Goal: Feedback & Contribution: Contribute content

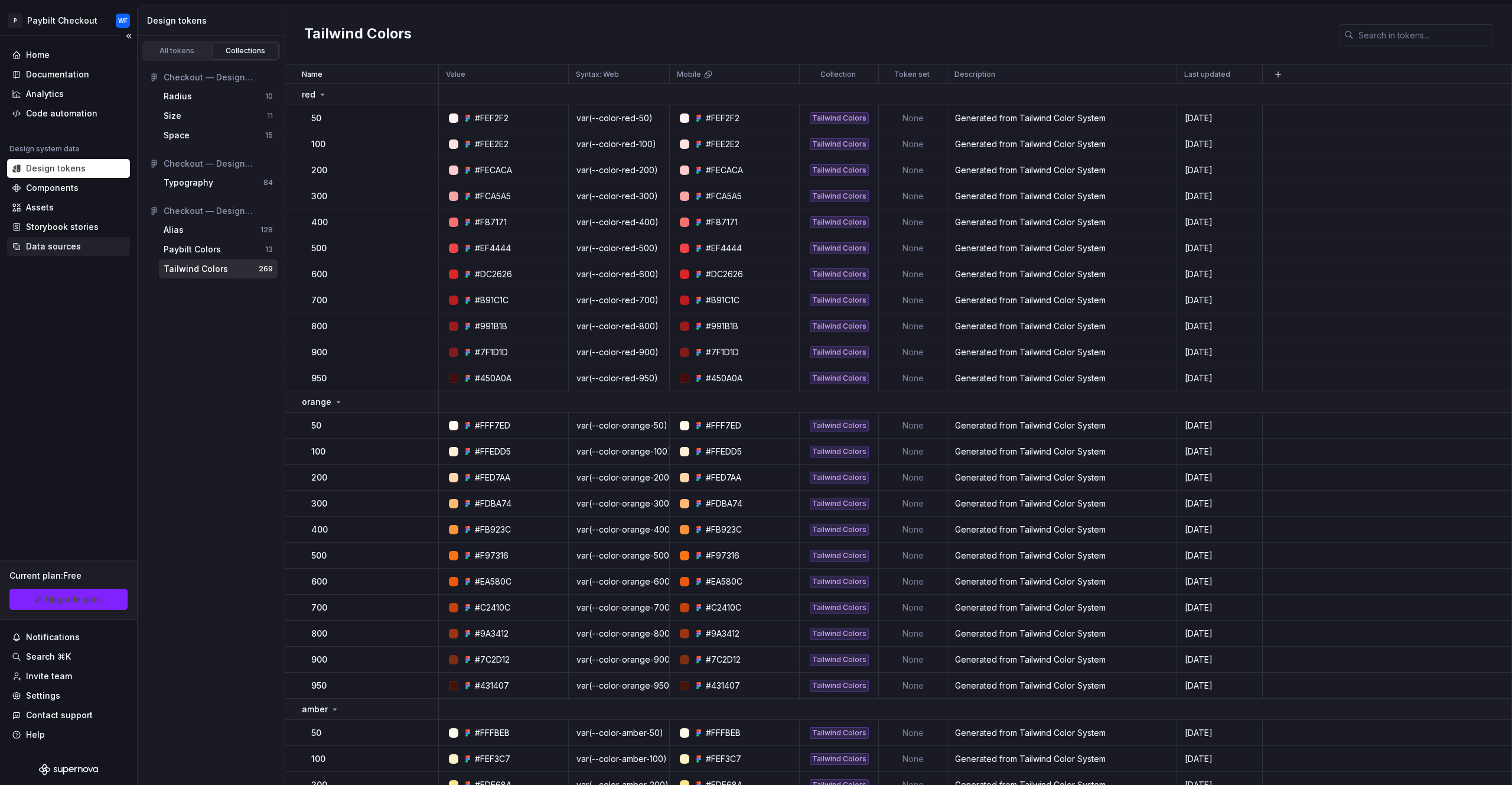
click at [75, 243] on div "Data sources" at bounding box center [54, 247] width 55 height 12
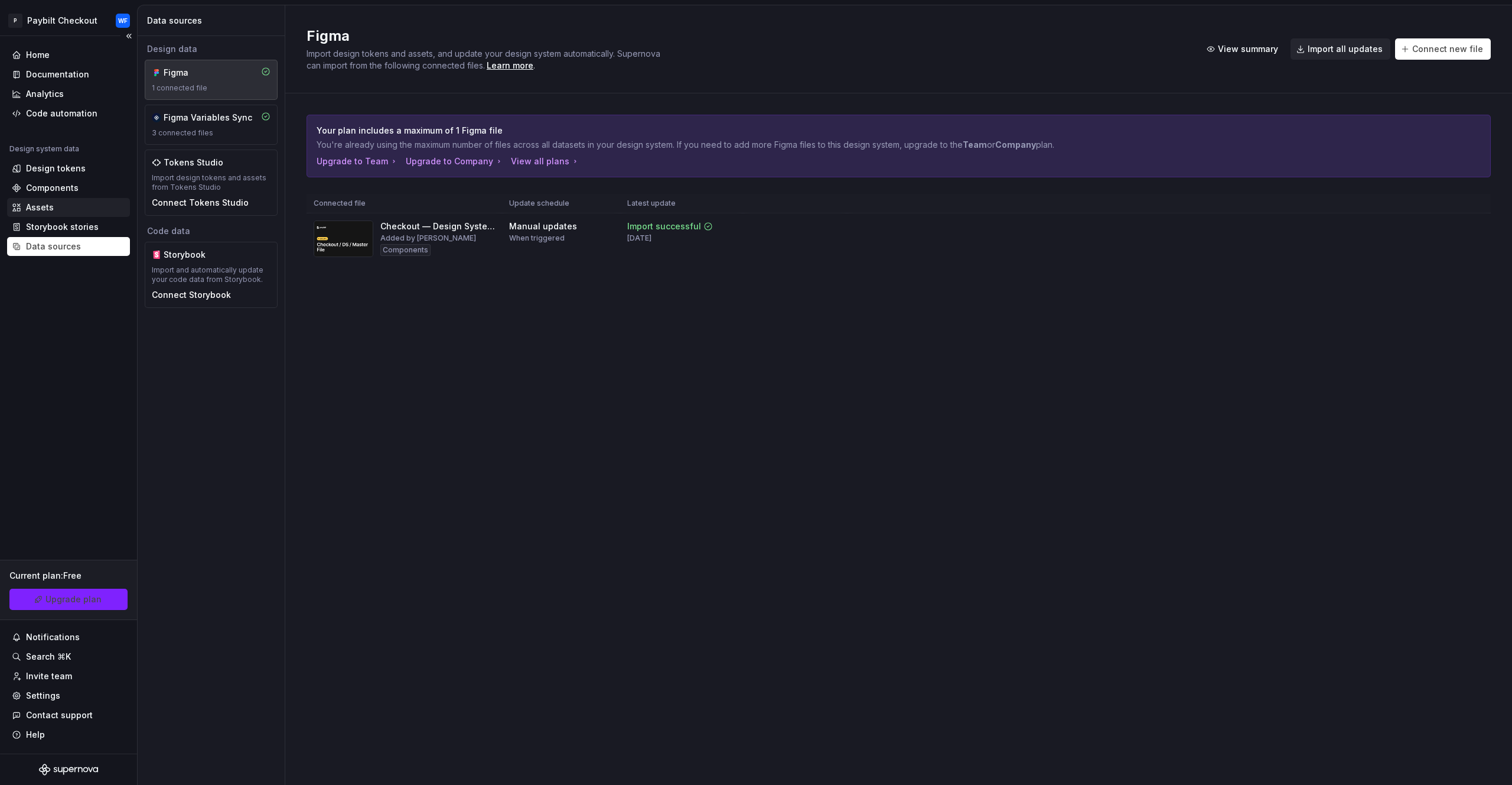
click at [59, 204] on div "Assets" at bounding box center [68, 208] width 114 height 12
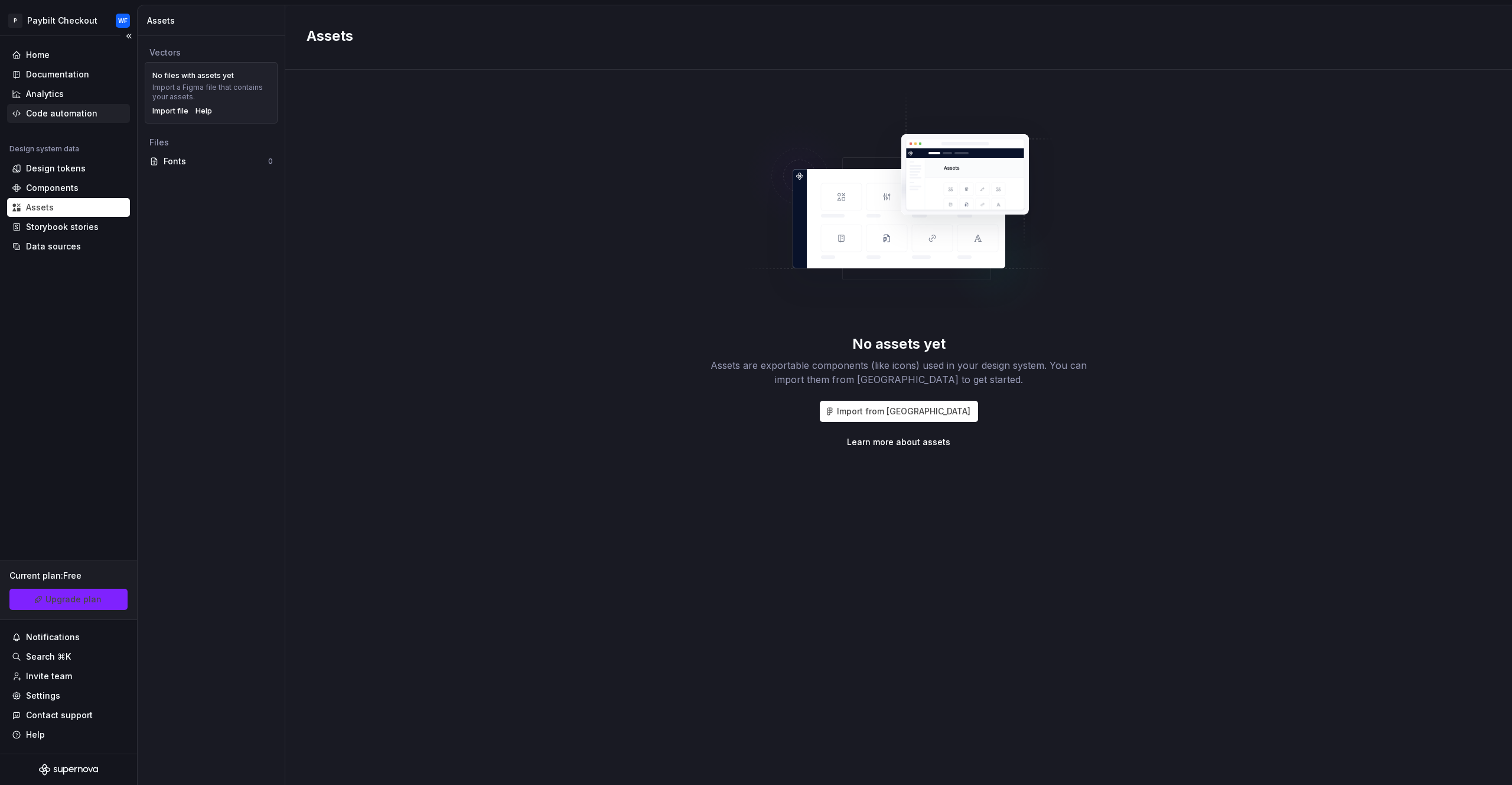
click at [73, 114] on div "Code automation" at bounding box center [61, 114] width 72 height 12
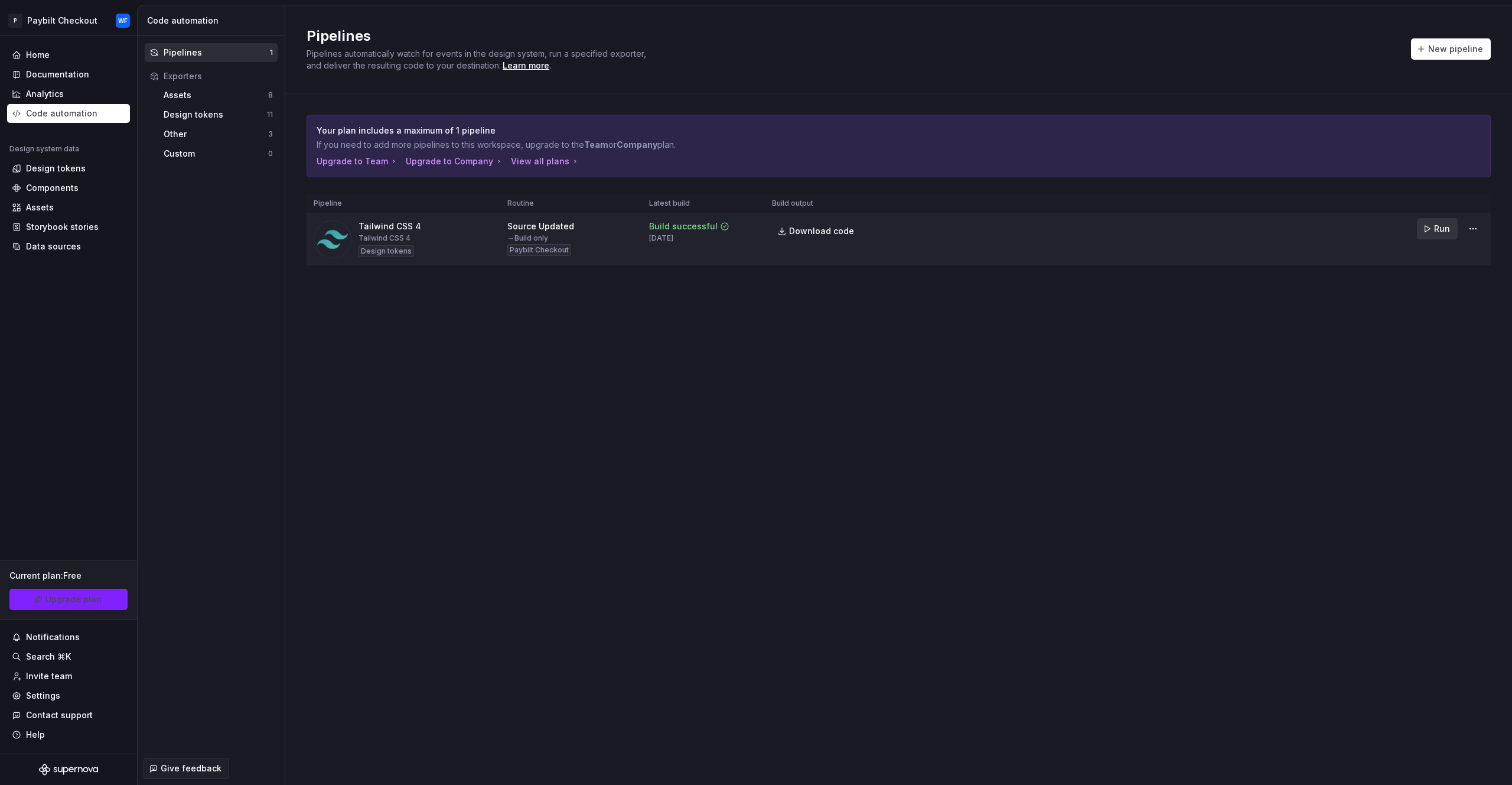
click at [1448, 224] on span "Run" at bounding box center [1443, 229] width 16 height 12
click at [1474, 228] on html "P Paybilt Checkout WF Home Documentation Analytics Code automation Design syste…" at bounding box center [756, 392] width 1512 height 785
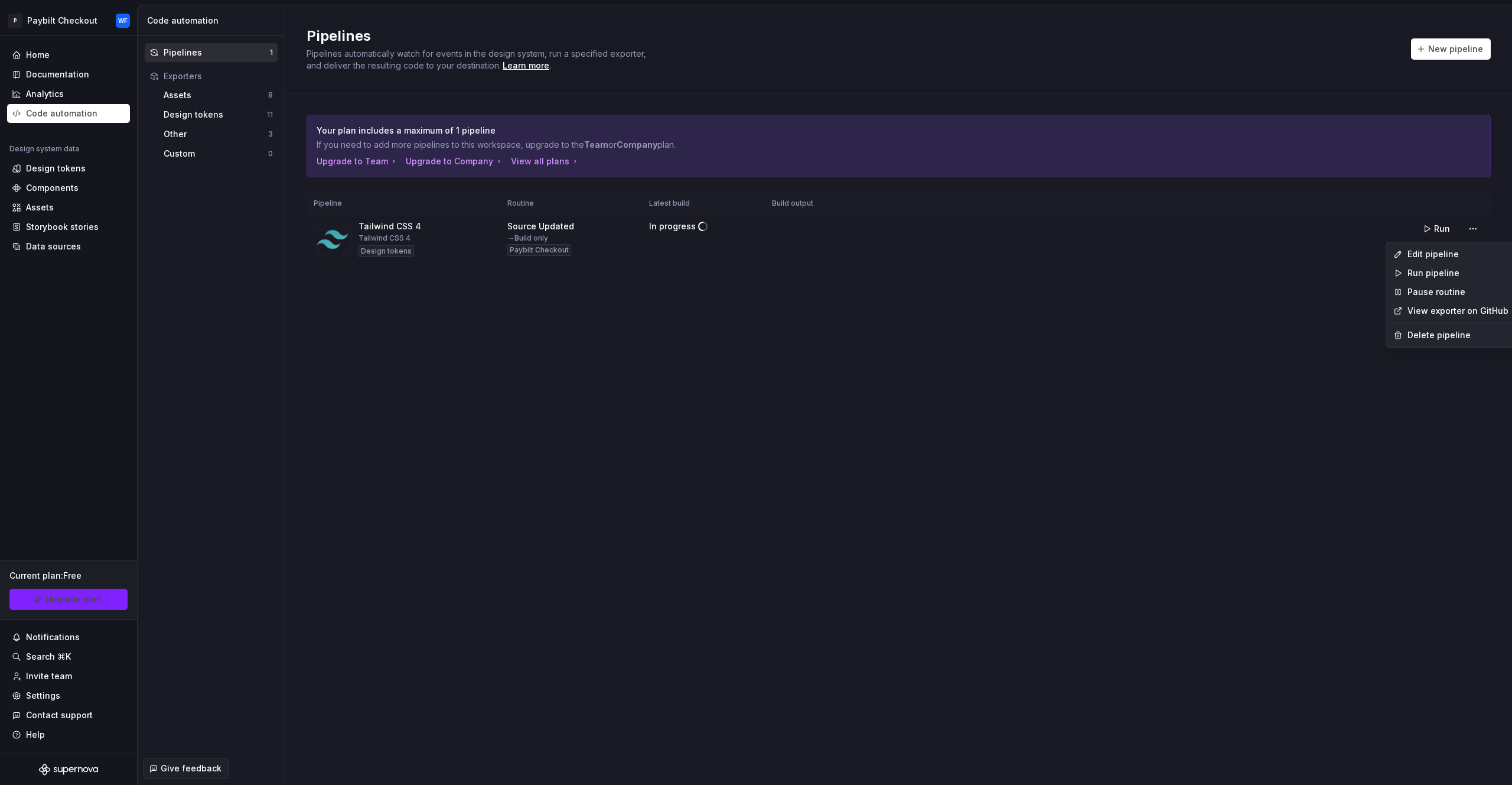
drag, startPoint x: 1425, startPoint y: 330, endPoint x: 1270, endPoint y: 381, distance: 163.2
click at [1270, 381] on html "P Paybilt Checkout WF Home Documentation Analytics Code automation Design syste…" at bounding box center [756, 392] width 1512 height 785
click at [1285, 370] on html "P Paybilt Checkout WF Home Documentation Analytics Code automation Design syste…" at bounding box center [756, 392] width 1512 height 785
click at [1475, 232] on html "P Paybilt Checkout WF Home Documentation Analytics Code automation Design syste…" at bounding box center [756, 392] width 1512 height 785
click at [1432, 331] on link "View exporter on GitHub" at bounding box center [1458, 330] width 101 height 12
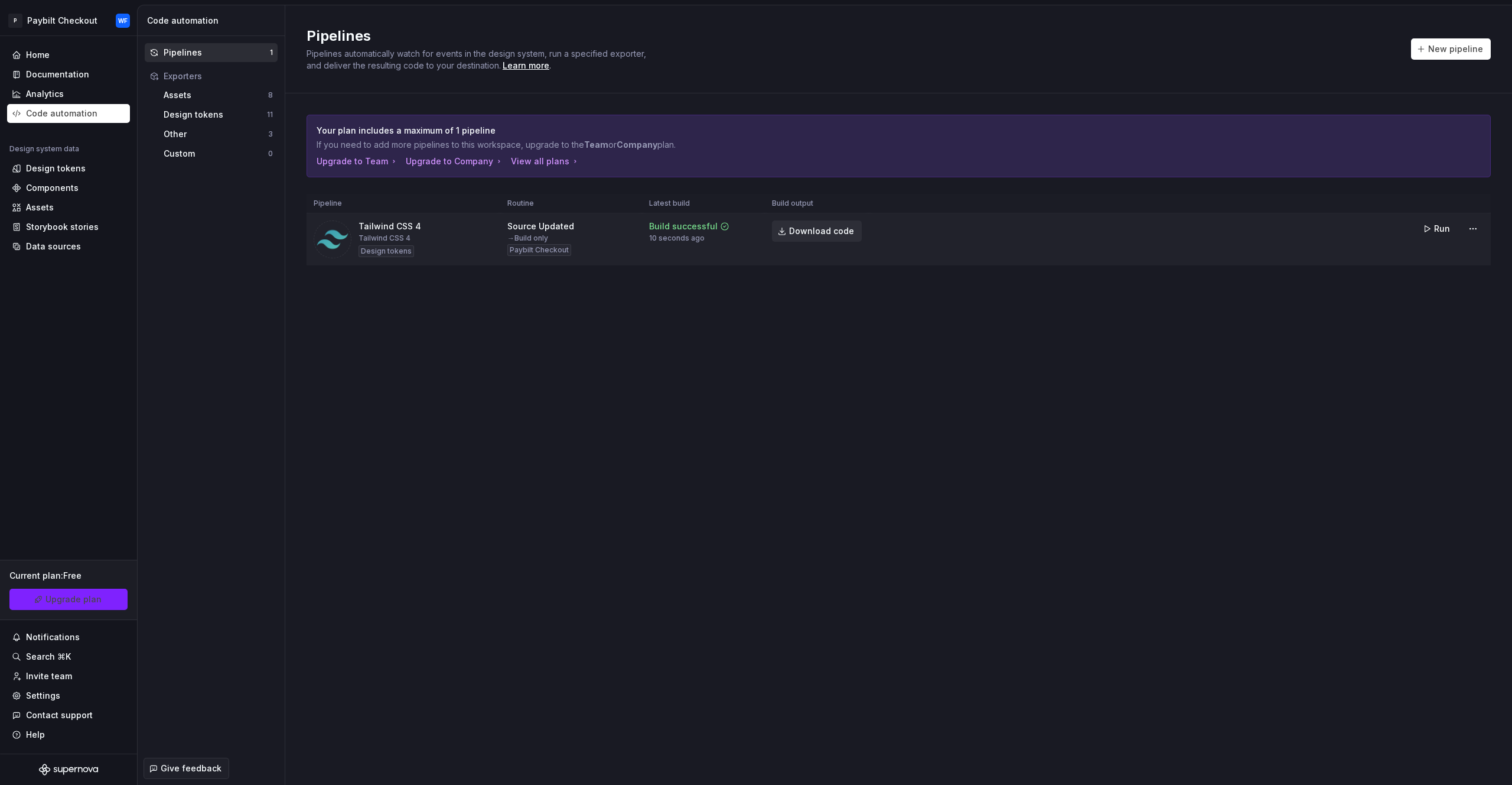
click at [831, 237] on link "Download code" at bounding box center [817, 231] width 90 height 21
click at [1446, 59] on div "New pipeline" at bounding box center [1451, 48] width 80 height 21
click at [1452, 50] on span "New pipeline" at bounding box center [1456, 49] width 55 height 12
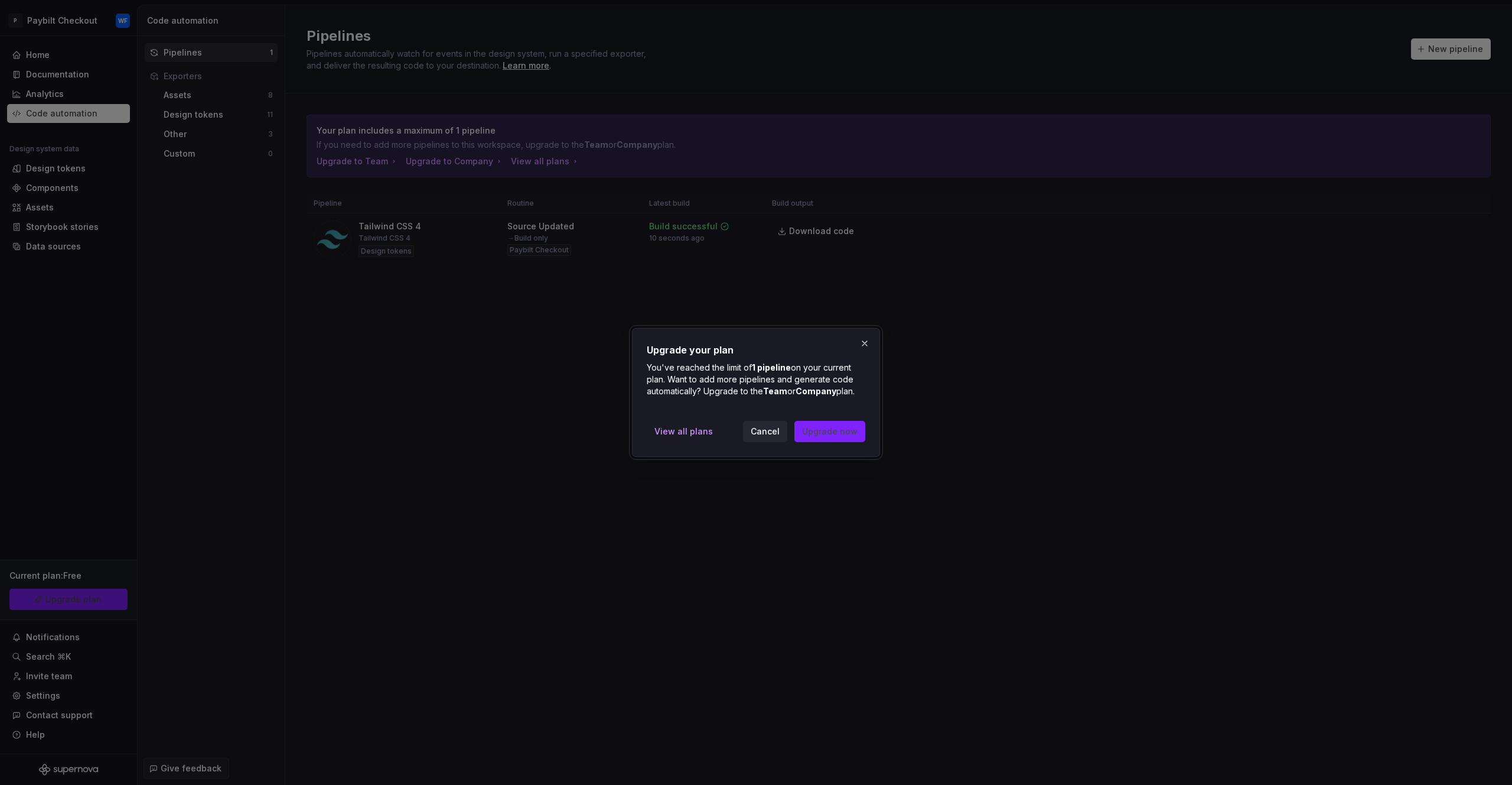
drag, startPoint x: 757, startPoint y: 433, endPoint x: 1093, endPoint y: 368, distance: 342.2
click at [759, 433] on span "Cancel" at bounding box center [765, 431] width 29 height 12
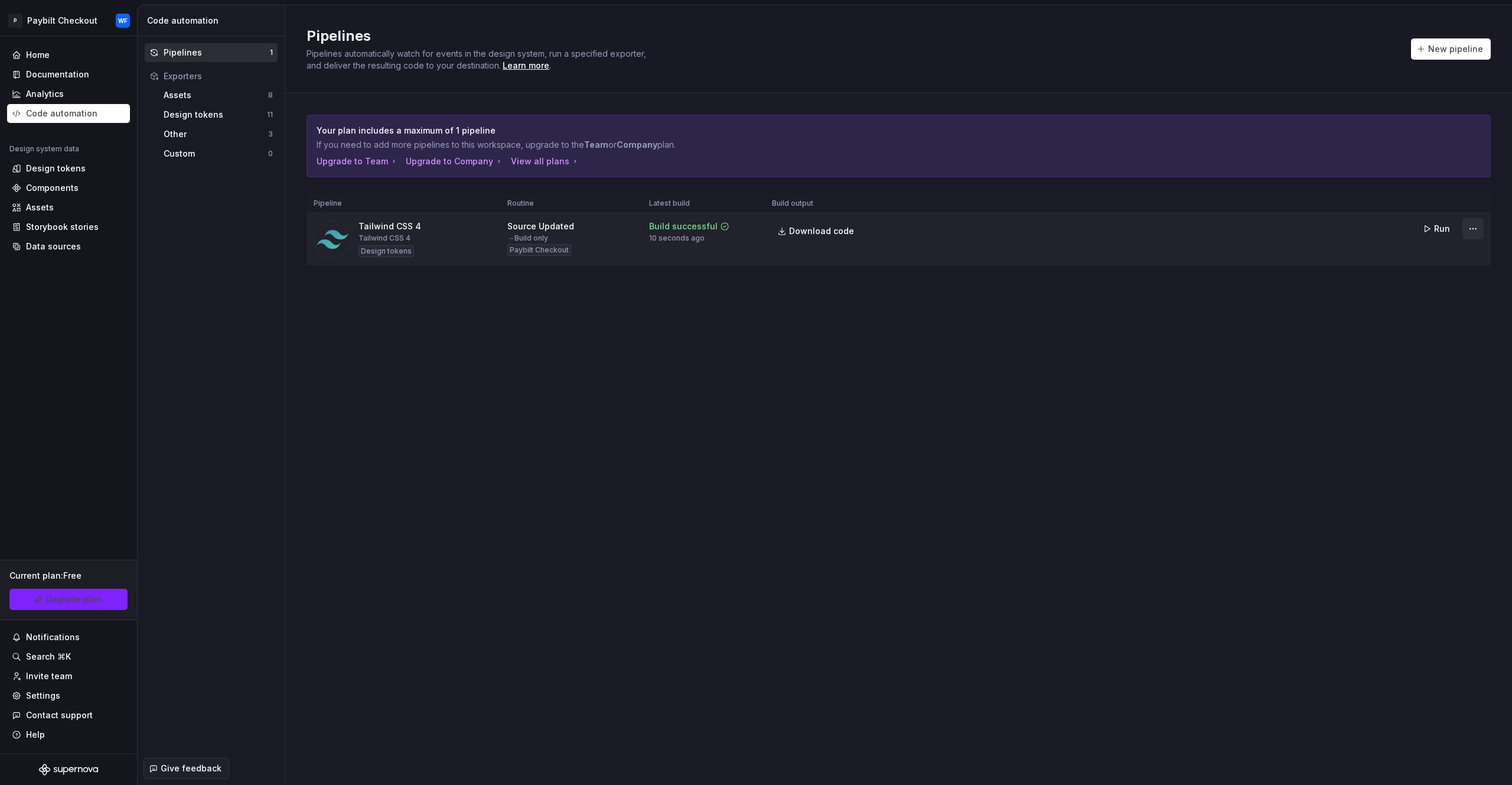
click at [1474, 237] on html "P Paybilt Checkout WF Home Documentation Analytics Code automation Design syste…" at bounding box center [756, 392] width 1512 height 785
click at [1441, 360] on div "Delete pipeline" at bounding box center [1451, 354] width 124 height 19
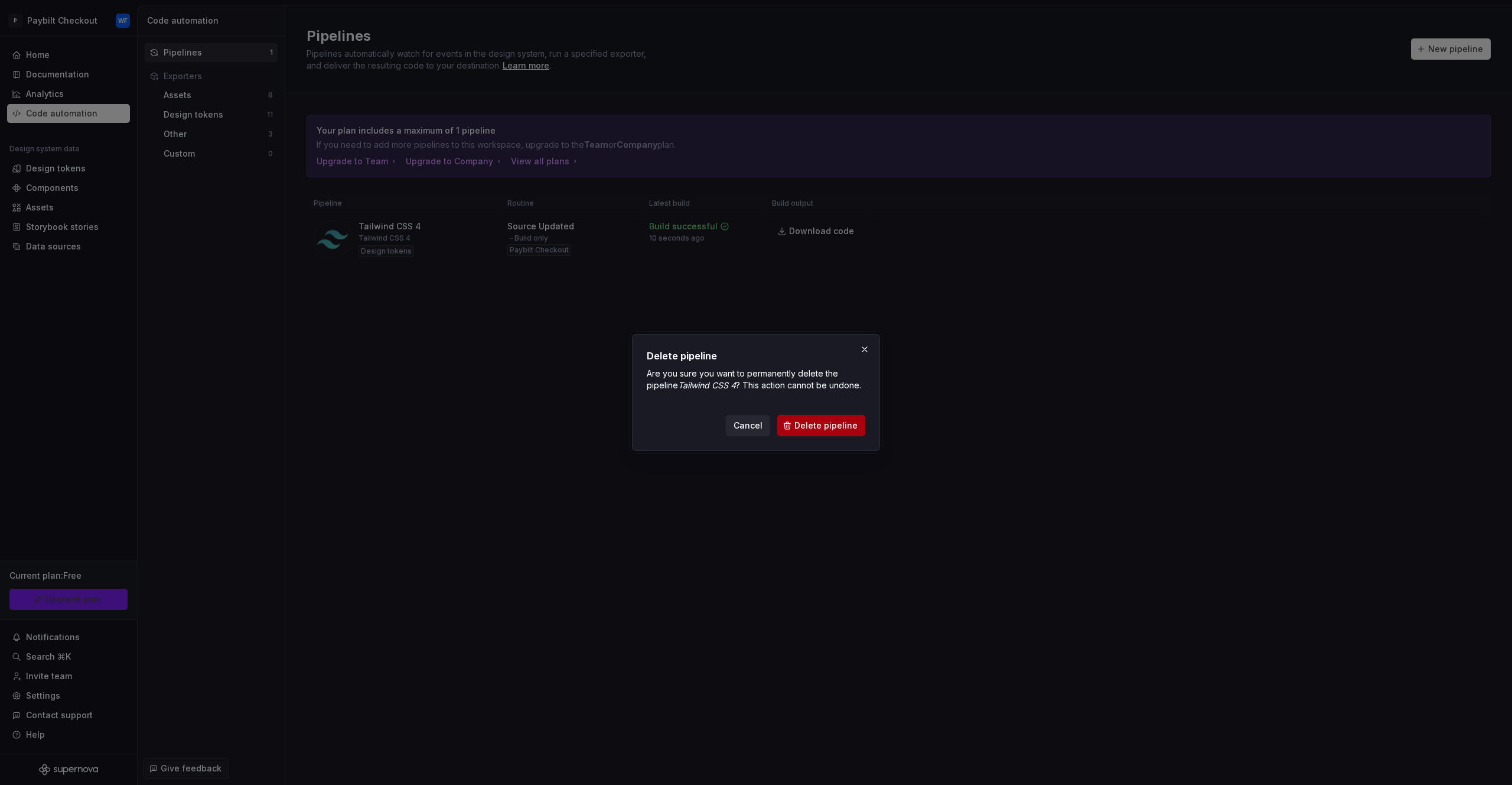
click at [835, 434] on button "Delete pipeline" at bounding box center [821, 425] width 88 height 21
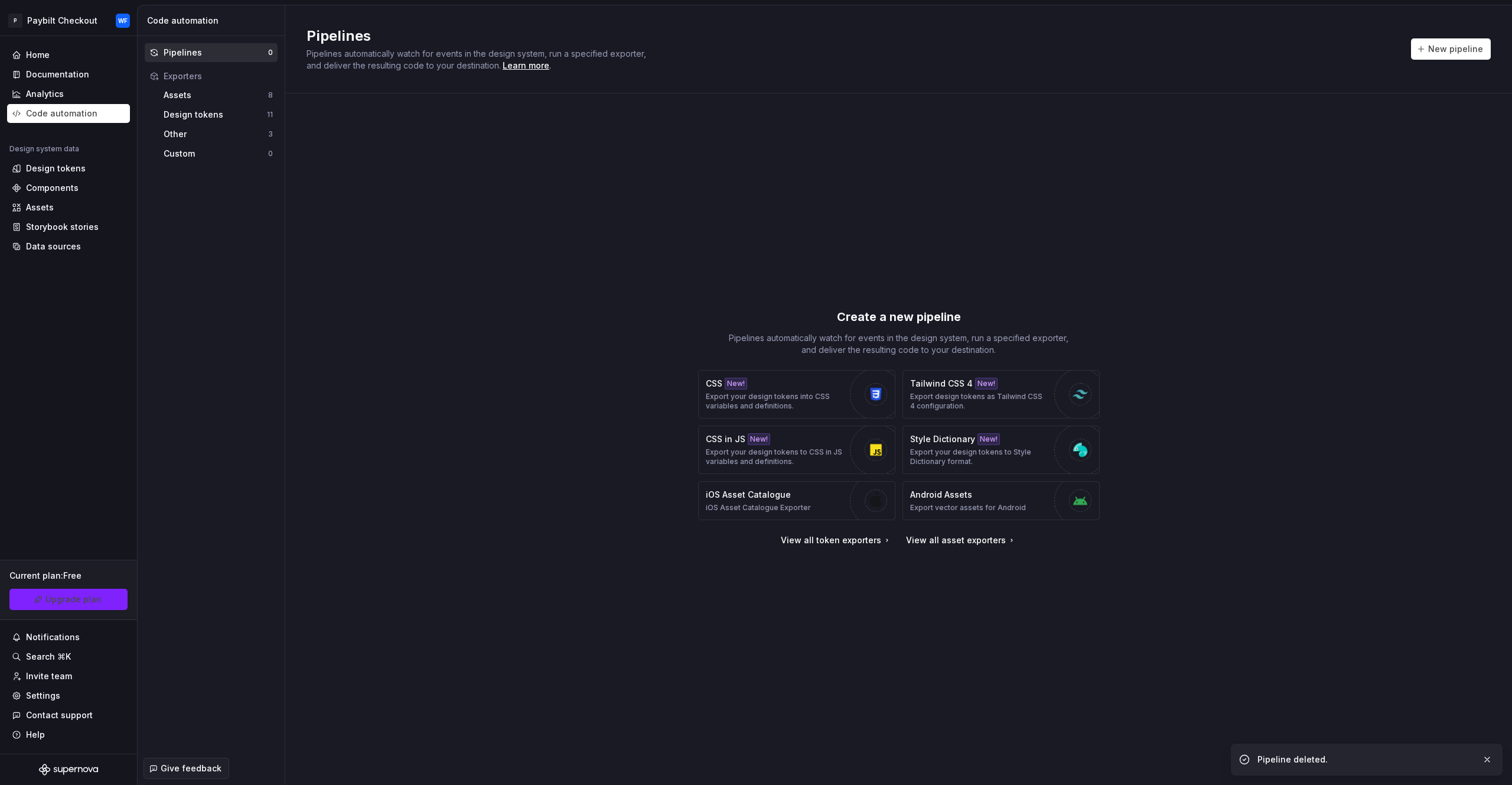
click at [1457, 69] on div "Pipelines Pipelines automatically watch for events in the design system, run a …" at bounding box center [899, 49] width 1184 height 45
click at [1044, 397] on p "Export design tokens as Tailwind CSS 4 configuration." at bounding box center [979, 402] width 138 height 19
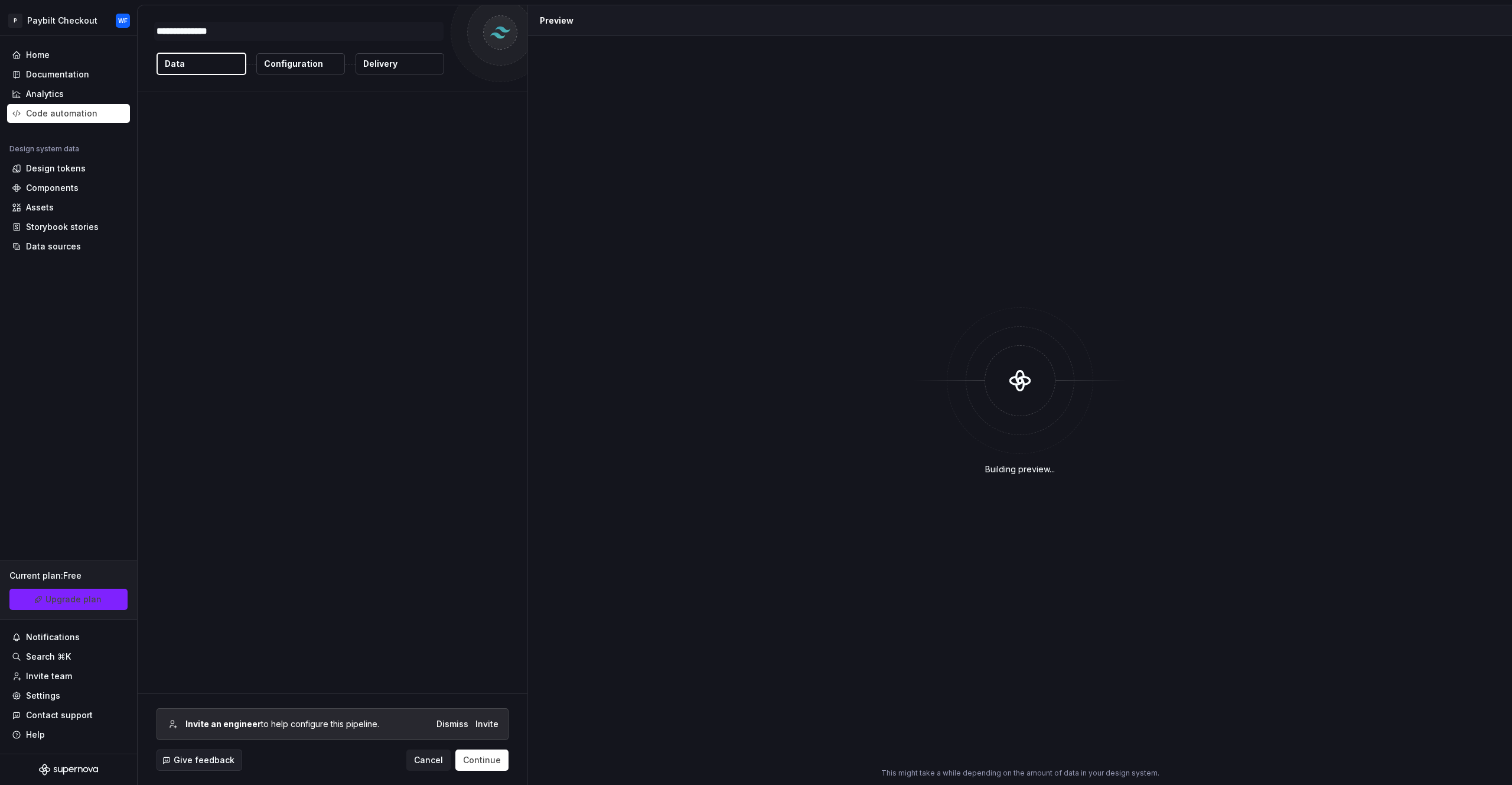
type textarea "*"
click at [208, 67] on button "Data" at bounding box center [201, 64] width 90 height 22
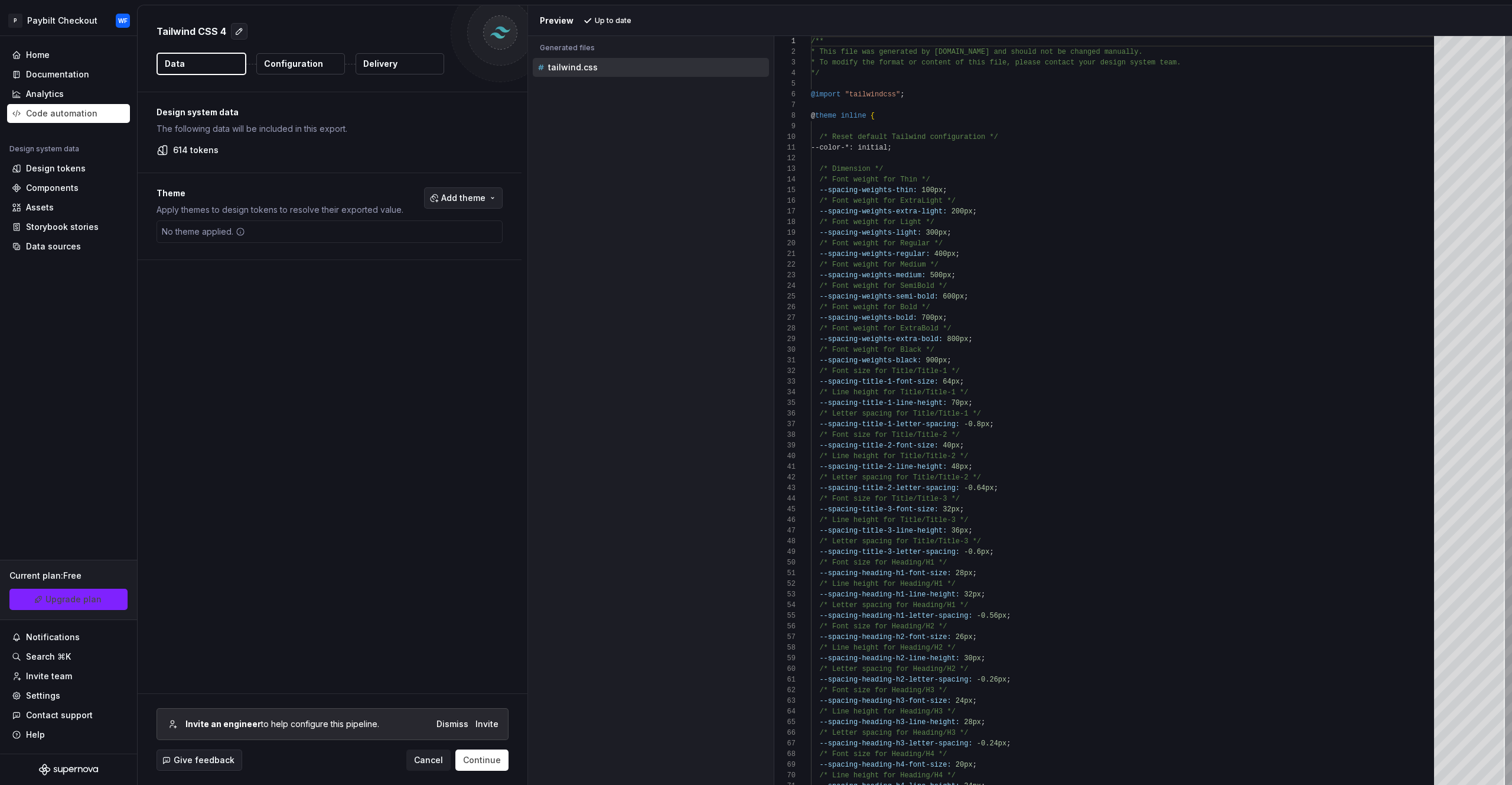
click at [469, 204] on button "Add theme" at bounding box center [464, 198] width 79 height 21
click at [371, 284] on div "Suggestions" at bounding box center [372, 283] width 9 height 9
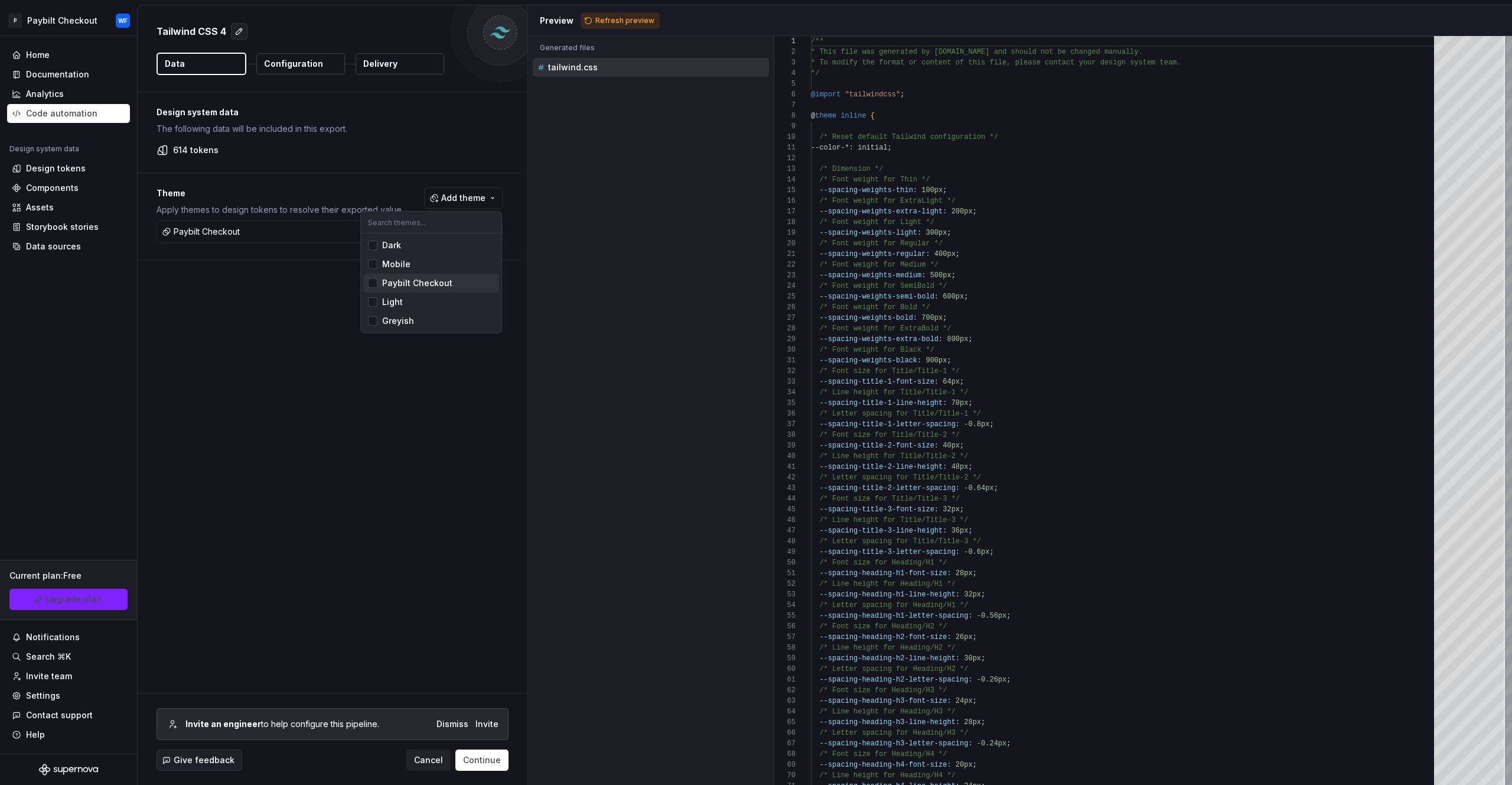
click at [278, 303] on html "P Paybilt Checkout WF Home Documentation Analytics Code automation Design syste…" at bounding box center [756, 392] width 1512 height 785
click at [466, 199] on span "Add theme" at bounding box center [463, 198] width 44 height 12
click at [299, 315] on html "P Paybilt Checkout WF Home Documentation Analytics Code automation Design syste…" at bounding box center [756, 392] width 1512 height 785
click at [193, 59] on button "Data" at bounding box center [201, 64] width 90 height 22
click at [303, 67] on p "Configuration" at bounding box center [294, 64] width 59 height 12
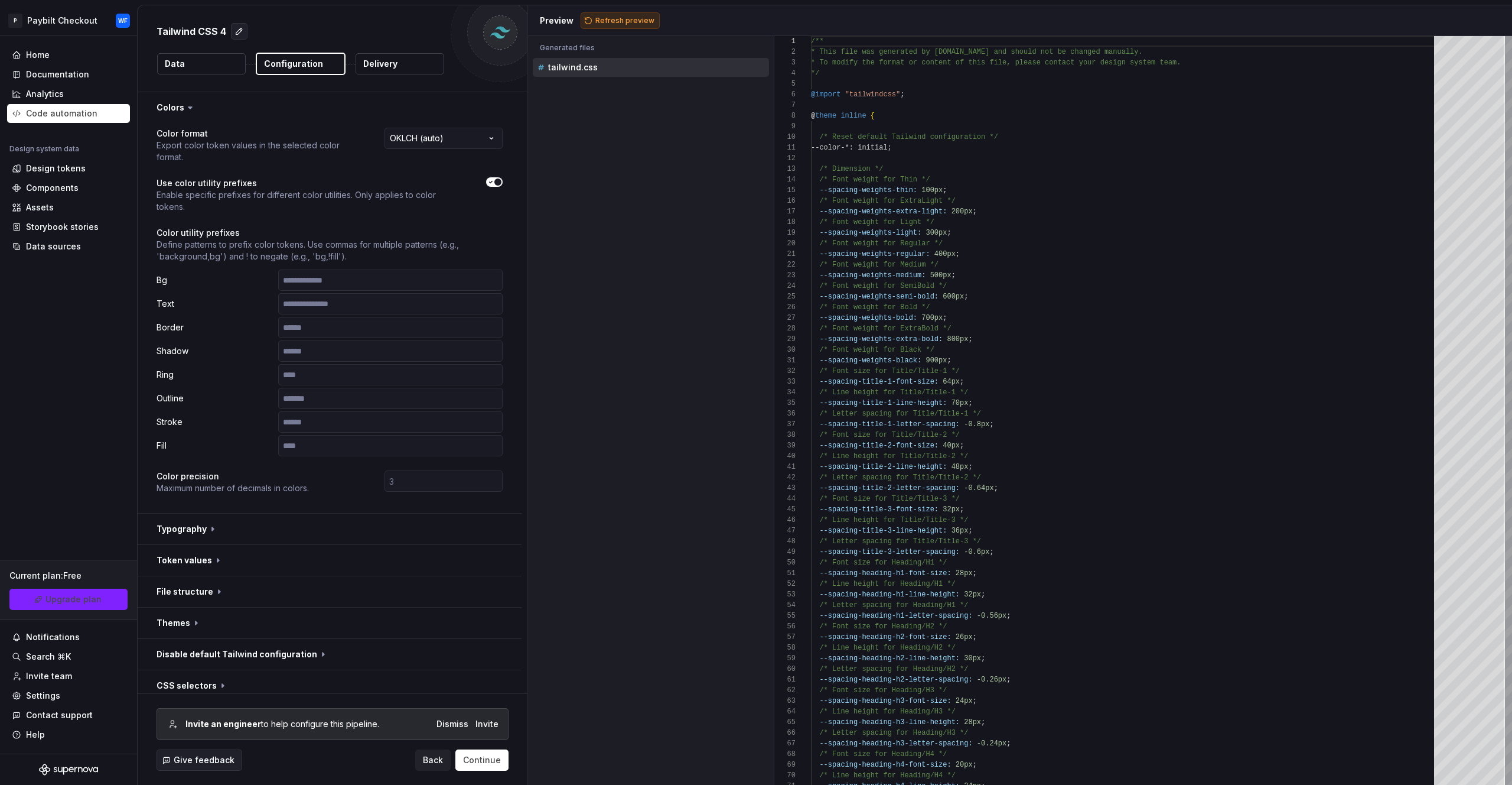
click at [623, 20] on span "Refresh preview" at bounding box center [625, 20] width 59 height 9
click at [401, 67] on button "Delivery" at bounding box center [400, 64] width 89 height 21
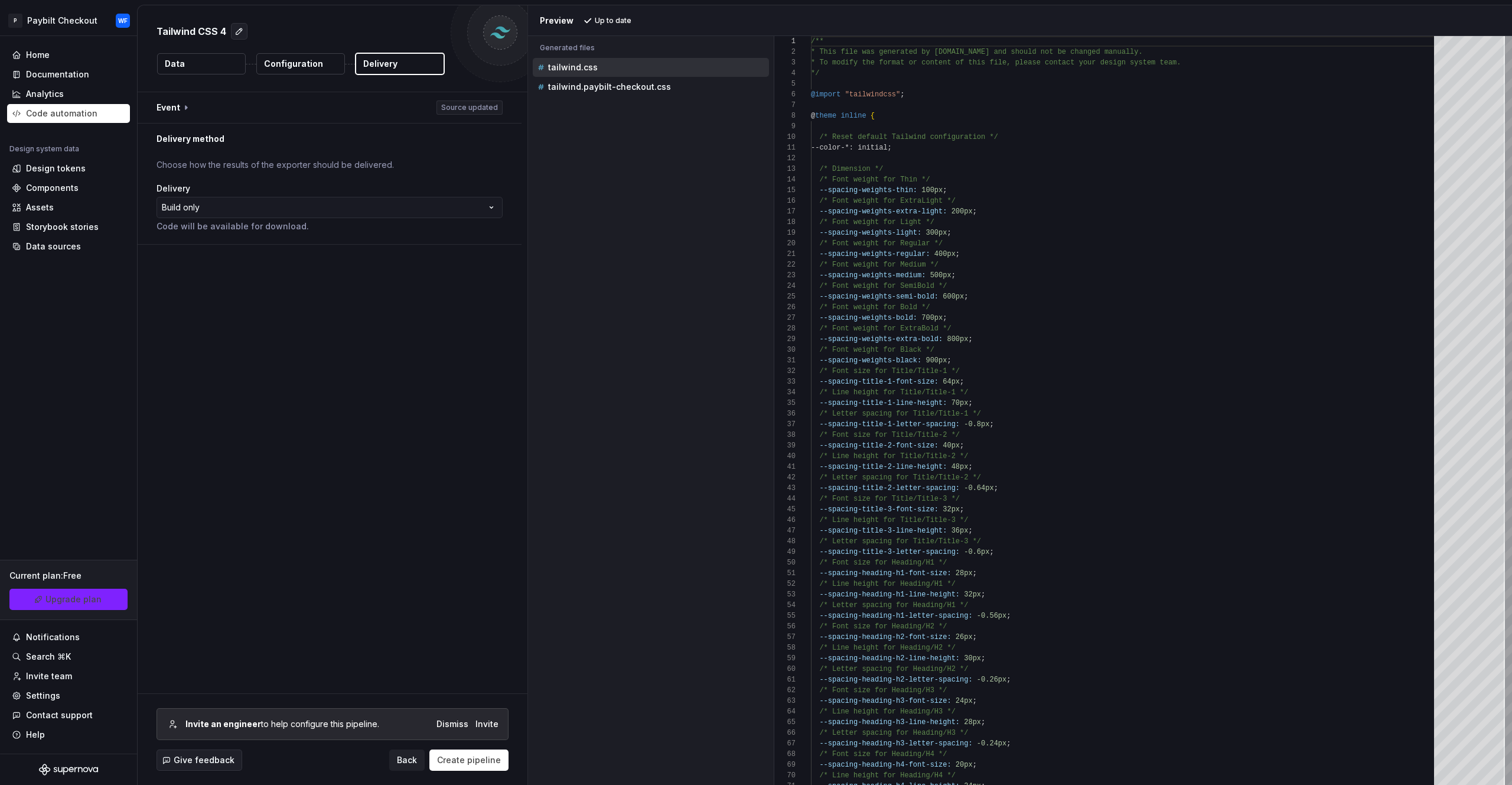
click at [208, 72] on button "Data" at bounding box center [201, 64] width 89 height 21
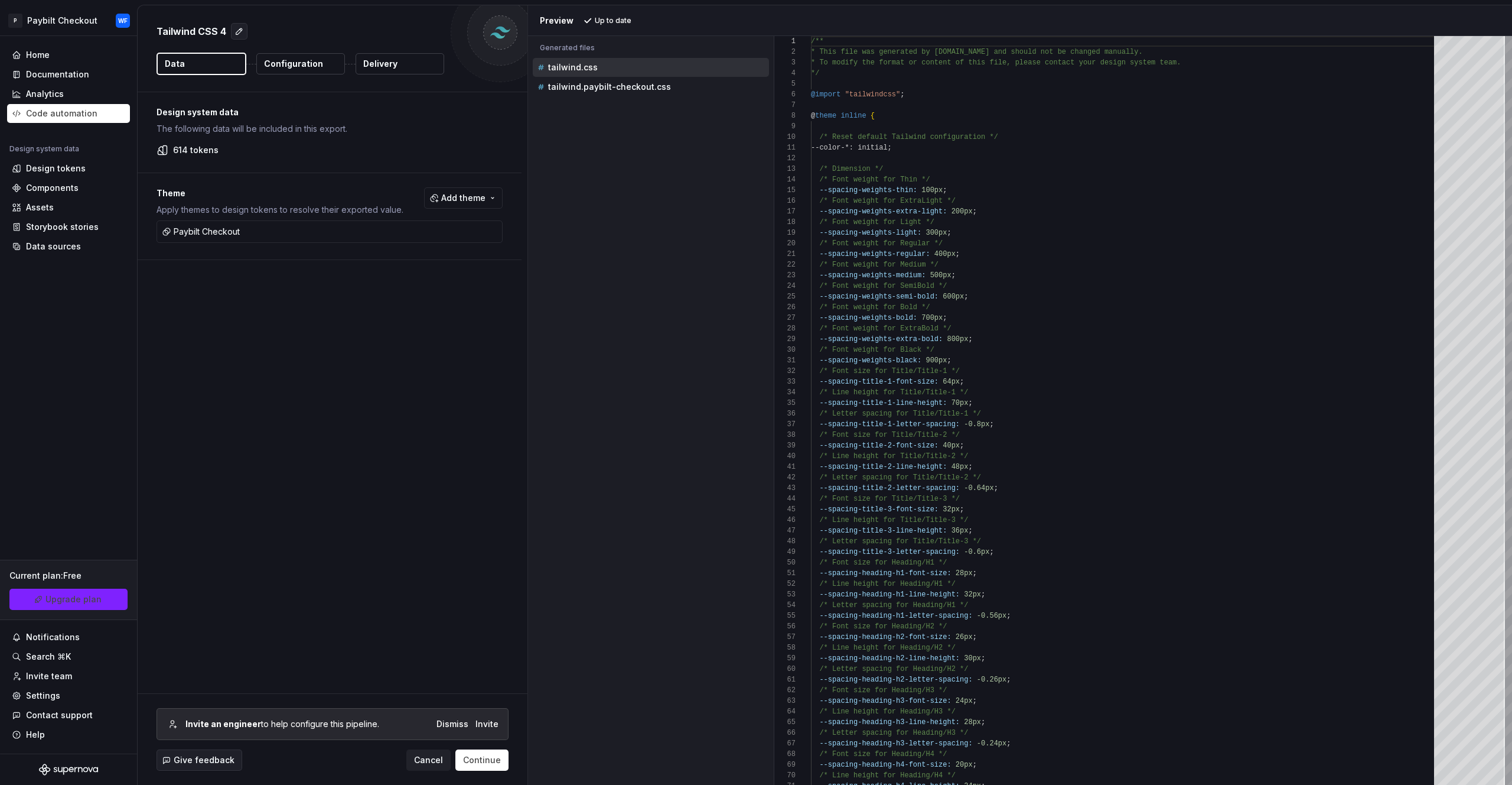
click at [305, 59] on p "Configuration" at bounding box center [294, 64] width 59 height 12
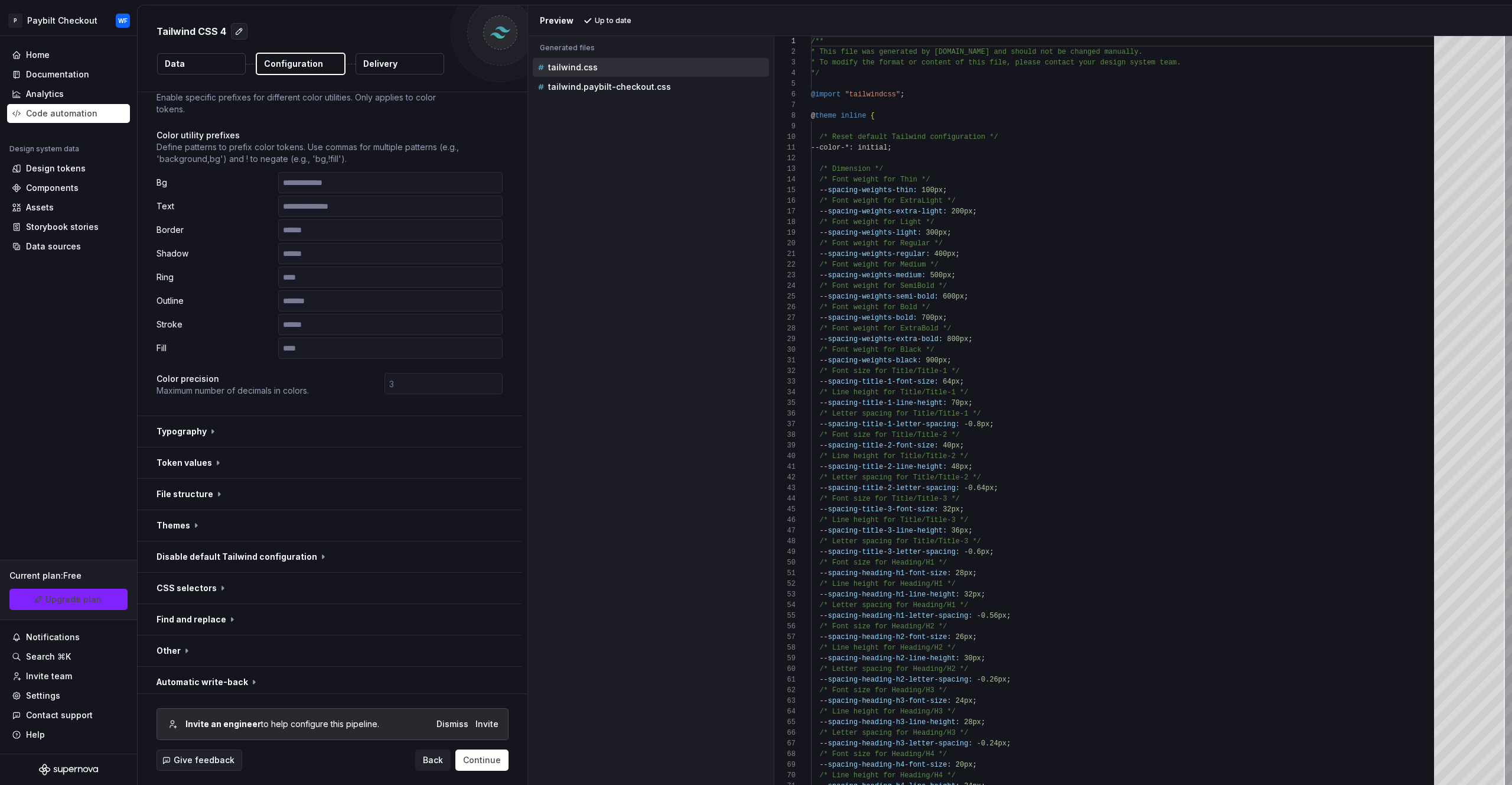
scroll to position [102, 0]
click at [200, 433] on button "button" at bounding box center [329, 427] width 384 height 30
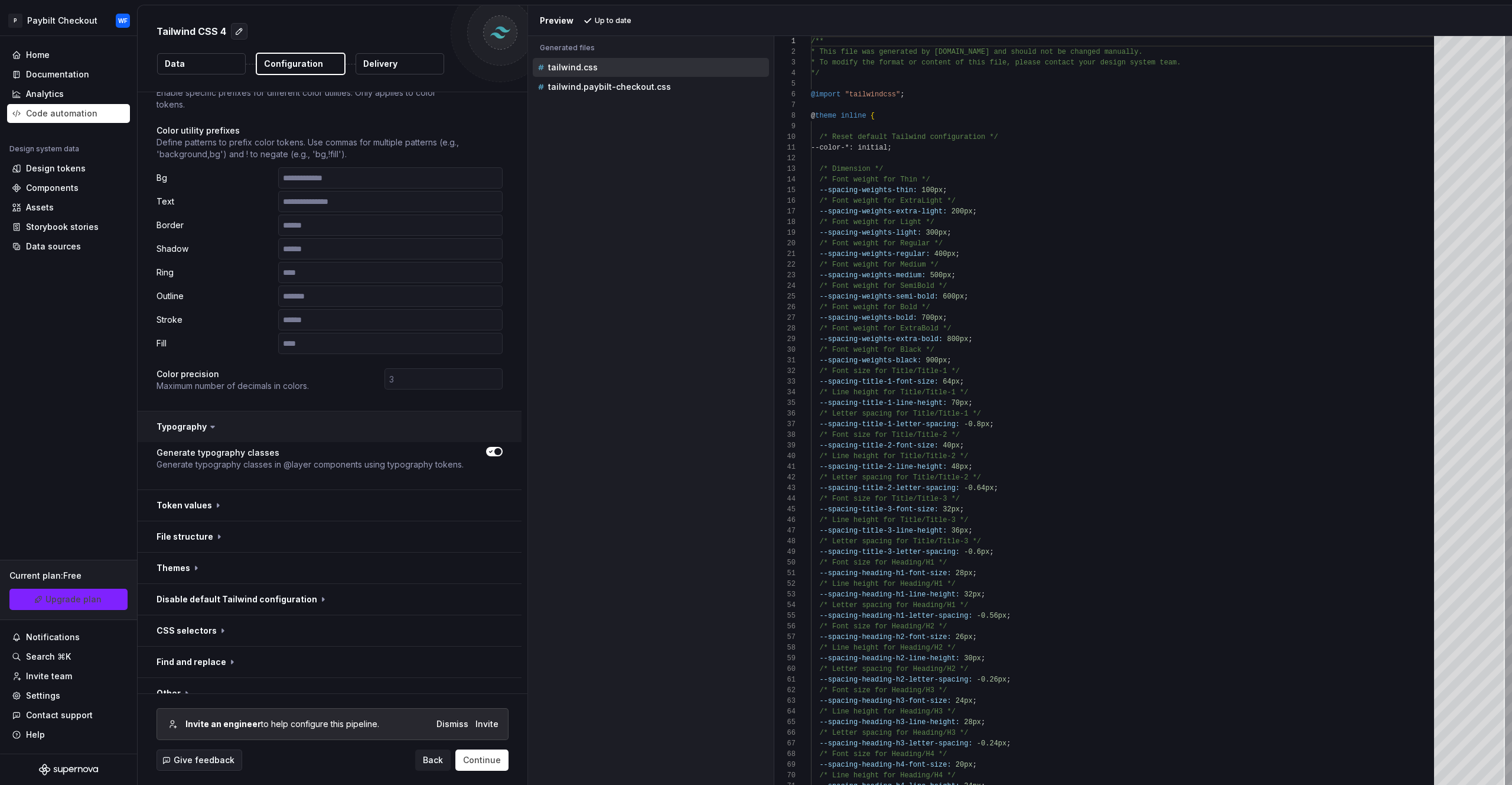
click at [197, 431] on button "button" at bounding box center [329, 427] width 384 height 30
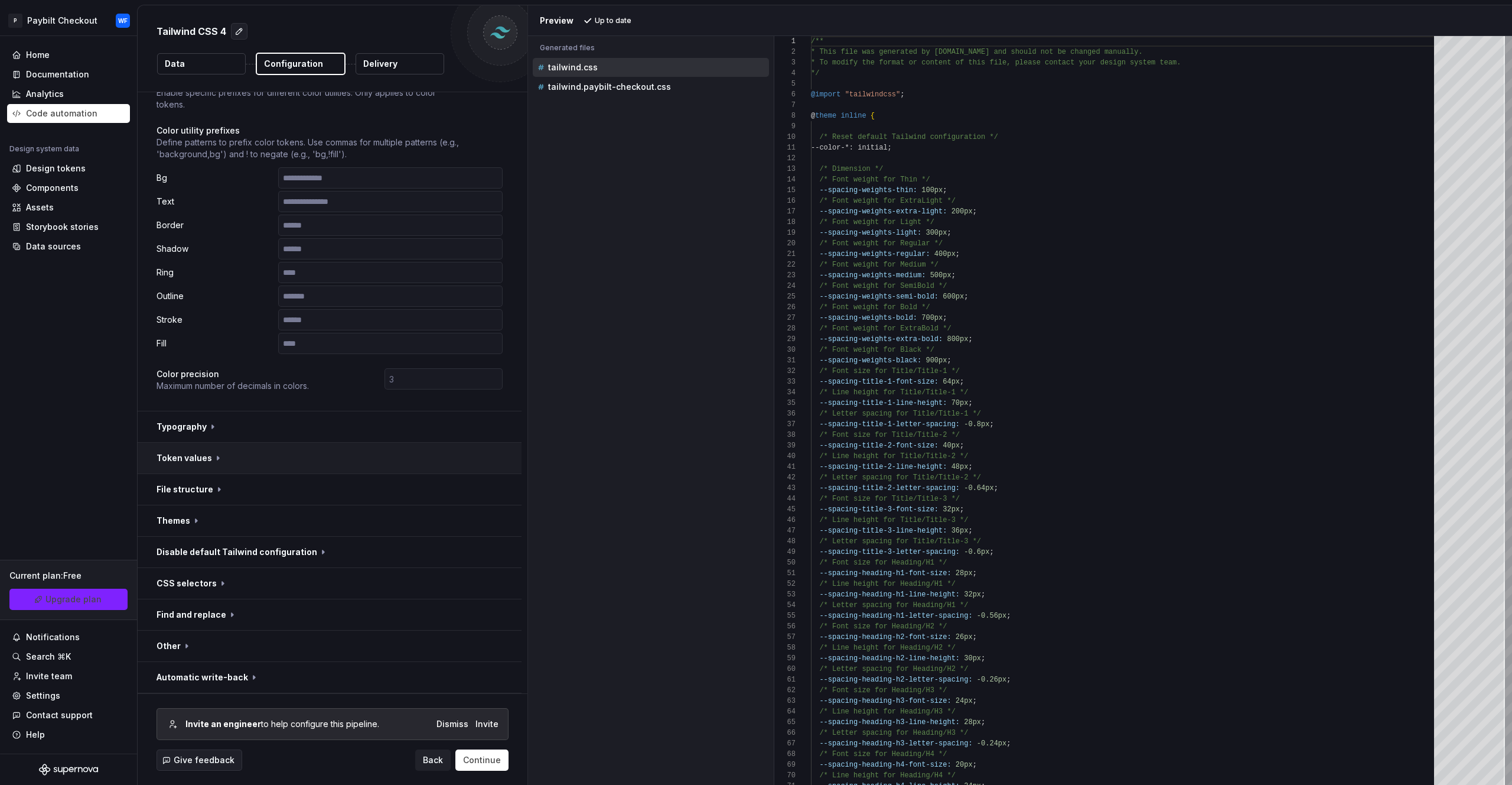
click at [197, 460] on button "button" at bounding box center [329, 458] width 384 height 30
click at [197, 459] on button "button" at bounding box center [329, 458] width 384 height 30
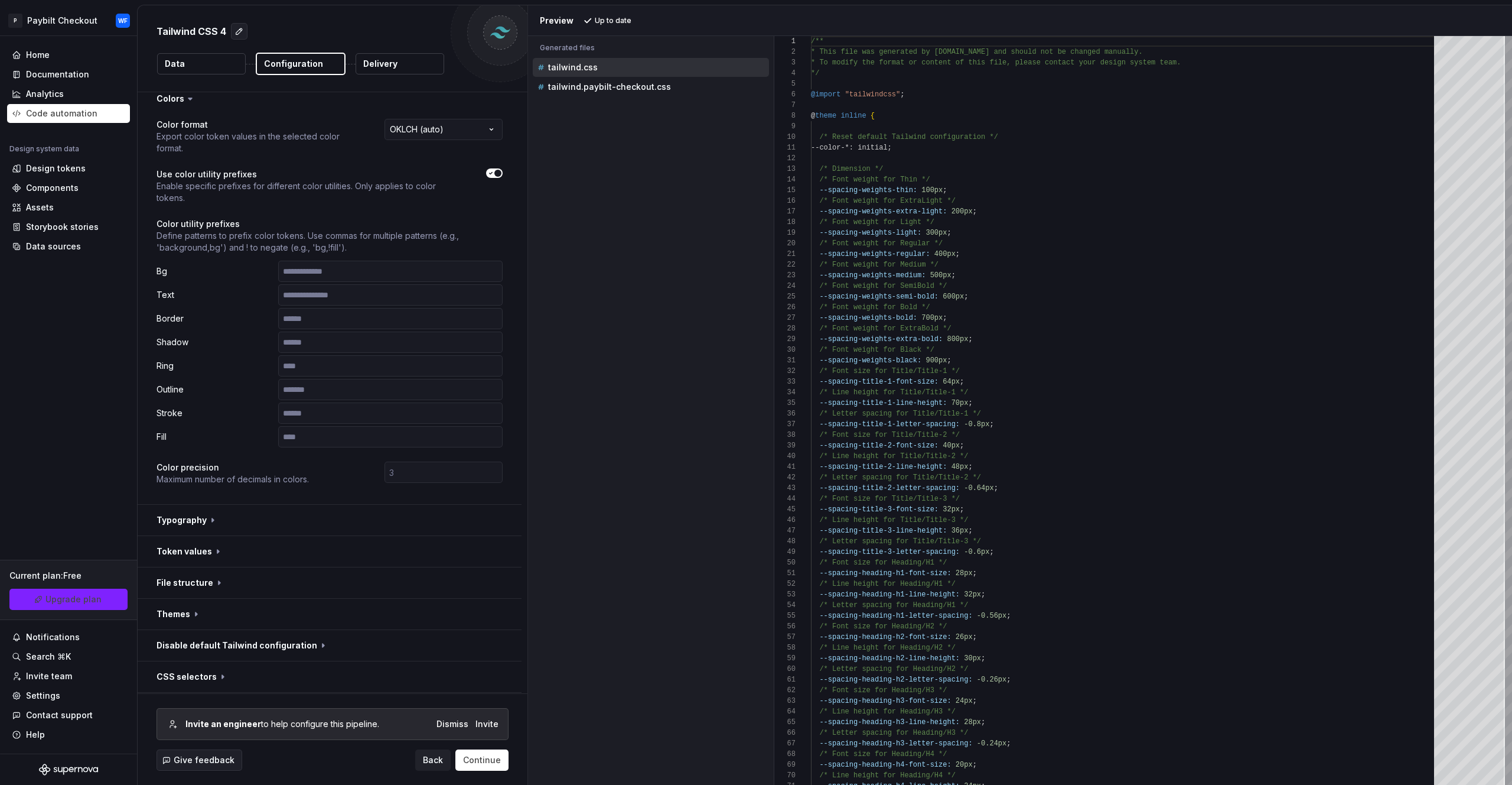
scroll to position [0, 0]
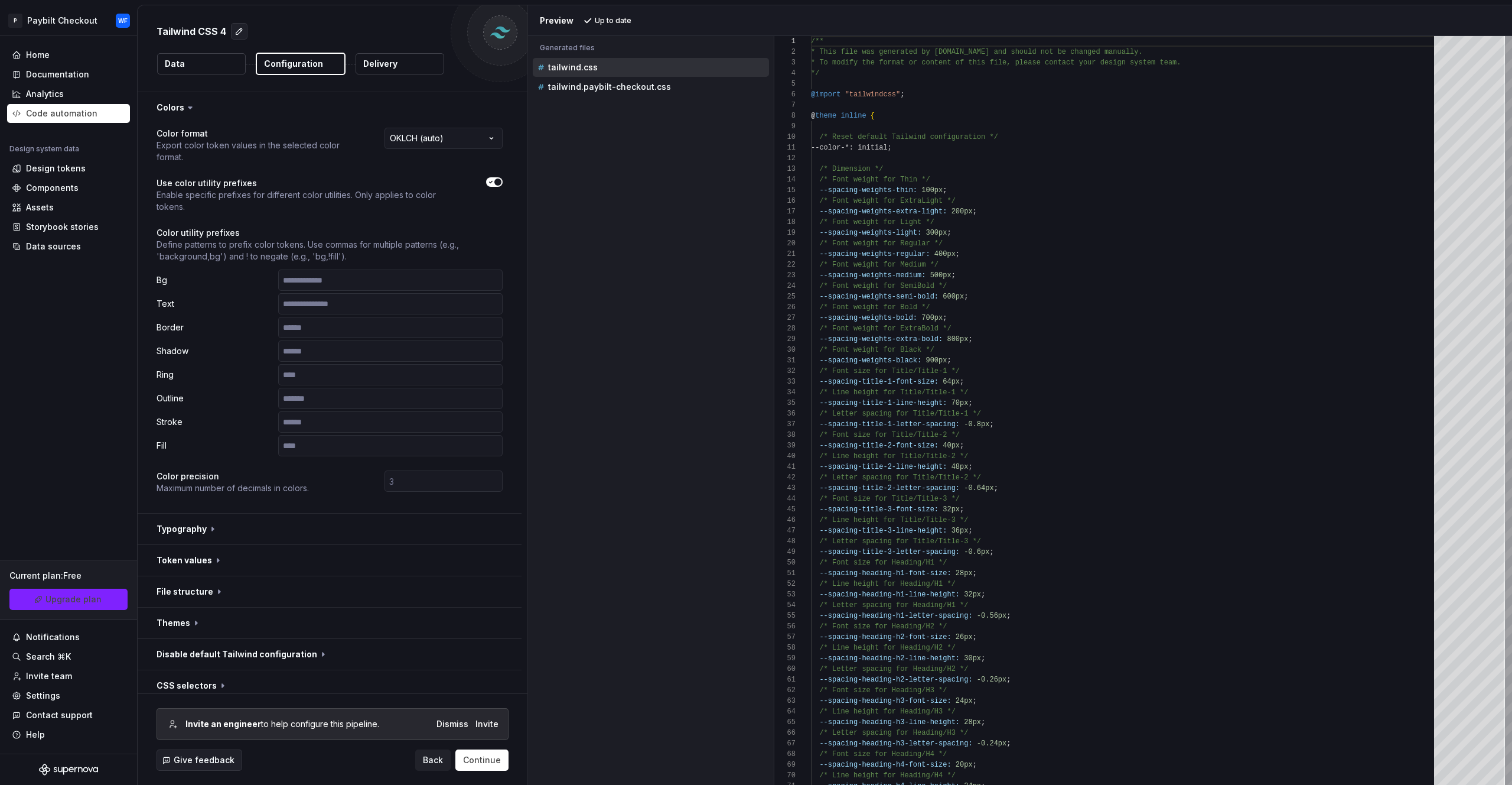
click at [398, 69] on button "Delivery" at bounding box center [400, 64] width 89 height 21
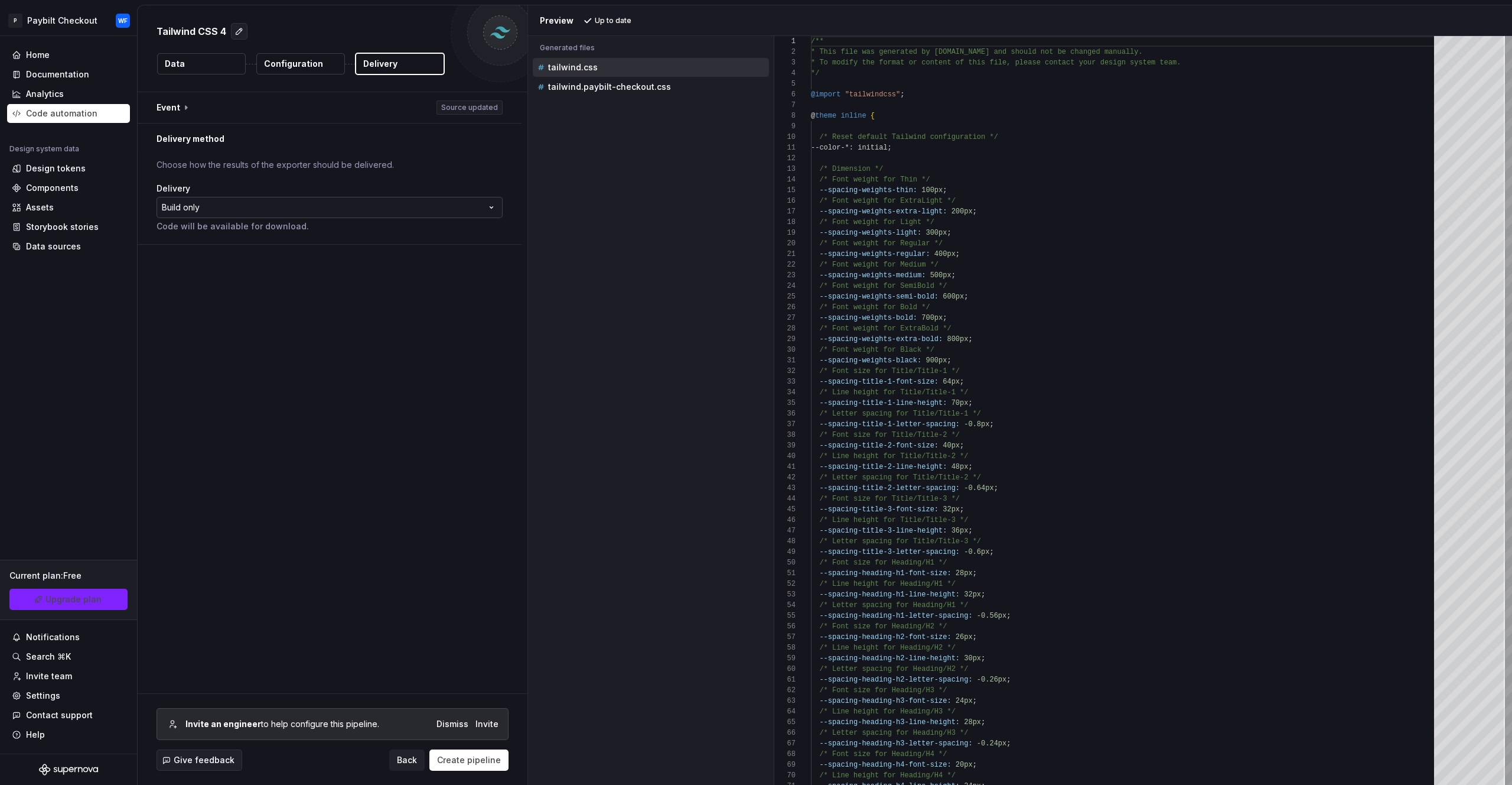
click at [231, 211] on html "**********" at bounding box center [756, 392] width 1512 height 785
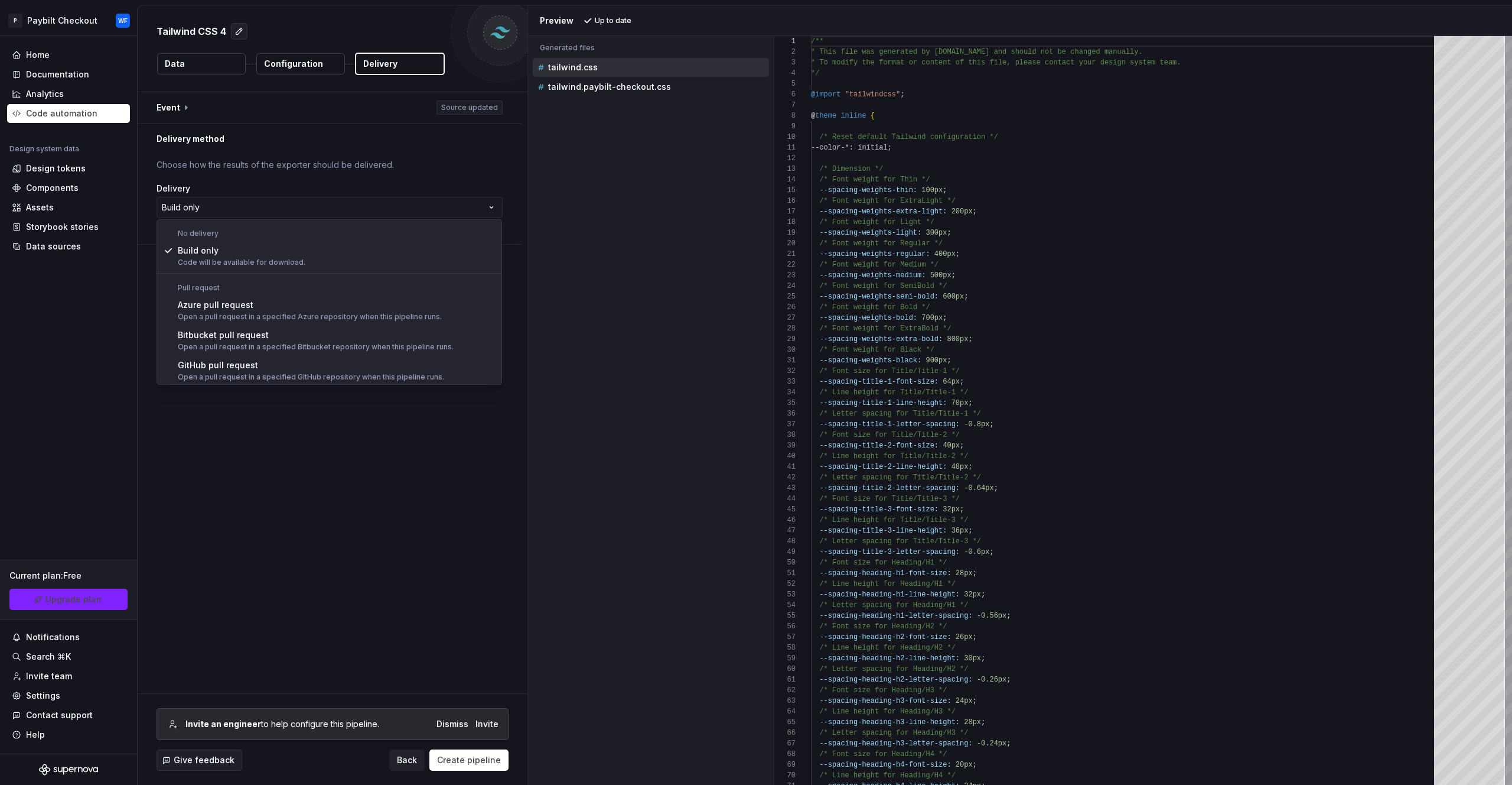
select select "******"
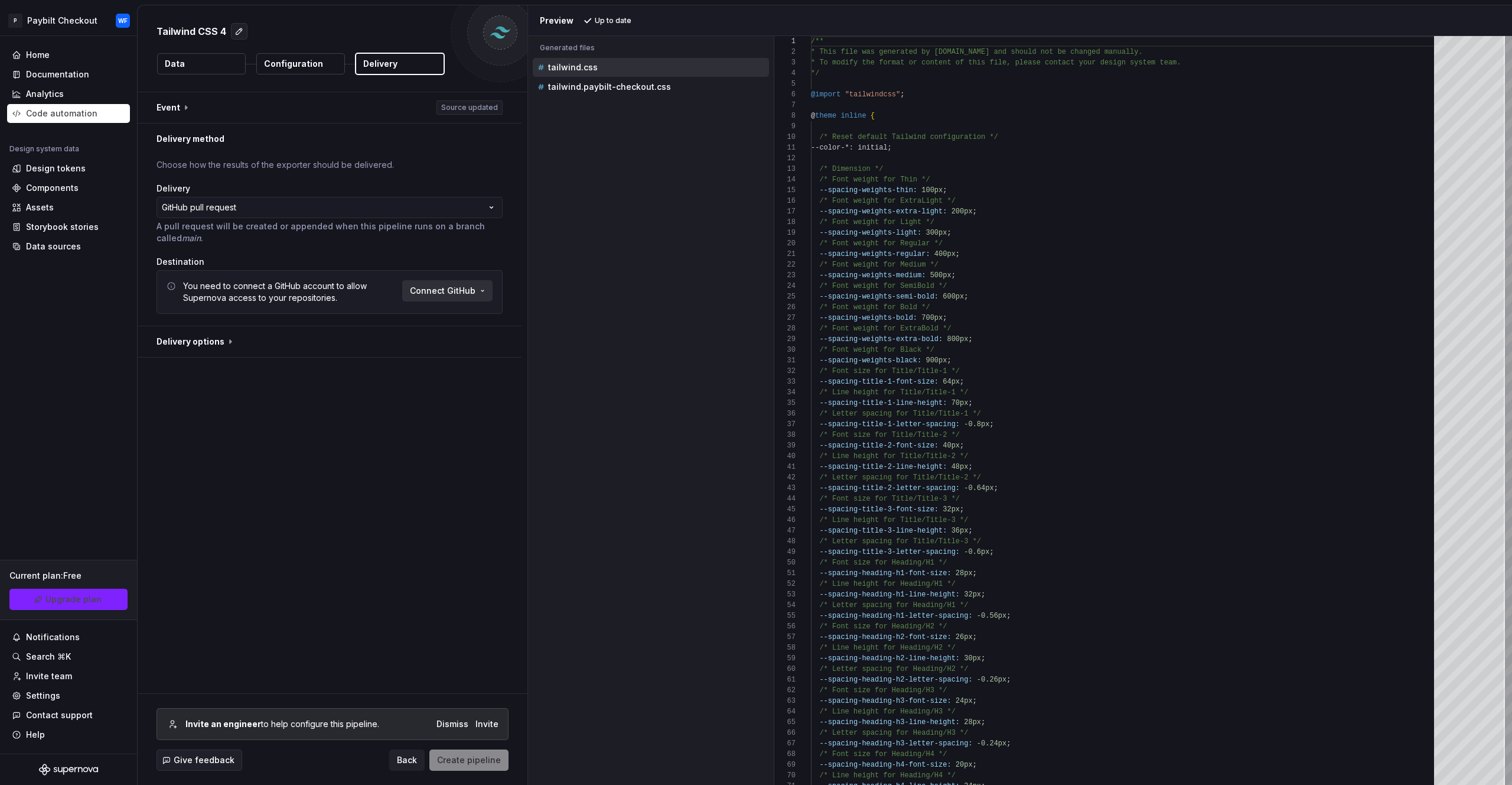
click at [456, 292] on html "**********" at bounding box center [756, 392] width 1512 height 785
click at [472, 314] on span "Connect GitHub account" at bounding box center [487, 316] width 121 height 12
click at [463, 282] on html "**********" at bounding box center [756, 392] width 1512 height 785
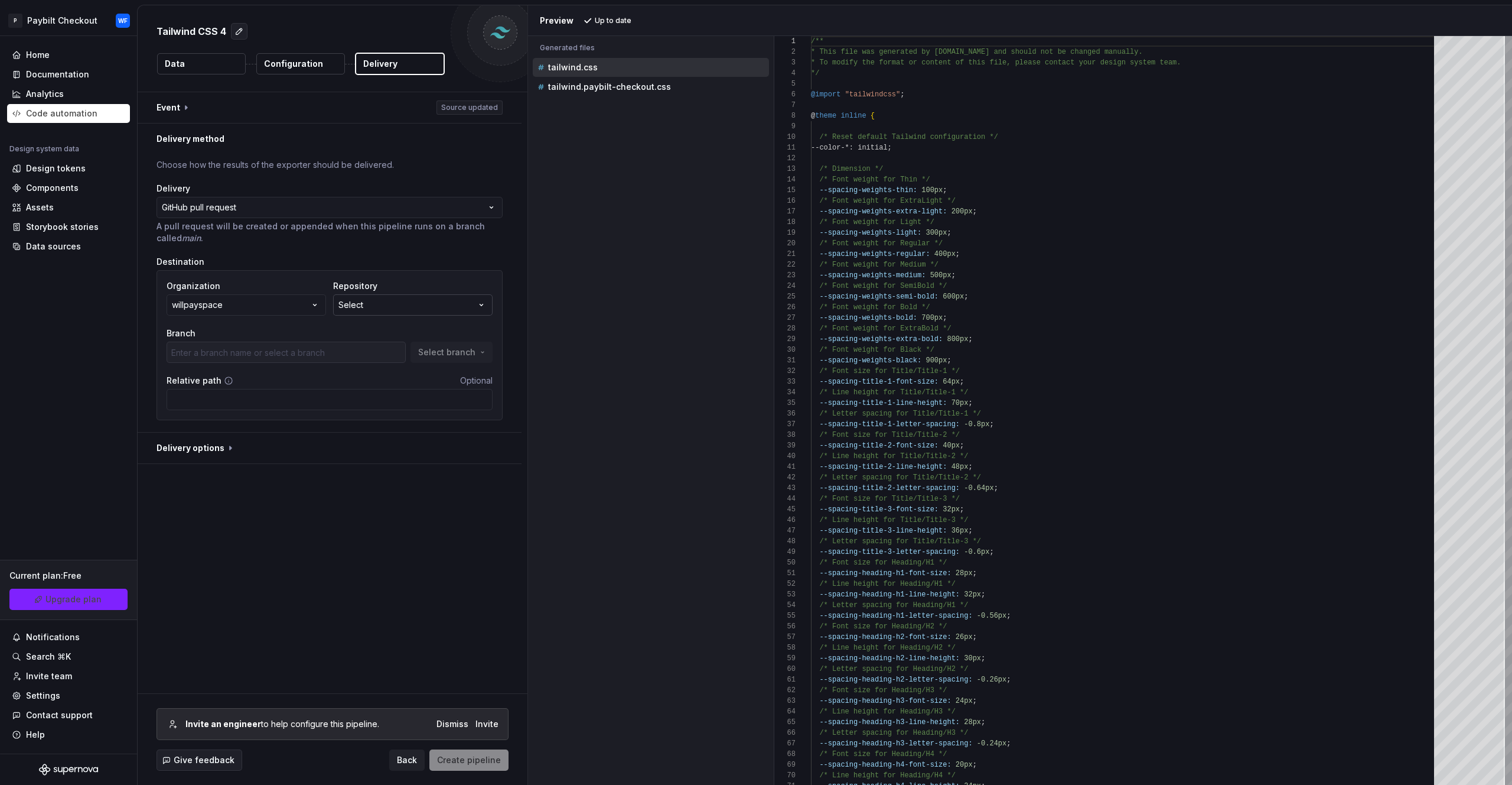
click at [411, 295] on button "Select" at bounding box center [413, 305] width 160 height 21
click at [688, 308] on div "Accessibility guide for tree . Navigate the tree with the arrow keys. Common tr…" at bounding box center [651, 420] width 246 height 730
click at [450, 303] on button "Select" at bounding box center [413, 305] width 160 height 21
click at [500, 335] on button "Fetch latest" at bounding box center [489, 329] width 61 height 17
type input "main"
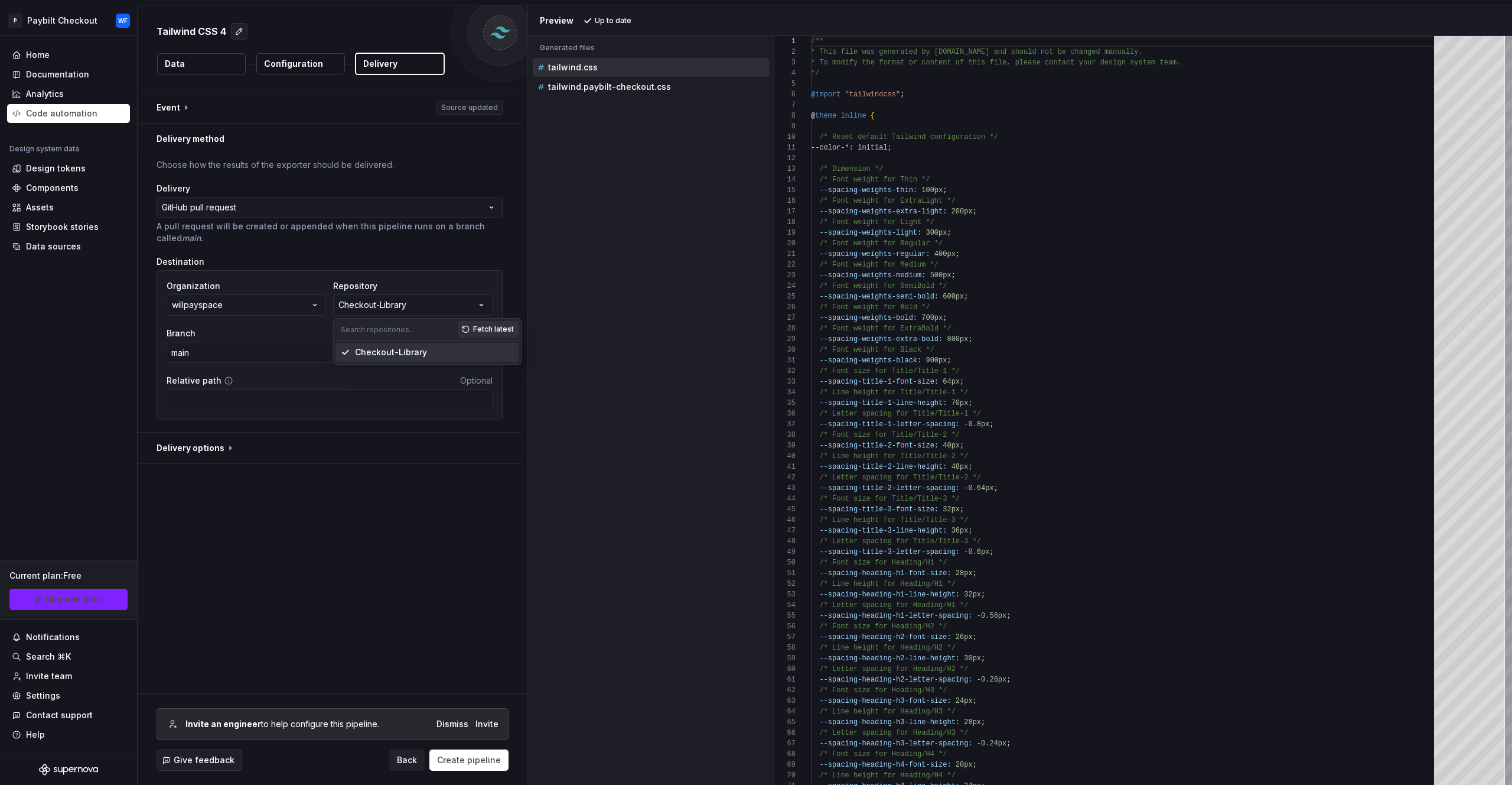
drag, startPoint x: 363, startPoint y: 518, endPoint x: 359, endPoint y: 504, distance: 14.6
click at [362, 517] on div "**********" at bounding box center [332, 392] width 390 height 601
click at [458, 351] on span "Select branch" at bounding box center [446, 352] width 57 height 12
click at [371, 546] on div "**********" at bounding box center [332, 392] width 390 height 601
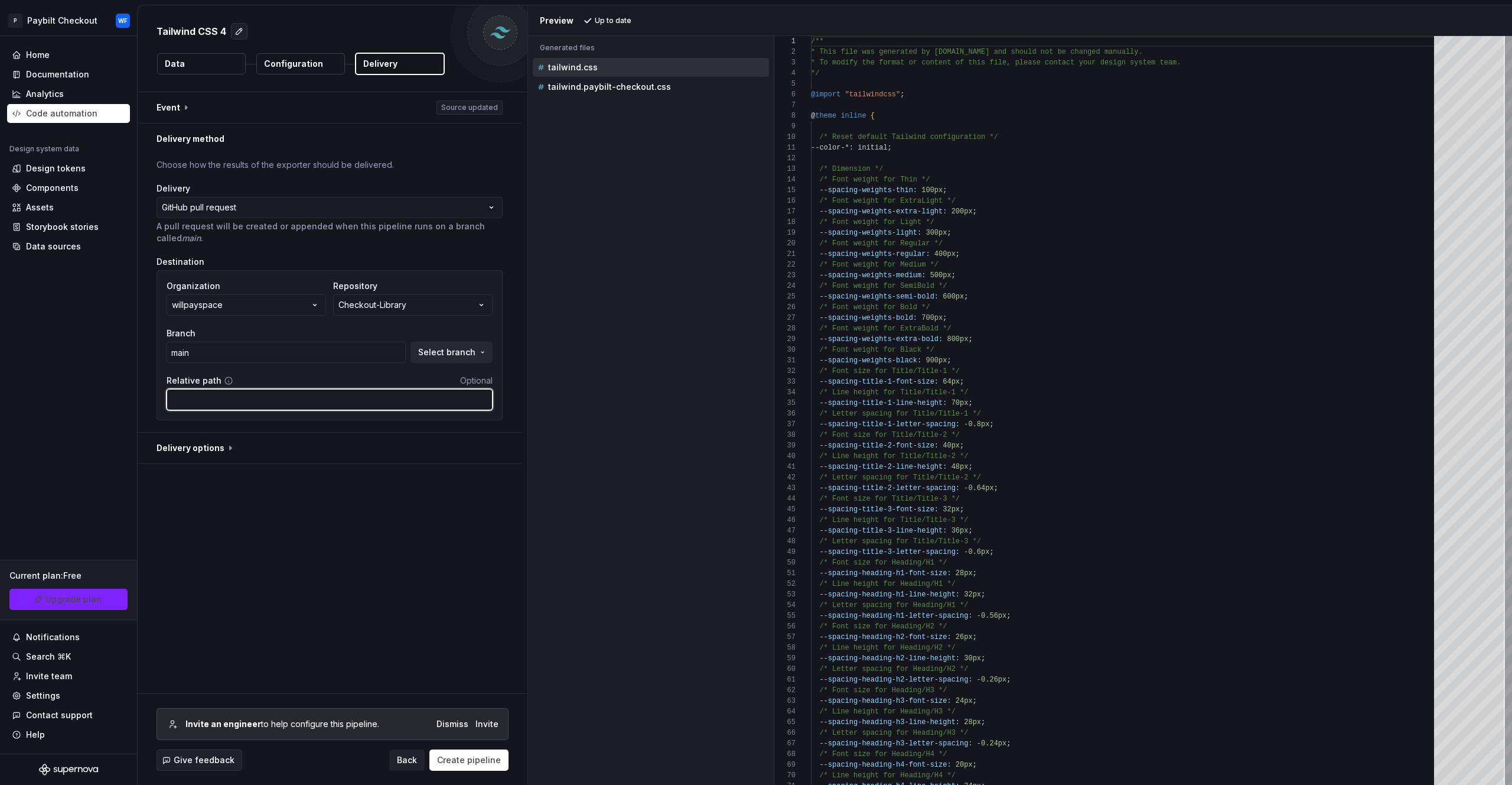
click at [303, 405] on input "Relative path" at bounding box center [329, 399] width 326 height 21
click at [200, 451] on button "button" at bounding box center [329, 448] width 384 height 30
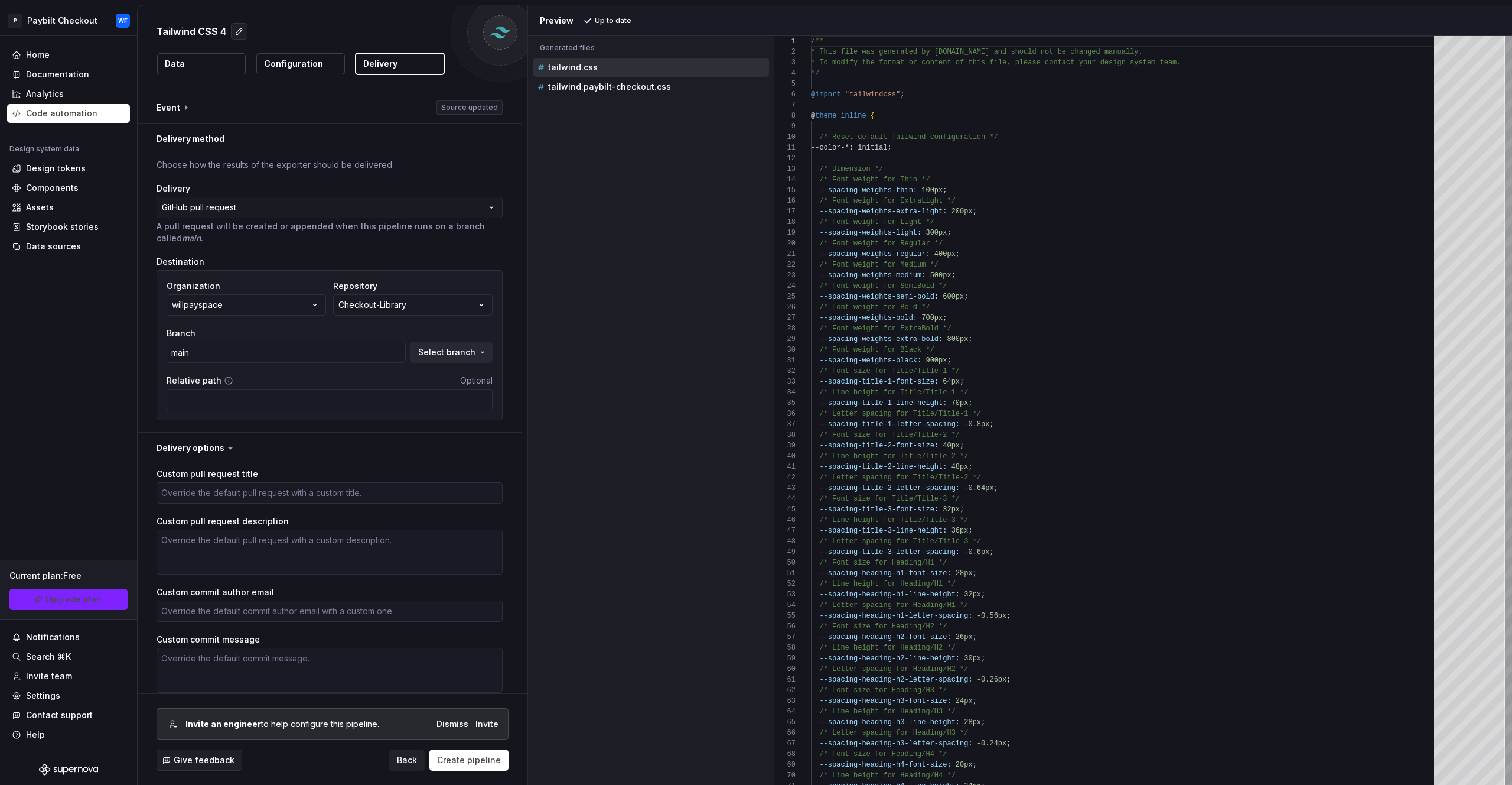
click at [319, 64] on p "Configuration" at bounding box center [294, 64] width 59 height 12
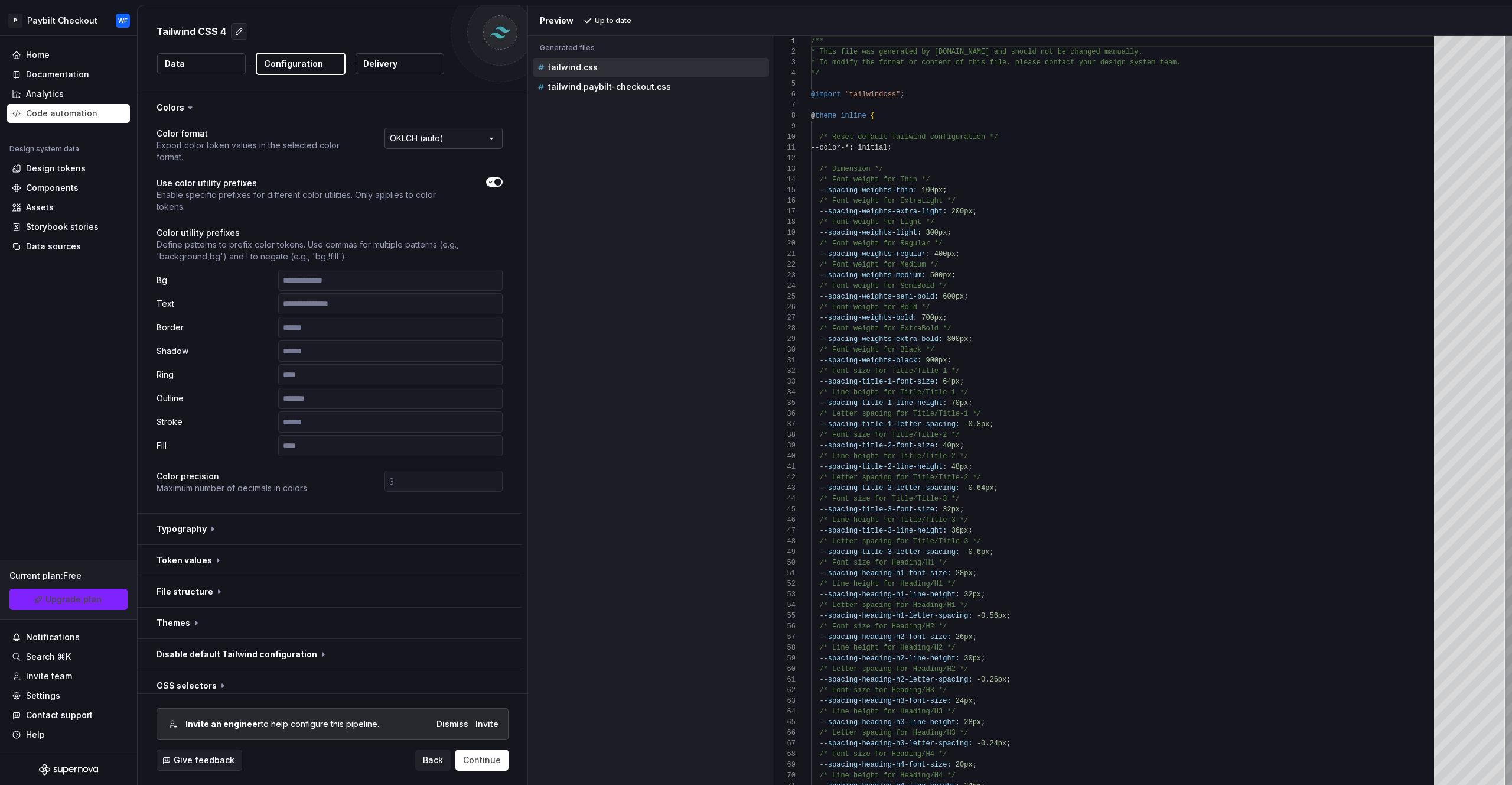
click at [445, 136] on html "**********" at bounding box center [756, 392] width 1512 height 785
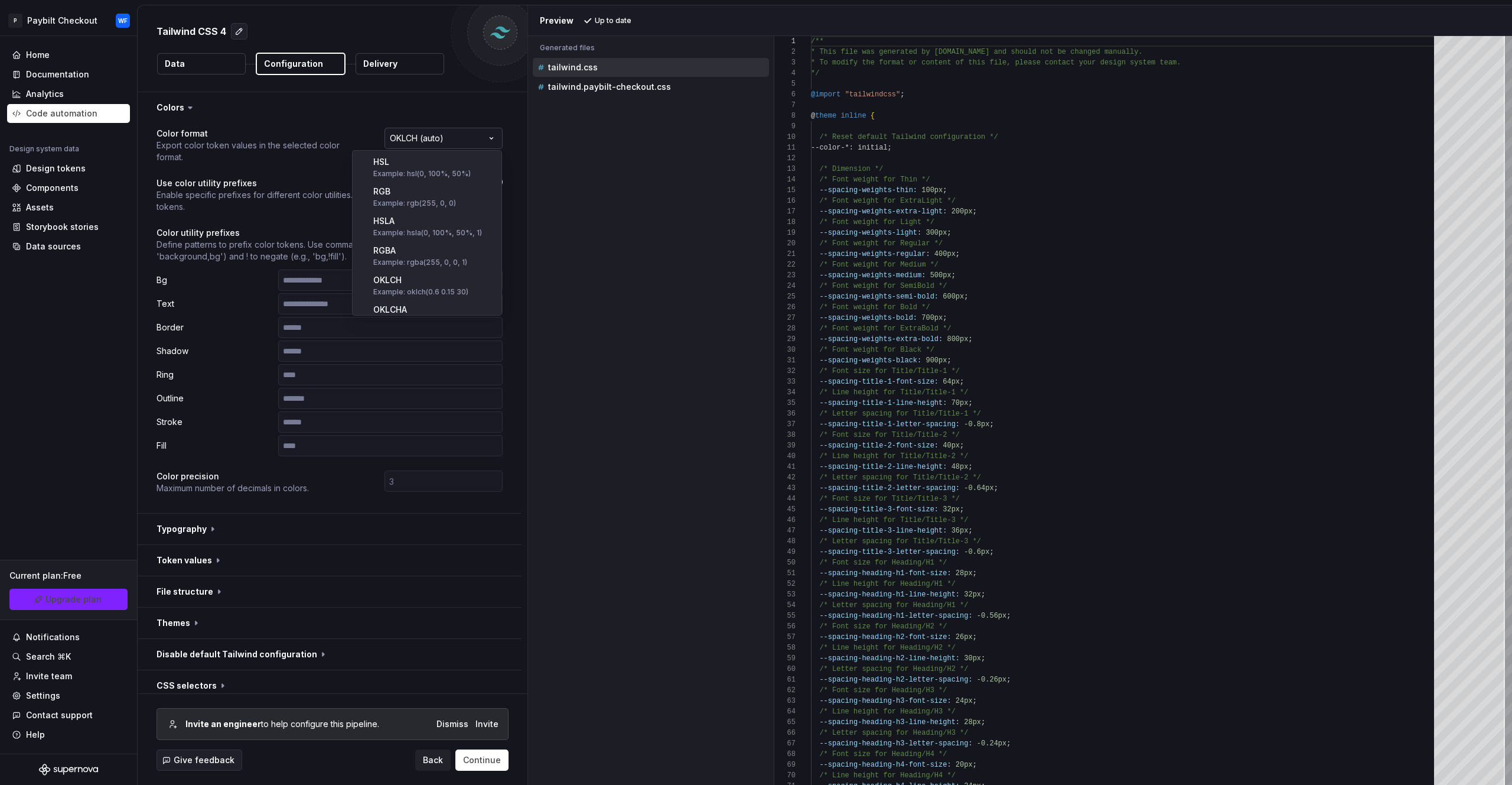
scroll to position [190, 0]
drag, startPoint x: 305, startPoint y: 175, endPoint x: 315, endPoint y: 180, distance: 11.2
click at [307, 175] on html "**********" at bounding box center [756, 392] width 1512 height 785
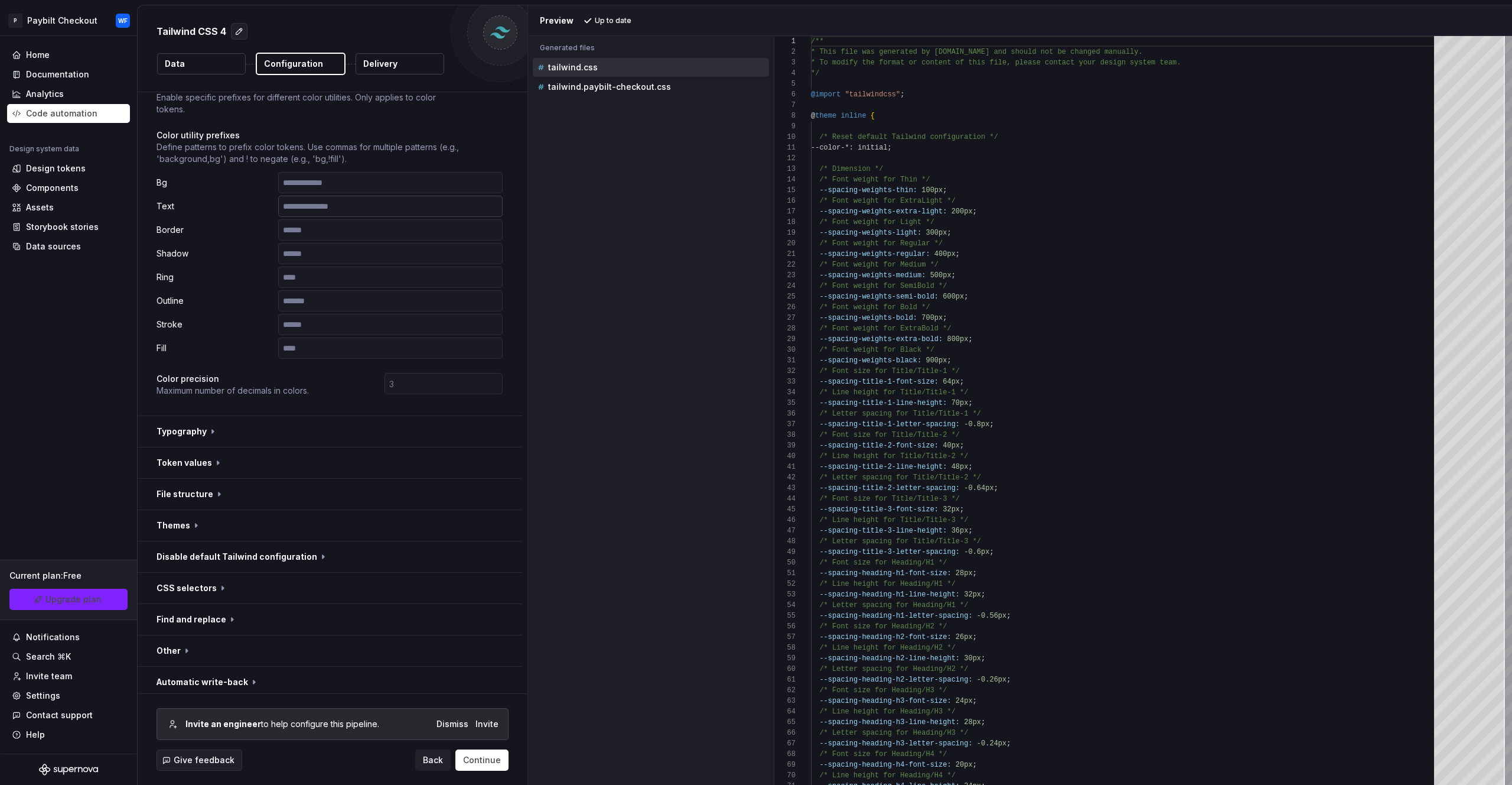
scroll to position [102, 0]
click at [236, 683] on button "button" at bounding box center [329, 677] width 384 height 30
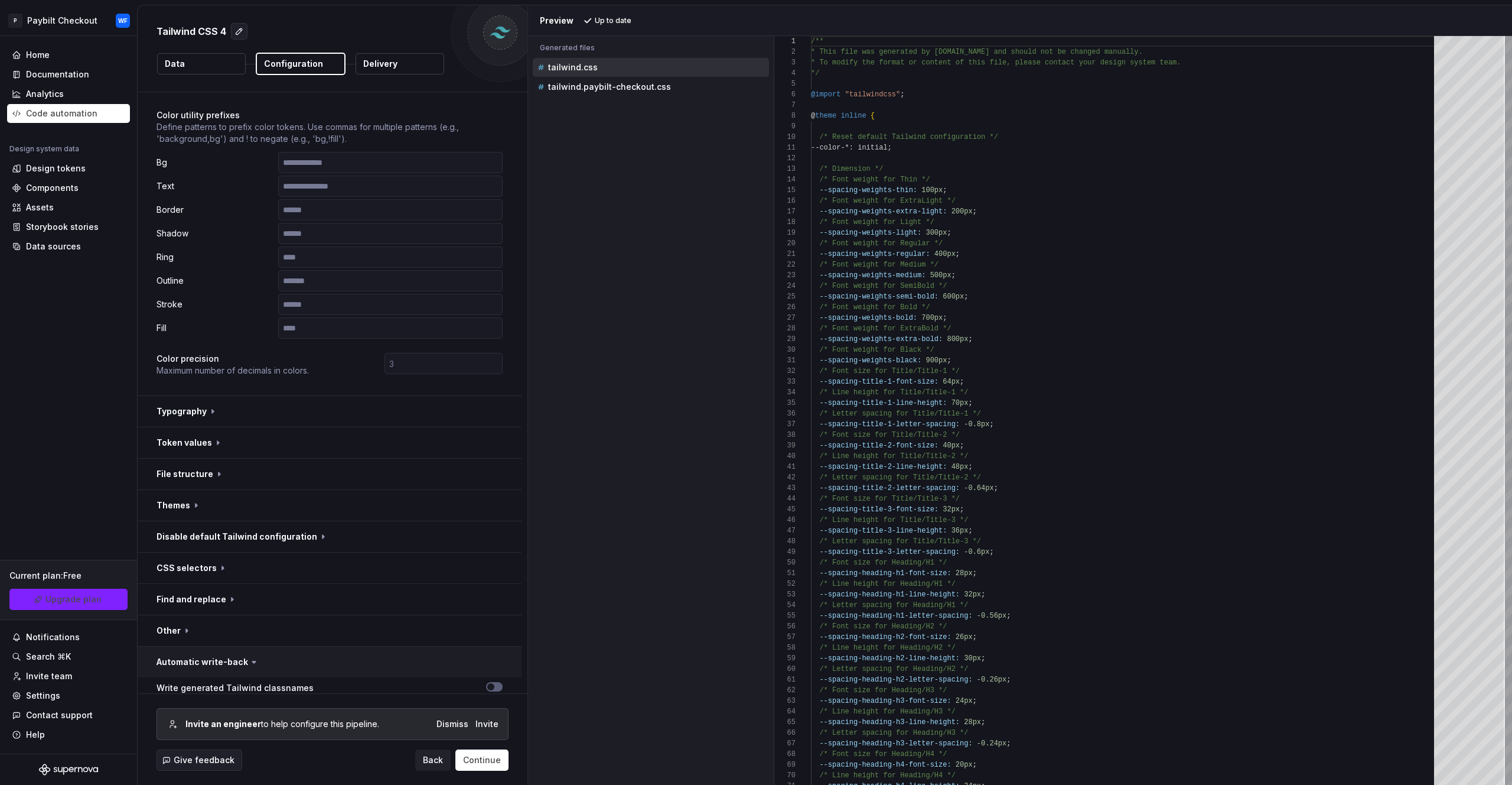
scroll to position [187, 0]
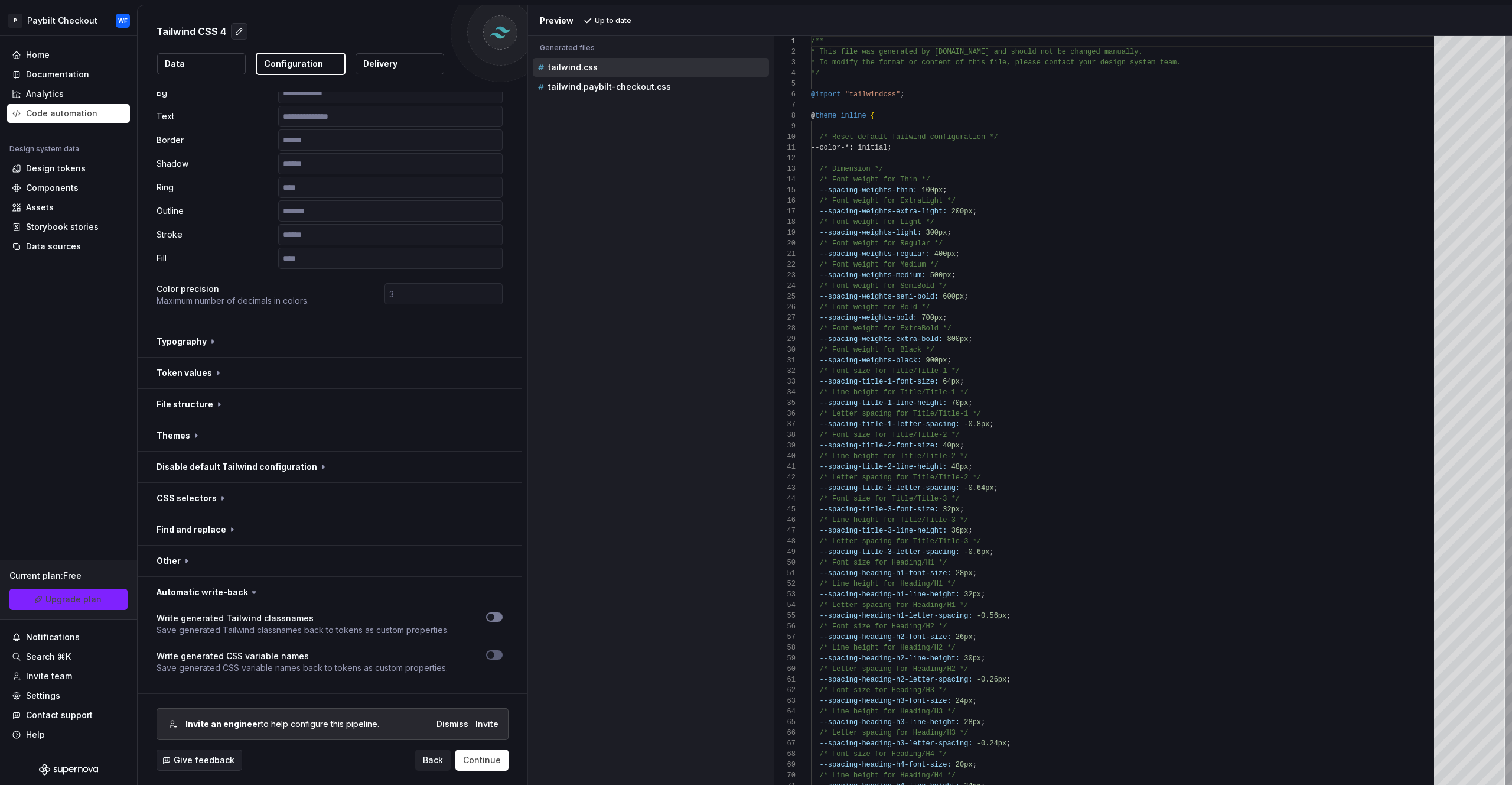
click at [495, 619] on icon "button" at bounding box center [490, 617] width 9 height 7
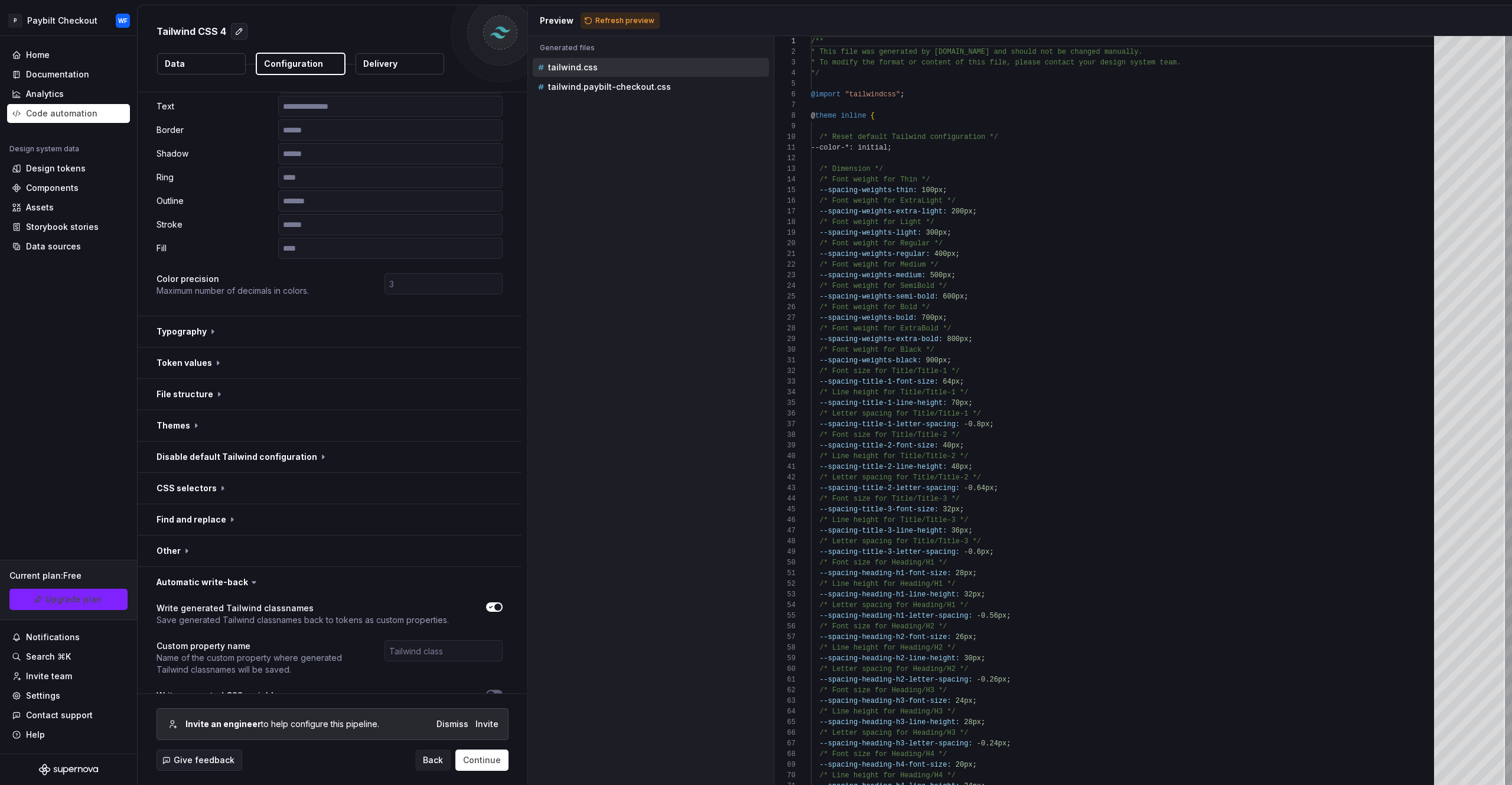
scroll to position [237, 0]
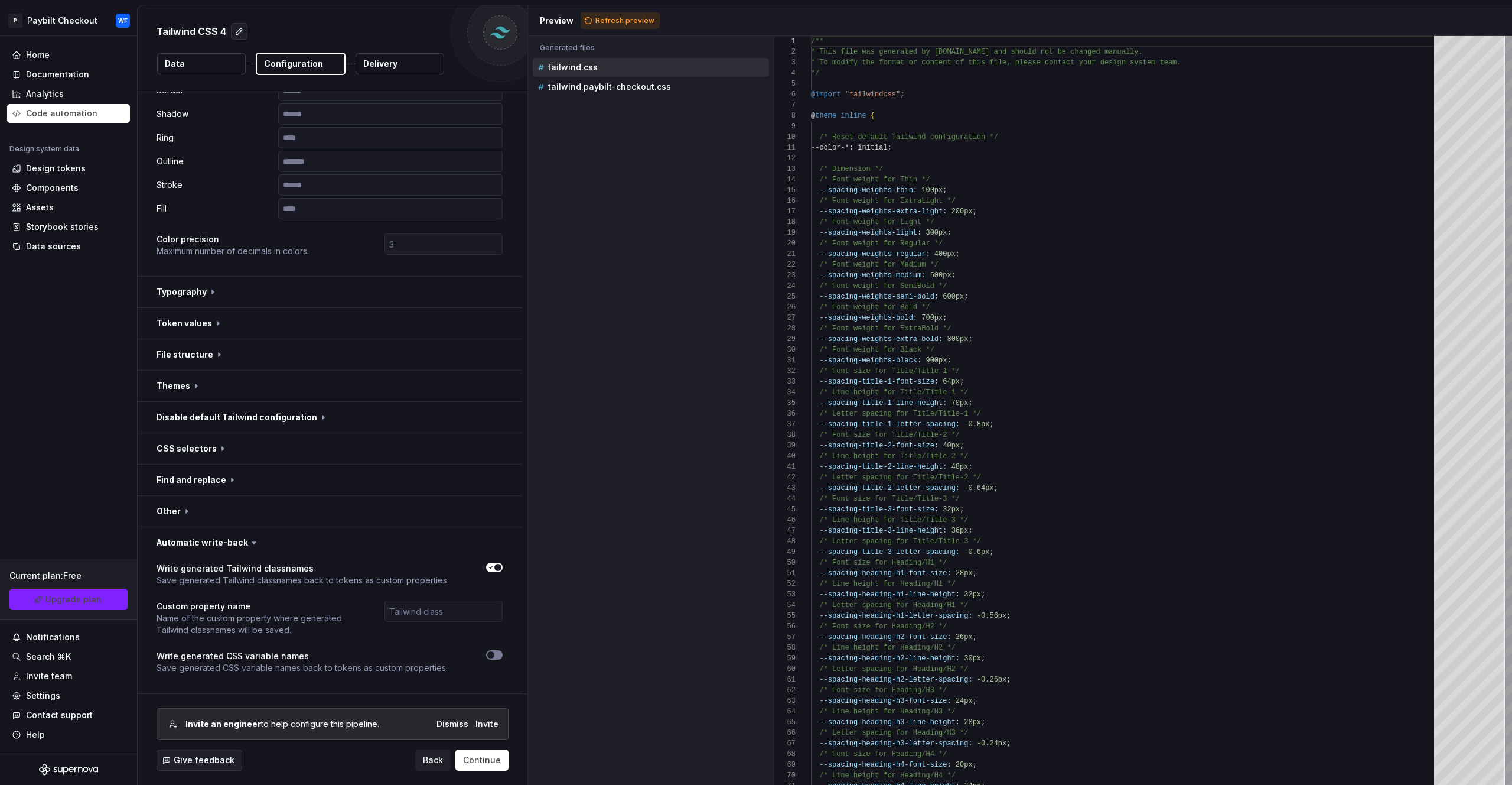
click at [496, 659] on button "button" at bounding box center [494, 655] width 17 height 9
click at [498, 654] on span "button" at bounding box center [498, 655] width 7 height 7
click at [498, 654] on button "button" at bounding box center [494, 655] width 17 height 9
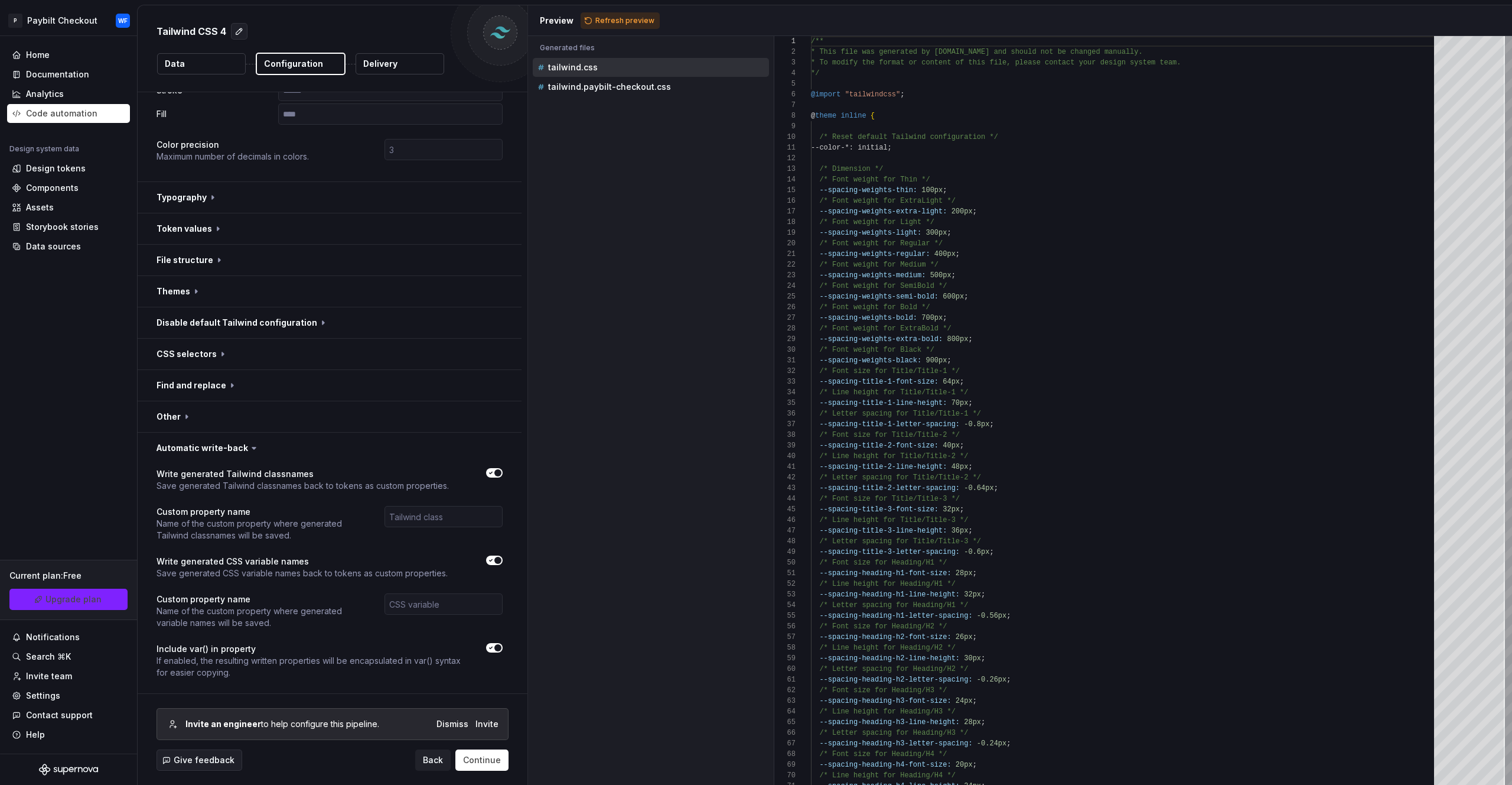
scroll to position [336, 0]
click at [192, 412] on button "button" at bounding box center [329, 412] width 384 height 30
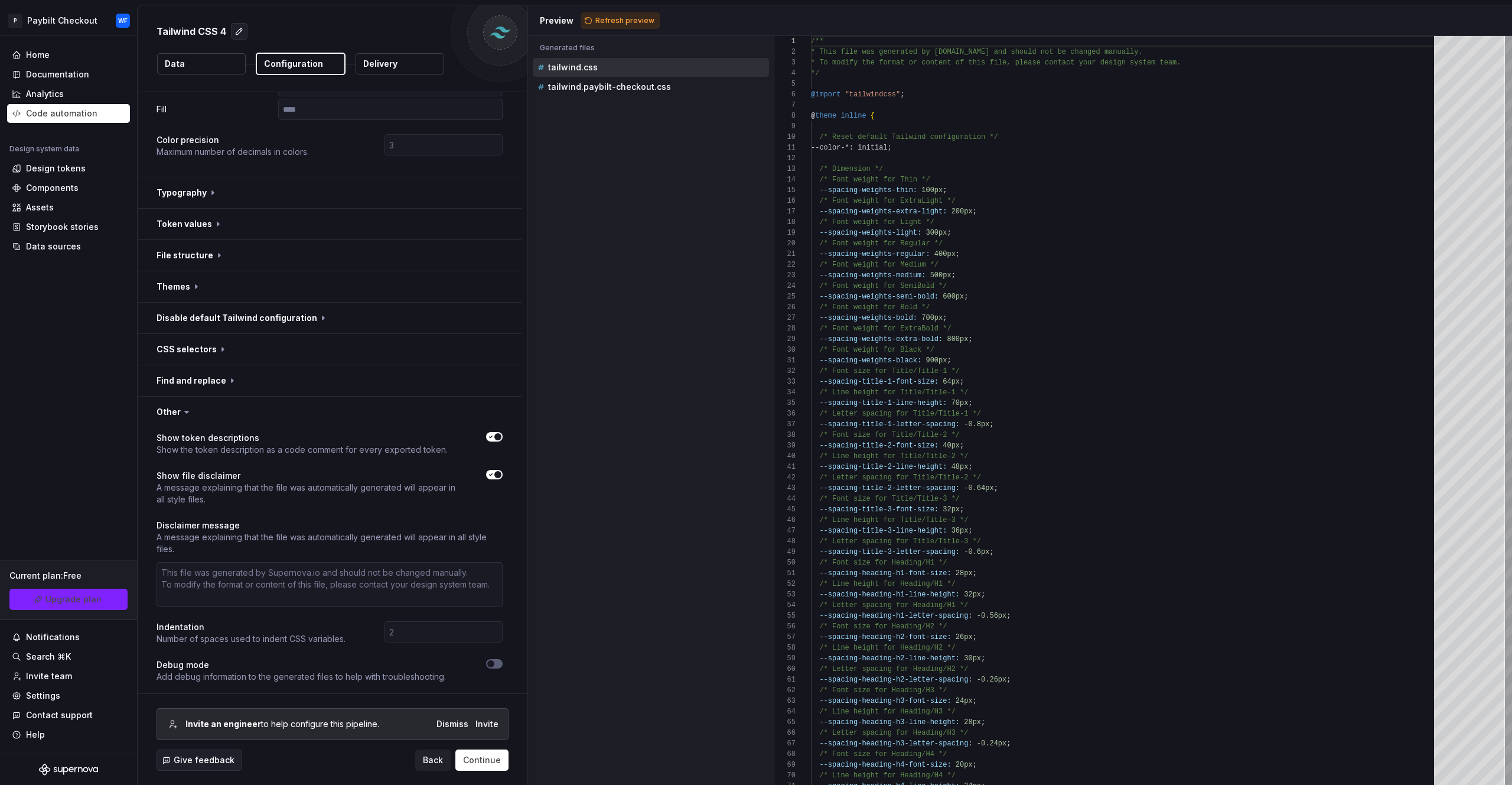
scroll to position [455, 0]
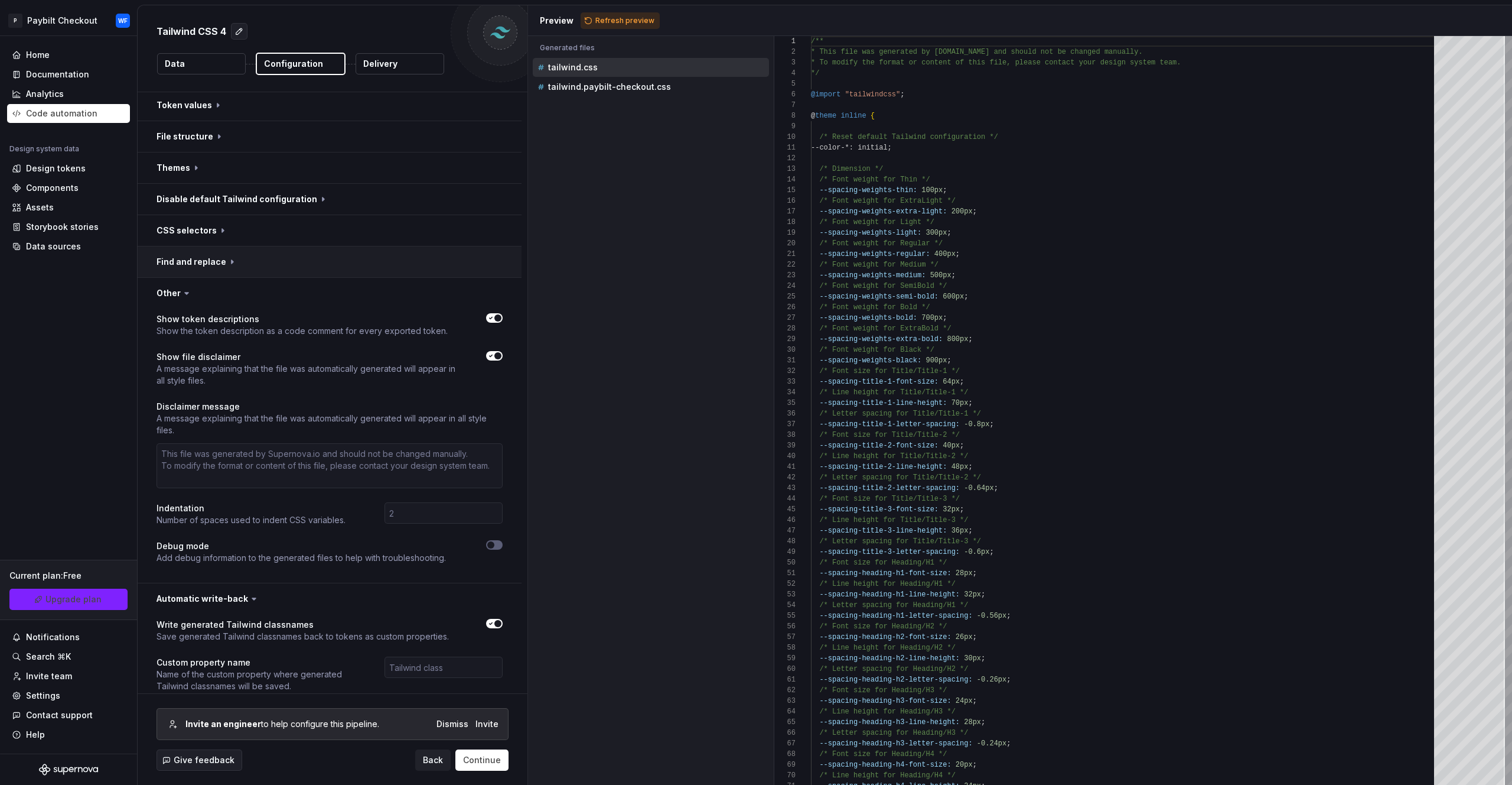
click at [202, 255] on button "button" at bounding box center [329, 262] width 384 height 30
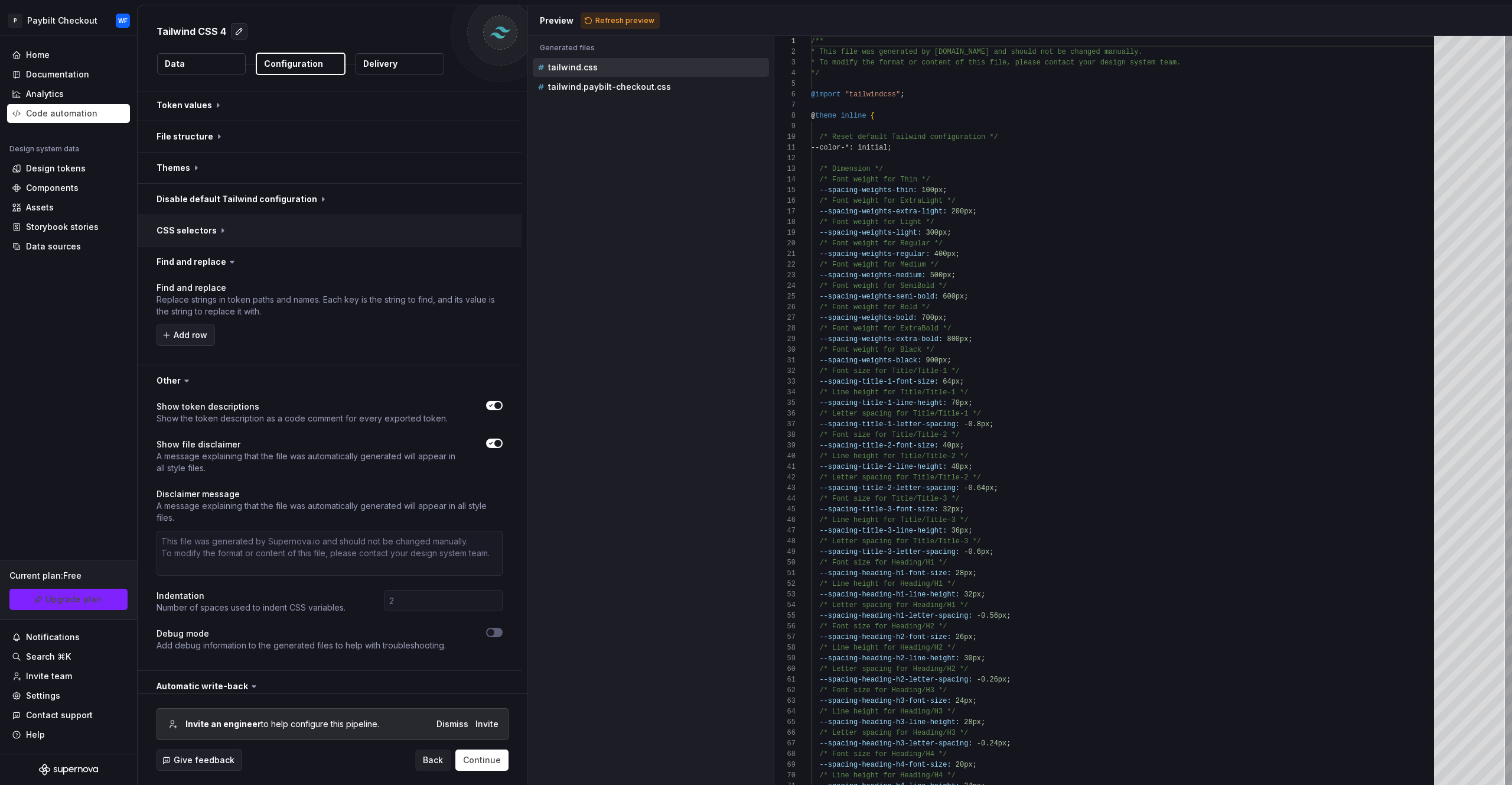
click at [202, 237] on button "button" at bounding box center [329, 230] width 384 height 30
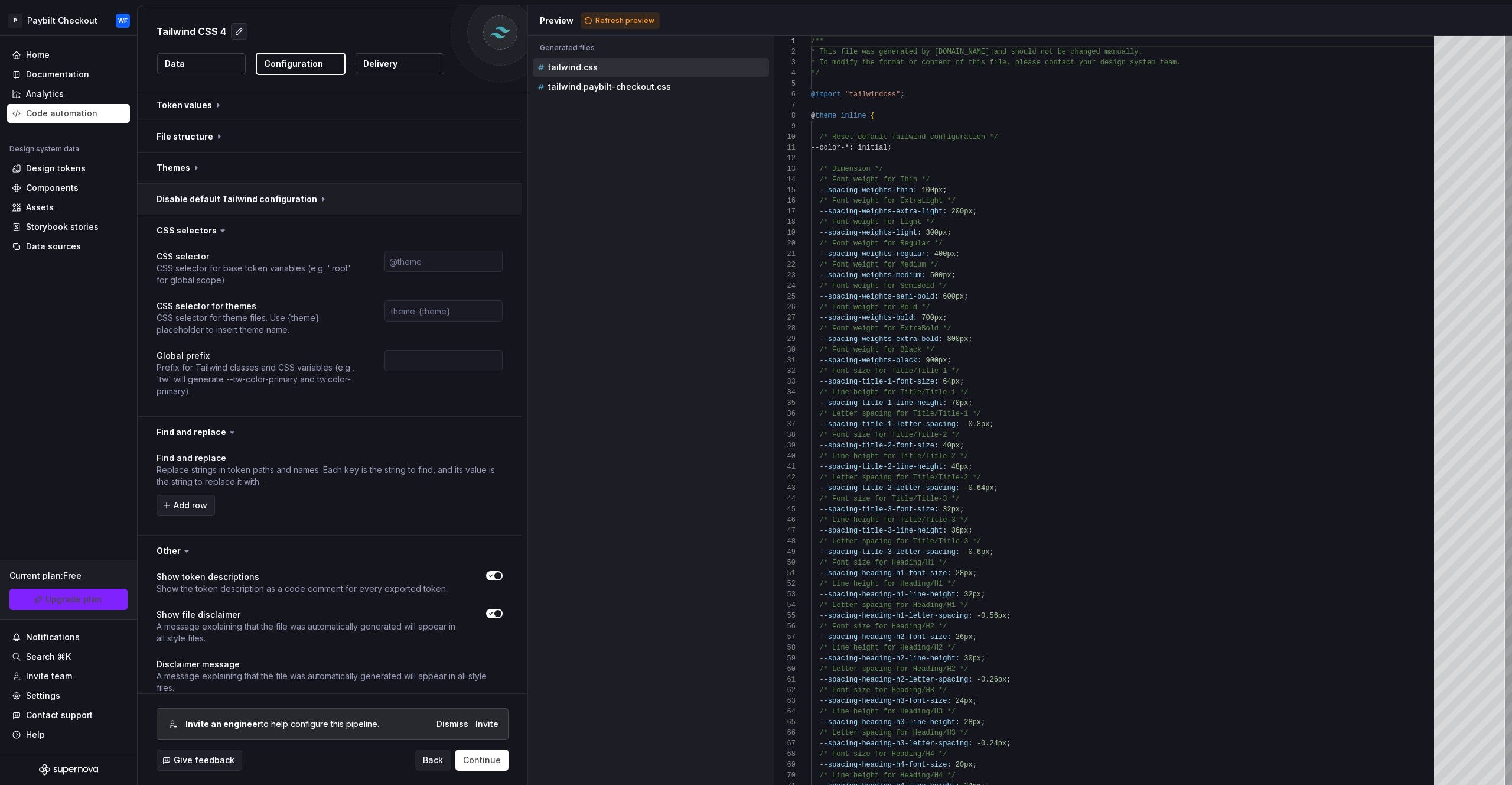
click at [236, 199] on button "button" at bounding box center [329, 199] width 384 height 30
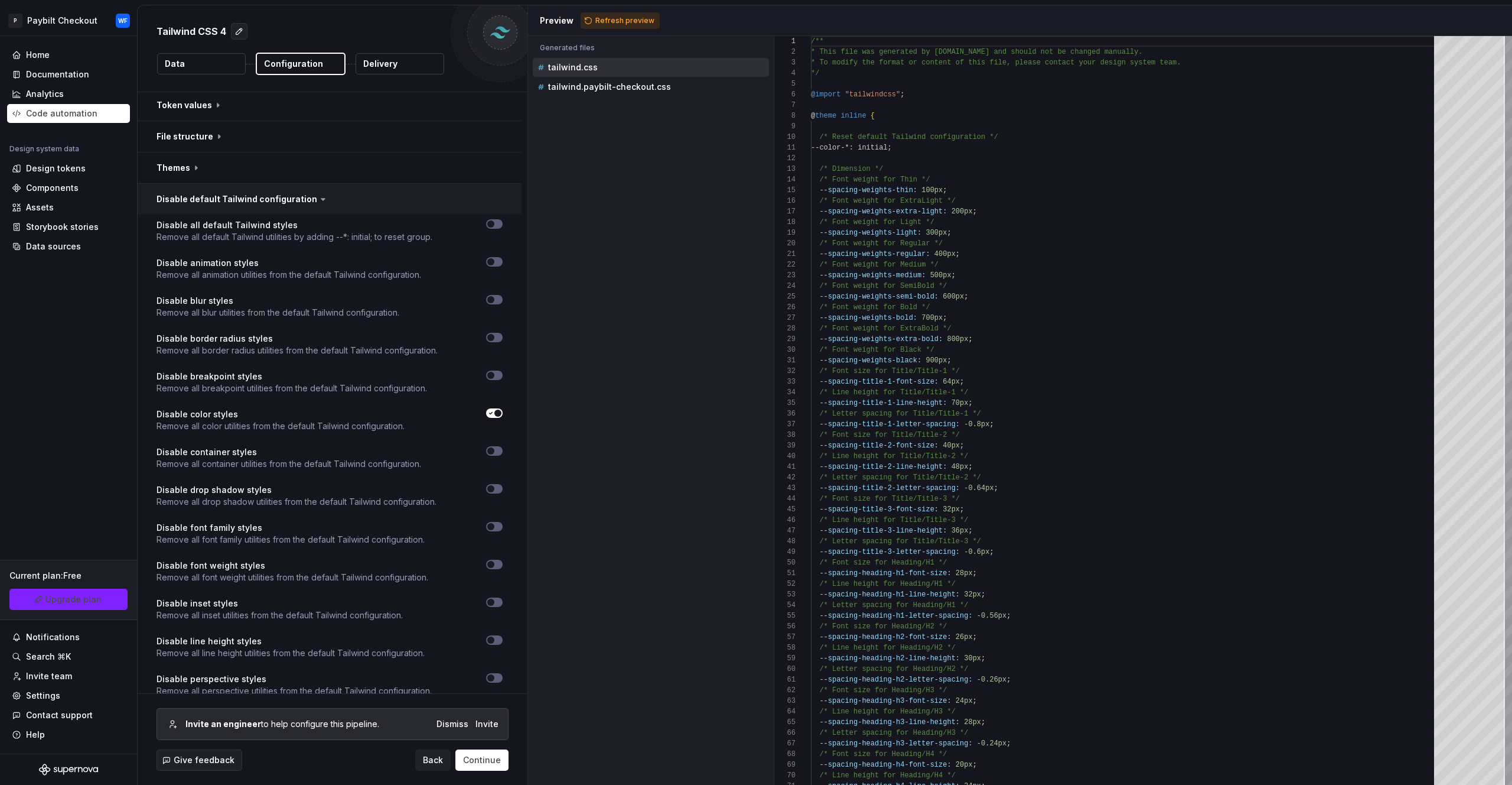
click at [234, 198] on button "button" at bounding box center [329, 199] width 384 height 30
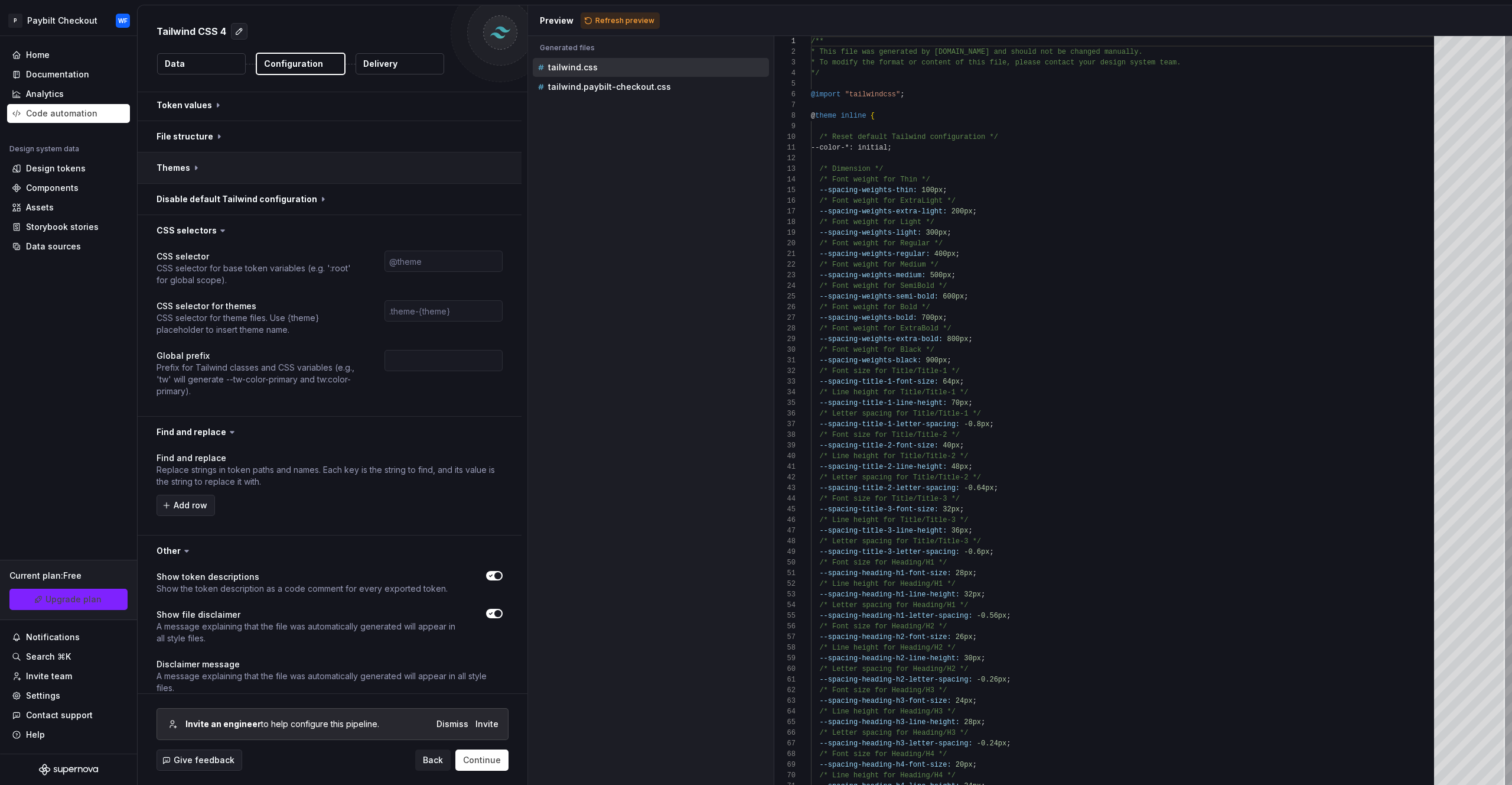
click at [186, 169] on button "button" at bounding box center [329, 168] width 384 height 30
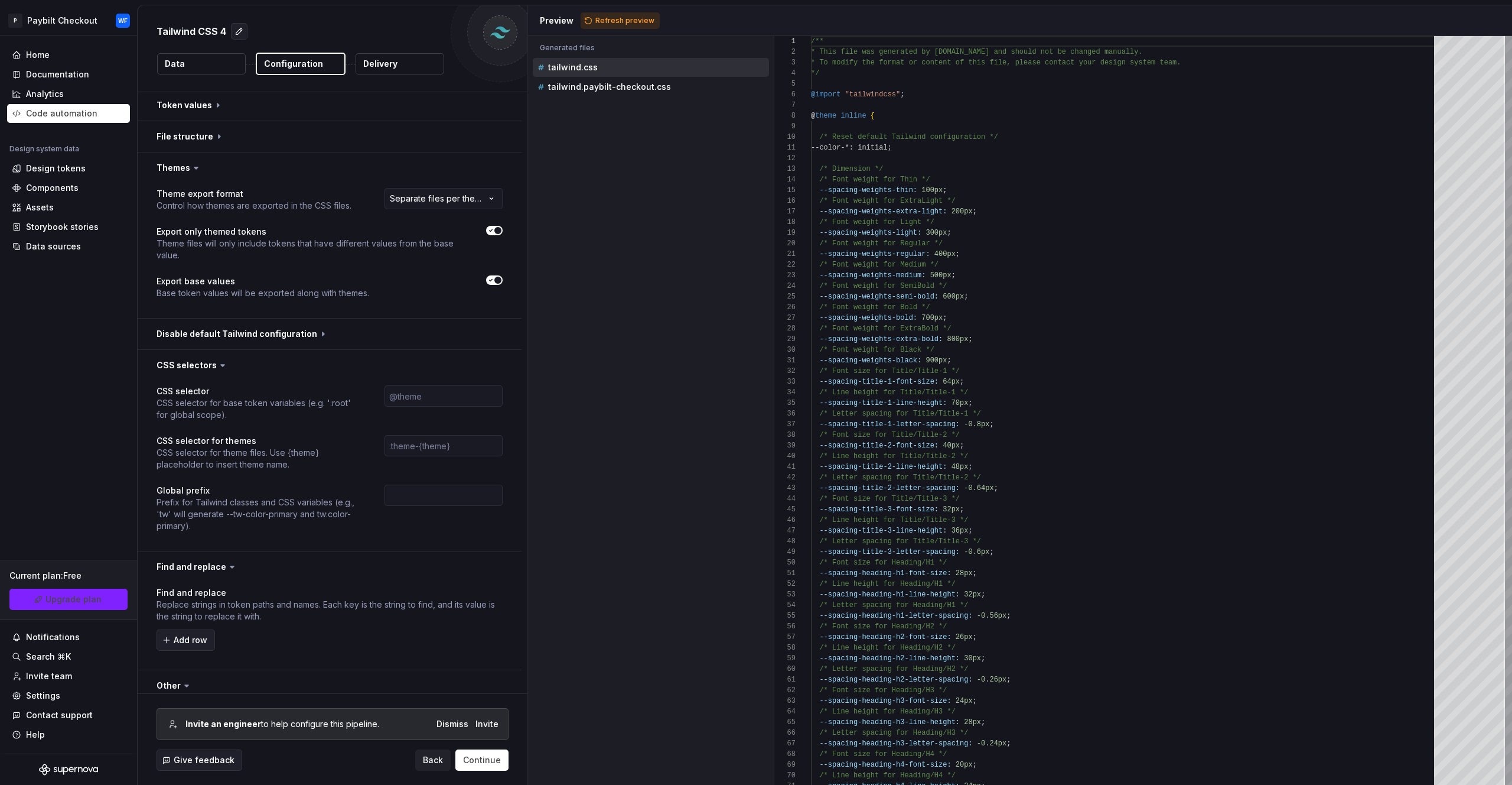
click at [492, 195] on html "**********" at bounding box center [756, 392] width 1512 height 785
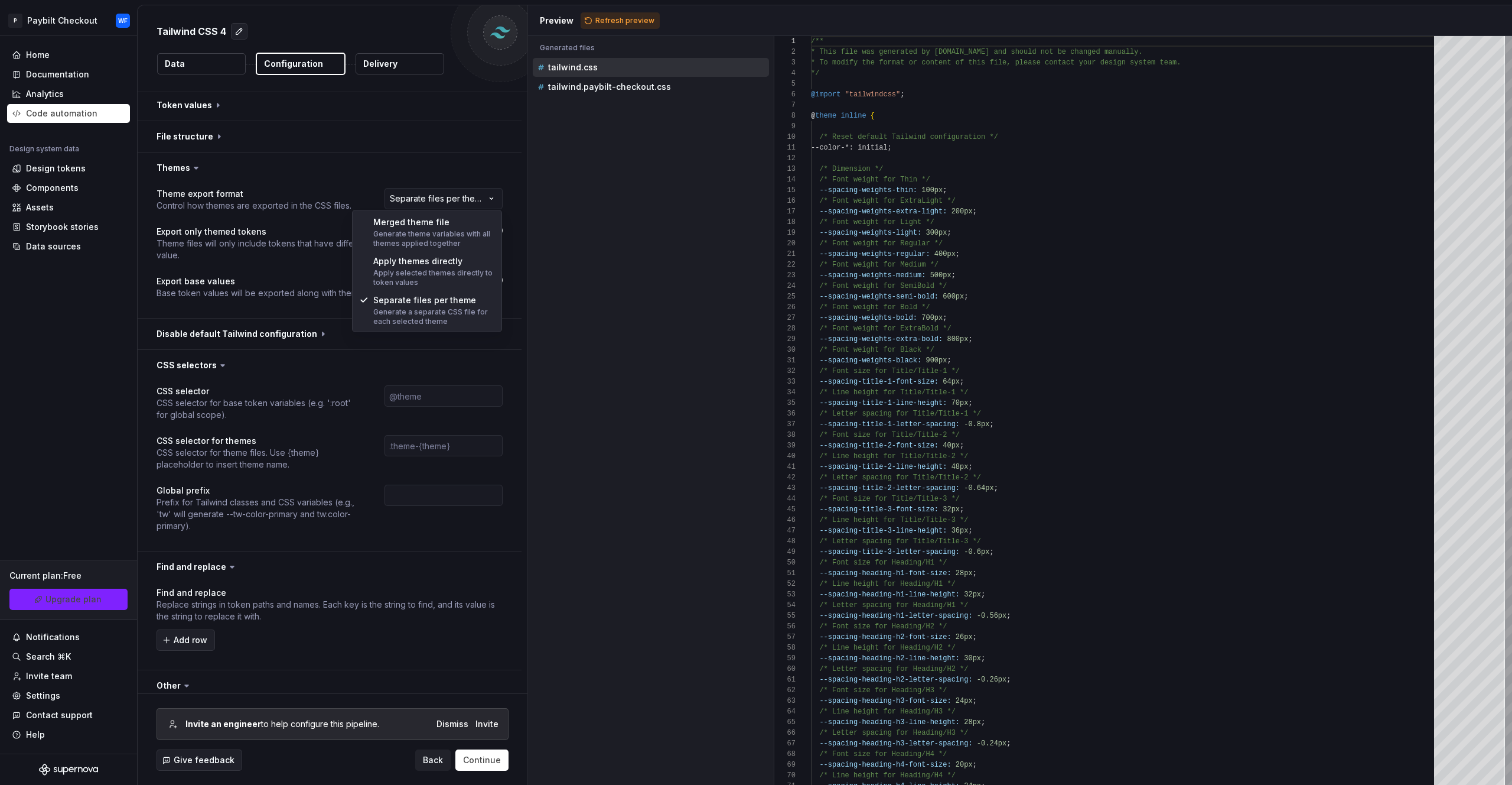
click at [472, 198] on html "**********" at bounding box center [756, 392] width 1512 height 785
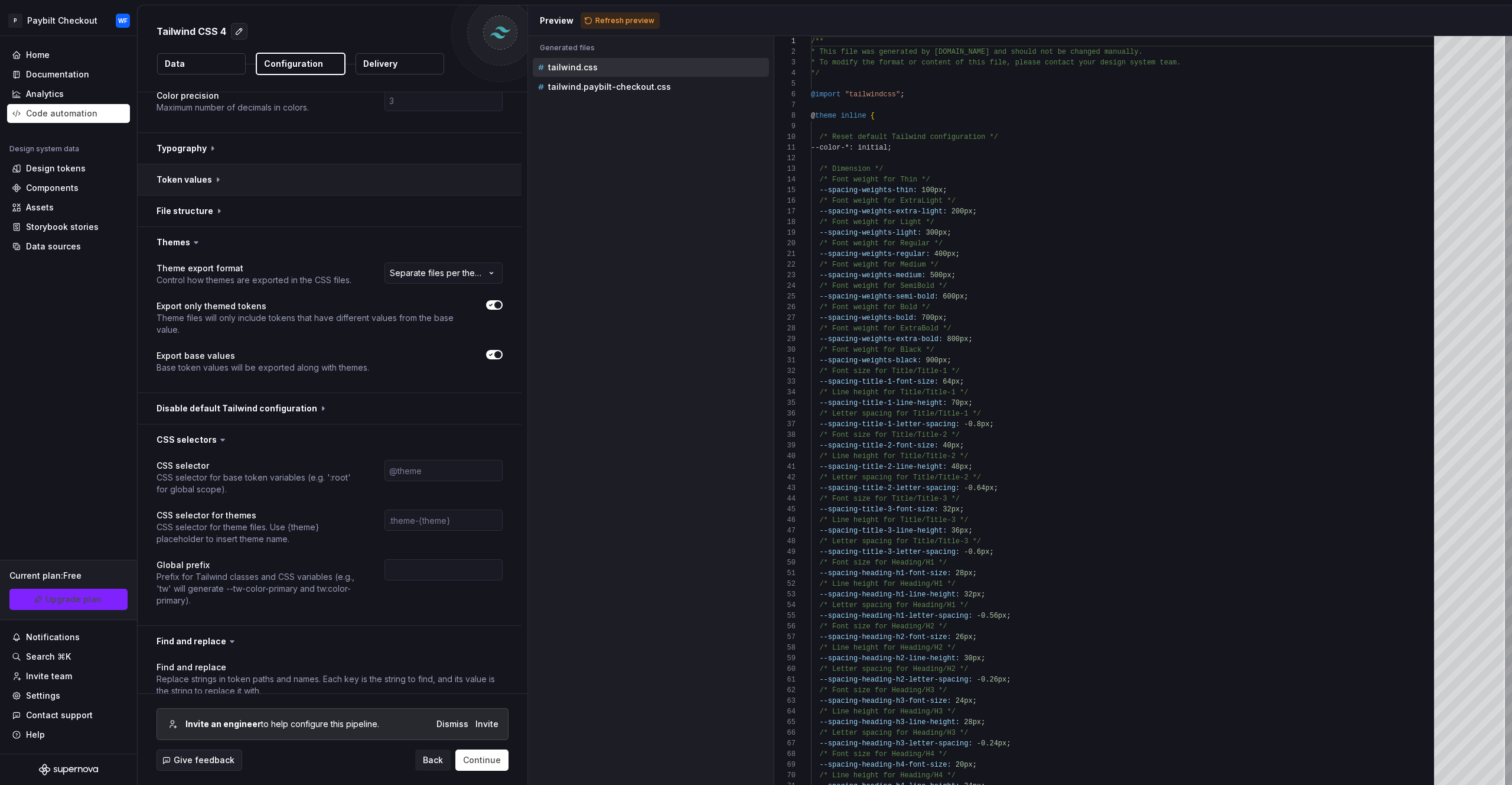
scroll to position [362, 0]
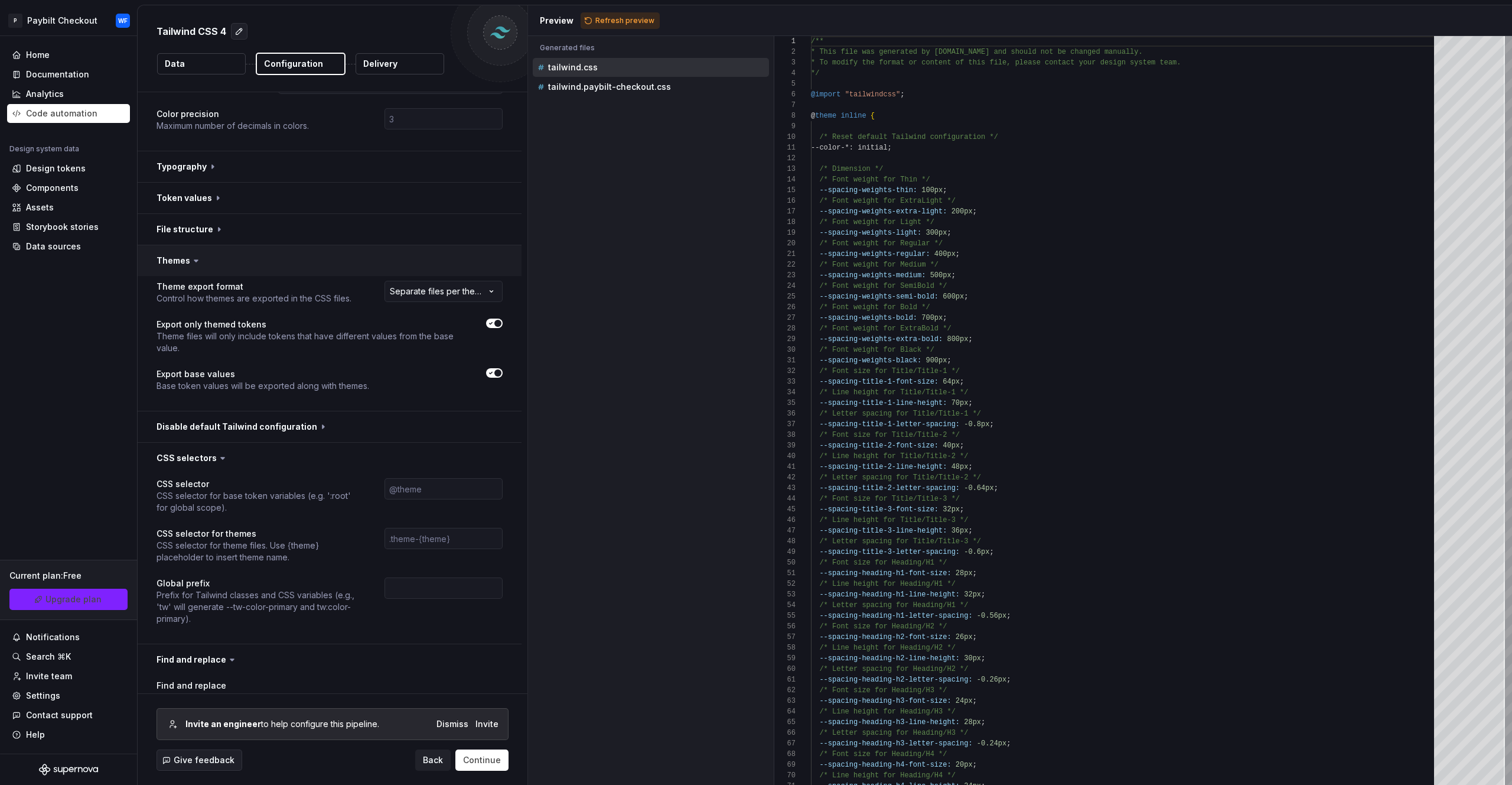
click at [173, 260] on button "button" at bounding box center [329, 260] width 384 height 30
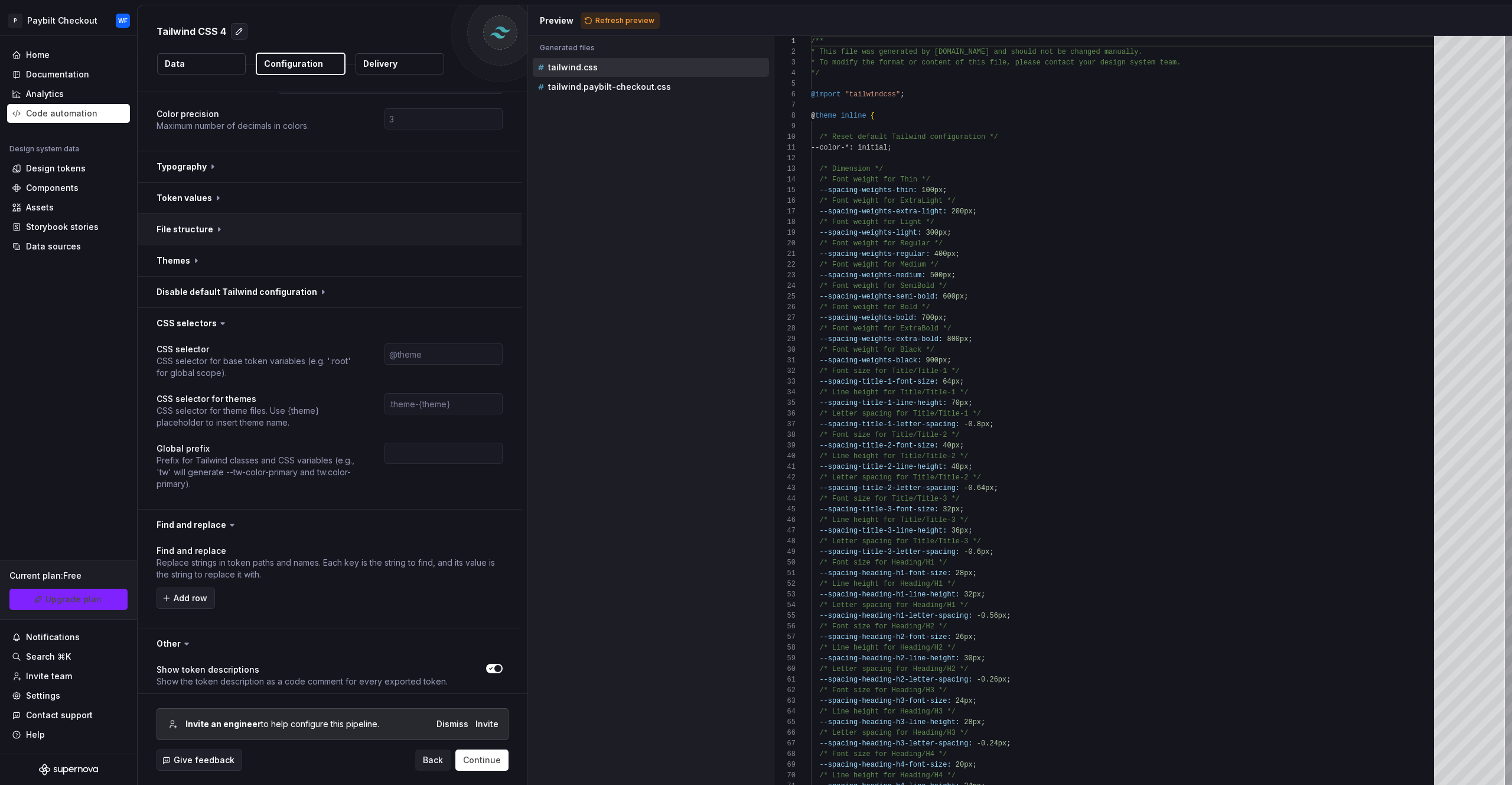
click at [195, 225] on button "button" at bounding box center [329, 229] width 384 height 30
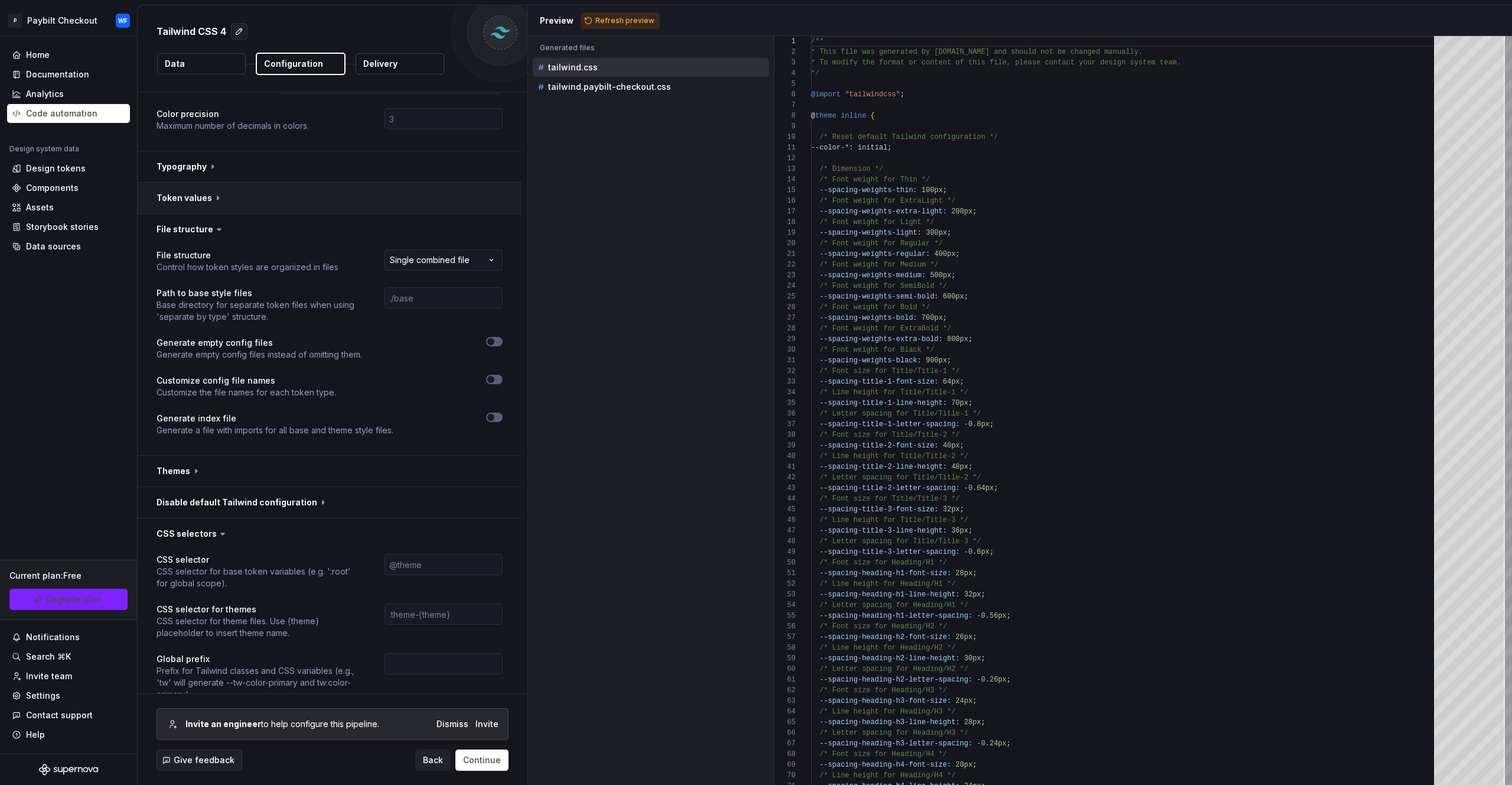
drag, startPoint x: 195, startPoint y: 225, endPoint x: 208, endPoint y: 202, distance: 26.4
click at [200, 221] on button "button" at bounding box center [329, 229] width 384 height 30
click at [206, 191] on button "button" at bounding box center [329, 198] width 384 height 30
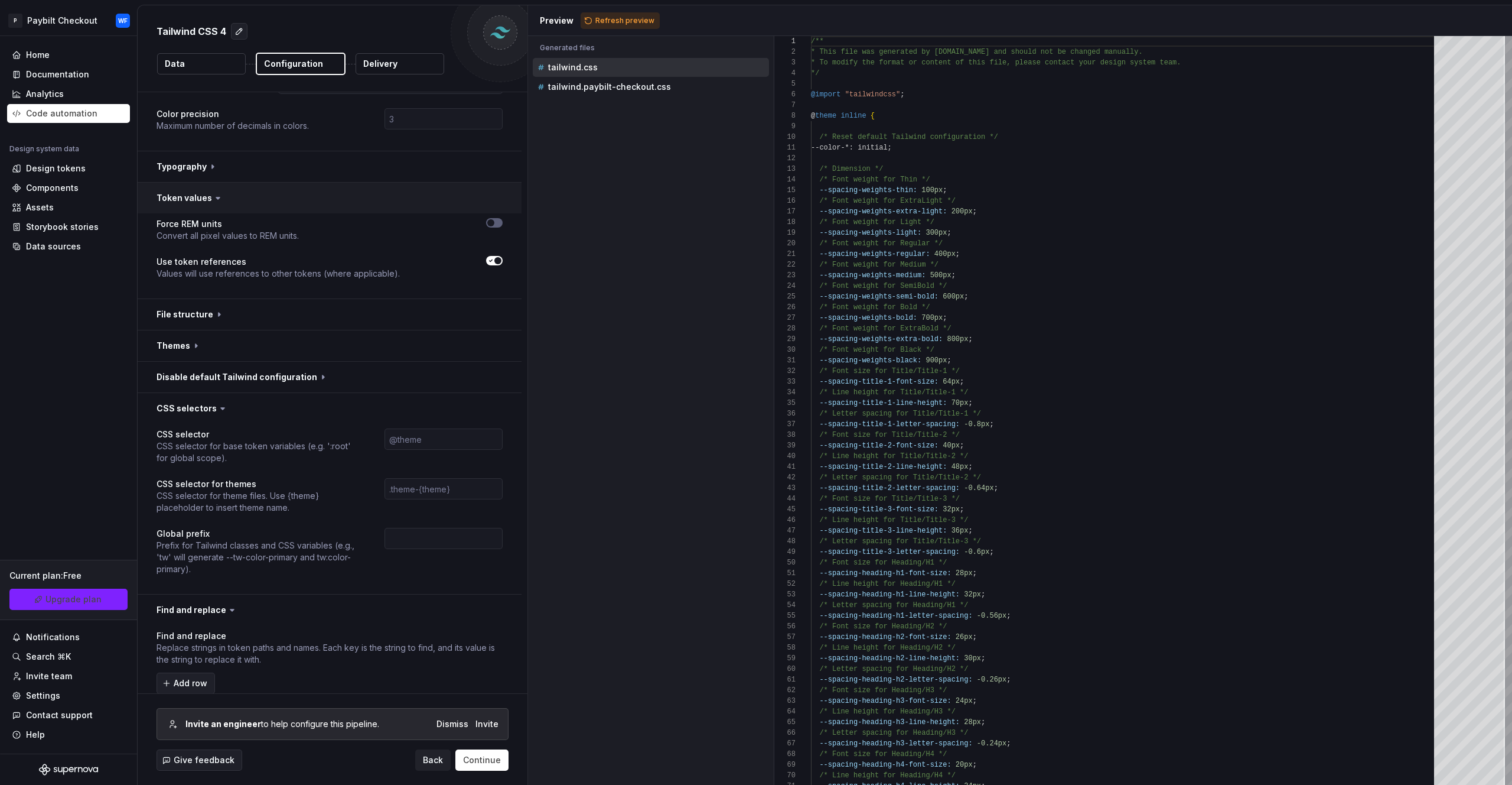
click at [206, 192] on button "button" at bounding box center [329, 198] width 384 height 30
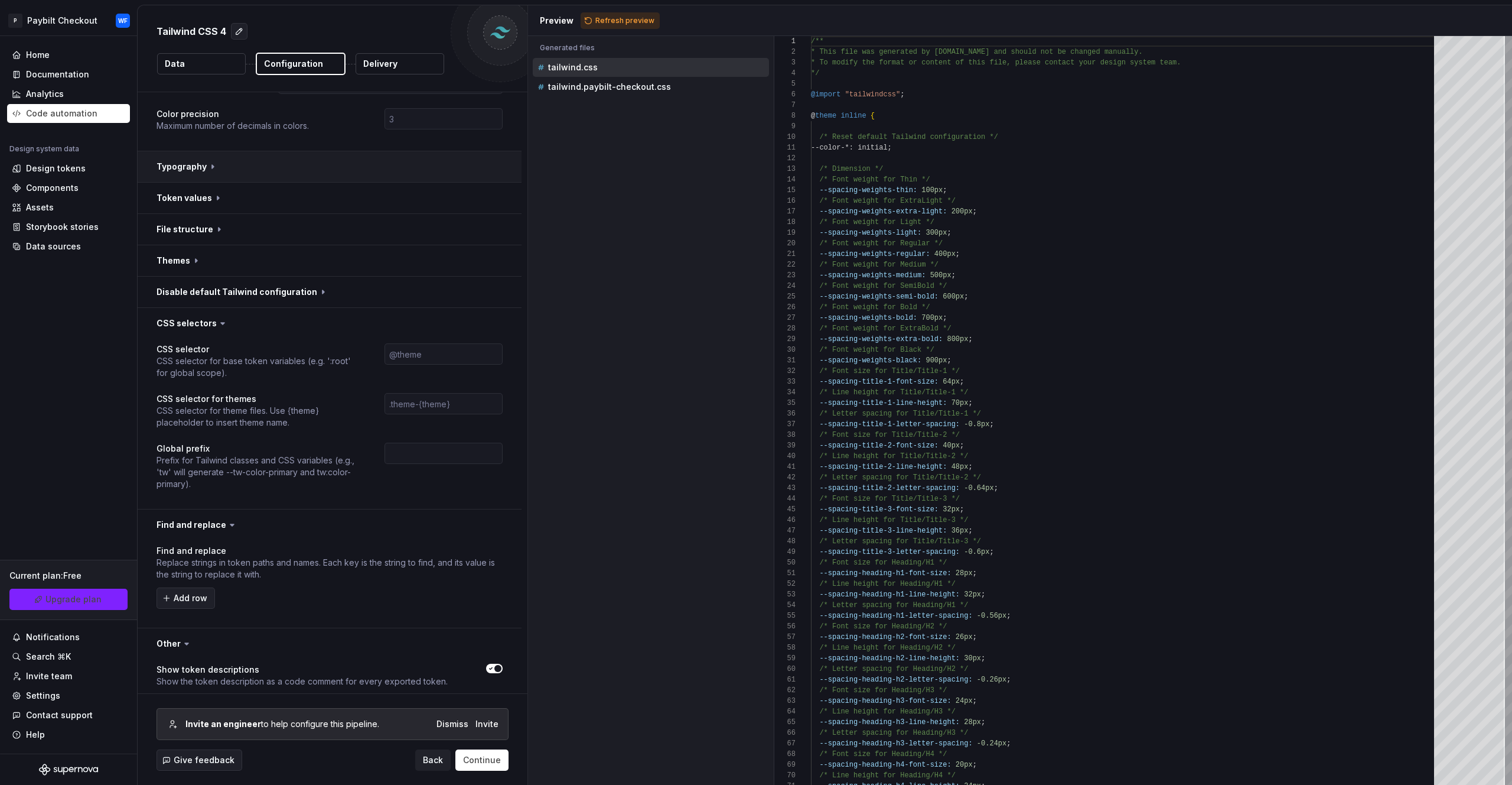
click at [204, 177] on button "button" at bounding box center [329, 166] width 384 height 30
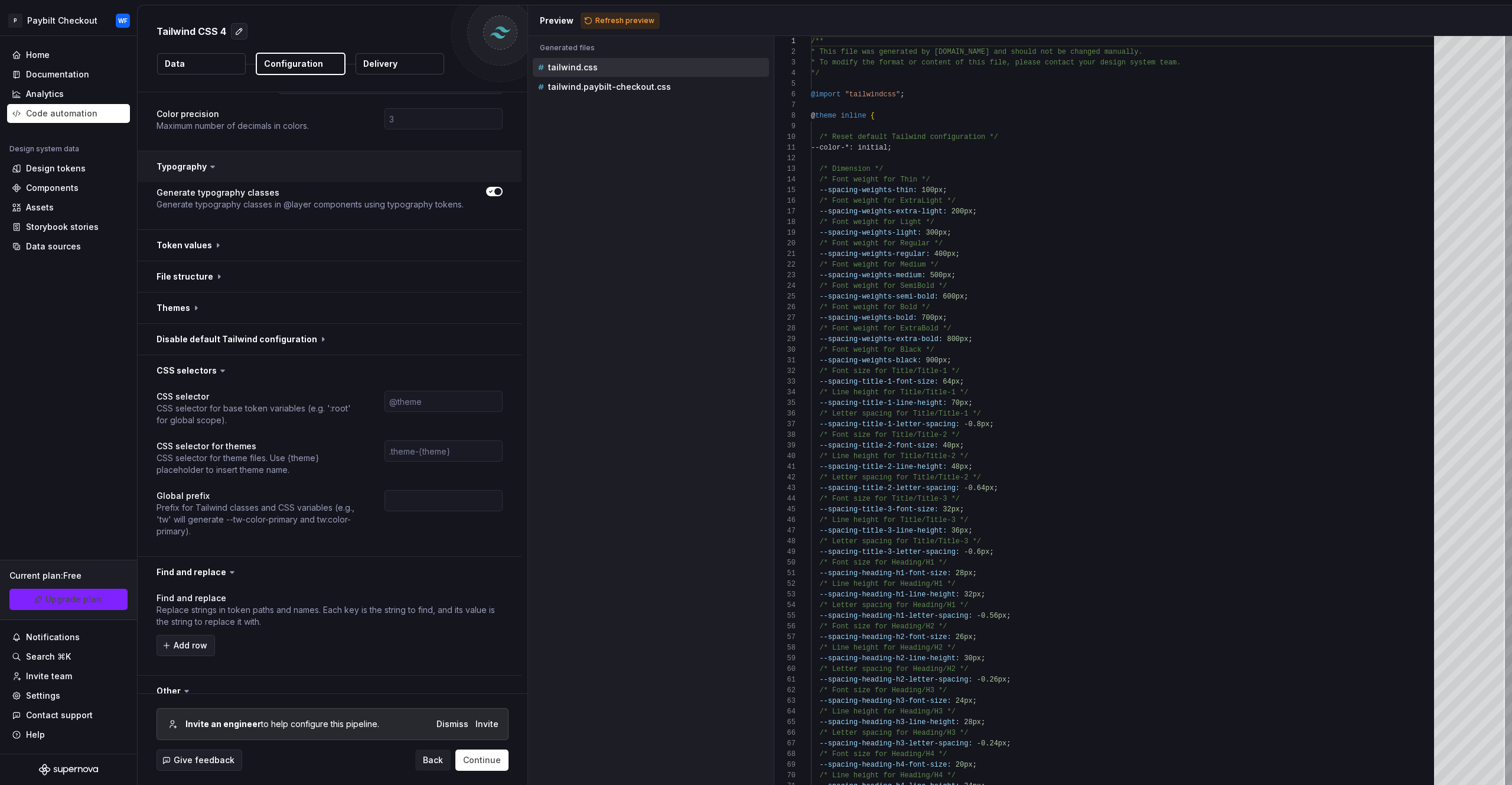
click at [204, 171] on button "button" at bounding box center [329, 166] width 384 height 30
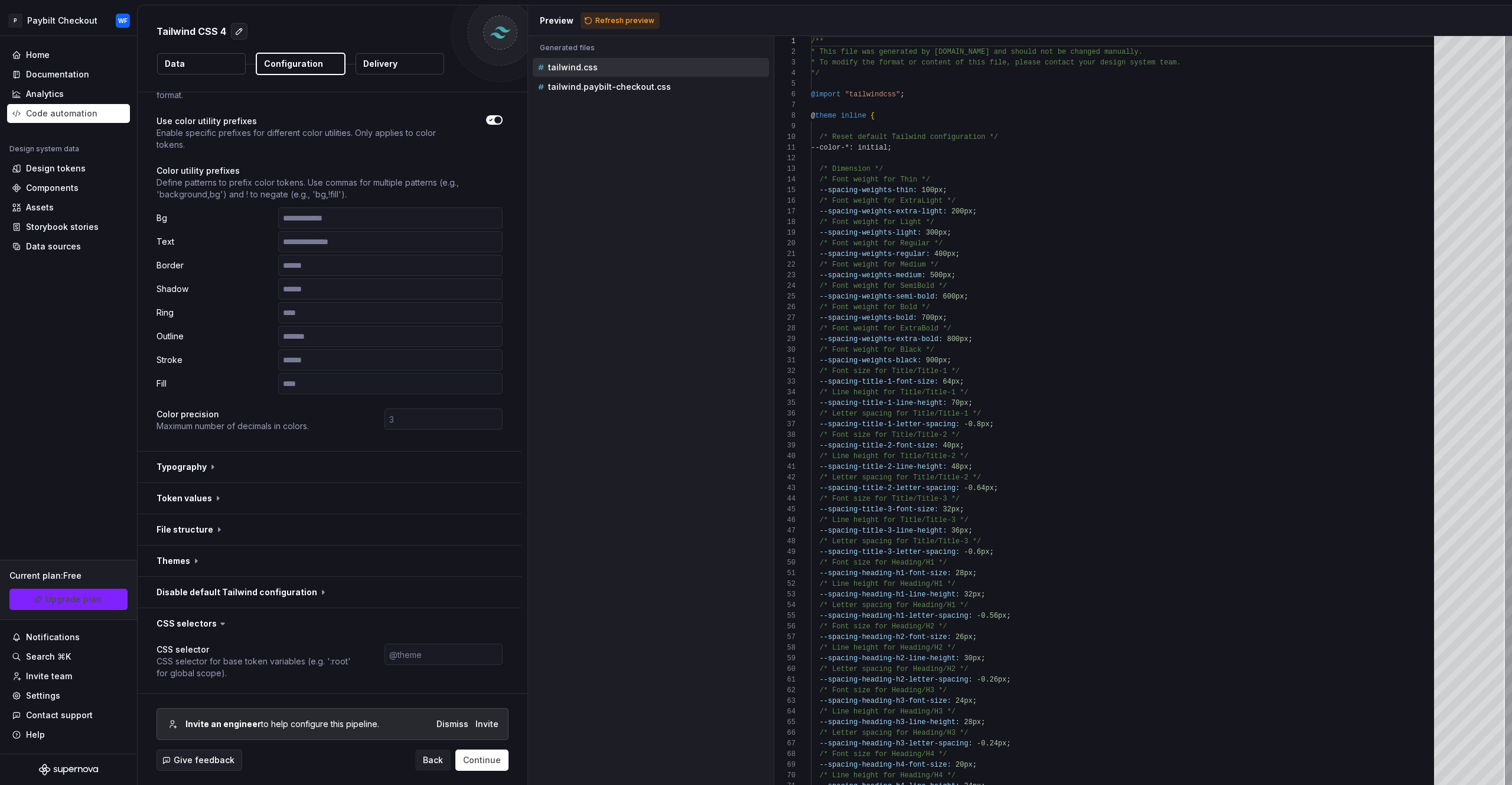
scroll to position [0, 0]
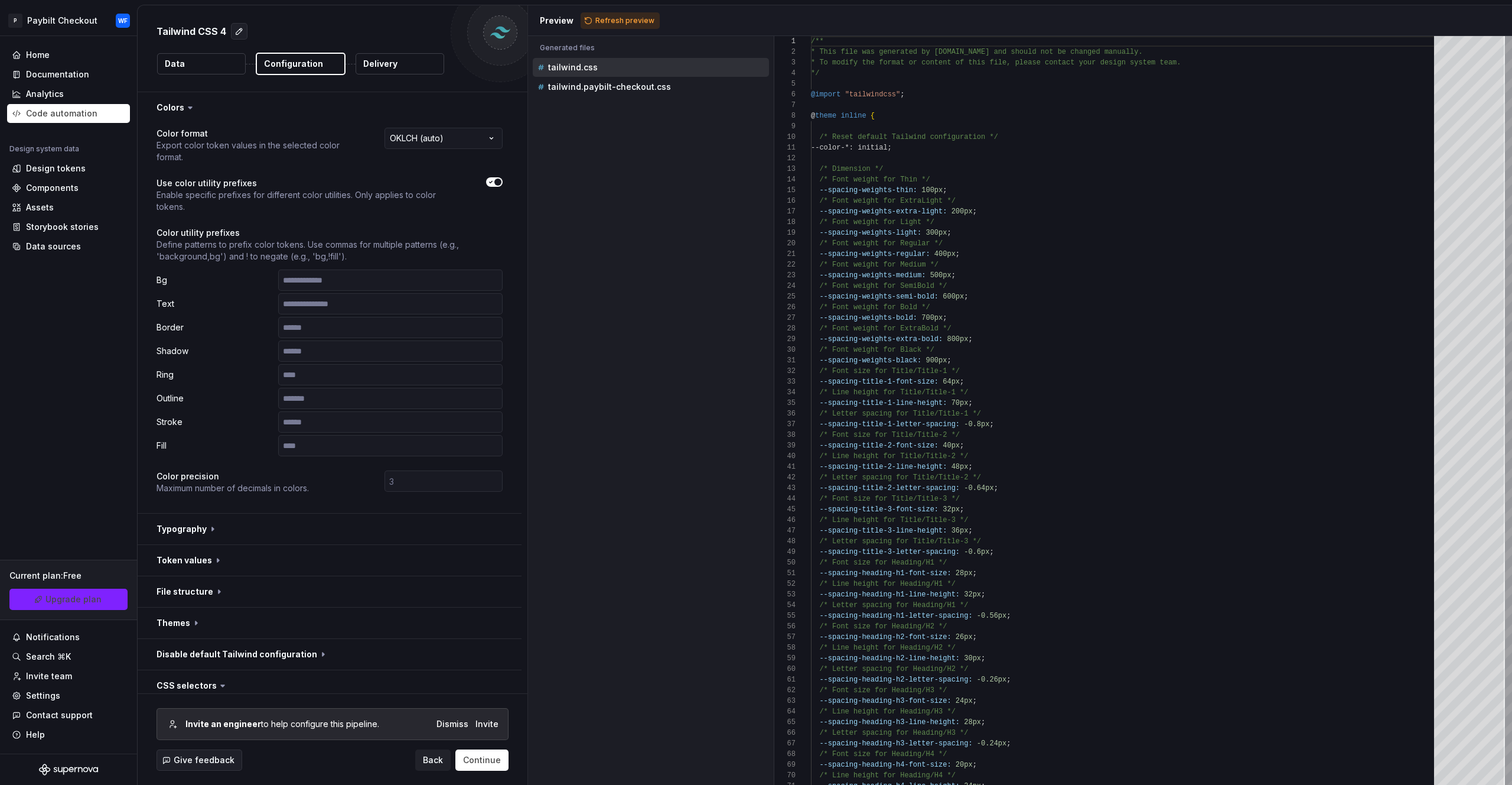
click at [381, 70] on button "Delivery" at bounding box center [400, 64] width 89 height 21
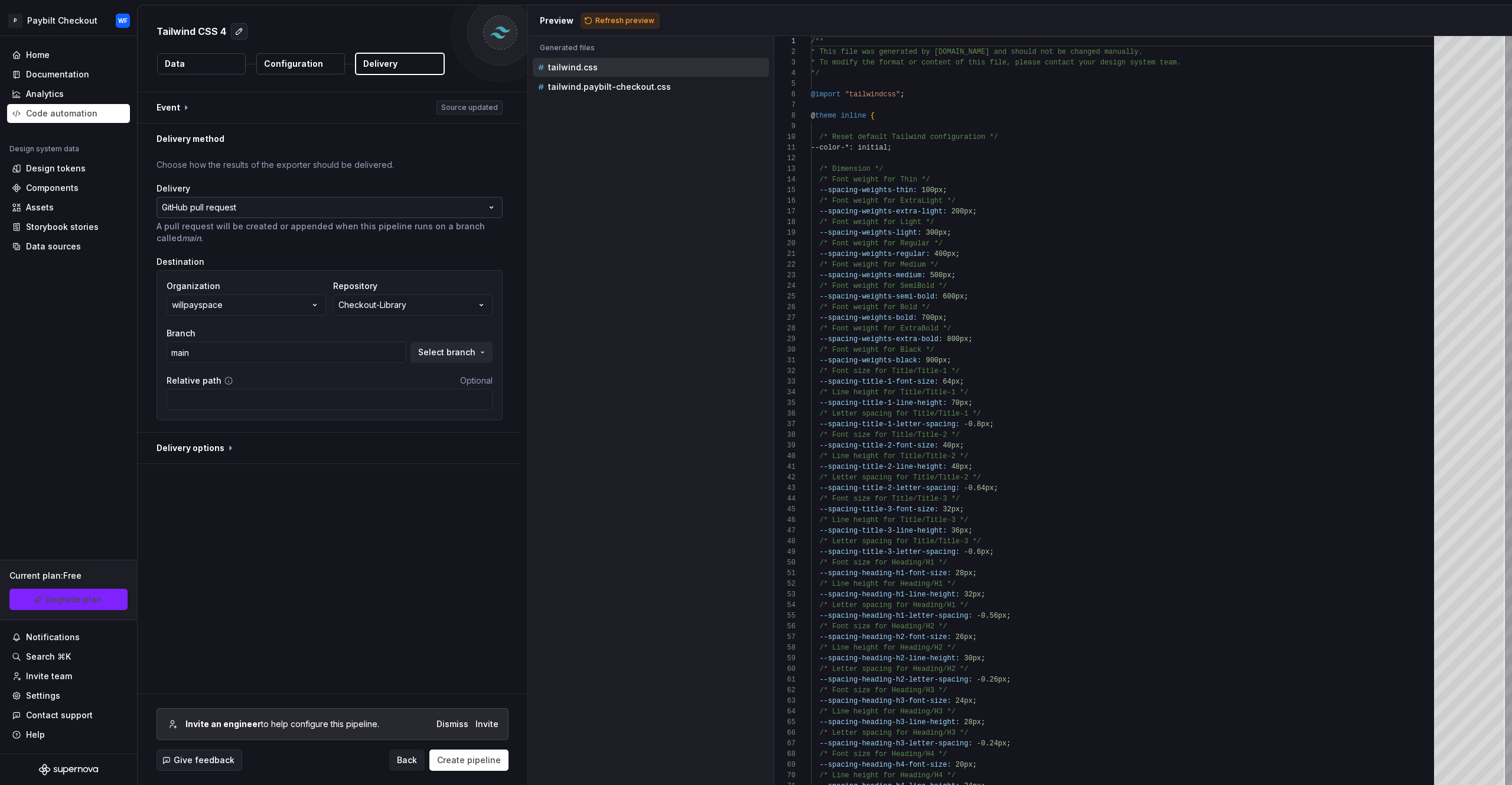
click at [360, 207] on html "**********" at bounding box center [756, 392] width 1512 height 785
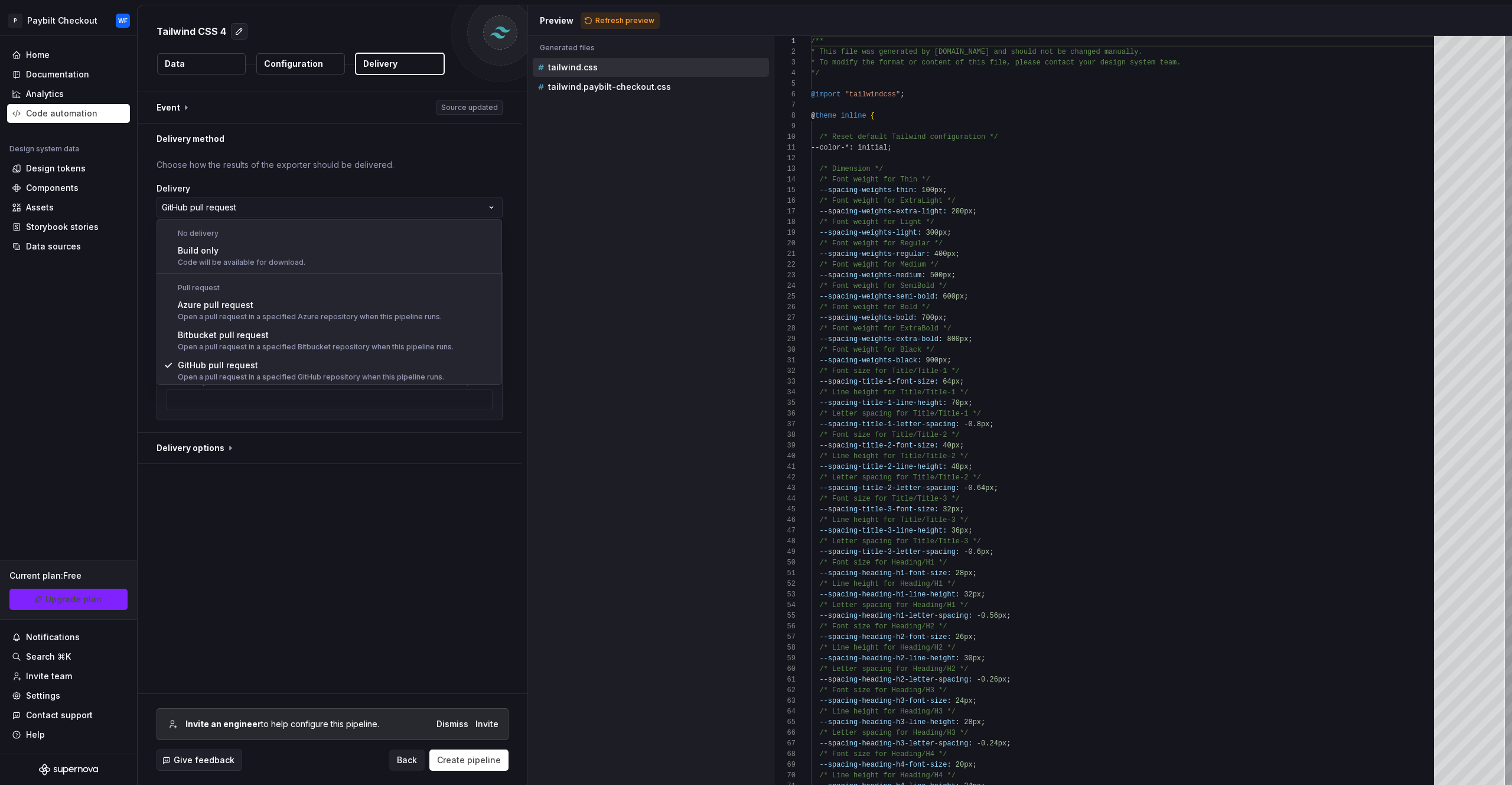
scroll to position [1, 0]
click at [454, 171] on html "**********" at bounding box center [756, 392] width 1512 height 785
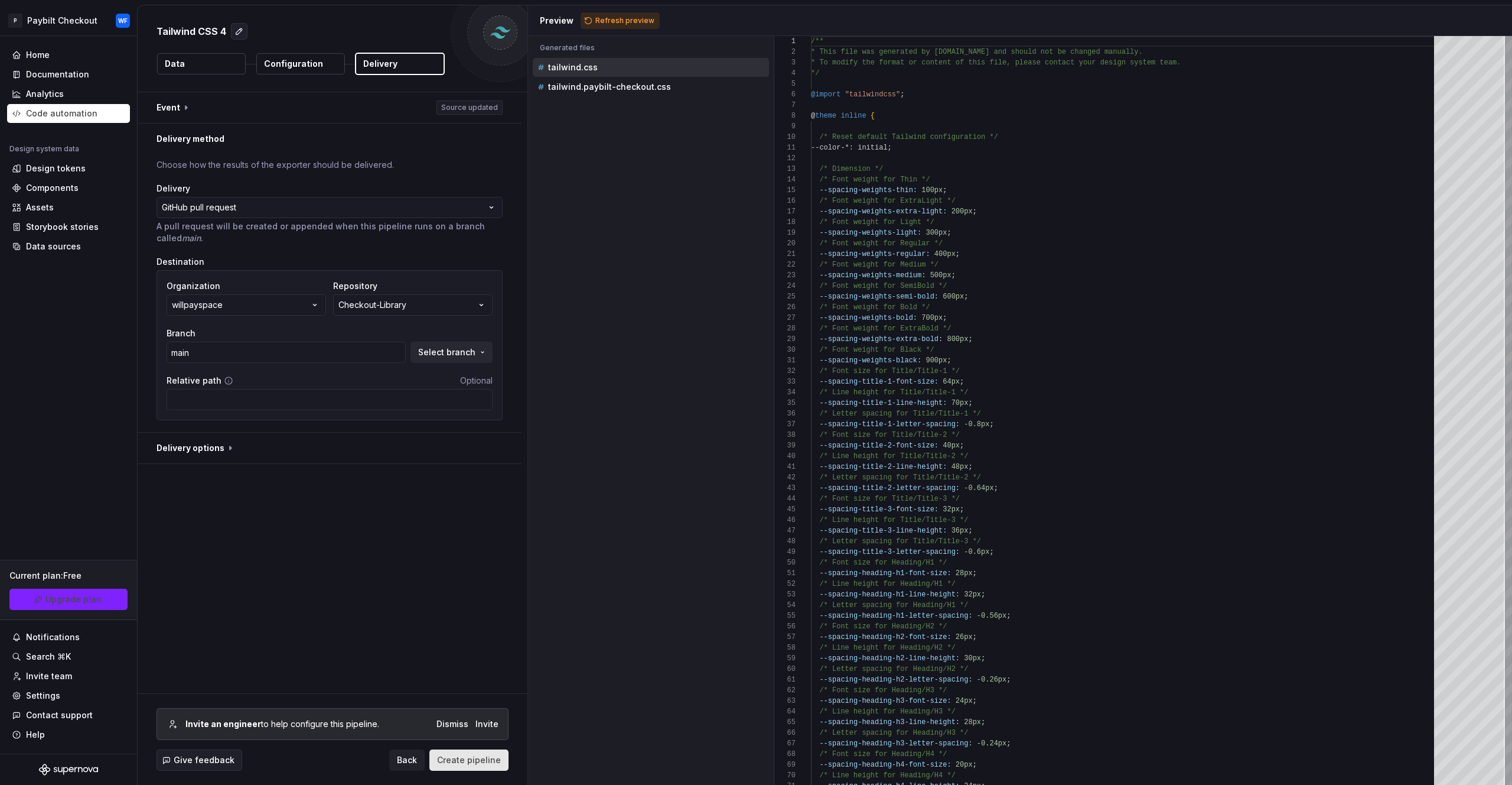
click at [482, 762] on span "Create pipeline" at bounding box center [469, 760] width 64 height 12
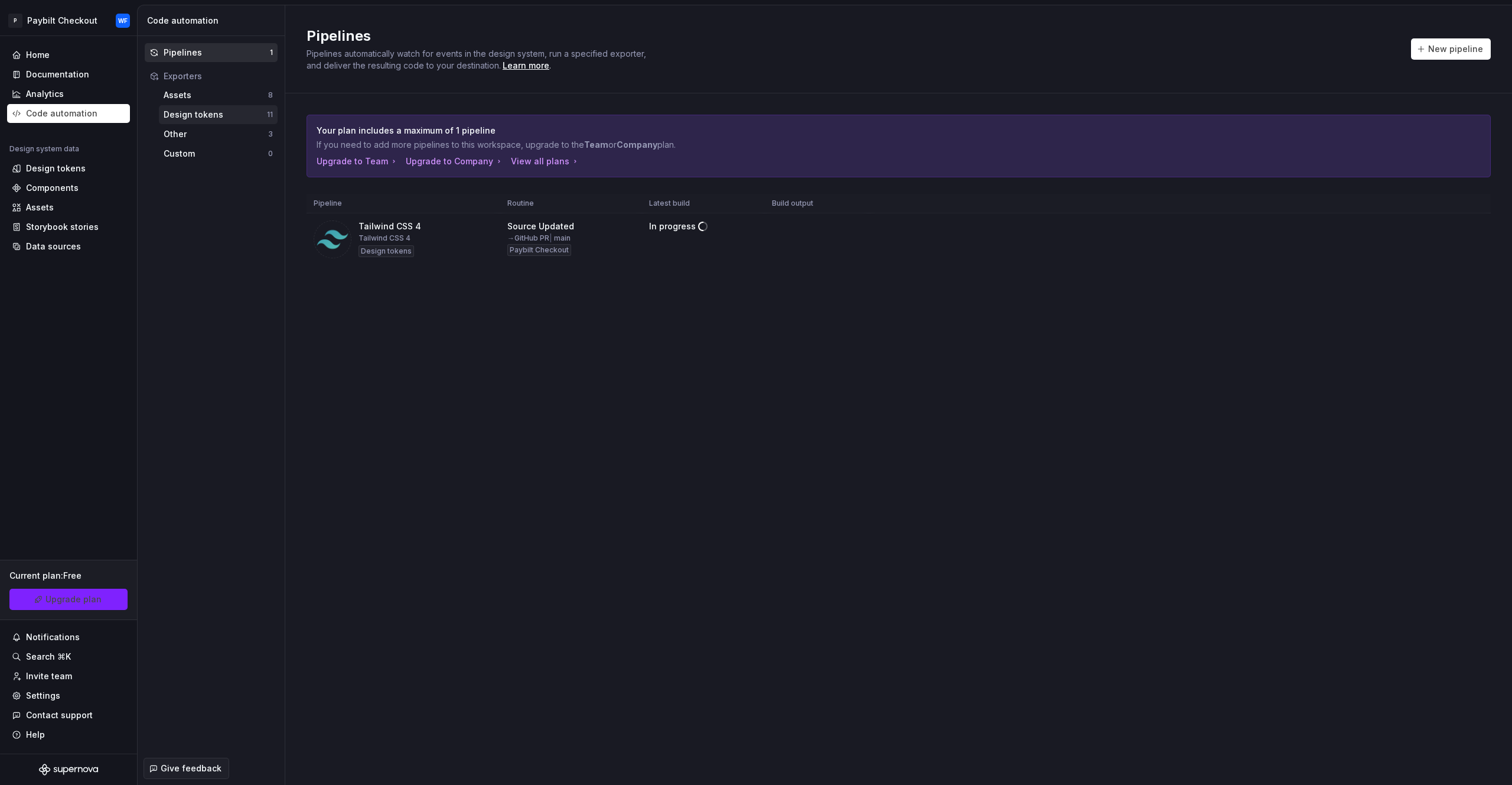
click at [195, 114] on div "Design tokens" at bounding box center [215, 114] width 103 height 12
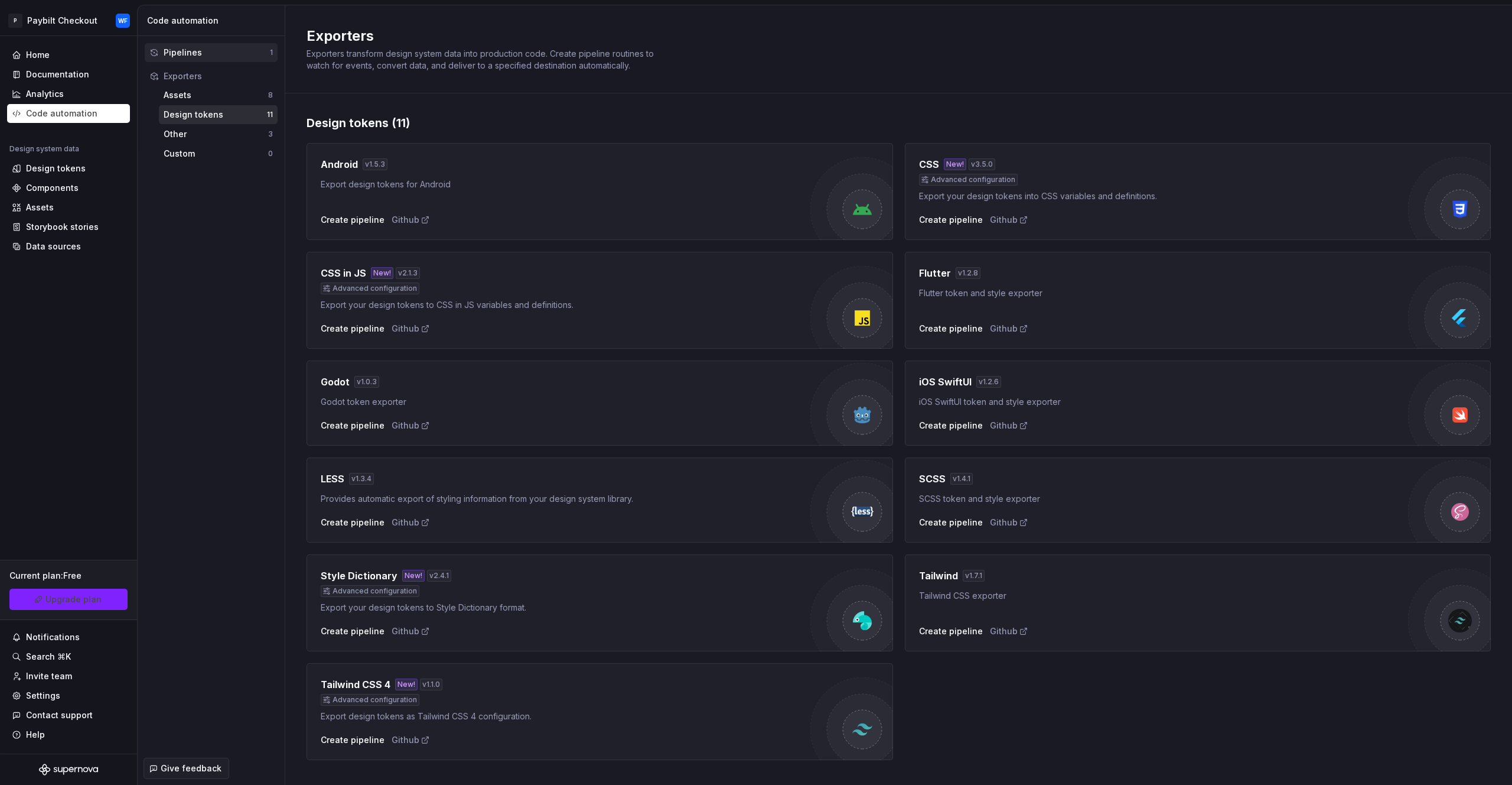
click at [193, 50] on div "Pipelines" at bounding box center [216, 53] width 106 height 12
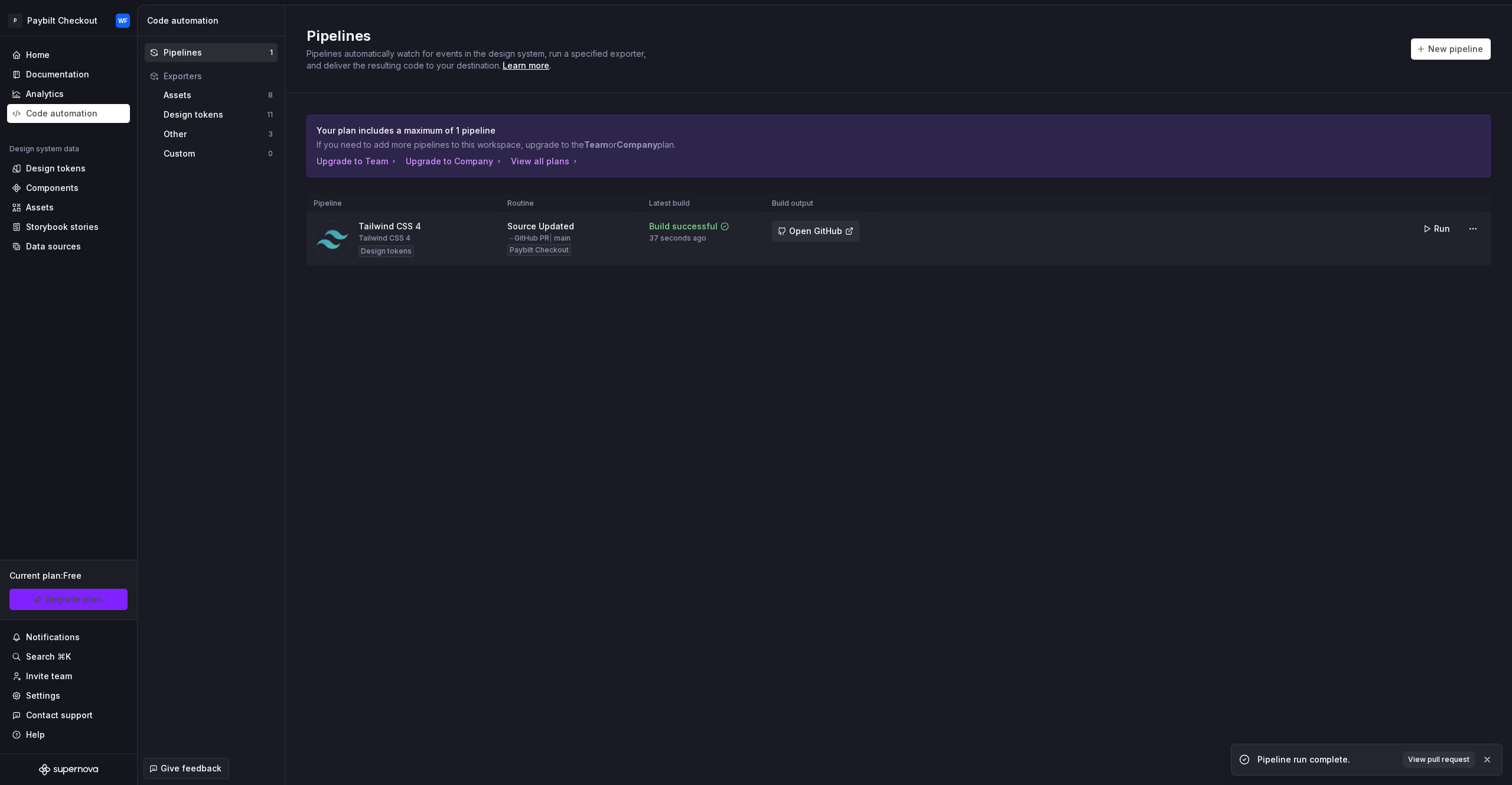
click at [828, 231] on span "Open GitHub" at bounding box center [816, 231] width 54 height 12
click at [833, 225] on span "Open GitHub" at bounding box center [816, 231] width 54 height 12
click at [1474, 232] on html "P Paybilt Checkout WF Home Documentation Analytics Code automation Design syste…" at bounding box center [756, 392] width 1512 height 785
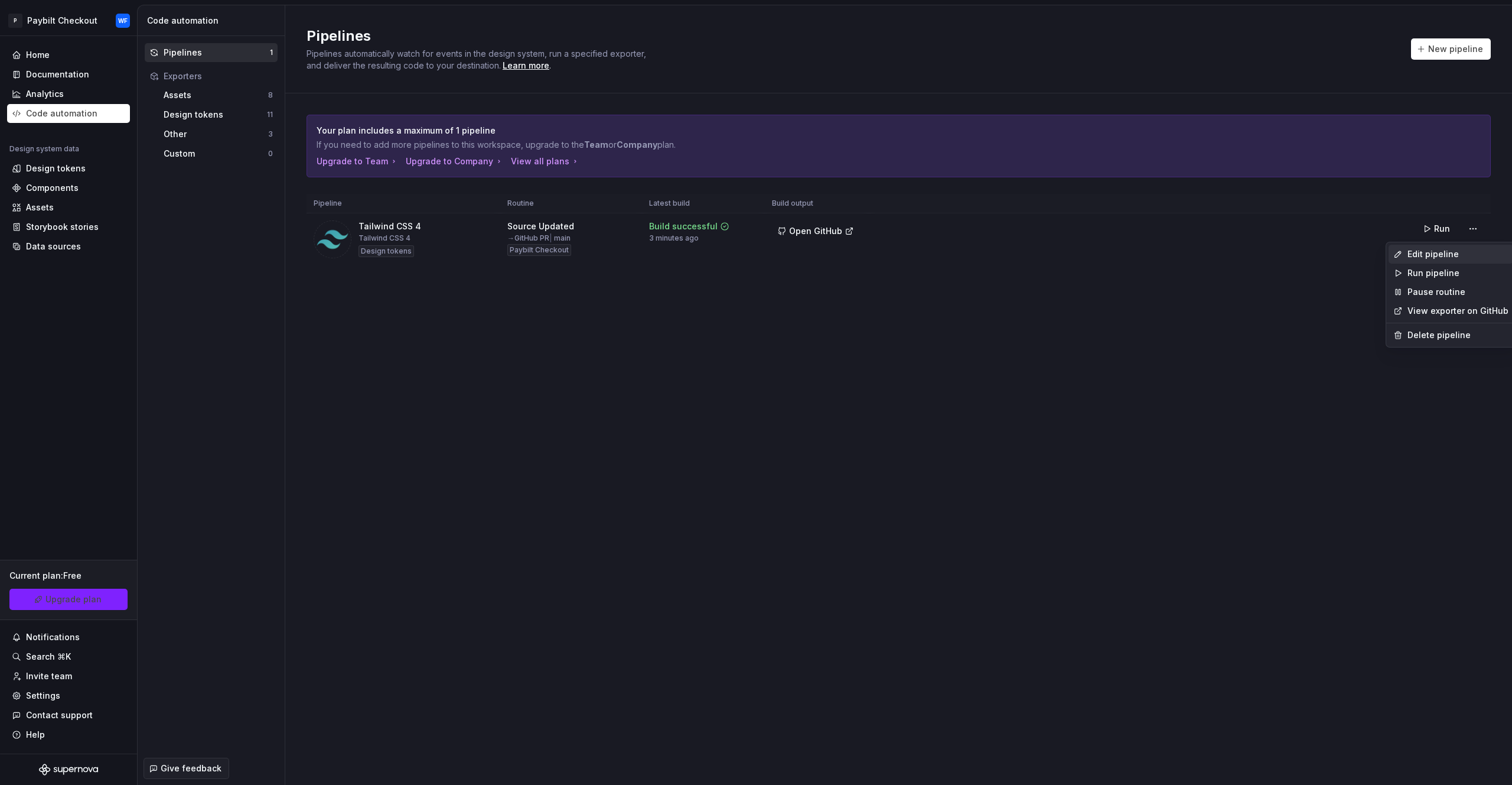
click at [1443, 255] on div "Edit pipeline" at bounding box center [1458, 254] width 101 height 12
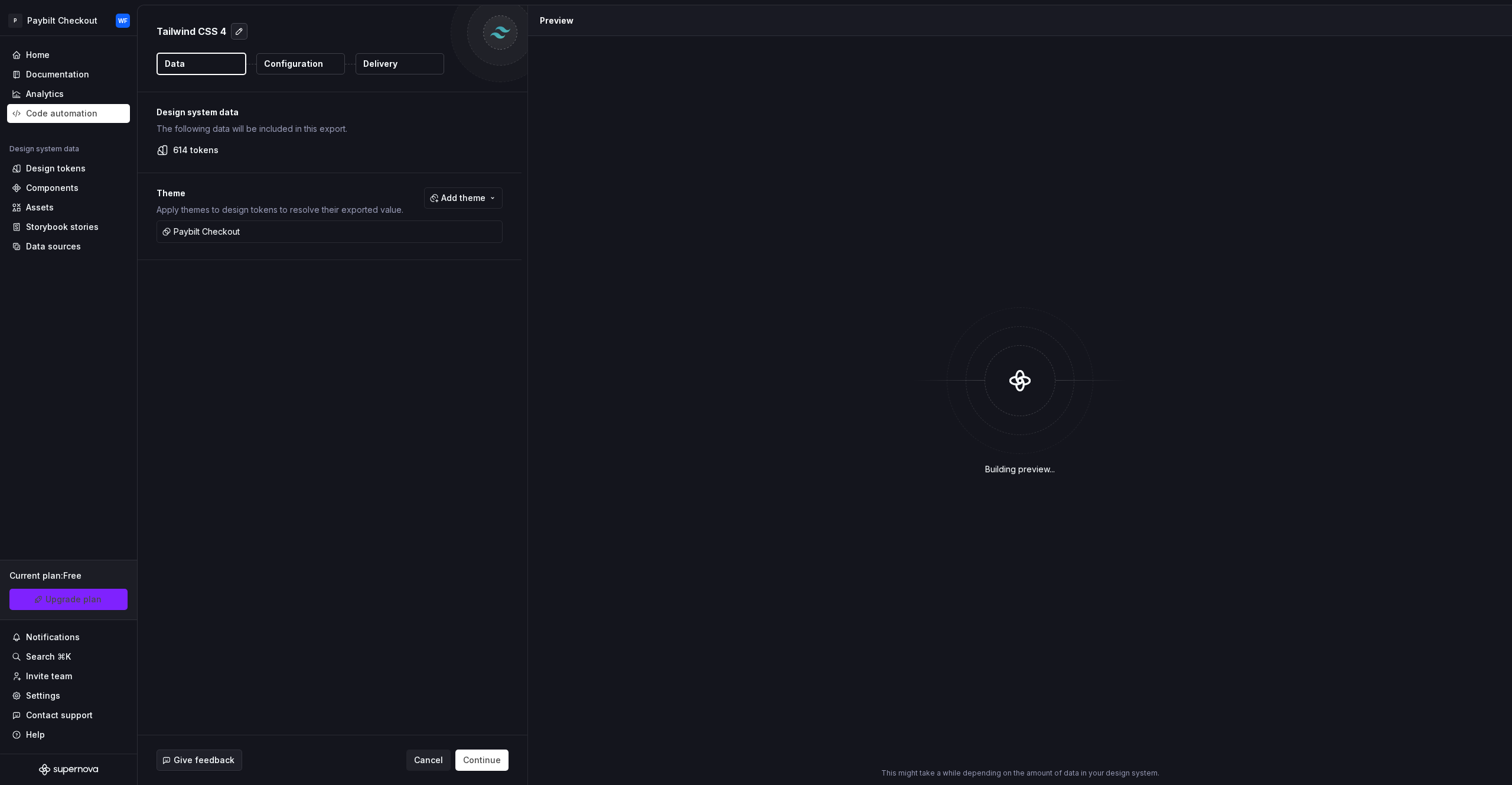
click at [236, 35] on button "button" at bounding box center [239, 31] width 17 height 17
click at [385, 124] on p "The following data will be included in this export." at bounding box center [329, 129] width 346 height 12
click at [513, 37] on div at bounding box center [500, 32] width 99 height 99
click at [499, 37] on img at bounding box center [500, 33] width 24 height 24
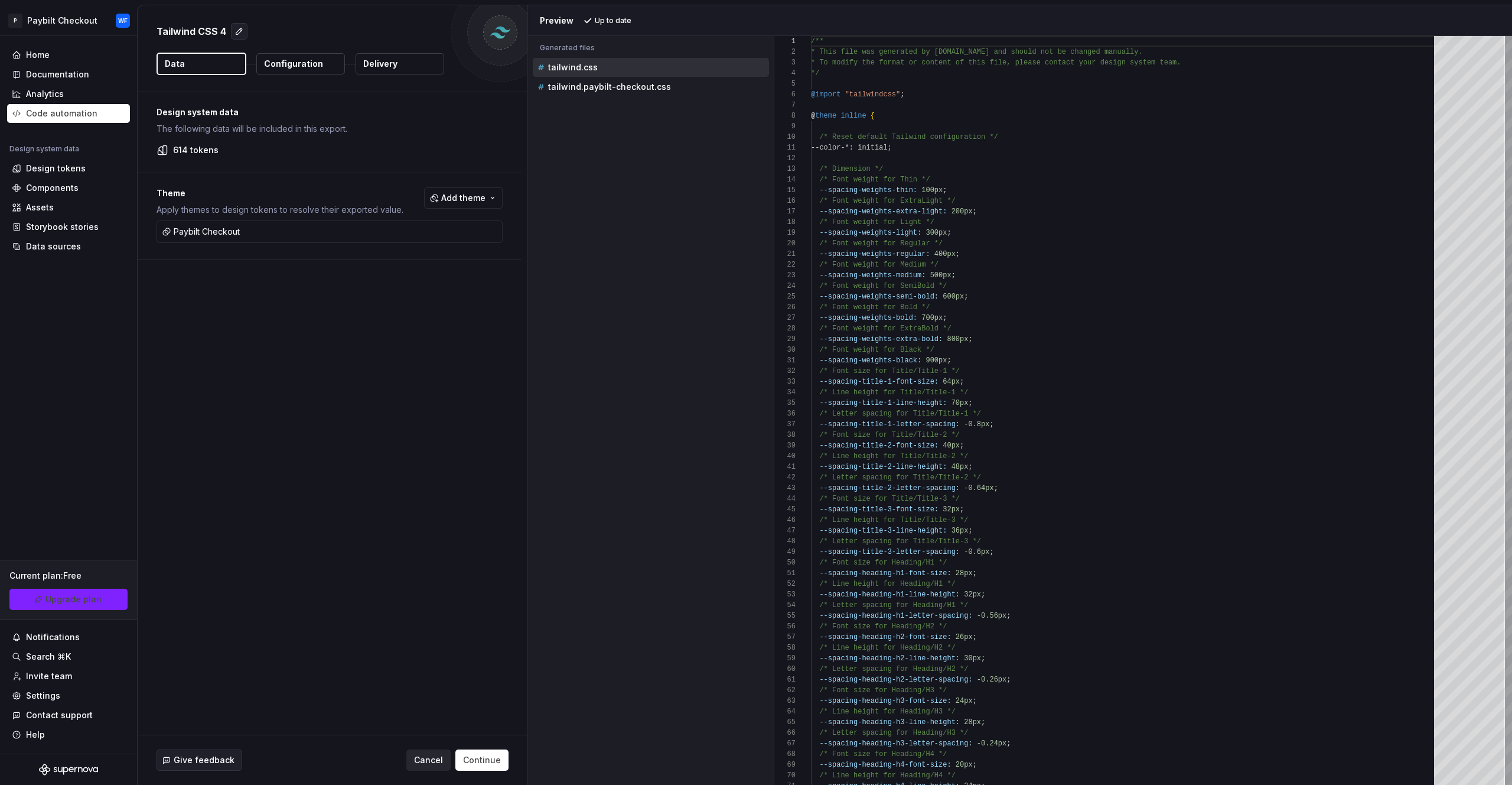
click at [427, 760] on span "Cancel" at bounding box center [429, 760] width 29 height 12
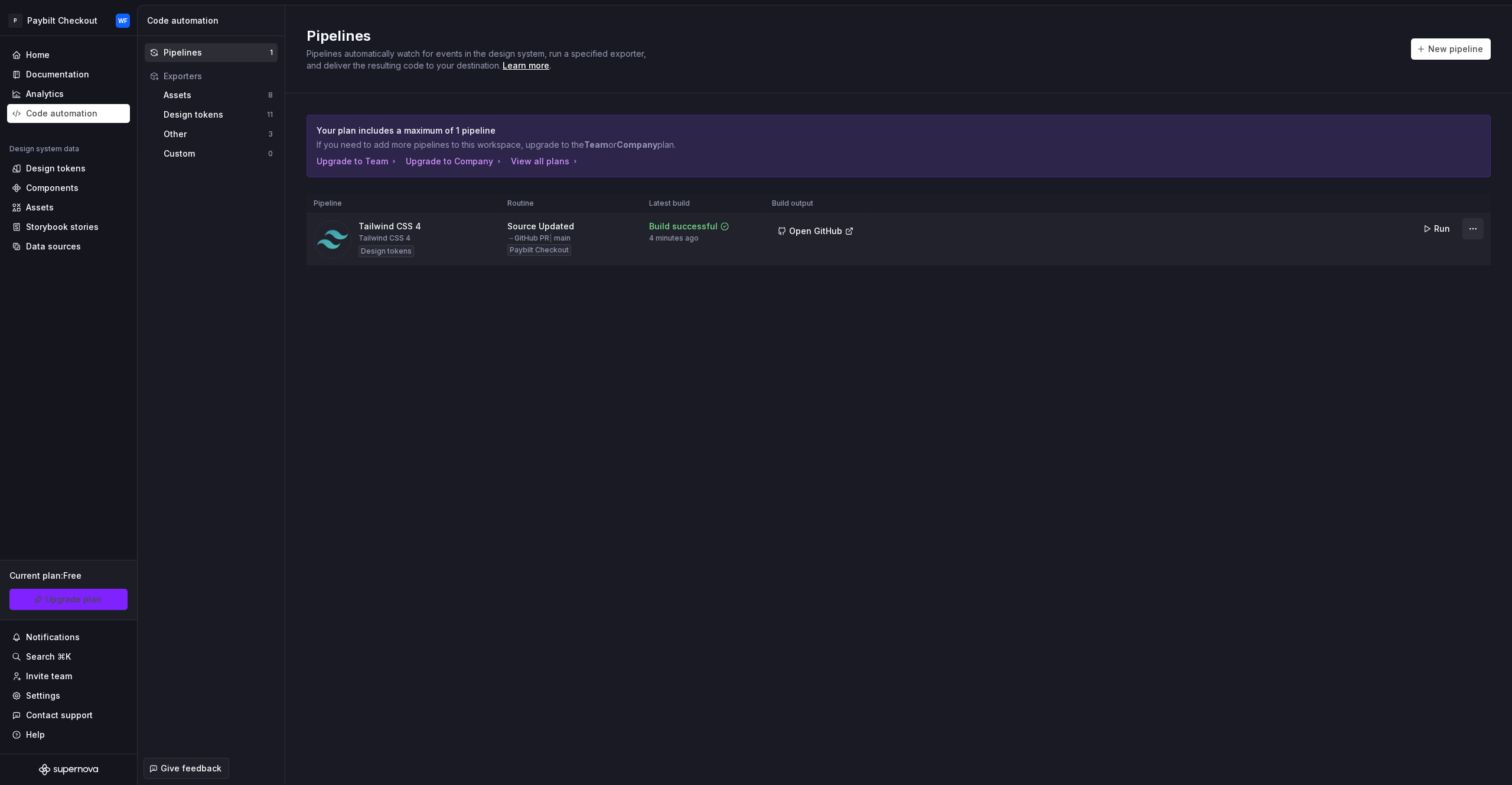
click at [1471, 232] on html "P Paybilt Checkout WF Home Documentation Analytics Code automation Design syste…" at bounding box center [756, 392] width 1512 height 785
click at [1448, 336] on div "Delete pipeline" at bounding box center [1458, 335] width 101 height 12
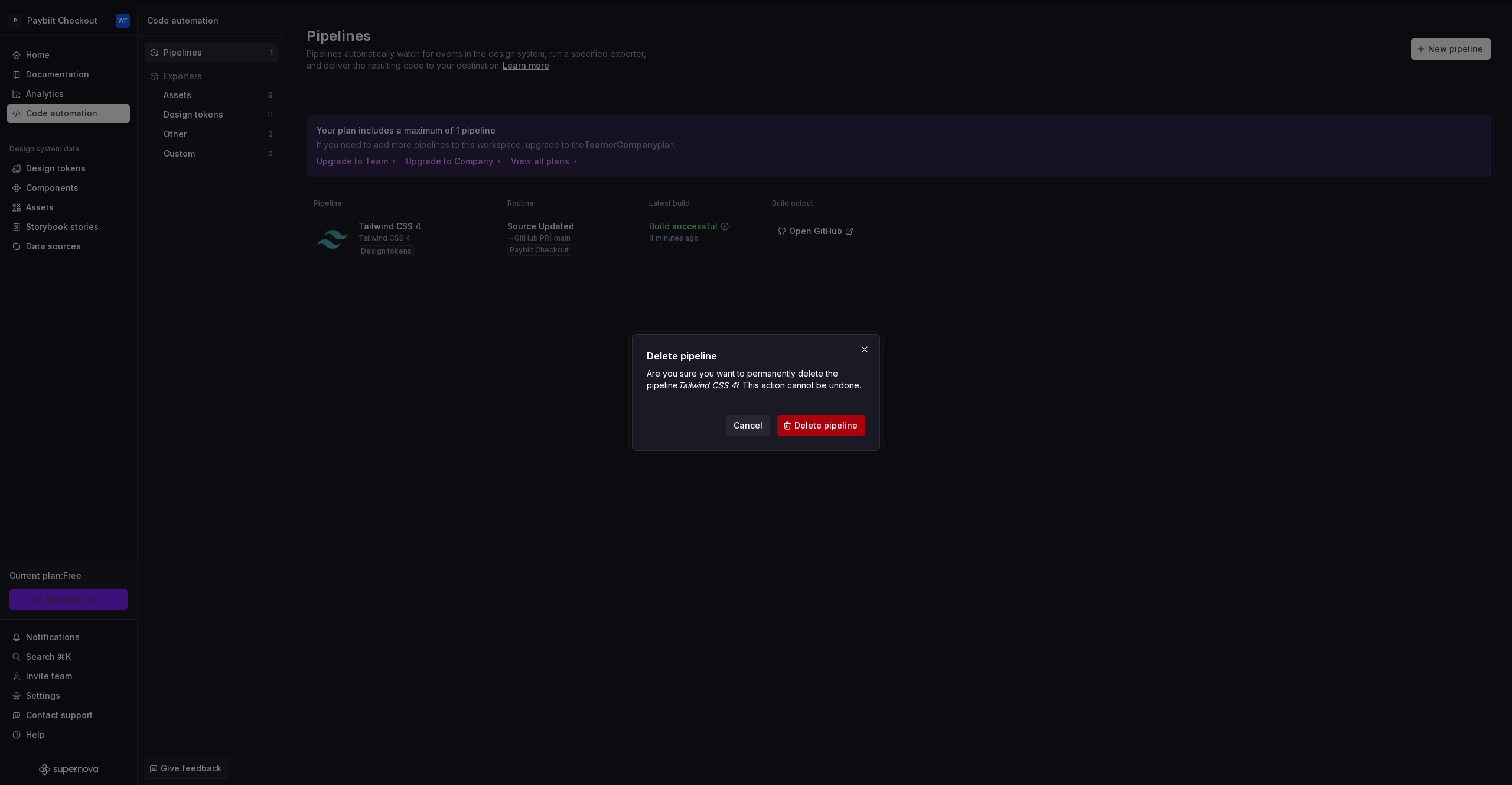
click at [807, 428] on span "Delete pipeline" at bounding box center [826, 425] width 63 height 12
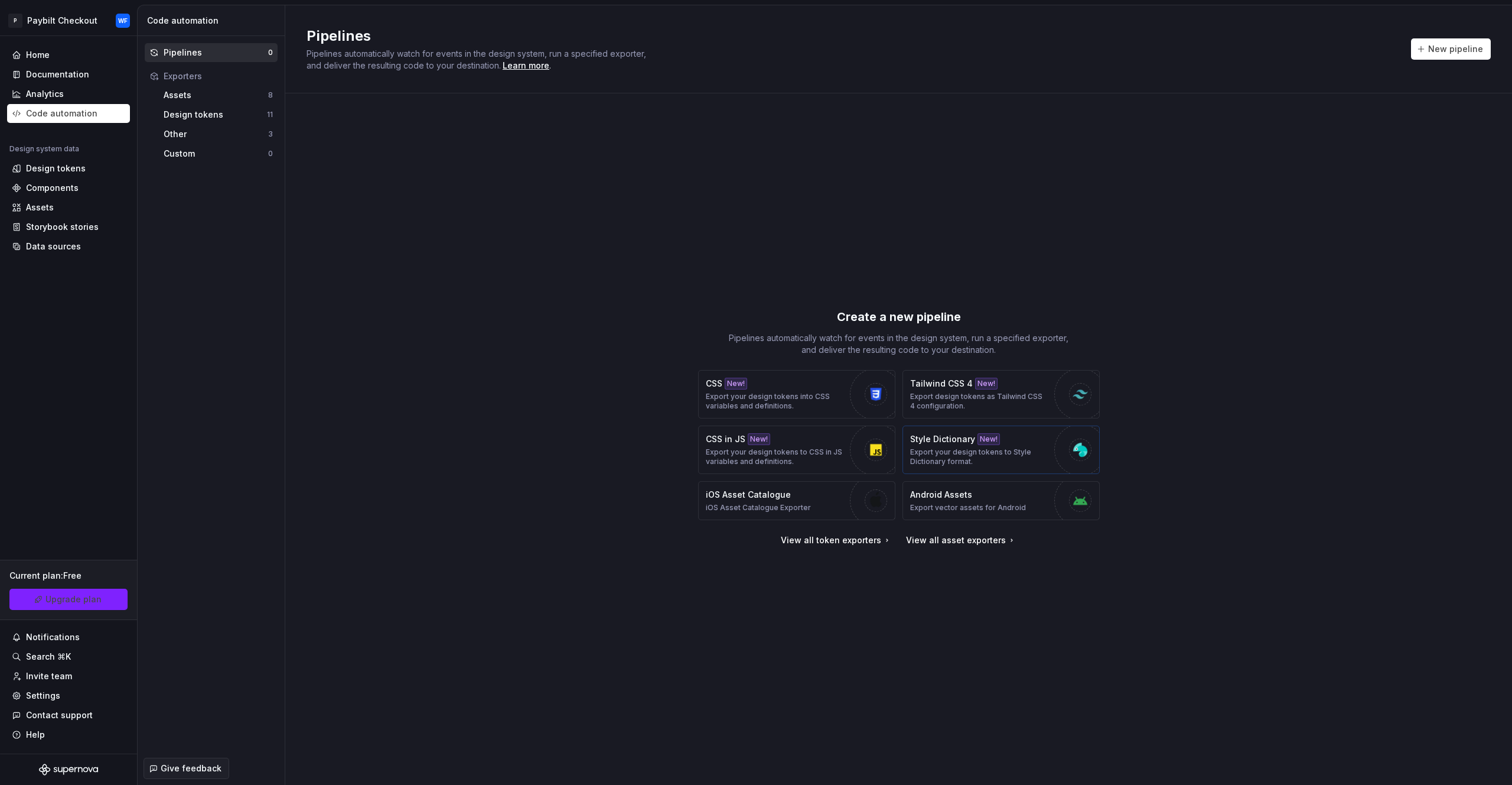
click at [1033, 459] on p "Export your design tokens to Style Dictionary format." at bounding box center [979, 457] width 138 height 19
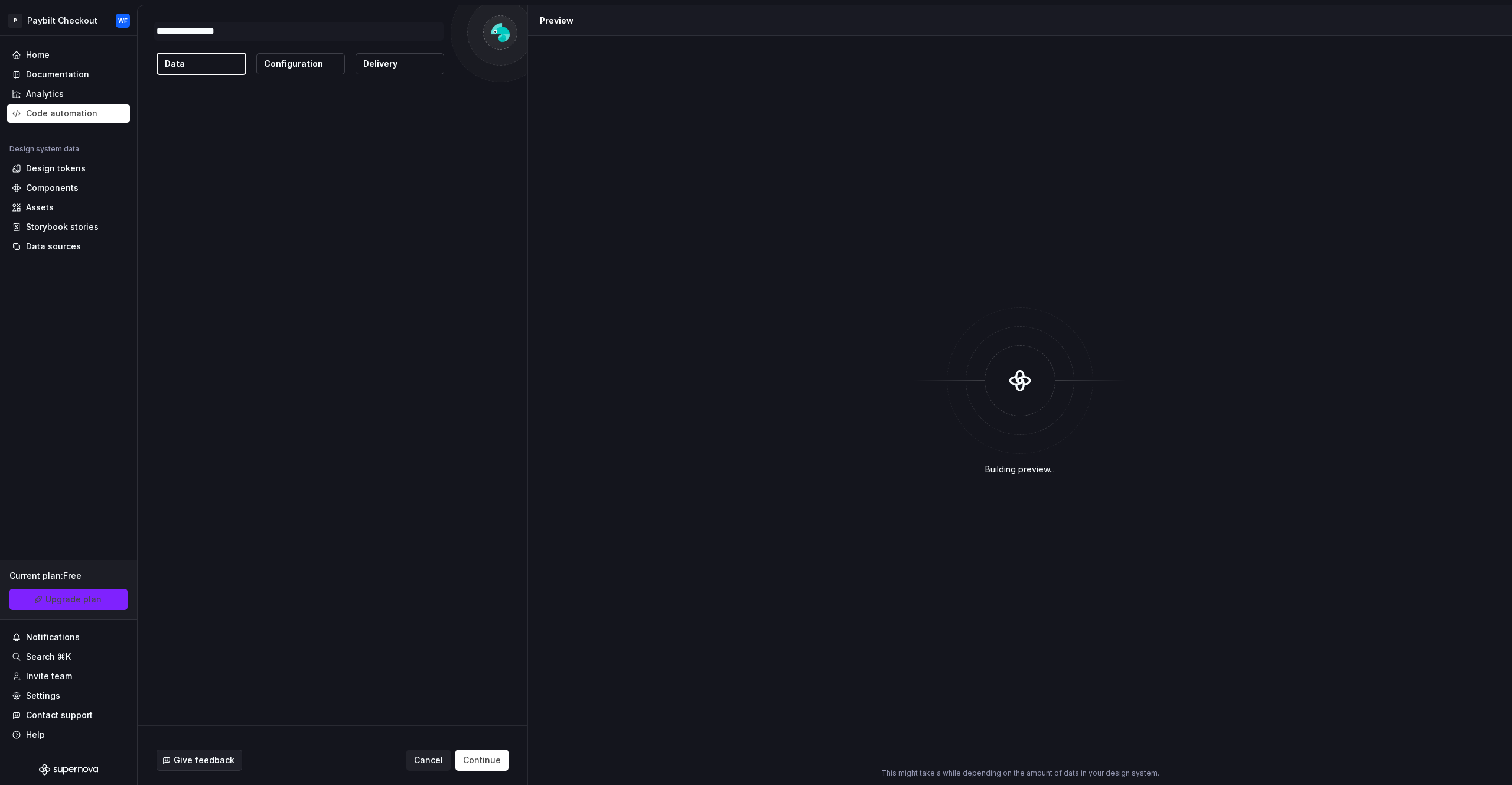
type textarea "*"
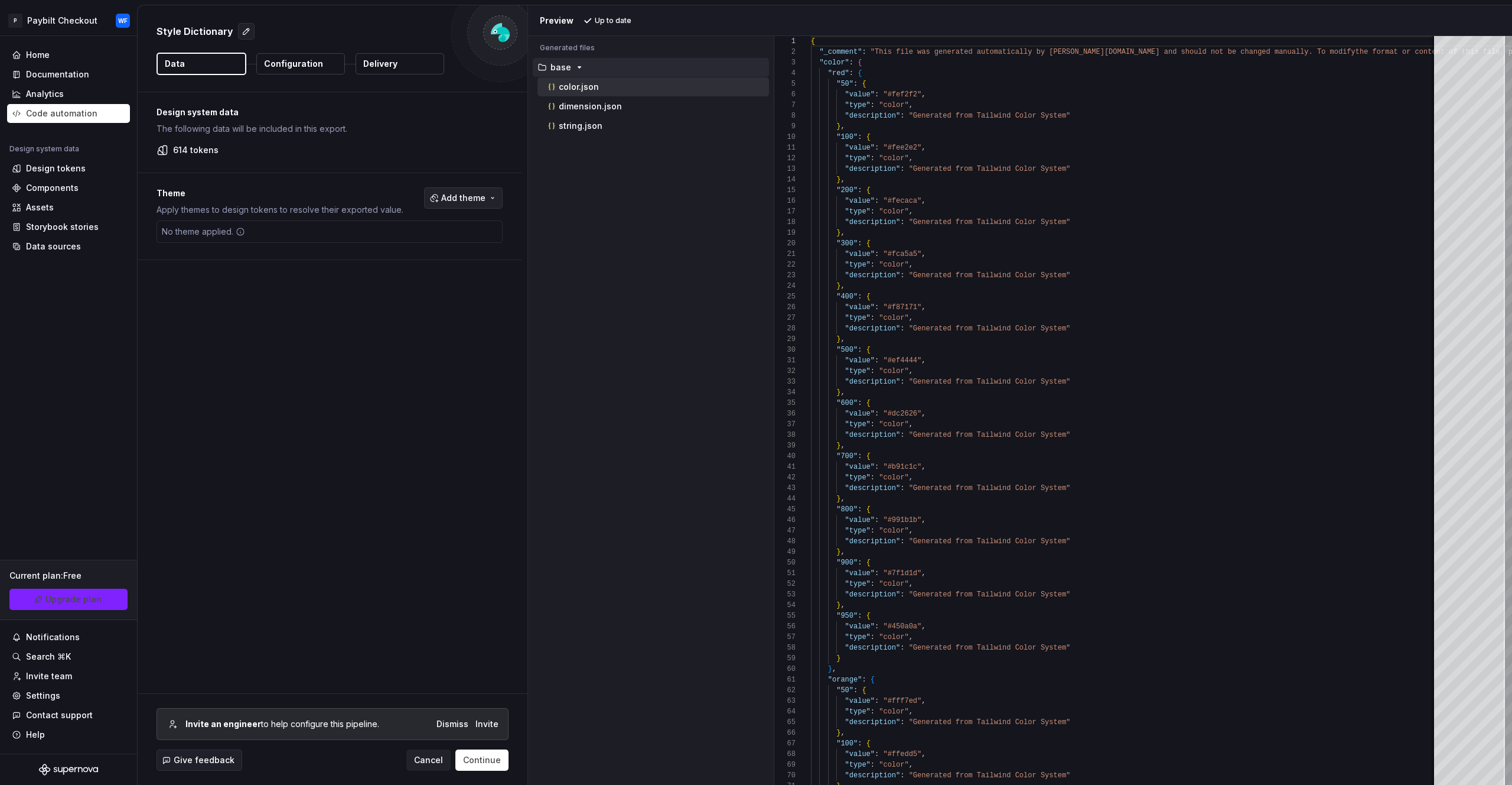
click at [469, 200] on span "Add theme" at bounding box center [463, 198] width 44 height 12
click at [403, 276] on span "Paybilt Checkout" at bounding box center [431, 283] width 136 height 19
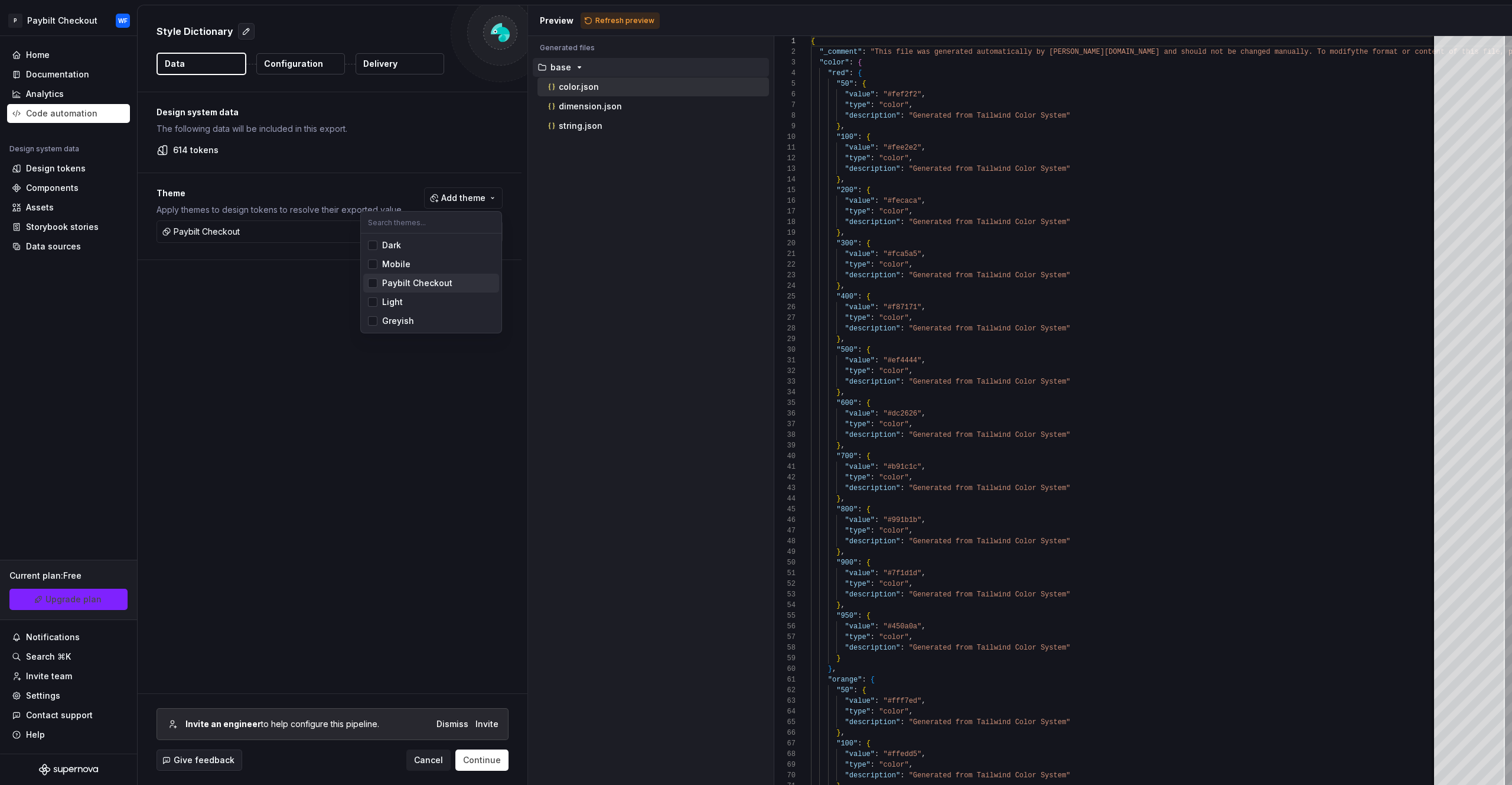
click at [241, 302] on html "P Paybilt Checkout WF Home Documentation Analytics Code automation Design syste…" at bounding box center [756, 392] width 1512 height 785
click at [495, 205] on button "Add theme" at bounding box center [464, 198] width 79 height 21
click at [270, 290] on html "P Paybilt Checkout WF Home Documentation Analytics Code automation Design syste…" at bounding box center [756, 392] width 1512 height 785
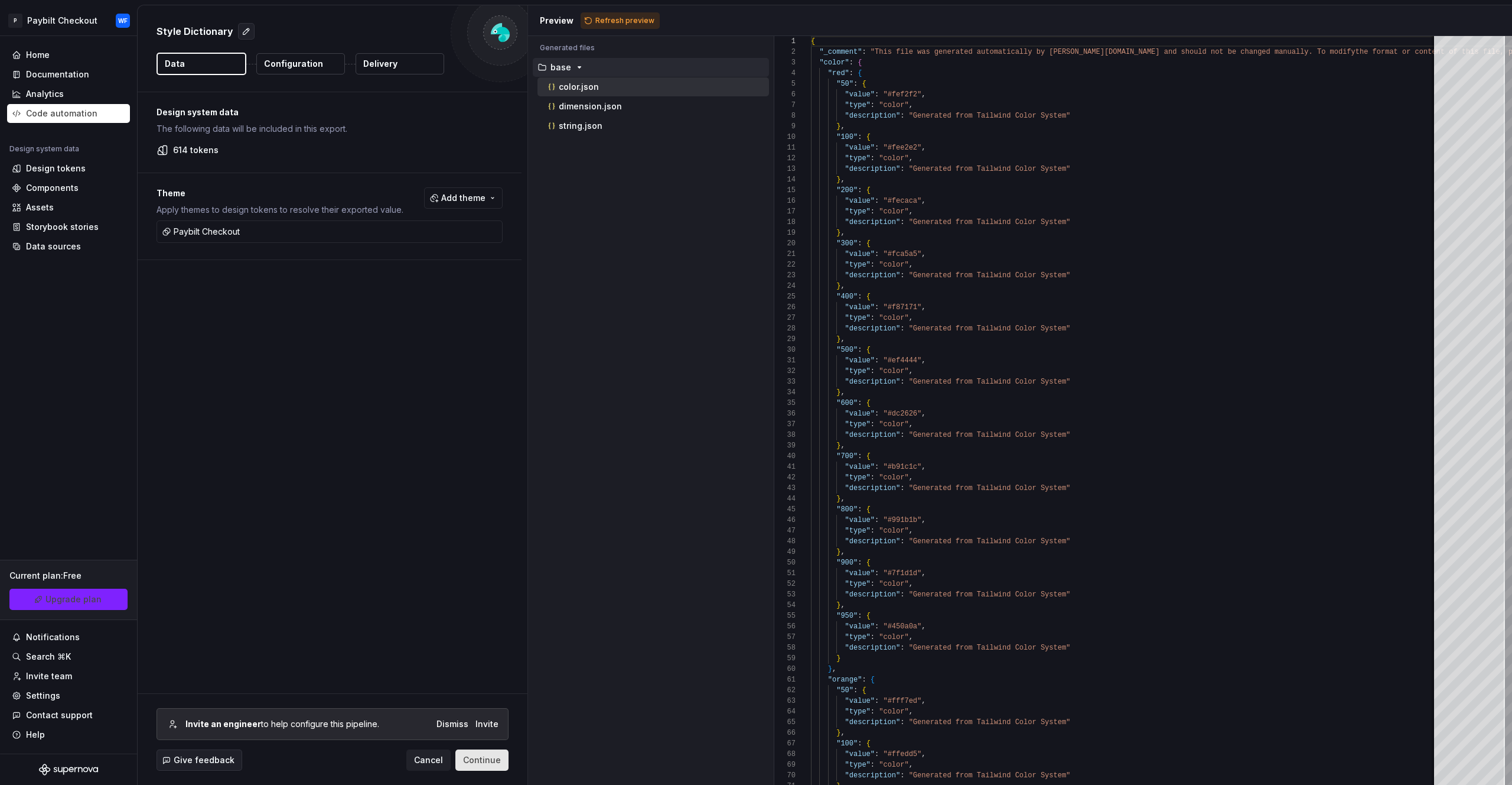
click at [477, 761] on span "Continue" at bounding box center [482, 760] width 38 height 12
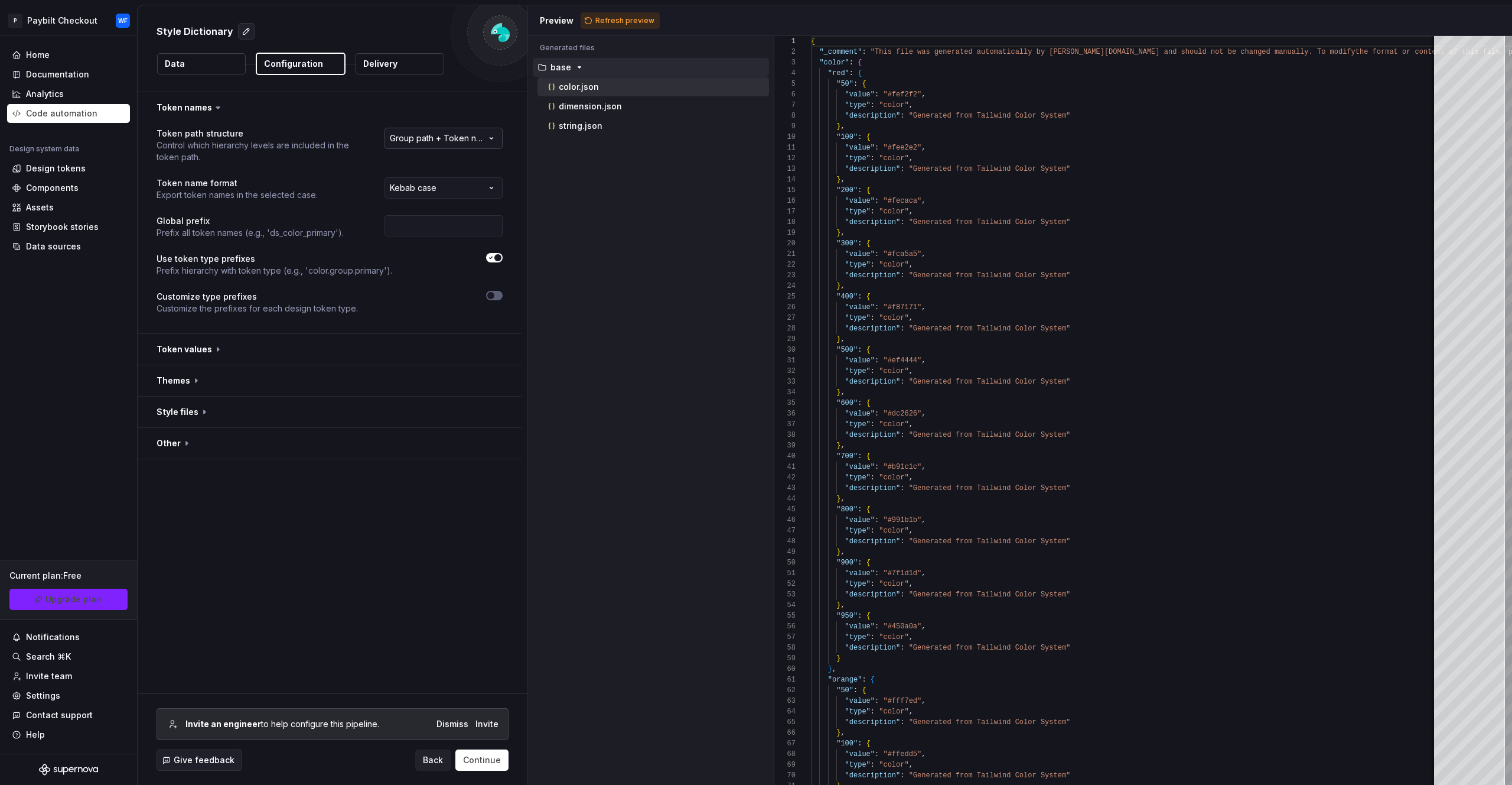
click at [463, 130] on html "**********" at bounding box center [756, 392] width 1512 height 785
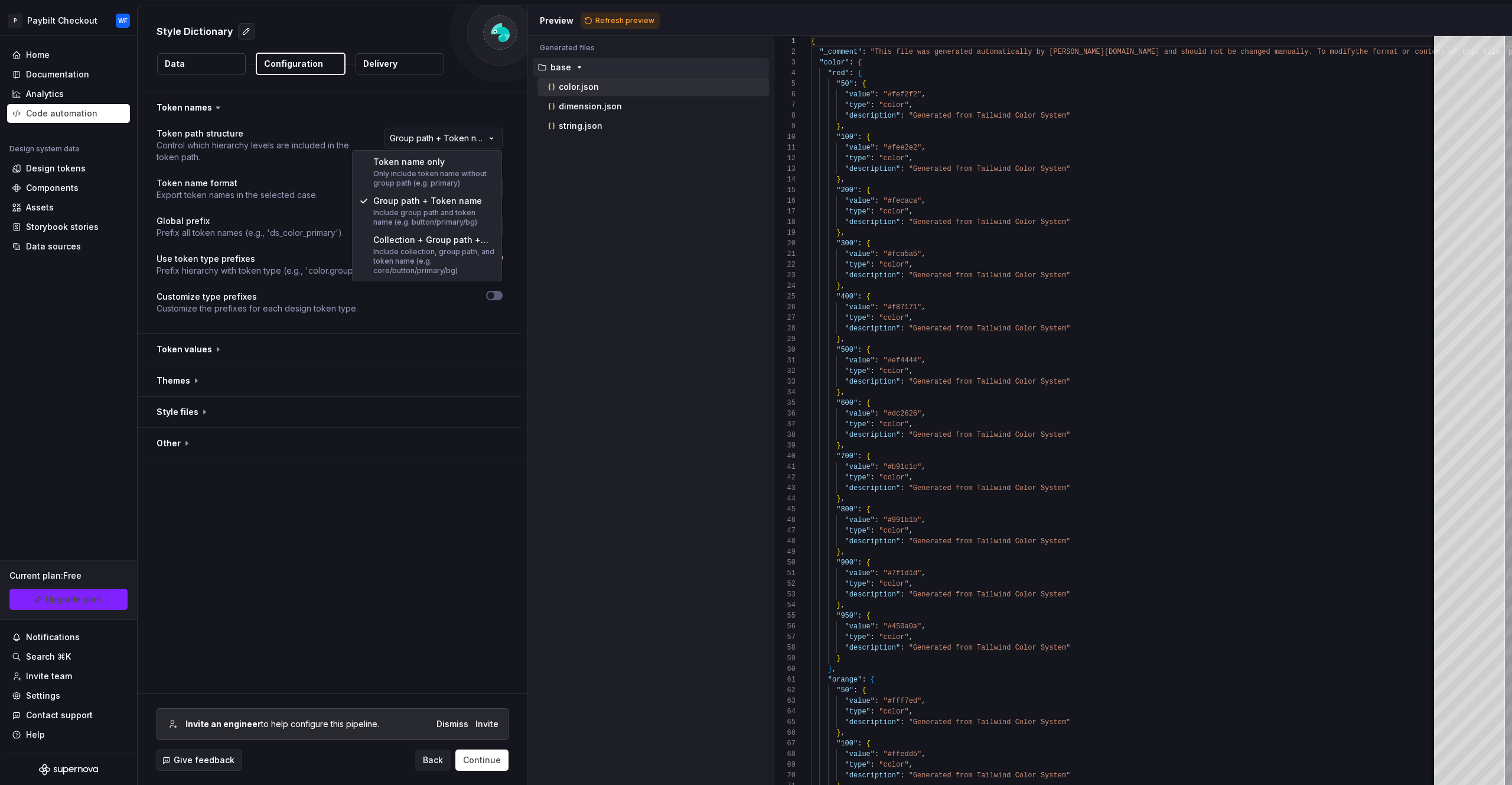
select select "**********"
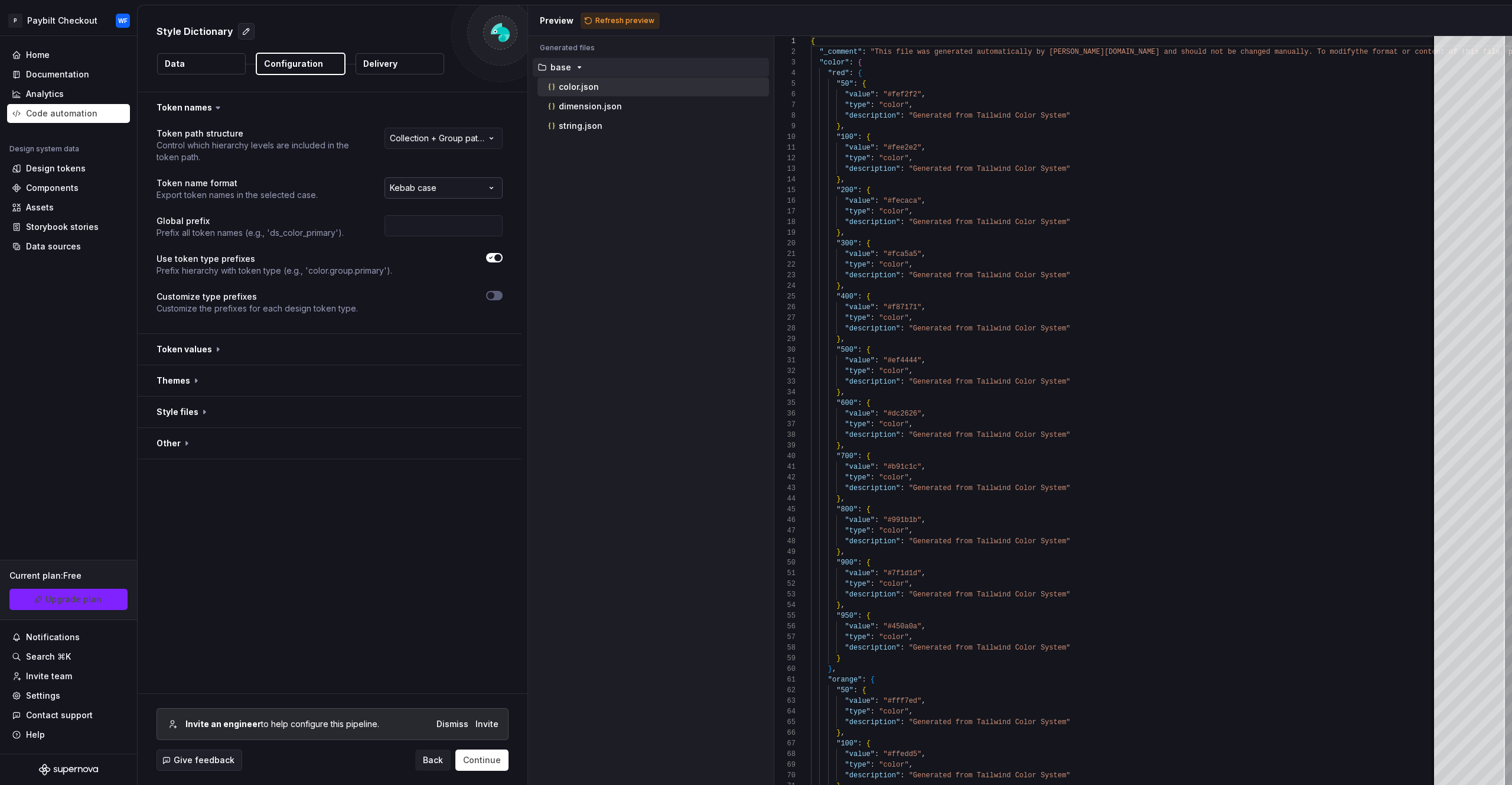
click at [447, 192] on html "**********" at bounding box center [756, 392] width 1512 height 785
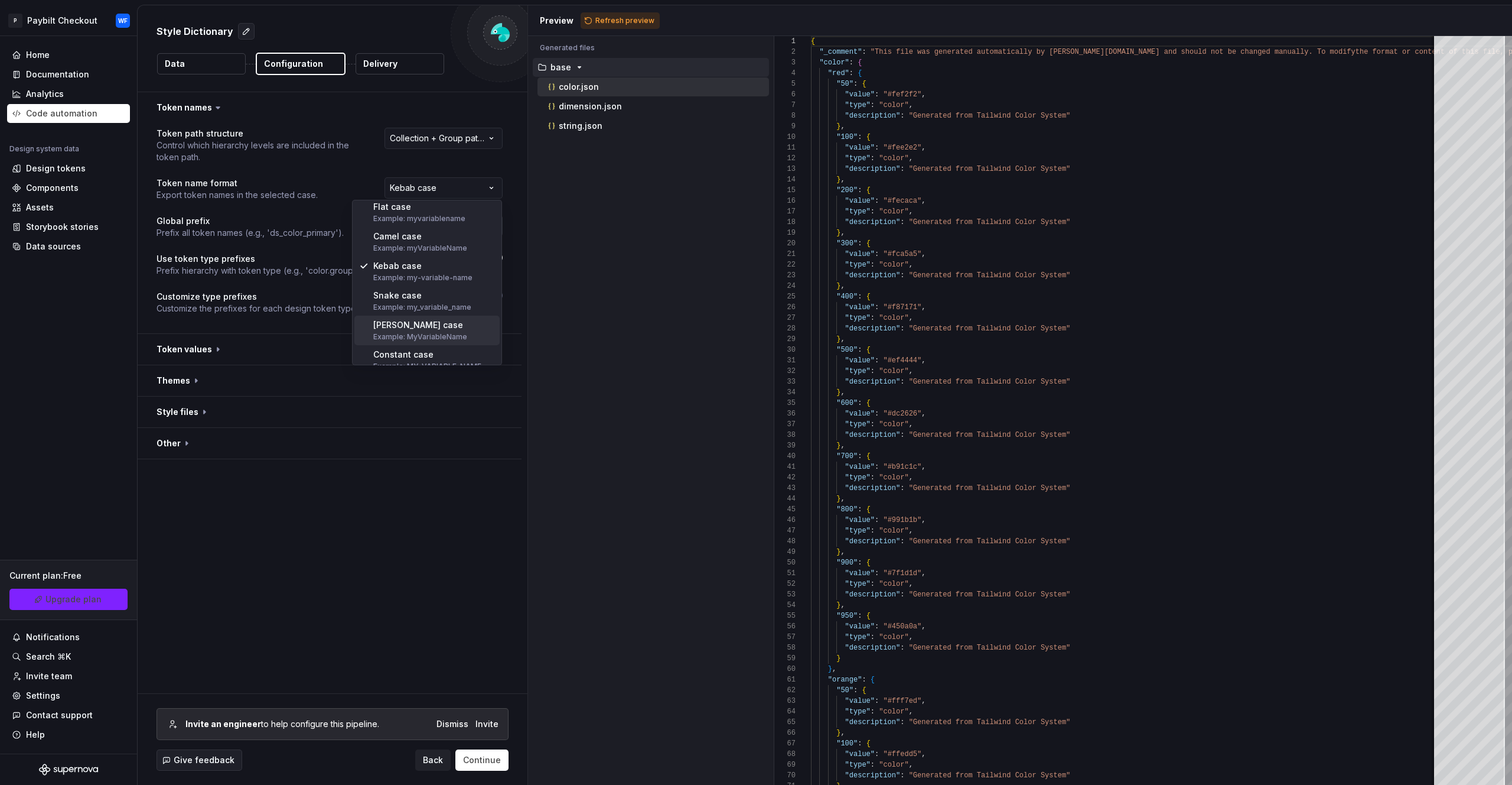
scroll to position [17, 0]
click at [291, 318] on html "**********" at bounding box center [756, 392] width 1512 height 785
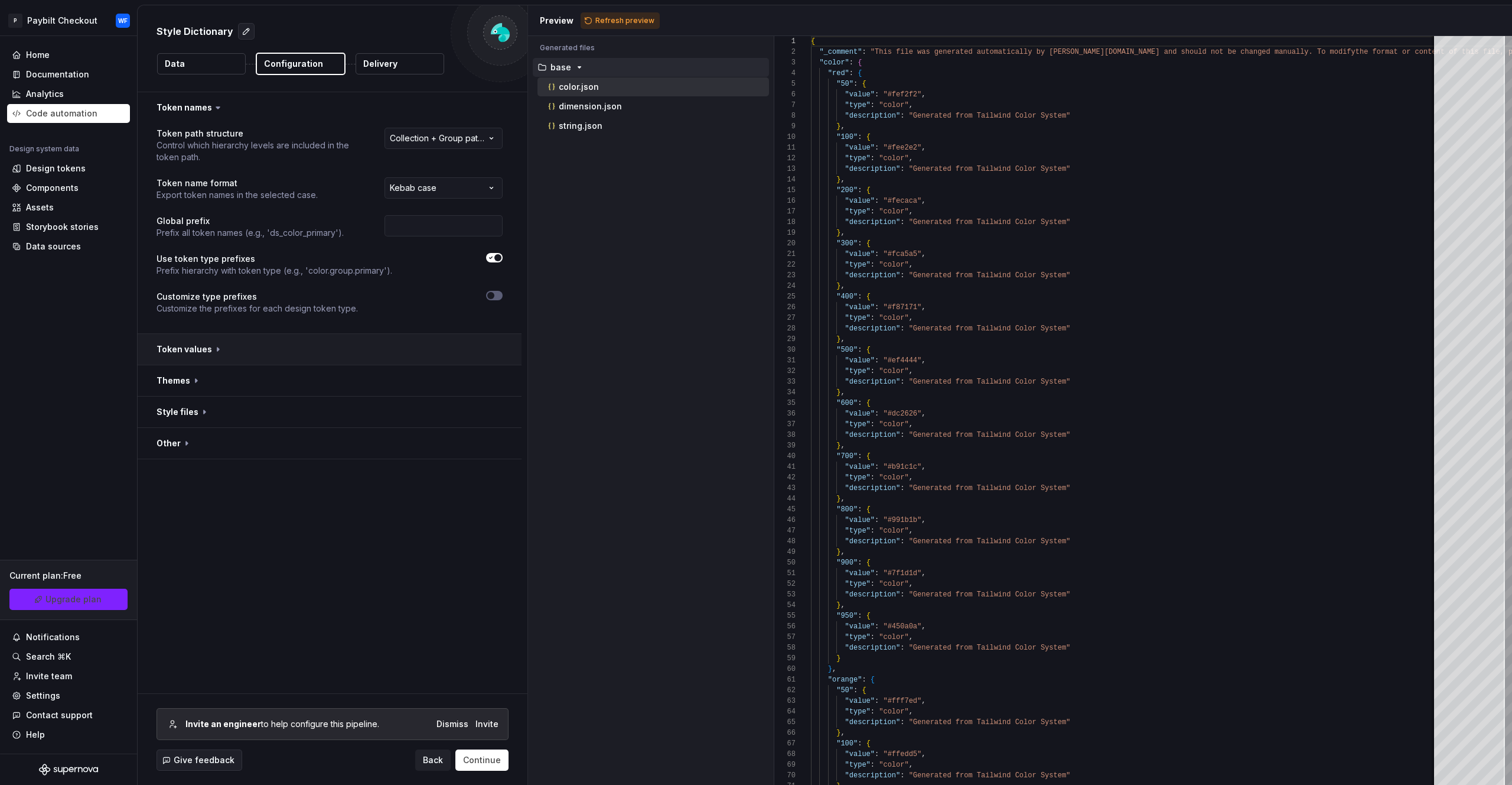
click at [193, 347] on button "button" at bounding box center [329, 349] width 384 height 30
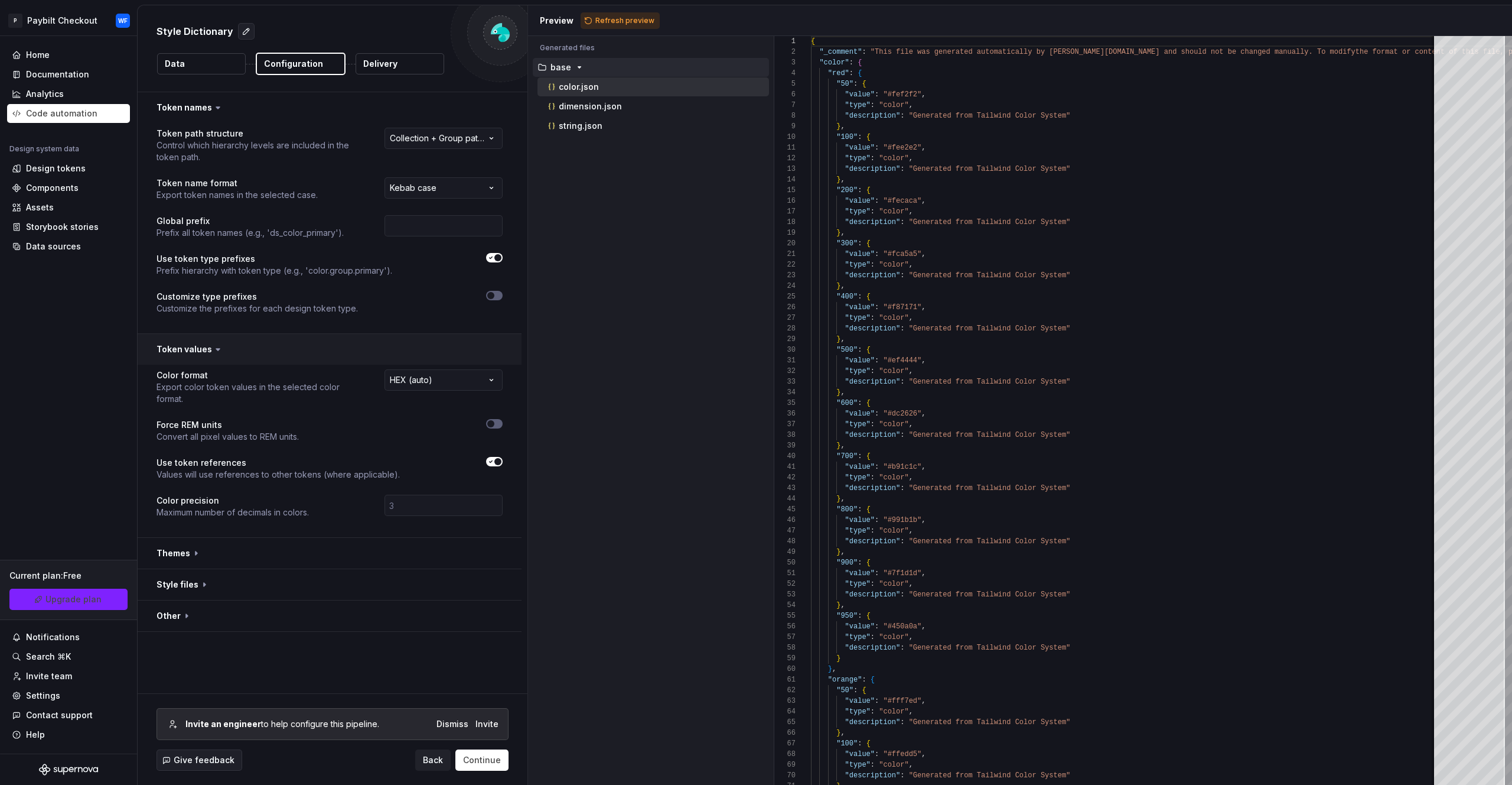
click at [192, 350] on button "button" at bounding box center [329, 349] width 384 height 30
click at [181, 382] on button "button" at bounding box center [329, 381] width 384 height 30
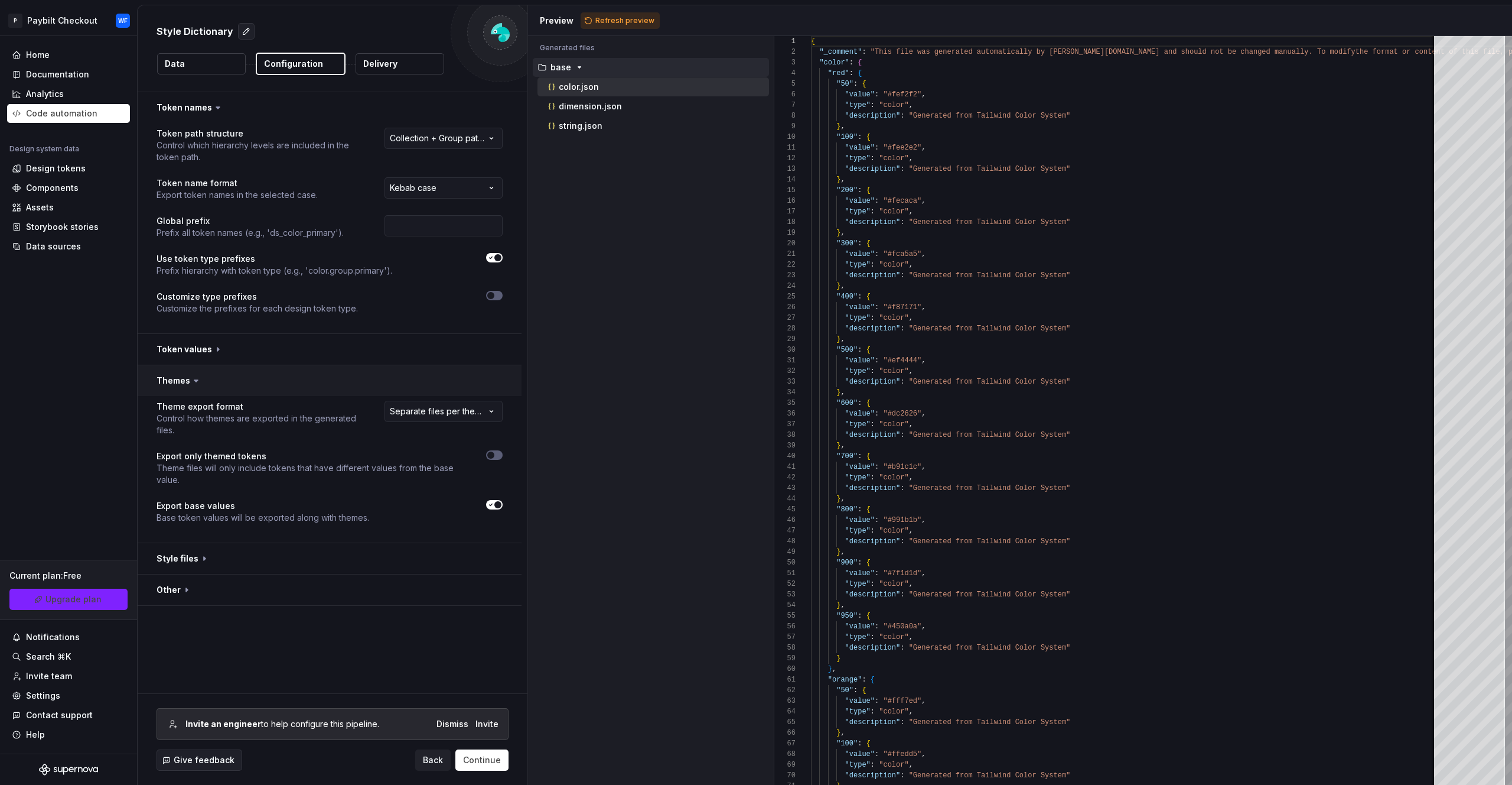
click at [181, 382] on button "button" at bounding box center [329, 381] width 384 height 30
click at [186, 417] on button "button" at bounding box center [329, 412] width 384 height 30
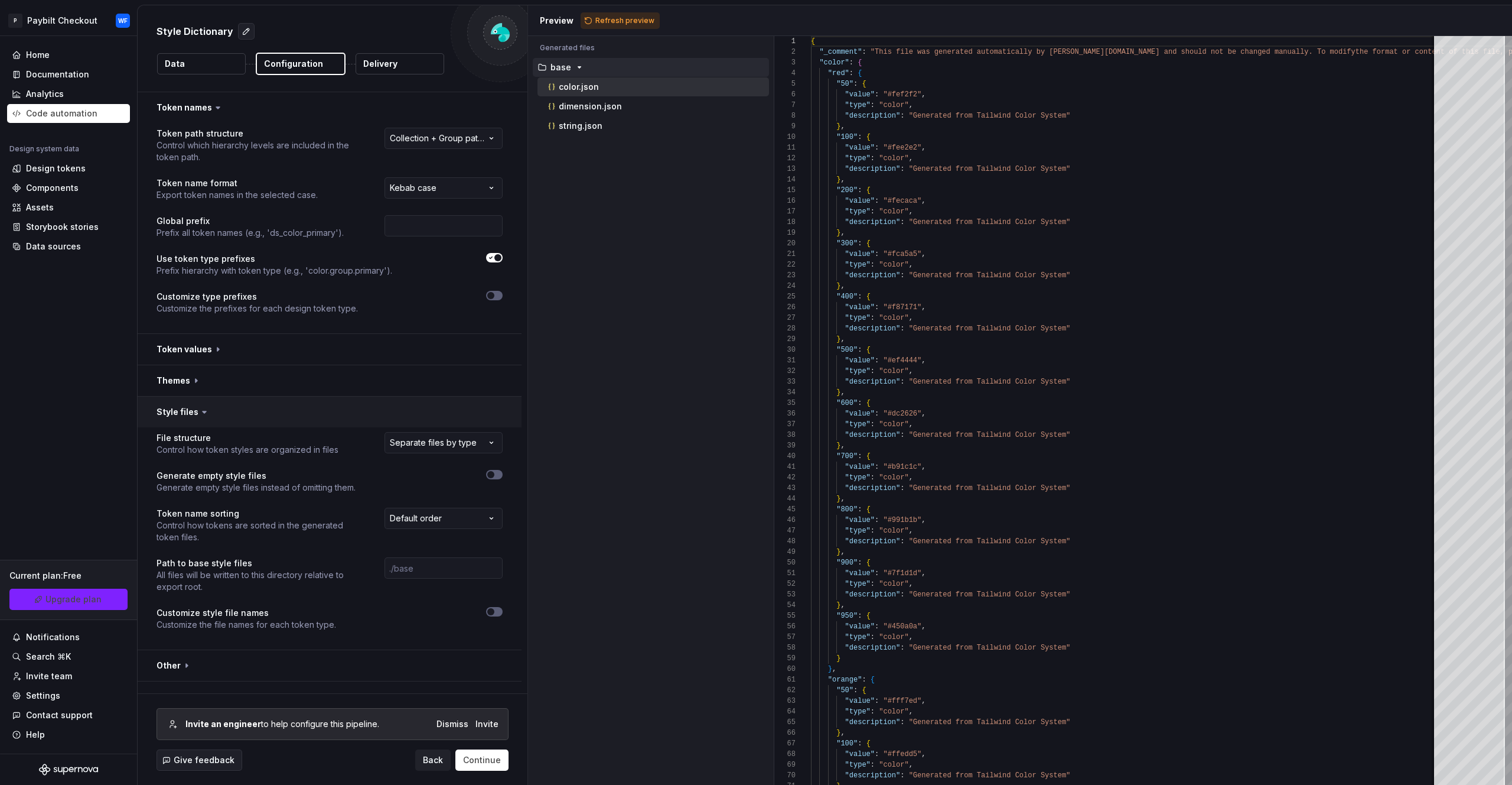
click at [186, 417] on button "button" at bounding box center [329, 412] width 384 height 30
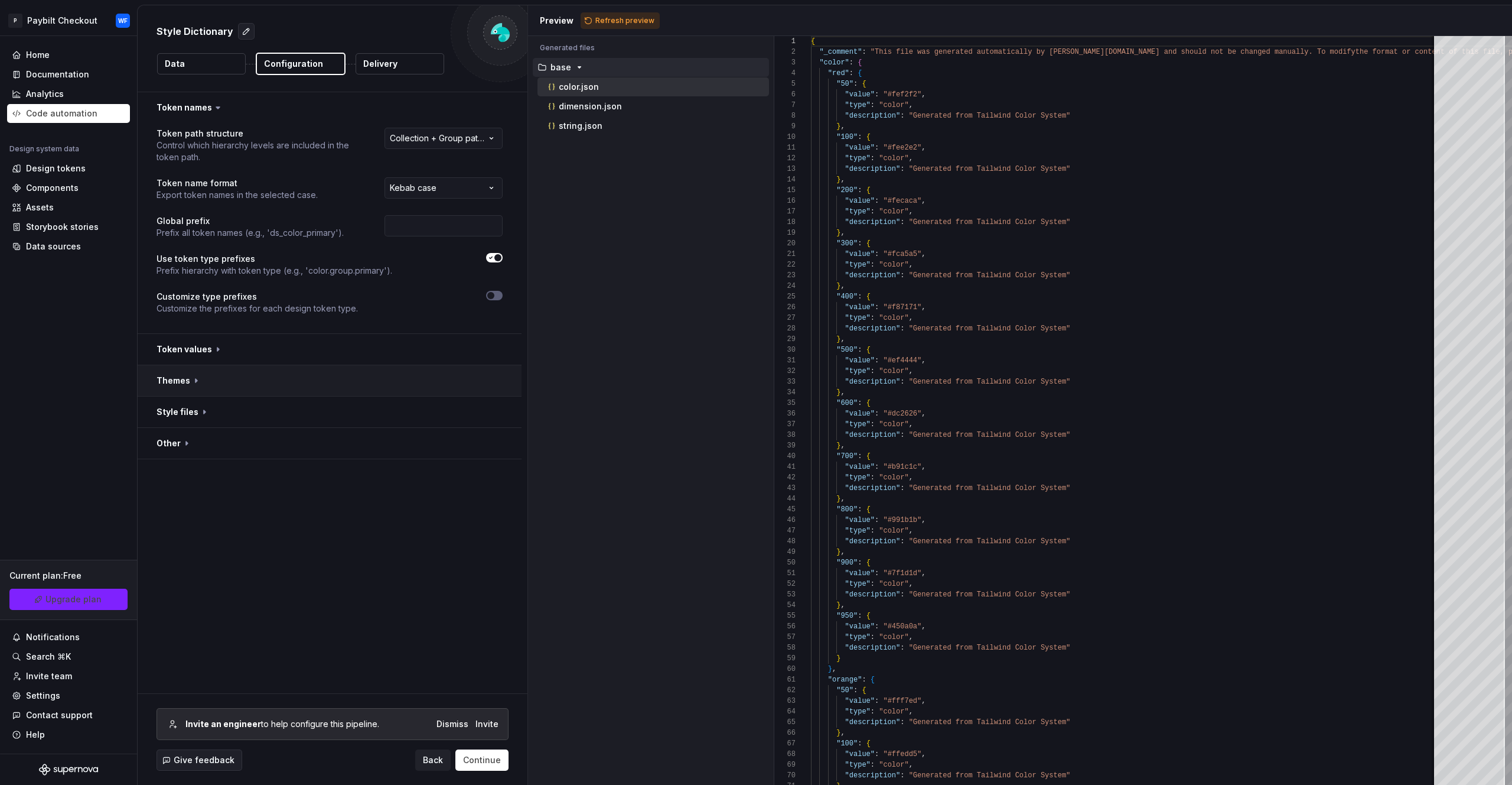
click at [185, 378] on button "button" at bounding box center [329, 381] width 384 height 30
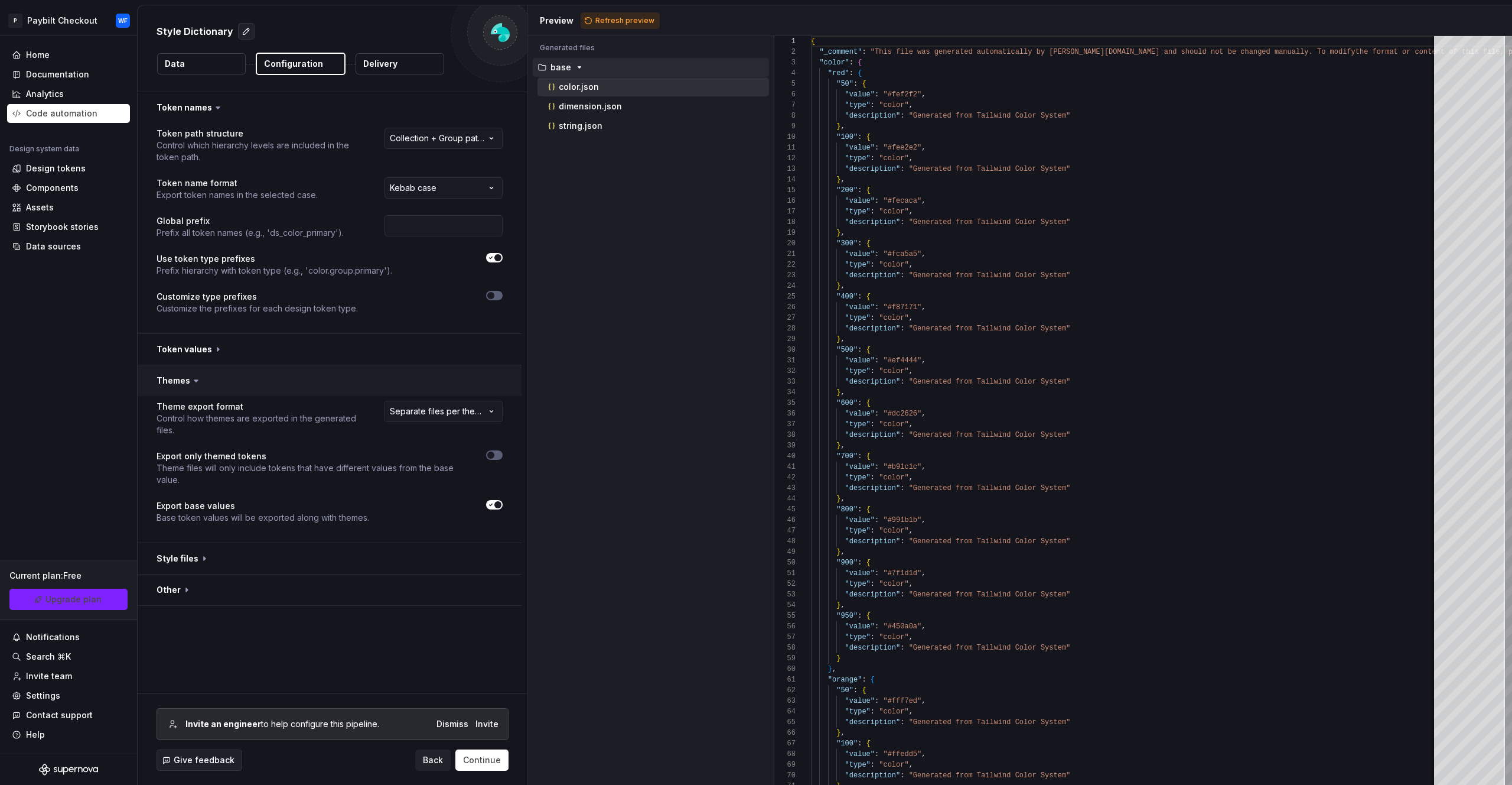
click at [185, 378] on button "button" at bounding box center [329, 381] width 384 height 30
click at [179, 440] on button "button" at bounding box center [329, 443] width 384 height 30
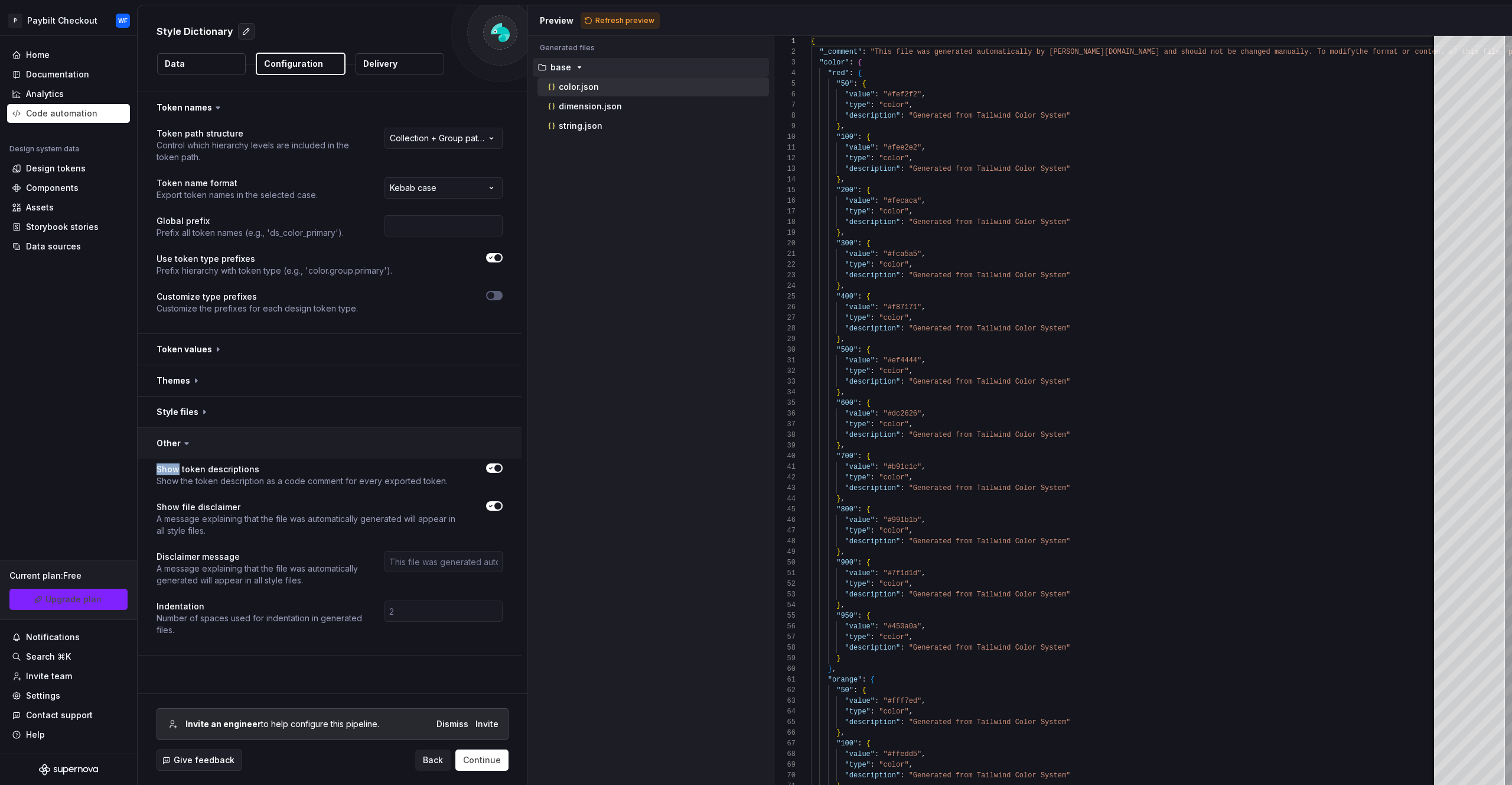
click at [181, 440] on icon at bounding box center [187, 444] width 12 height 12
click at [185, 417] on button "button" at bounding box center [329, 412] width 384 height 30
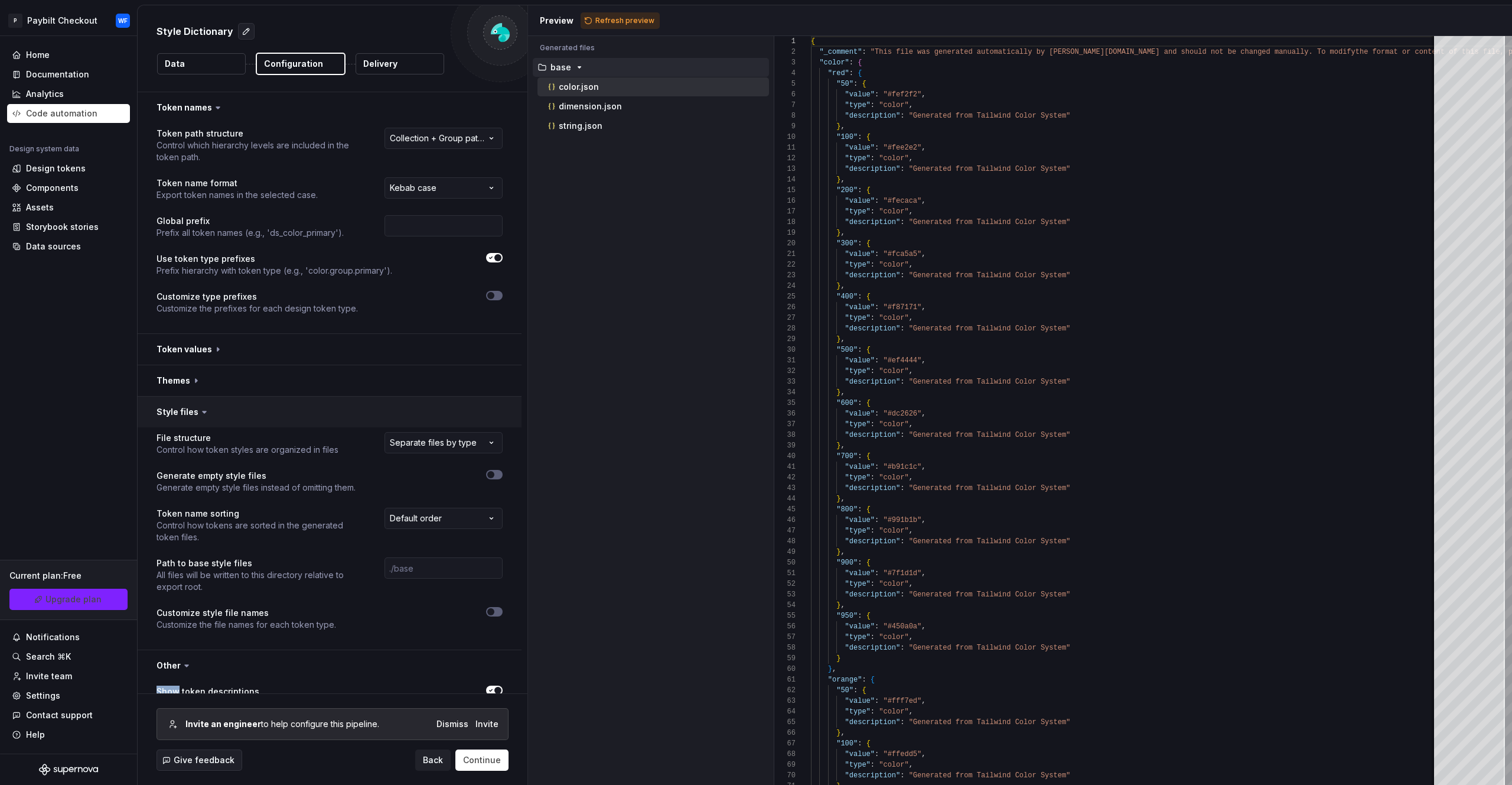
click at [185, 417] on button "button" at bounding box center [329, 412] width 384 height 30
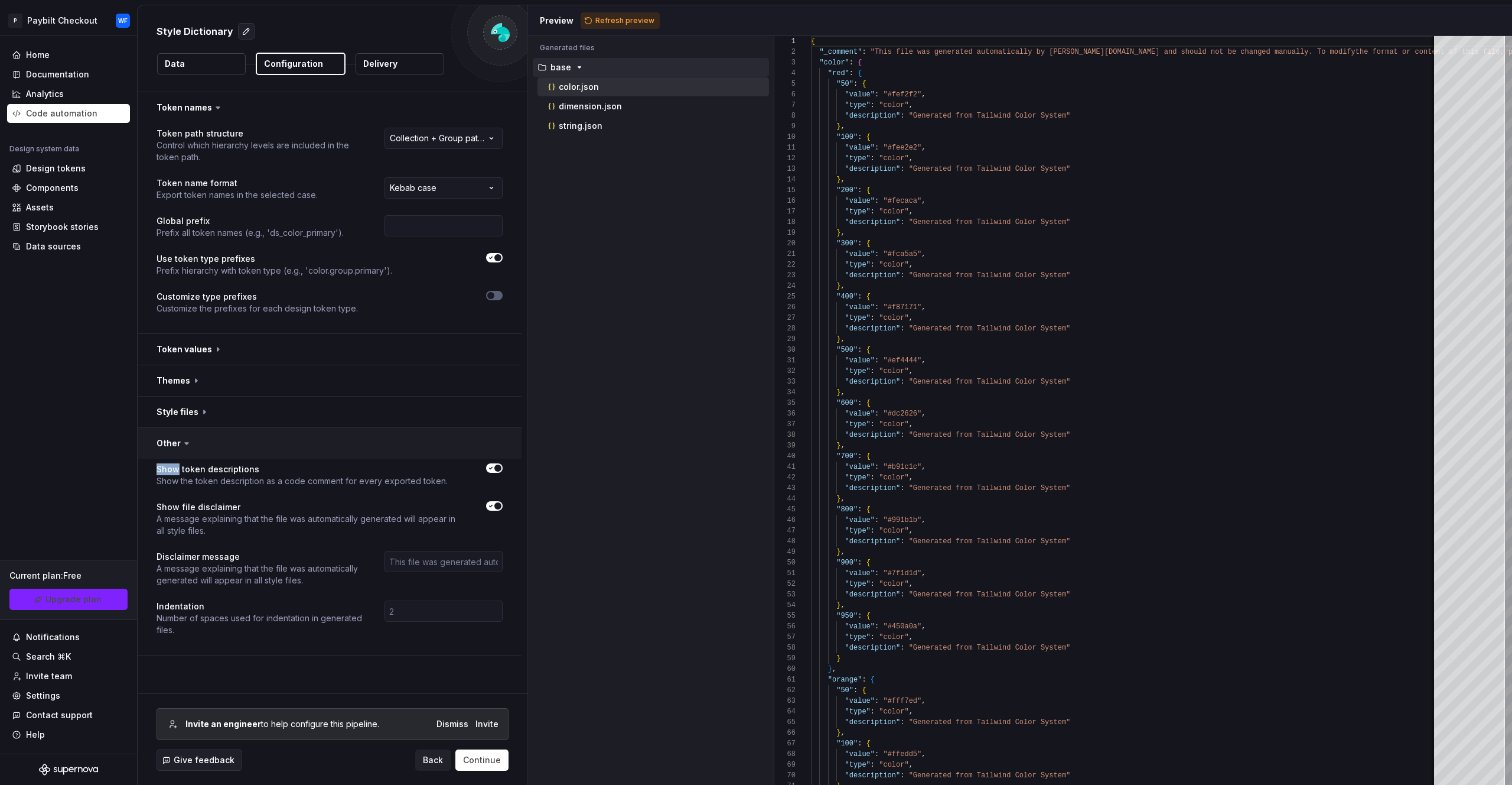
click at [173, 438] on button "button" at bounding box center [329, 443] width 384 height 30
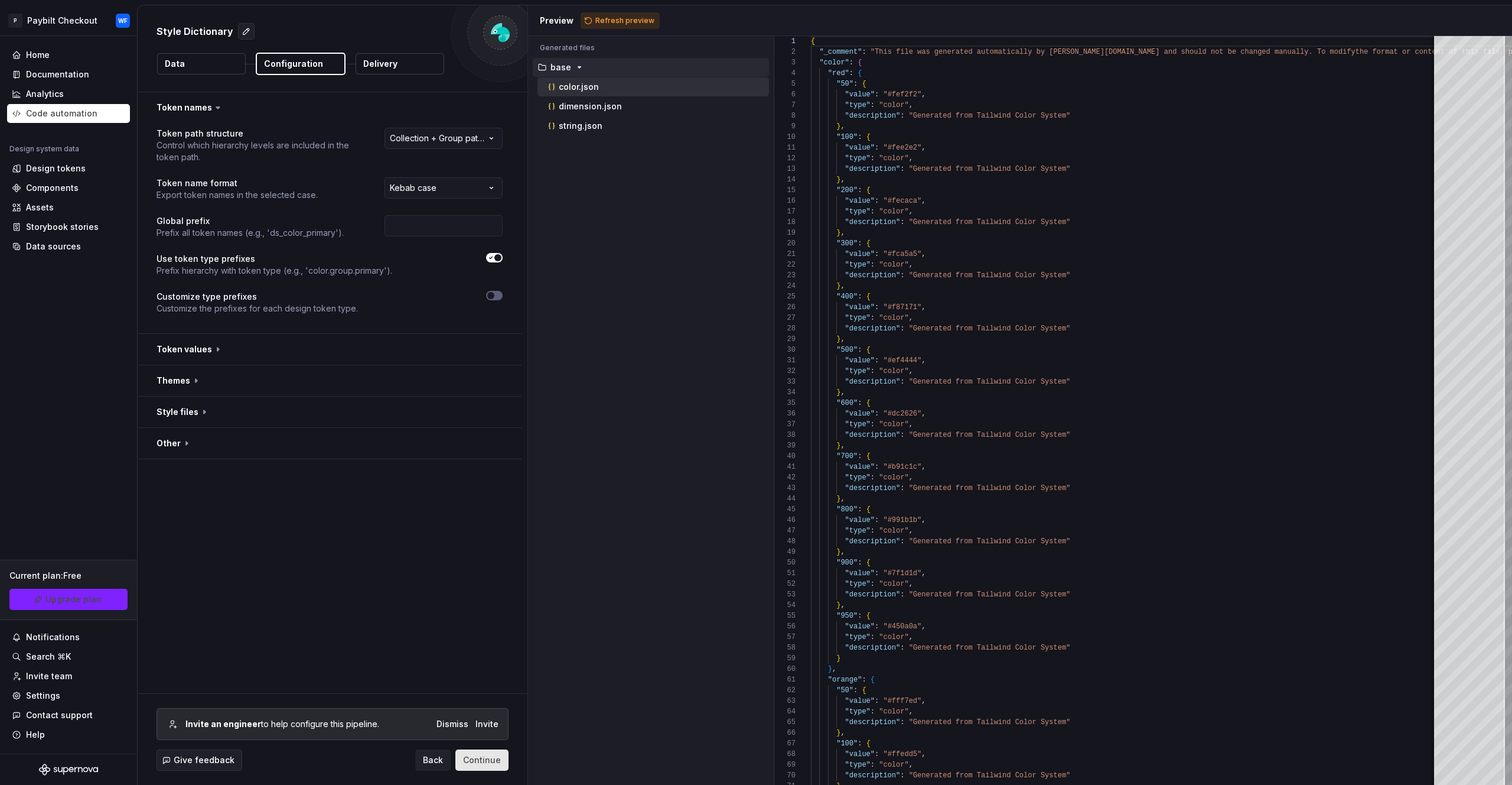
click at [488, 765] on span "Continue" at bounding box center [482, 760] width 38 height 12
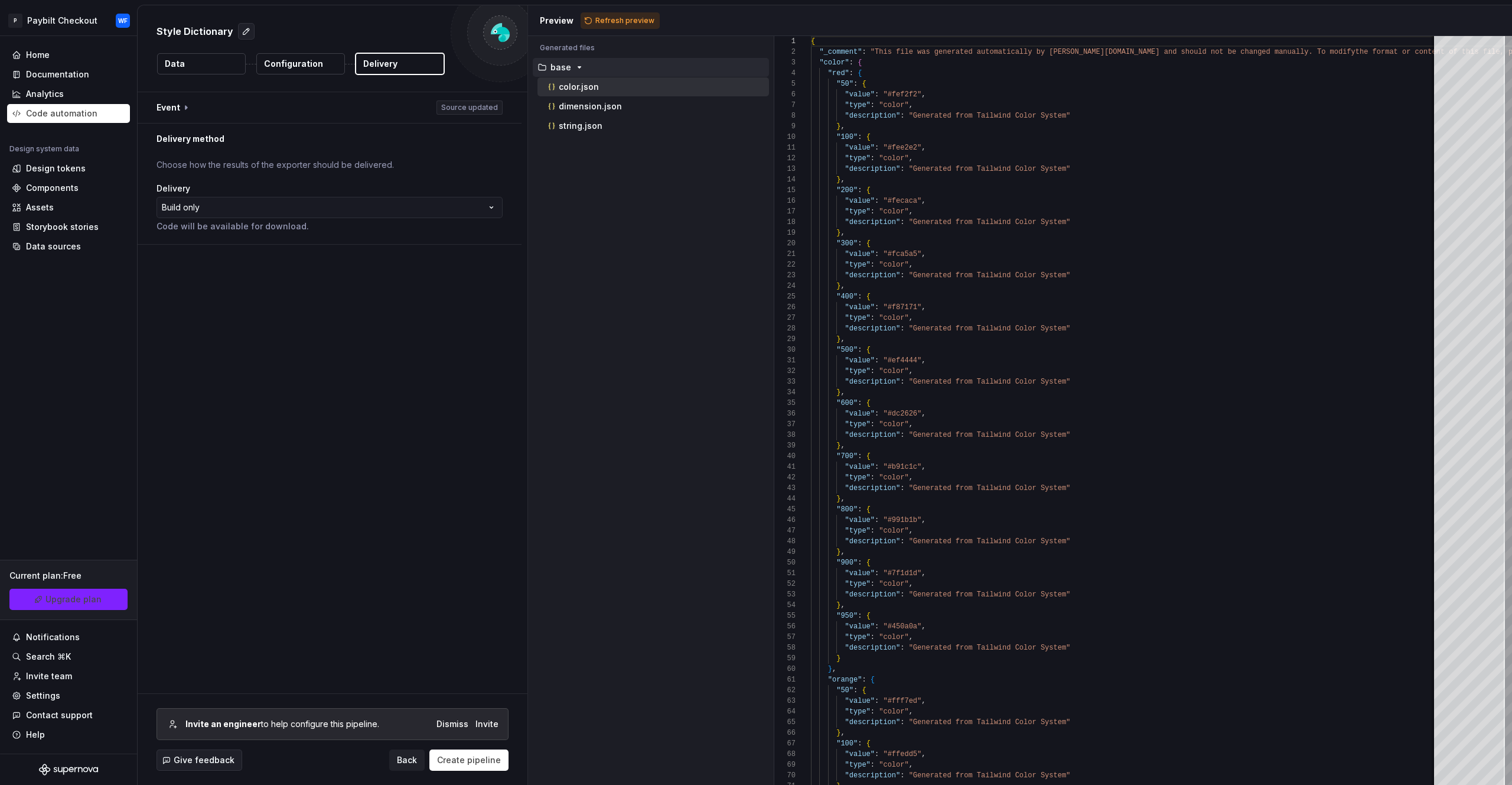
click at [264, 210] on html "**********" at bounding box center [756, 392] width 1512 height 785
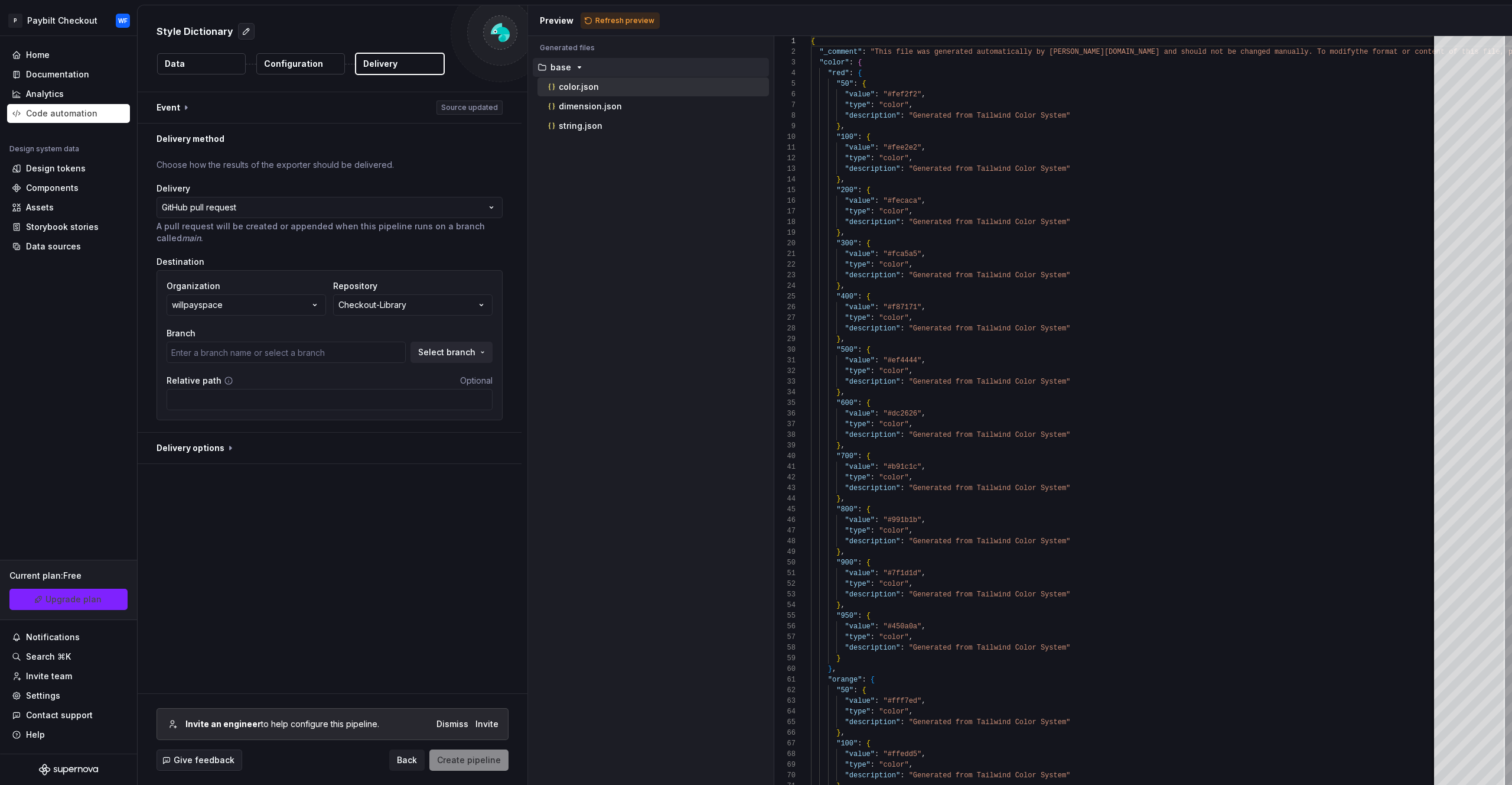
type input "main"
click at [484, 766] on button "Create pipeline" at bounding box center [469, 760] width 79 height 21
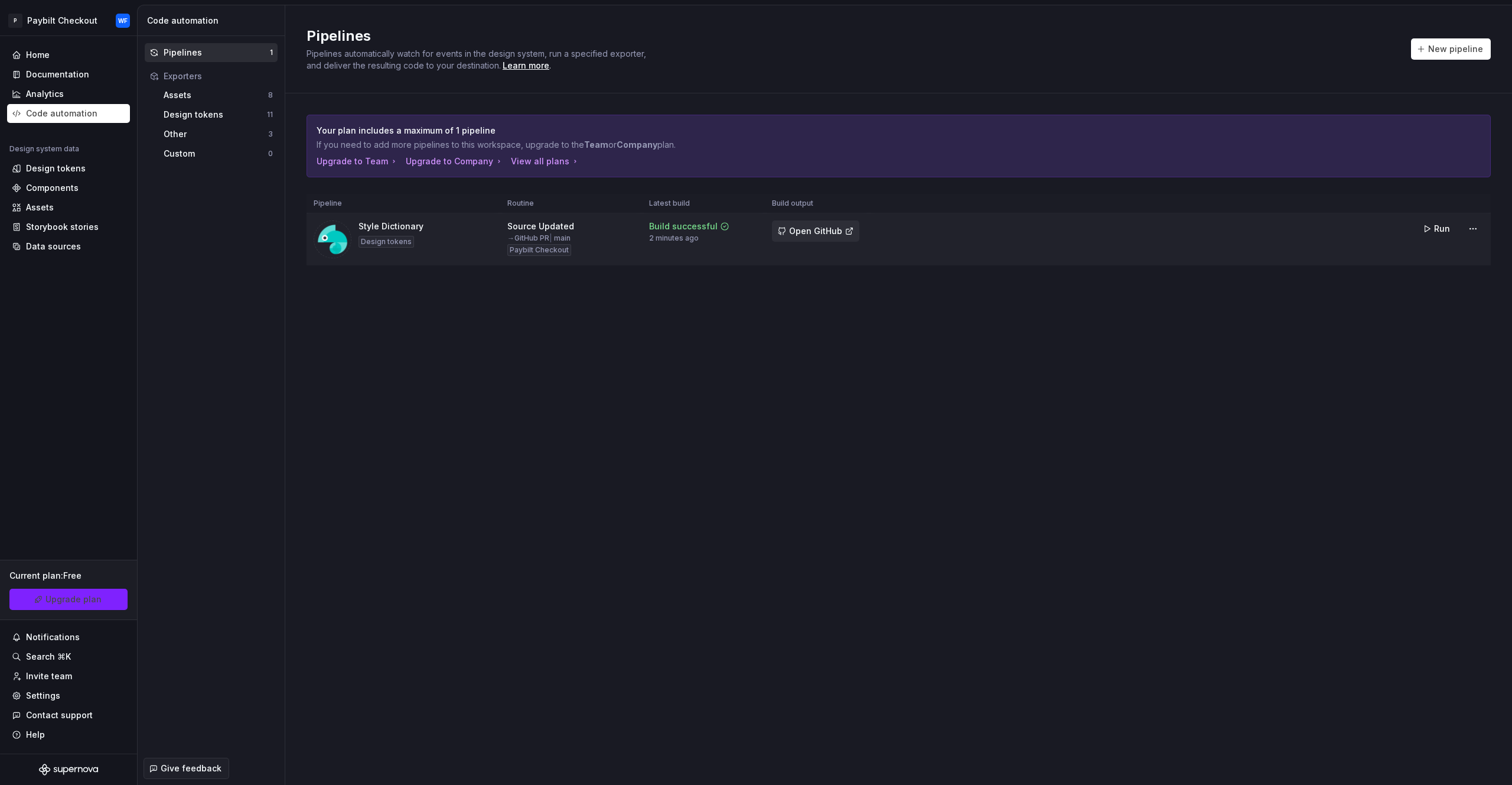
click at [819, 230] on span "Open GitHub" at bounding box center [816, 231] width 54 height 12
click at [58, 169] on div "Design tokens" at bounding box center [56, 169] width 60 height 12
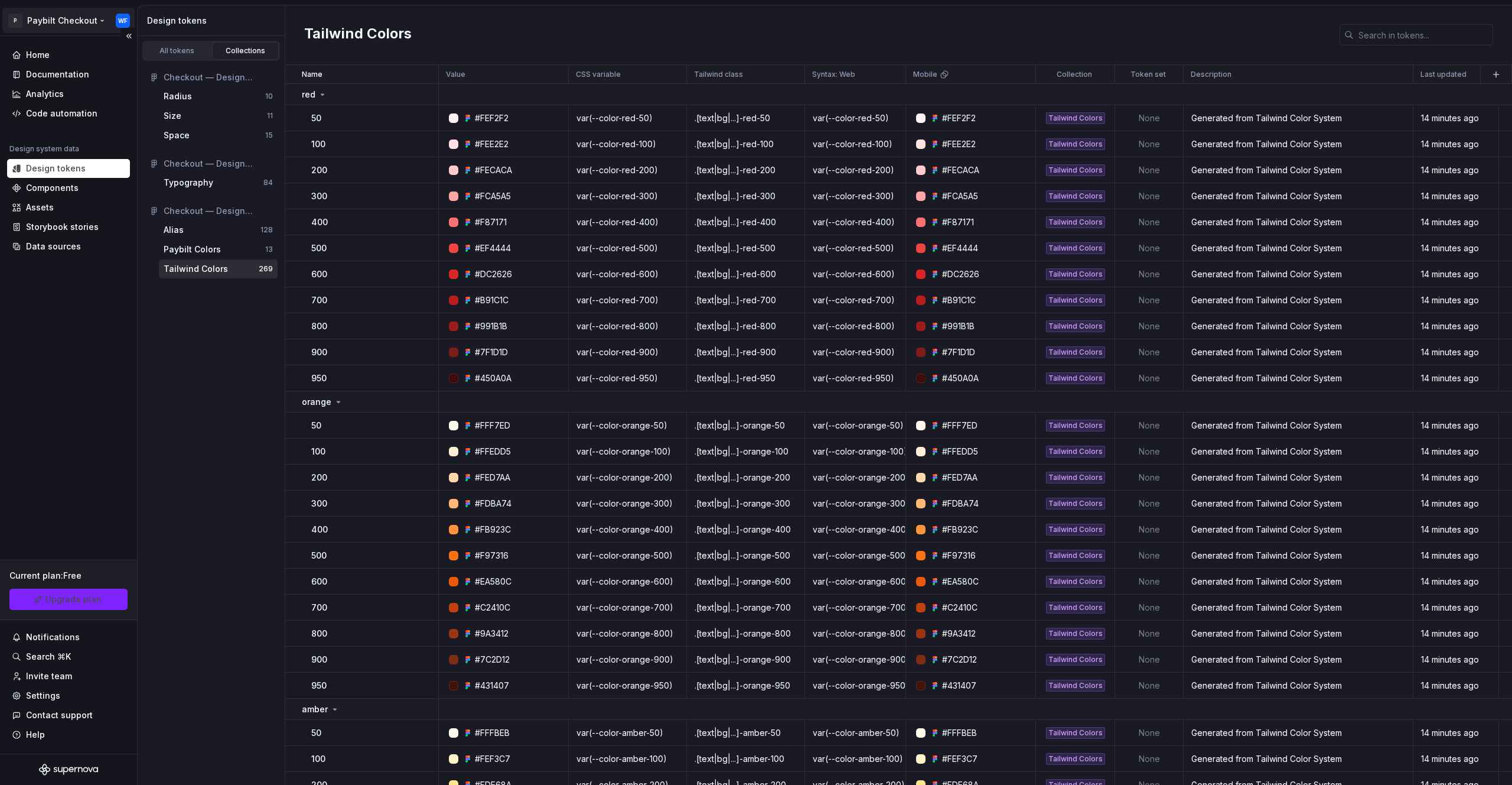
click at [116, 22] on html "P Paybilt Checkout WF Home Documentation Analytics Code automation Design syste…" at bounding box center [756, 392] width 1512 height 785
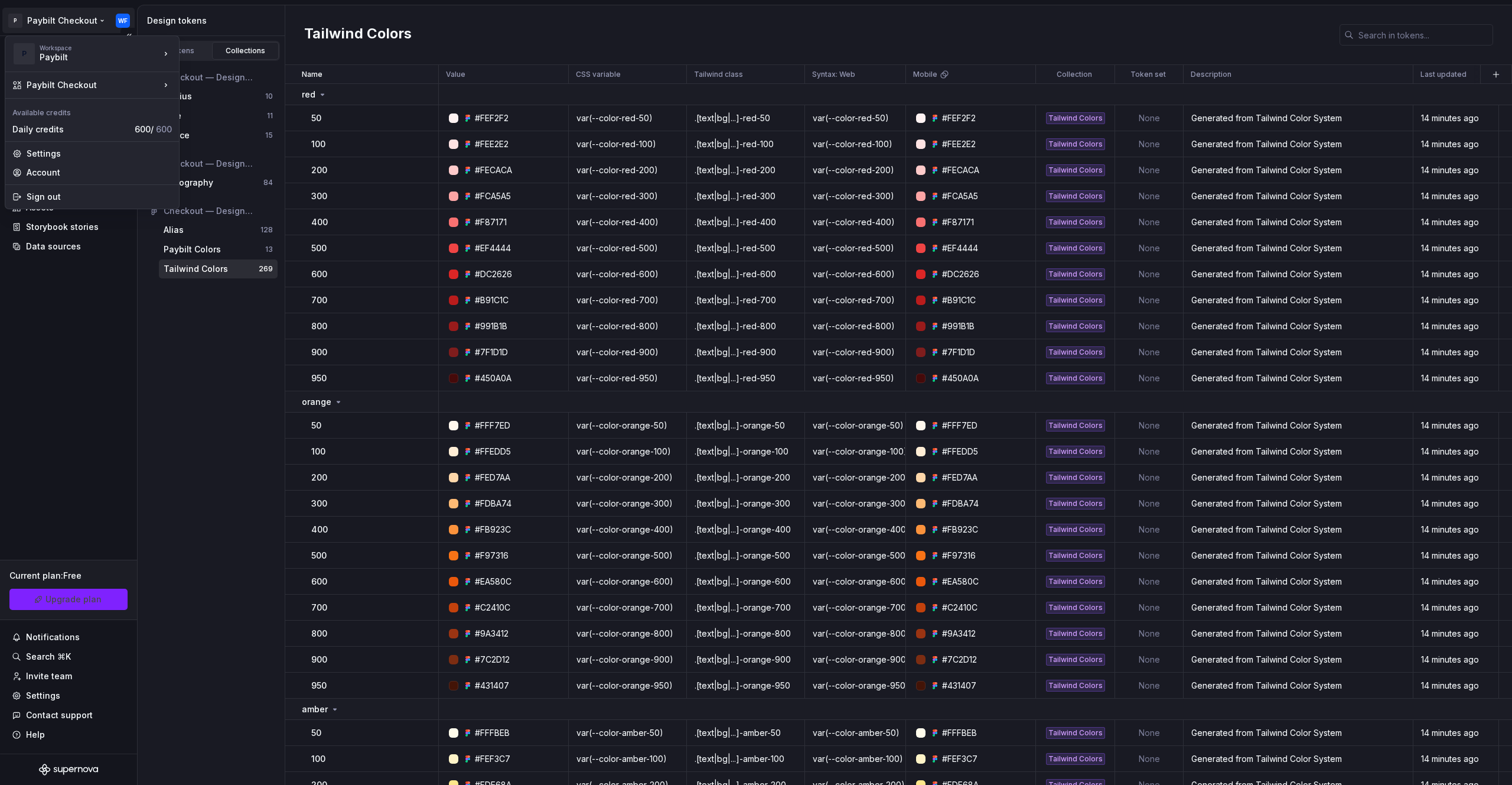
click at [45, 56] on div "Paybilt" at bounding box center [90, 57] width 101 height 12
click at [72, 56] on div "Paybilt" at bounding box center [90, 57] width 101 height 12
click at [222, 14] on html "P Paybilt Checkout WF Home Documentation Analytics Code automation Design syste…" at bounding box center [756, 392] width 1512 height 785
click at [43, 338] on div "Home Documentation Analytics Code automation Design system data Design tokens C…" at bounding box center [69, 395] width 137 height 718
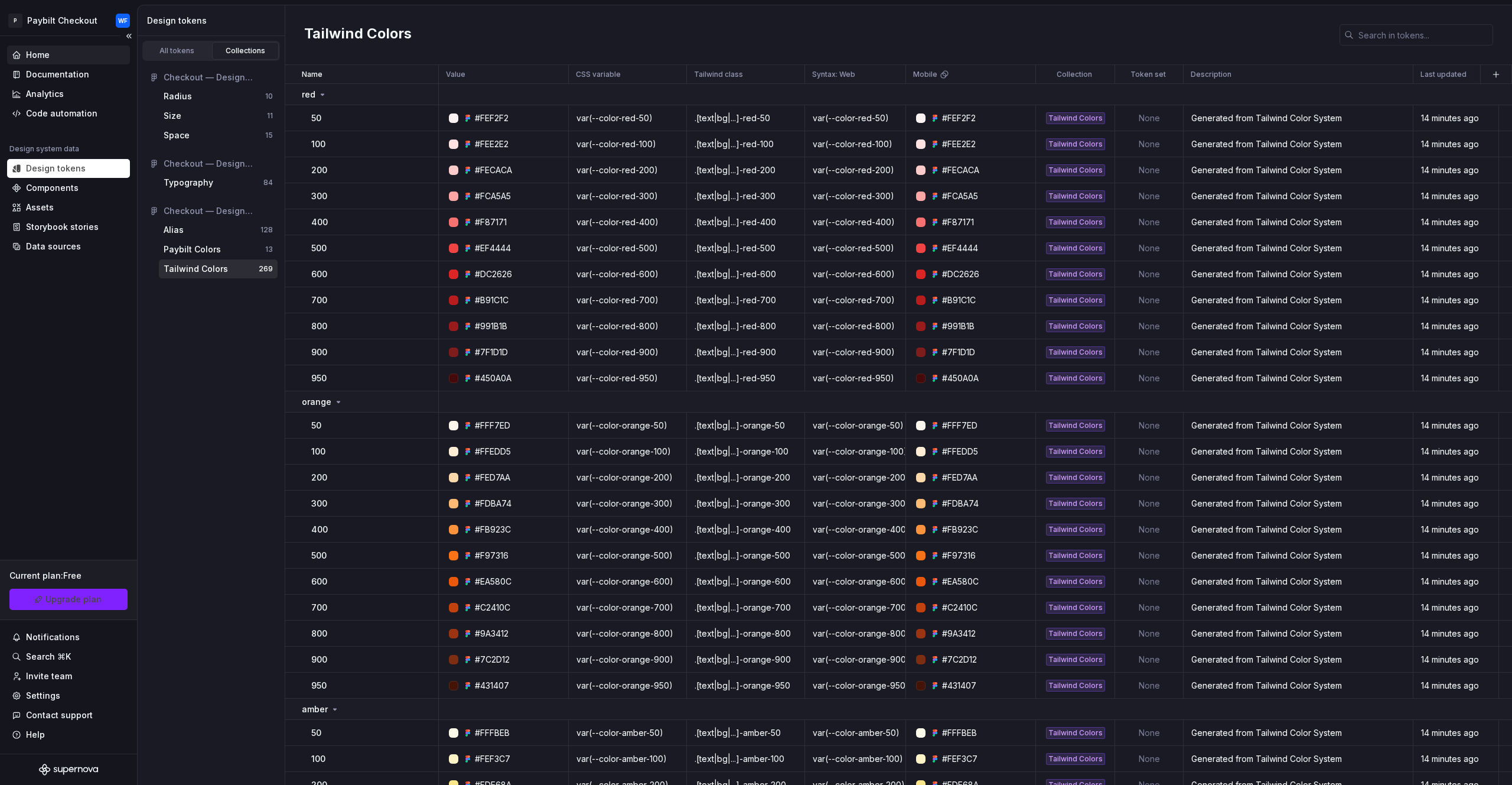
click at [56, 55] on div "Home" at bounding box center [68, 55] width 114 height 12
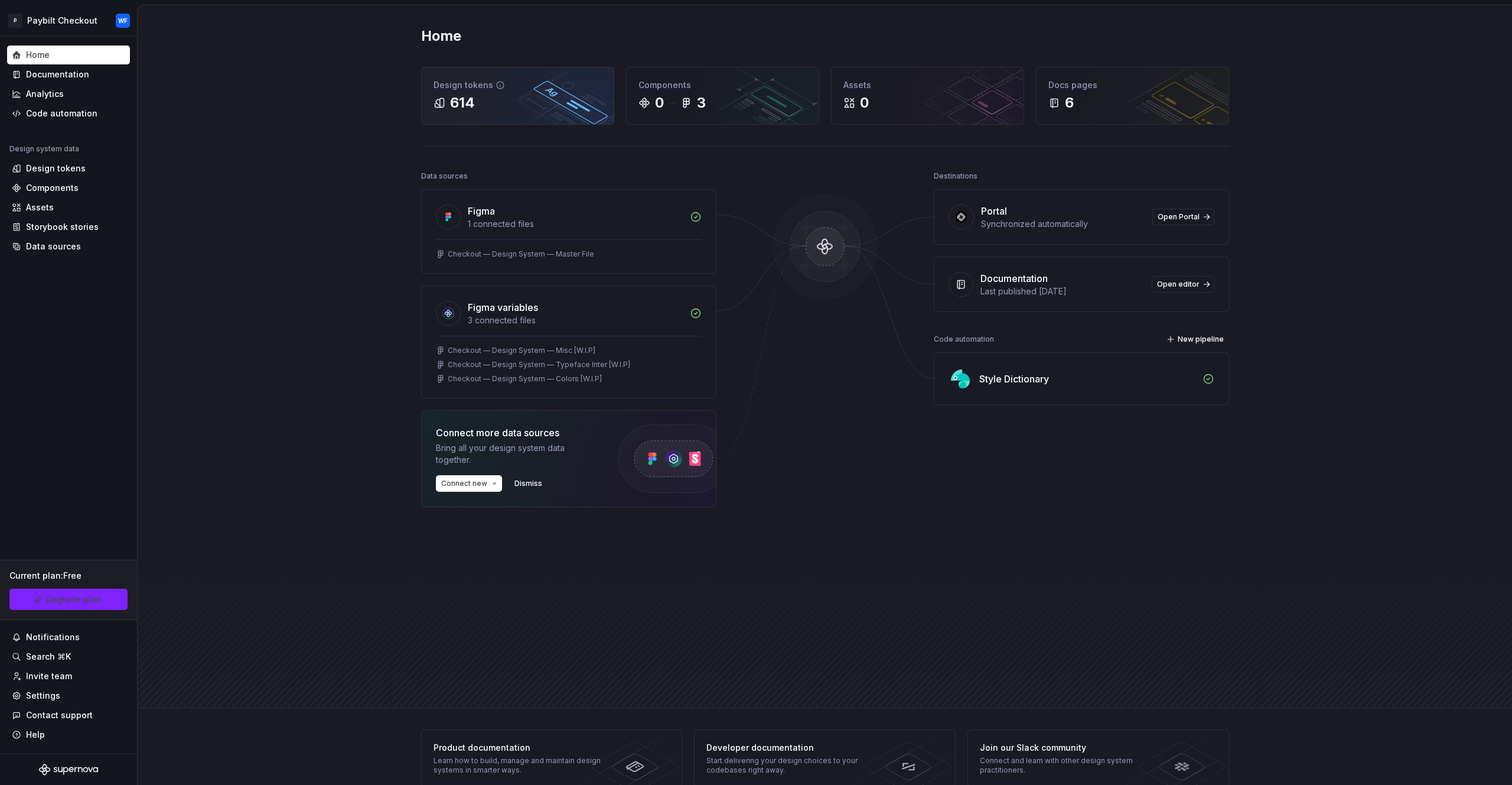
click at [515, 87] on div "Design tokens" at bounding box center [518, 85] width 168 height 12
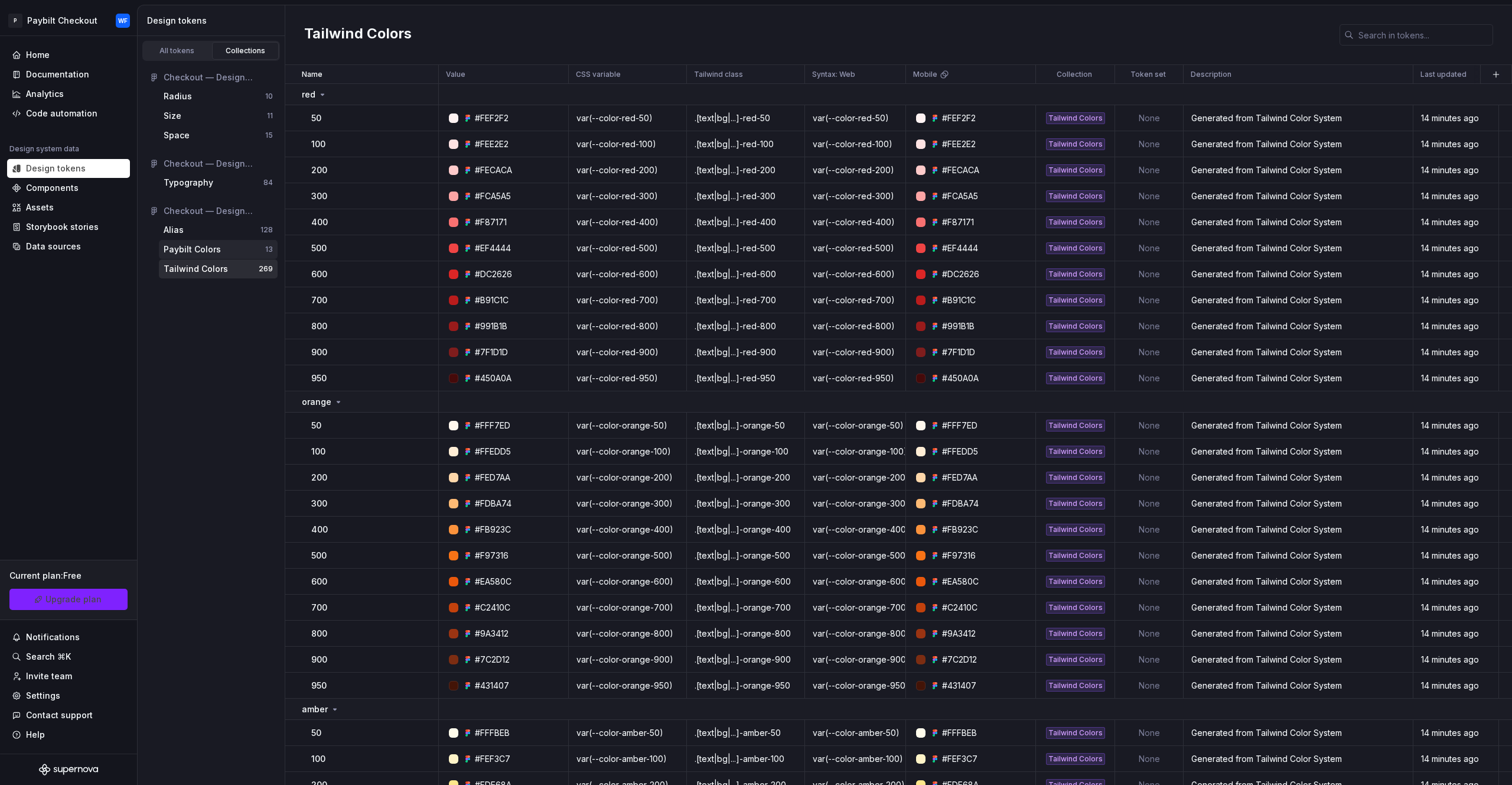
click at [202, 250] on div "Paybilt Colors" at bounding box center [192, 250] width 57 height 12
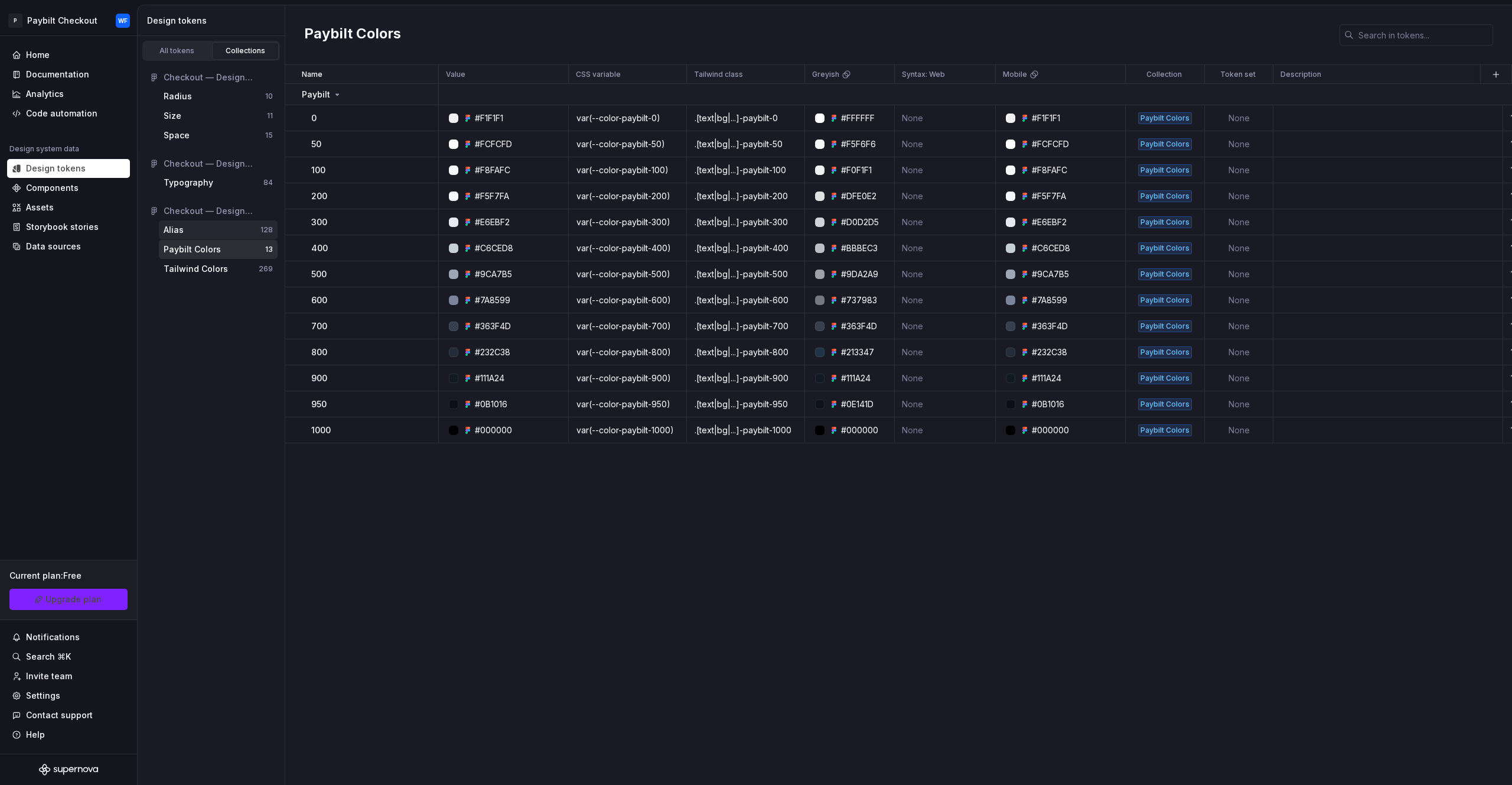
click at [210, 231] on div "Alias" at bounding box center [212, 230] width 97 height 12
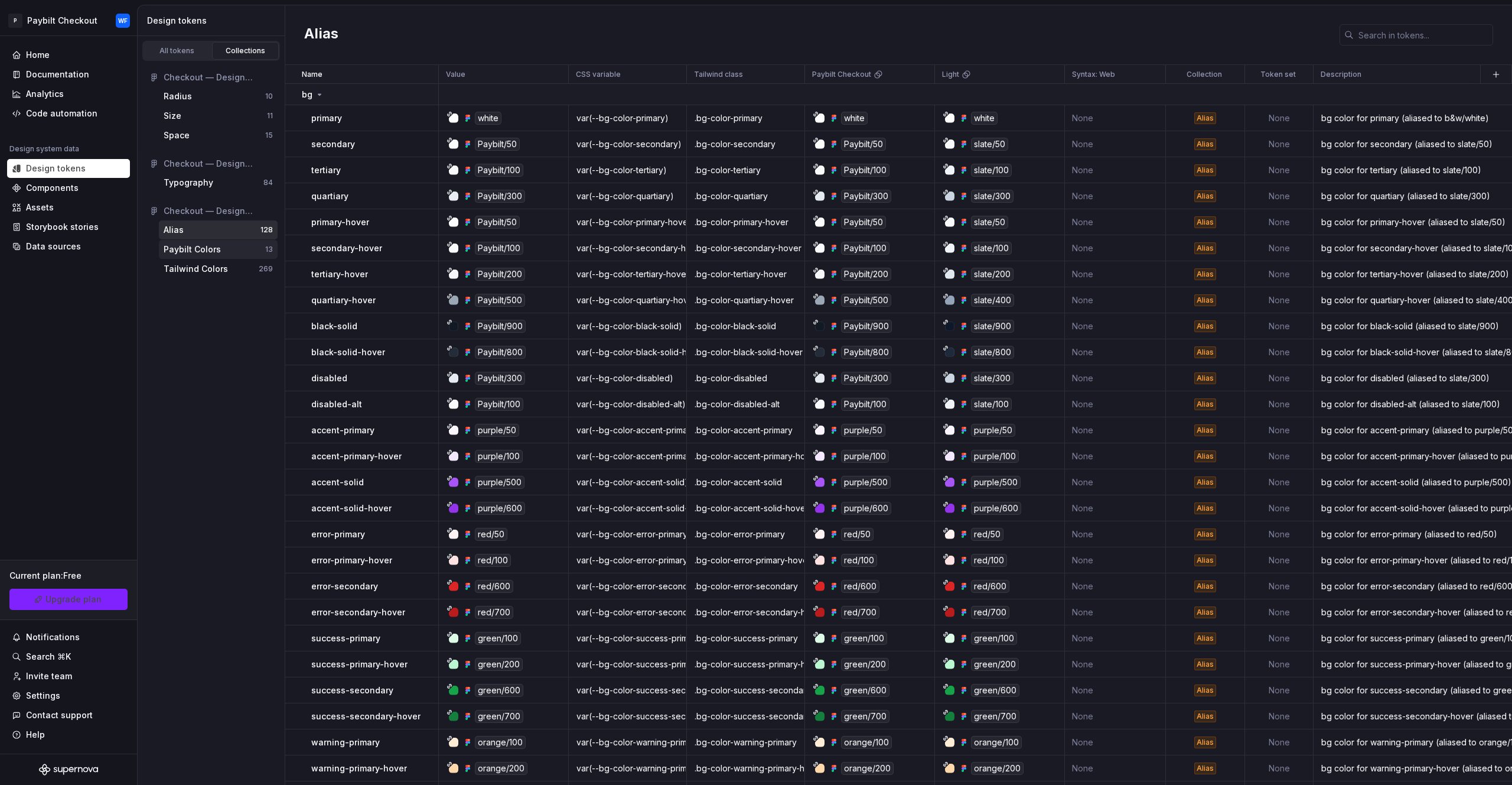
click at [205, 247] on div "Paybilt Colors" at bounding box center [192, 250] width 57 height 12
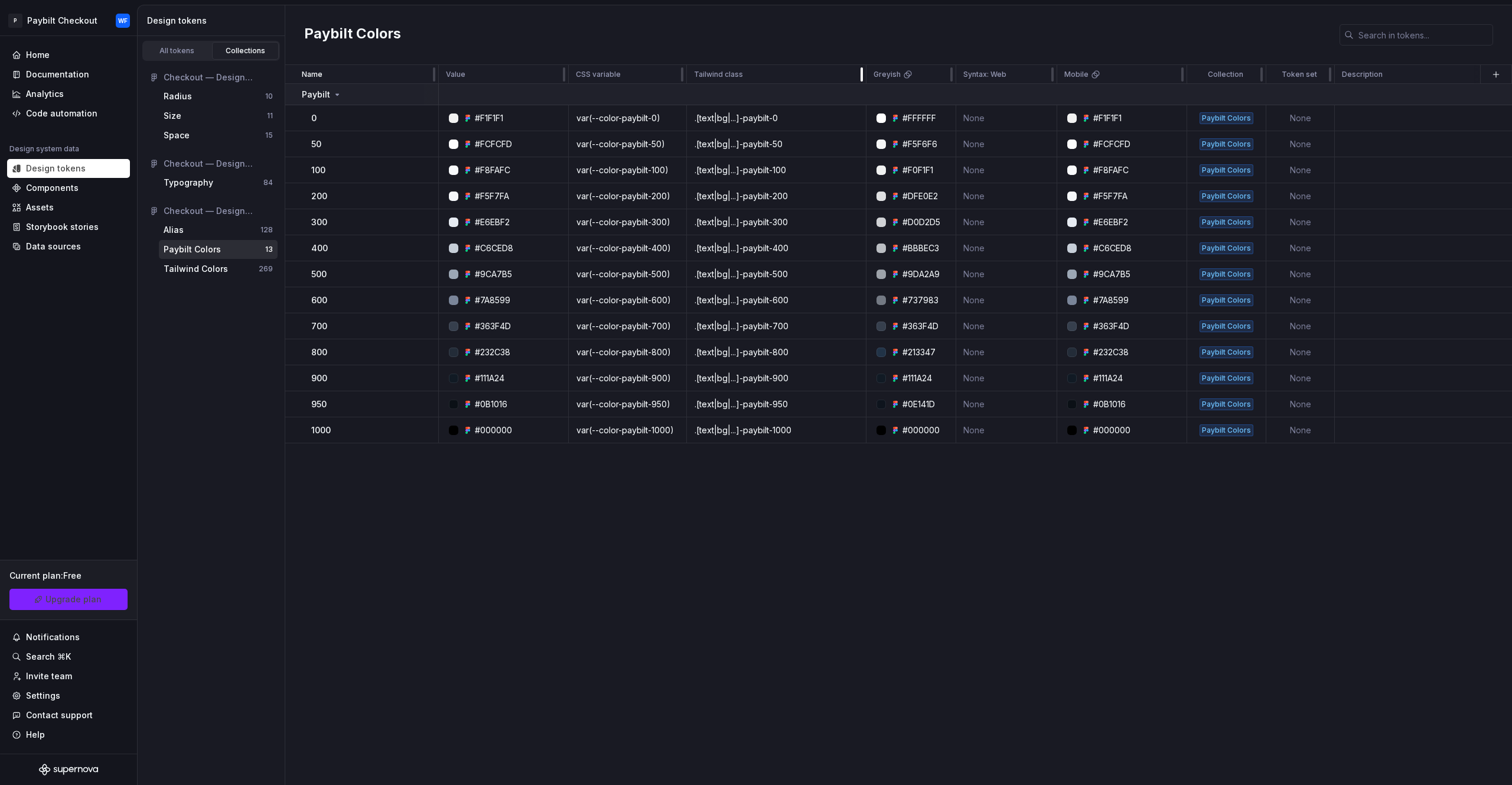
drag, startPoint x: 804, startPoint y: 82, endPoint x: 846, endPoint y: 103, distance: 47.0
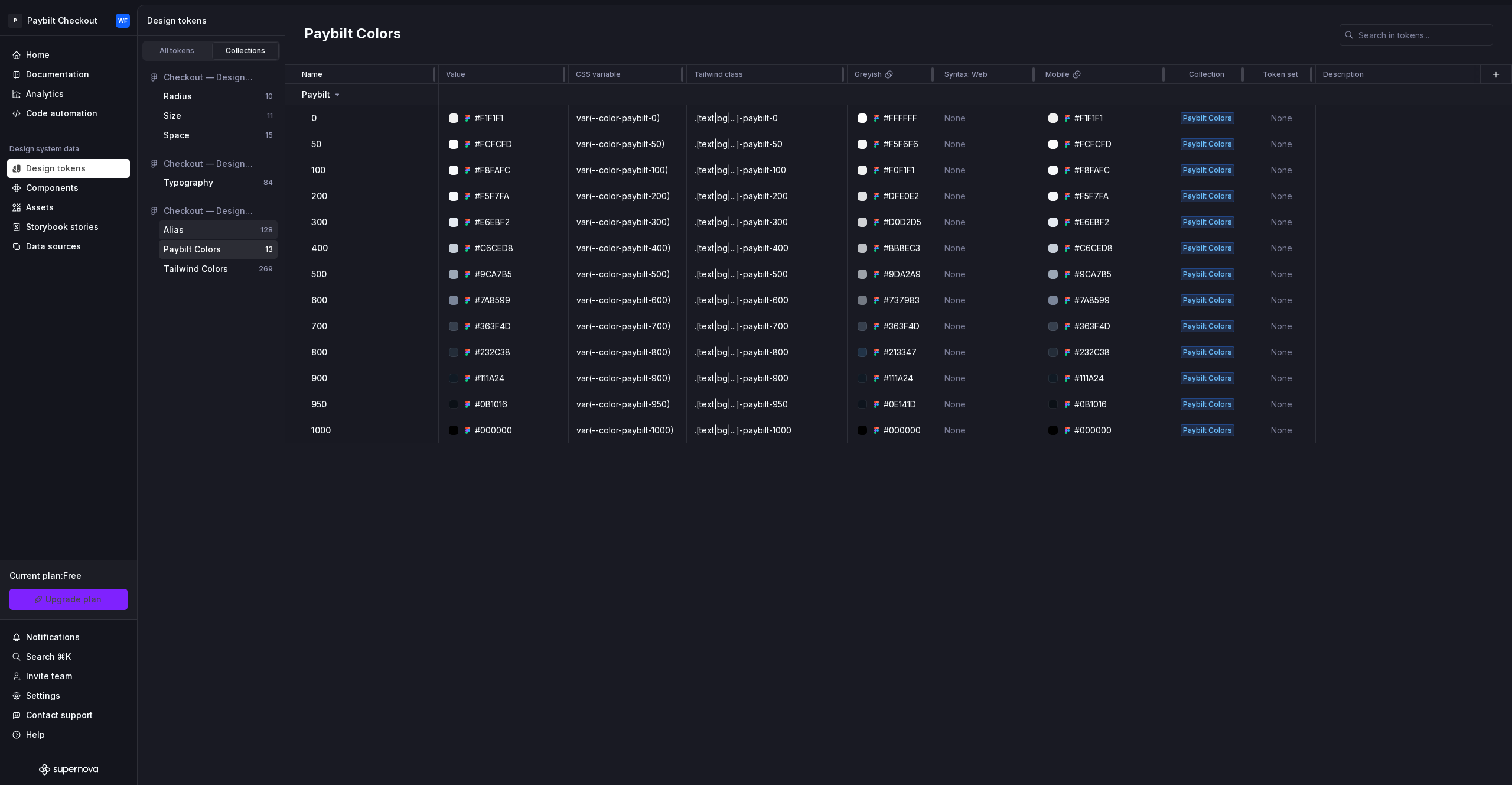
click at [221, 235] on div "Alias" at bounding box center [212, 230] width 97 height 12
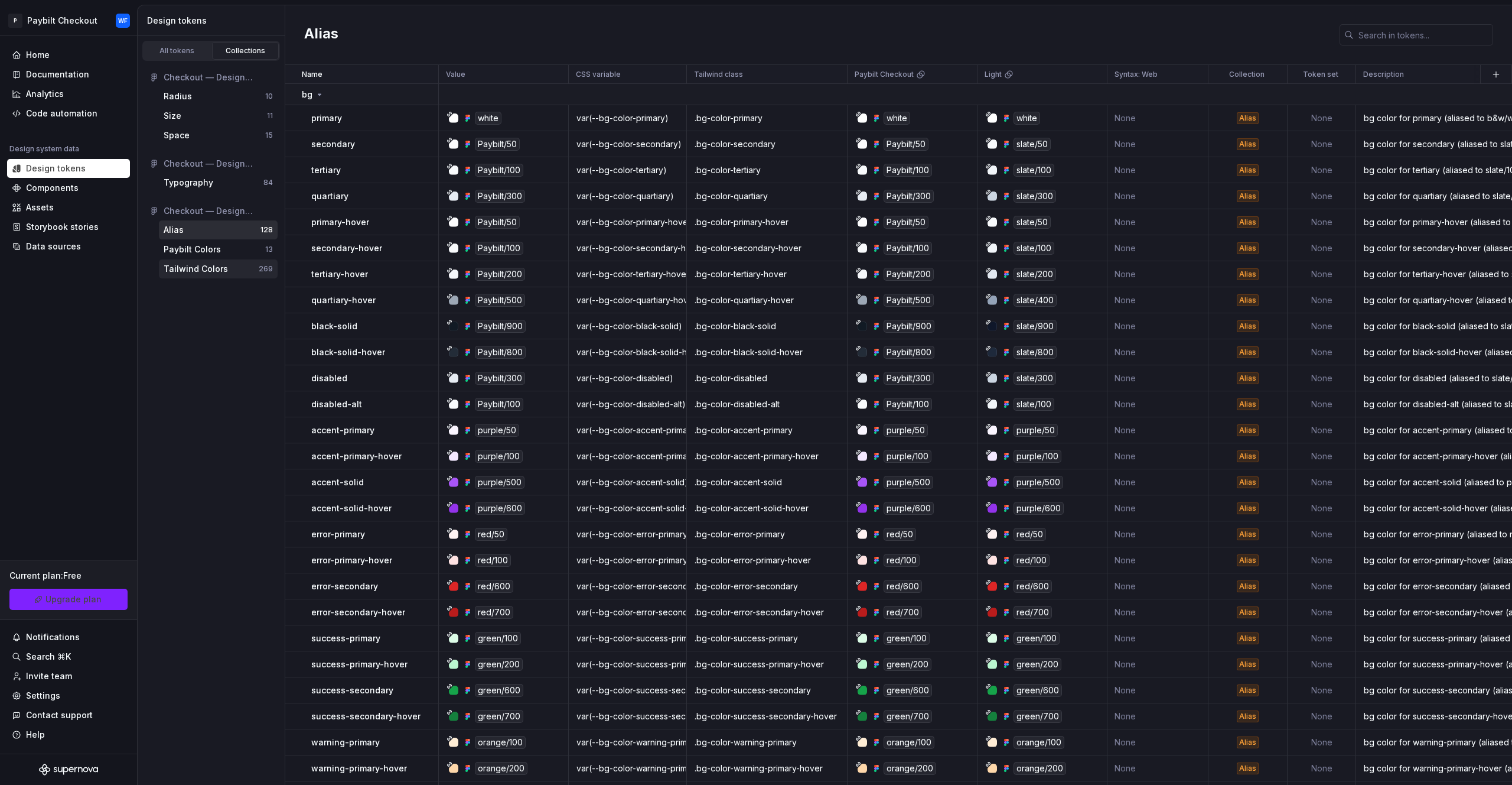
click at [213, 273] on div "Tailwind Colors" at bounding box center [195, 269] width 64 height 12
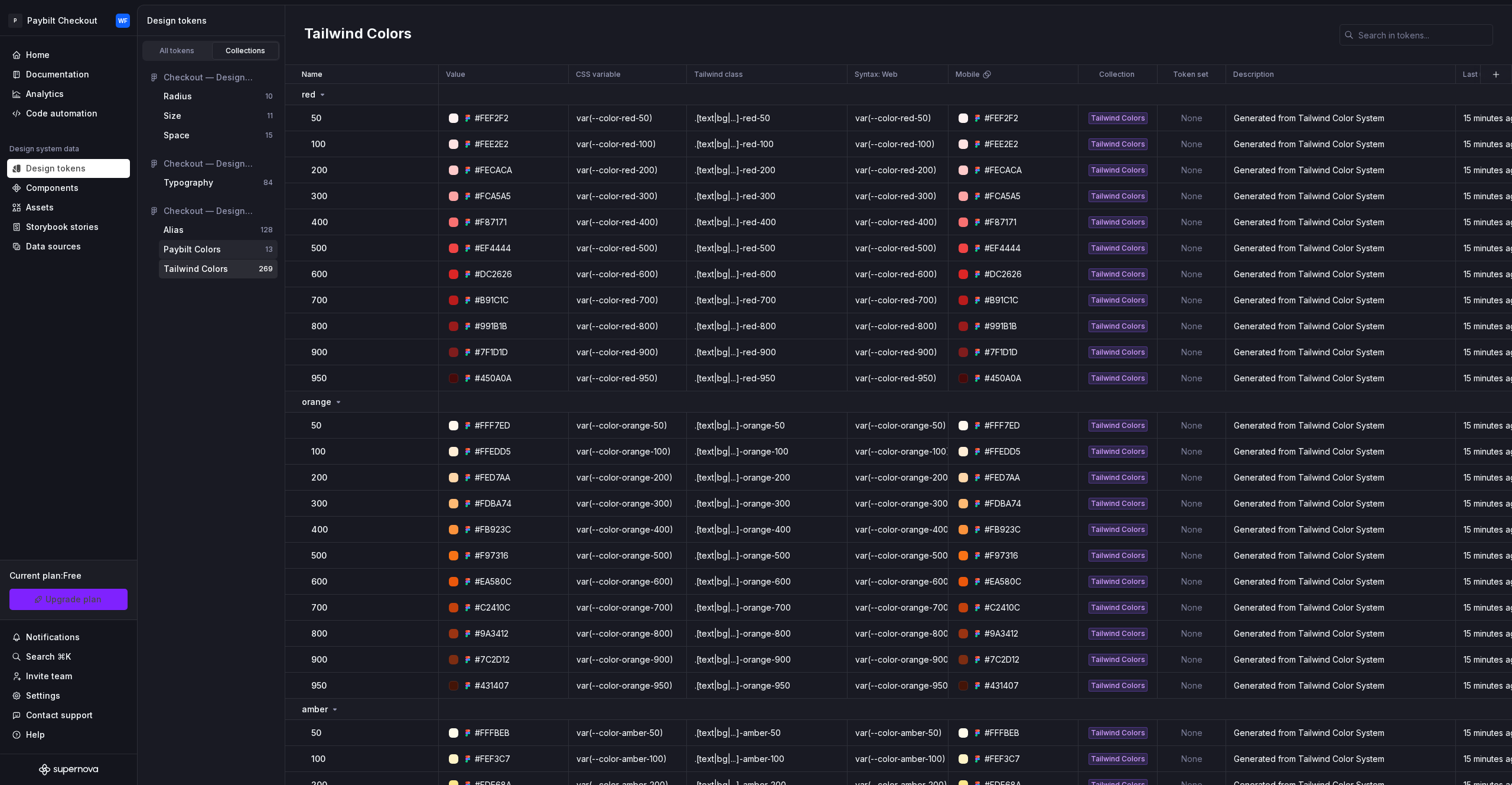
click at [228, 253] on div "Paybilt Colors" at bounding box center [214, 250] width 102 height 12
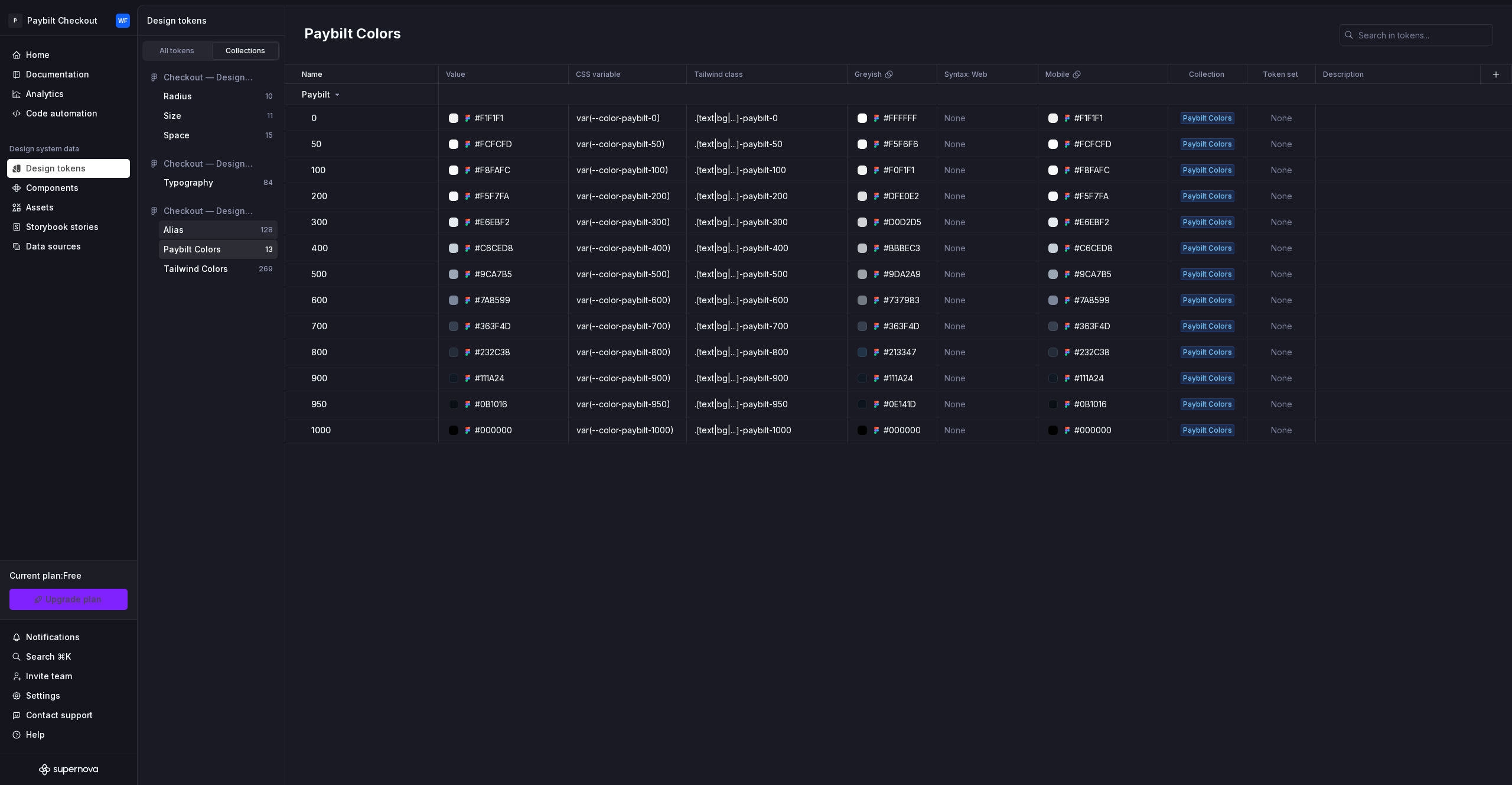
click at [221, 231] on div "Alias" at bounding box center [212, 230] width 97 height 12
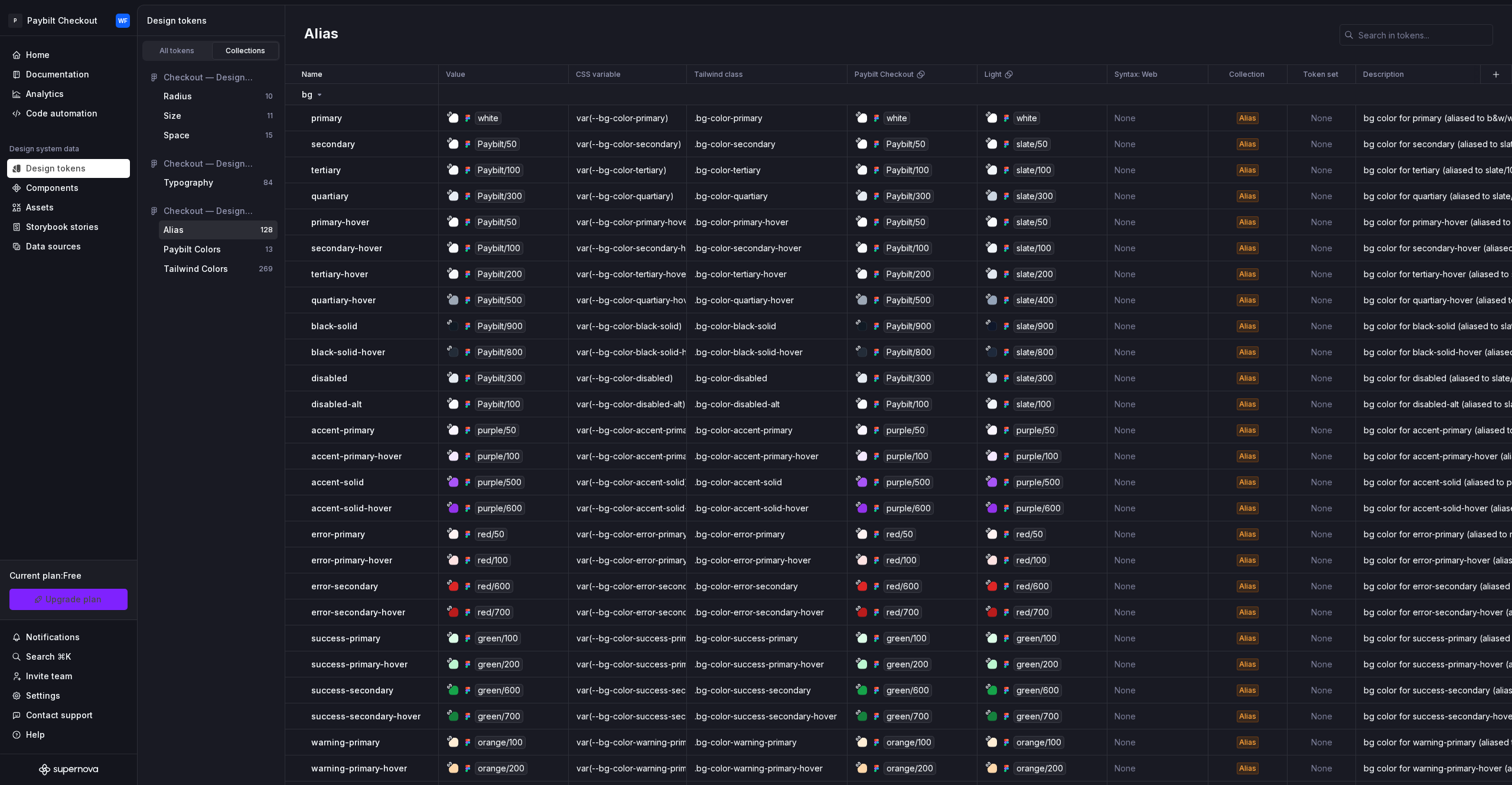
drag, startPoint x: 150, startPoint y: 457, endPoint x: 213, endPoint y: 449, distance: 63.5
click at [176, 457] on div "All tokens Collections Checkout — Design System — Misc [W.I.P] Radius 10 Size 1…" at bounding box center [211, 410] width 148 height 749
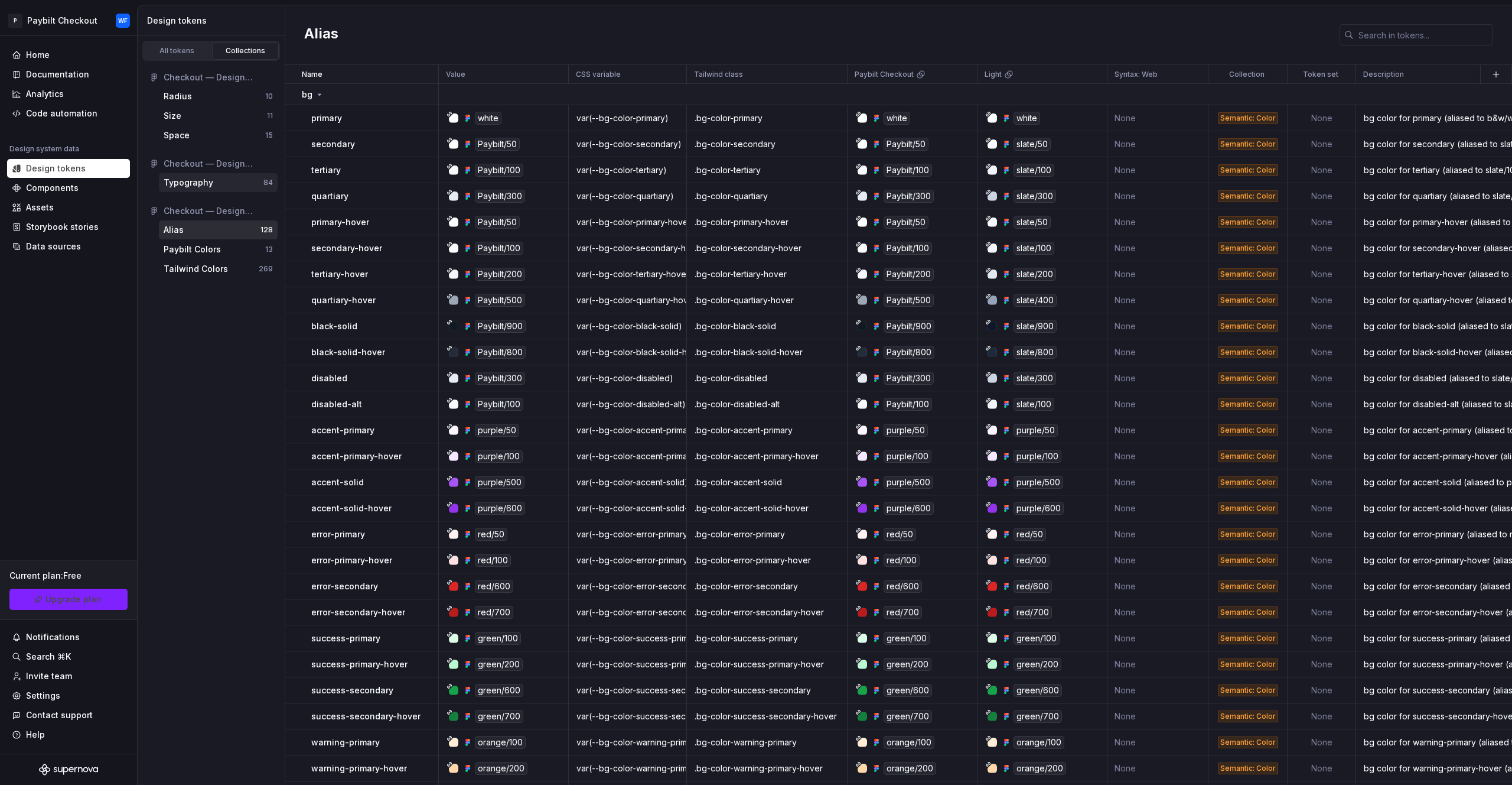
click at [216, 187] on div "Typography" at bounding box center [213, 182] width 100 height 12
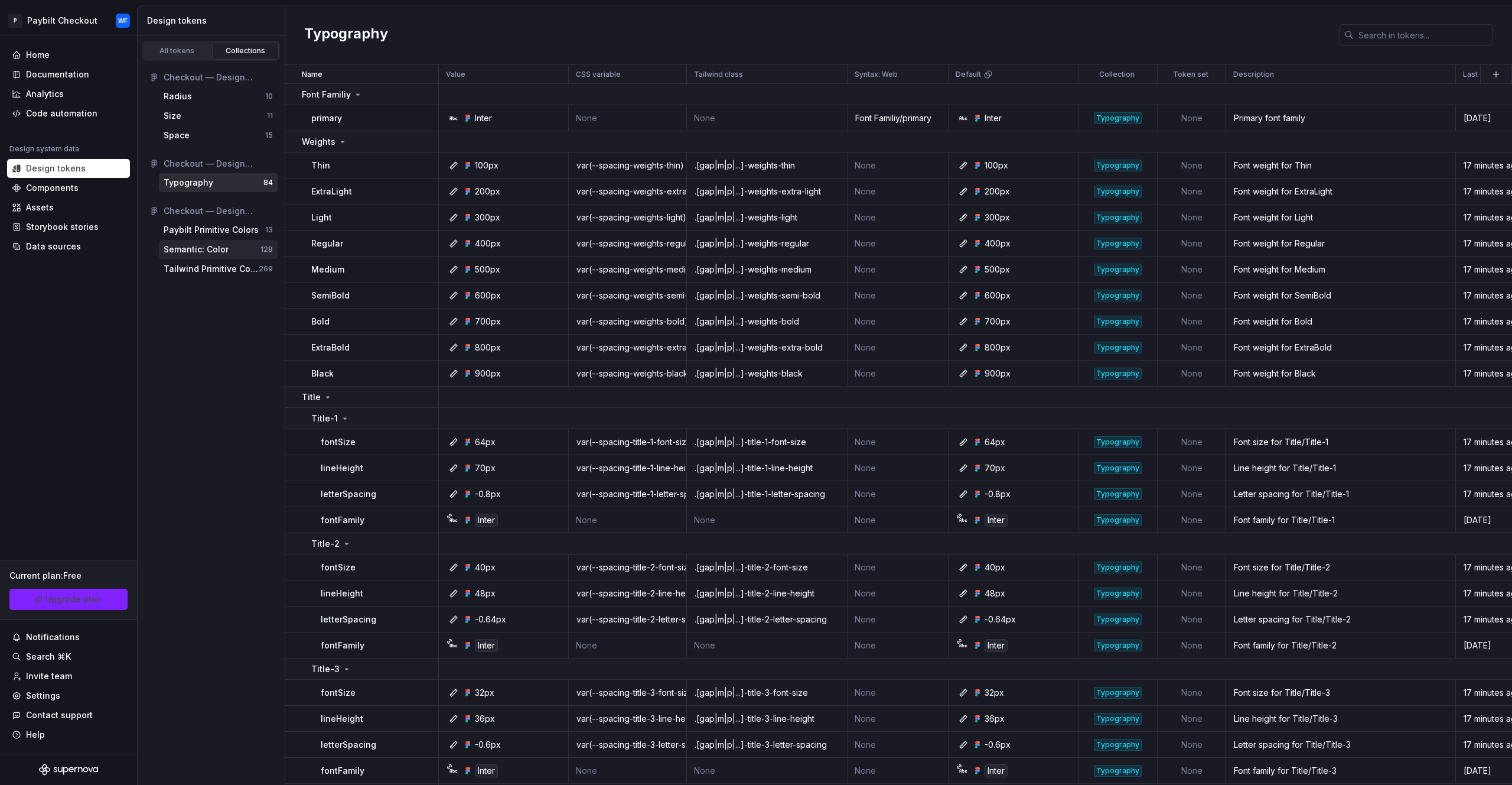
click at [222, 250] on div "Semantic: Color" at bounding box center [196, 250] width 65 height 12
click at [236, 238] on div "Paybilt Primitive Colors 13" at bounding box center [218, 230] width 119 height 19
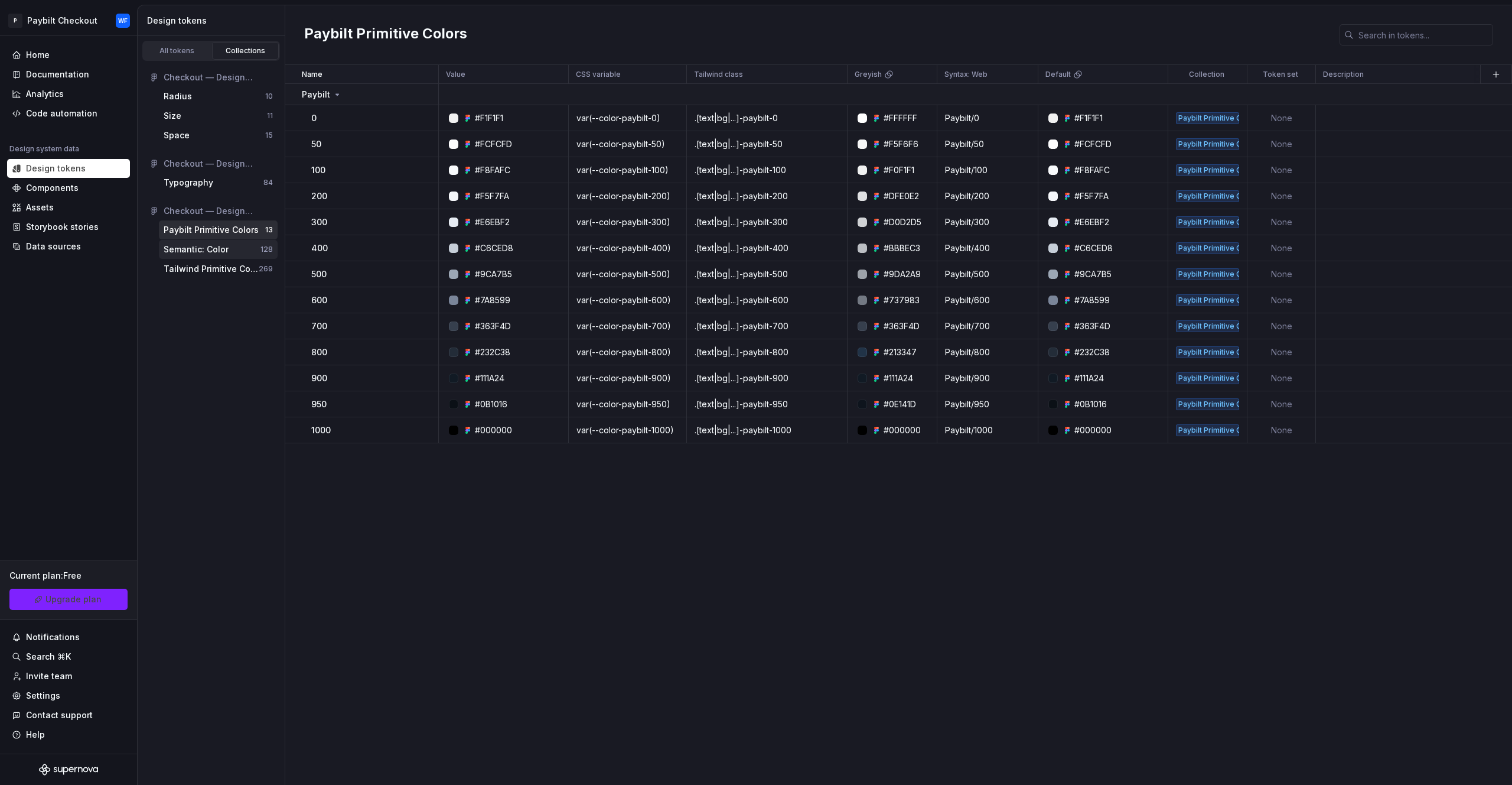
click at [221, 247] on div "Semantic: Color" at bounding box center [196, 250] width 65 height 12
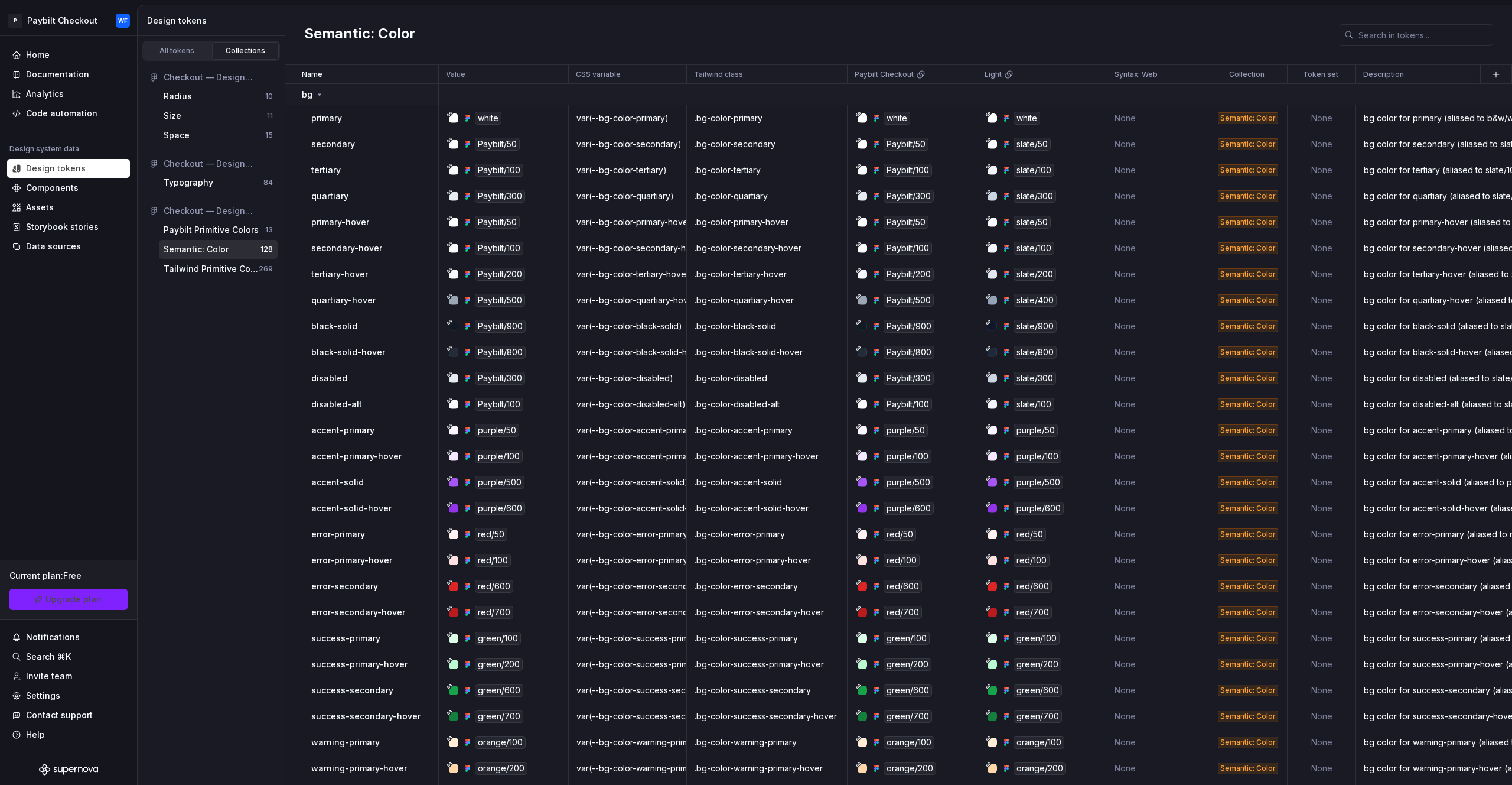
click at [1218, 33] on div "Semantic: Color" at bounding box center [899, 35] width 1227 height 60
click at [64, 75] on div "Documentation" at bounding box center [57, 75] width 63 height 12
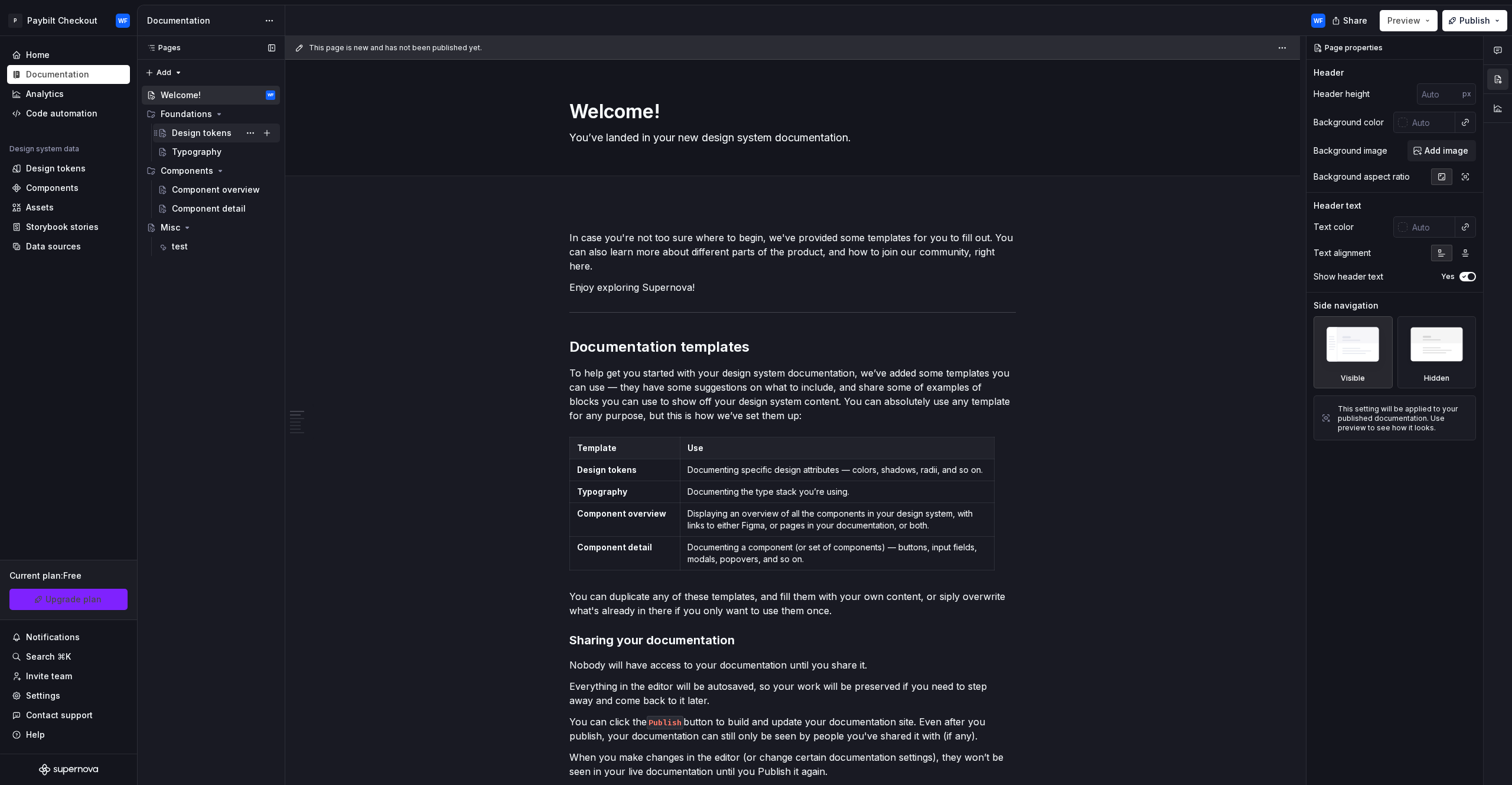
click at [199, 131] on div "Design tokens" at bounding box center [202, 133] width 60 height 12
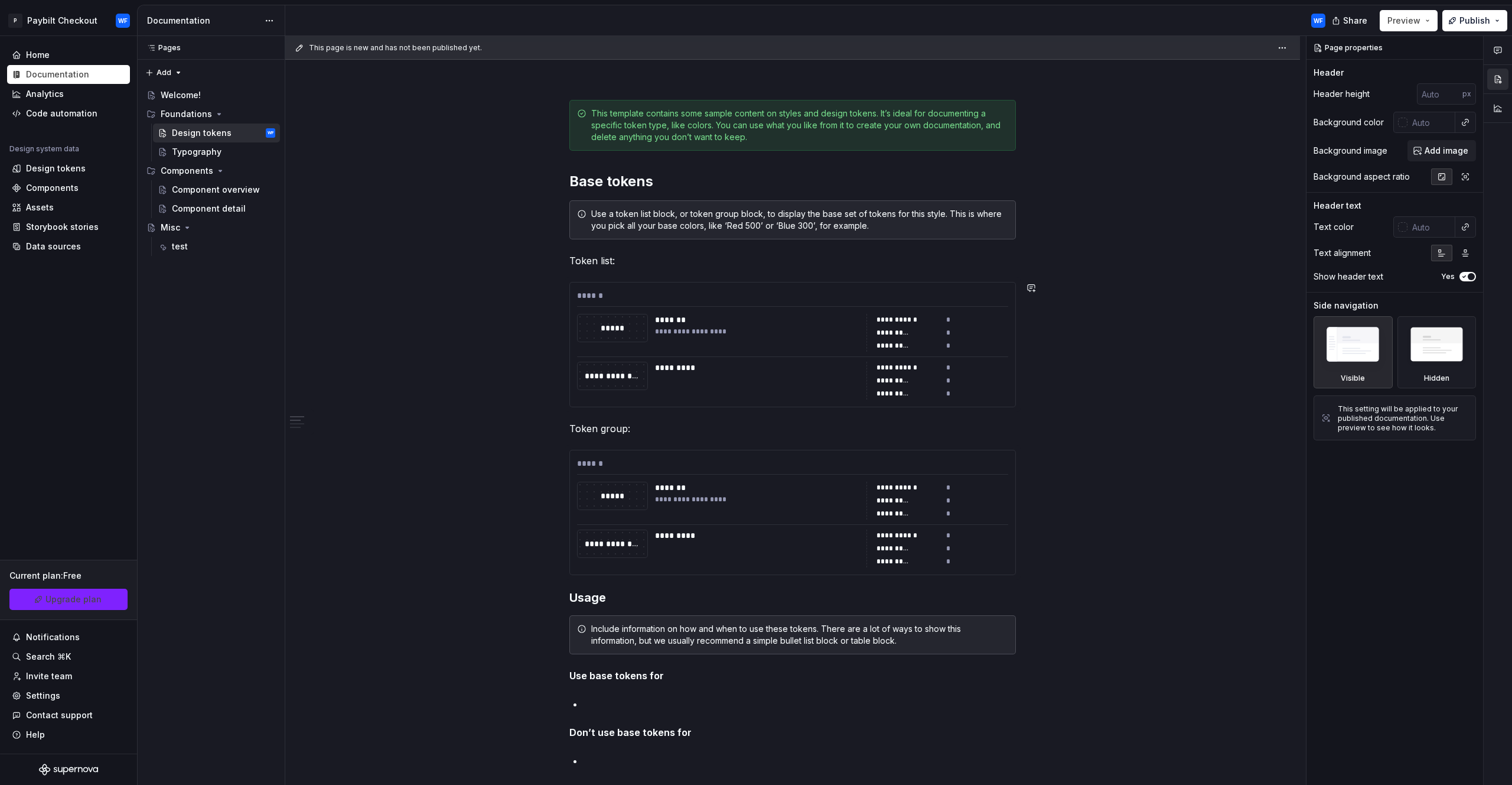
scroll to position [132, 0]
click at [619, 327] on div "*****" at bounding box center [612, 327] width 69 height 13
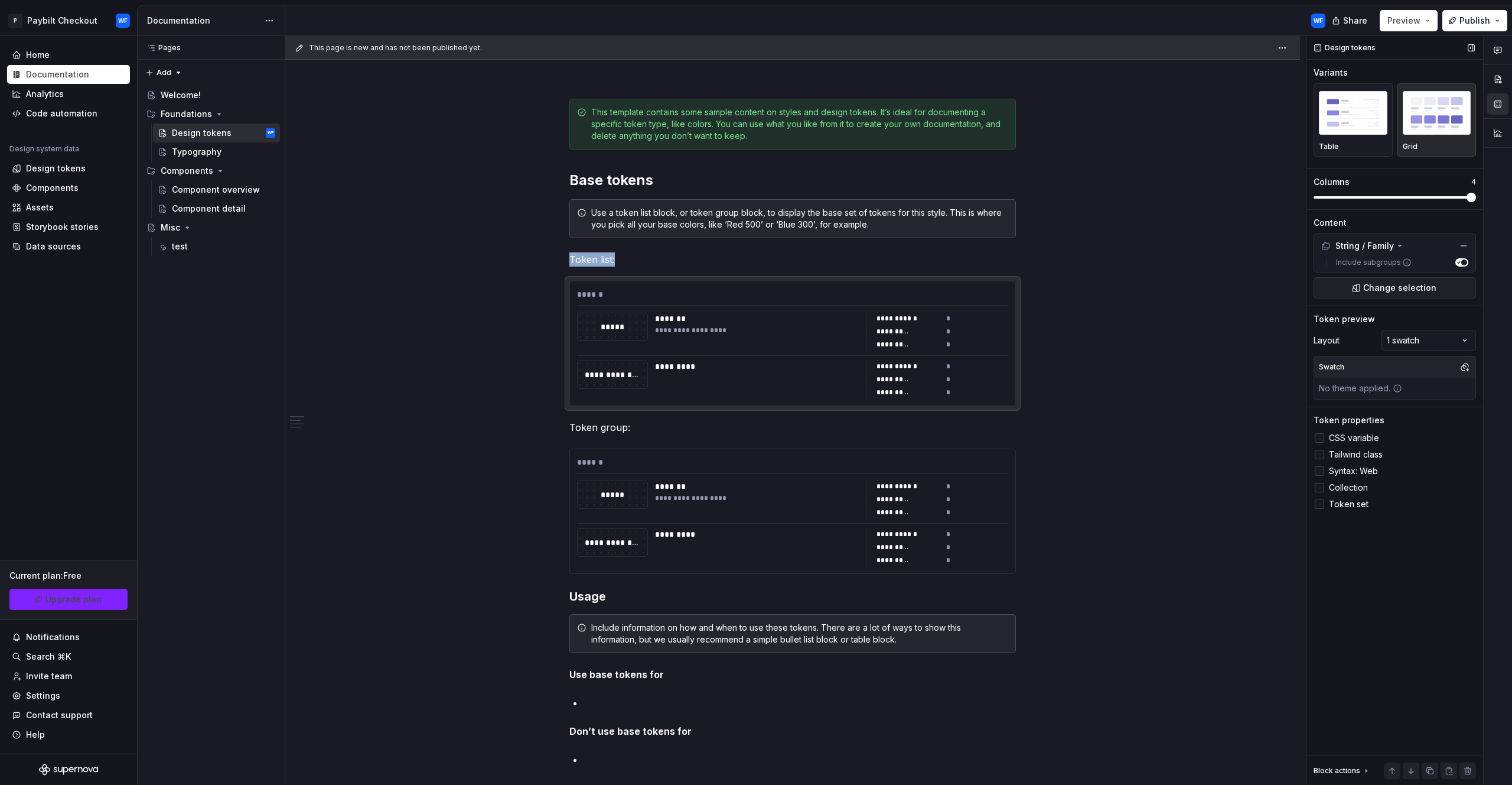
click at [1440, 119] on img "button" at bounding box center [1437, 113] width 69 height 43
click at [1436, 131] on img "button" at bounding box center [1437, 113] width 69 height 43
click at [607, 305] on div "**********" at bounding box center [793, 344] width 445 height 124
drag, startPoint x: 805, startPoint y: 373, endPoint x: 626, endPoint y: 321, distance: 186.4
click at [803, 373] on div "*********" at bounding box center [757, 379] width 205 height 38
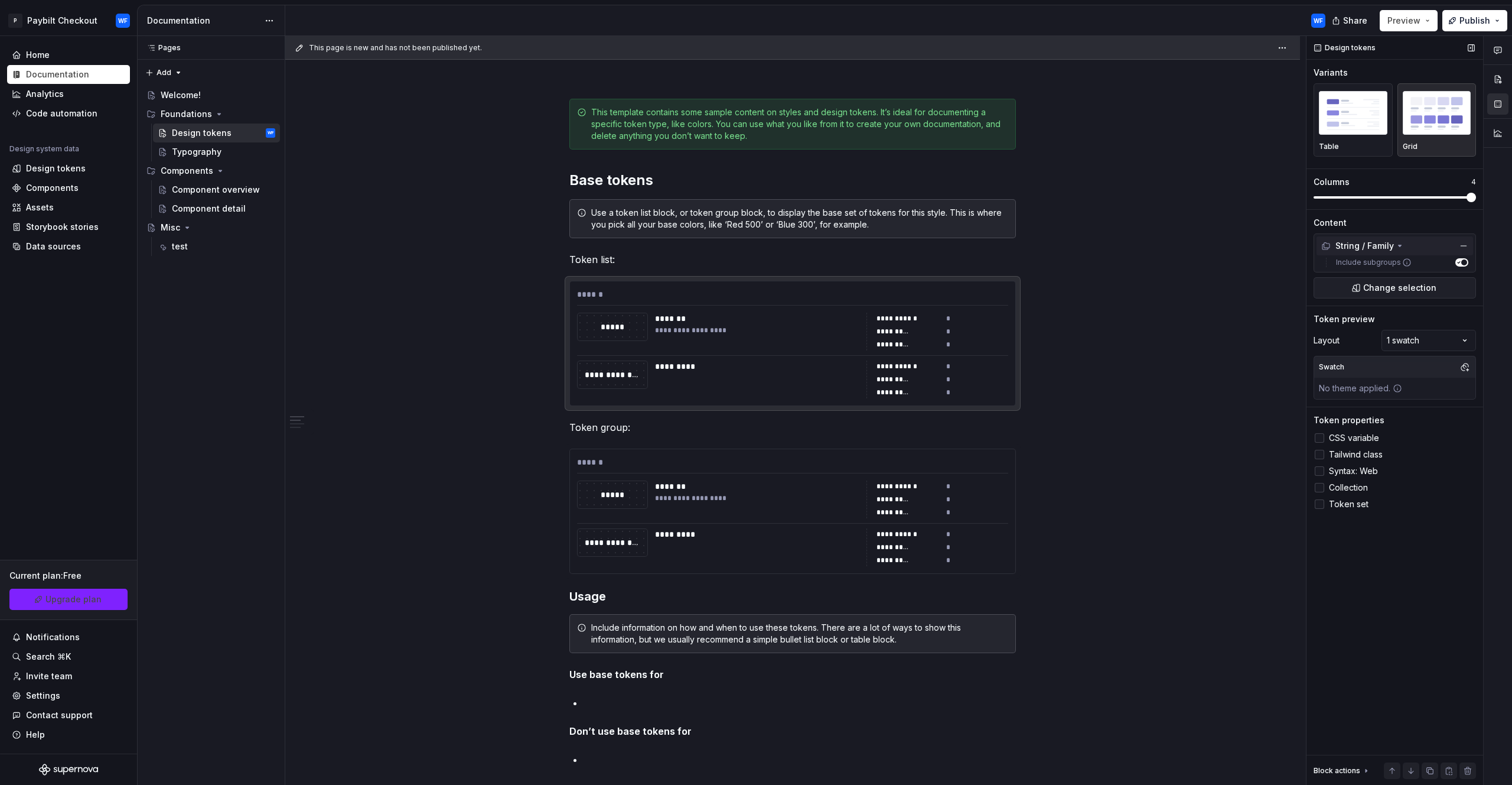
click at [1407, 253] on div "String / Family" at bounding box center [1395, 246] width 156 height 19
click at [1466, 250] on button "button" at bounding box center [1464, 245] width 17 height 17
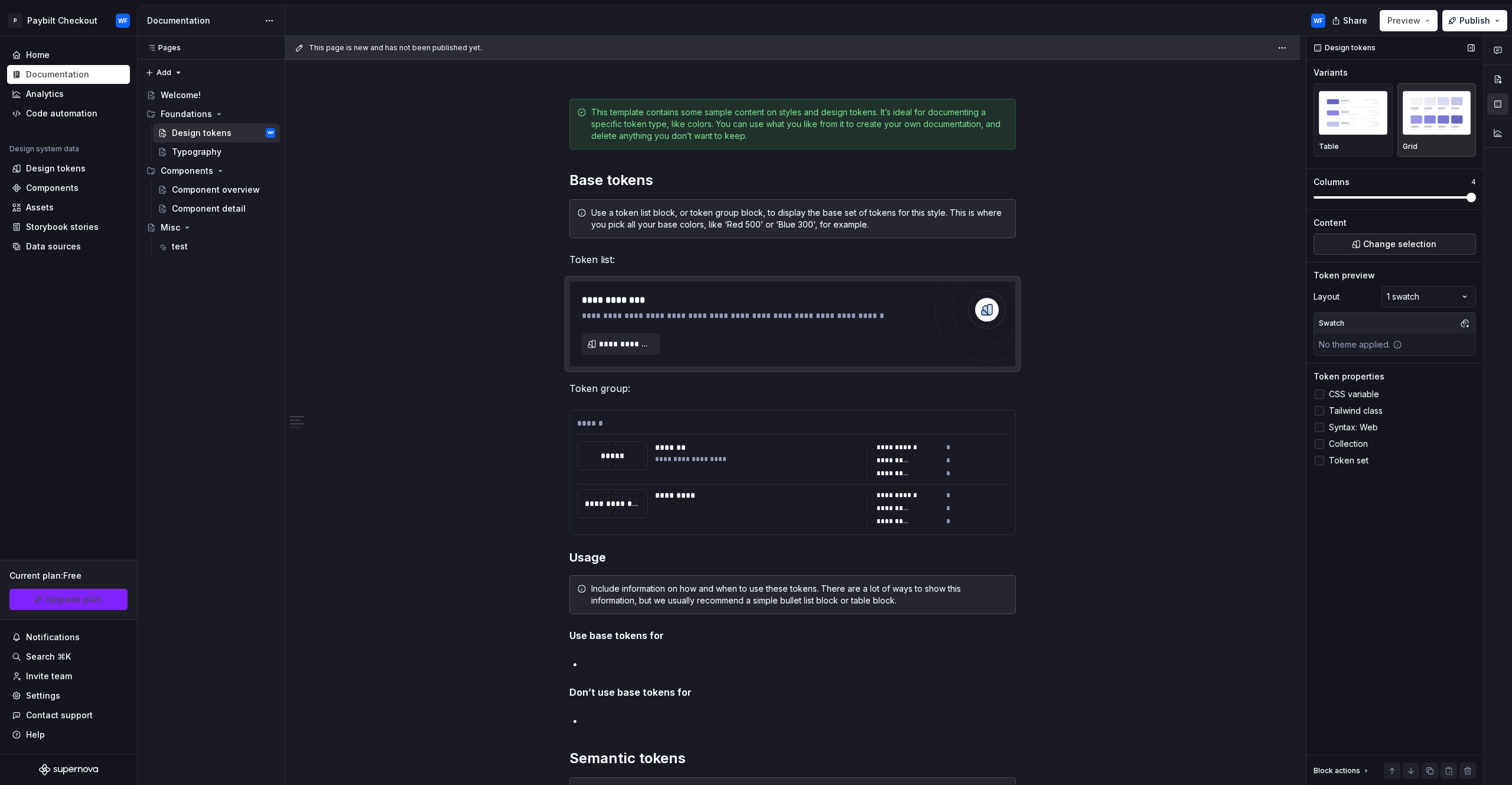
click at [1383, 249] on span "Change selection" at bounding box center [1400, 244] width 73 height 12
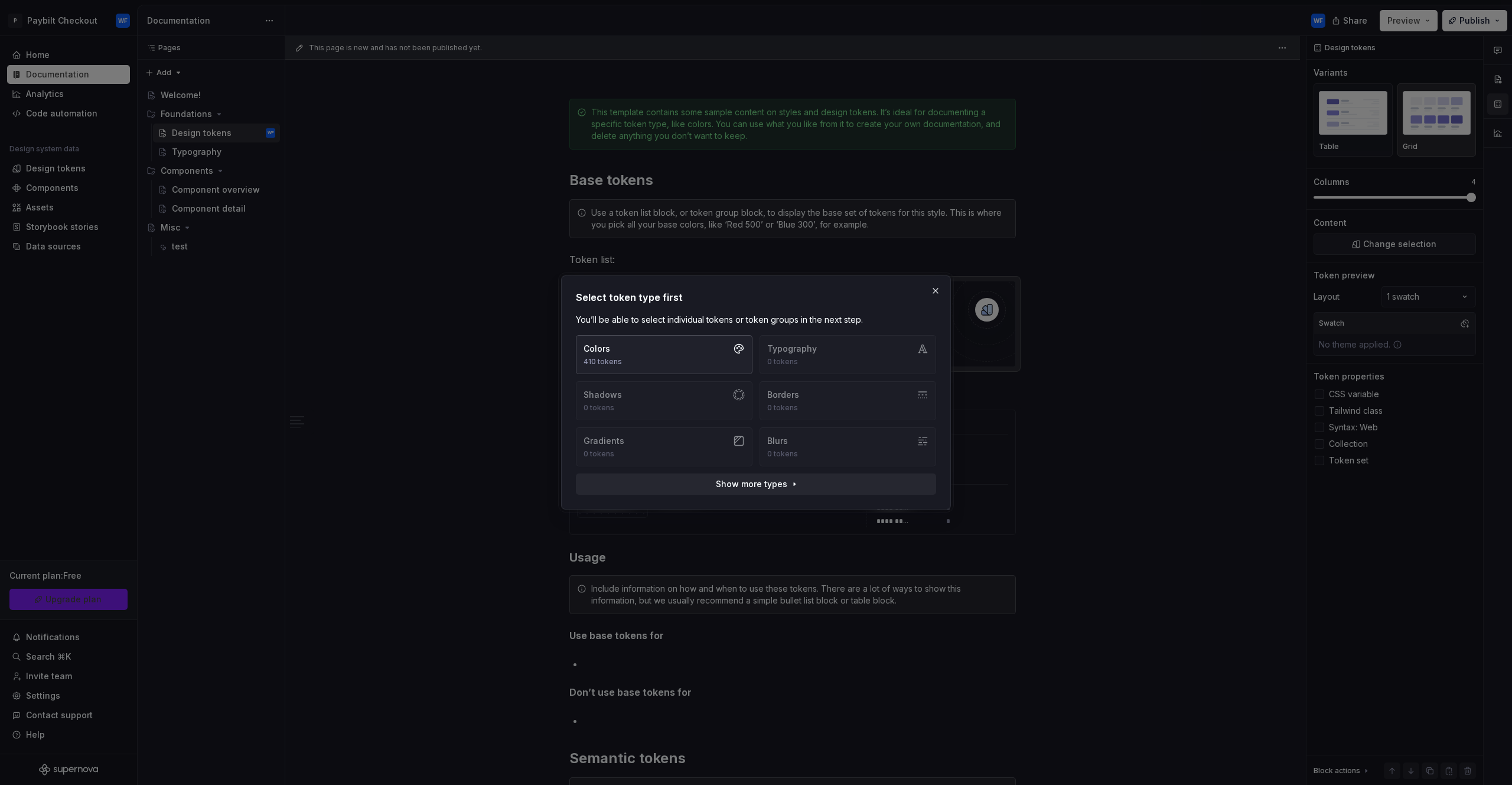
click at [668, 350] on button "Colors 410 tokens" at bounding box center [665, 355] width 176 height 39
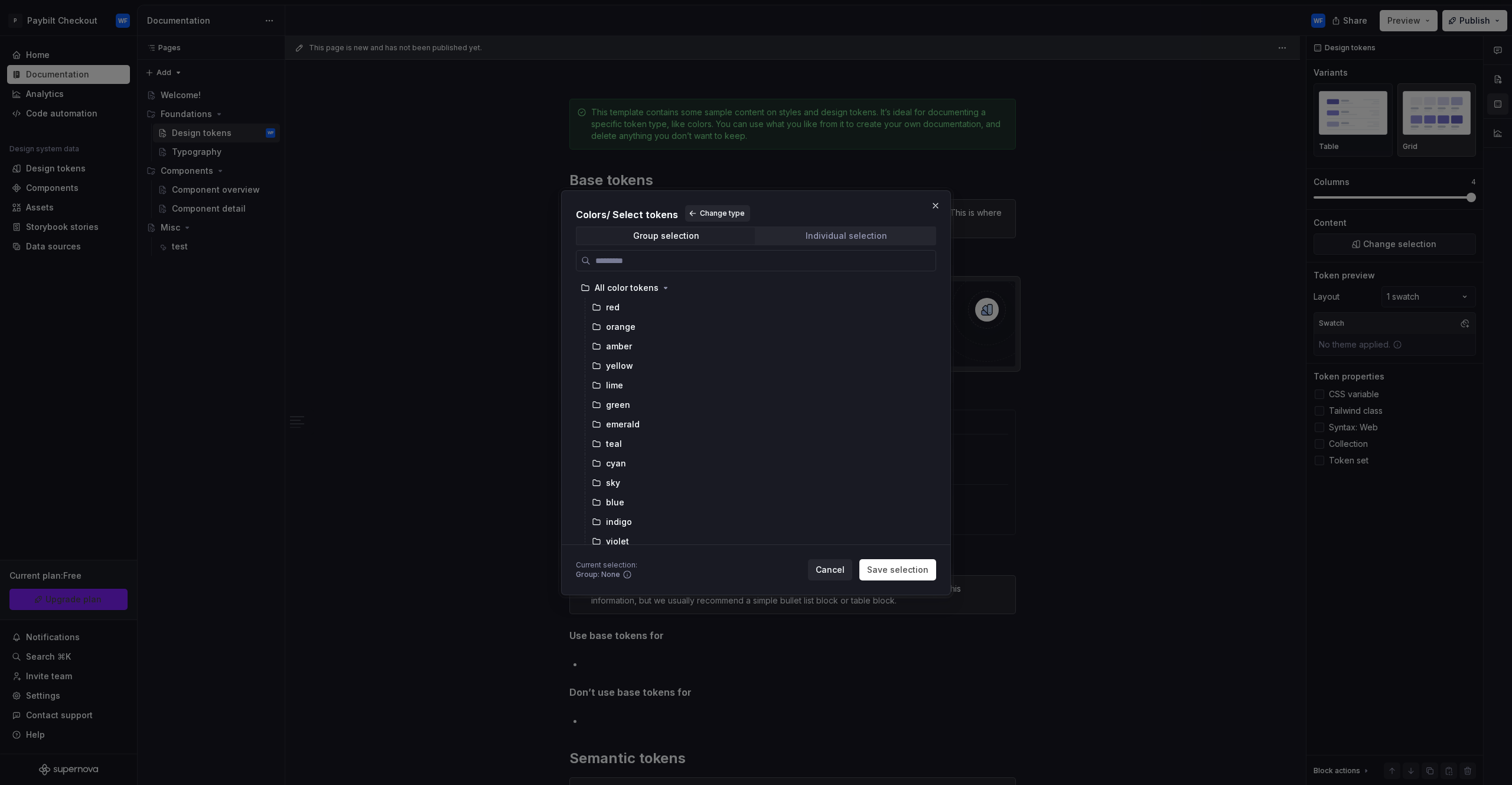
click at [840, 238] on div "Individual selection" at bounding box center [846, 235] width 82 height 9
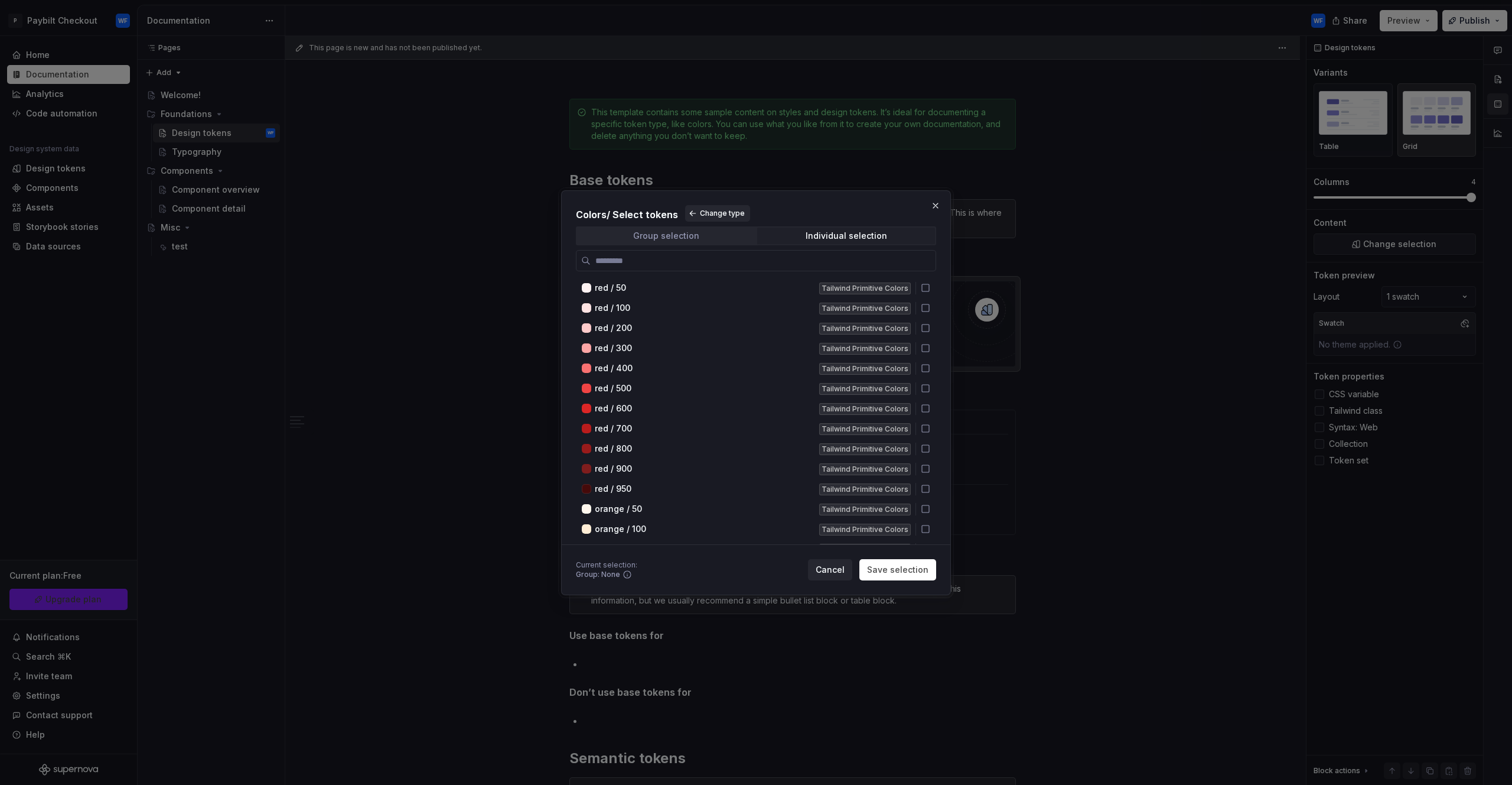
click at [706, 240] on span "Group selection" at bounding box center [666, 236] width 178 height 17
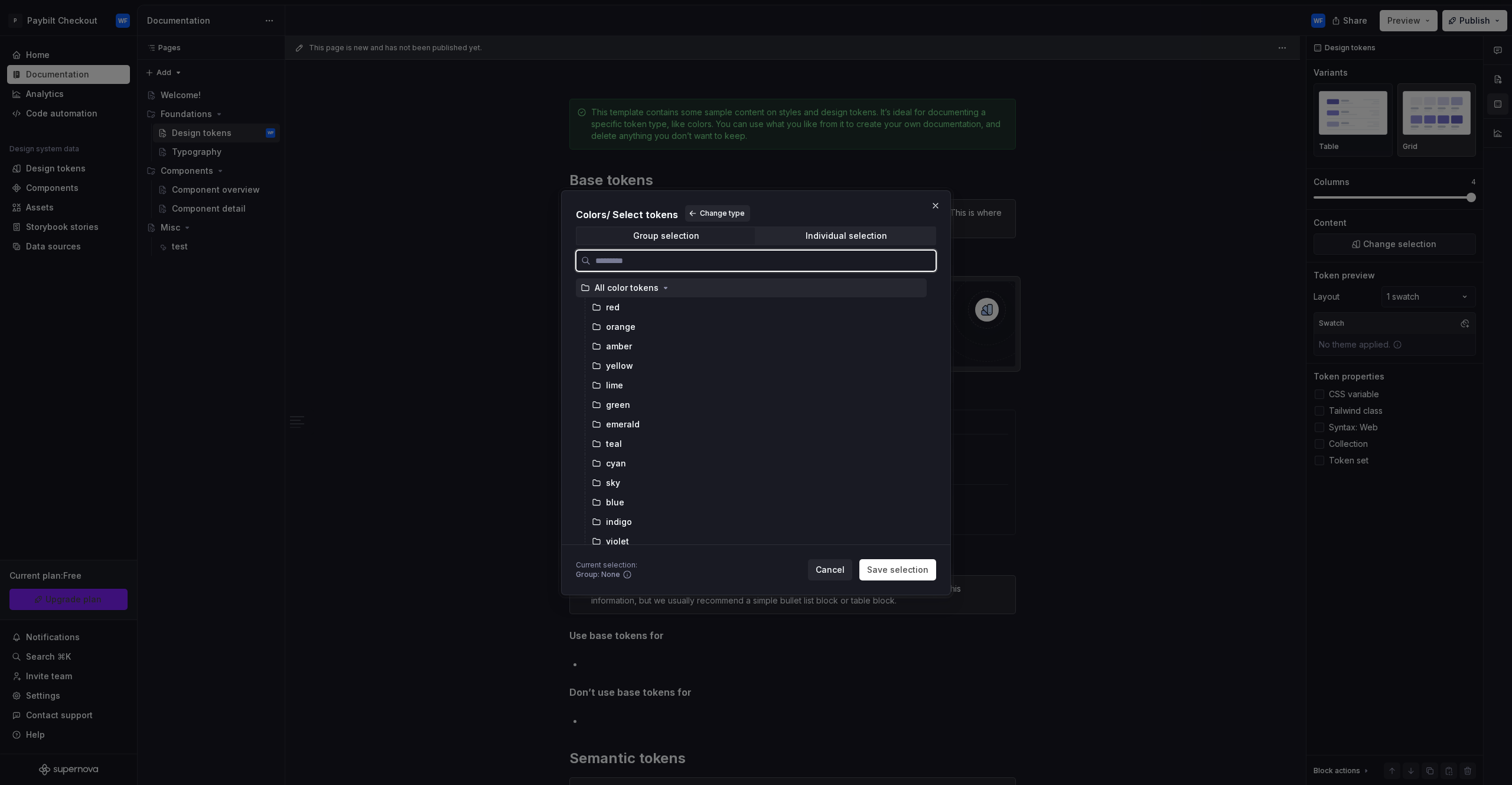
click at [625, 287] on div "All color tokens" at bounding box center [627, 288] width 64 height 12
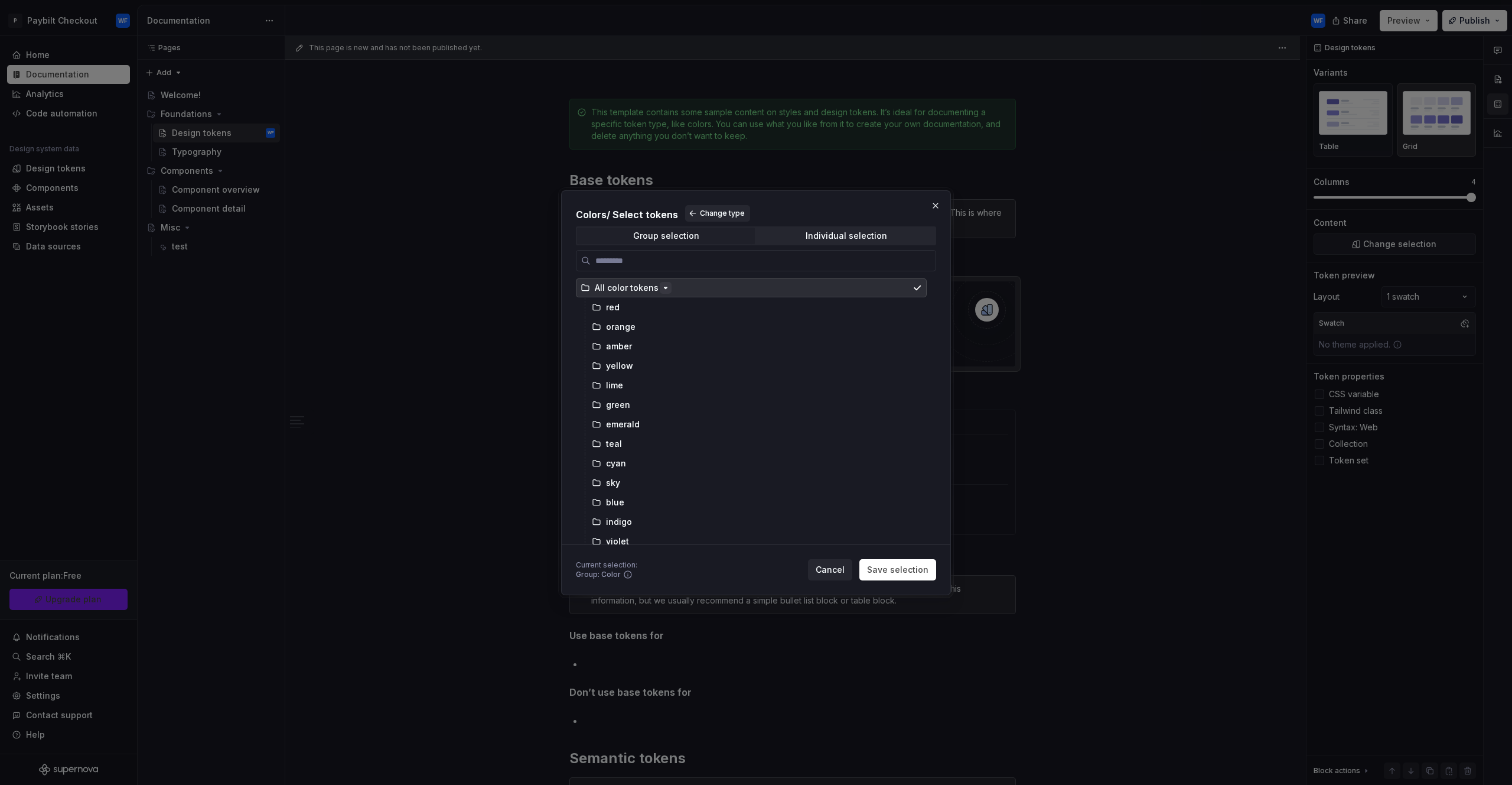
click at [662, 291] on icon "button" at bounding box center [665, 287] width 9 height 9
click at [663, 291] on icon "button" at bounding box center [665, 287] width 9 height 9
click at [720, 211] on span "Change type" at bounding box center [722, 213] width 45 height 9
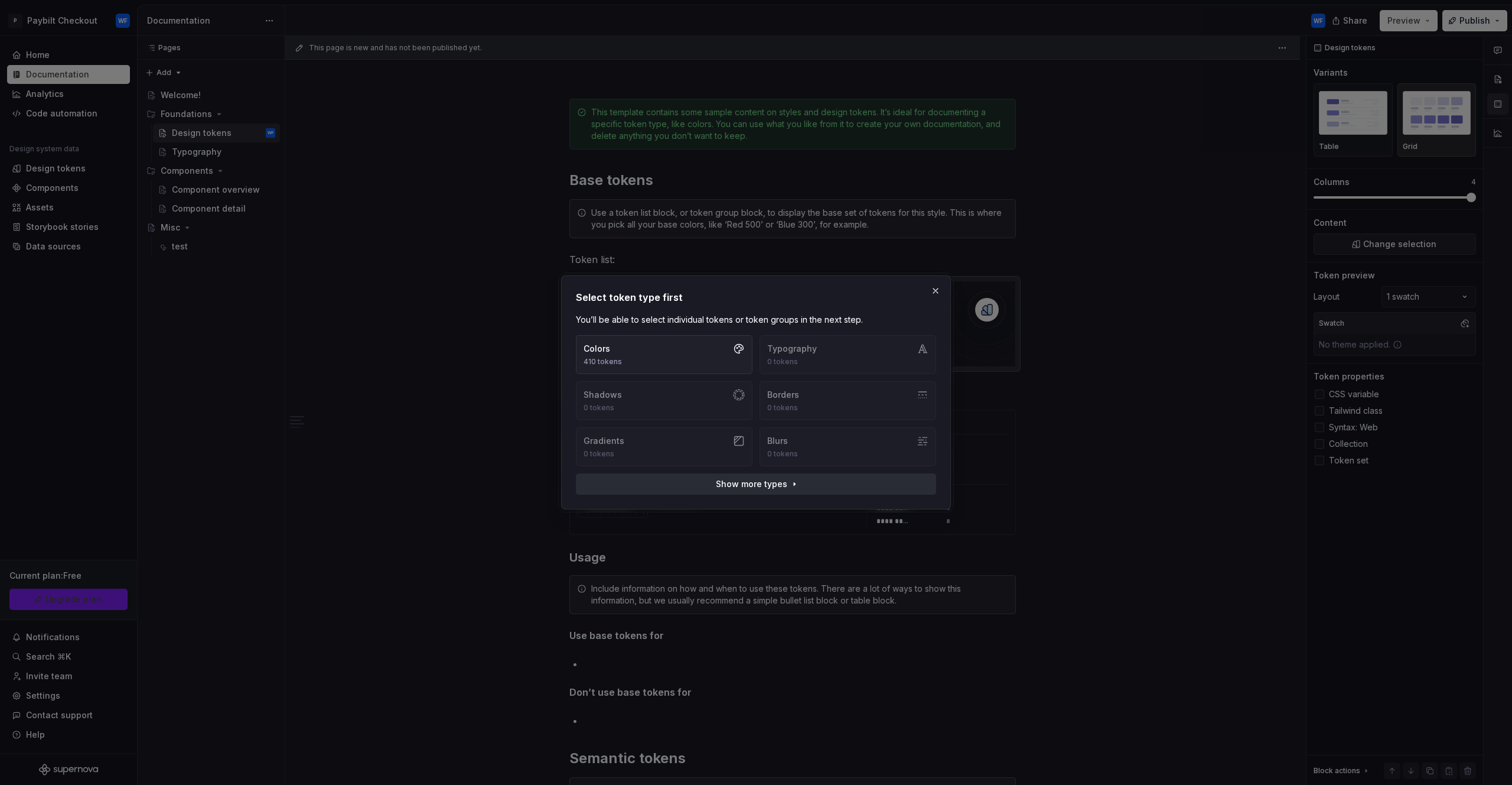
click at [730, 480] on span "Show more types" at bounding box center [751, 484] width 72 height 12
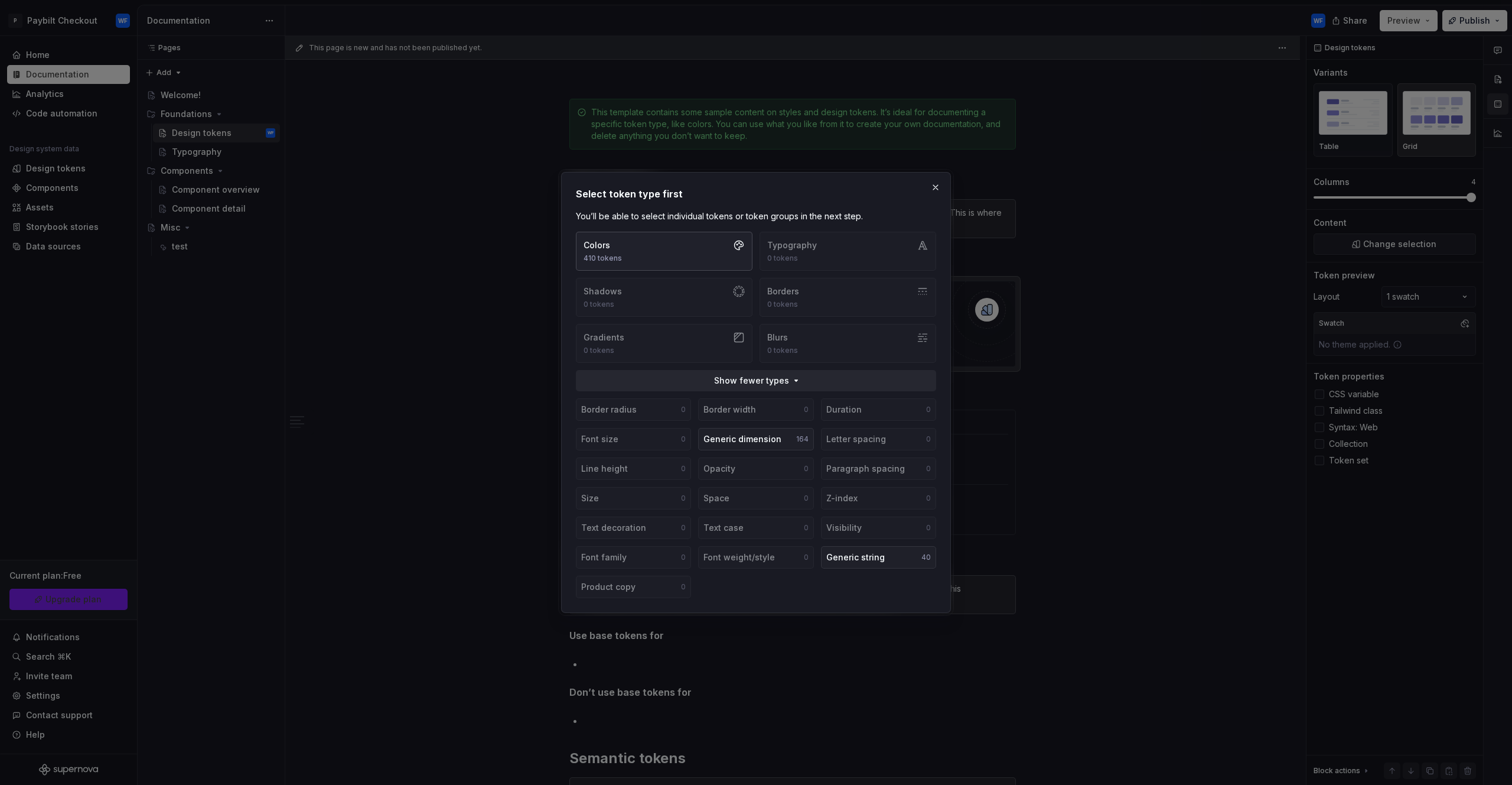
click at [679, 250] on button "Colors 410 tokens" at bounding box center [665, 251] width 176 height 39
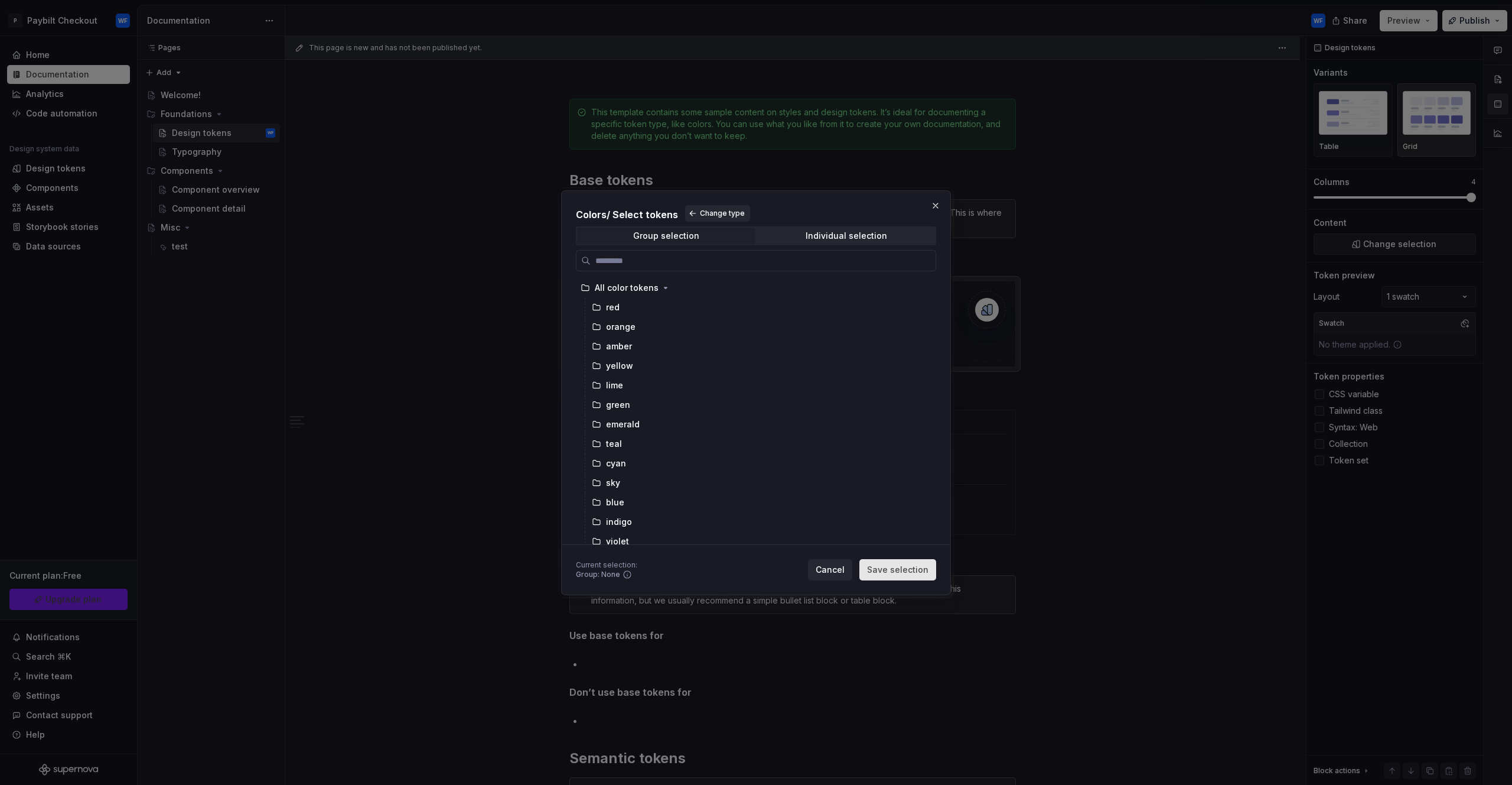
click at [918, 566] on span "Save selection" at bounding box center [897, 569] width 61 height 12
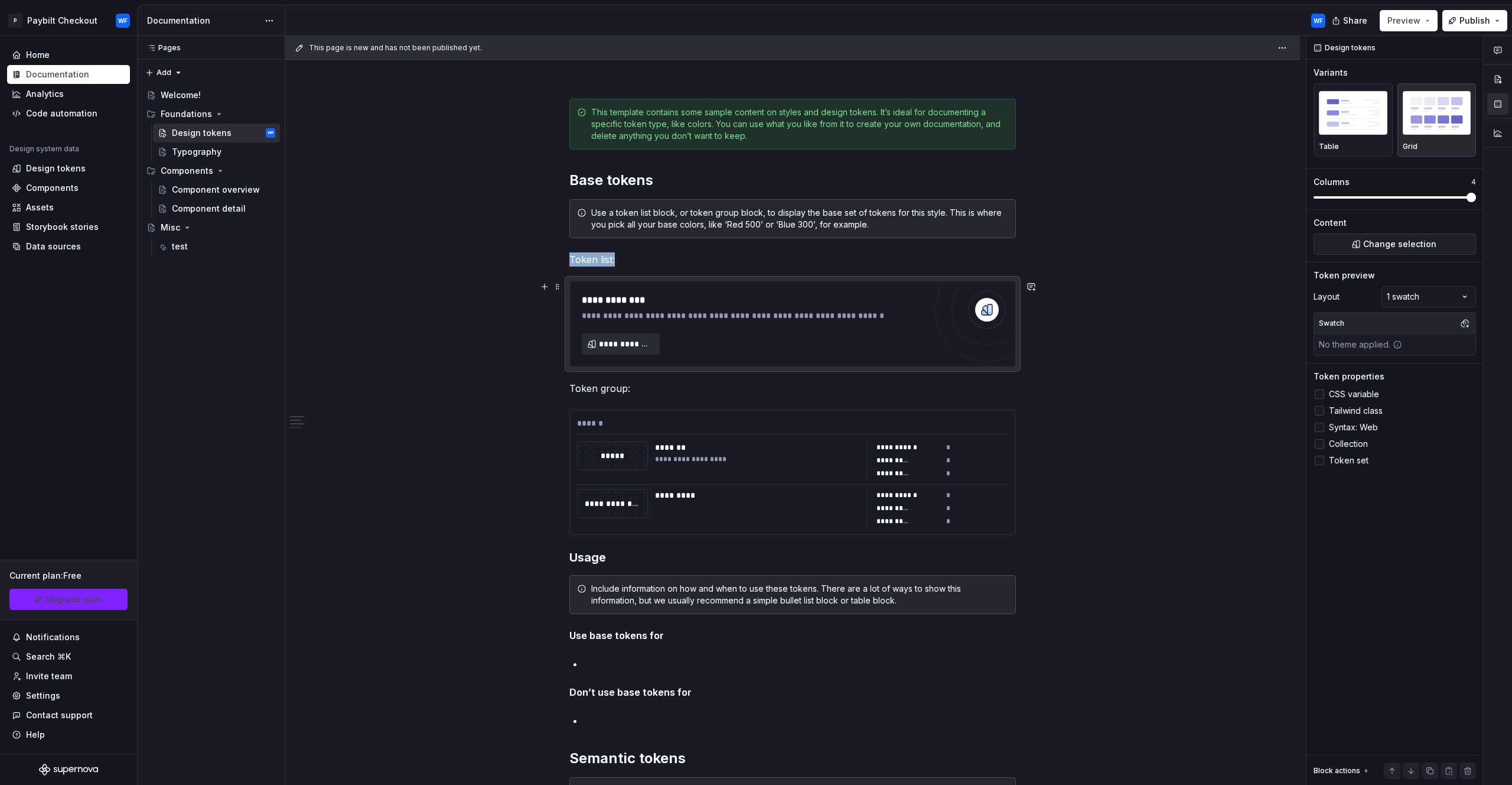
click at [628, 341] on span "**********" at bounding box center [625, 344] width 54 height 12
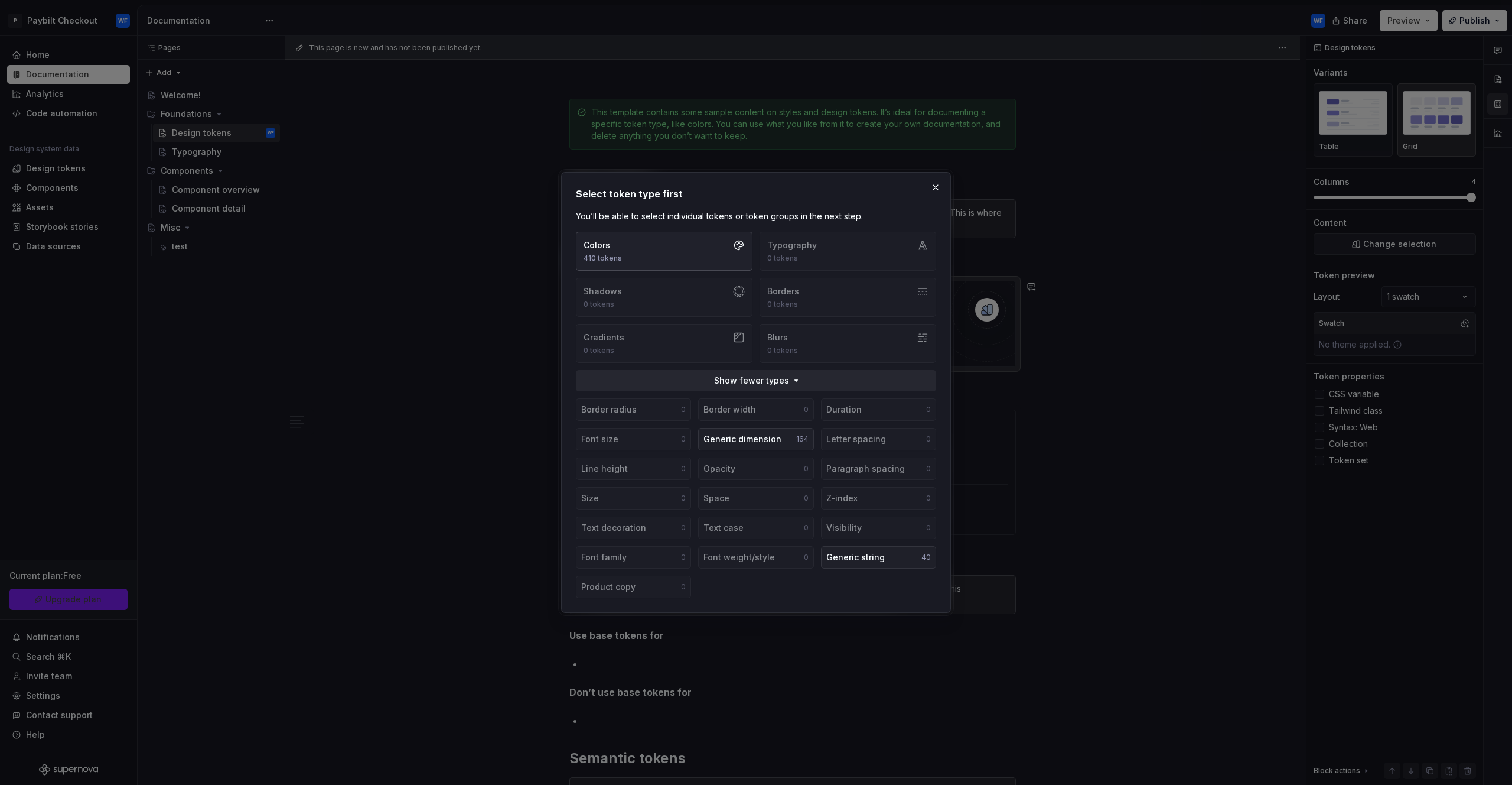
click at [702, 245] on button "Colors 410 tokens" at bounding box center [665, 251] width 176 height 39
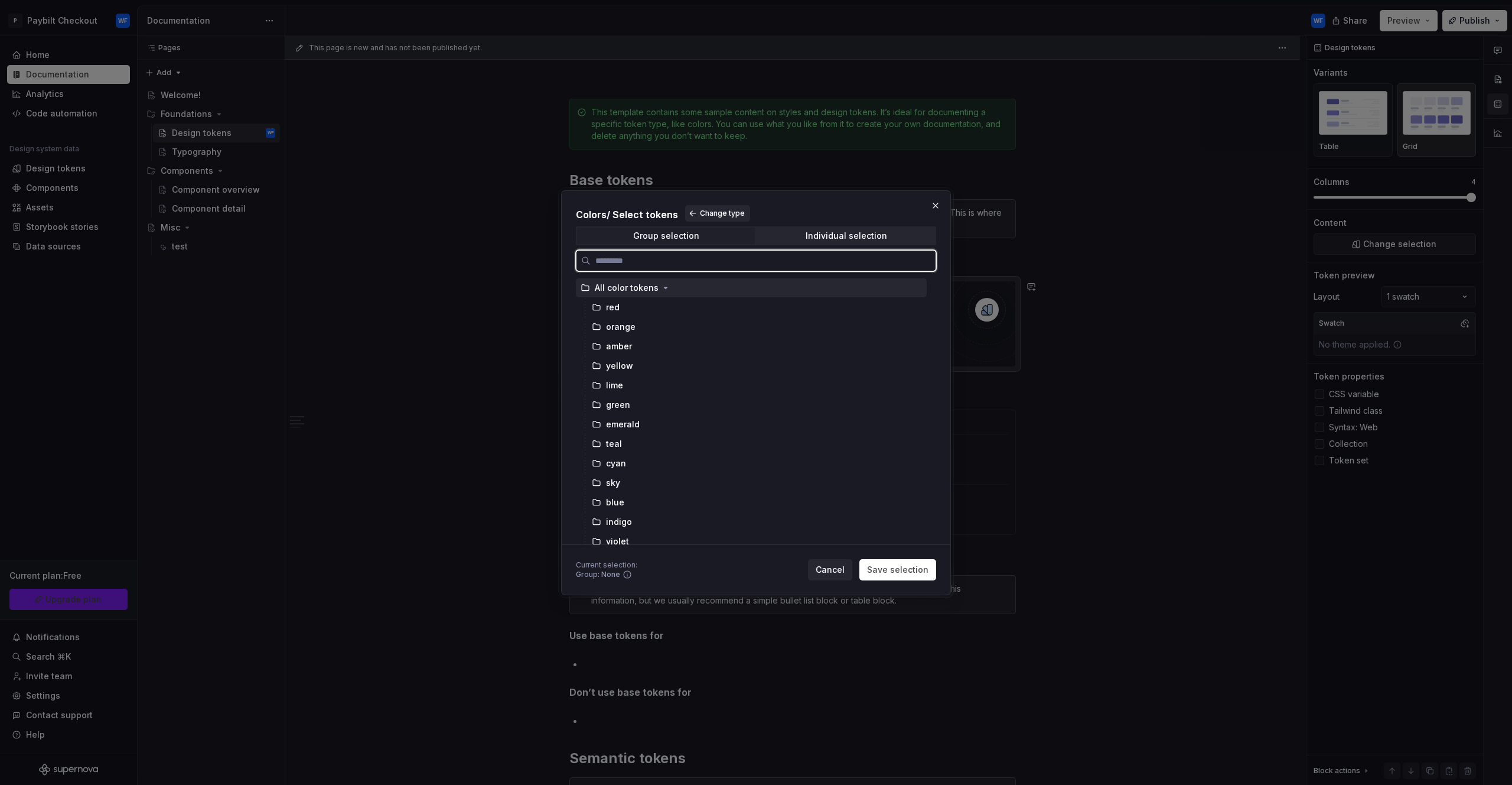
click at [613, 287] on div "All color tokens" at bounding box center [627, 288] width 64 height 12
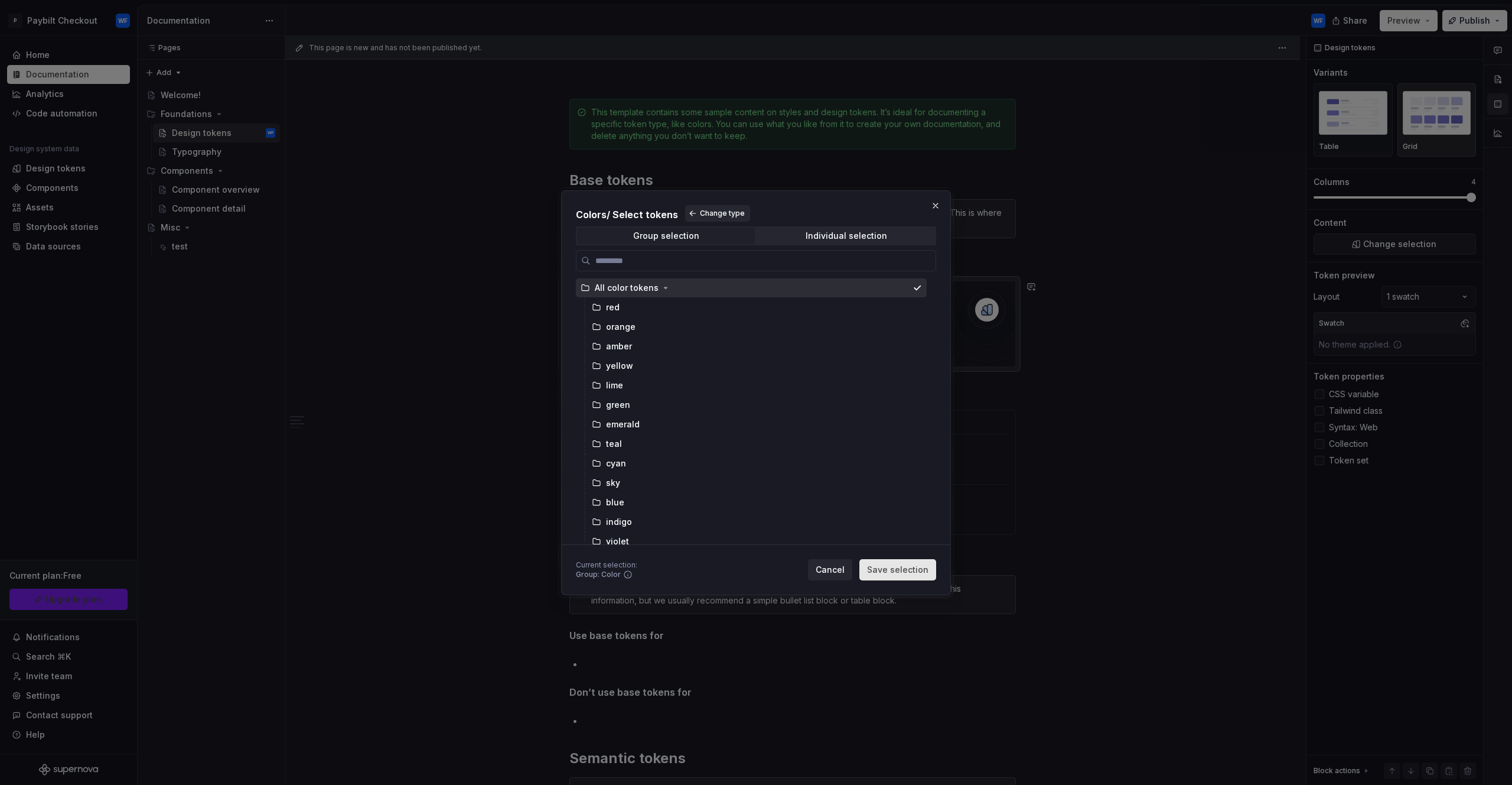
click at [913, 568] on span "Save selection" at bounding box center [897, 569] width 61 height 12
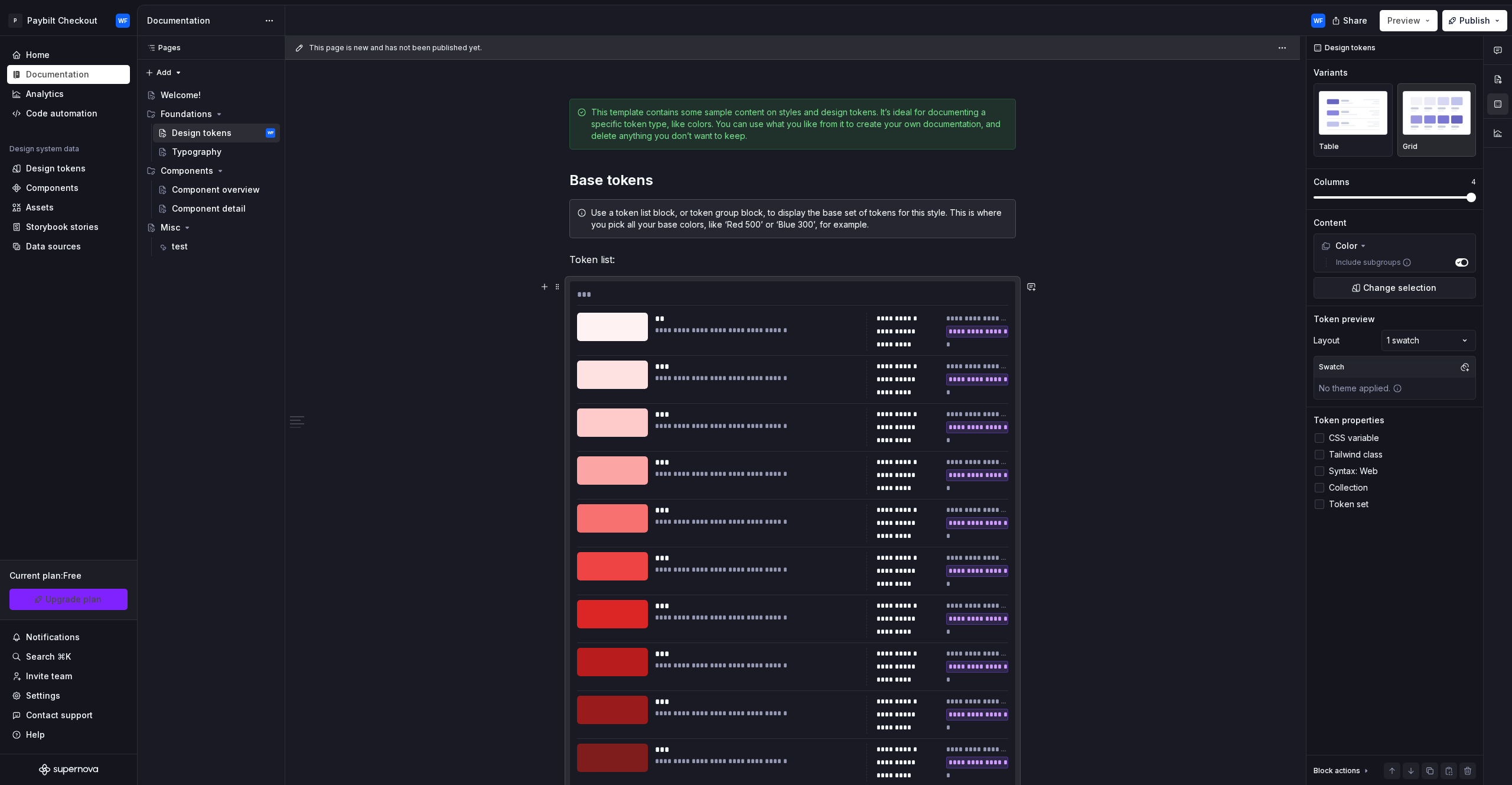
click at [1154, 375] on div "**********" at bounding box center [796, 411] width 1021 height 750
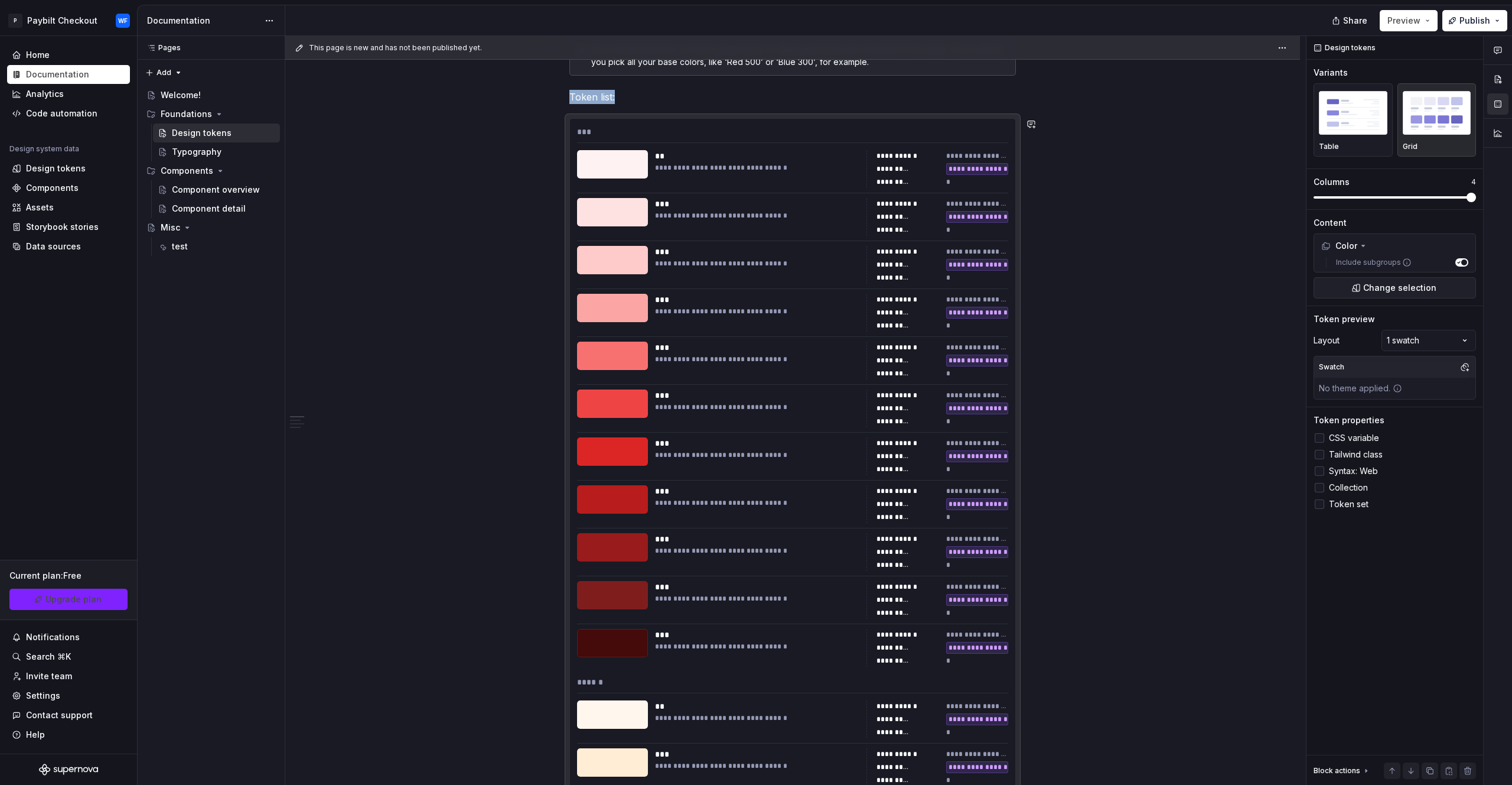
scroll to position [96, 0]
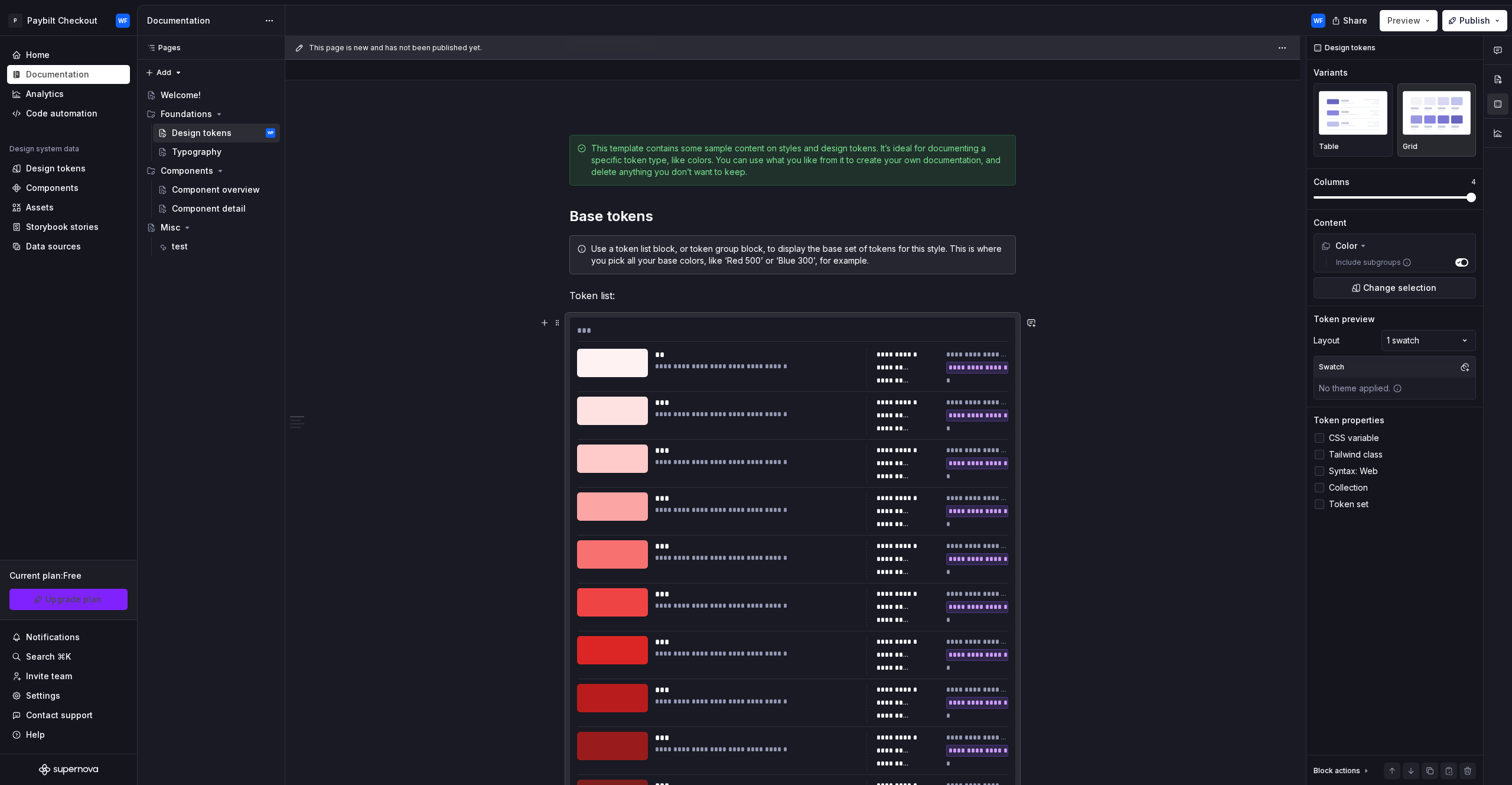
click at [665, 341] on div "***" at bounding box center [793, 334] width 431 height 17
click at [1393, 287] on span "Change selection" at bounding box center [1400, 288] width 73 height 12
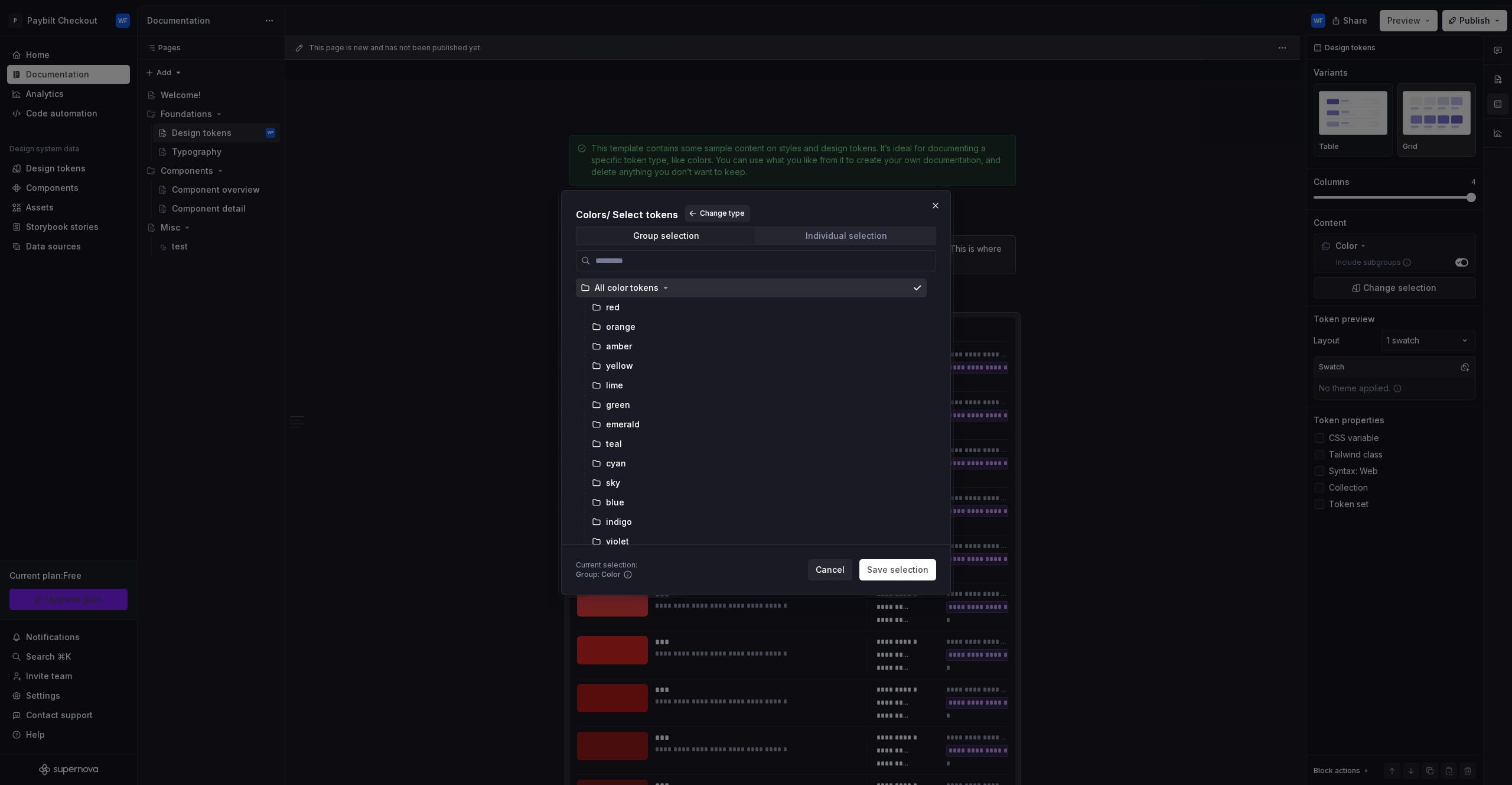
click at [895, 232] on span "Individual selection" at bounding box center [846, 236] width 178 height 17
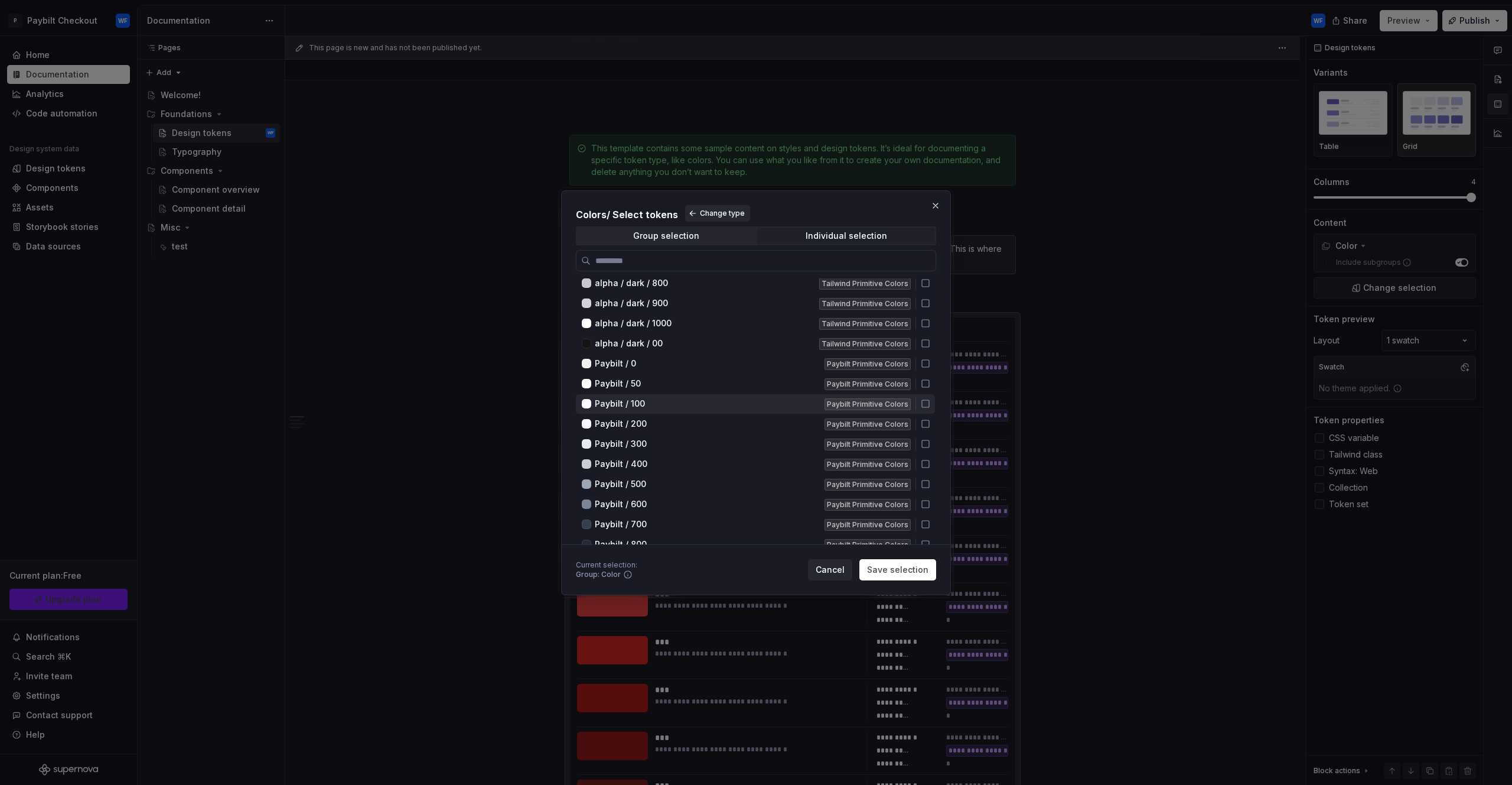
scroll to position [5147, 0]
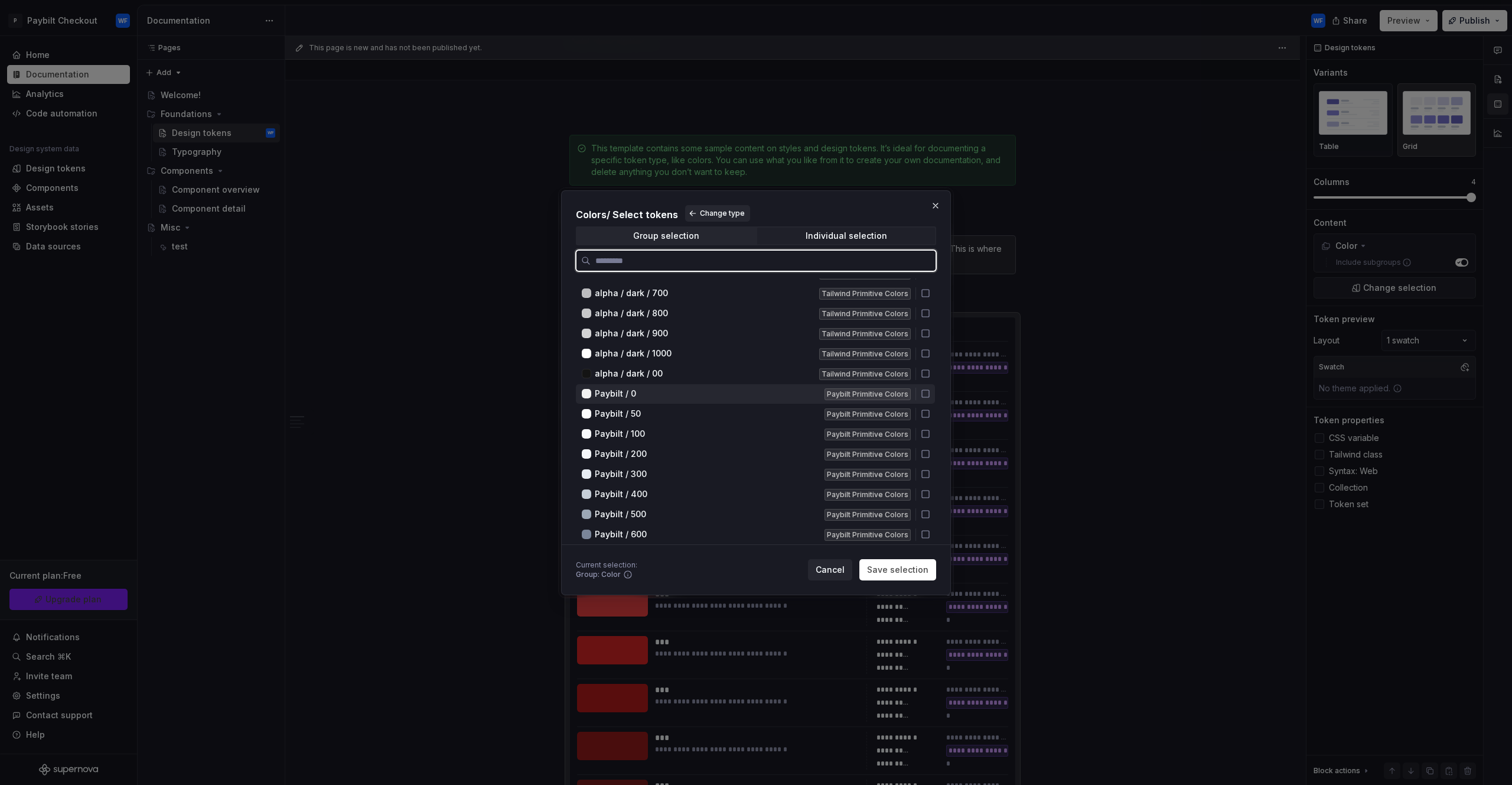
click at [926, 396] on icon at bounding box center [926, 394] width 9 height 9
click at [921, 415] on icon at bounding box center [926, 413] width 9 height 9
click at [927, 435] on icon at bounding box center [926, 433] width 9 height 9
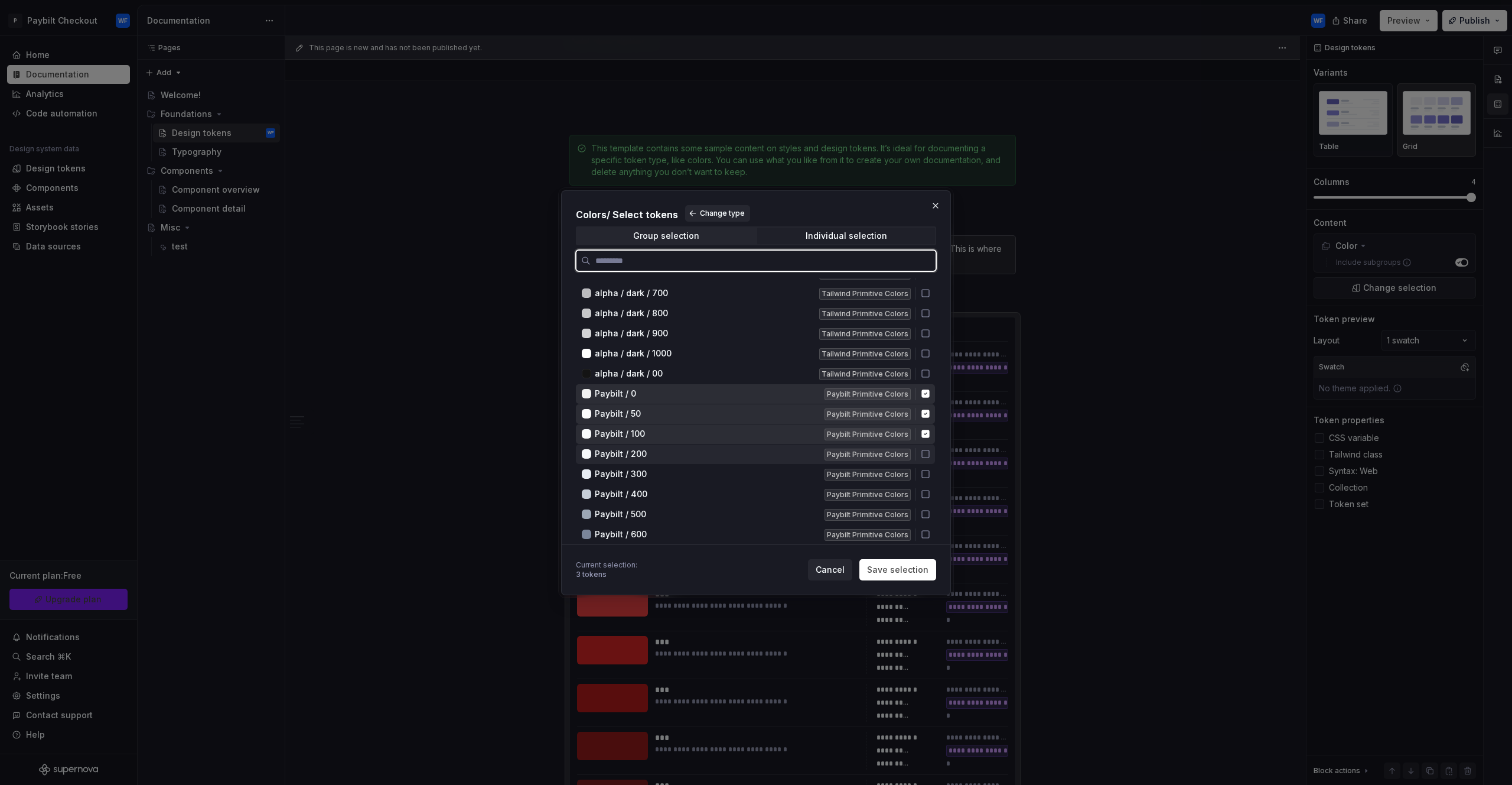
drag, startPoint x: 924, startPoint y: 459, endPoint x: 928, endPoint y: 465, distance: 7.2
click at [926, 462] on div "Paybilt / 200 Paybilt Primitive Colors" at bounding box center [756, 454] width 359 height 20
click at [927, 474] on icon at bounding box center [926, 474] width 9 height 9
click at [928, 497] on icon at bounding box center [926, 494] width 7 height 7
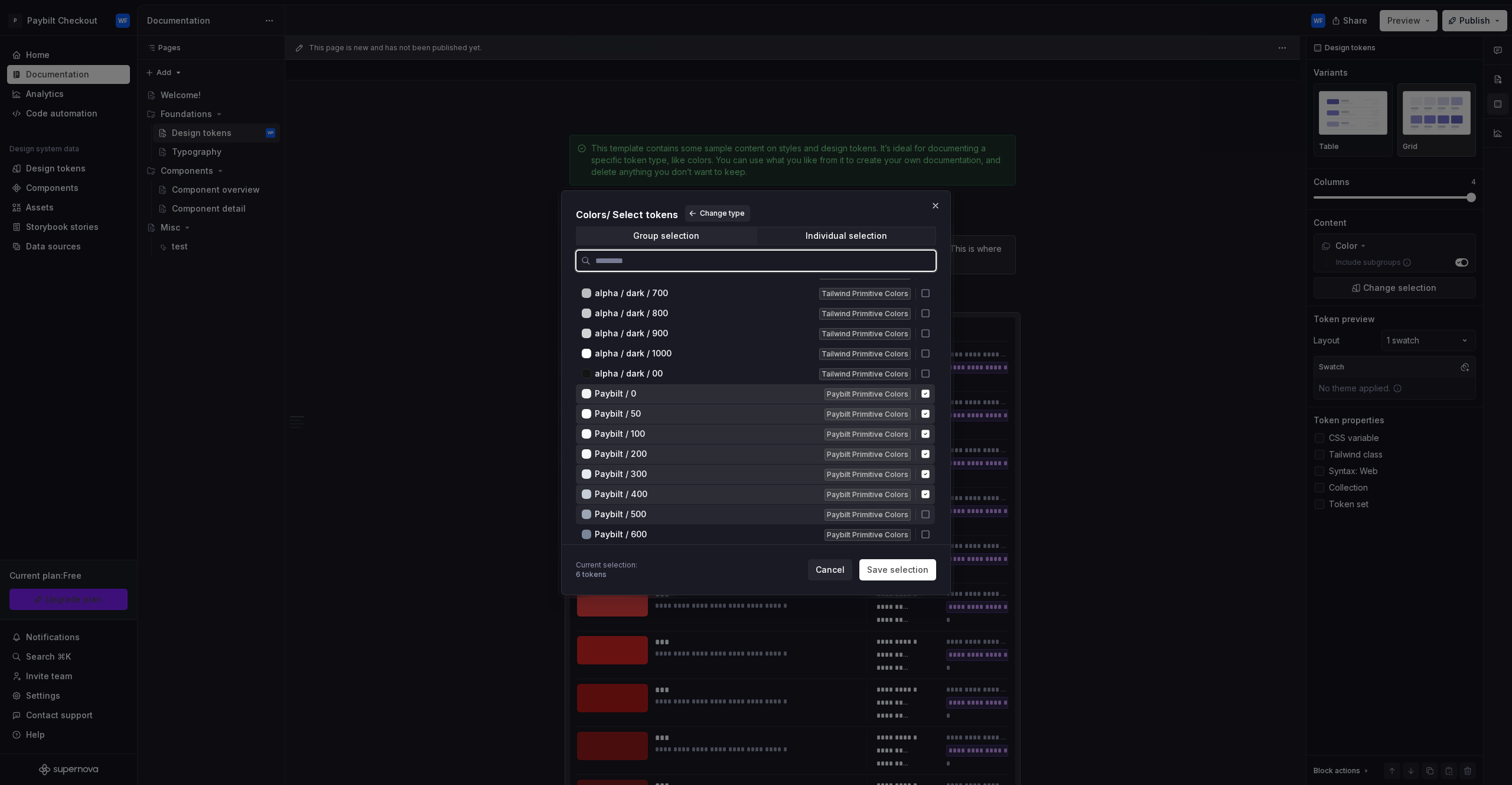
click at [923, 517] on icon at bounding box center [926, 514] width 9 height 9
click at [927, 531] on div "Paybilt / 600 Paybilt Primitive Colors" at bounding box center [756, 534] width 359 height 20
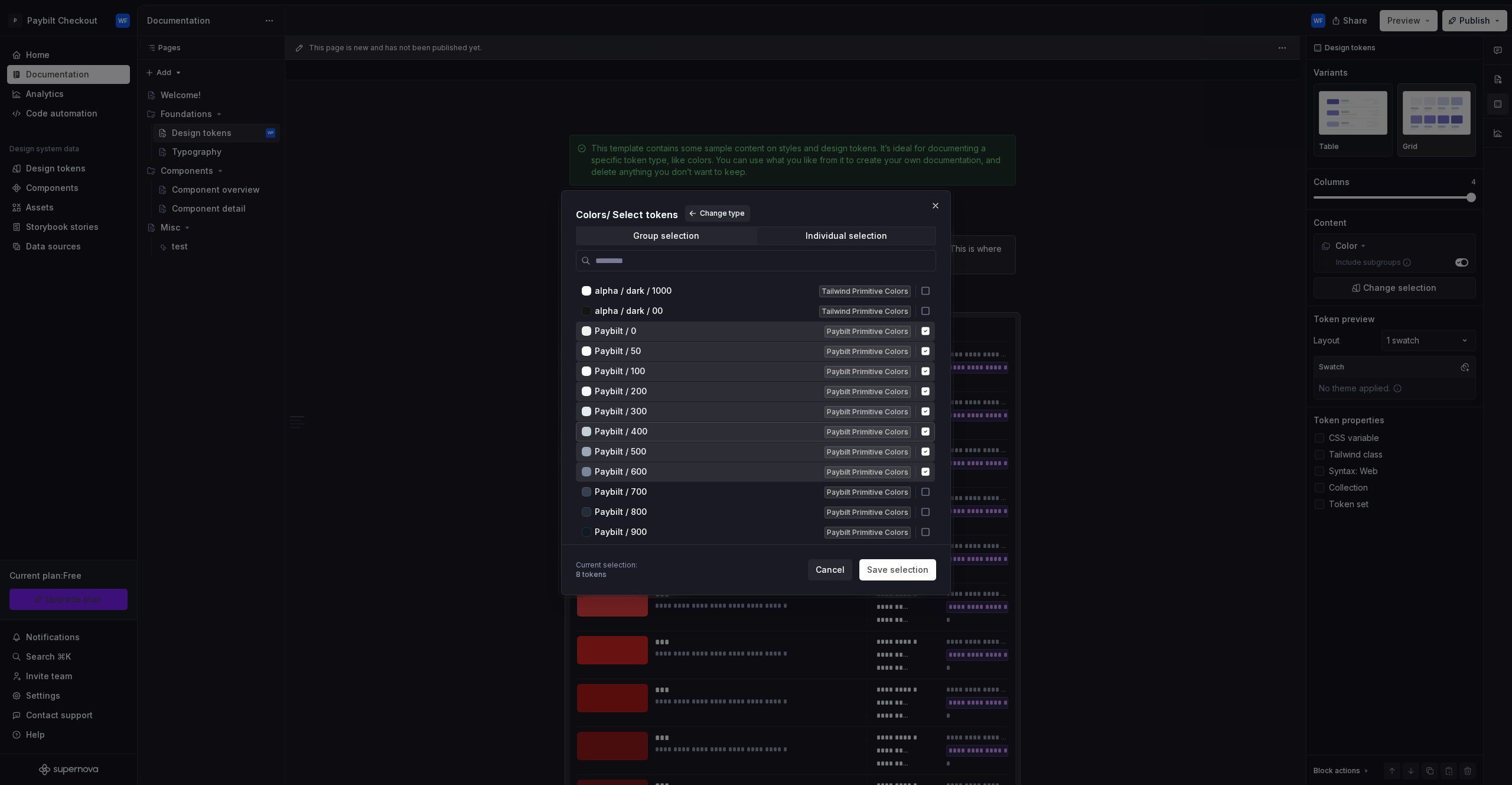
scroll to position [5235, 0]
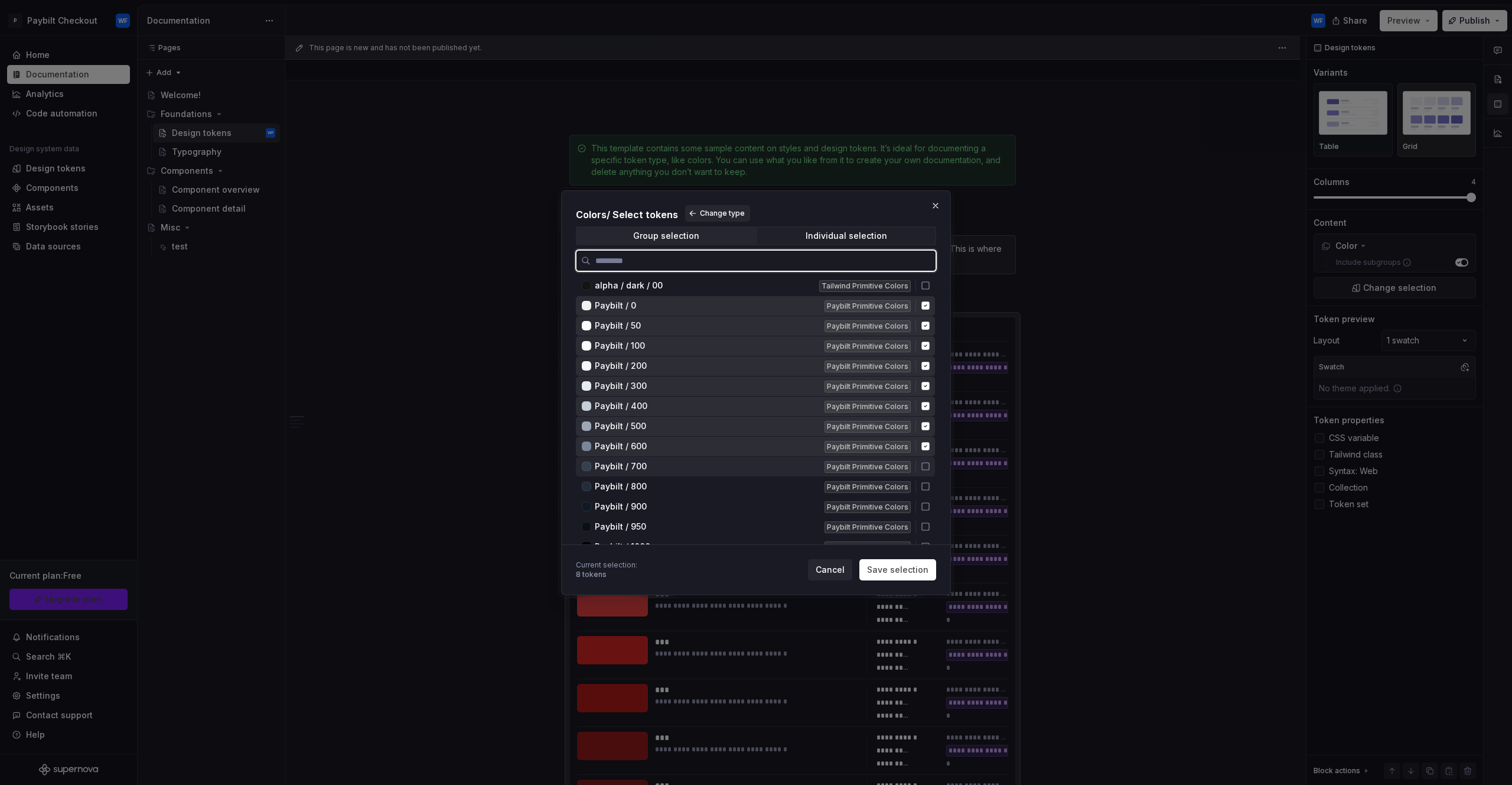
drag, startPoint x: 920, startPoint y: 477, endPoint x: 920, endPoint y: 486, distance: 9.0
click at [920, 483] on div "Paybilt / 800 Paybilt Primitive Colors" at bounding box center [756, 486] width 359 height 20
click at [925, 490] on icon at bounding box center [926, 486] width 9 height 9
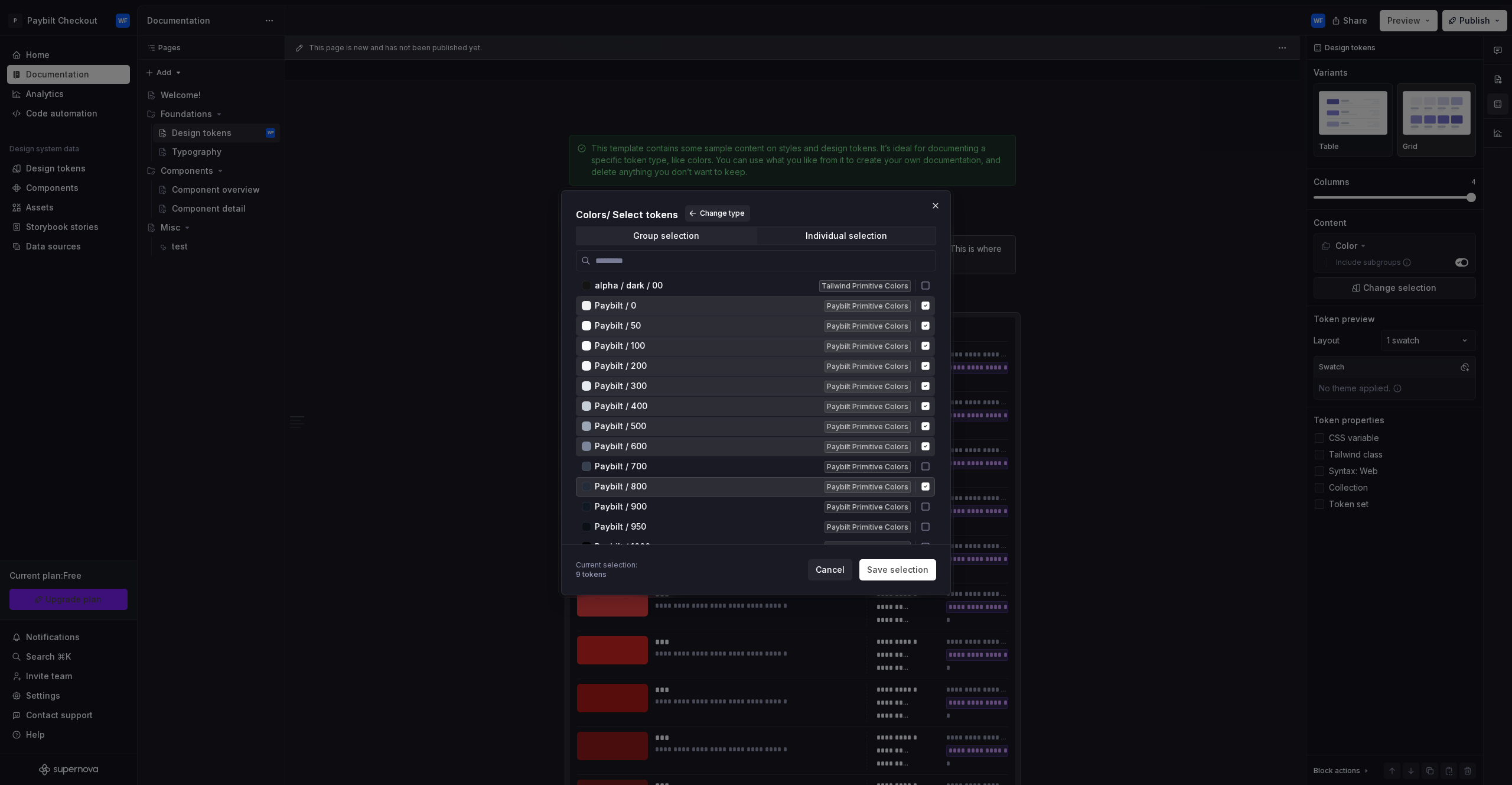
drag, startPoint x: 923, startPoint y: 477, endPoint x: 928, endPoint y: 468, distance: 10.3
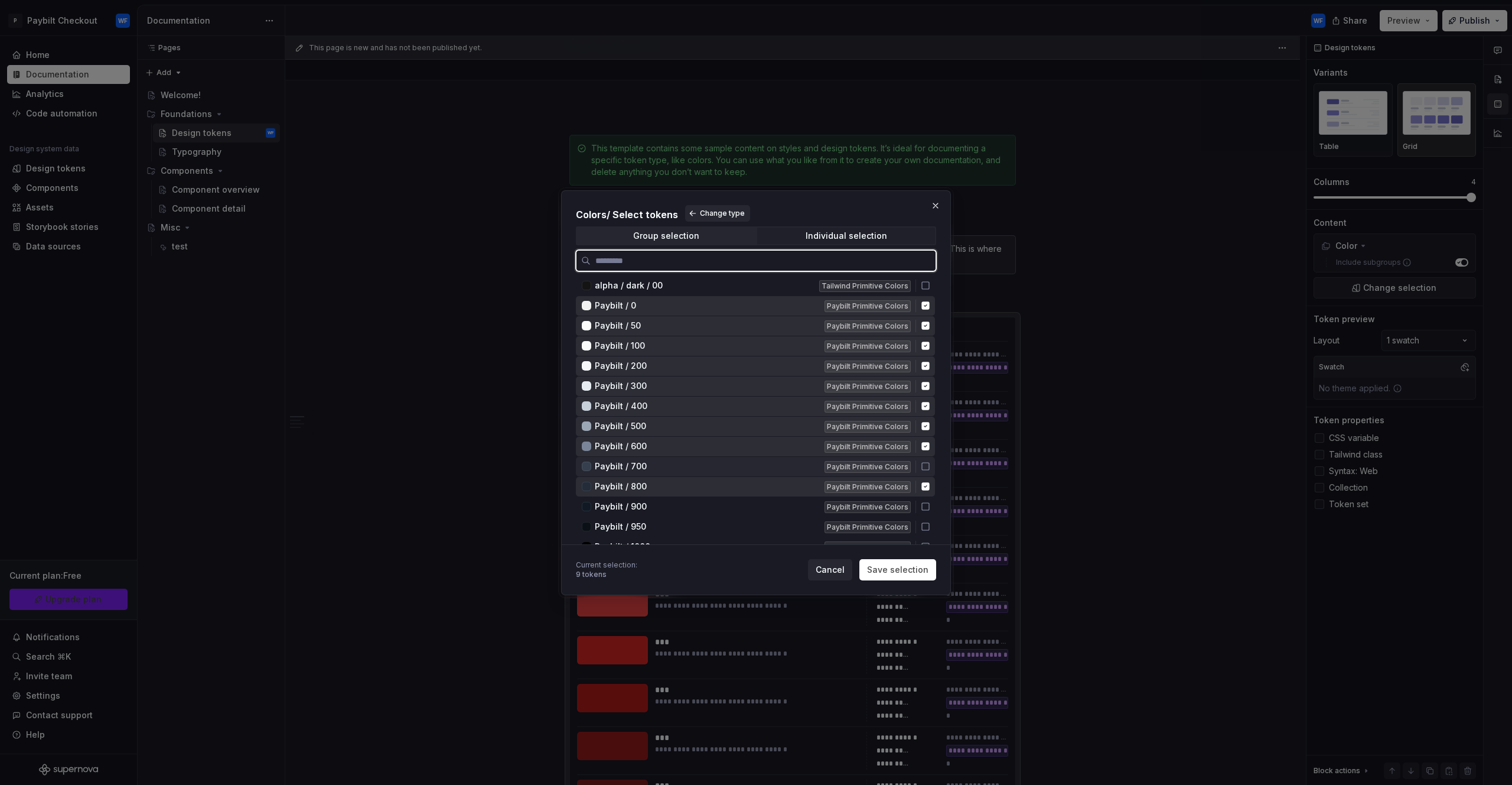
click at [928, 468] on icon at bounding box center [926, 466] width 9 height 9
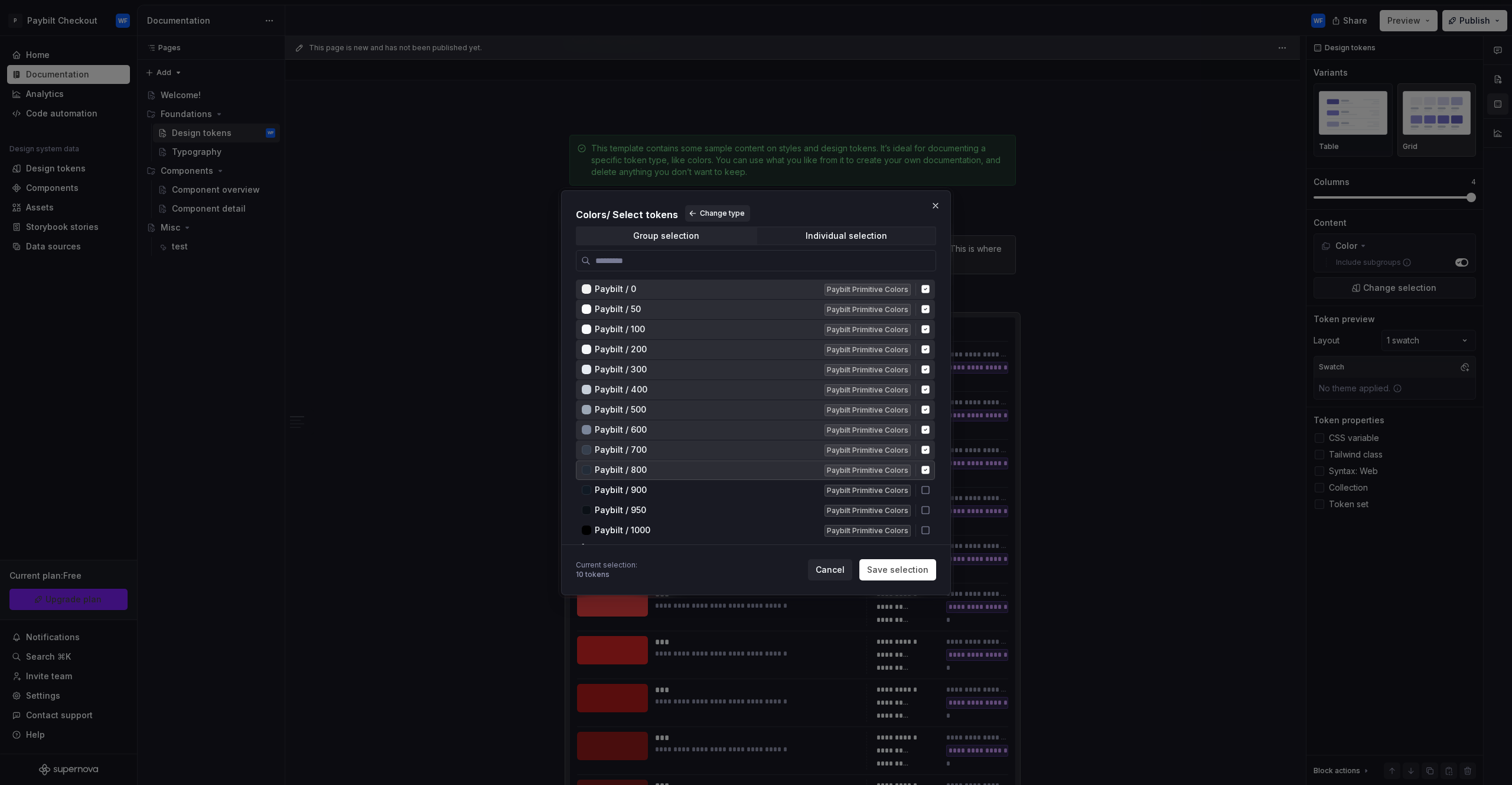
scroll to position [5325, 0]
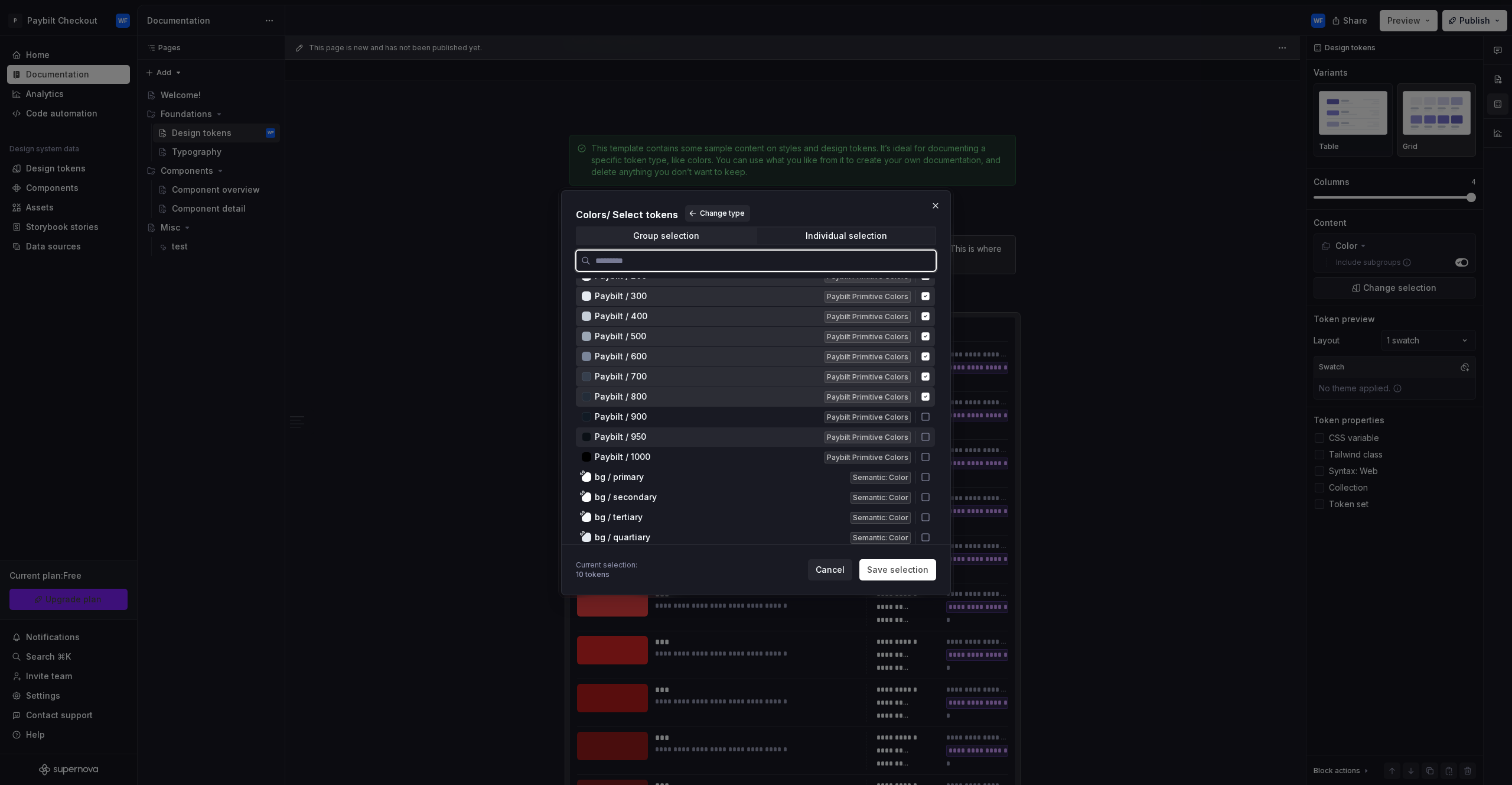
click at [926, 441] on icon at bounding box center [926, 436] width 9 height 9
click at [923, 420] on icon at bounding box center [926, 416] width 9 height 9
click at [924, 457] on icon at bounding box center [926, 457] width 9 height 9
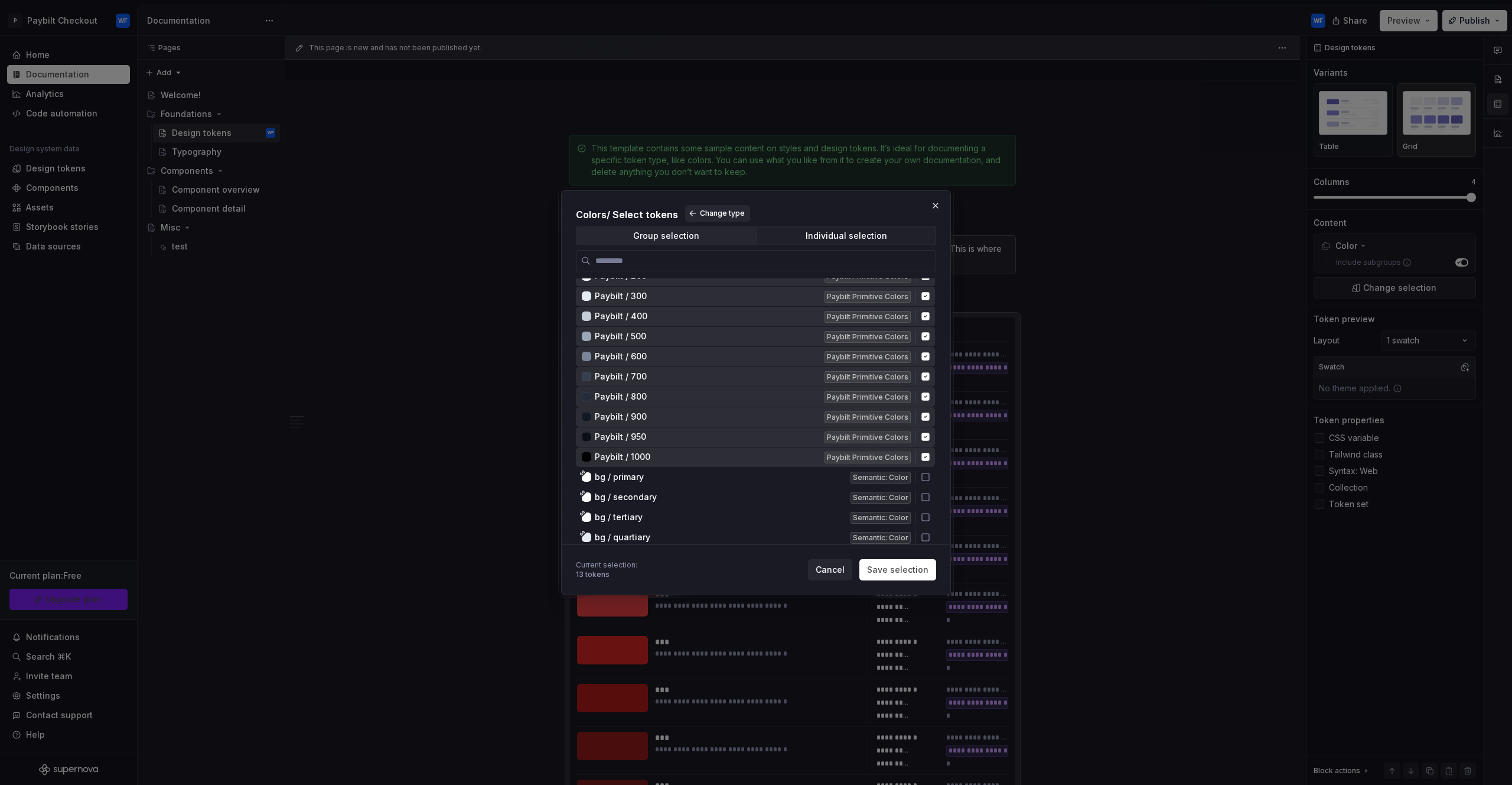
drag, startPoint x: 902, startPoint y: 567, endPoint x: 931, endPoint y: 472, distance: 99.3
click at [905, 567] on span "Save selection" at bounding box center [897, 569] width 61 height 12
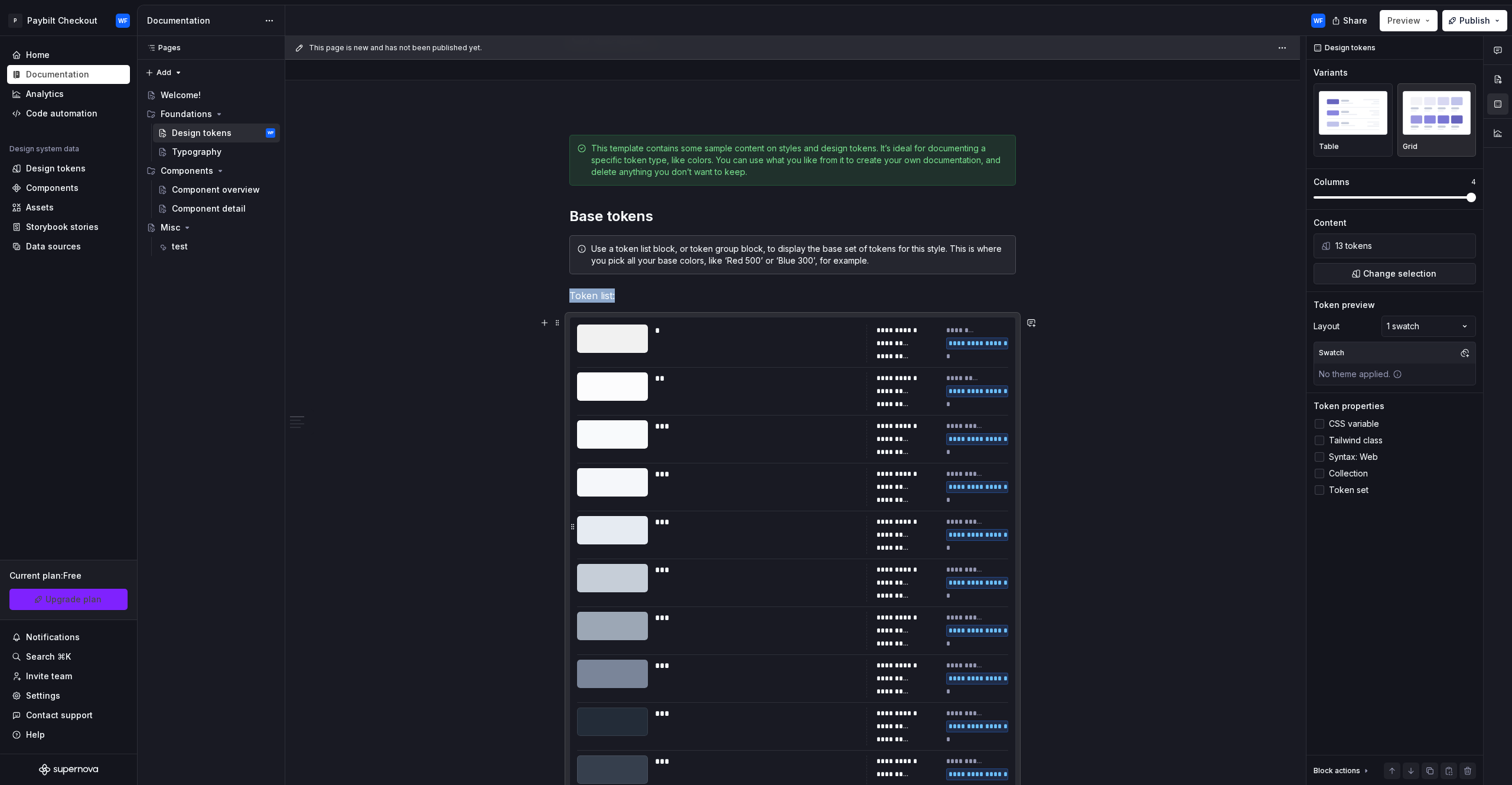
scroll to position [255, 0]
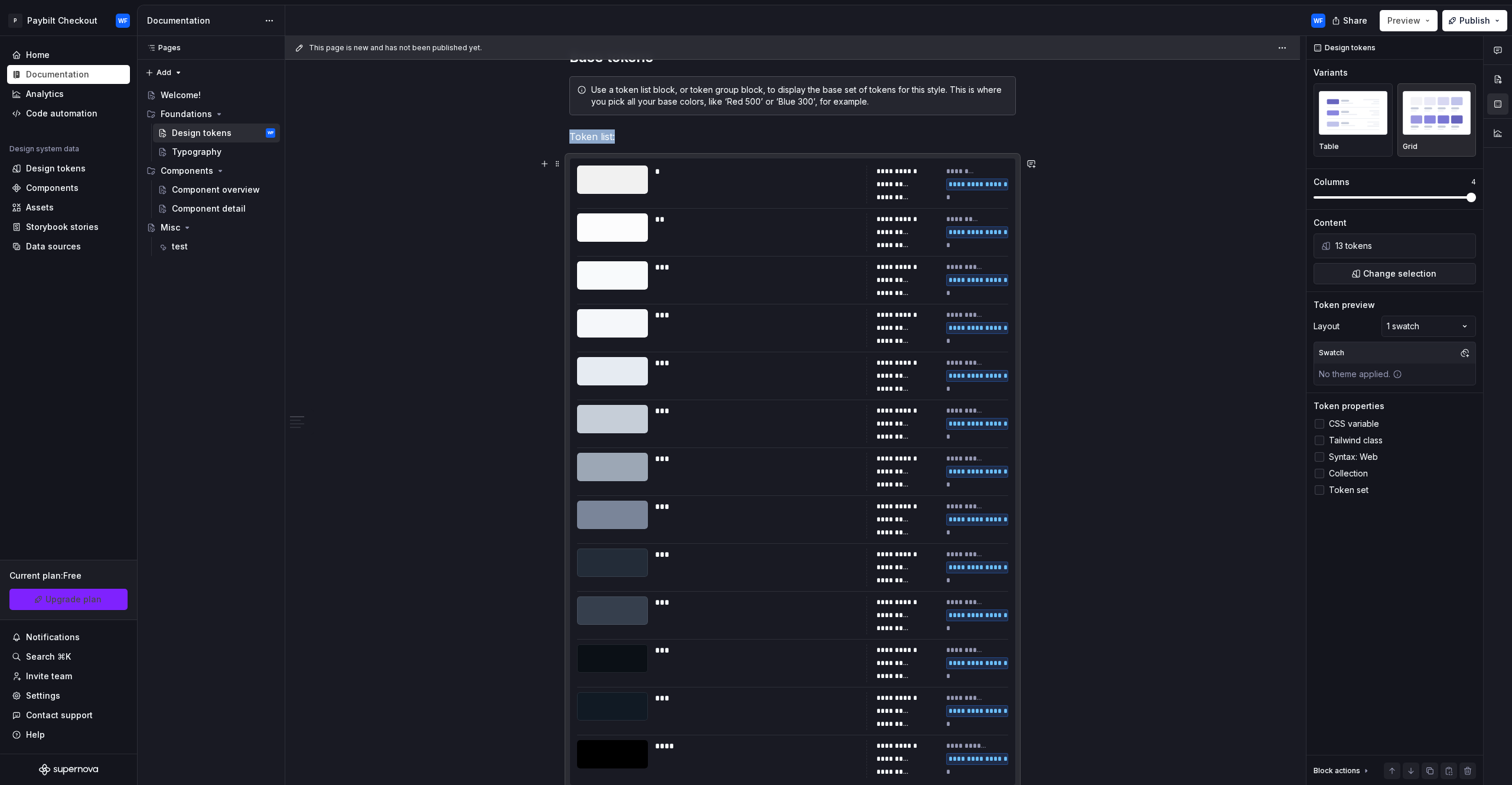
drag, startPoint x: 1180, startPoint y: 288, endPoint x: 993, endPoint y: 302, distance: 187.5
click at [1181, 288] on div "**********" at bounding box center [796, 411] width 1021 height 750
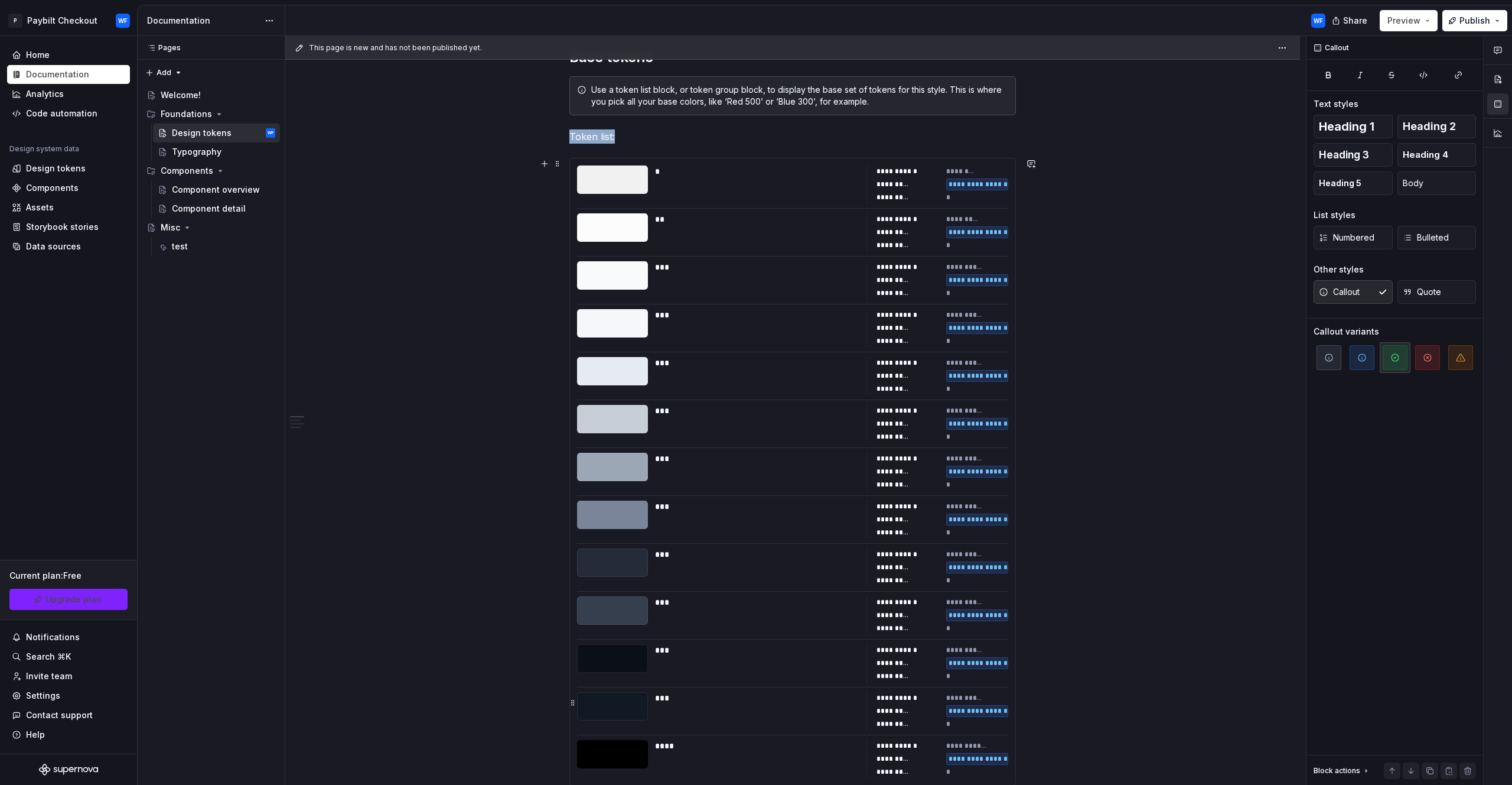
scroll to position [661, 0]
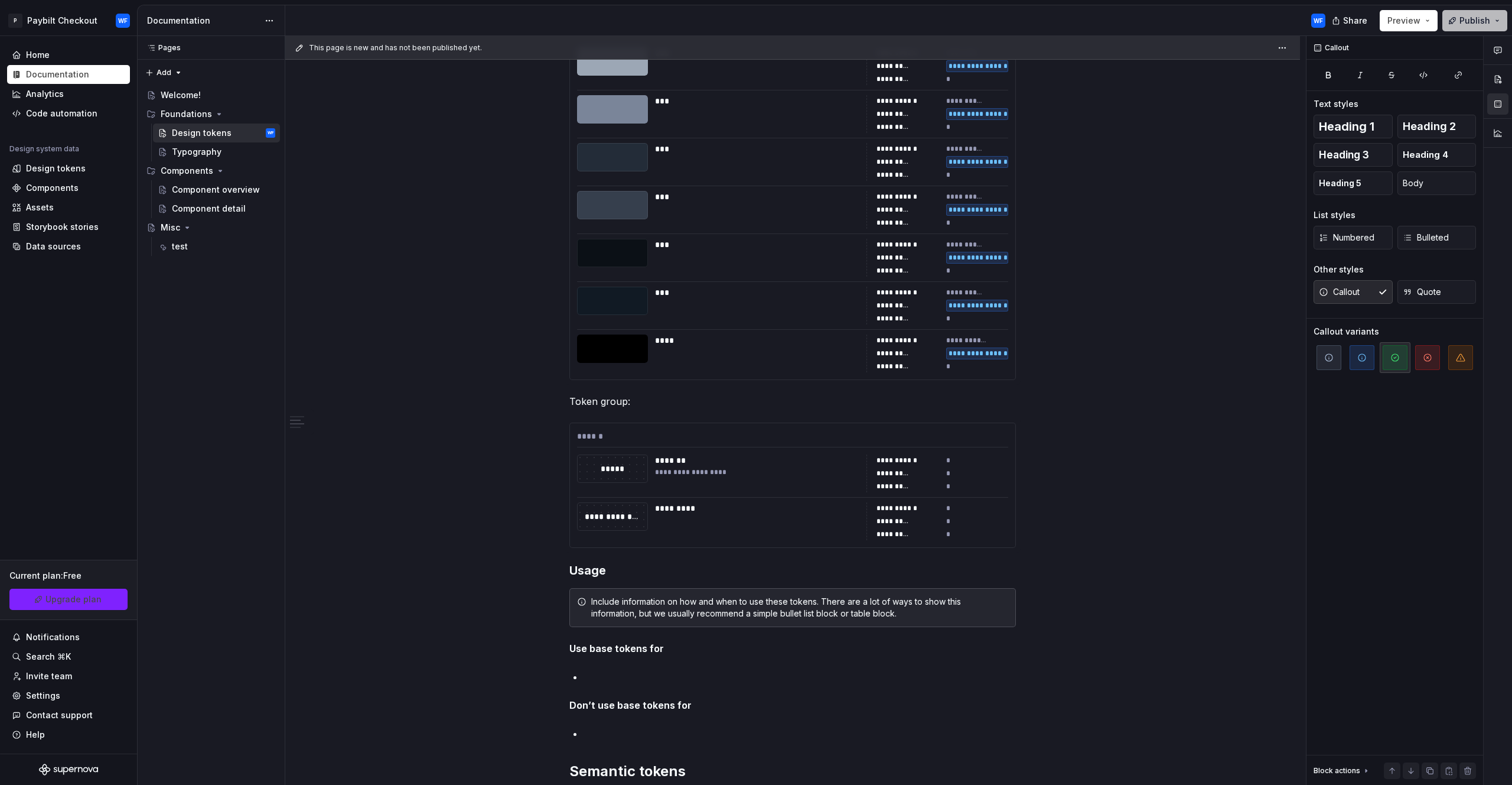
click at [1475, 17] on span "Publish" at bounding box center [1475, 20] width 30 height 12
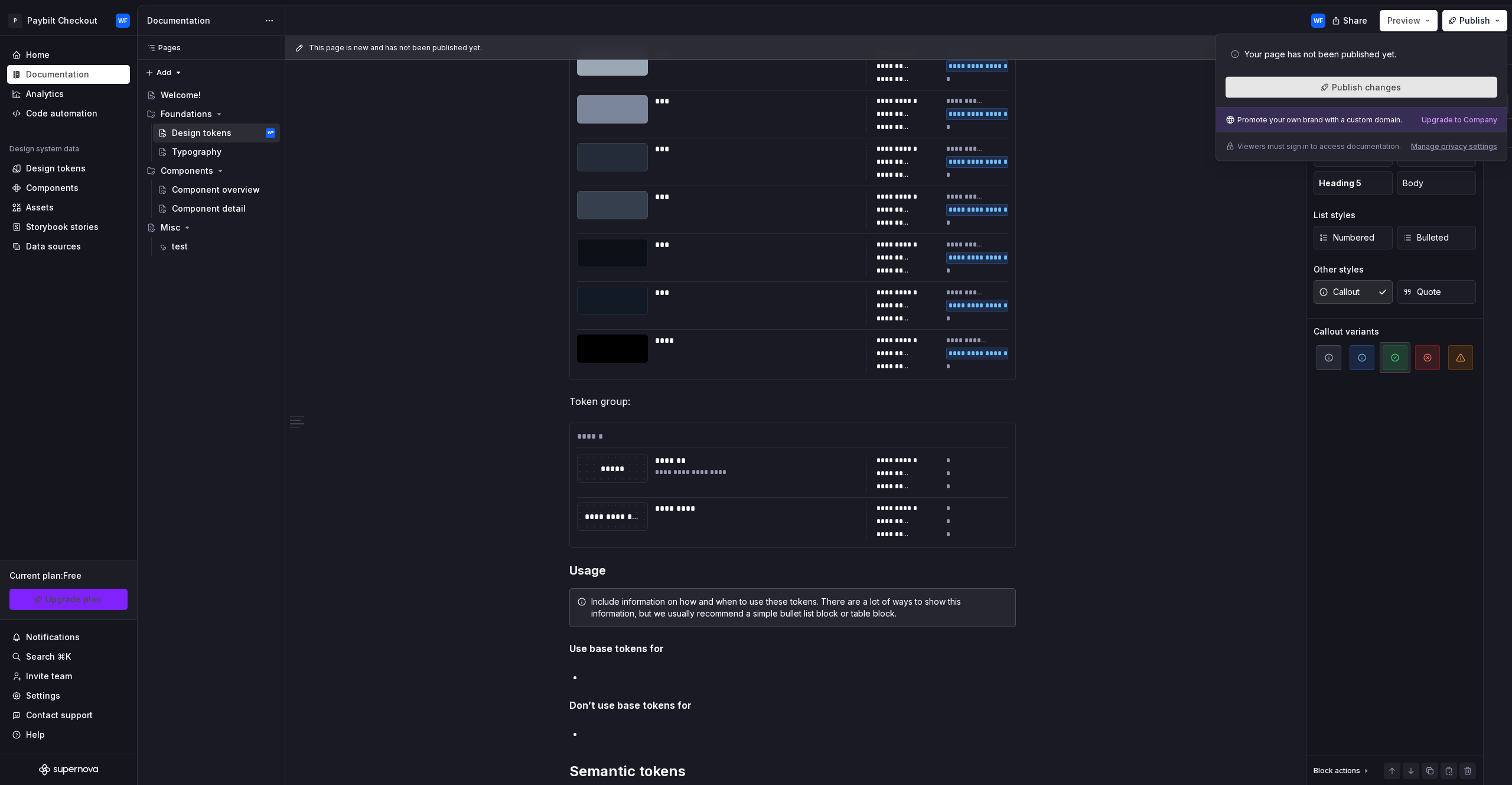
click at [1331, 91] on button "Publish changes" at bounding box center [1362, 87] width 272 height 21
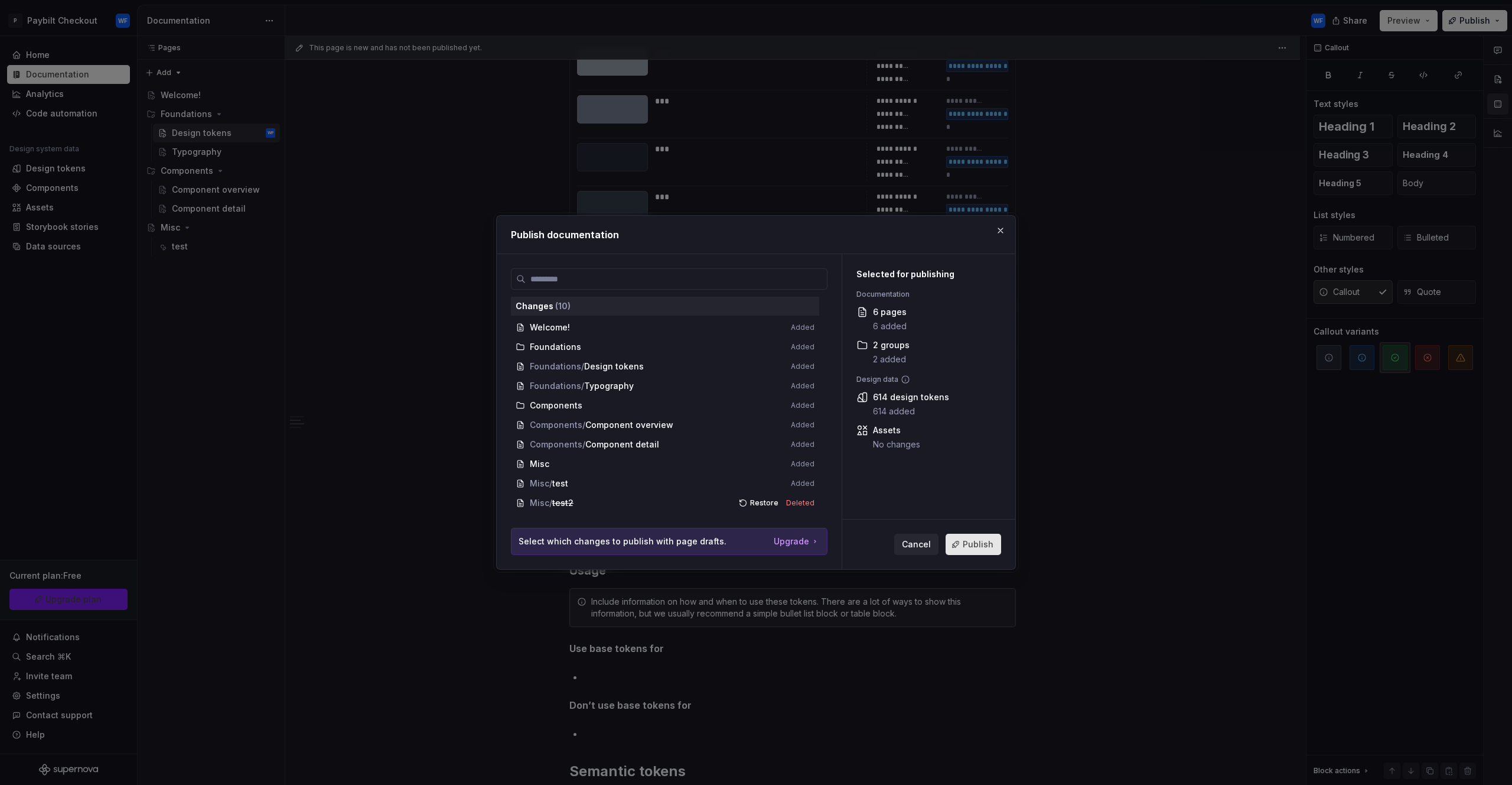
click at [970, 535] on button "Publish" at bounding box center [973, 544] width 56 height 21
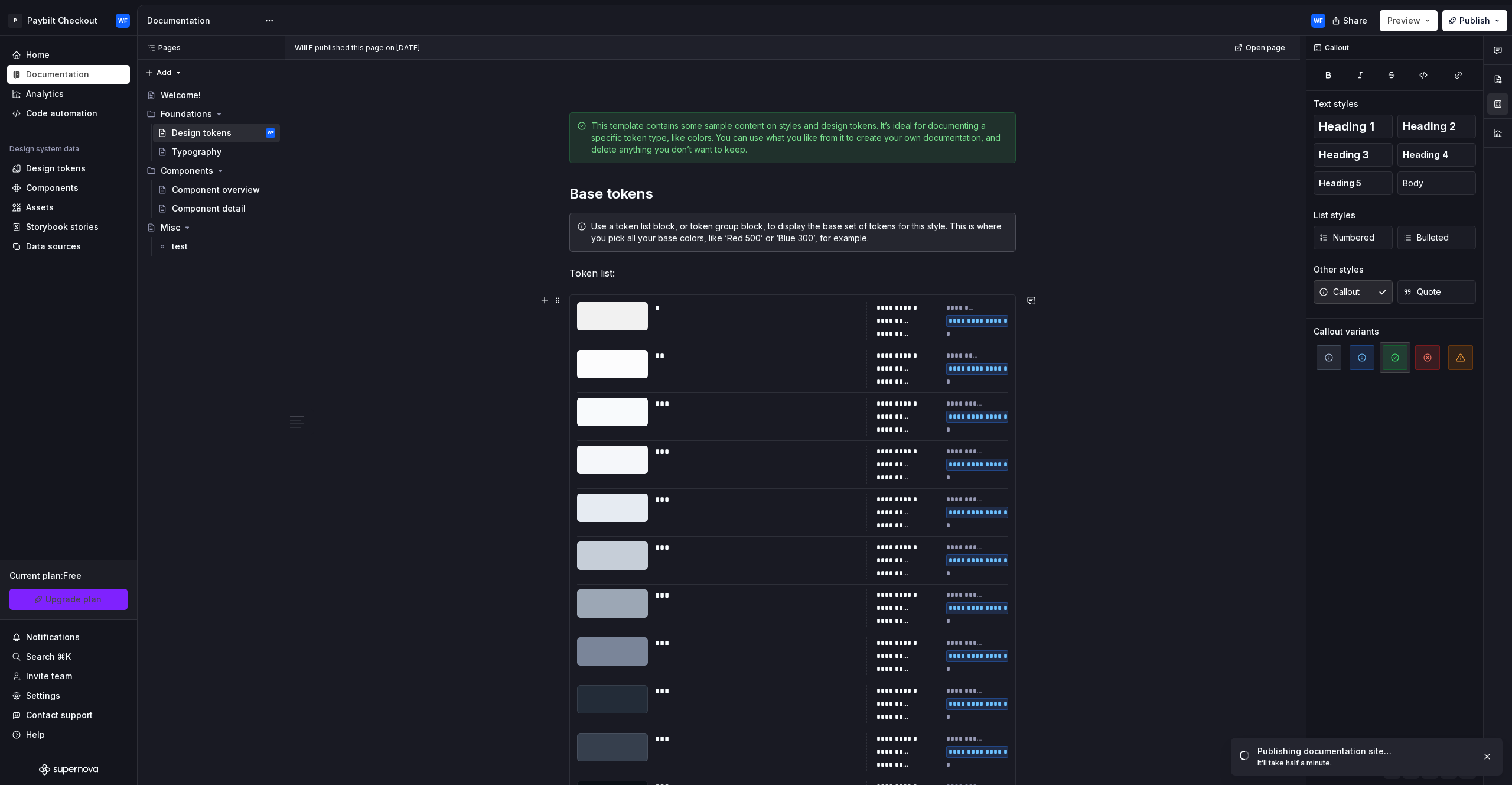
scroll to position [0, 0]
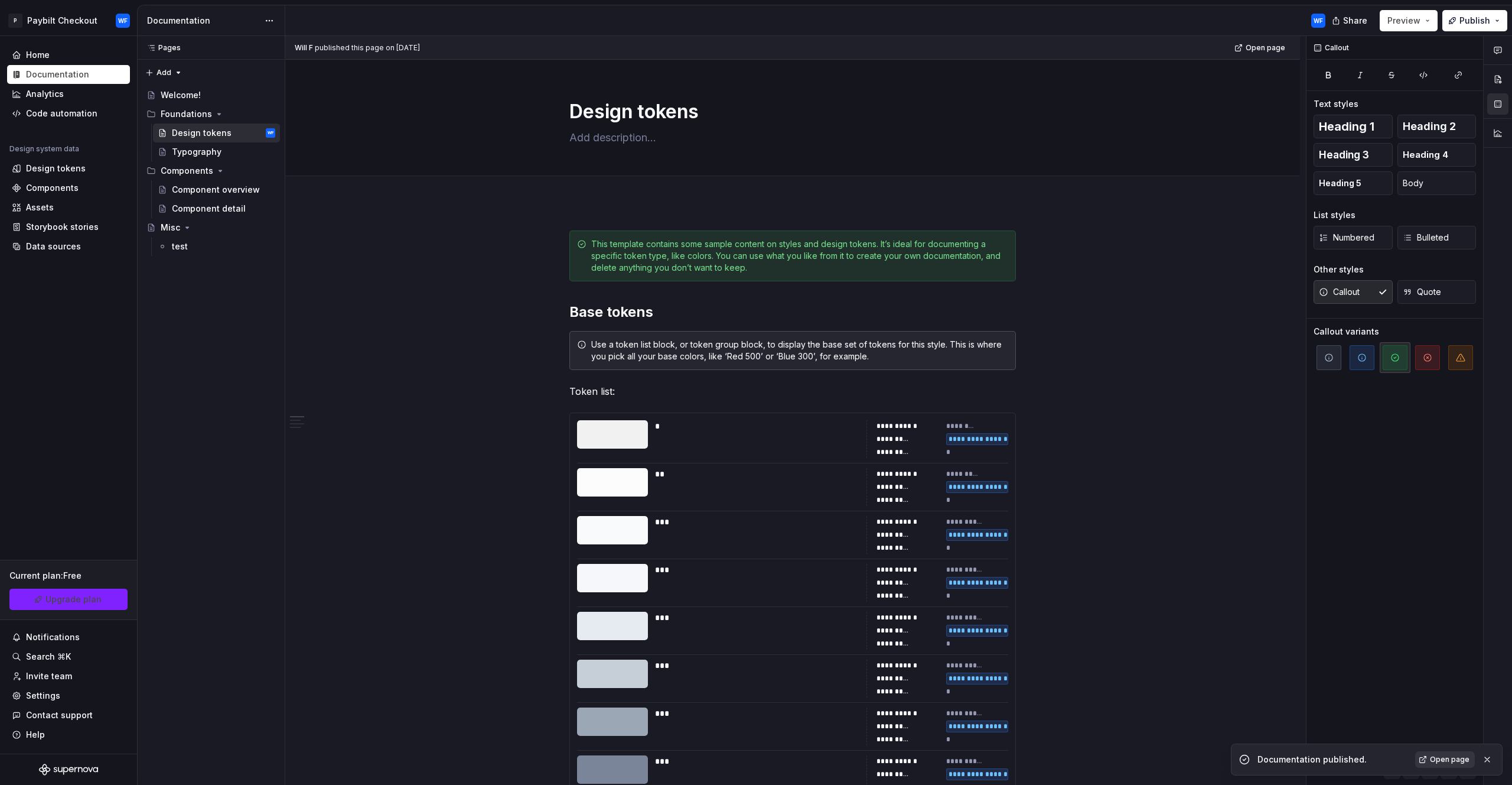
click at [1434, 764] on link "Open page" at bounding box center [1445, 759] width 60 height 17
click at [1427, 18] on button "Preview" at bounding box center [1409, 20] width 58 height 21
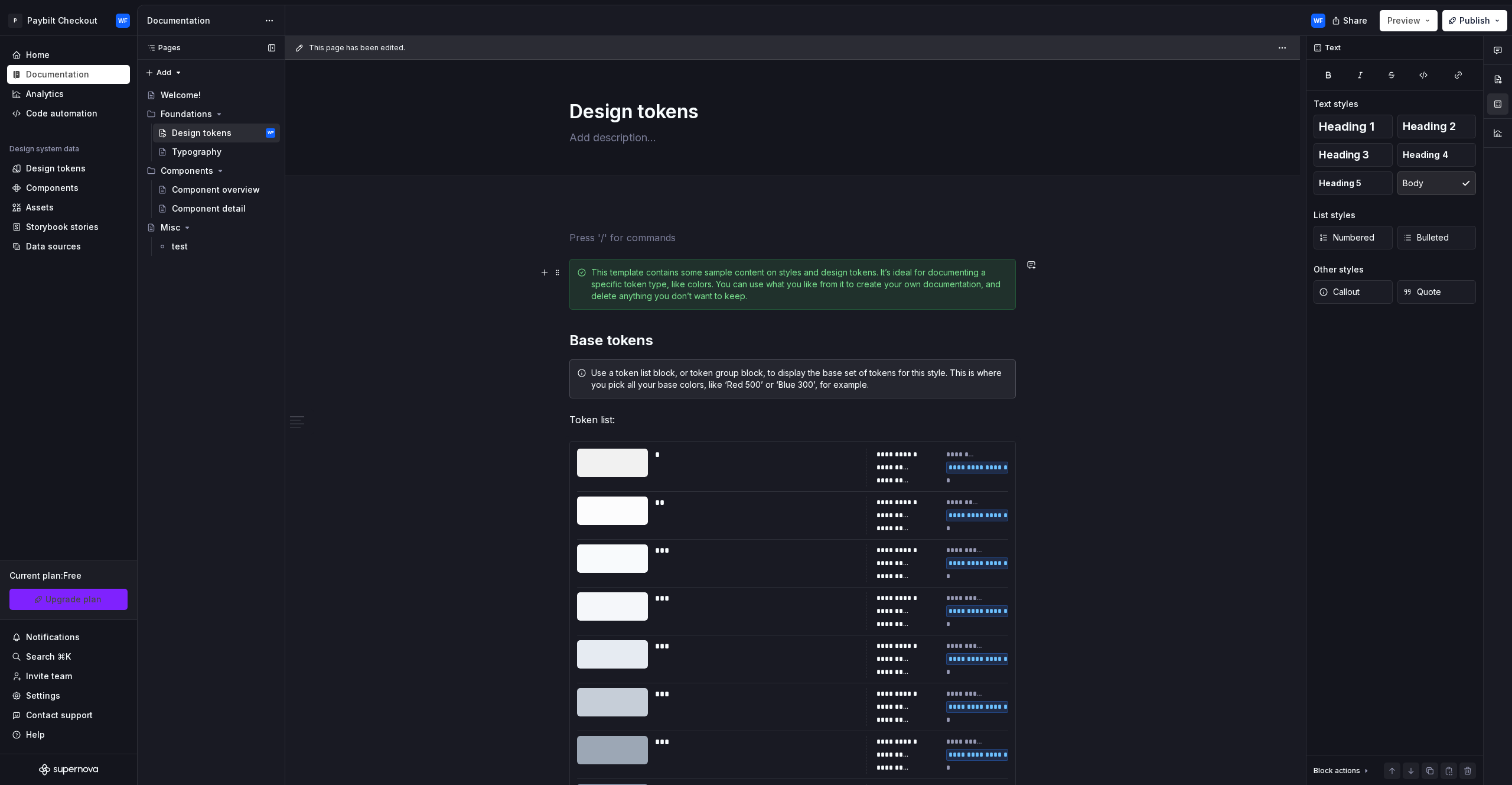
drag, startPoint x: 1119, startPoint y: 263, endPoint x: 193, endPoint y: 54, distance: 949.3
click at [1116, 267] on div "**********" at bounding box center [796, 411] width 1021 height 750
click at [265, 24] on html "P Paybilt Checkout WF Home Documentation Analytics Code automation Design syste…" at bounding box center [756, 392] width 1512 height 785
click at [363, 141] on div "Documentation settings" at bounding box center [336, 143] width 112 height 12
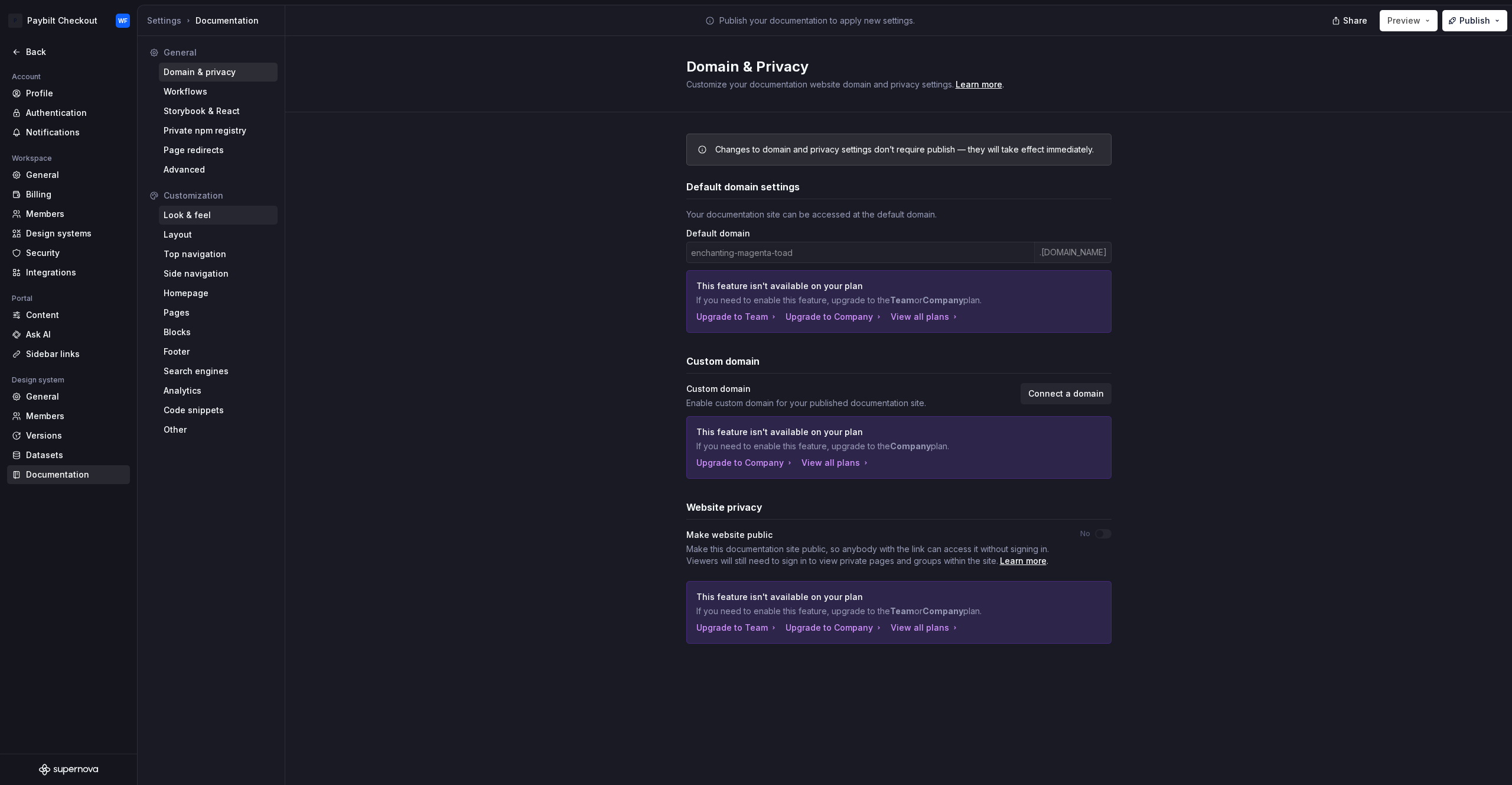
click at [197, 212] on div "Look & feel" at bounding box center [218, 215] width 109 height 12
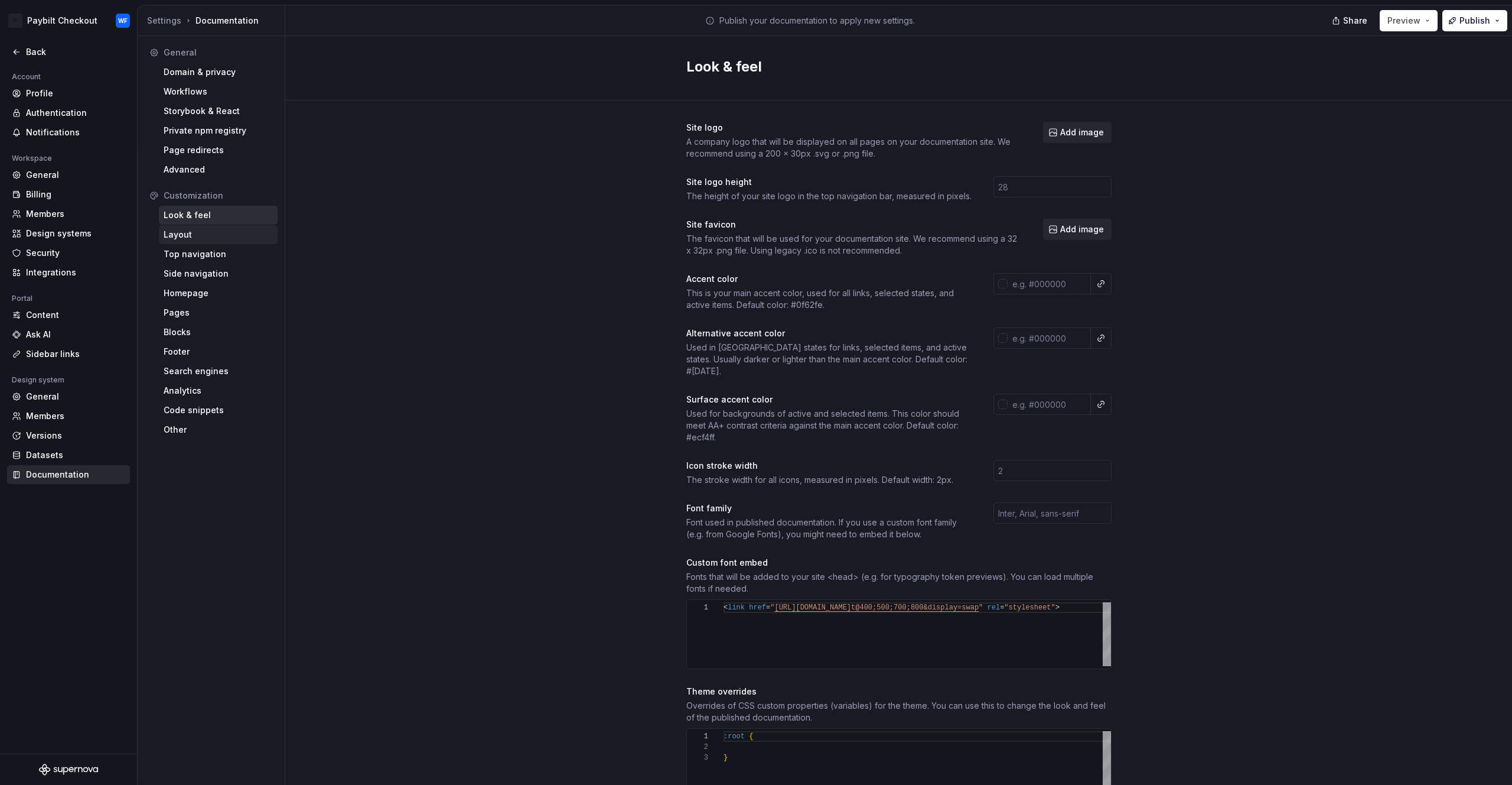
click at [205, 237] on div "Layout" at bounding box center [218, 234] width 109 height 12
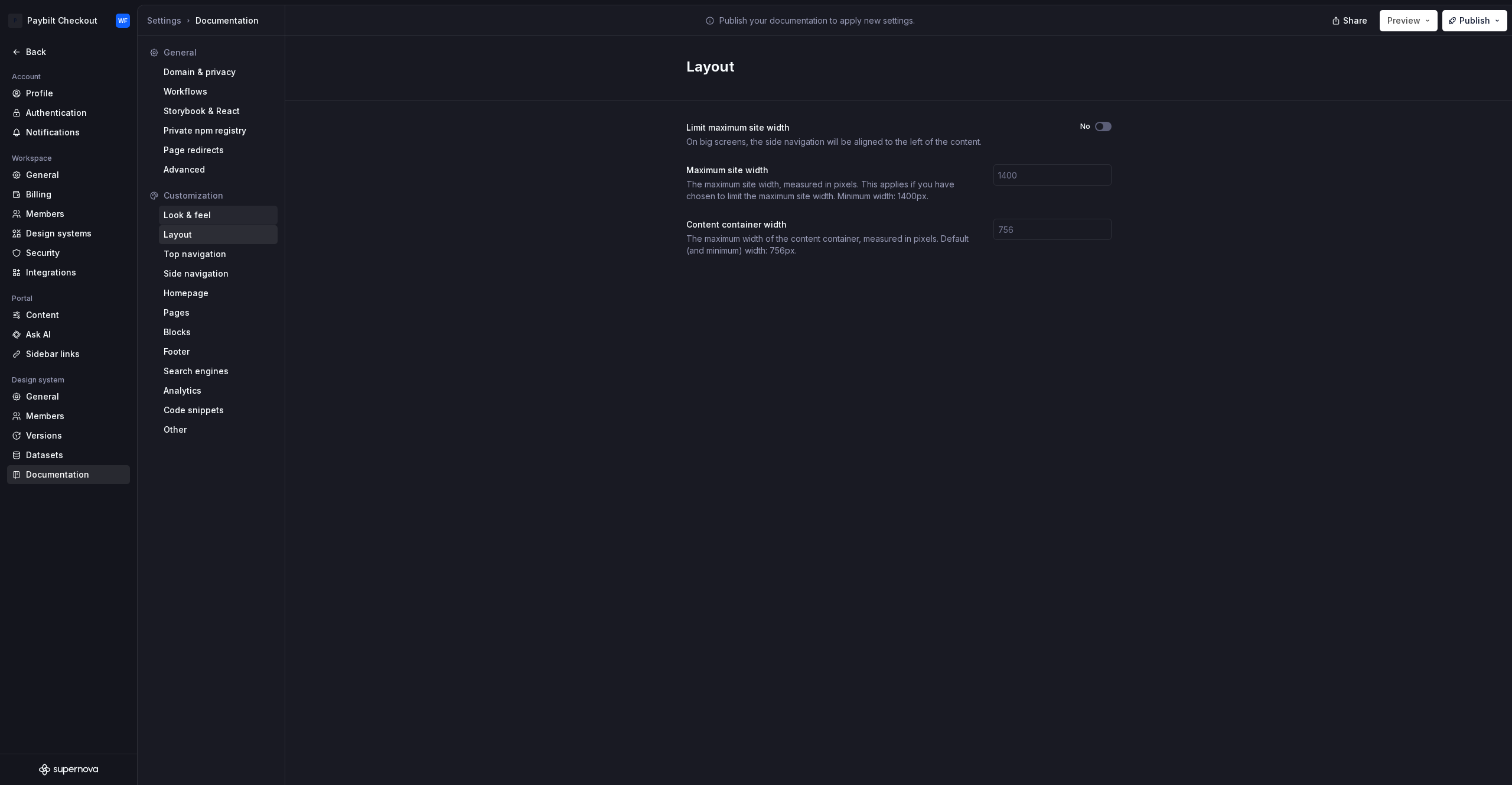
click at [221, 218] on div "Look & feel" at bounding box center [218, 215] width 109 height 12
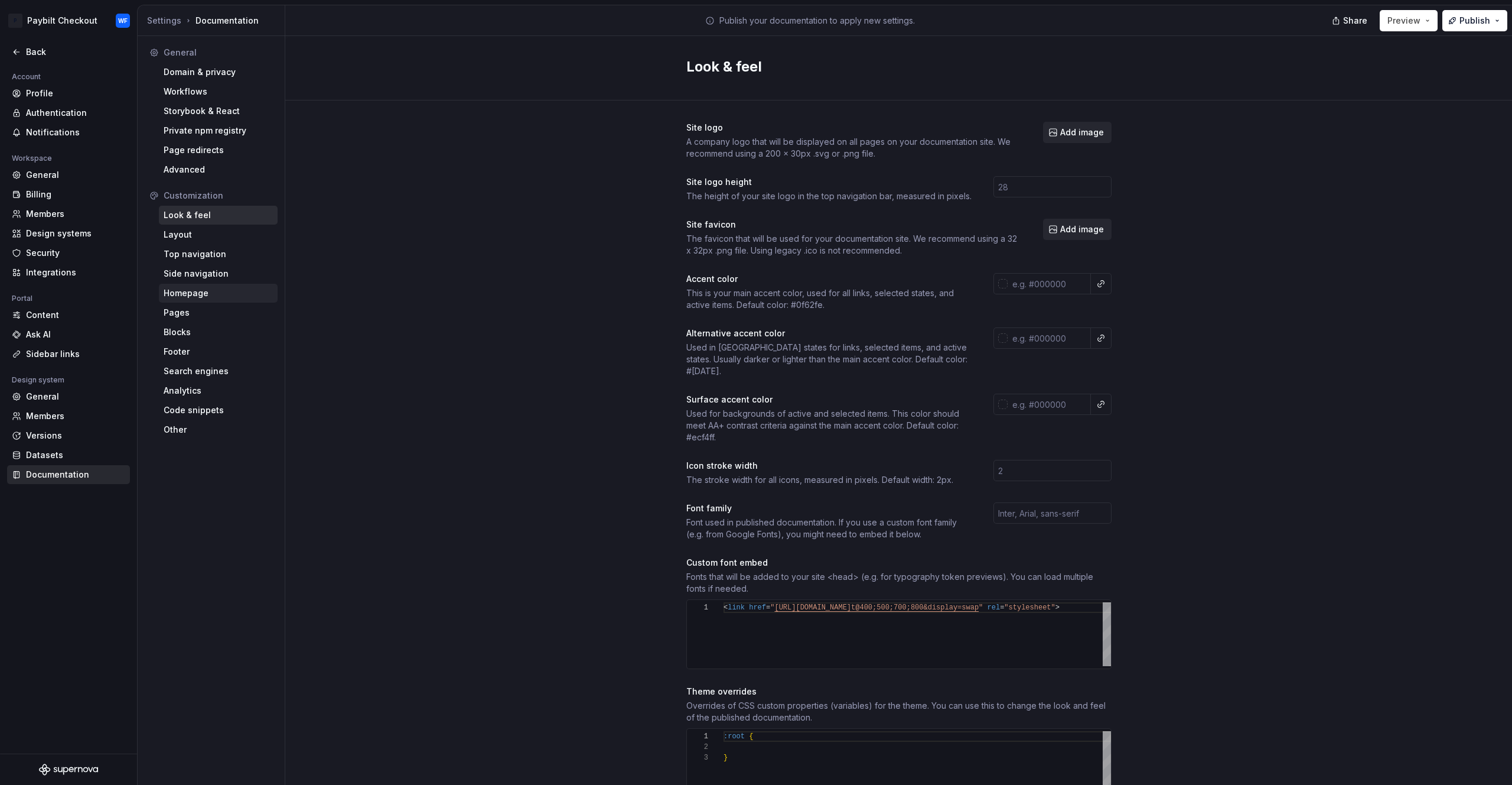
click at [167, 287] on div "Homepage" at bounding box center [218, 293] width 119 height 19
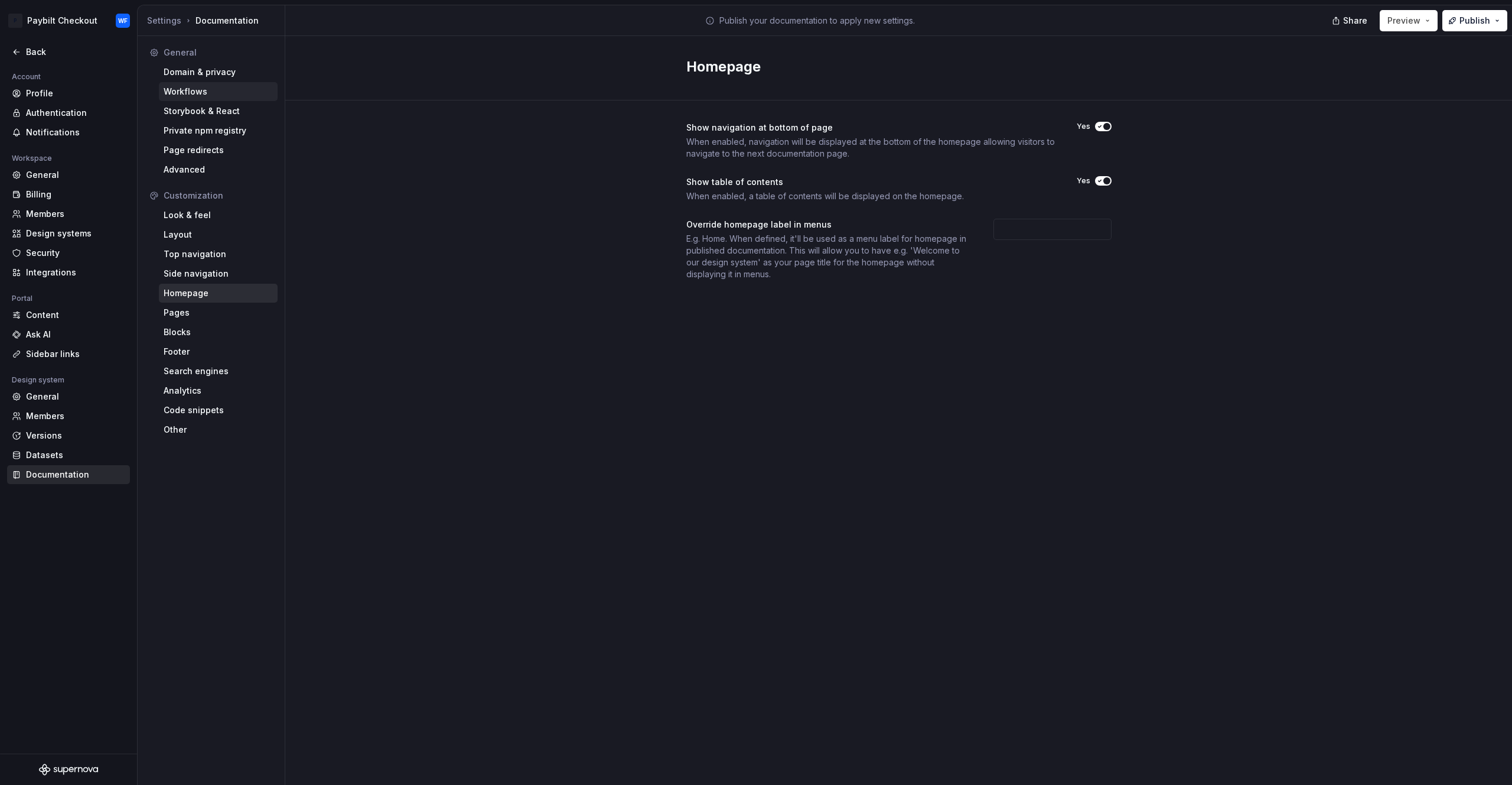
click at [201, 92] on div "Workflows" at bounding box center [218, 91] width 109 height 12
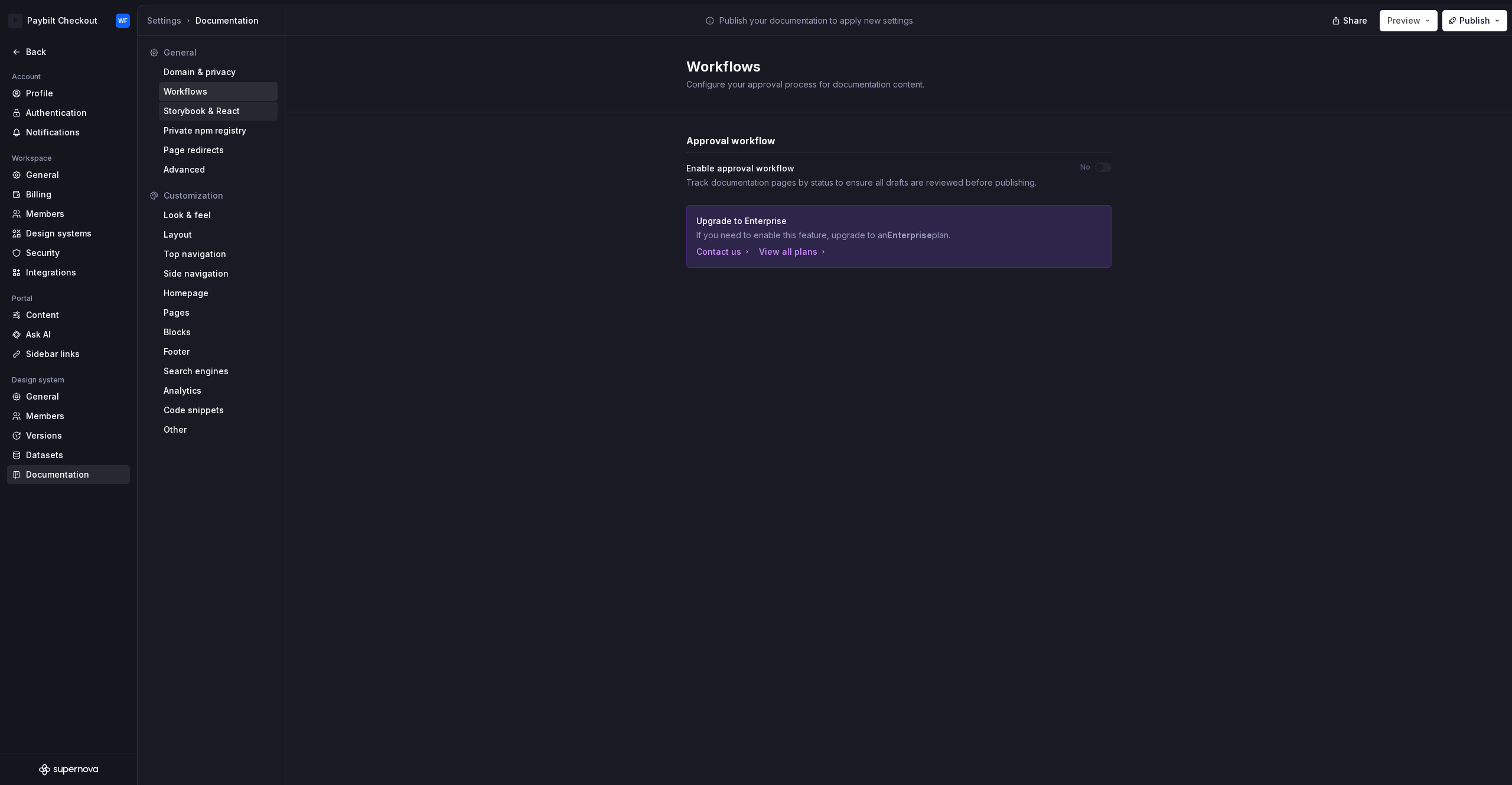
click at [215, 111] on div "Storybook & React" at bounding box center [218, 111] width 109 height 12
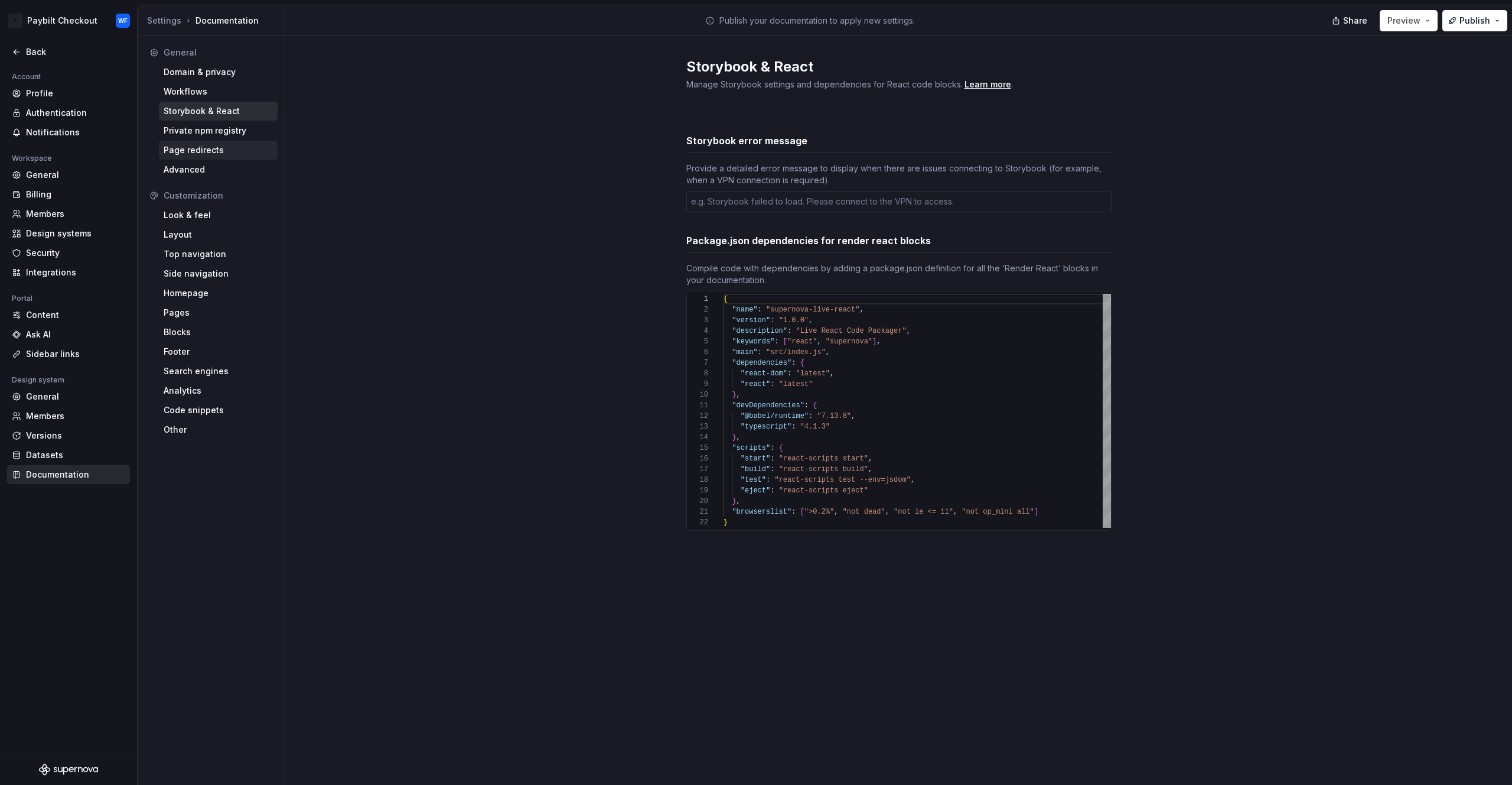
click at [213, 156] on div "Page redirects" at bounding box center [218, 150] width 119 height 19
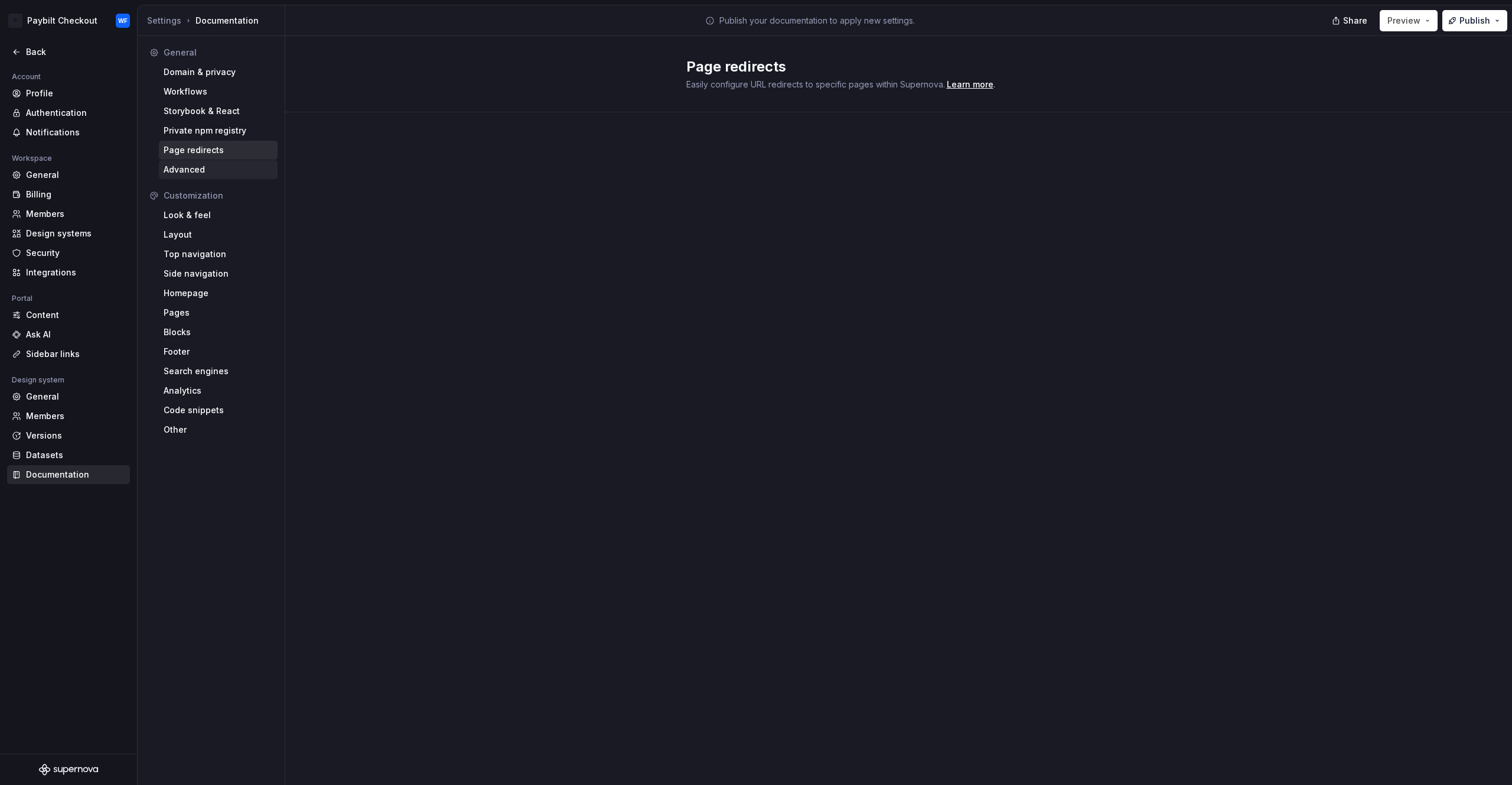
click at [213, 166] on div "Advanced" at bounding box center [218, 169] width 109 height 12
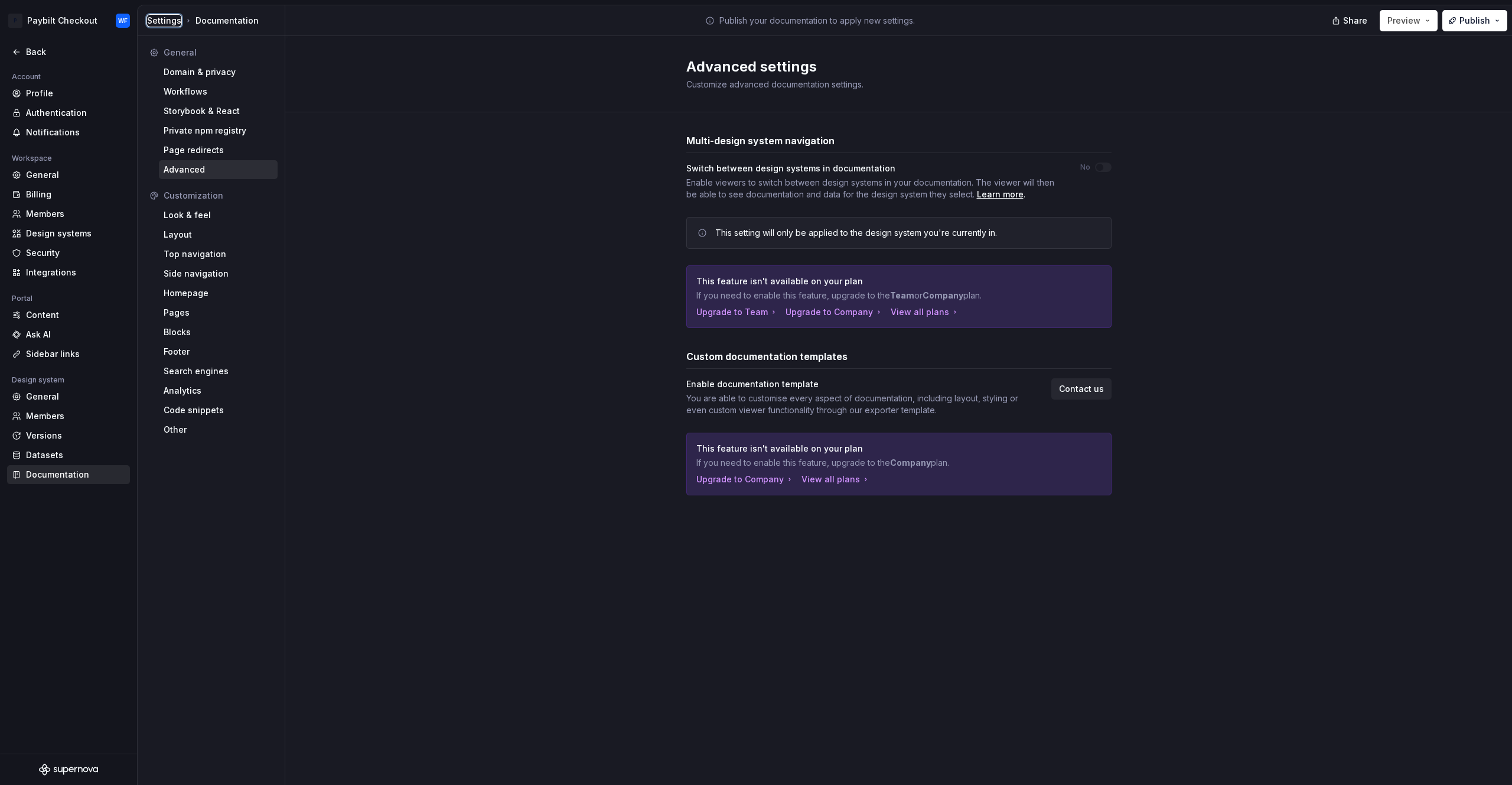
click at [172, 21] on div "Settings" at bounding box center [163, 20] width 34 height 12
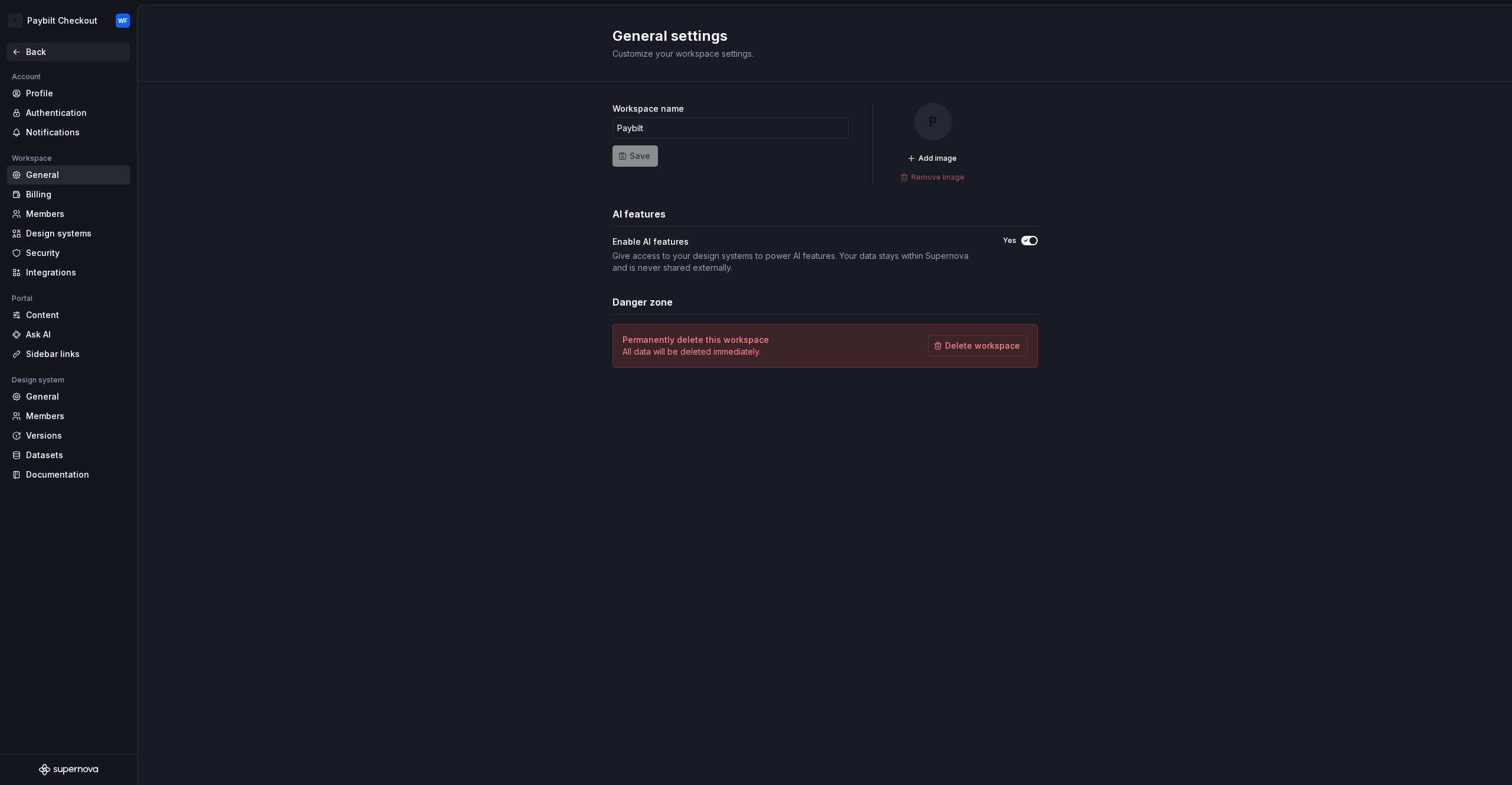
click at [41, 46] on div "Back" at bounding box center [75, 52] width 99 height 12
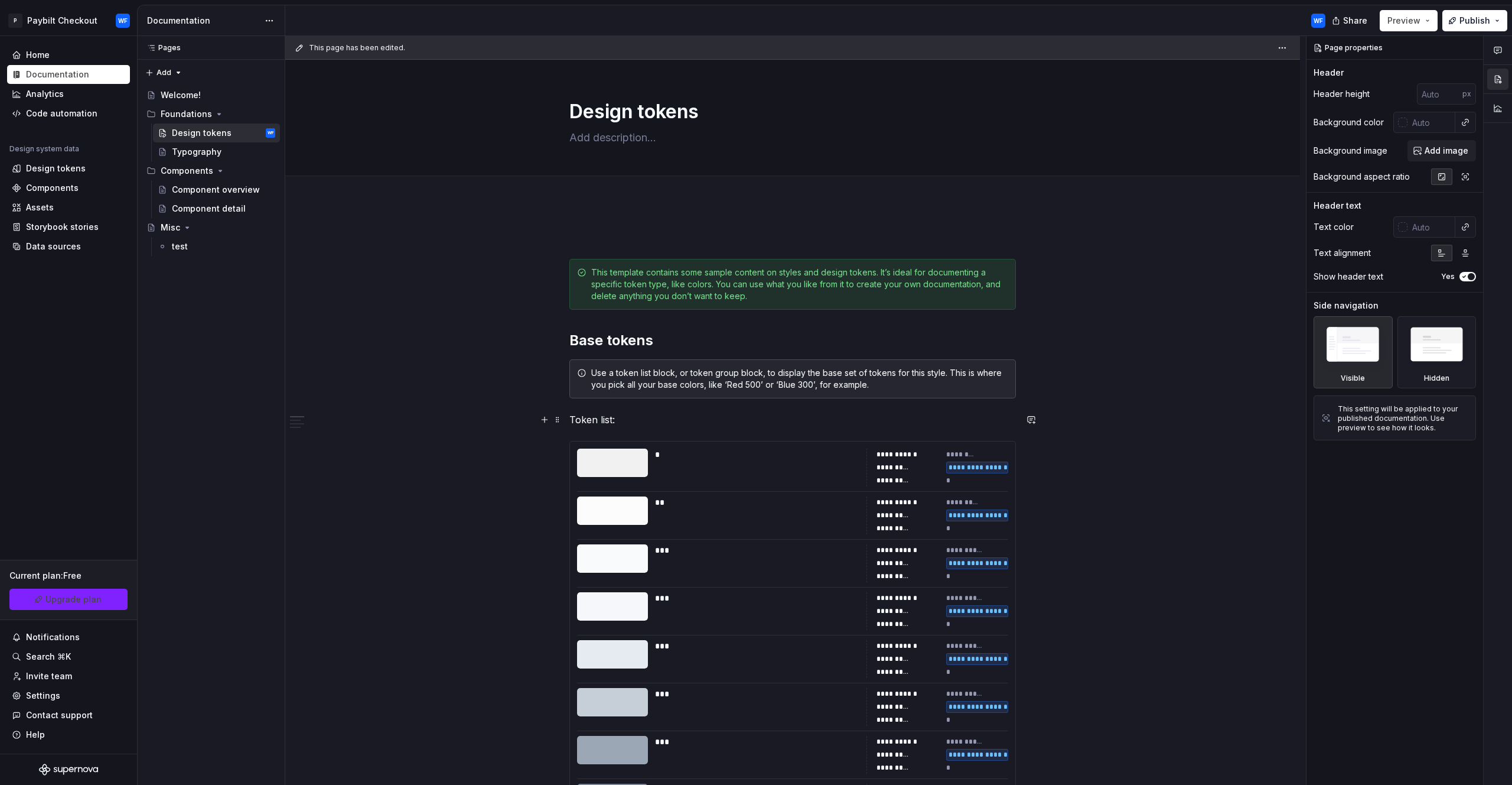
scroll to position [2, 0]
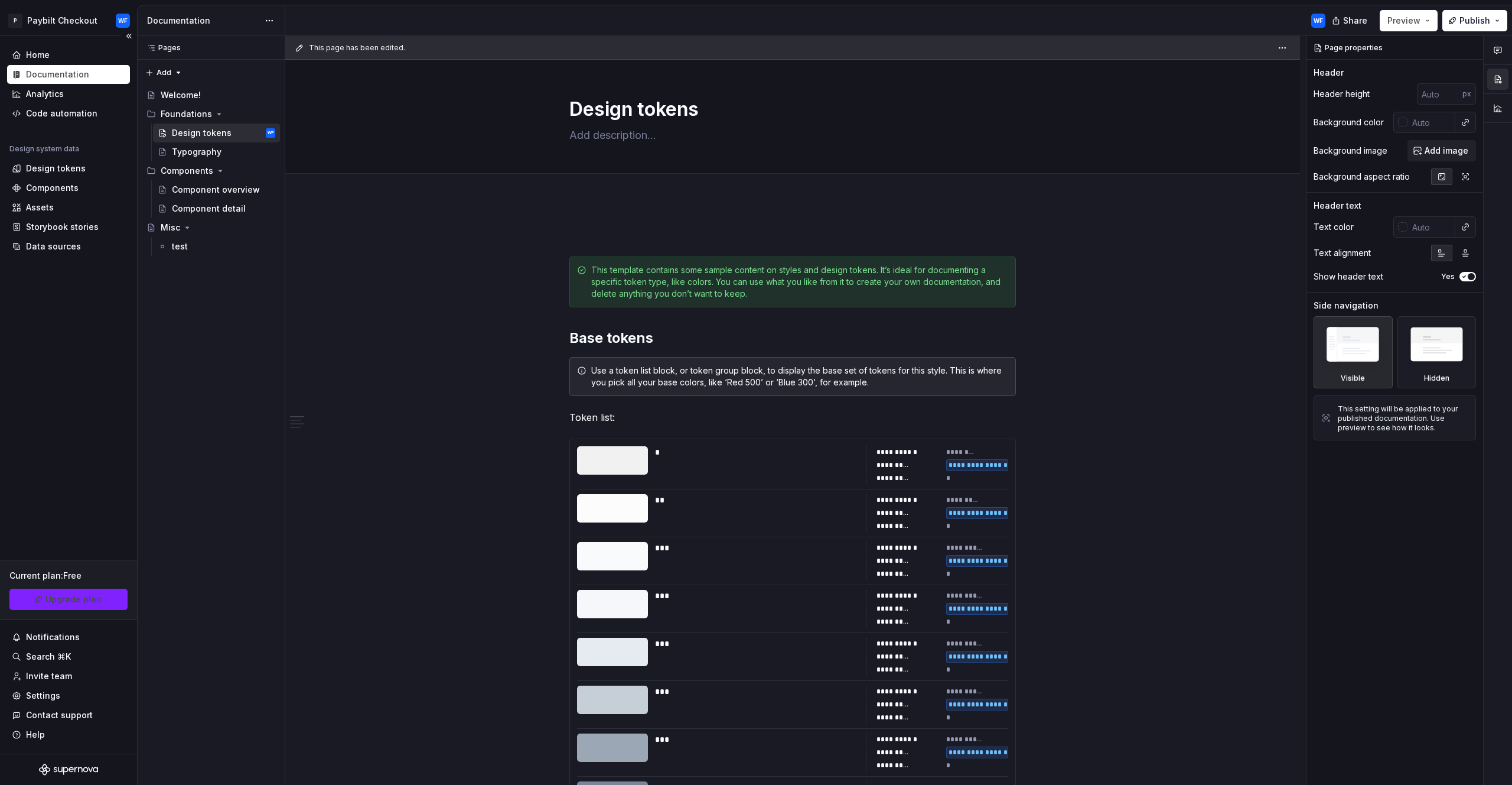
drag, startPoint x: 1225, startPoint y: 207, endPoint x: 101, endPoint y: 143, distance: 1125.8
click at [1223, 207] on div "**********" at bounding box center [796, 411] width 1021 height 750
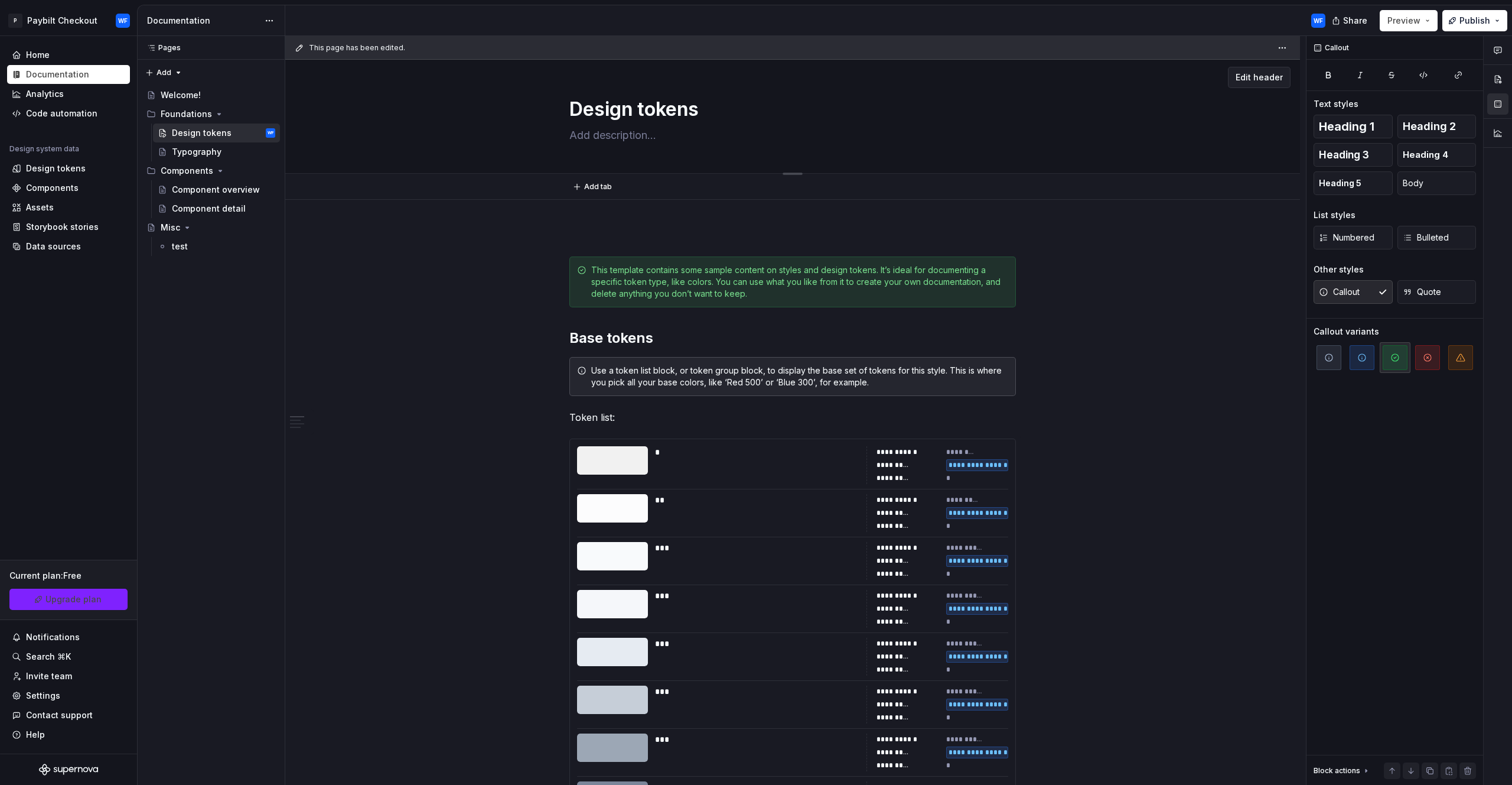
click at [1196, 119] on div "Design tokens" at bounding box center [793, 115] width 921 height 116
click at [445, 33] on div "WF" at bounding box center [811, 20] width 1050 height 30
click at [1285, 43] on html "P Paybilt Checkout WF Home Documentation Analytics Code automation Design syste…" at bounding box center [756, 392] width 1512 height 785
click at [1247, 216] on html "P Paybilt Checkout WF Home Documentation Analytics Code automation Design syste…" at bounding box center [756, 392] width 1512 height 785
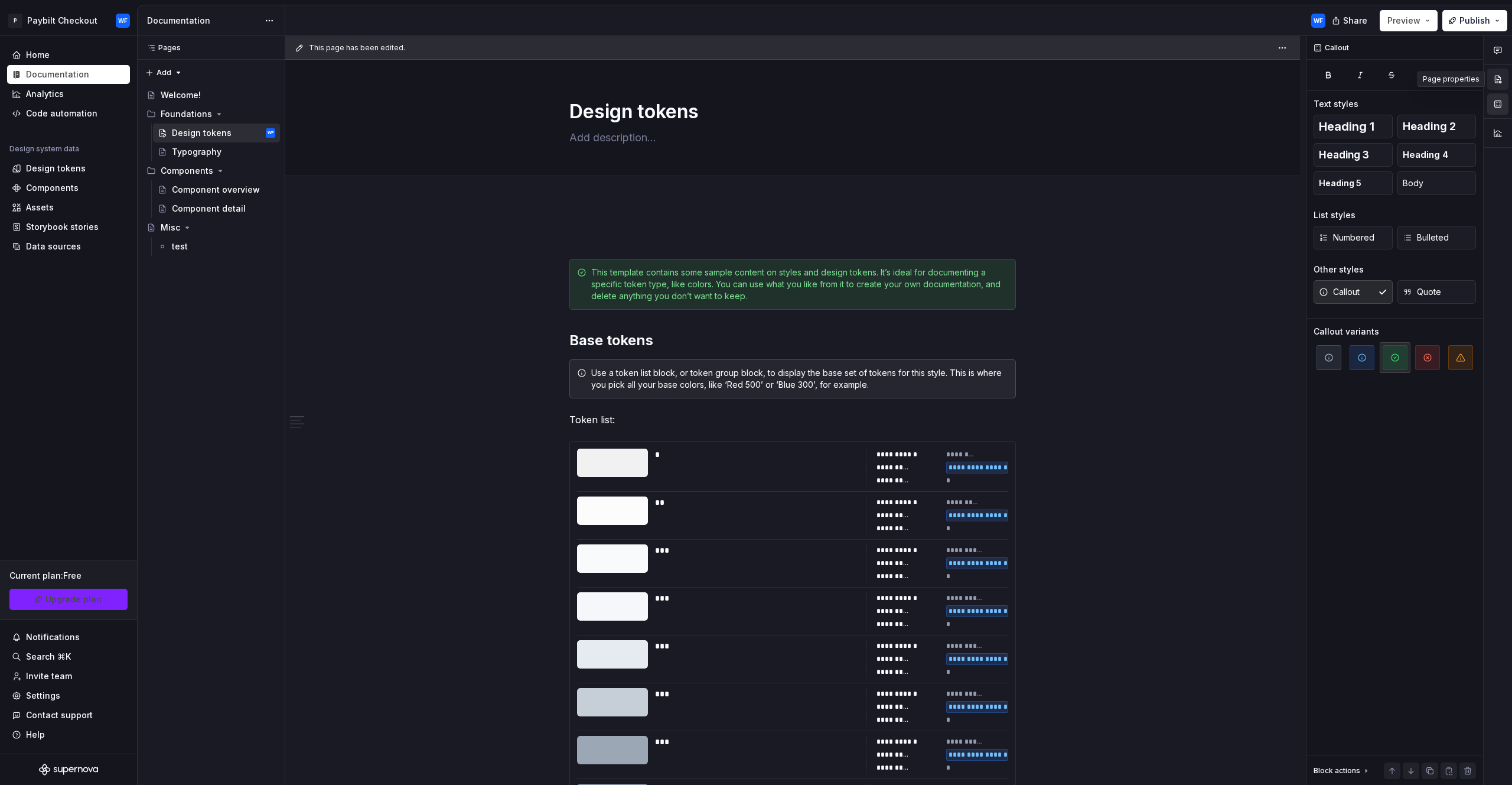
click at [1498, 86] on button "button" at bounding box center [1498, 79] width 21 height 21
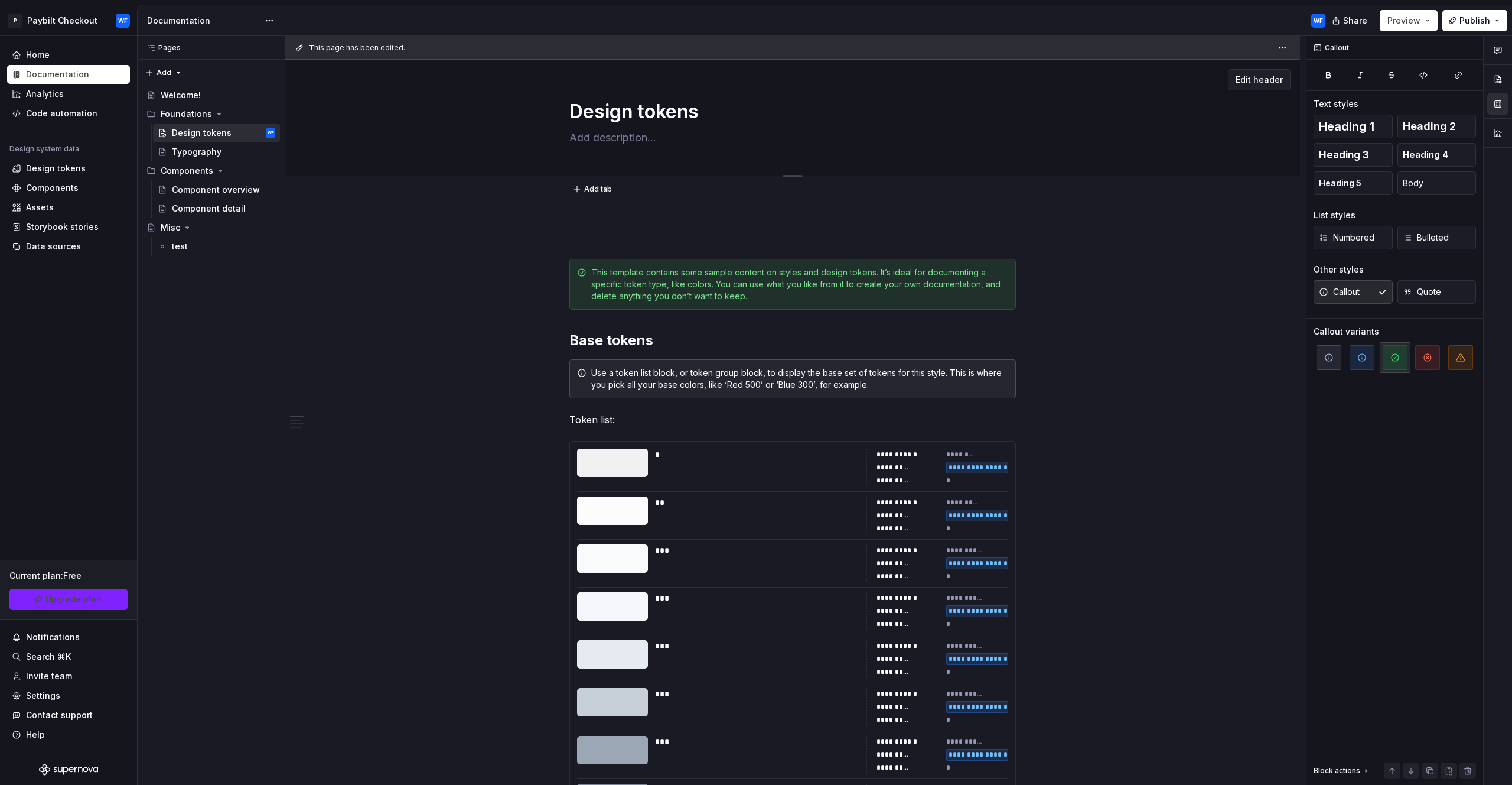
click at [1097, 130] on div "Design tokens" at bounding box center [793, 118] width 921 height 116
click at [1354, 773] on div "Block actions" at bounding box center [1337, 771] width 47 height 9
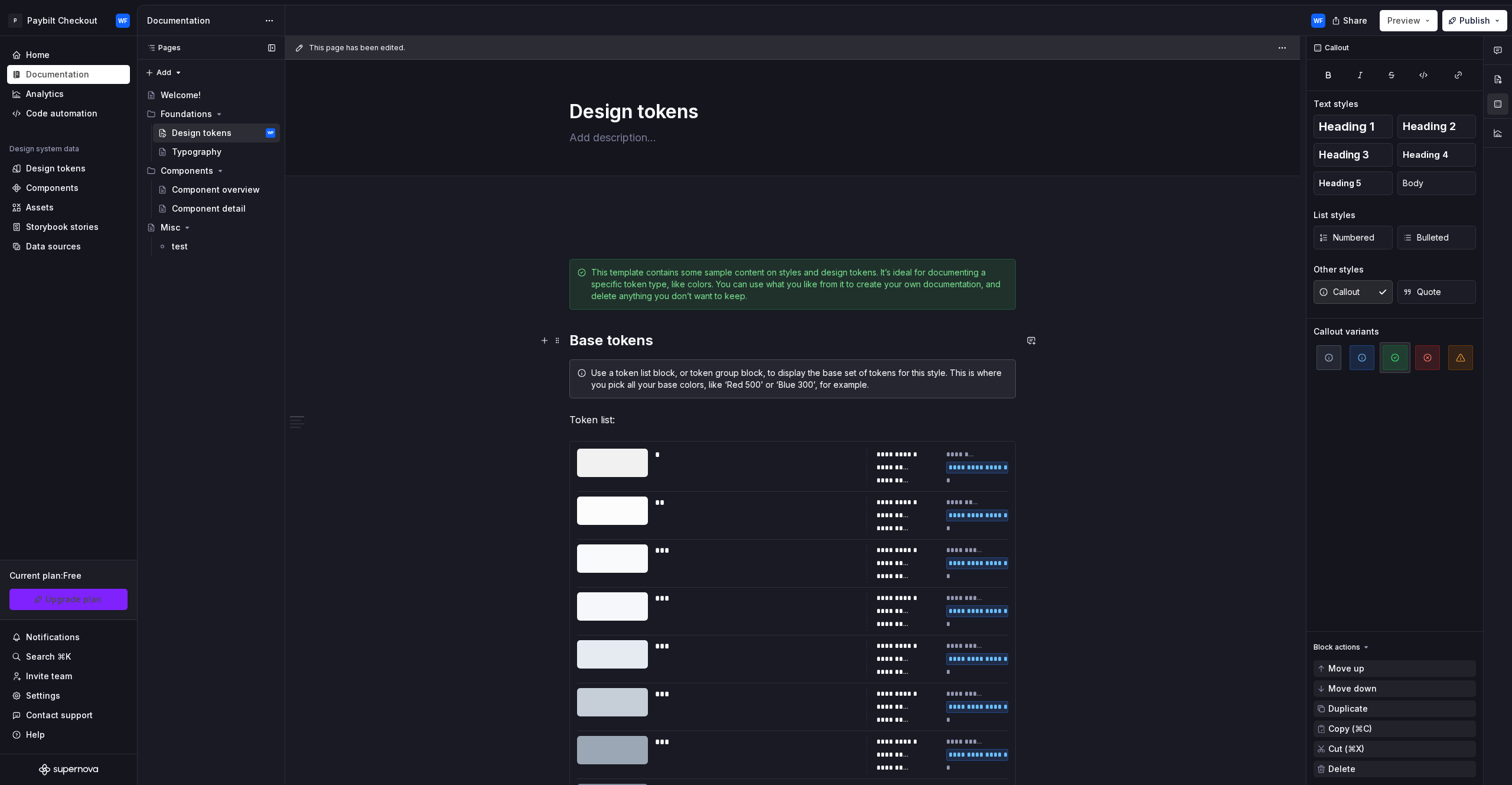
drag, startPoint x: 424, startPoint y: 333, endPoint x: 234, endPoint y: 331, distance: 190.0
click at [424, 333] on div "**********" at bounding box center [796, 411] width 1021 height 750
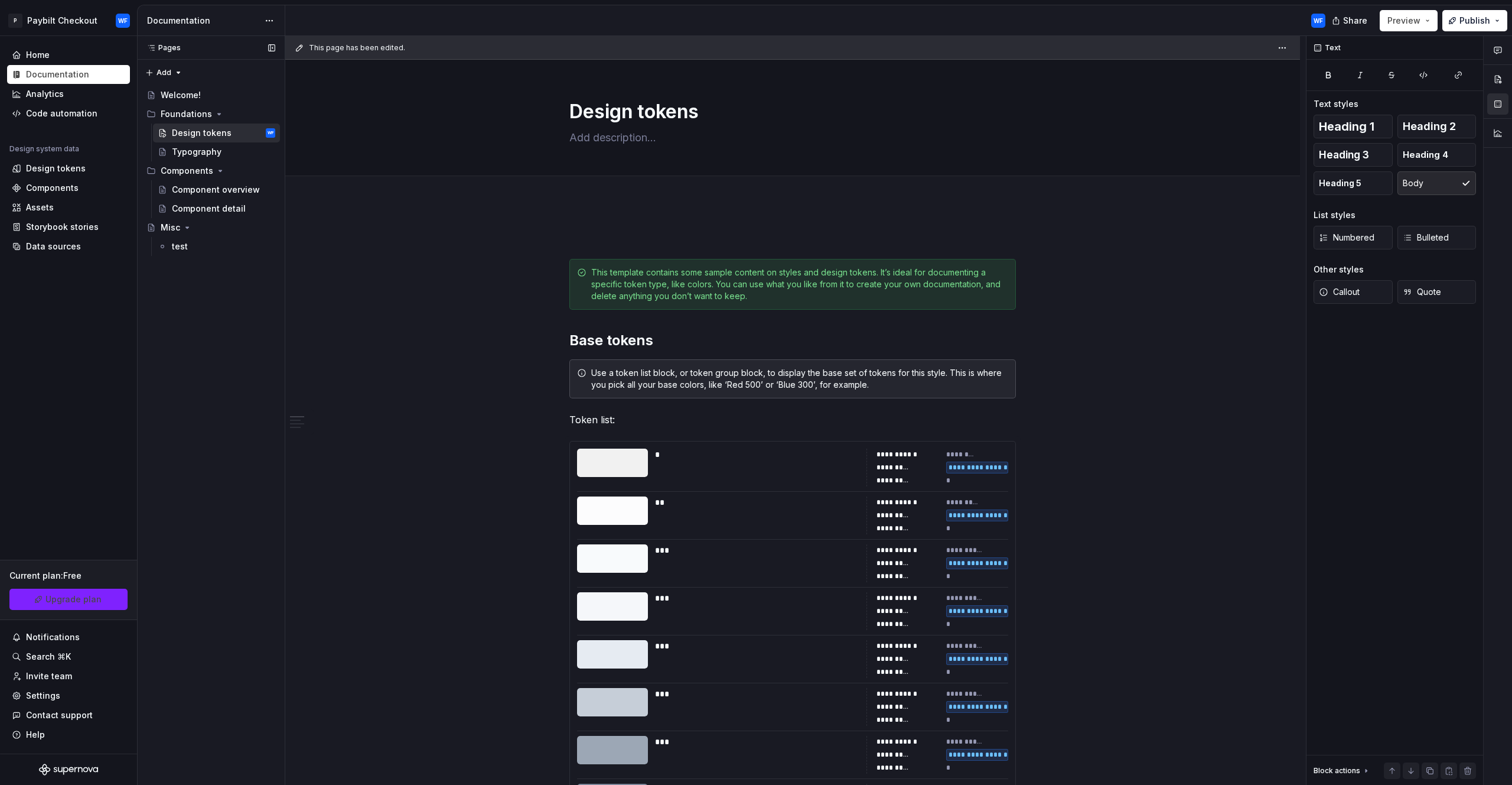
click at [234, 331] on div "Pages Pages Add Accessibility guide for tree Page tree. Navigate the tree with …" at bounding box center [211, 411] width 148 height 750
click at [224, 326] on div "Pages Pages Add Accessibility guide for tree Page tree. Navigate the tree with …" at bounding box center [211, 411] width 148 height 750
click at [557, 444] on span at bounding box center [558, 446] width 9 height 17
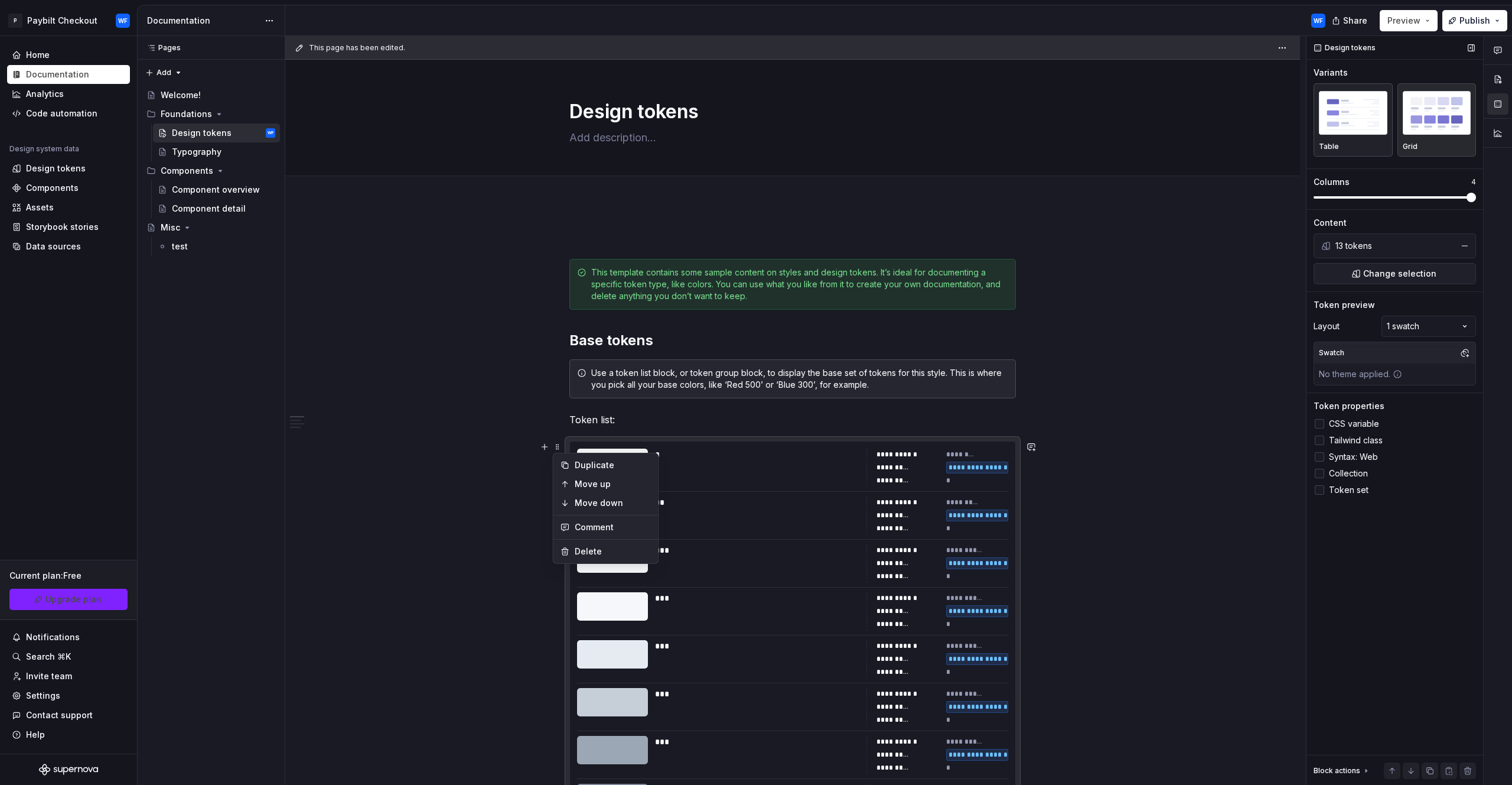
click at [1340, 127] on img "button" at bounding box center [1353, 113] width 69 height 43
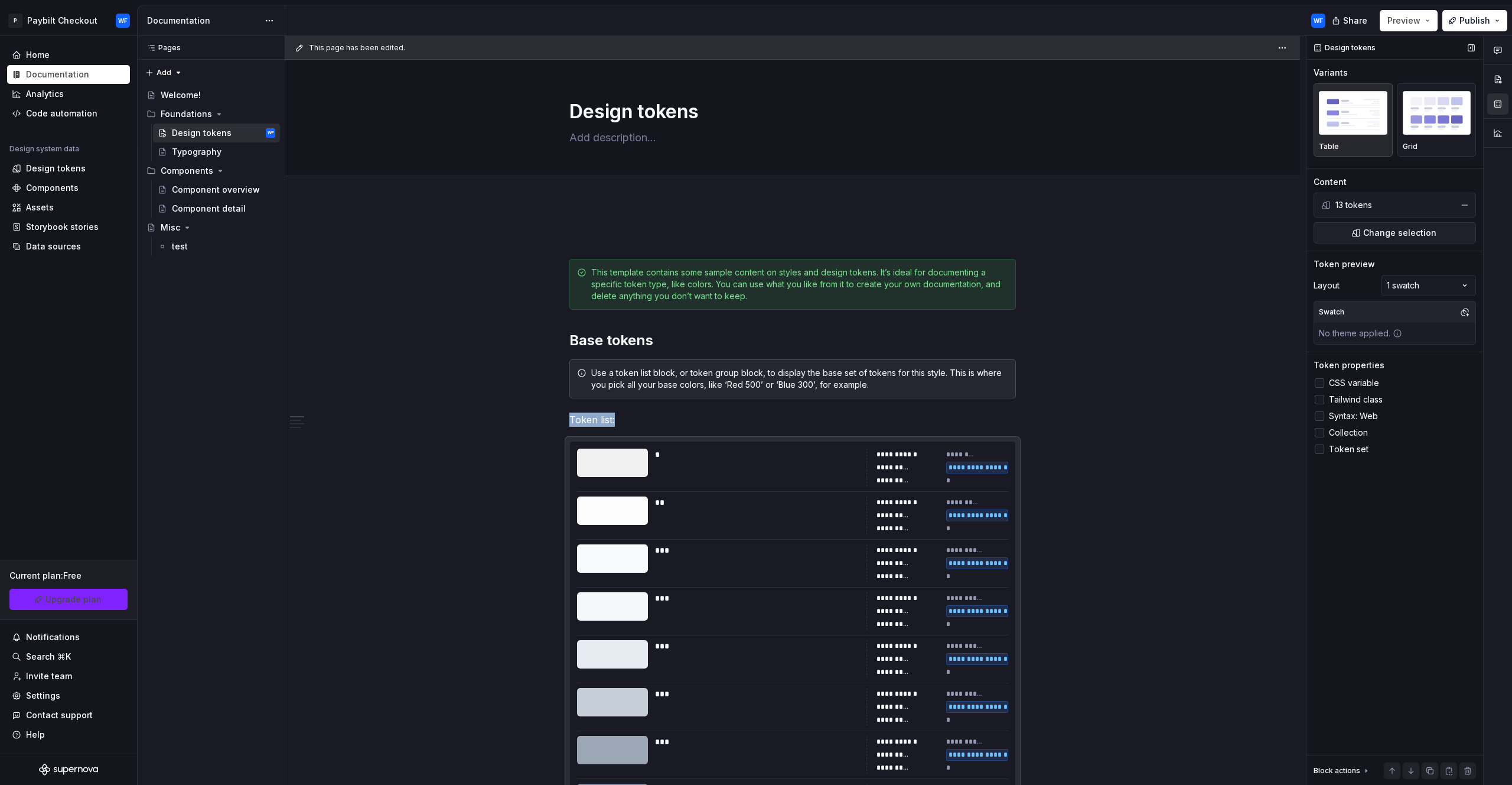
scroll to position [283, 0]
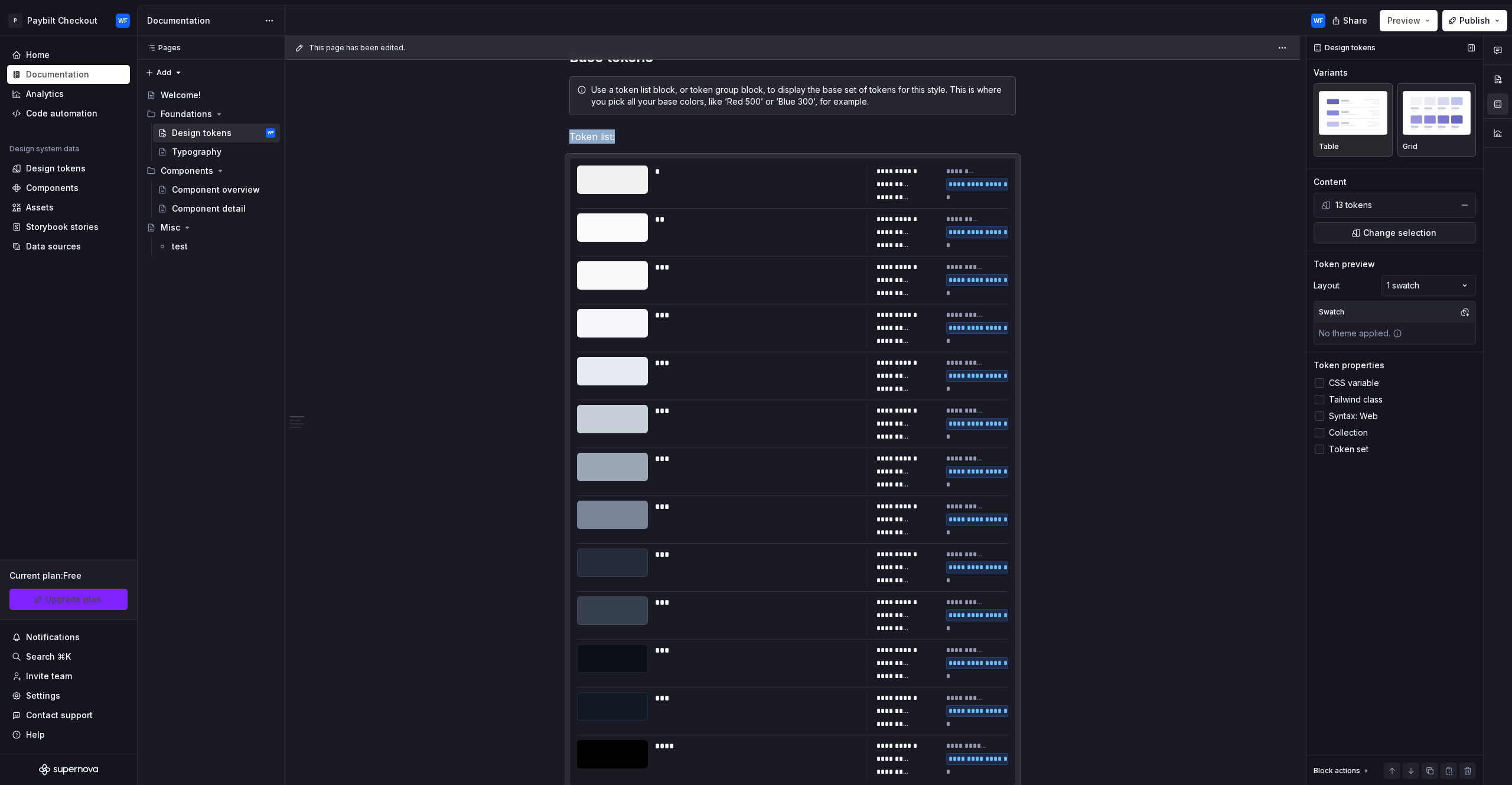
click at [1416, 119] on img "button" at bounding box center [1437, 113] width 69 height 43
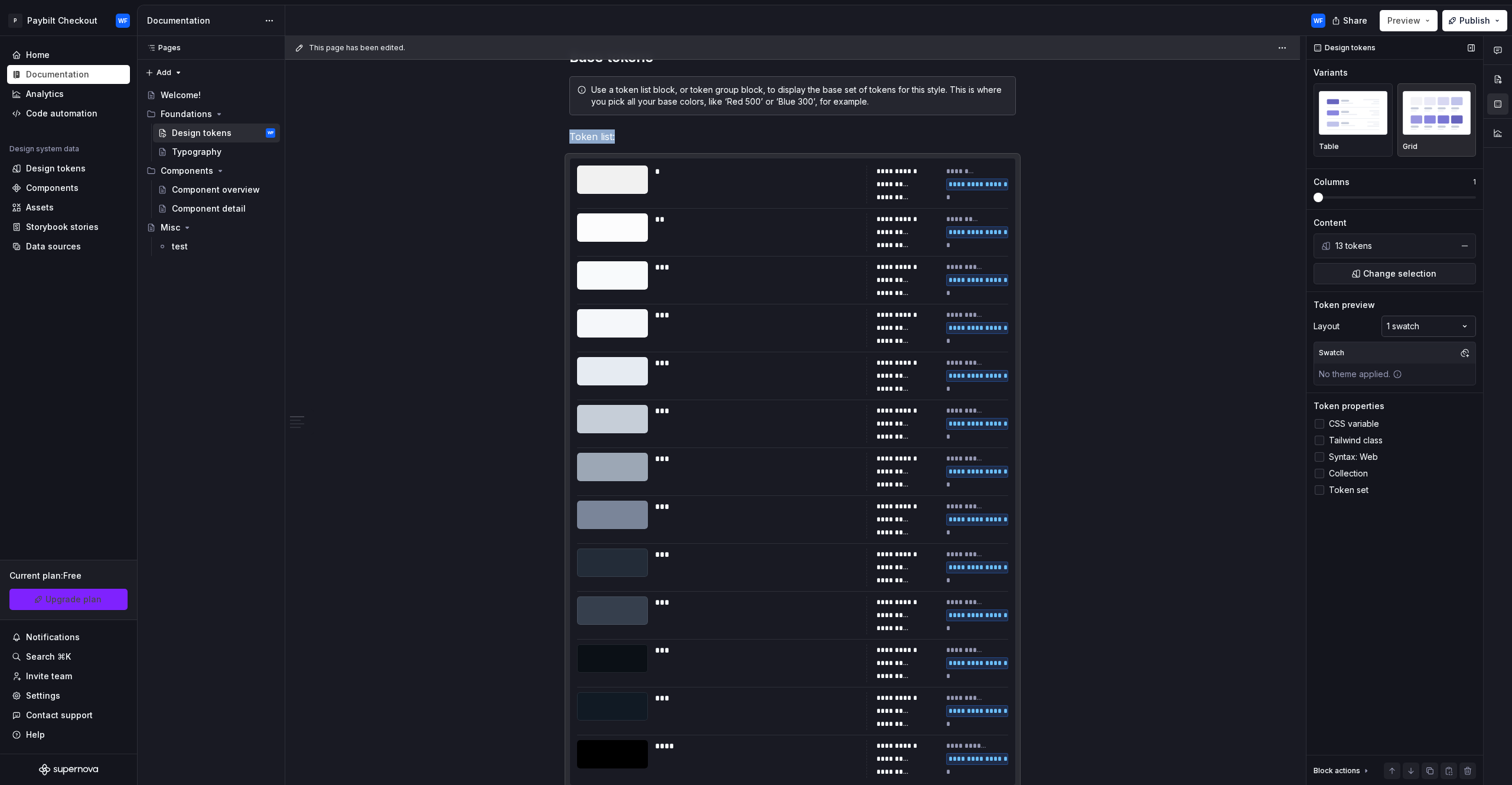
click at [1416, 328] on div "Comments Open comments No comments yet Select ‘Comment’ from the block context …" at bounding box center [1409, 411] width 205 height 750
click at [1322, 436] on div "Comments Open comments No comments yet Select ‘Comment’ from the block context …" at bounding box center [1409, 411] width 205 height 750
click at [1320, 440] on div at bounding box center [1320, 440] width 9 height 9
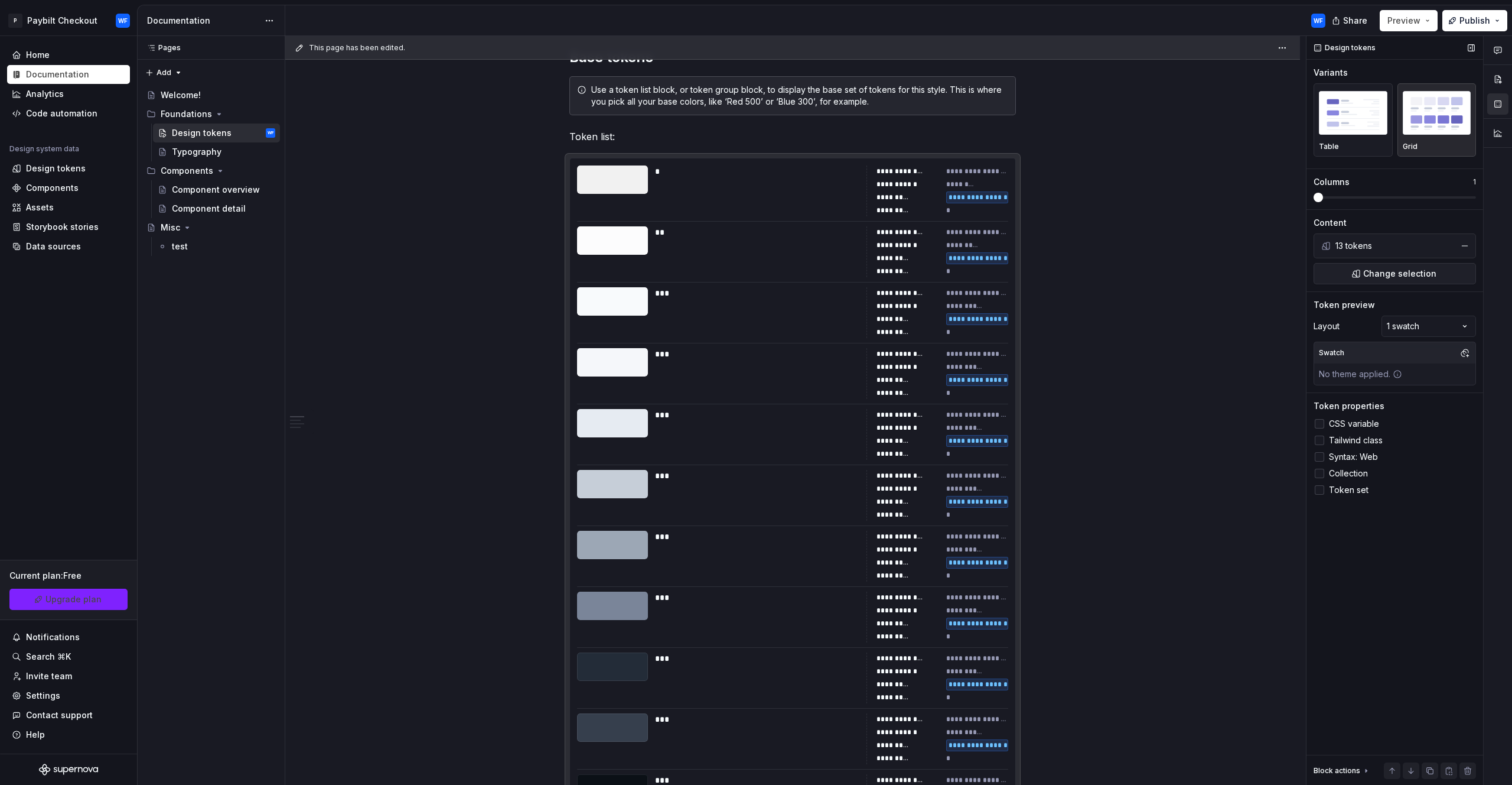
click at [1321, 427] on div at bounding box center [1320, 423] width 9 height 9
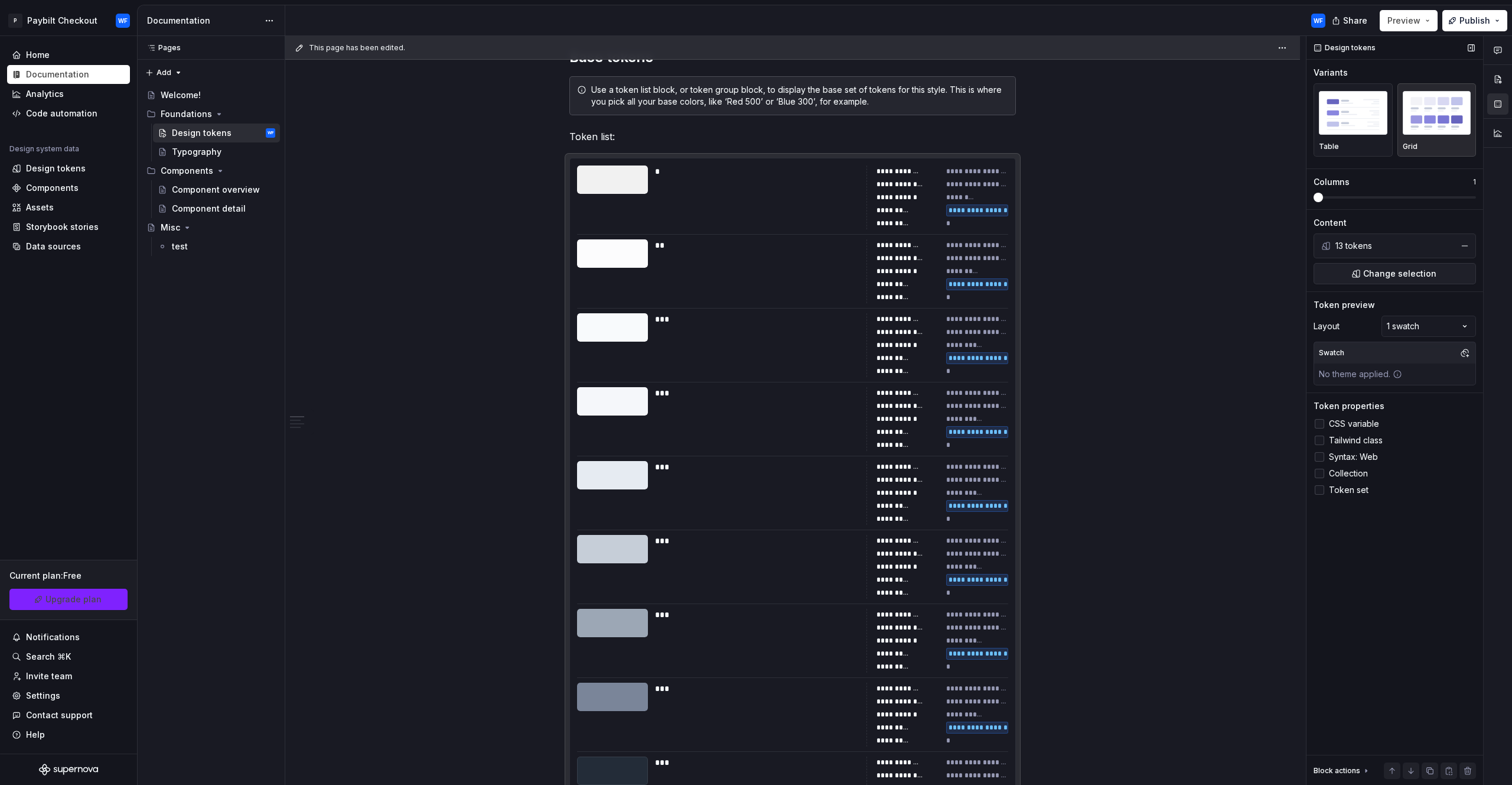
click at [1320, 424] on icon at bounding box center [1320, 424] width 0 height 0
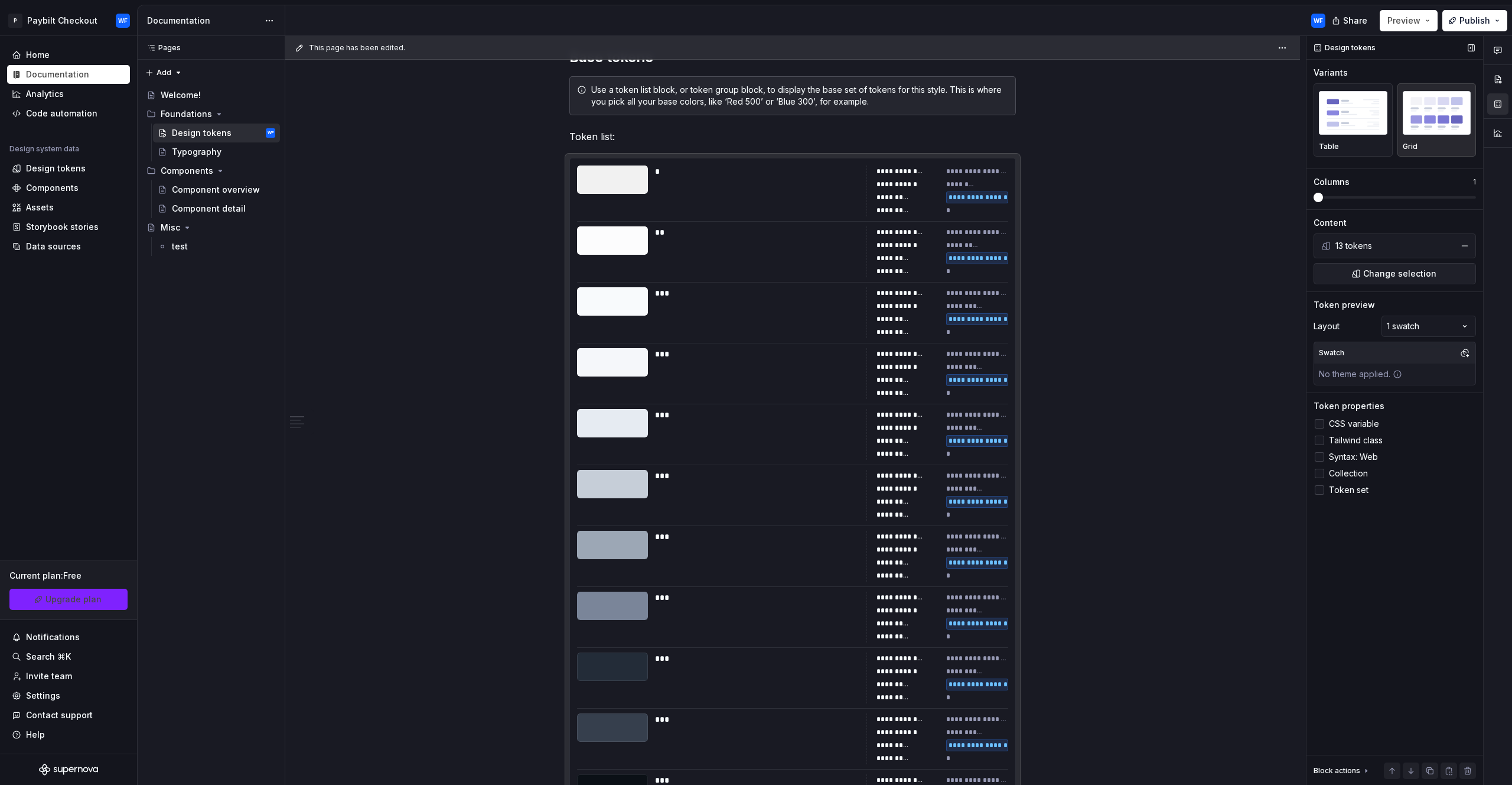
click at [1321, 427] on div at bounding box center [1320, 423] width 9 height 9
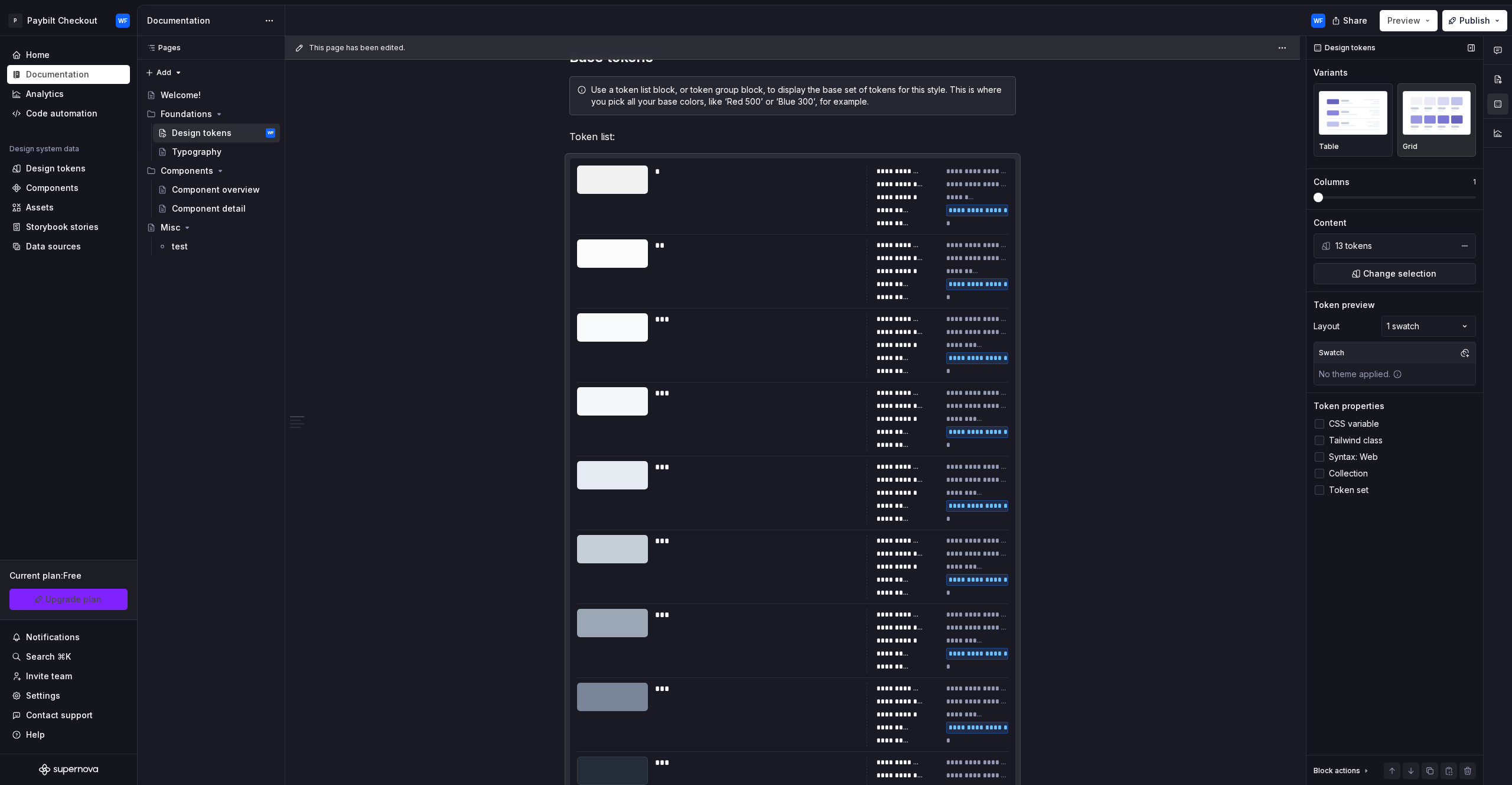
click at [1320, 441] on polyline at bounding box center [1320, 441] width 0 height 0
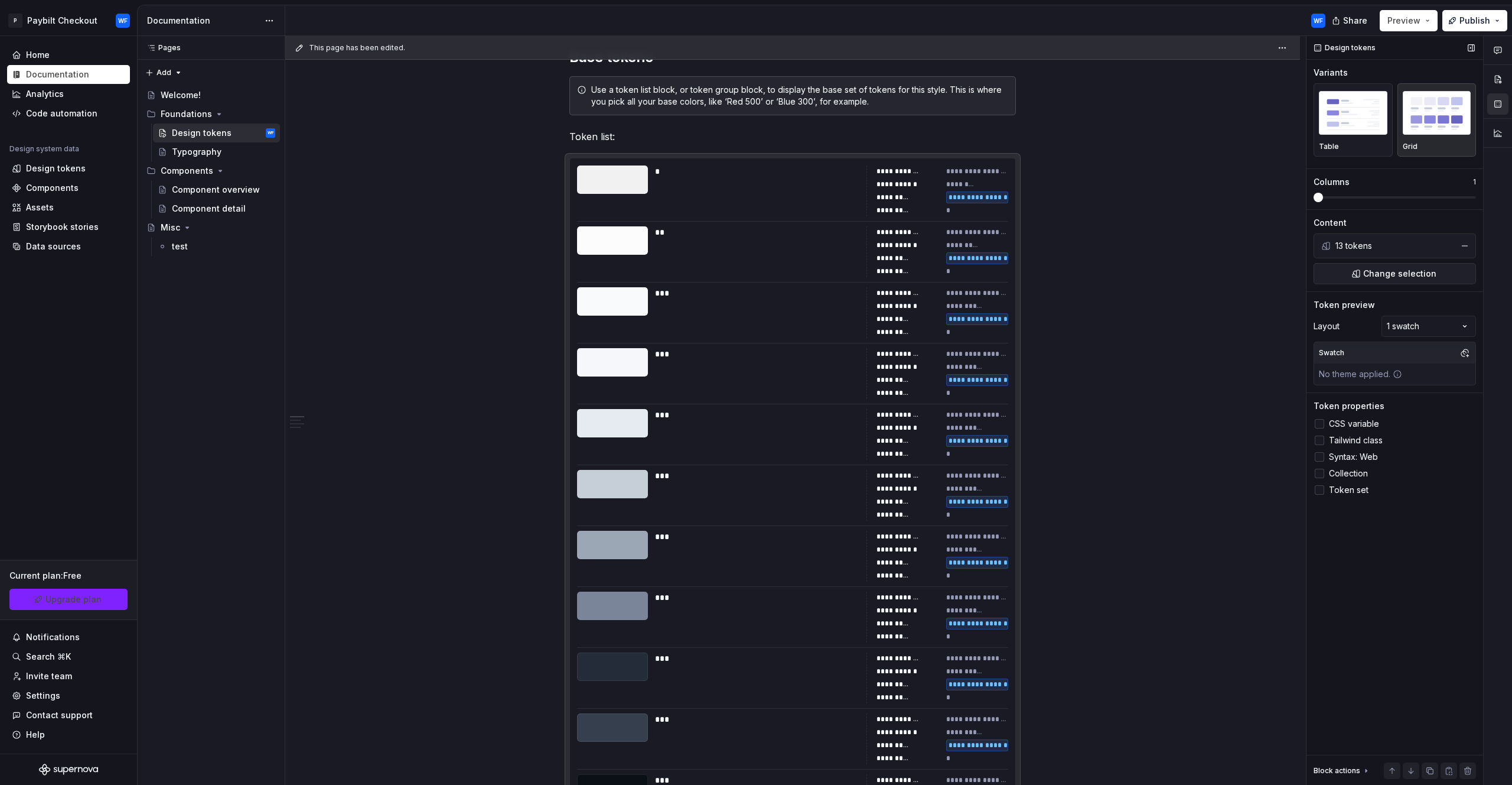
click at [1323, 200] on span at bounding box center [1318, 197] width 9 height 9
click at [1344, 200] on span at bounding box center [1395, 197] width 163 height 9
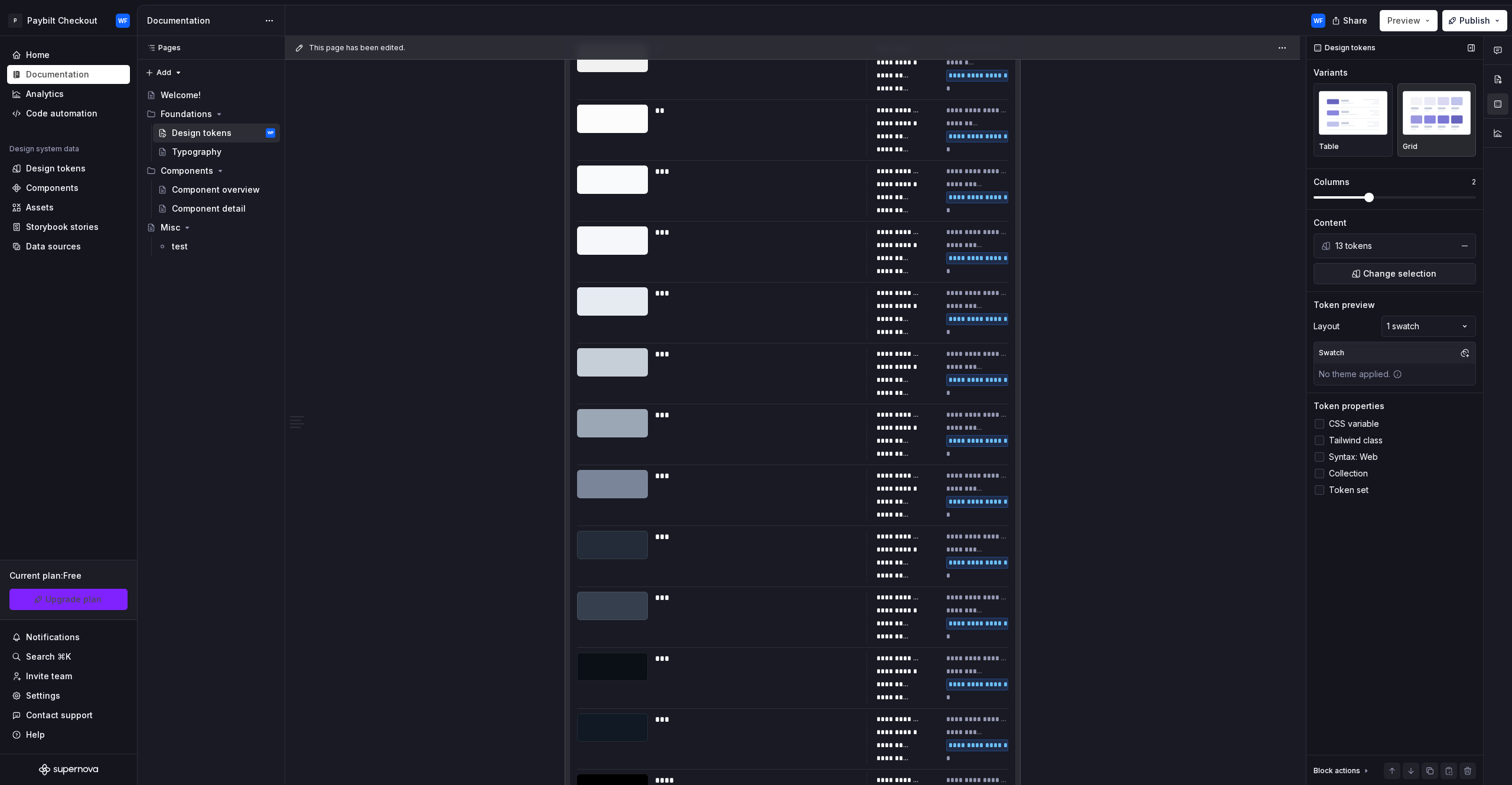
click at [1374, 202] on span at bounding box center [1369, 197] width 9 height 9
click at [1323, 202] on span at bounding box center [1395, 197] width 163 height 9
click at [1414, 200] on span at bounding box center [1395, 197] width 163 height 9
drag, startPoint x: 1359, startPoint y: 187, endPoint x: 1309, endPoint y: 195, distance: 50.6
click at [1312, 195] on div "Design tokens Variants Table Grid Columns 3 Content 13 tokens Change selection …" at bounding box center [1395, 411] width 176 height 750
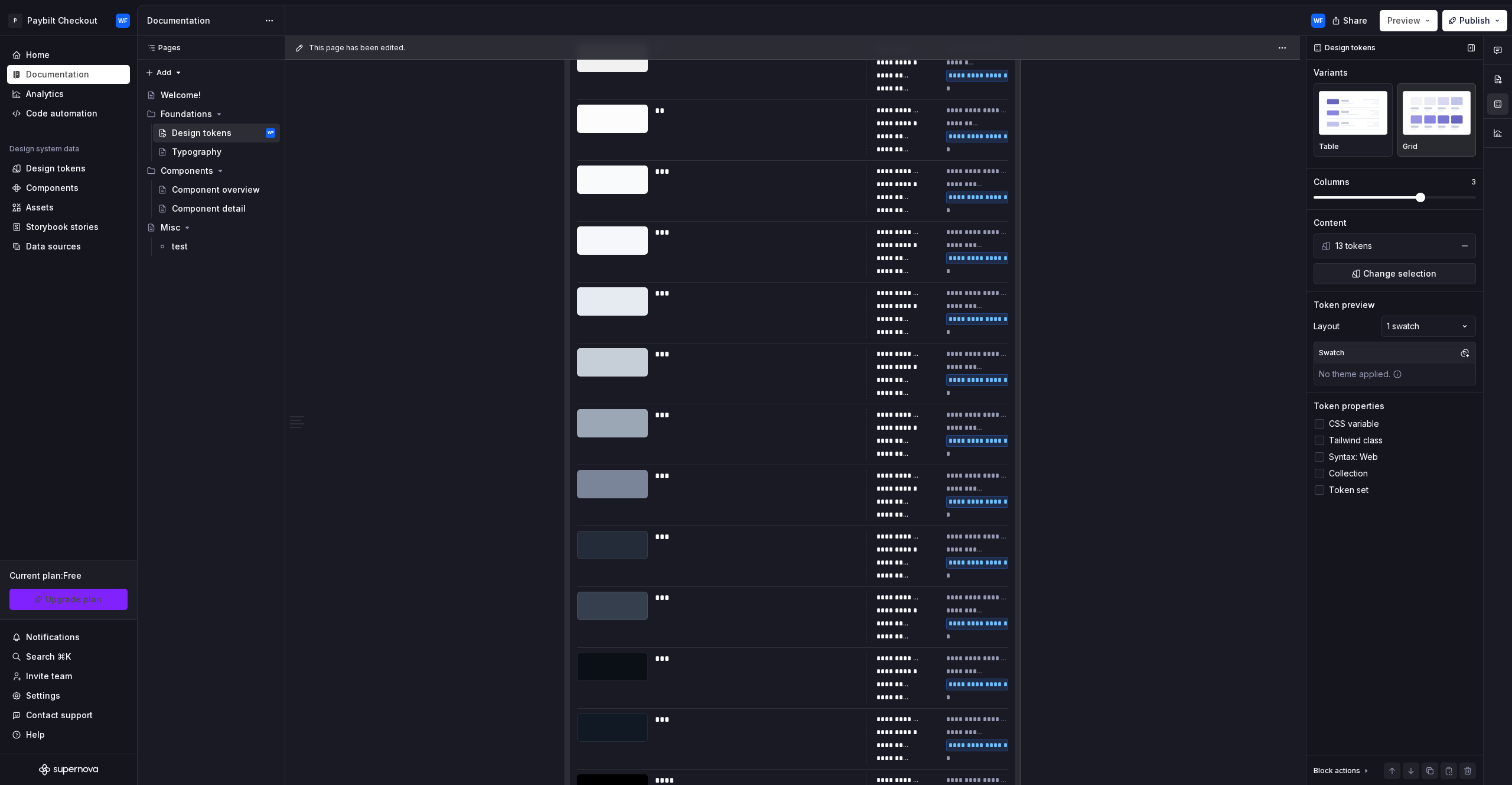
click at [1317, 199] on div "Design tokens Variants Table Grid Columns 3 Content 13 tokens Change selection …" at bounding box center [1395, 411] width 176 height 750
click at [1321, 199] on span at bounding box center [1395, 197] width 163 height 9
click at [1318, 198] on span at bounding box center [1318, 197] width 9 height 9
click at [1378, 129] on img "button" at bounding box center [1353, 113] width 69 height 43
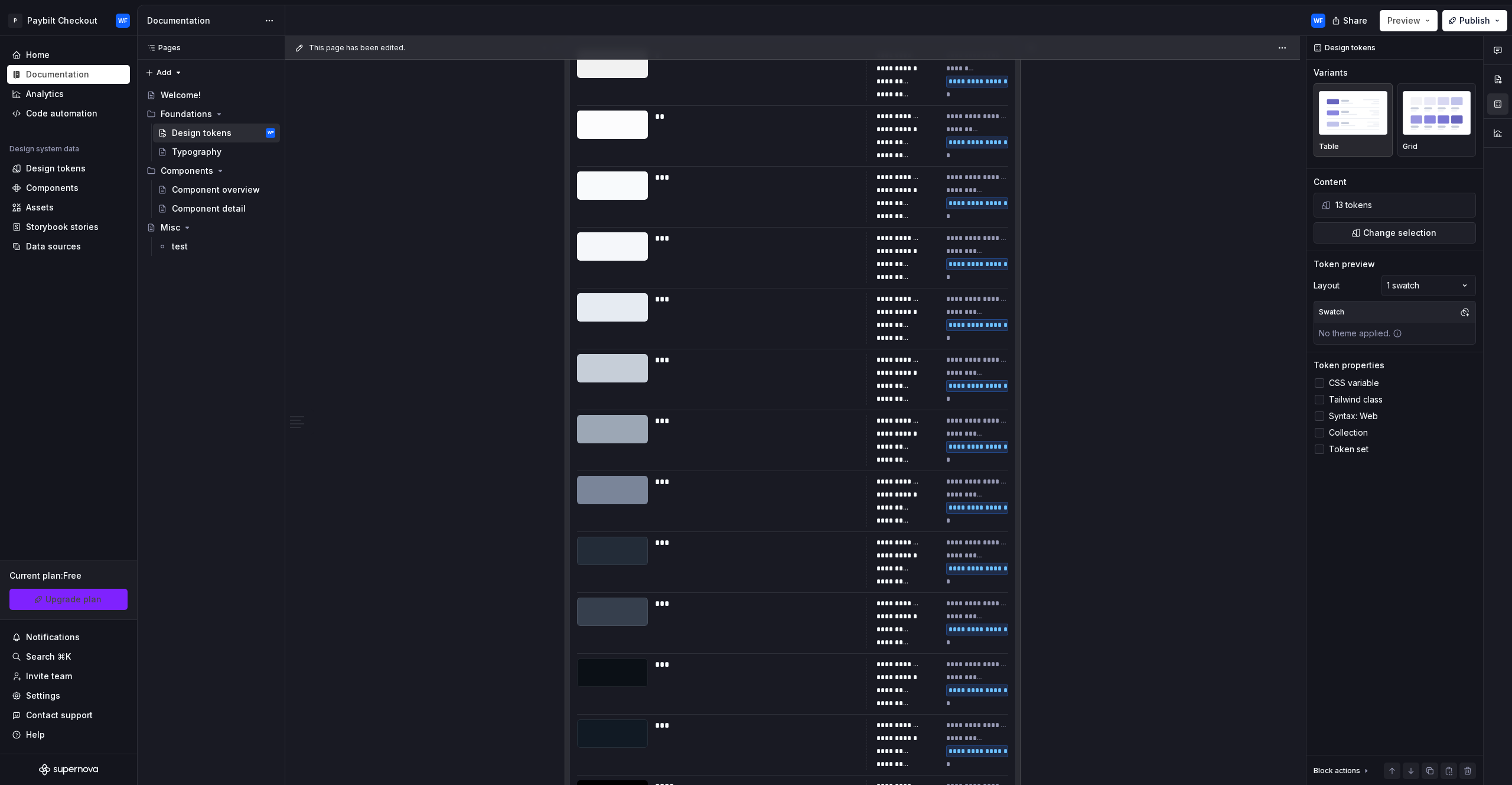
scroll to position [189, 0]
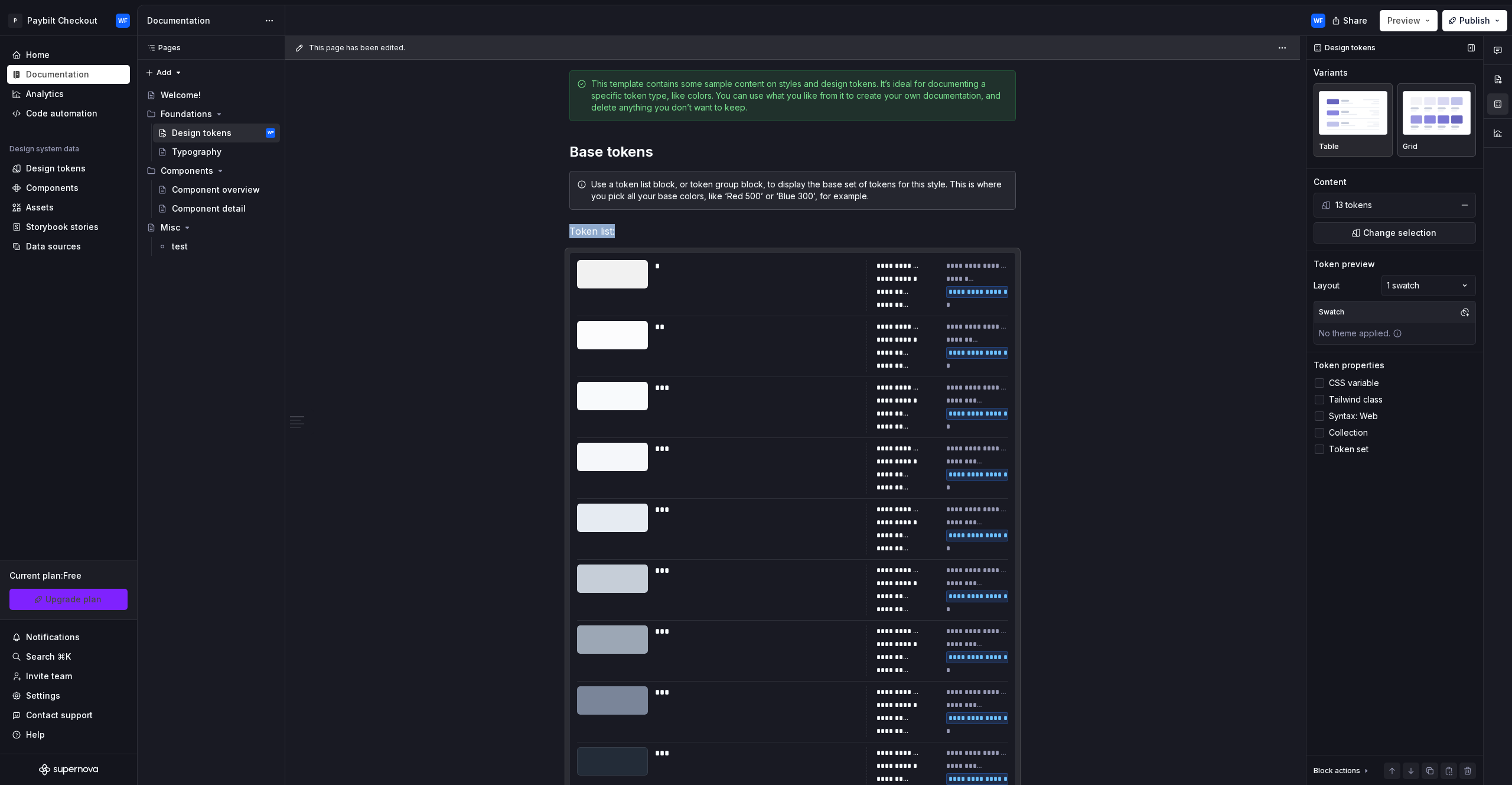
click at [1438, 115] on img "button" at bounding box center [1437, 113] width 69 height 43
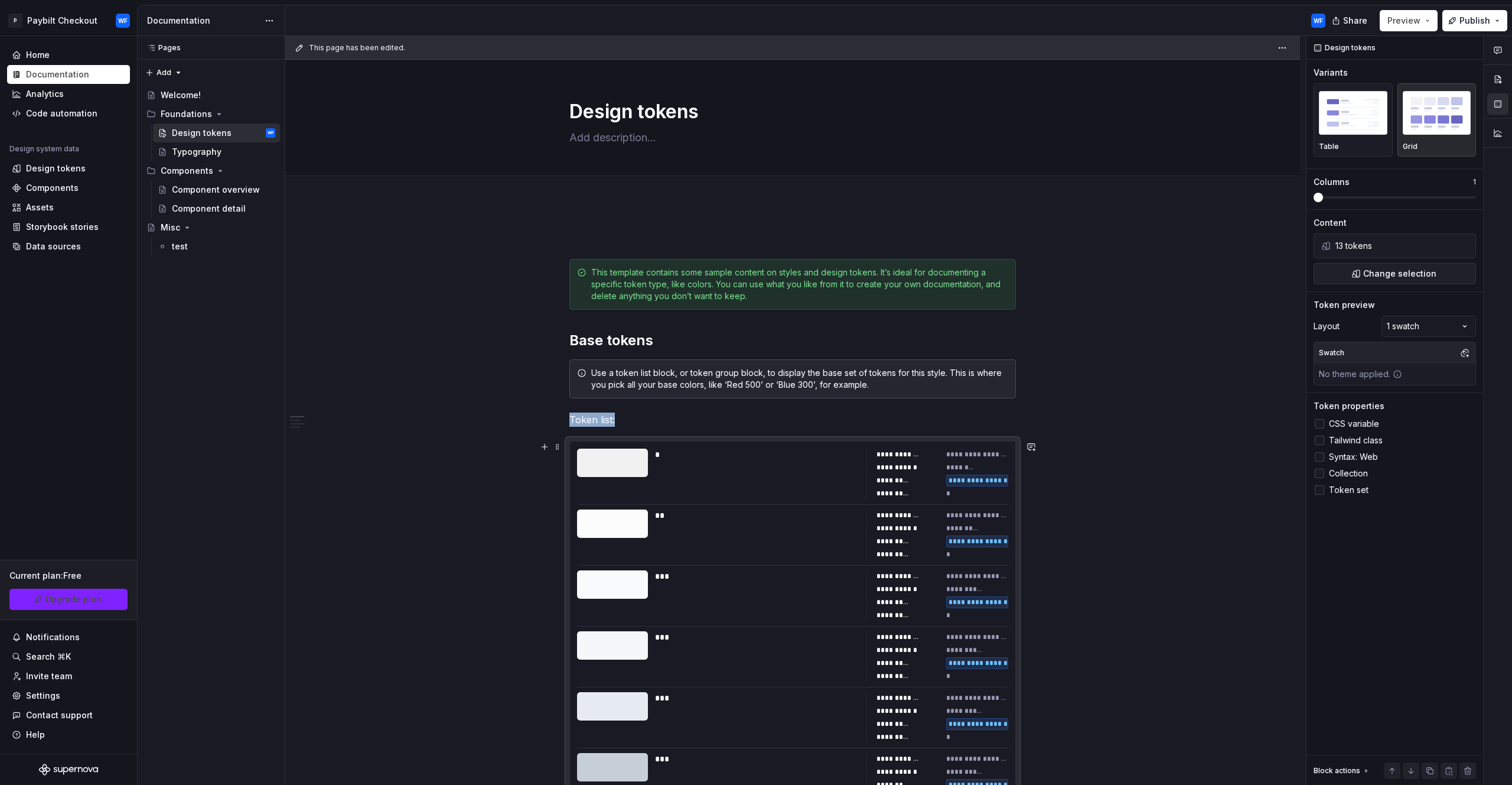
scroll to position [0, 0]
click at [1466, 21] on span "Publish" at bounding box center [1475, 20] width 30 height 12
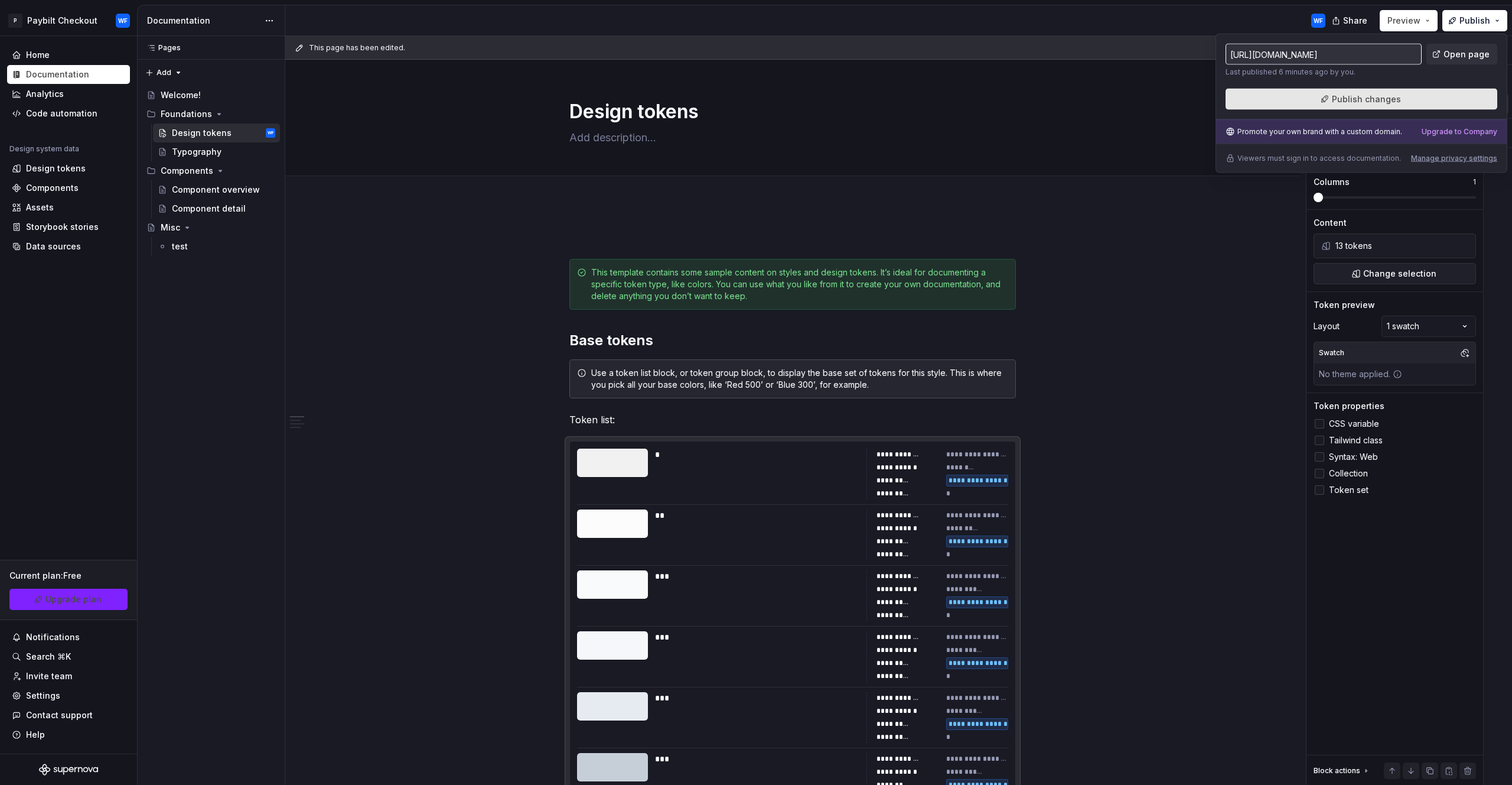
click at [1374, 106] on button "Publish changes" at bounding box center [1362, 99] width 272 height 21
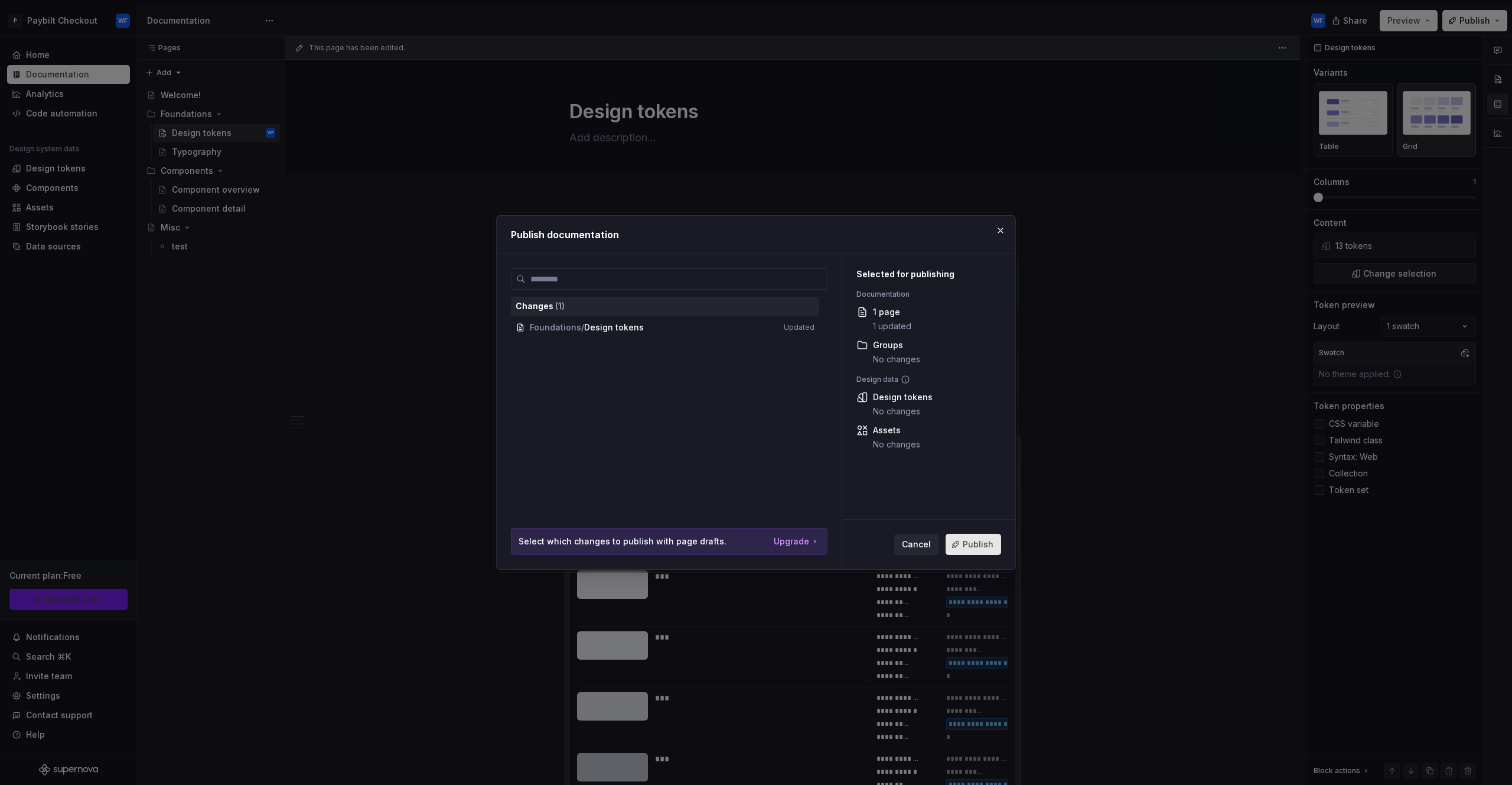
click at [984, 550] on button "Publish" at bounding box center [973, 544] width 56 height 21
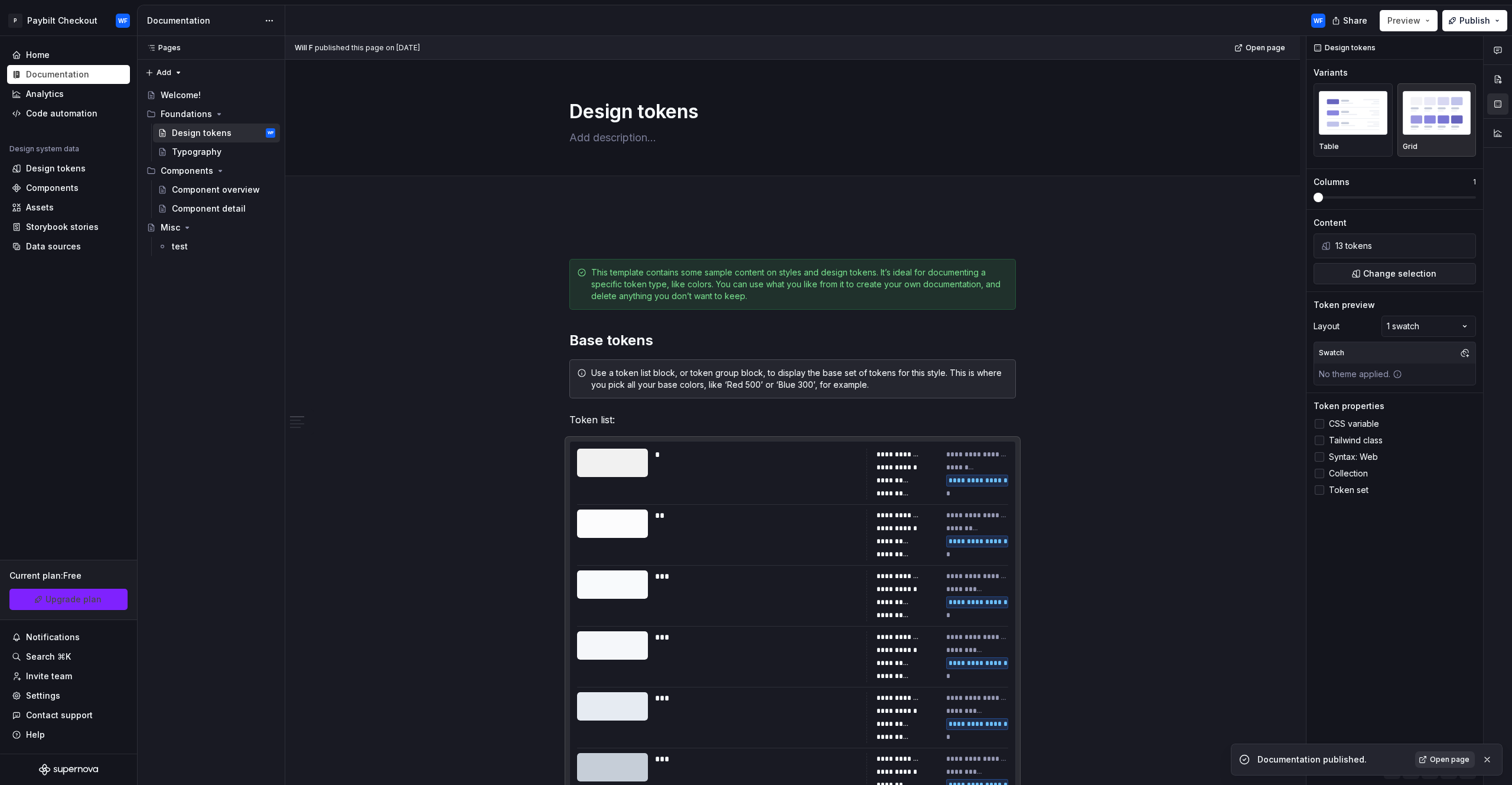
click at [1453, 760] on span "Open page" at bounding box center [1450, 759] width 40 height 9
click at [1362, 199] on span at bounding box center [1395, 197] width 163 height 9
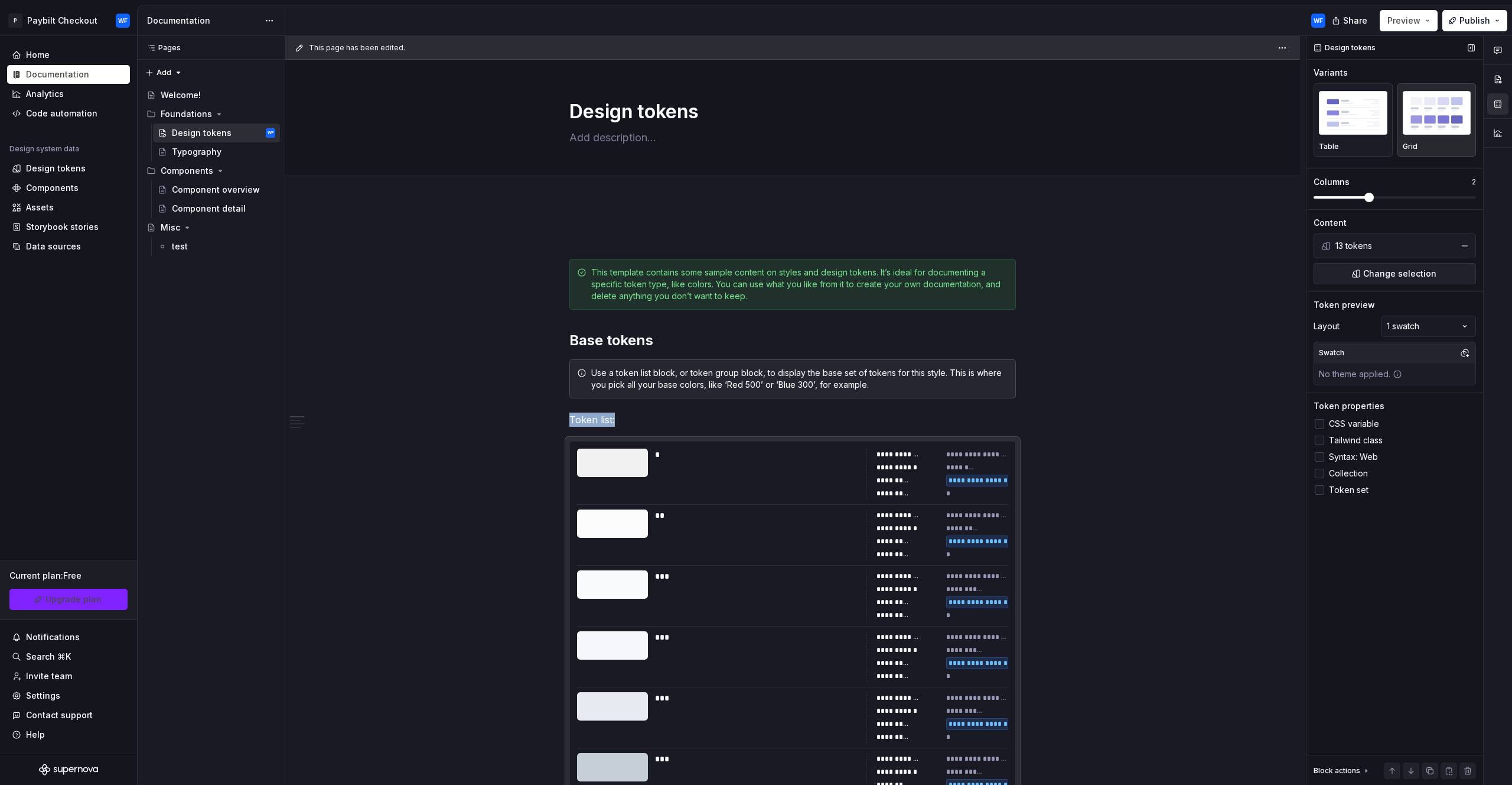
scroll to position [405, 0]
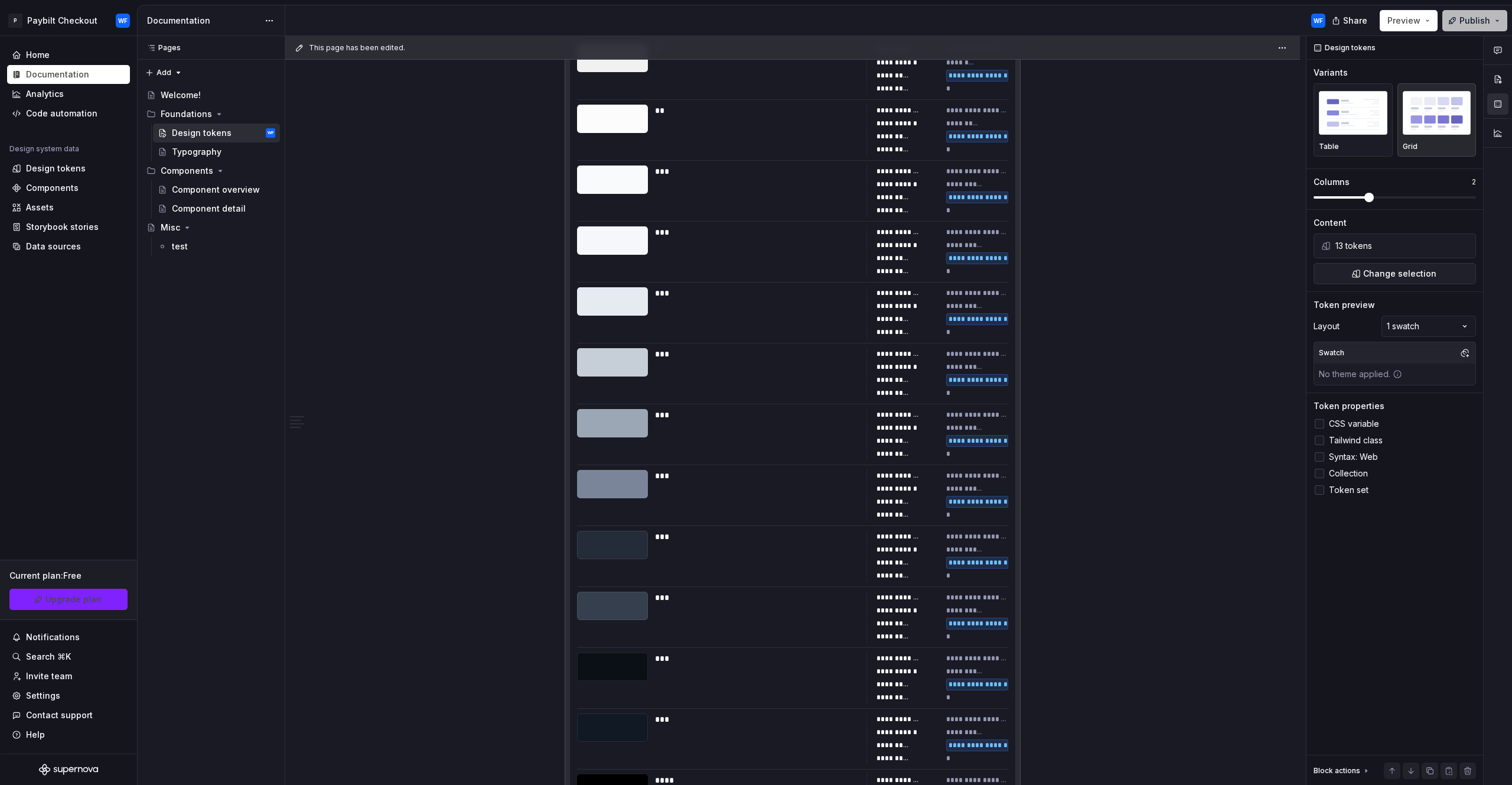
click at [1454, 27] on button "Publish" at bounding box center [1475, 20] width 65 height 21
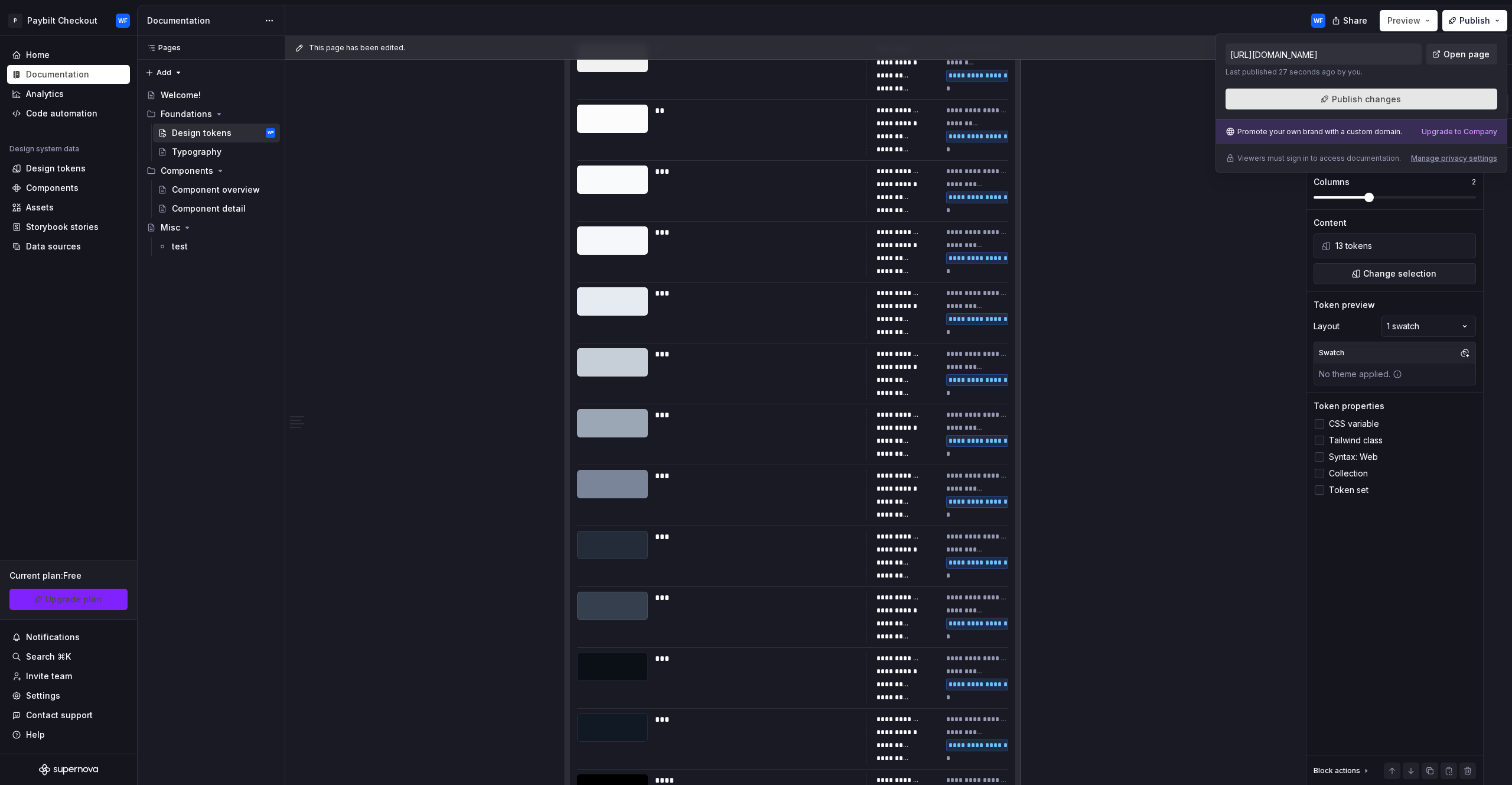
click at [1443, 99] on button "Publish changes" at bounding box center [1362, 99] width 272 height 21
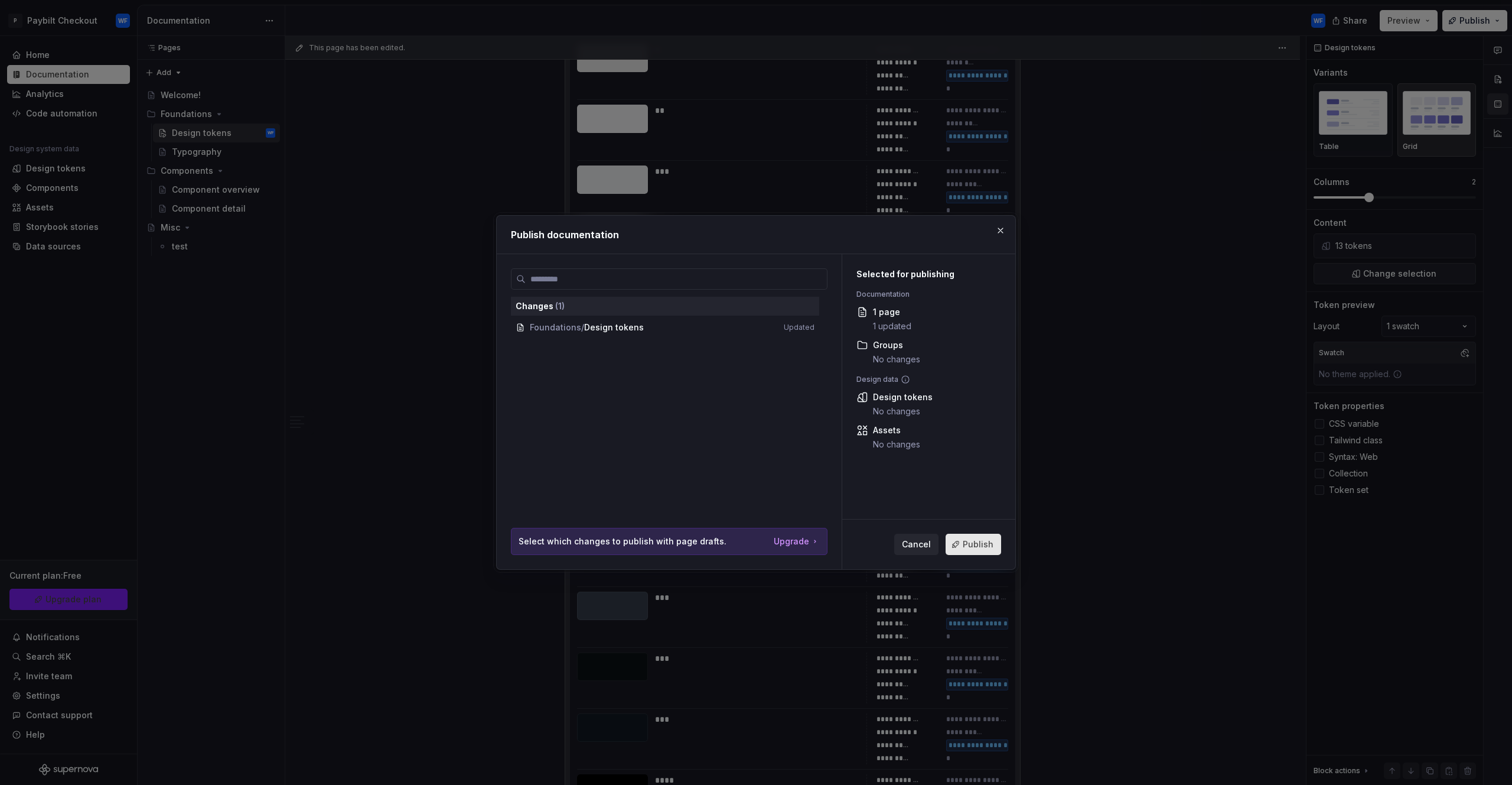
click at [981, 548] on span "Publish" at bounding box center [978, 544] width 30 height 12
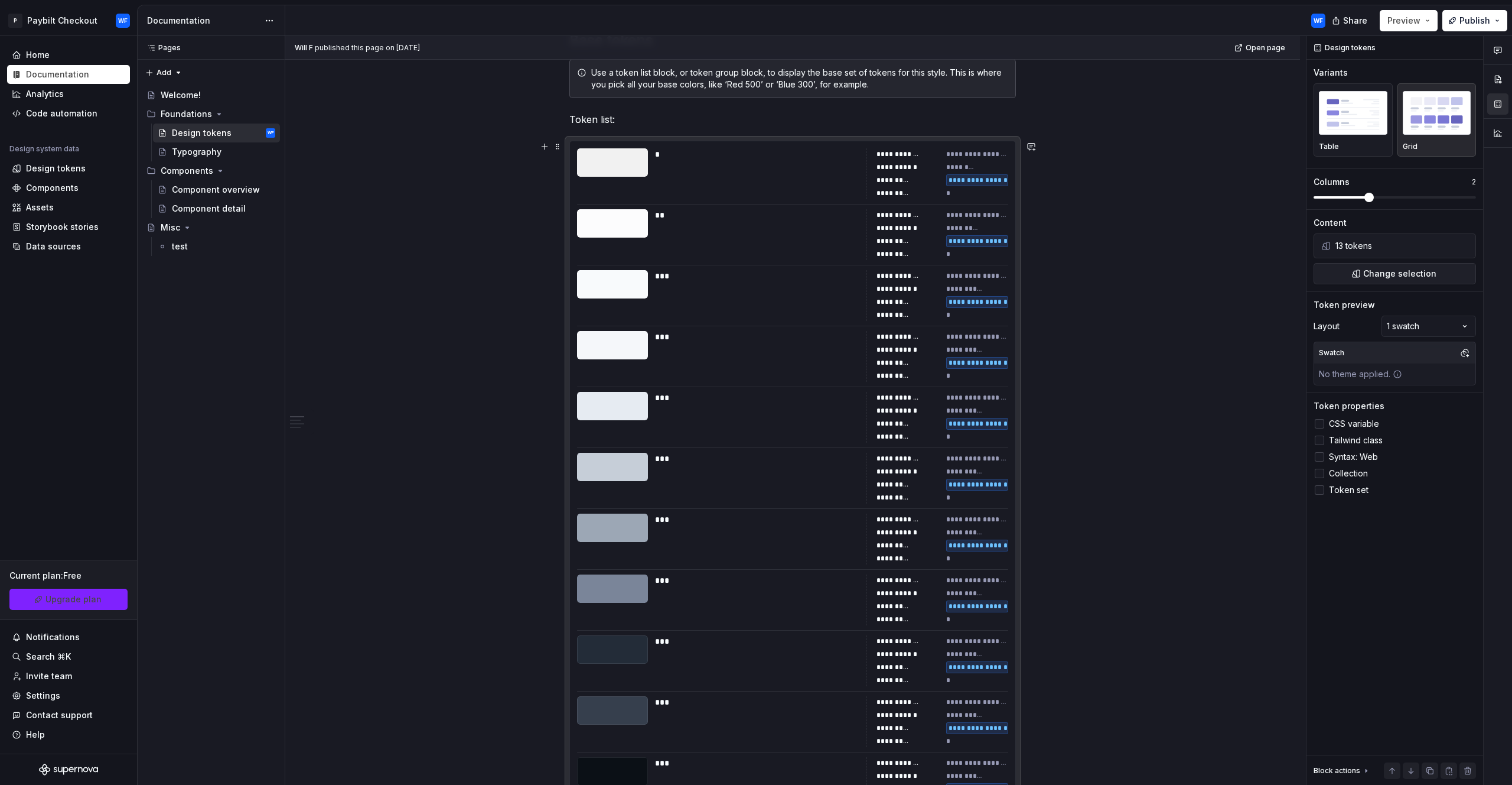
scroll to position [0, 0]
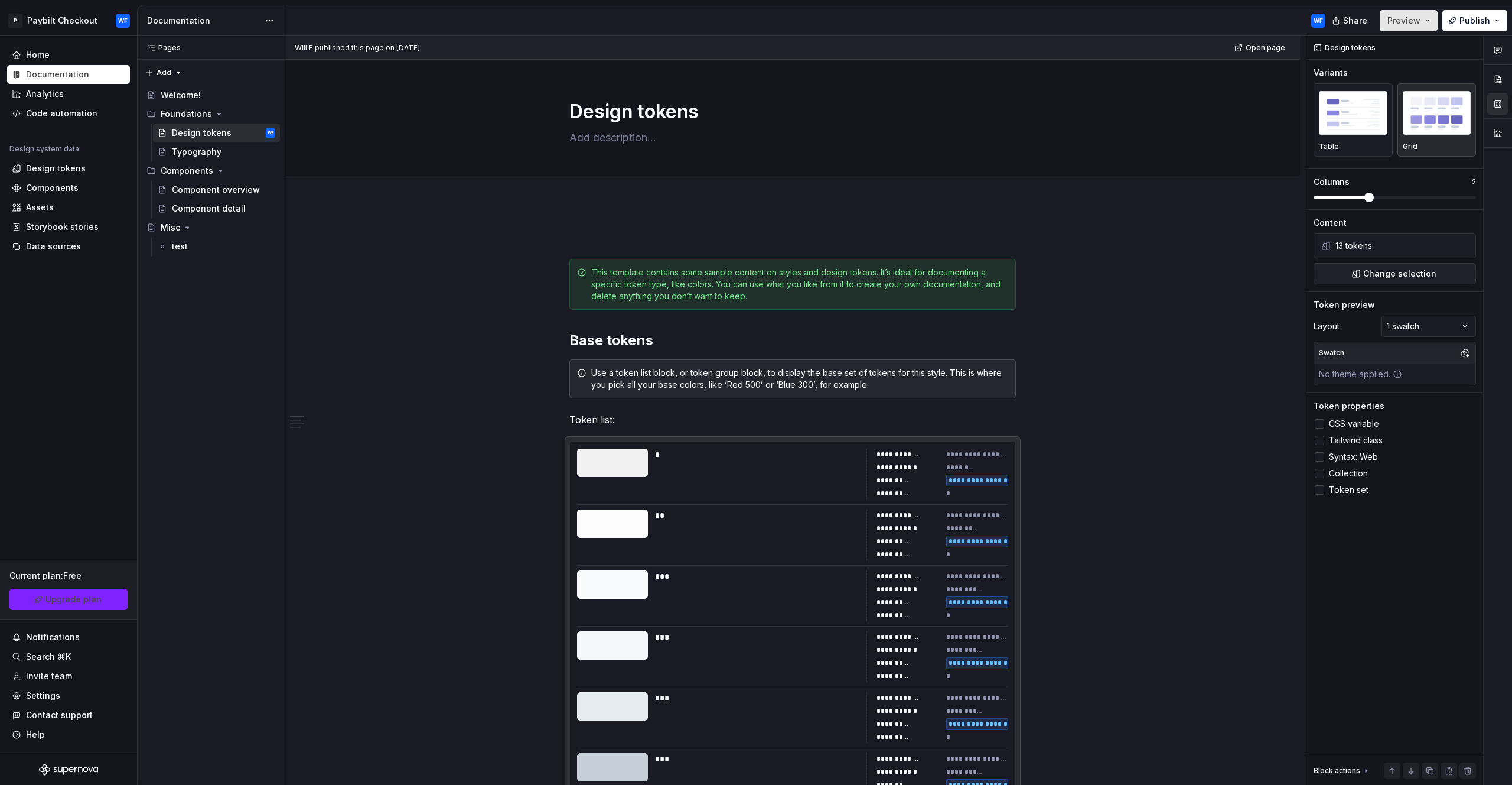
click at [1416, 18] on span "Preview" at bounding box center [1404, 20] width 33 height 12
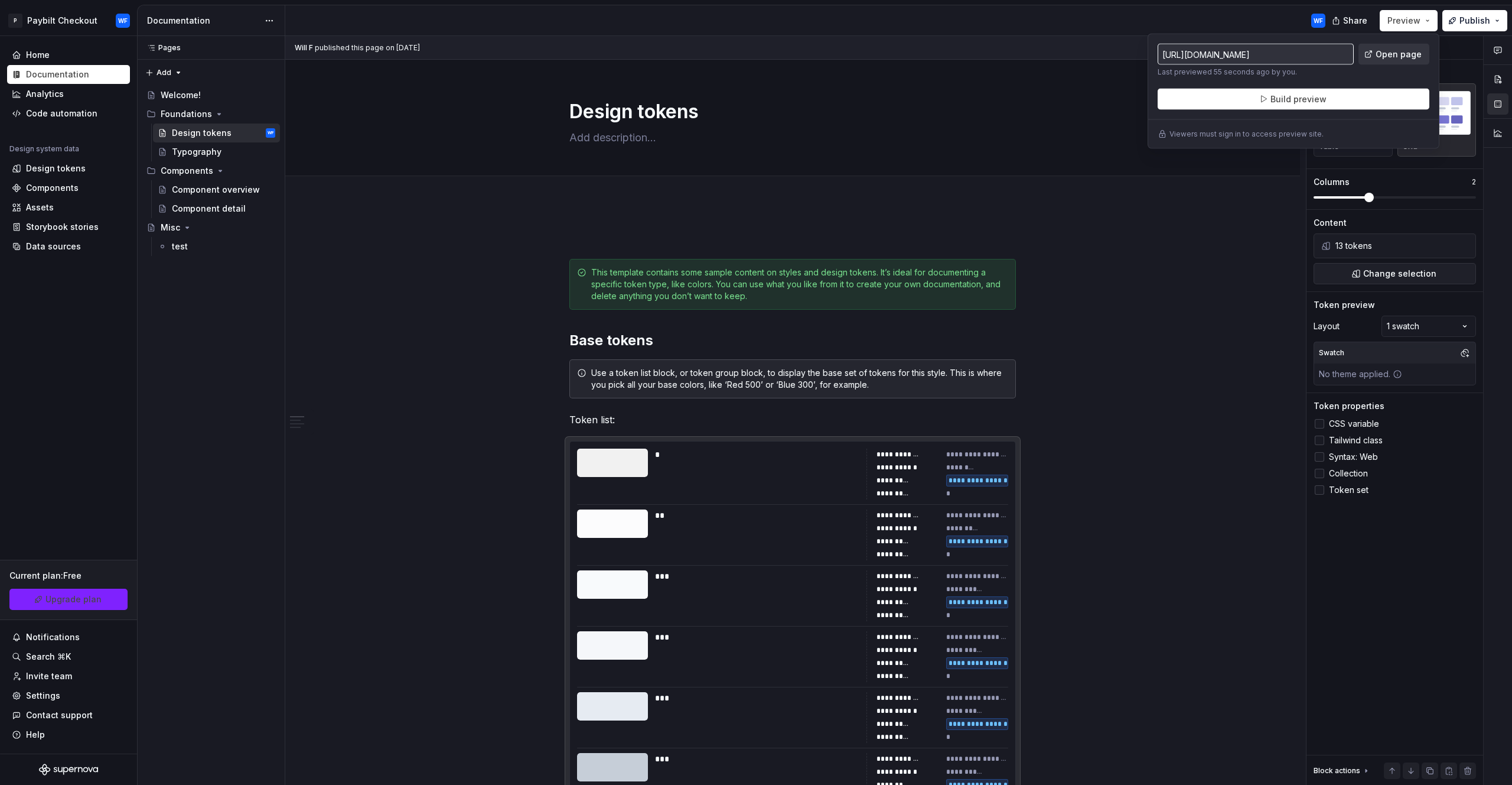
click at [1400, 48] on span "Open page" at bounding box center [1399, 54] width 46 height 12
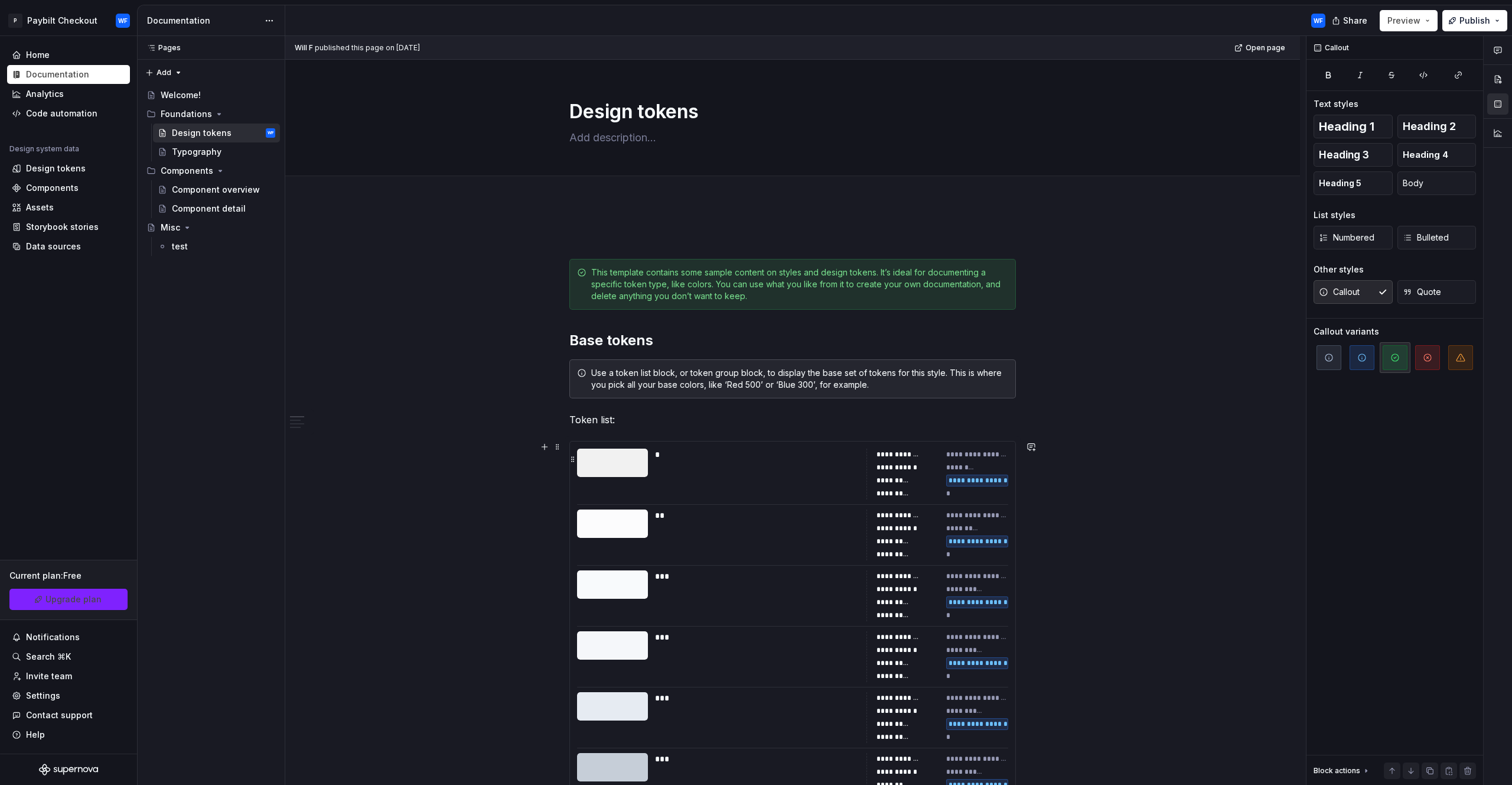
click at [934, 468] on div "**********" at bounding box center [907, 467] width 63 height 12
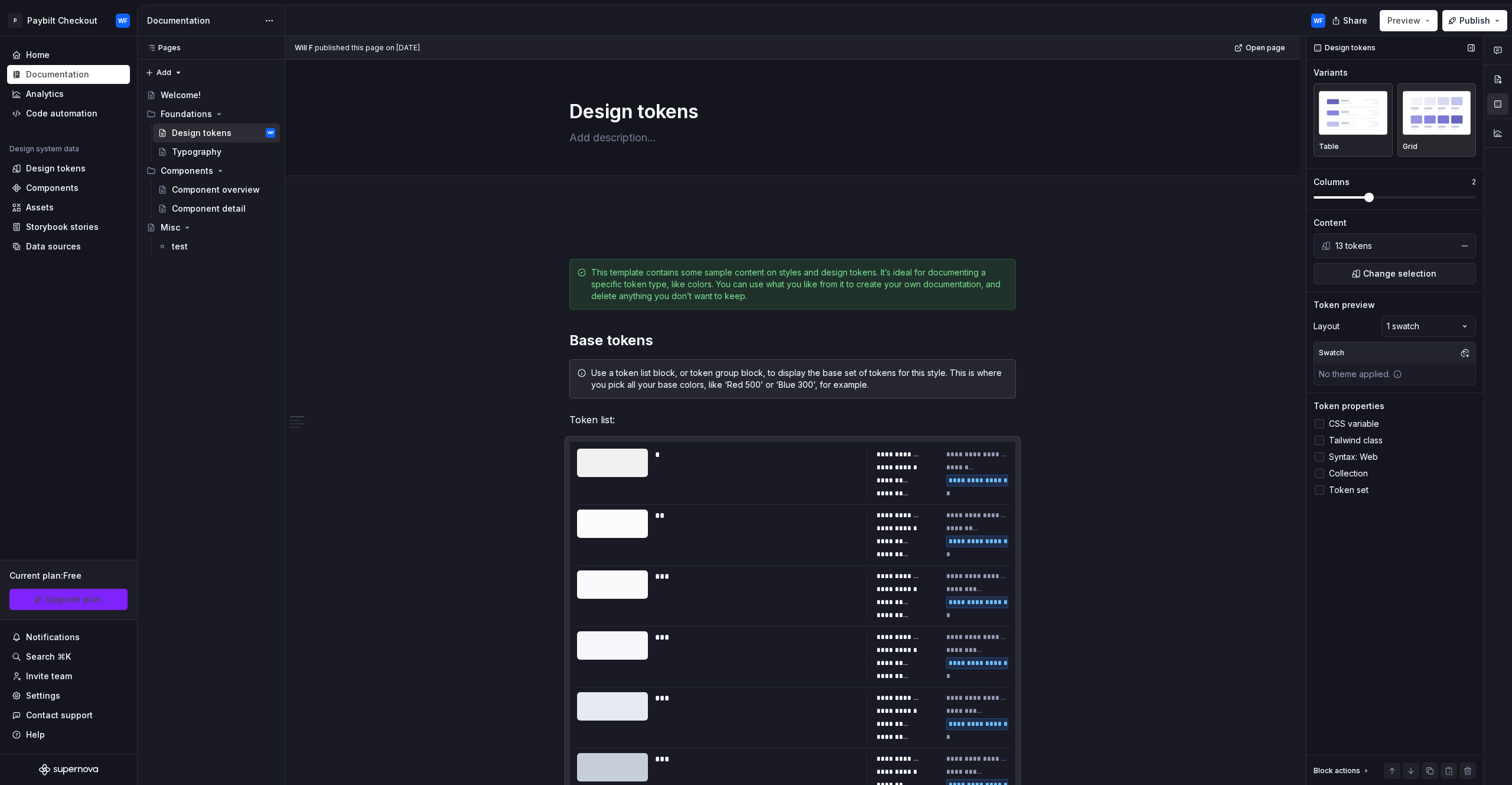
click at [1361, 117] on img "button" at bounding box center [1353, 113] width 69 height 43
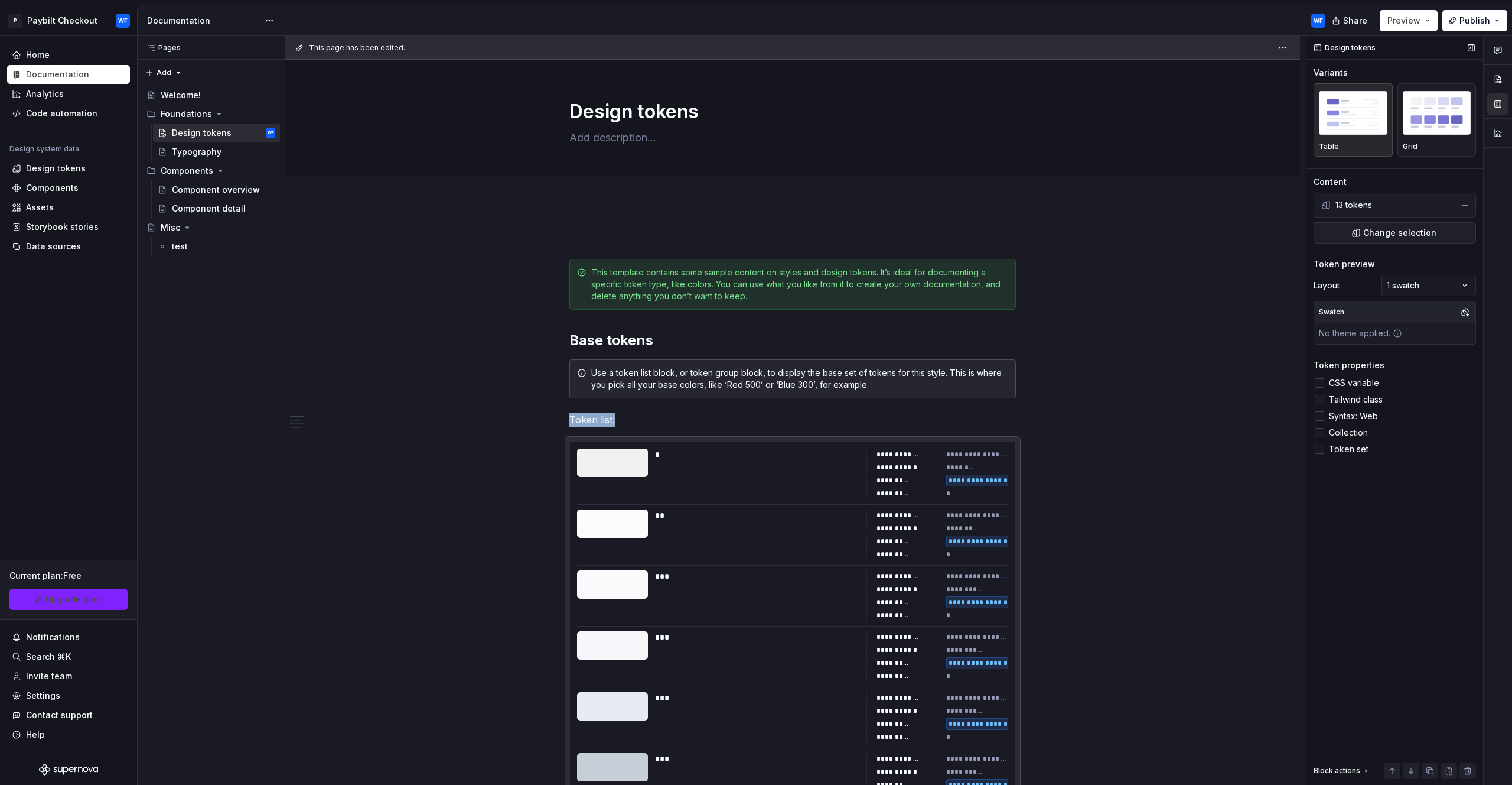
scroll to position [405, 0]
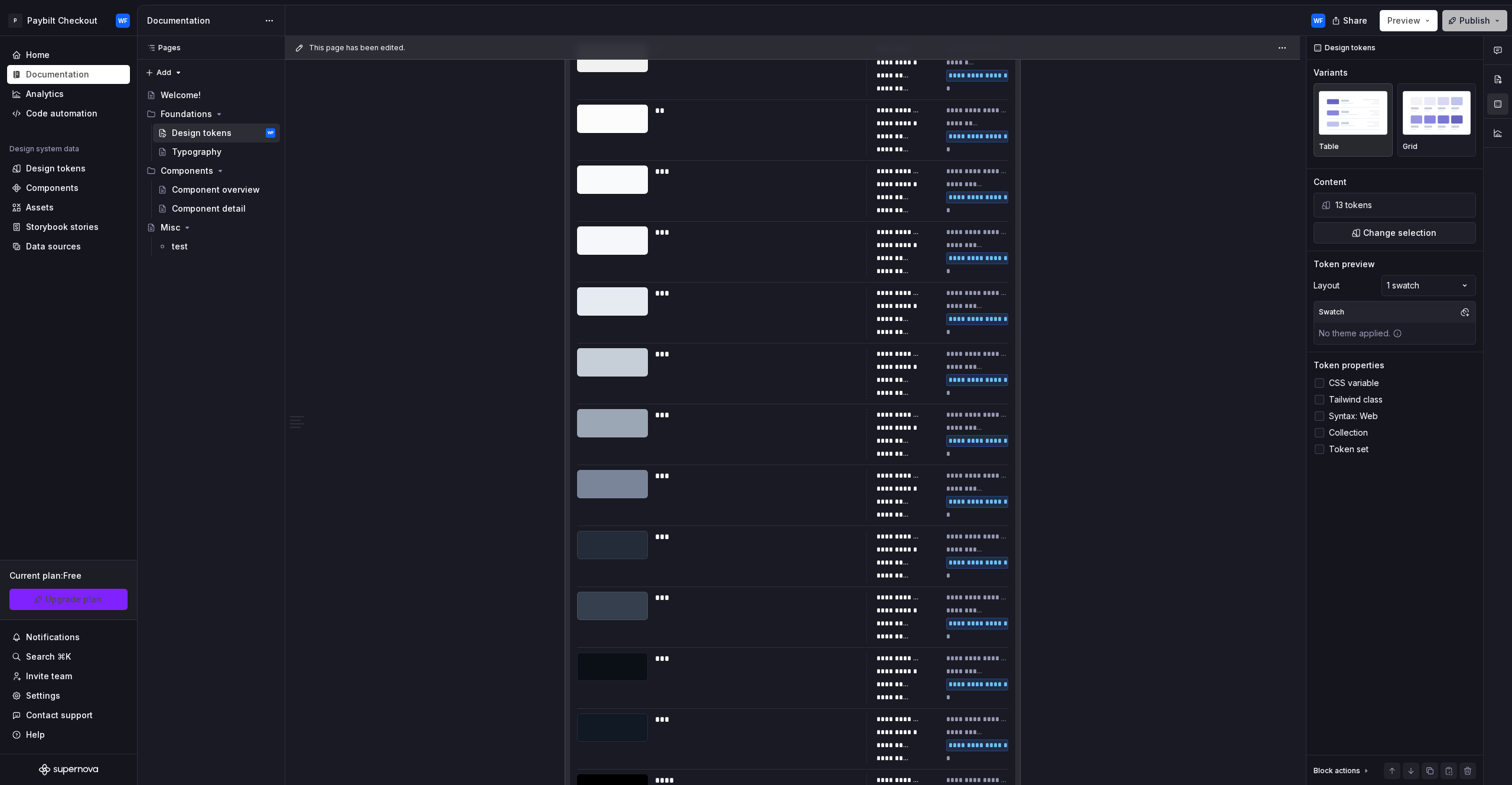
click at [1469, 27] on button "Publish" at bounding box center [1475, 20] width 65 height 21
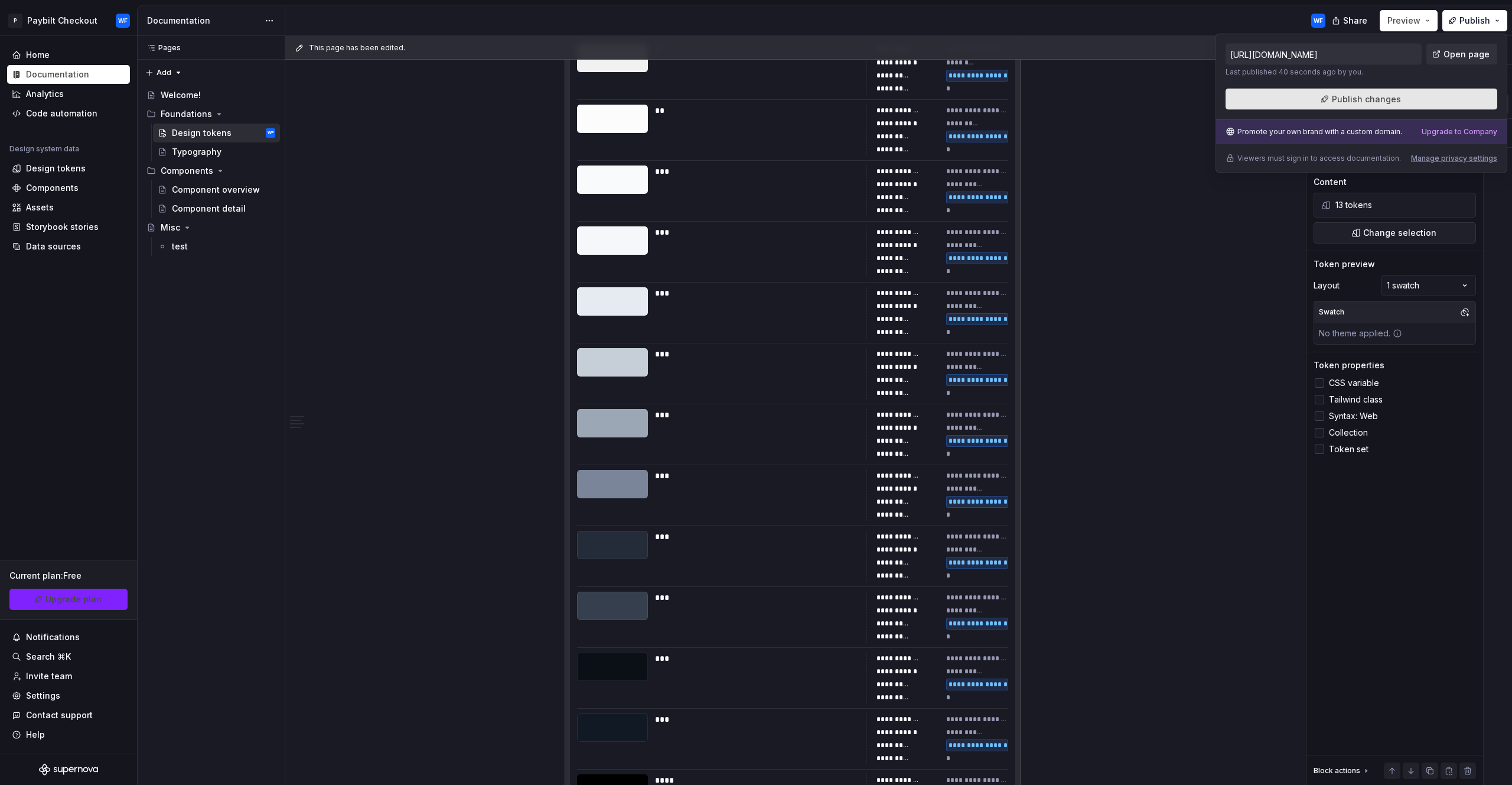
click at [1401, 100] on button "Publish changes" at bounding box center [1362, 99] width 272 height 21
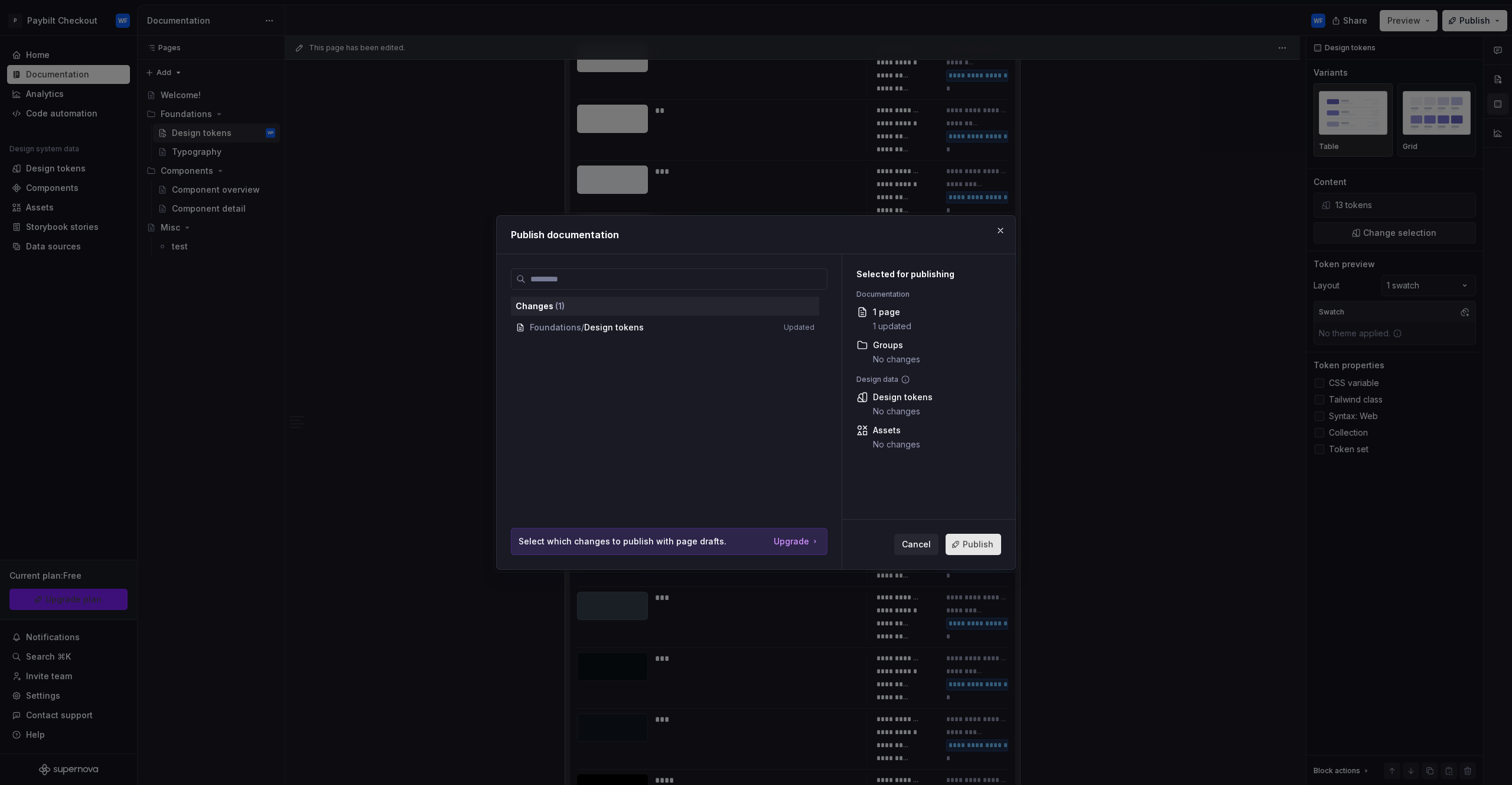
click at [991, 547] on span "Publish" at bounding box center [978, 544] width 30 height 12
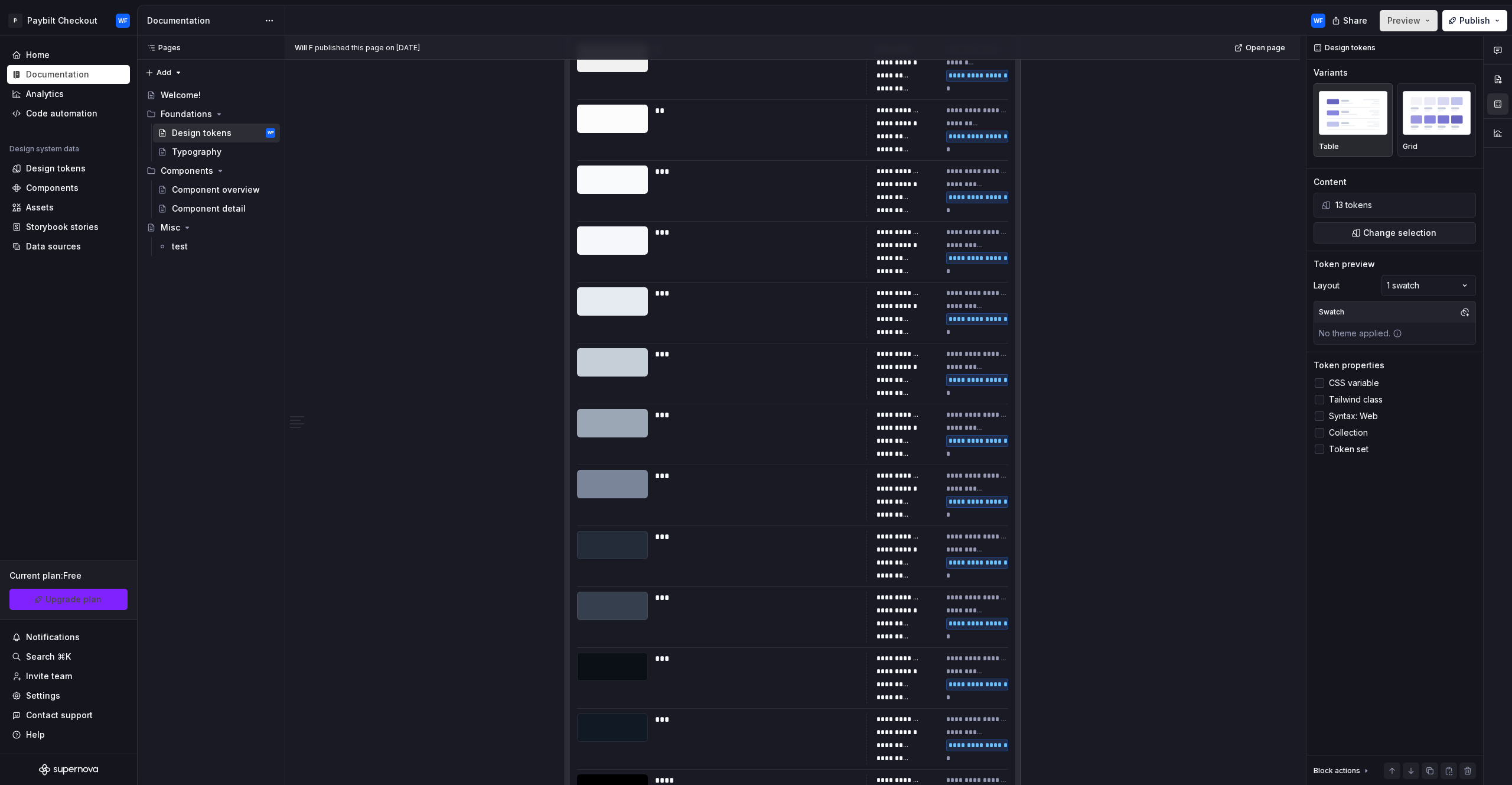
click at [1422, 14] on button "Preview" at bounding box center [1409, 20] width 58 height 21
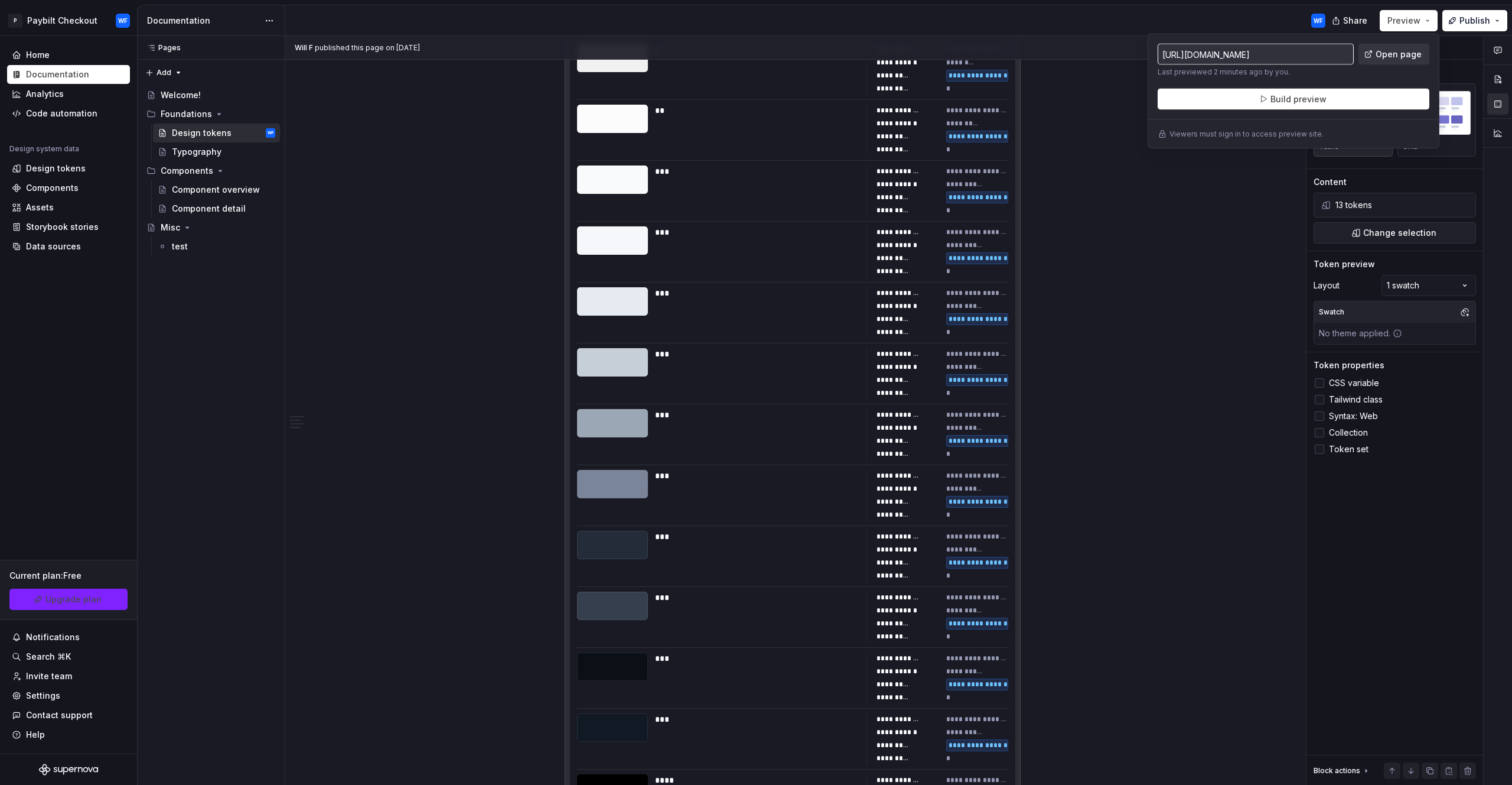
click at [1393, 48] on span "Open page" at bounding box center [1399, 54] width 46 height 12
click at [1252, 258] on div "**********" at bounding box center [796, 411] width 1021 height 750
click at [676, 305] on div "**********" at bounding box center [793, 435] width 445 height 796
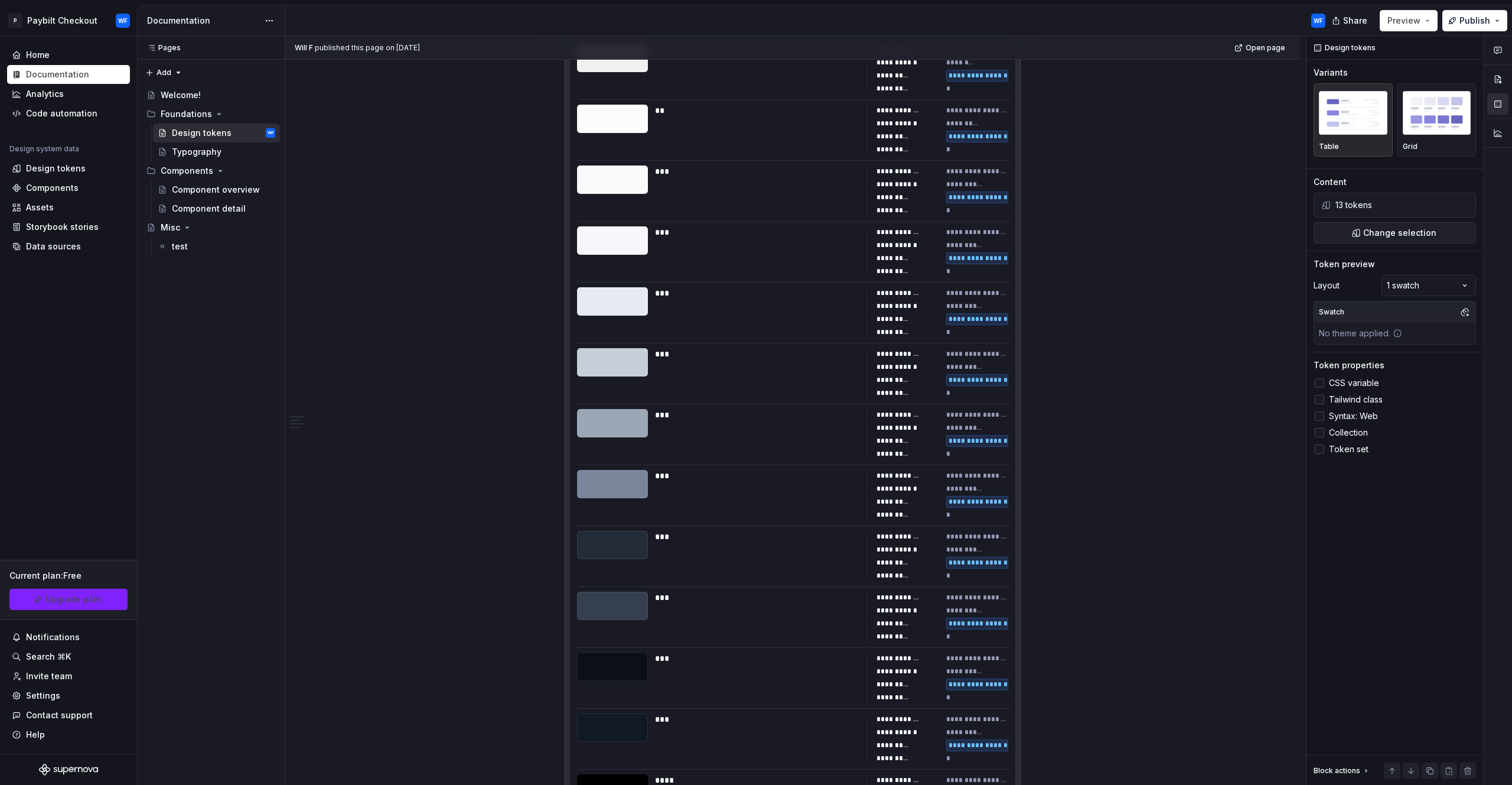
scroll to position [146, 0]
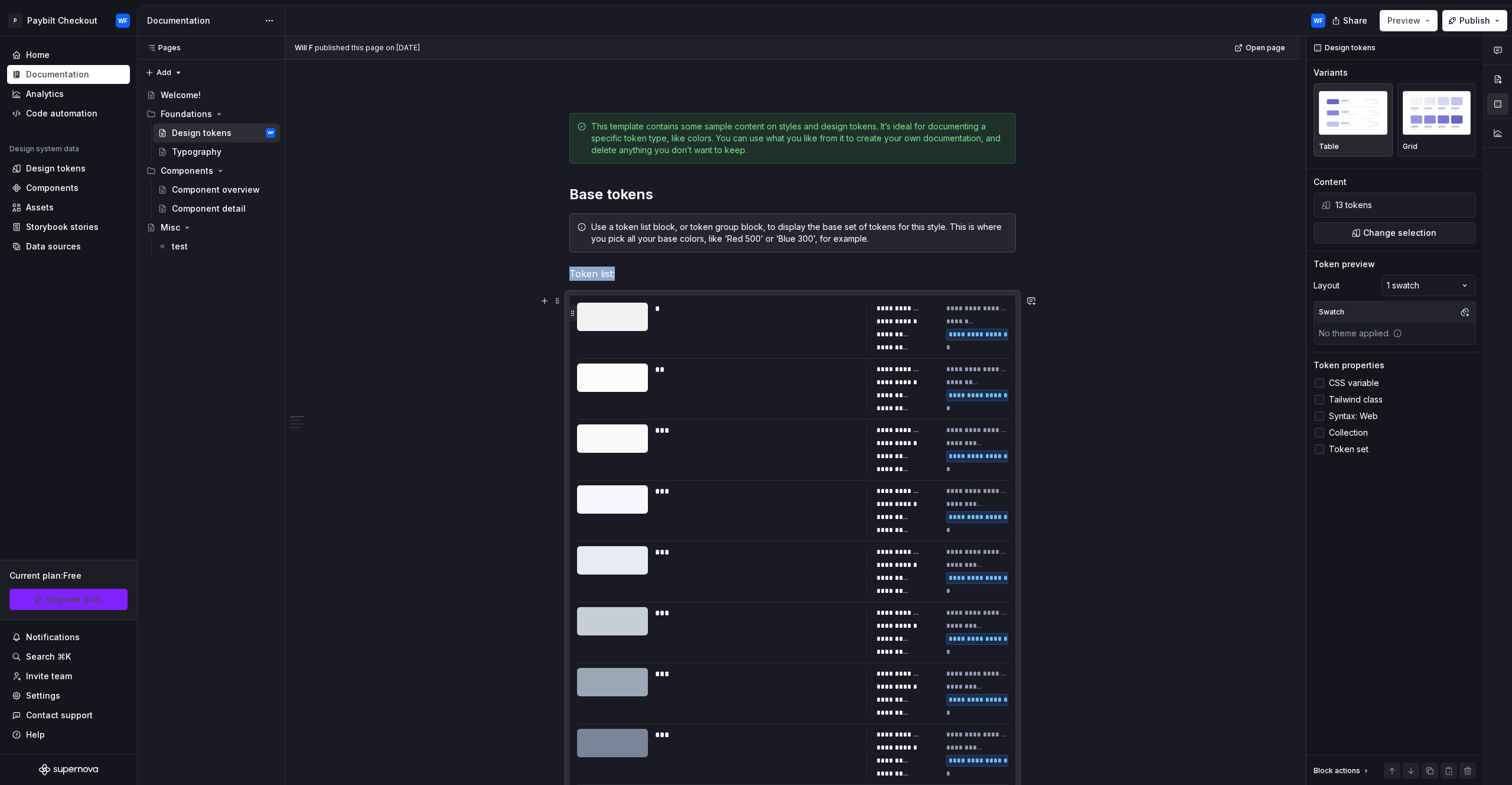
click at [573, 313] on button "button" at bounding box center [573, 313] width 9 height 17
click at [615, 318] on div at bounding box center [612, 316] width 71 height 28
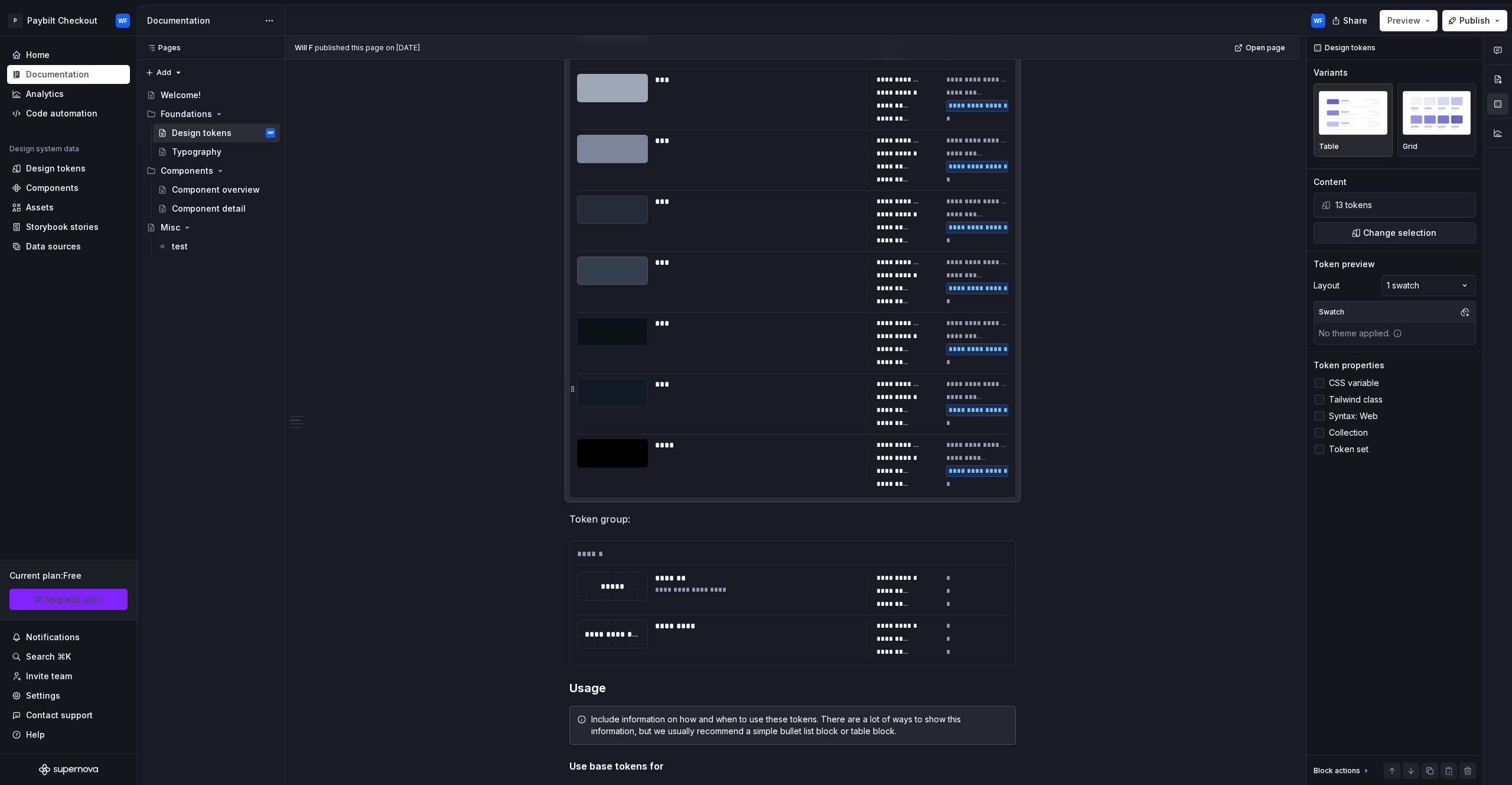
scroll to position [744, 0]
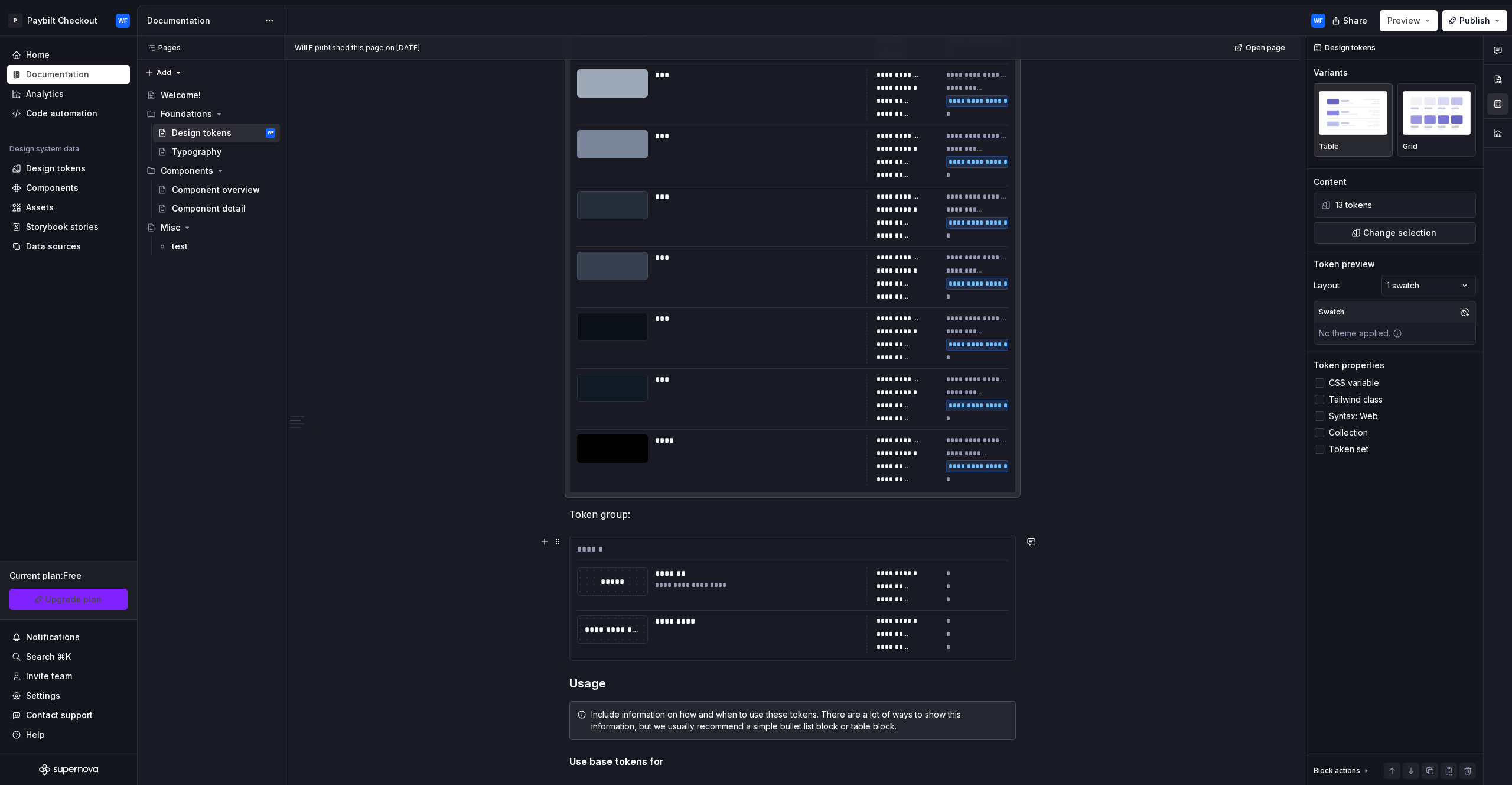
click at [656, 564] on div "**********" at bounding box center [793, 598] width 445 height 124
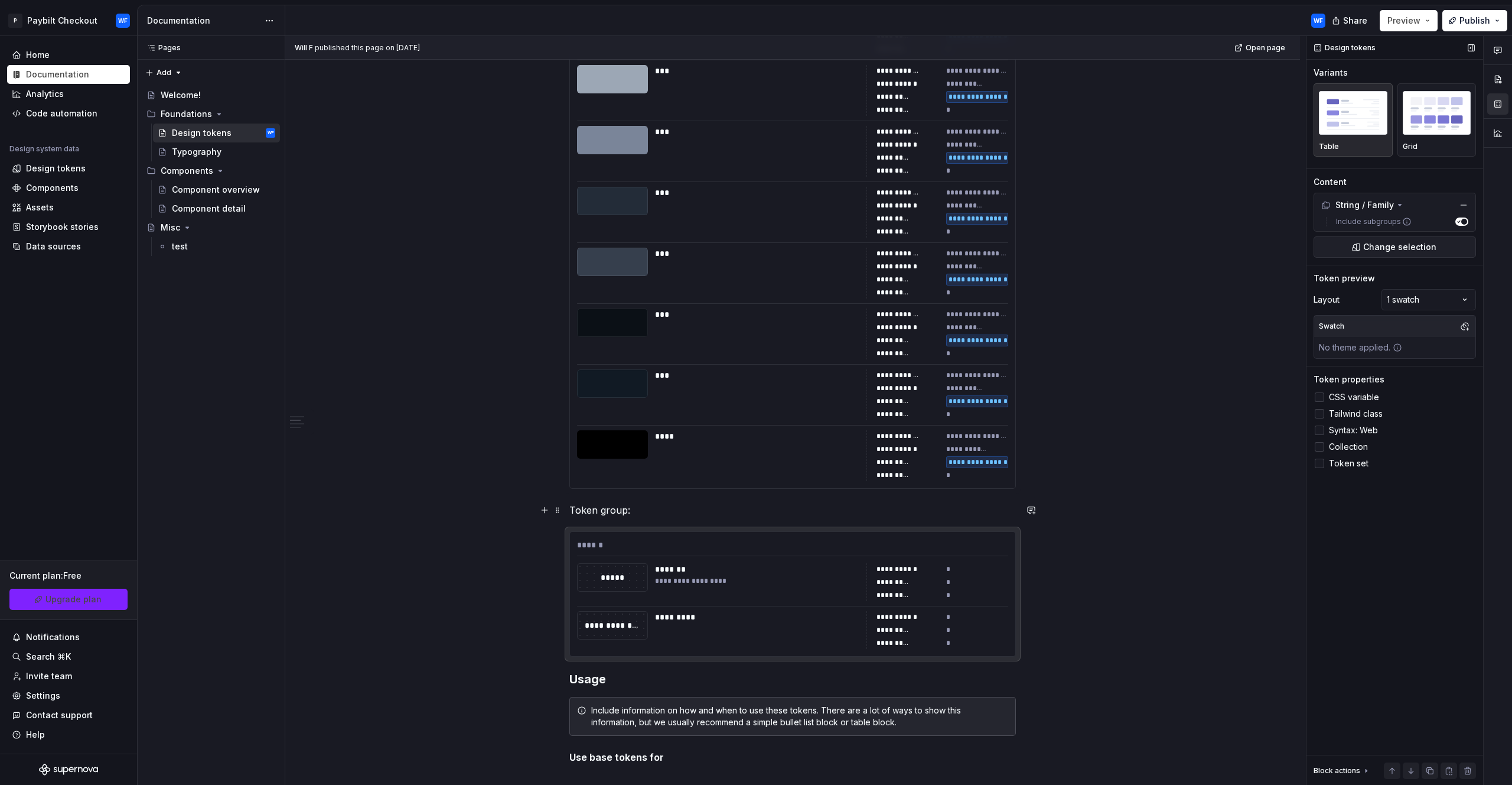
scroll to position [764, 0]
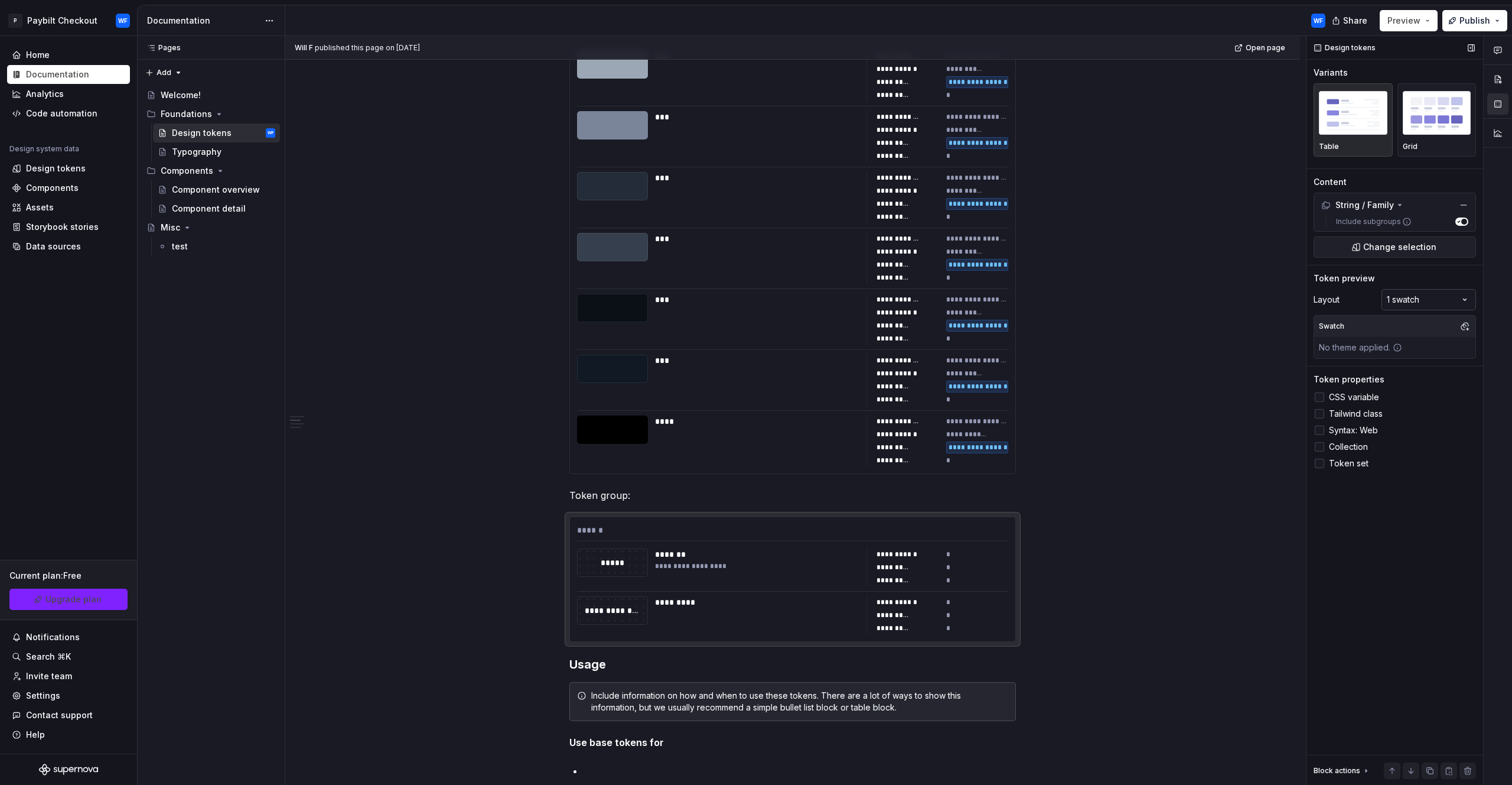
click at [1422, 302] on div "Comments Open comments No comments yet Select ‘Comment’ from the block context …" at bounding box center [1409, 411] width 205 height 750
click at [1315, 394] on div "Comments Open comments No comments yet Select ‘Comment’ from the block context …" at bounding box center [1409, 411] width 205 height 750
click at [1318, 396] on div at bounding box center [1320, 396] width 9 height 9
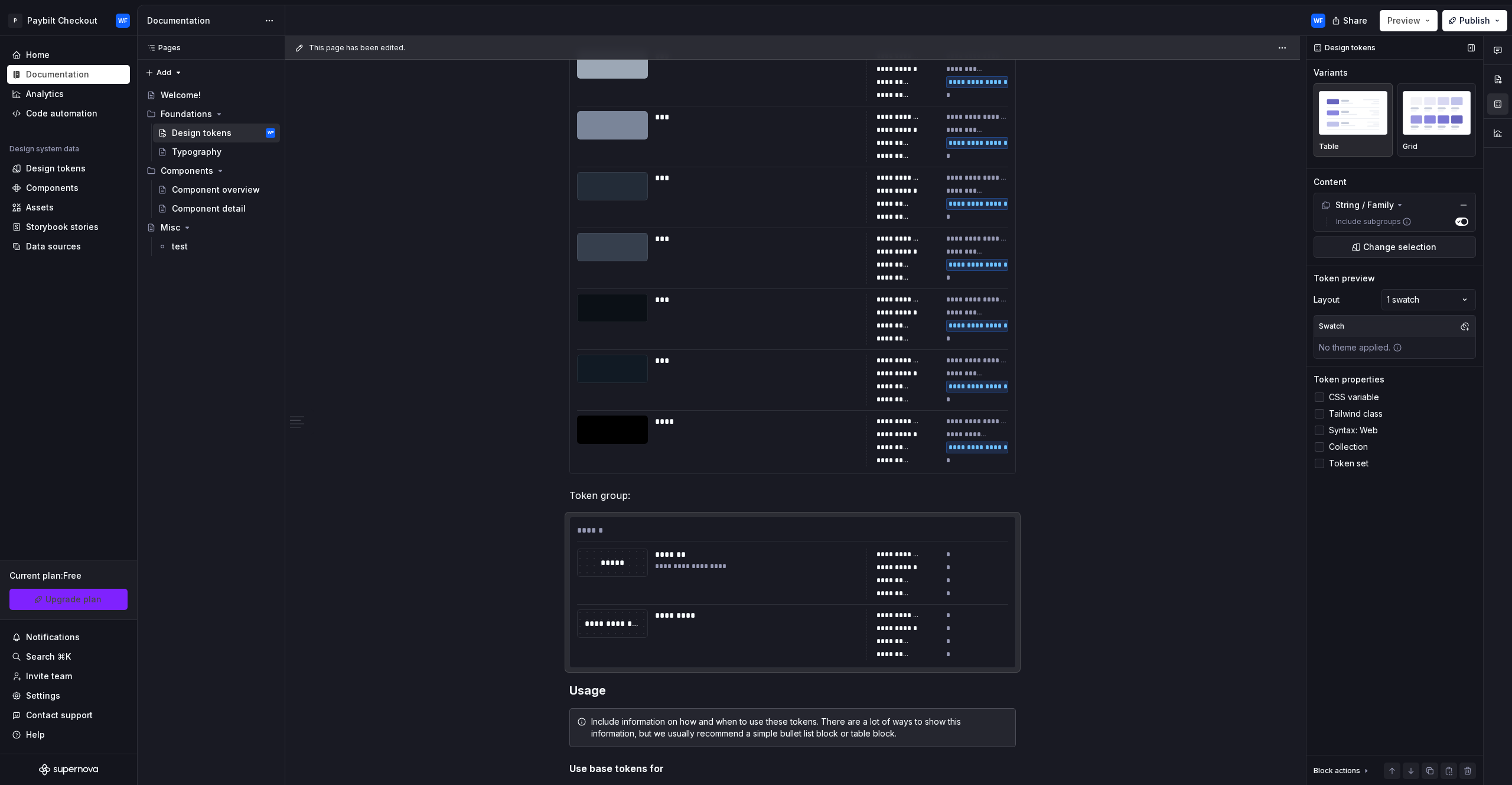
click at [1320, 397] on icon at bounding box center [1320, 397] width 0 height 0
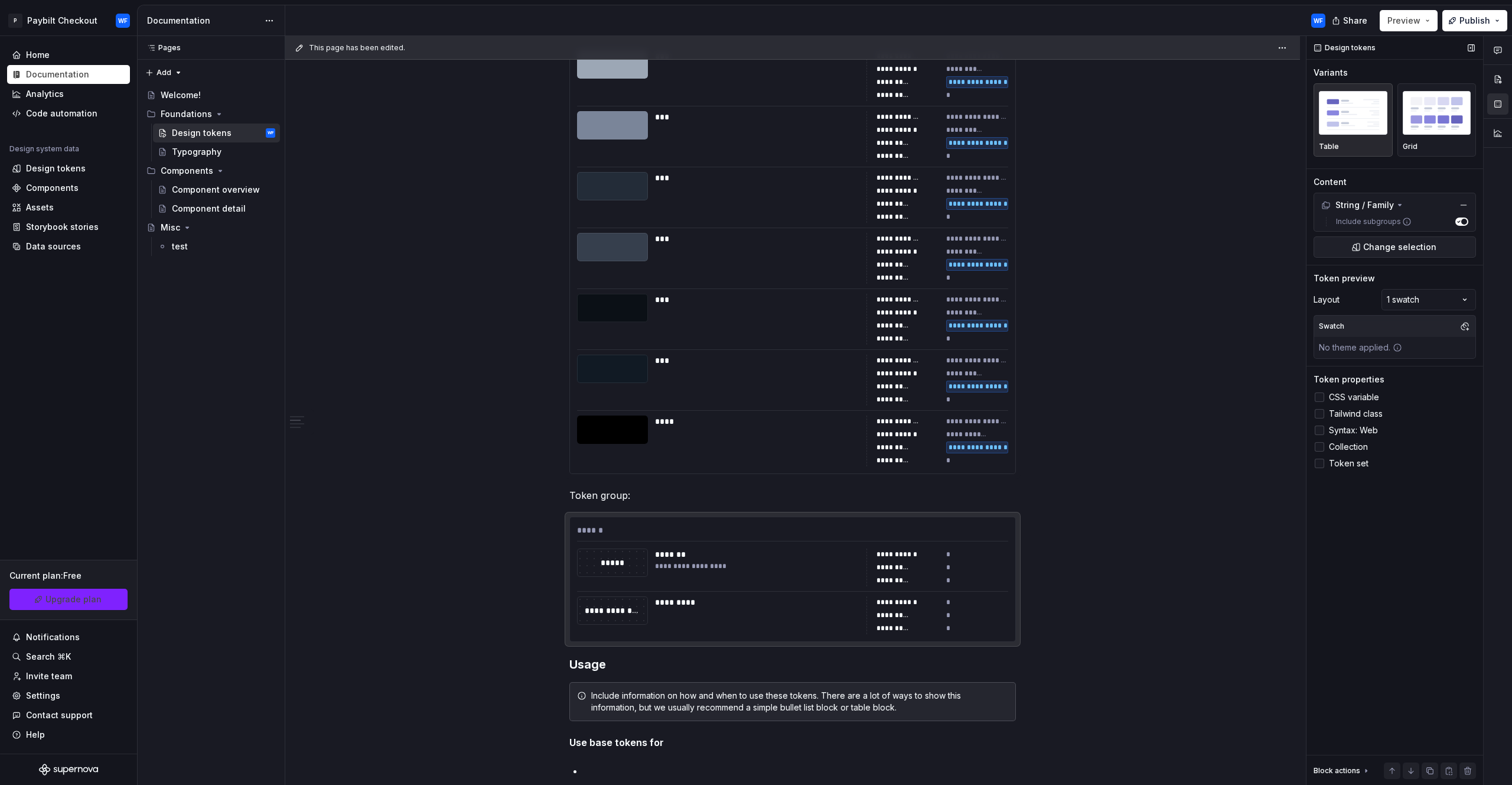
click at [1320, 430] on icon at bounding box center [1320, 430] width 0 height 0
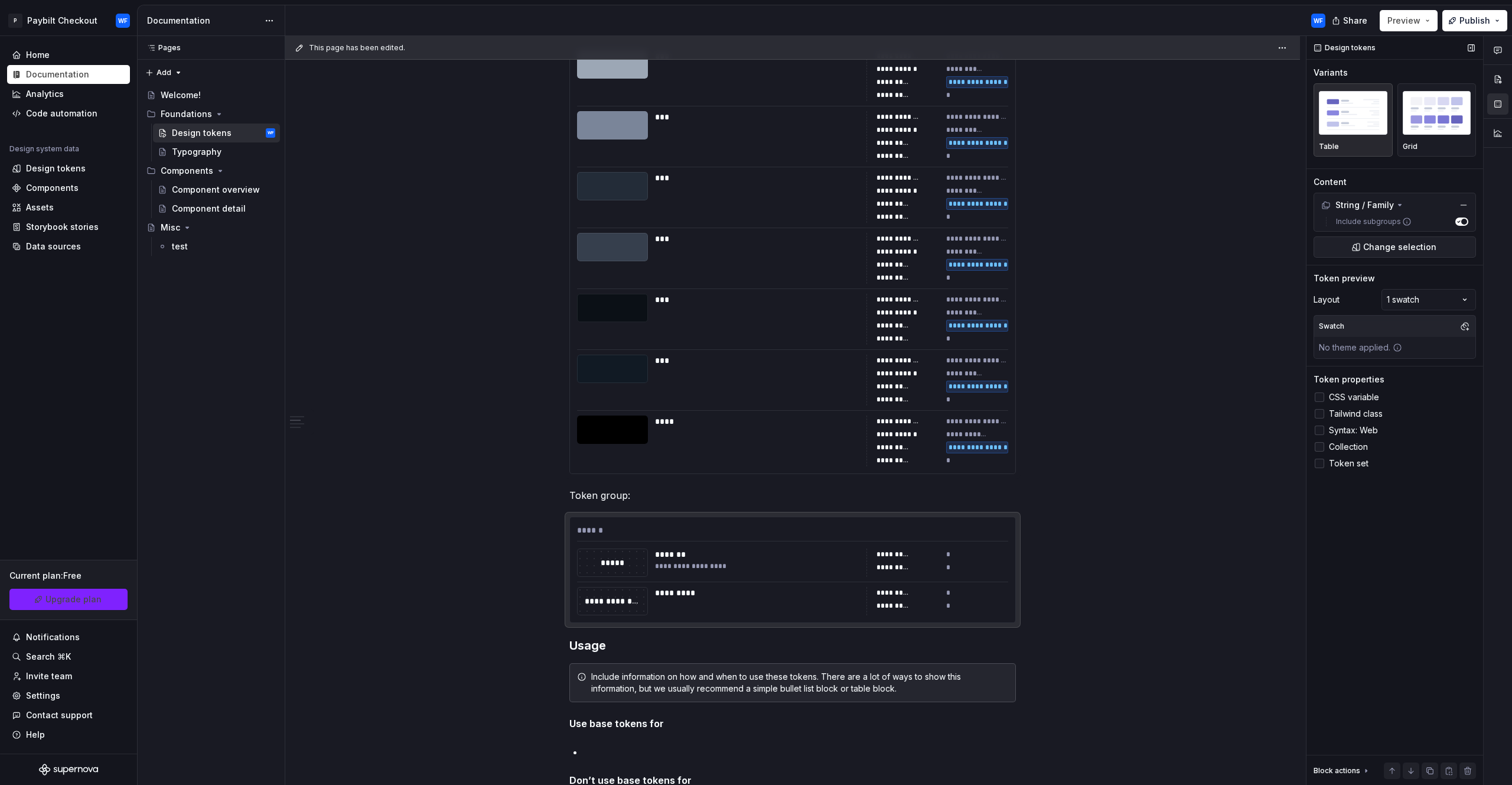
click at [1320, 447] on icon at bounding box center [1320, 447] width 0 height 0
click at [1321, 470] on label "Token set" at bounding box center [1395, 464] width 163 height 14
click at [1323, 461] on div at bounding box center [1320, 463] width 9 height 9
click at [1322, 454] on label "Collection" at bounding box center [1395, 447] width 163 height 14
click at [1320, 447] on icon at bounding box center [1320, 447] width 0 height 0
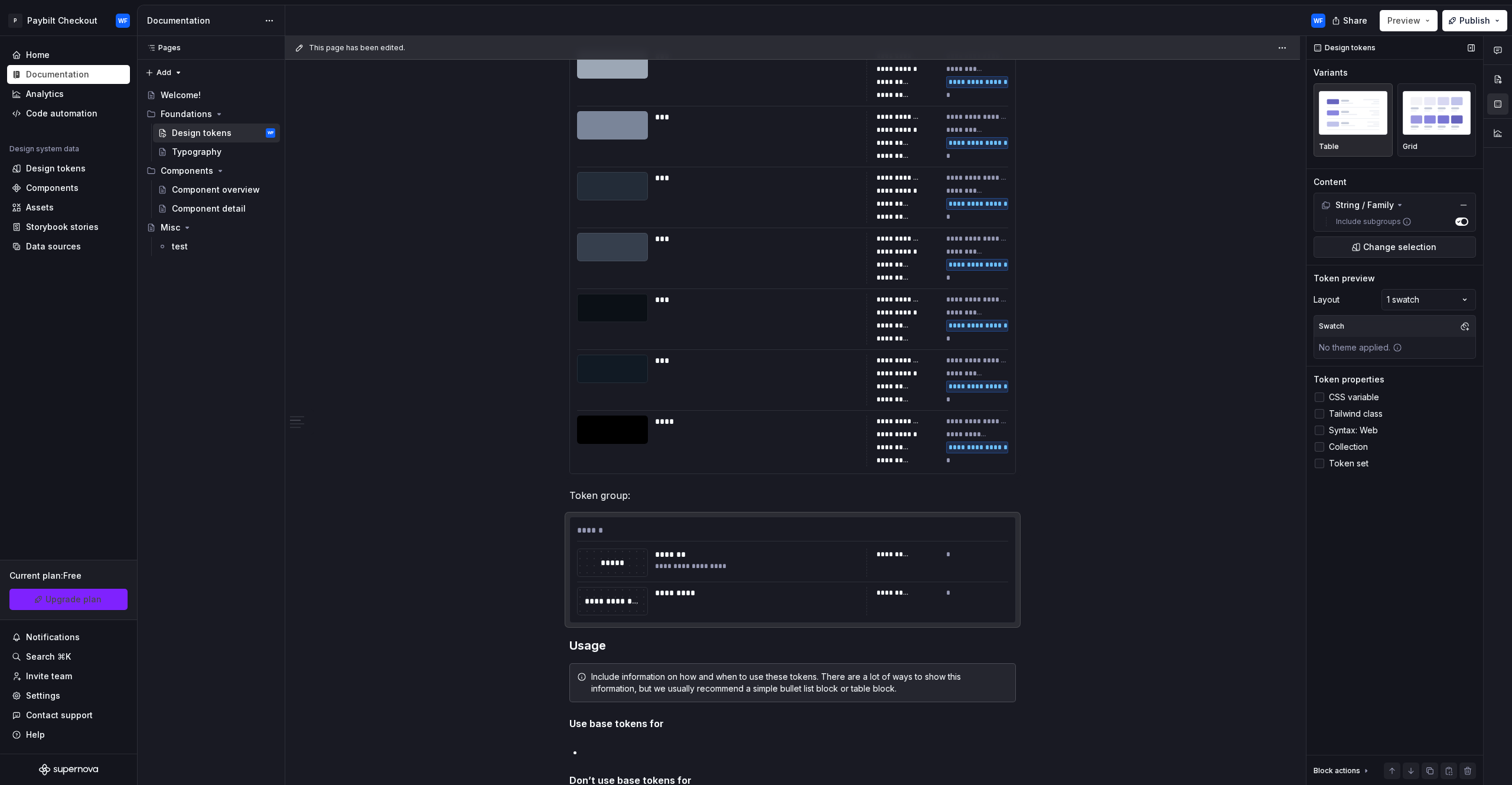
drag, startPoint x: 1328, startPoint y: 464, endPoint x: 1321, endPoint y: 445, distance: 20.2
click at [1326, 464] on label "Token set" at bounding box center [1395, 464] width 163 height 14
click at [1322, 434] on div at bounding box center [1320, 430] width 9 height 9
click at [1320, 430] on icon at bounding box center [1320, 430] width 0 height 0
click at [1324, 408] on label "Tailwind class" at bounding box center [1395, 414] width 163 height 14
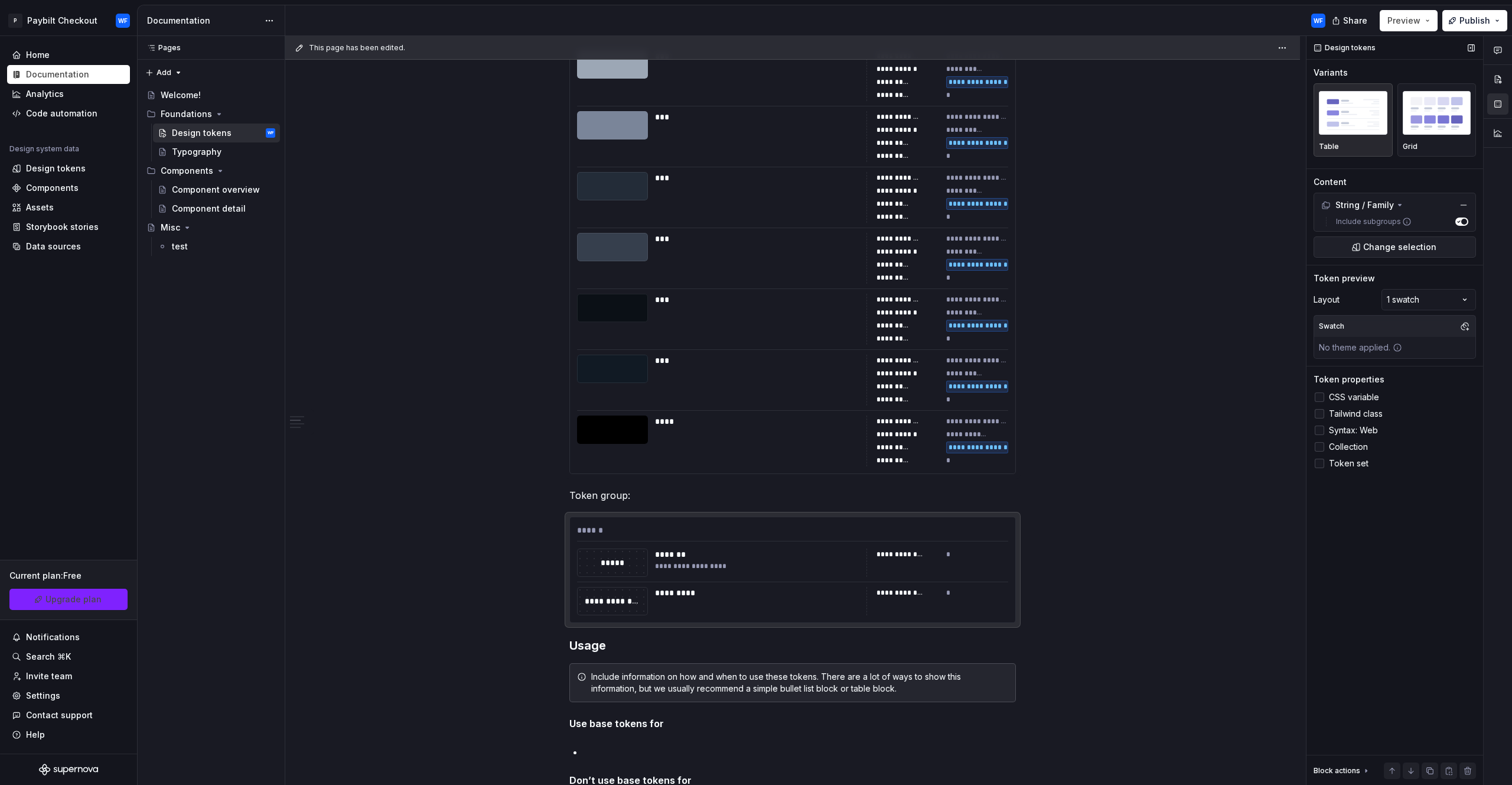
click at [1324, 413] on div at bounding box center [1320, 413] width 9 height 9
click at [1320, 388] on div "Token properties CSS variable Tailwind class Syntax: Web Collection Token set" at bounding box center [1395, 422] width 163 height 97
click at [1325, 394] on label "CSS variable" at bounding box center [1395, 397] width 163 height 14
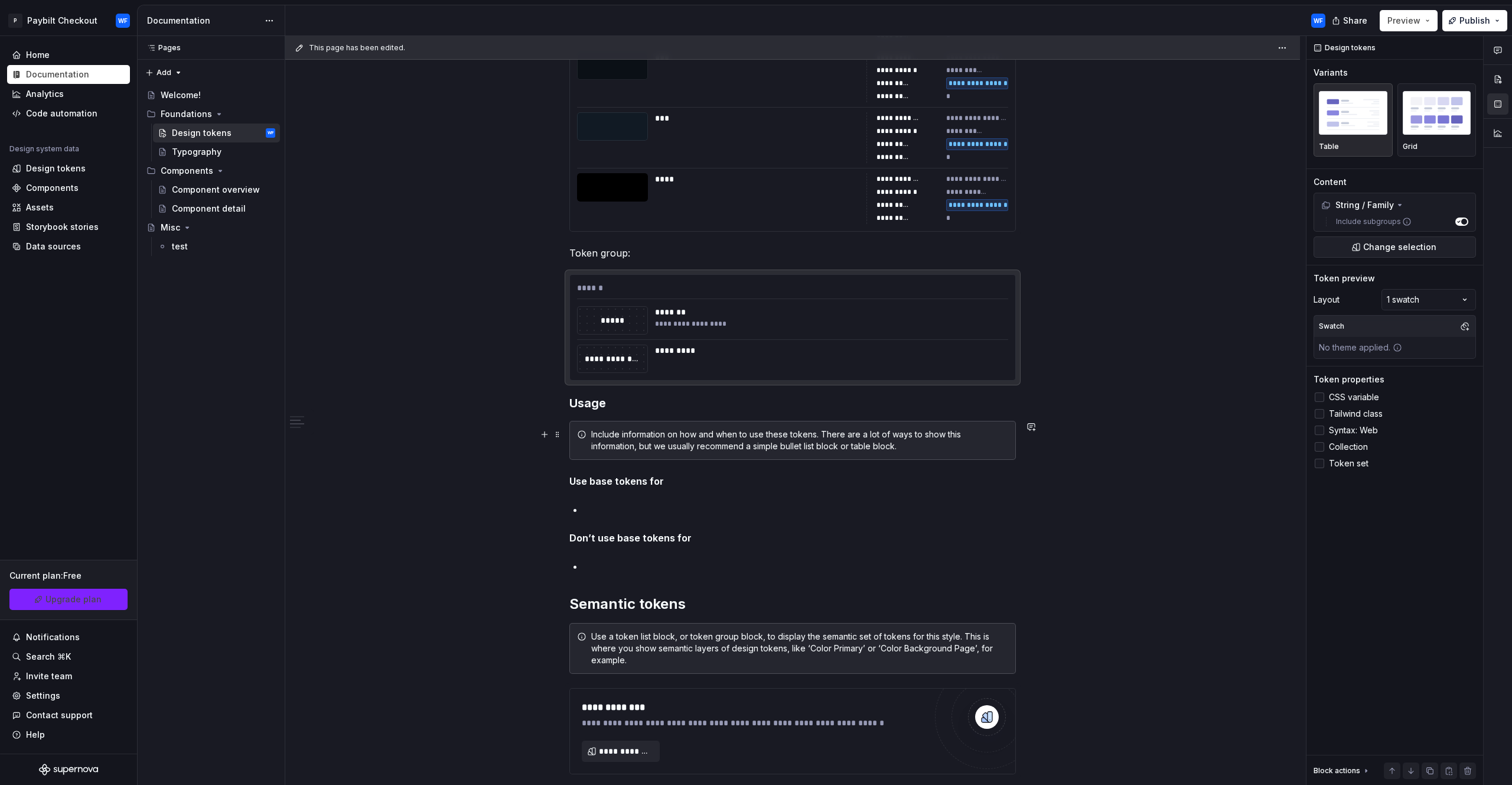
scroll to position [1007, 0]
click at [594, 284] on div "******" at bounding box center [793, 289] width 431 height 17
click at [1375, 198] on div "String / Family" at bounding box center [1395, 205] width 156 height 19
click at [1376, 202] on div "String / Family" at bounding box center [1358, 205] width 72 height 12
click at [1423, 250] on span "Change selection" at bounding box center [1400, 247] width 73 height 12
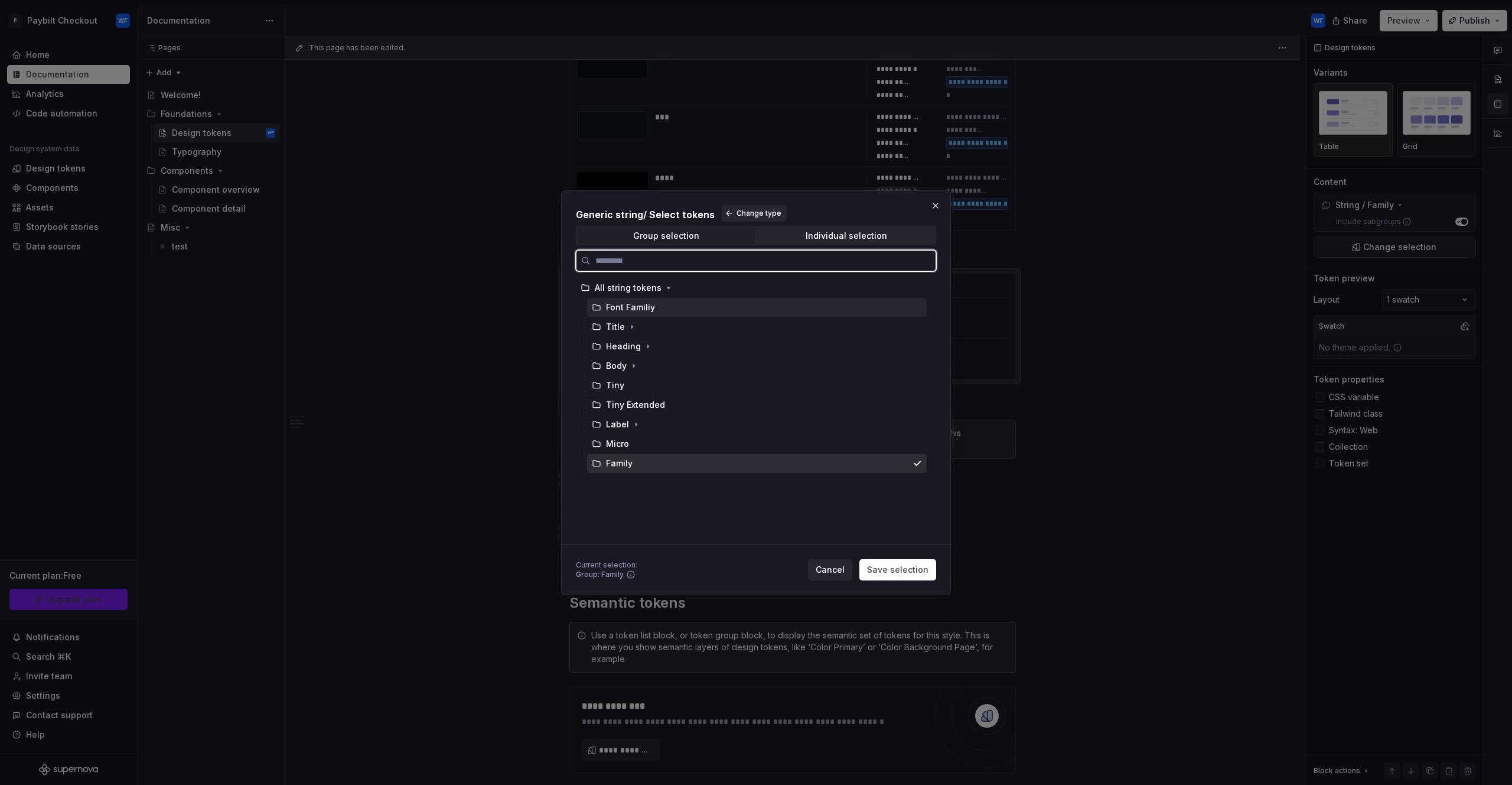
click at [638, 307] on div "Font Familiy" at bounding box center [631, 307] width 49 height 12
click at [640, 292] on div "All string tokens" at bounding box center [628, 288] width 67 height 12
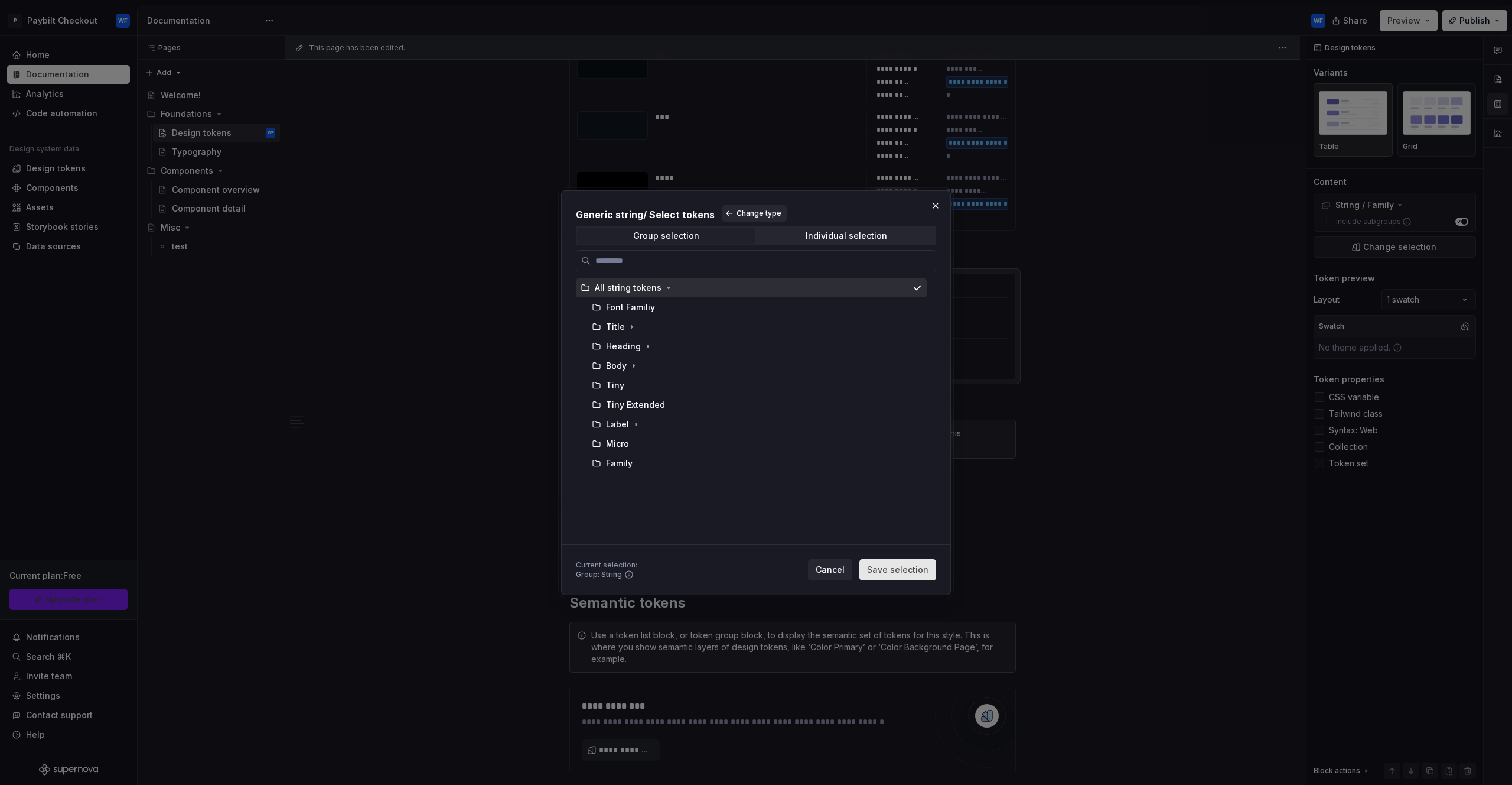
click at [912, 560] on button "Save selection" at bounding box center [898, 569] width 77 height 21
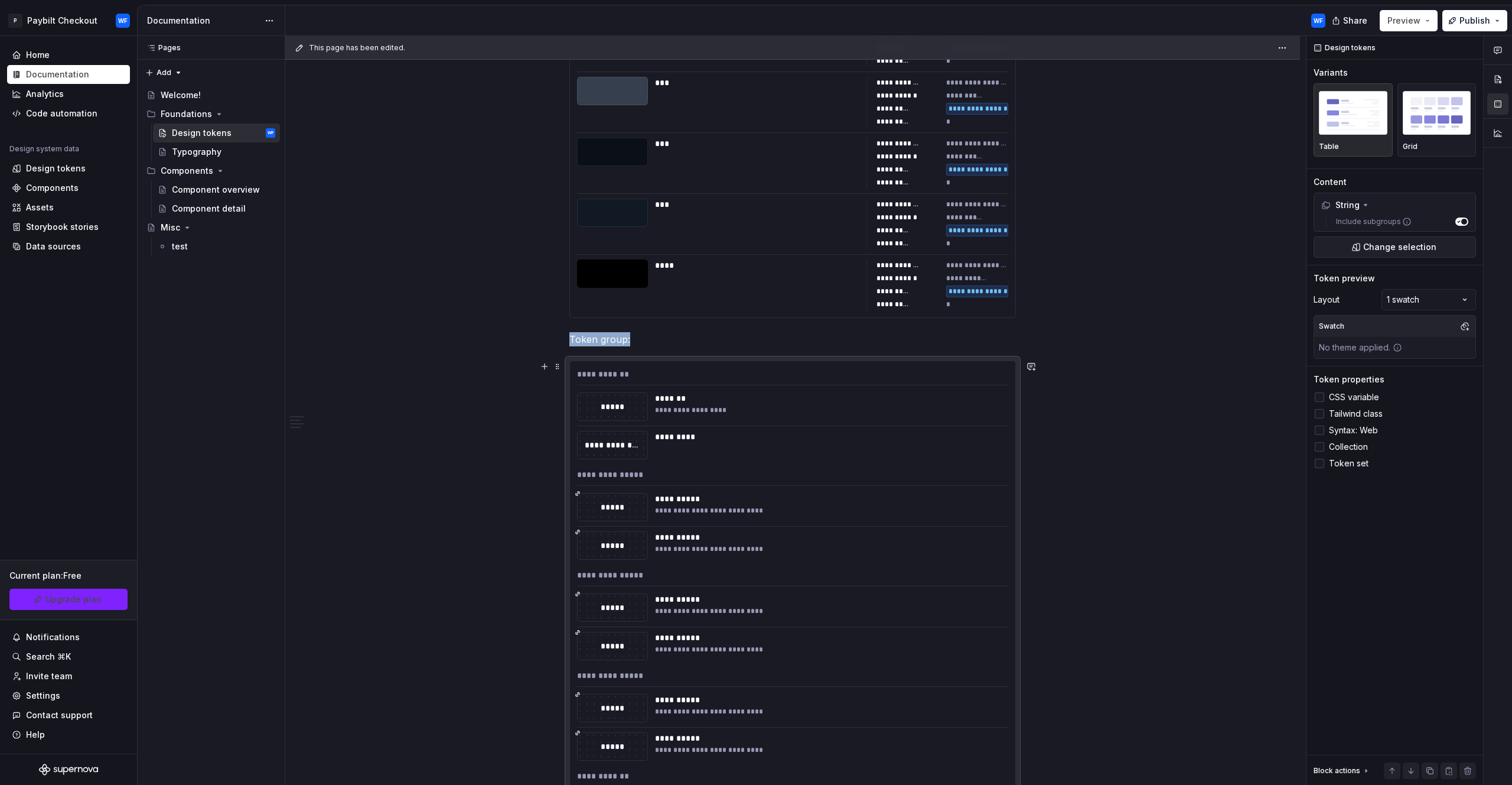
scroll to position [898, 0]
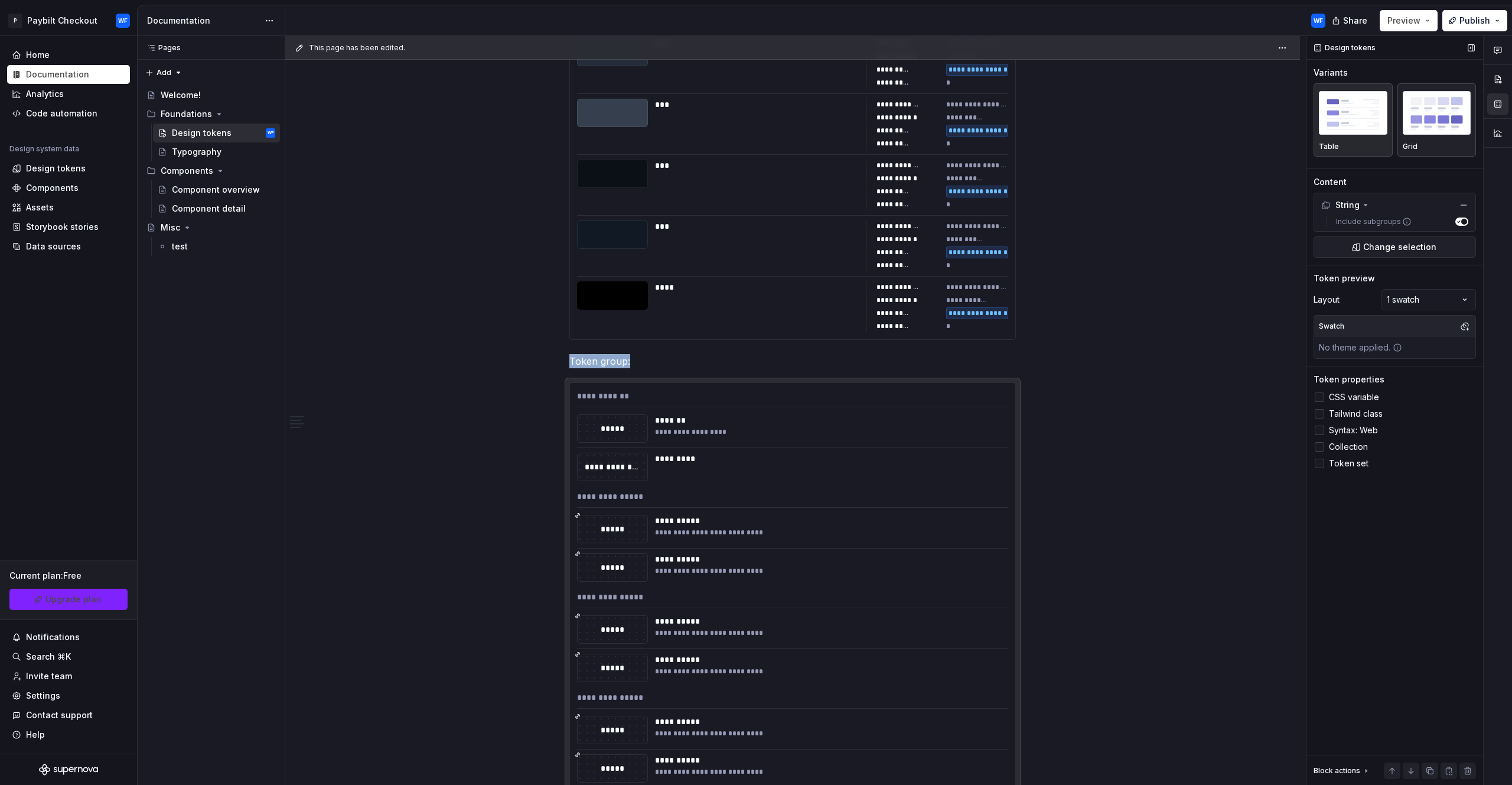
click at [1425, 117] on img "button" at bounding box center [1437, 113] width 69 height 43
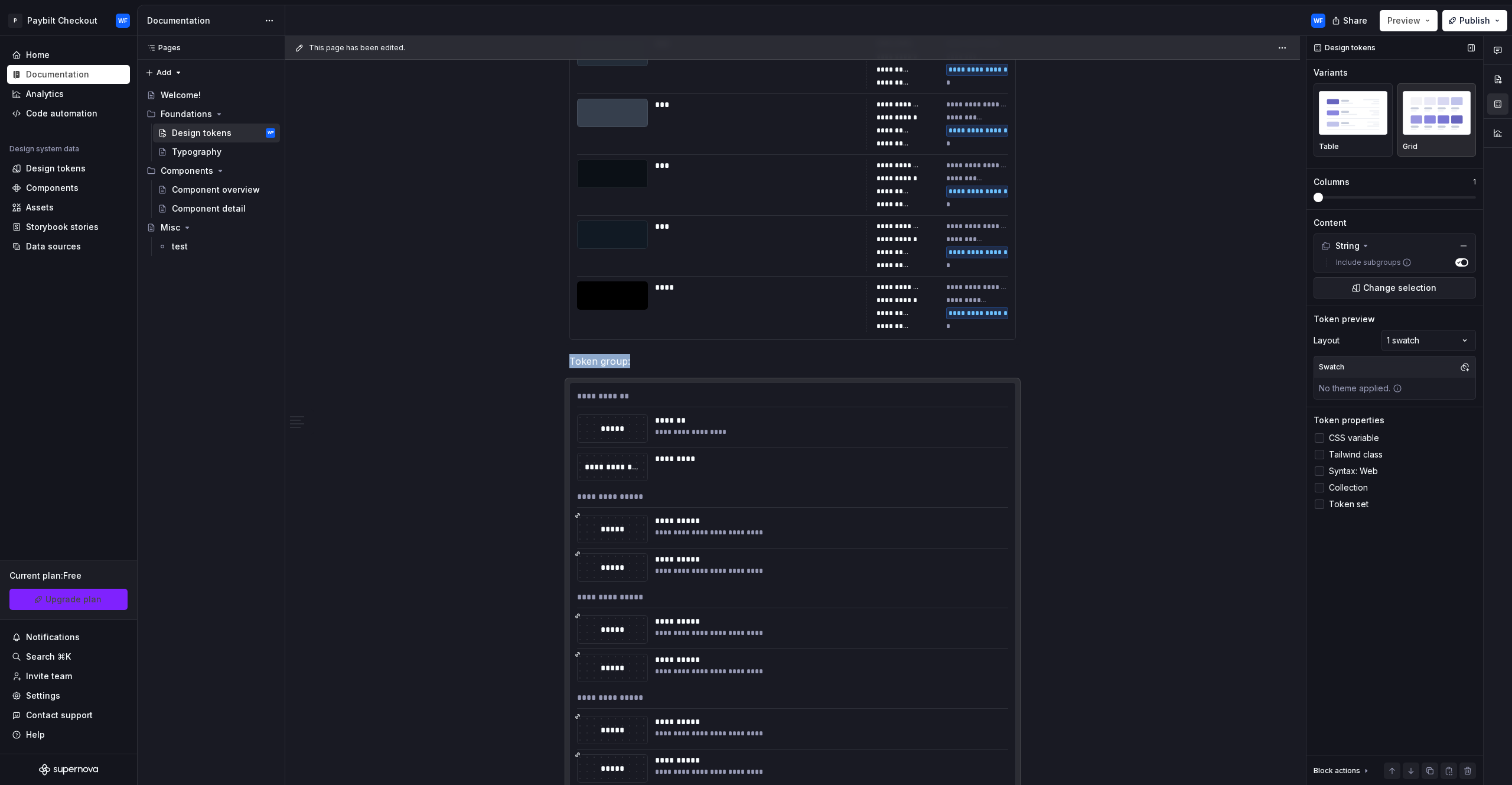
scroll to position [1244, 0]
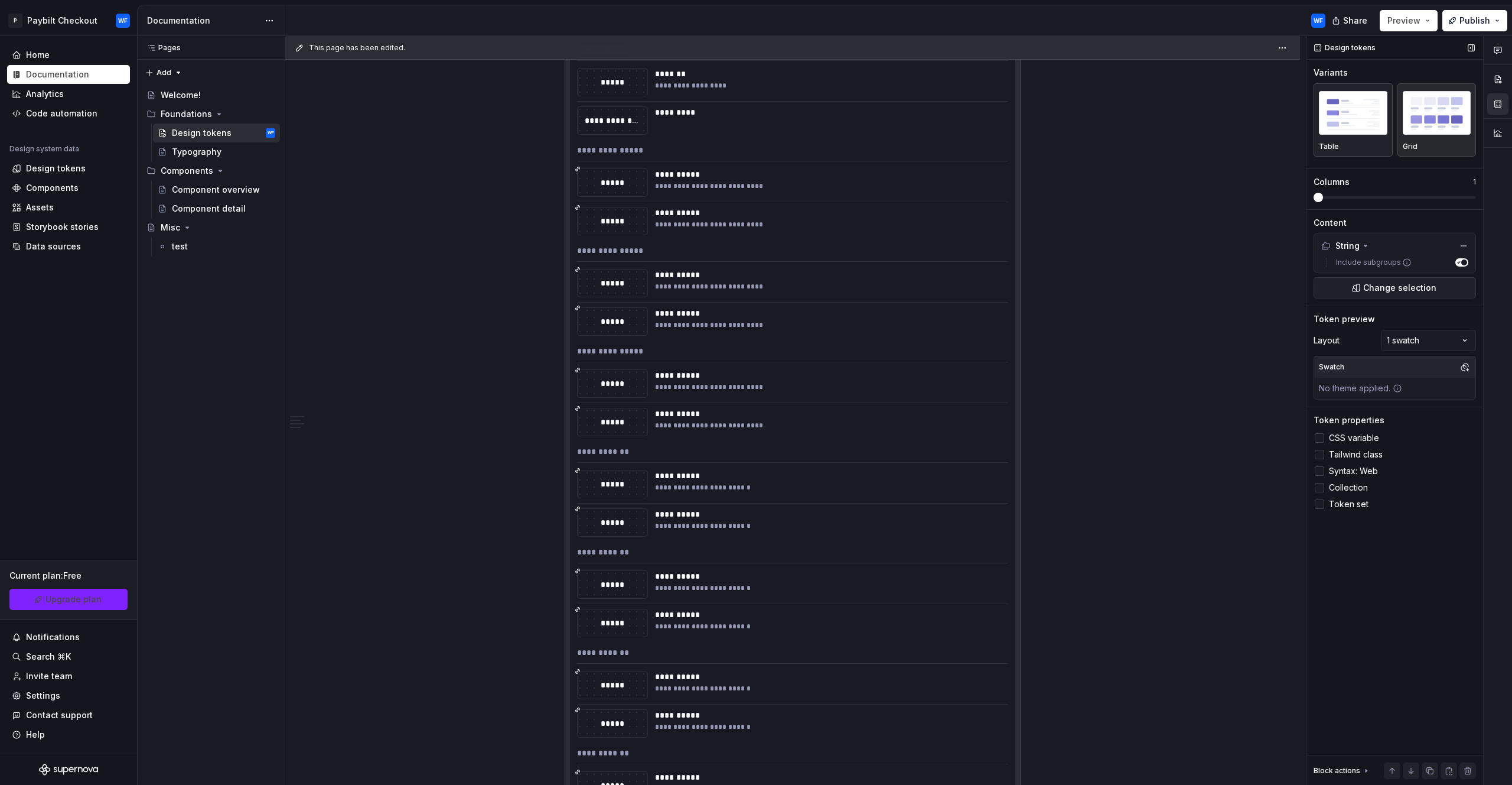
click at [1370, 111] on img "button" at bounding box center [1353, 113] width 69 height 43
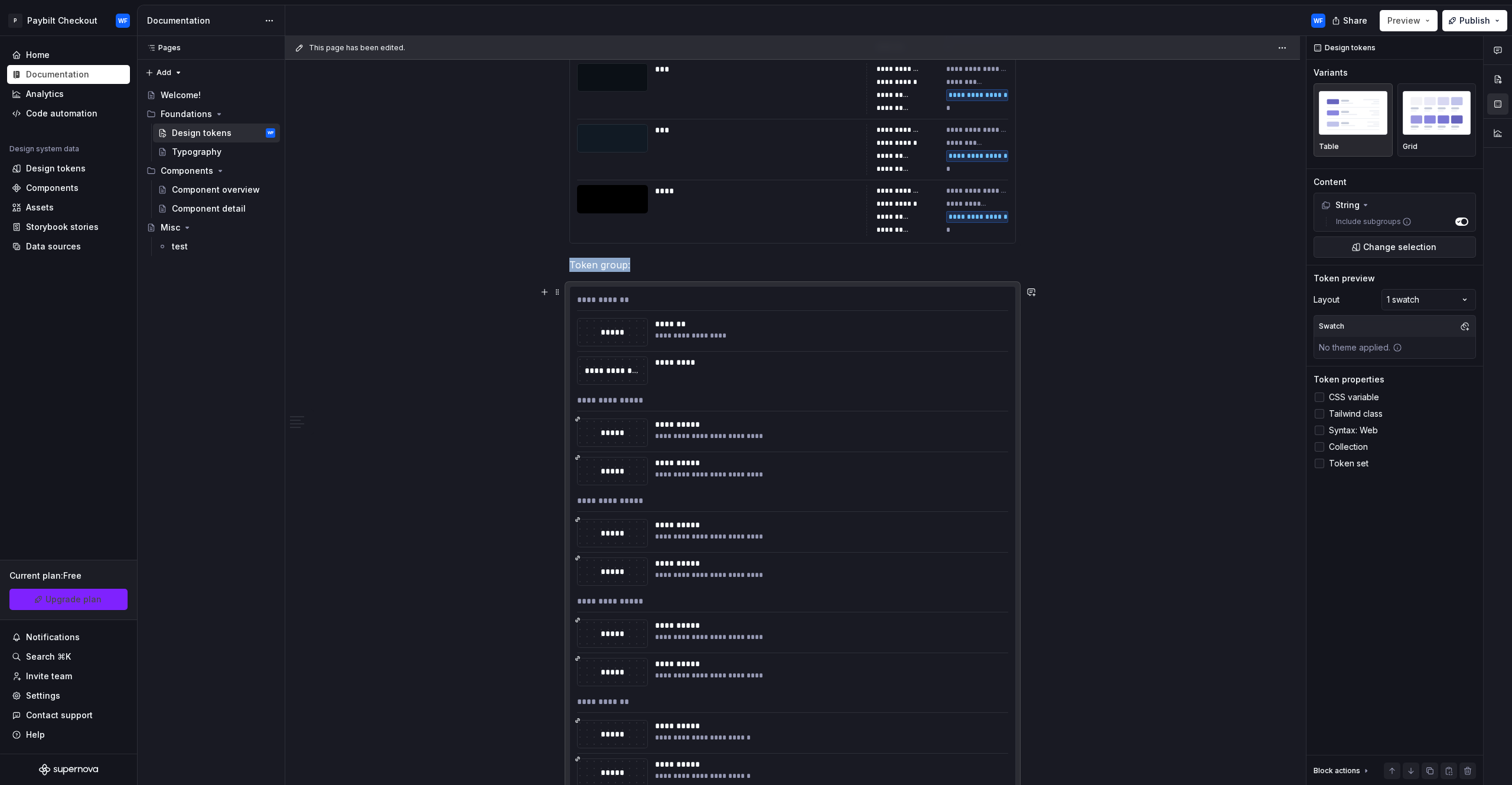
scroll to position [993, 0]
click at [613, 270] on p "Token group:" at bounding box center [793, 266] width 447 height 14
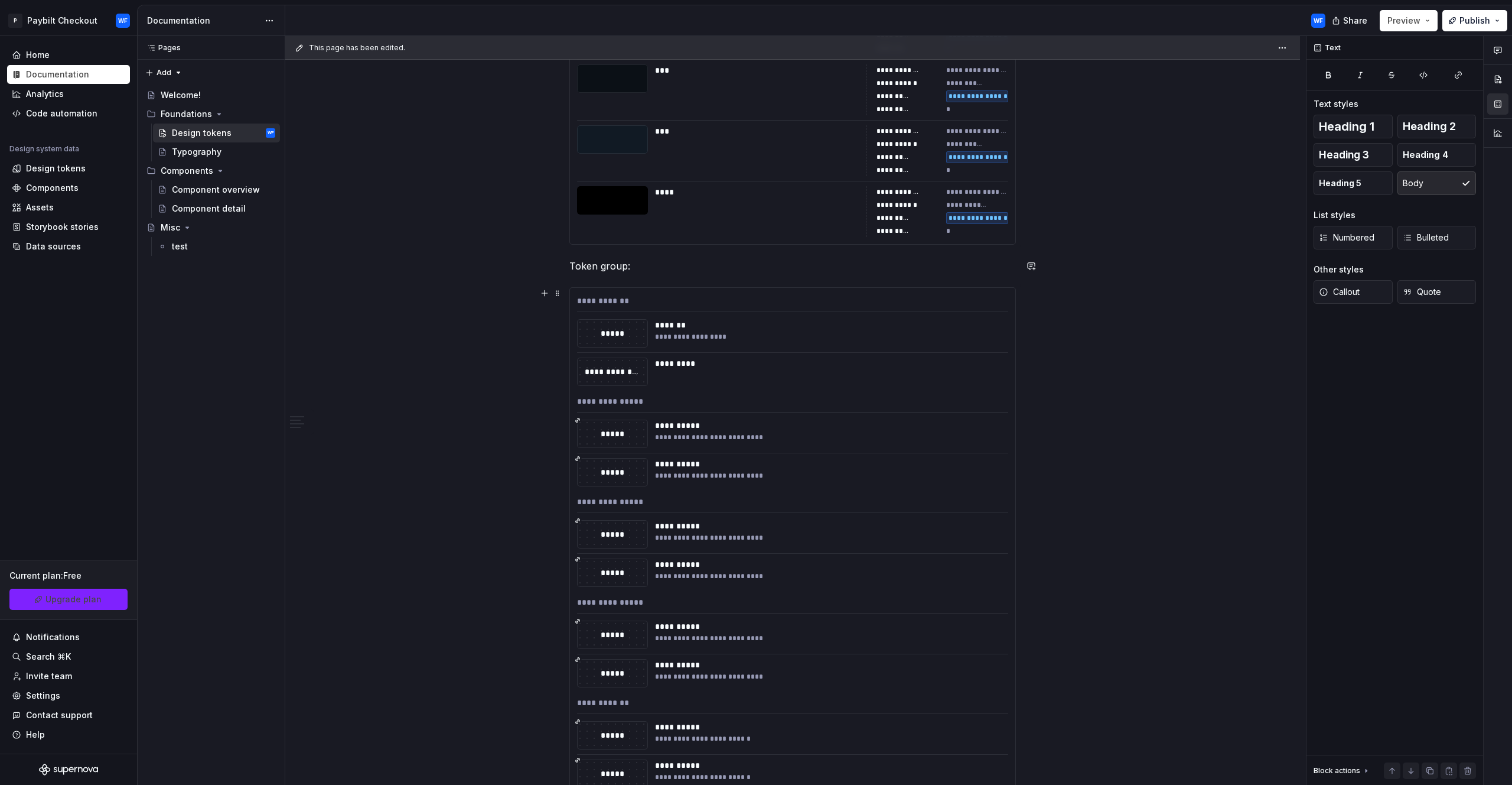
click at [612, 302] on div "**********" at bounding box center [793, 304] width 431 height 17
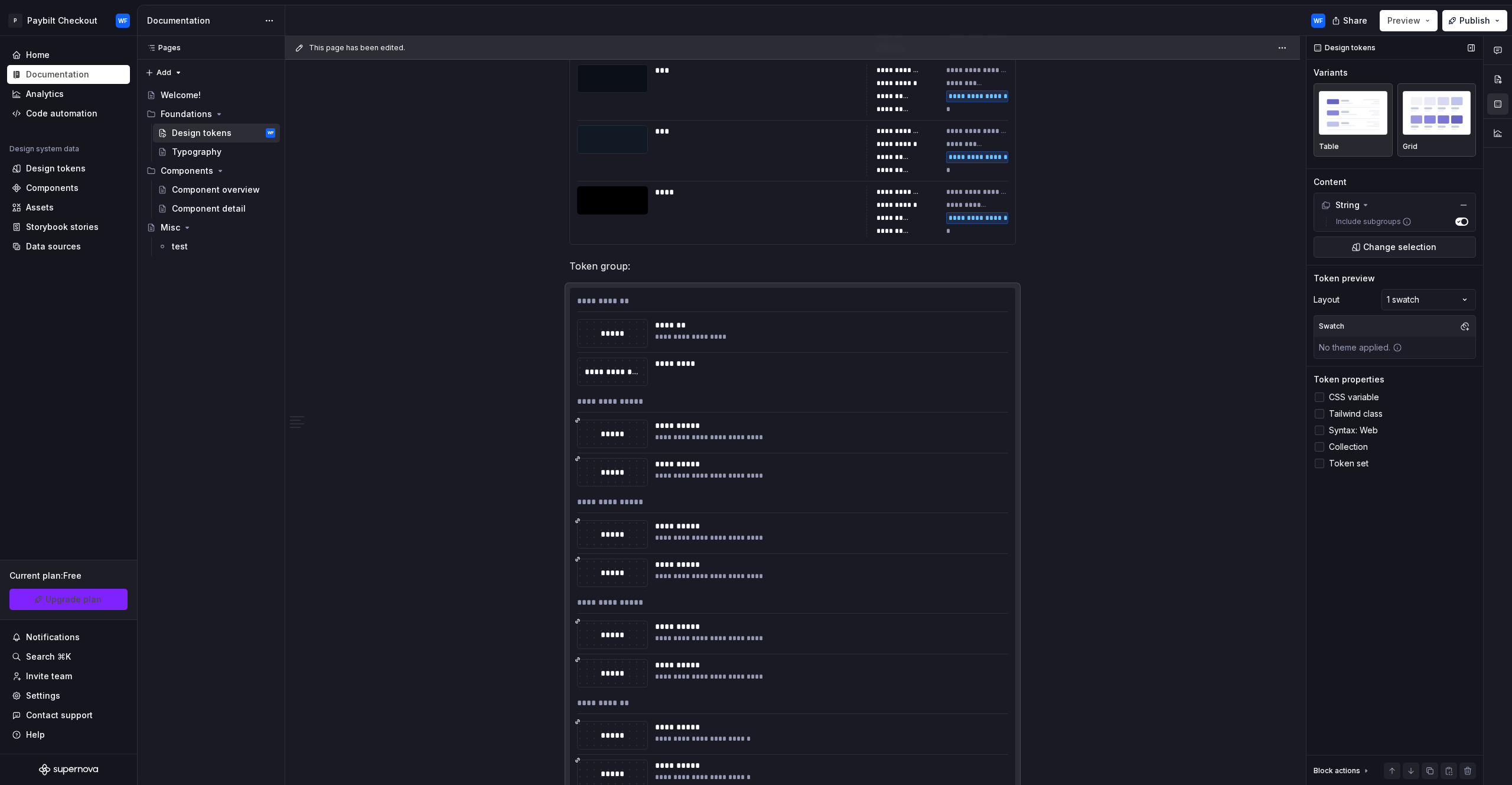
click at [1423, 137] on div "Grid" at bounding box center [1437, 120] width 69 height 63
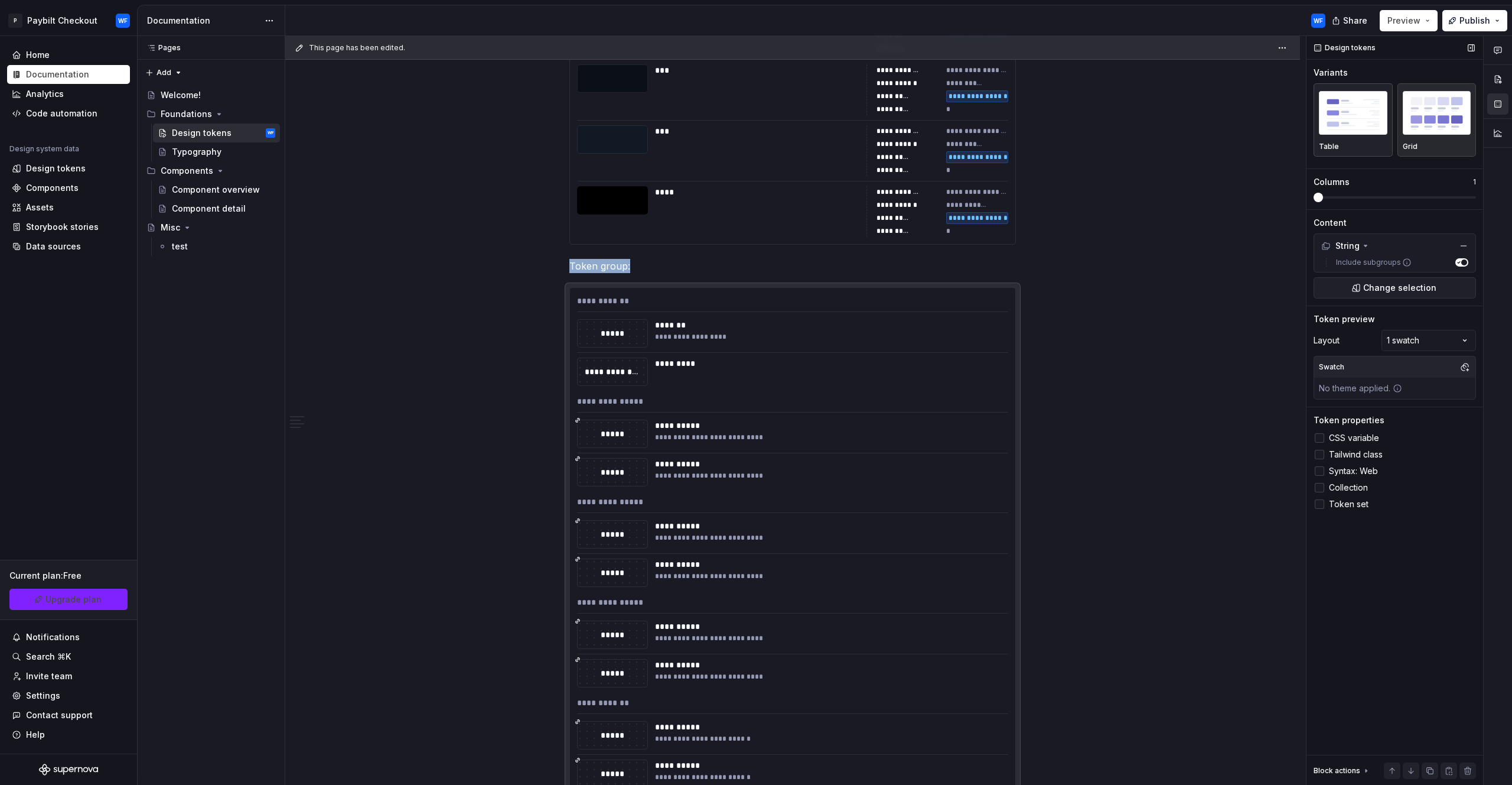
scroll to position [1244, 0]
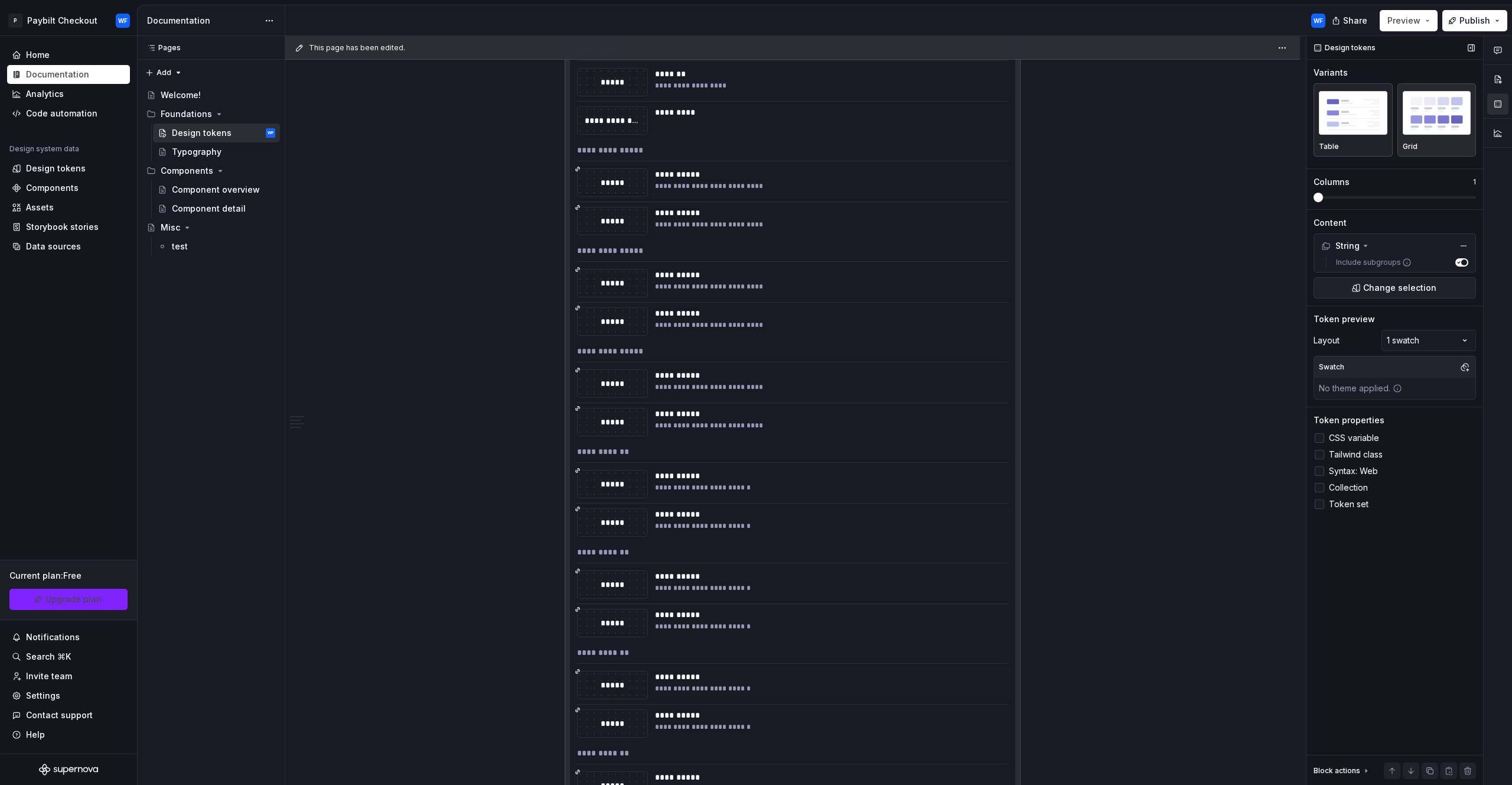
click at [1365, 125] on img "button" at bounding box center [1353, 113] width 69 height 43
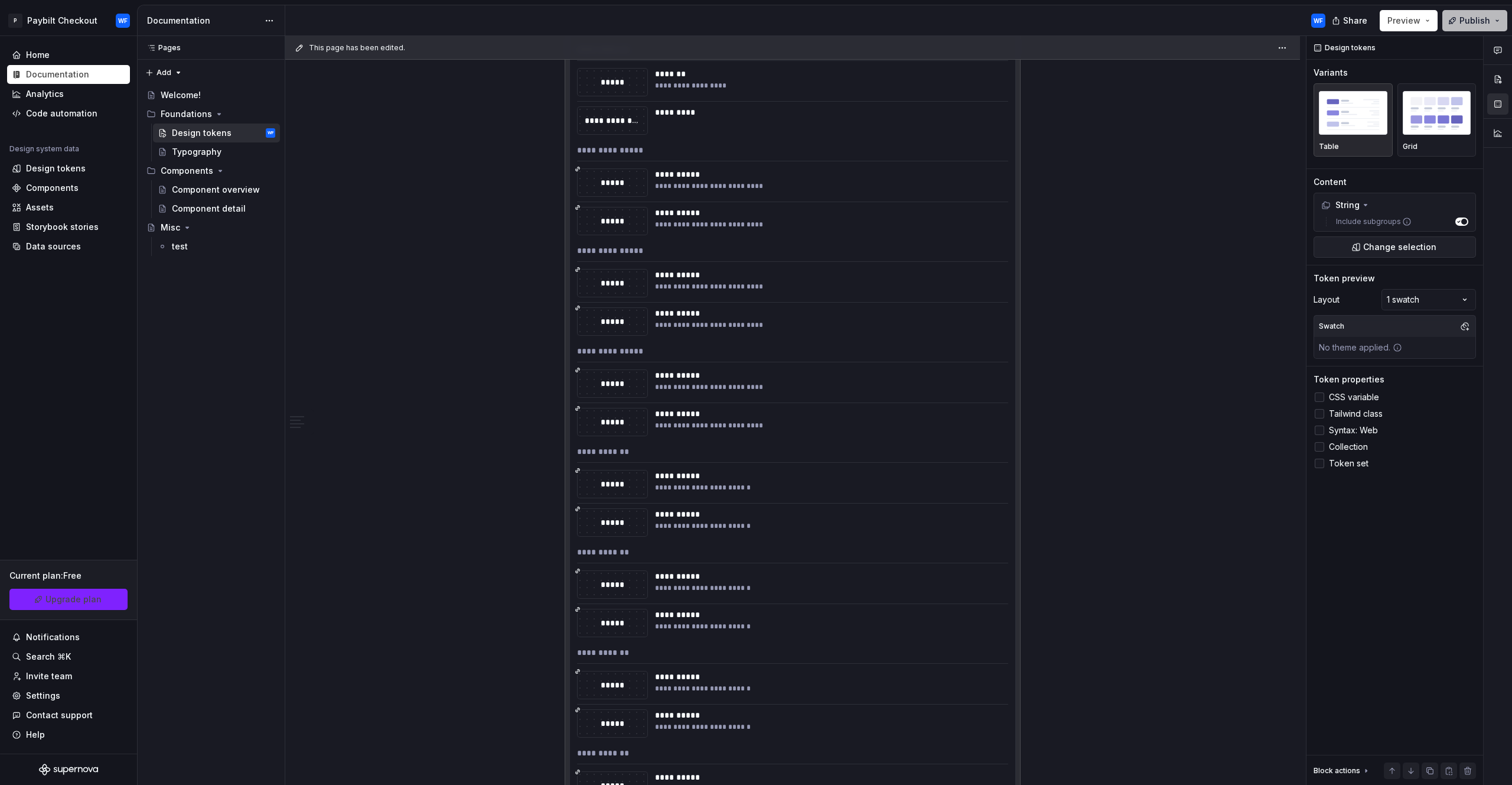
click at [1477, 21] on span "Publish" at bounding box center [1475, 20] width 30 height 12
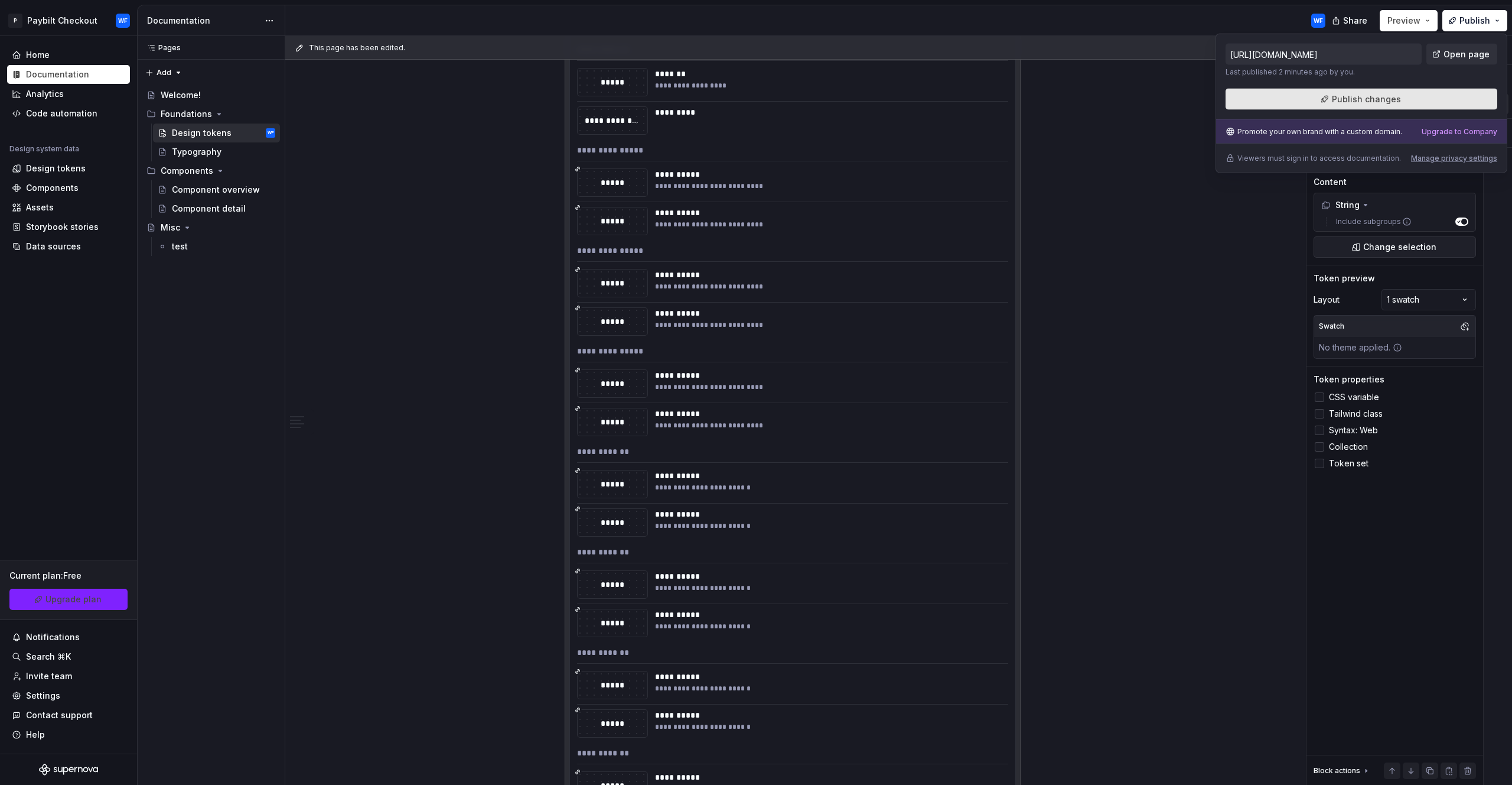
click at [1435, 98] on button "Publish changes" at bounding box center [1362, 99] width 272 height 21
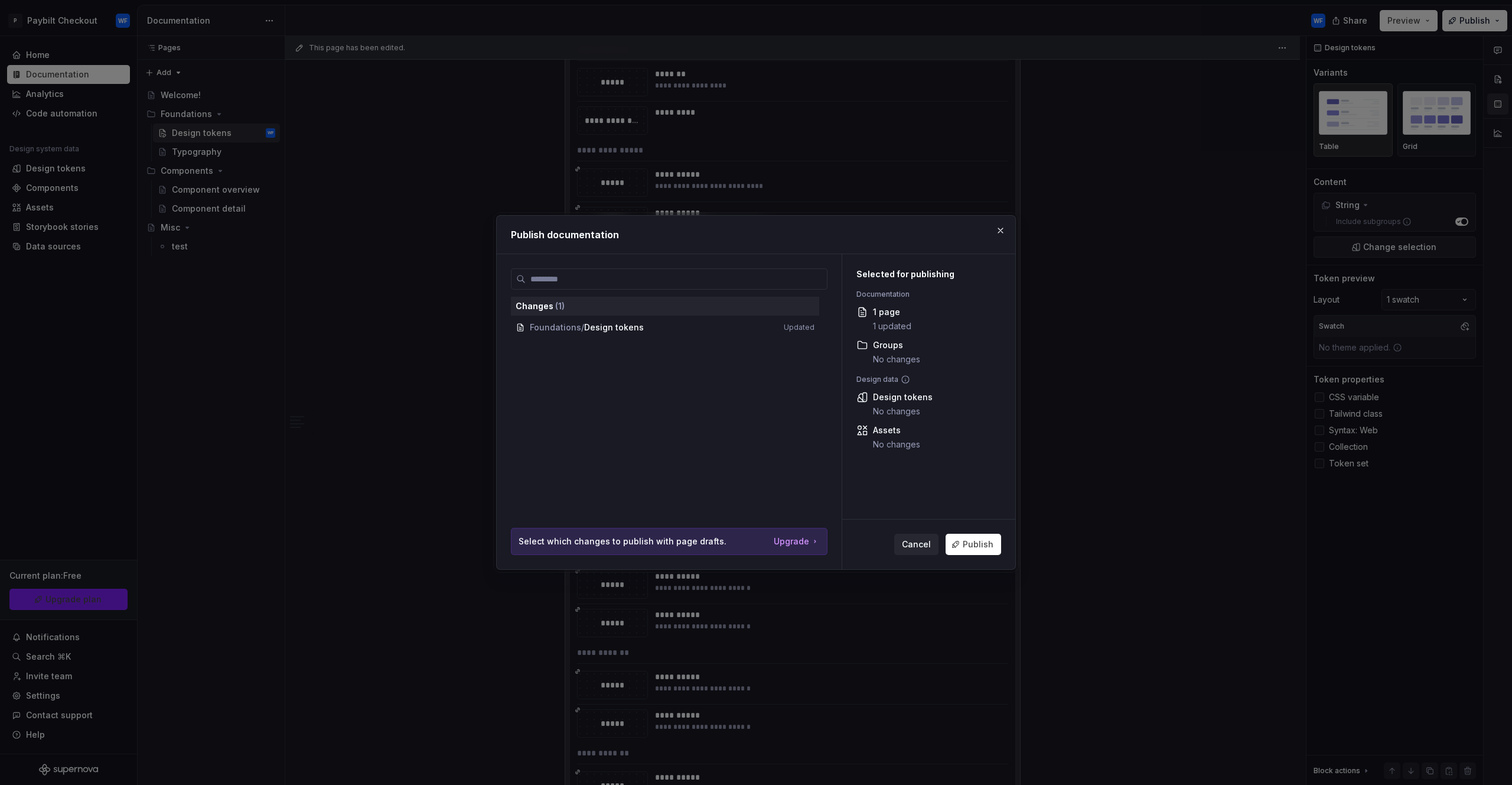
drag, startPoint x: 921, startPoint y: 543, endPoint x: 805, endPoint y: 446, distance: 151.2
click at [920, 543] on span "Cancel" at bounding box center [917, 544] width 29 height 12
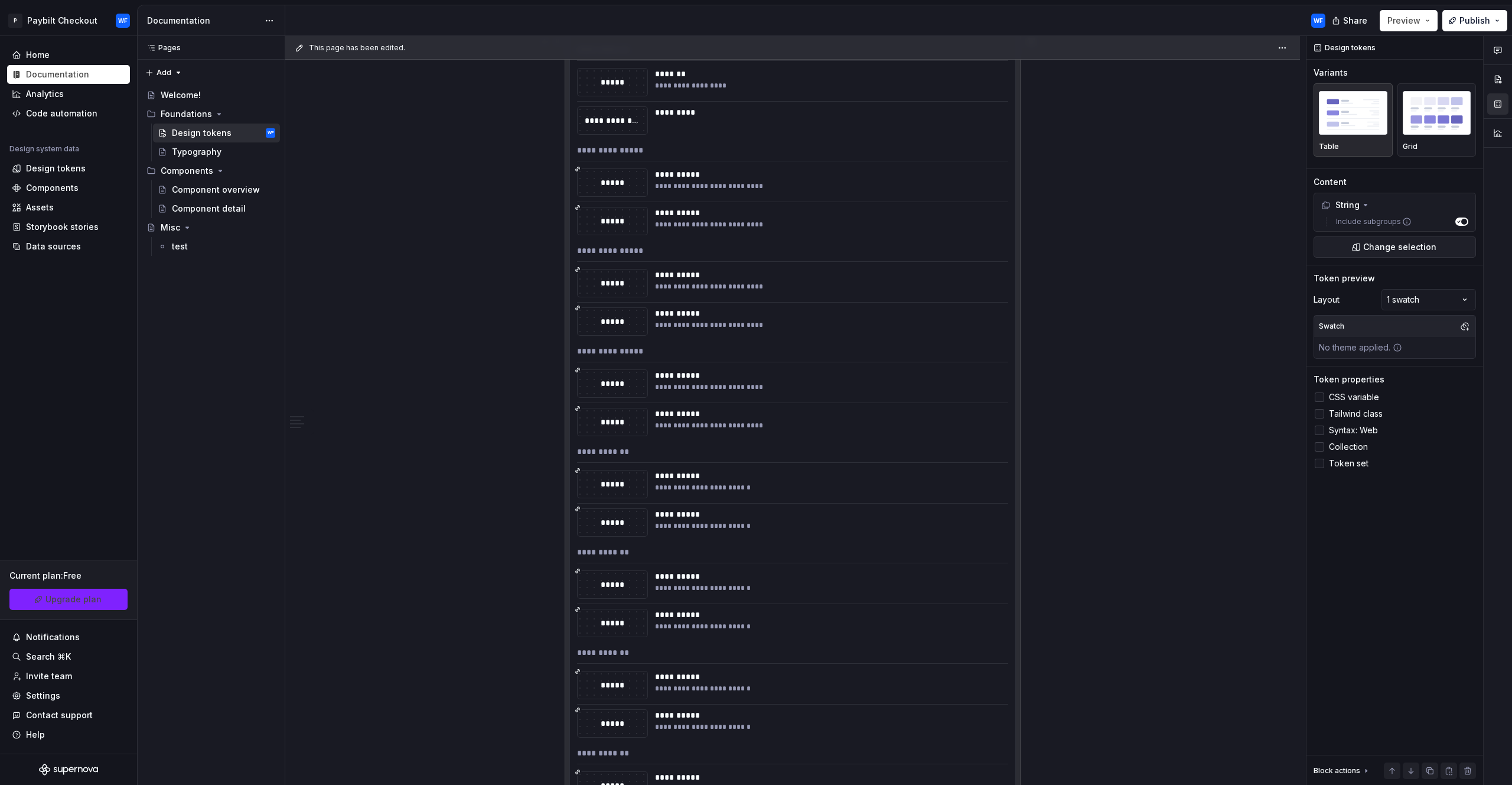
scroll to position [839, 0]
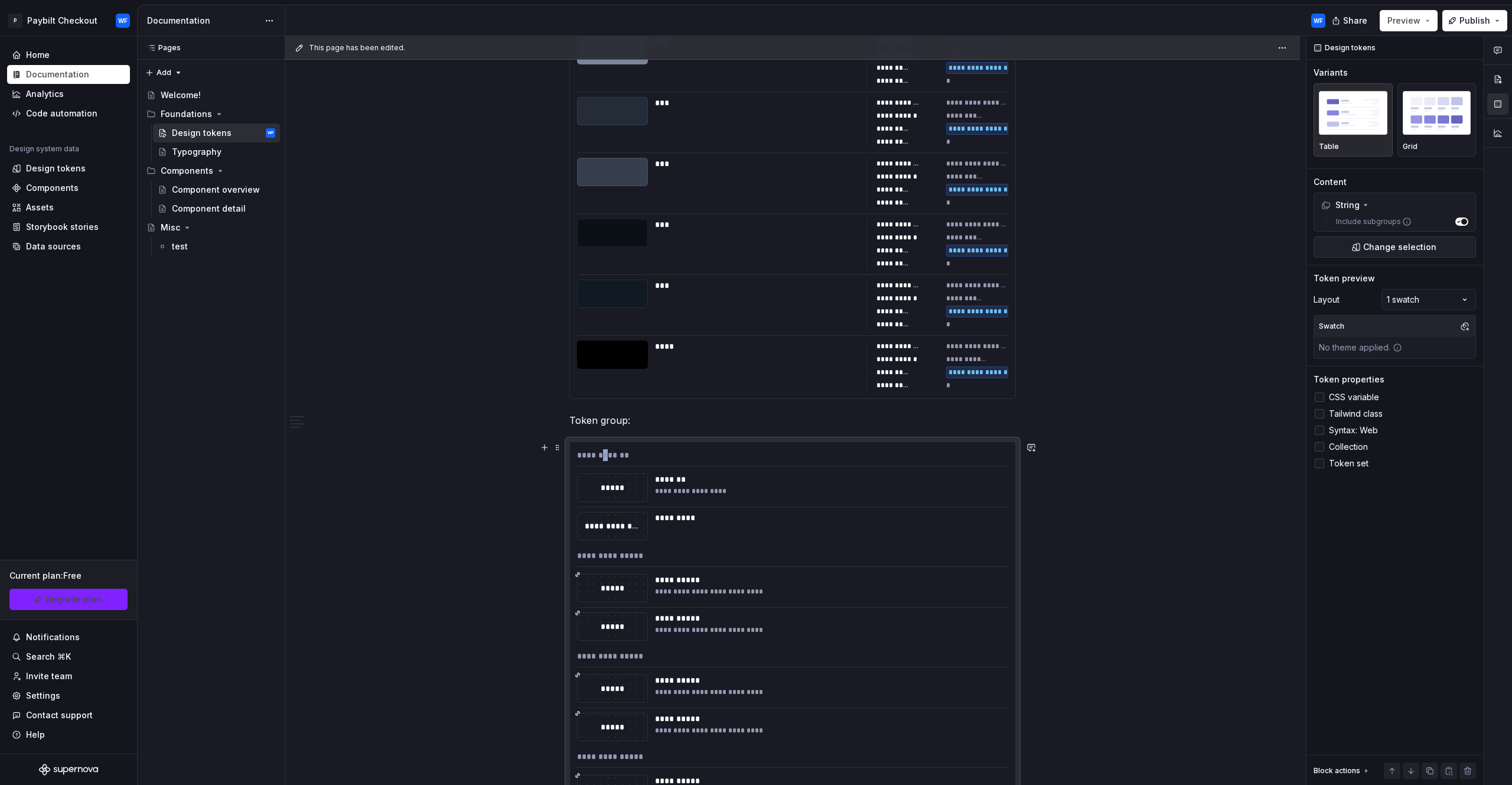
click at [605, 454] on div "**********" at bounding box center [793, 458] width 431 height 17
click at [1368, 199] on div "String" at bounding box center [1395, 205] width 156 height 19
click at [1369, 232] on span "Change selection" at bounding box center [1400, 233] width 73 height 12
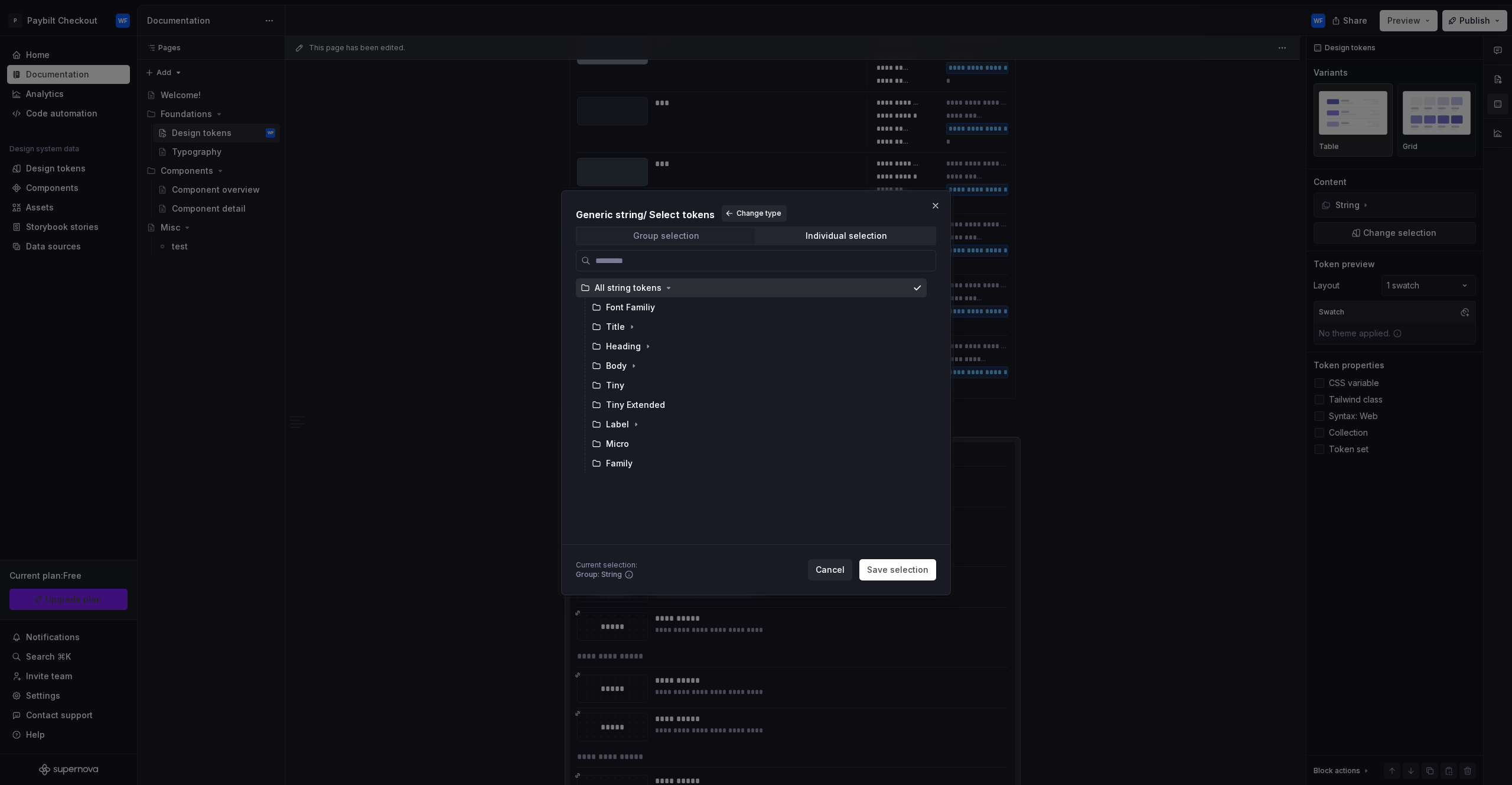
click at [699, 232] on span "Group selection" at bounding box center [666, 236] width 178 height 17
click at [680, 236] on div "Group selection" at bounding box center [667, 235] width 67 height 9
click at [842, 247] on div "Generic string / Select tokens Change type Group selection Individual selection…" at bounding box center [756, 375] width 360 height 340
click at [837, 239] on div "Individual selection" at bounding box center [846, 235] width 82 height 9
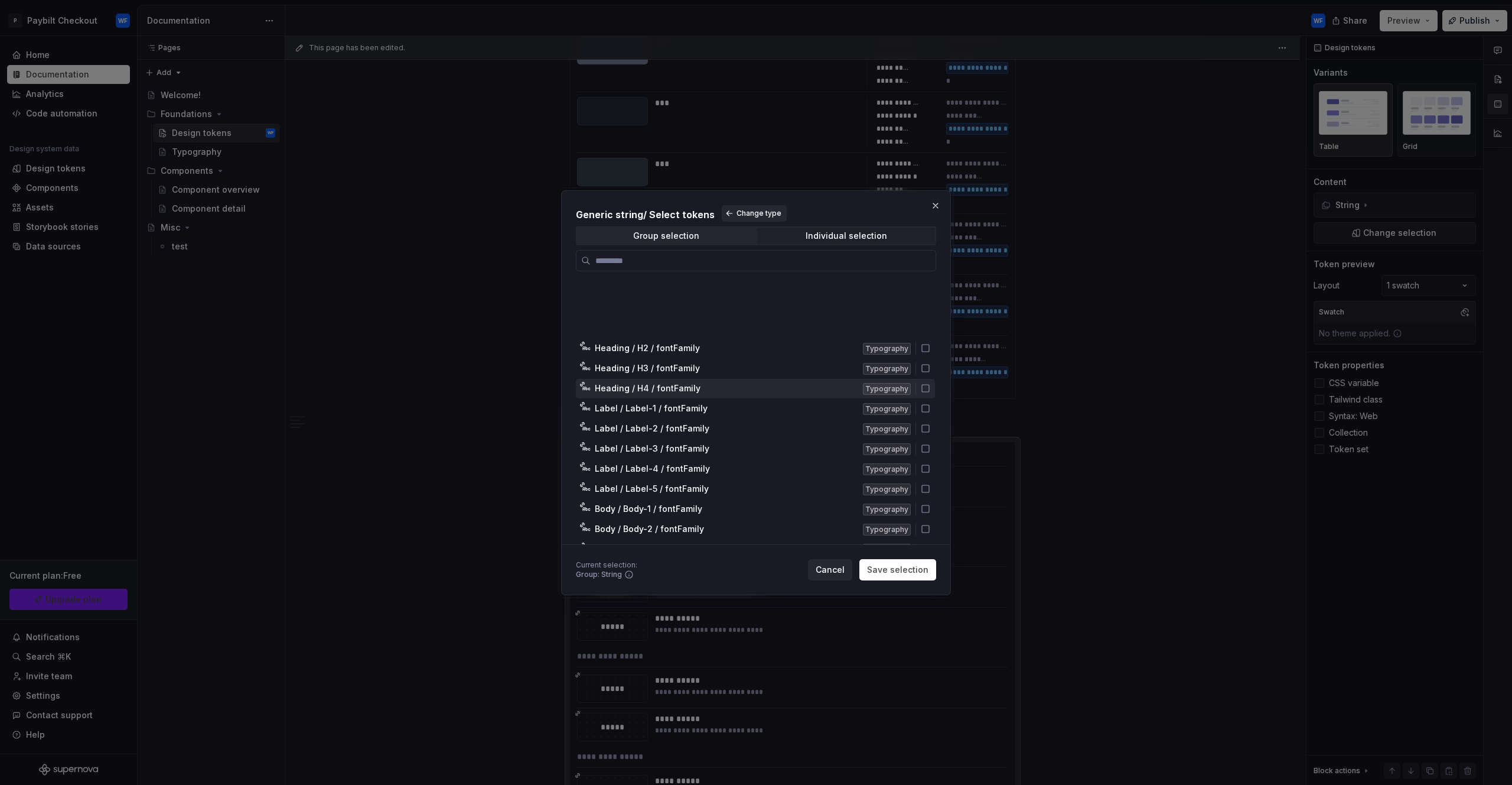
scroll to position [509, 0]
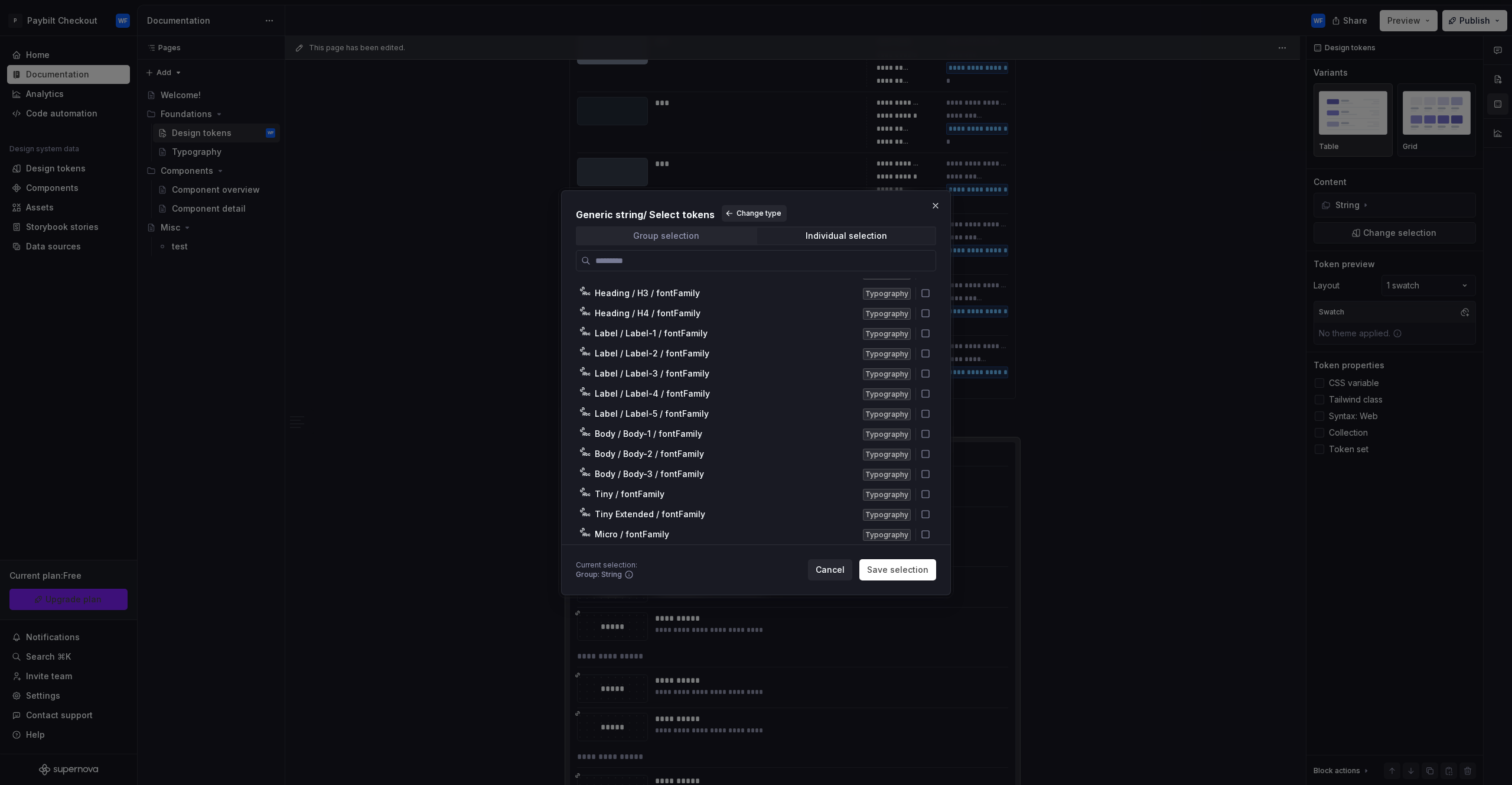
drag, startPoint x: 657, startPoint y: 232, endPoint x: 697, endPoint y: 237, distance: 40.3
click at [661, 232] on div "Group selection" at bounding box center [667, 235] width 67 height 9
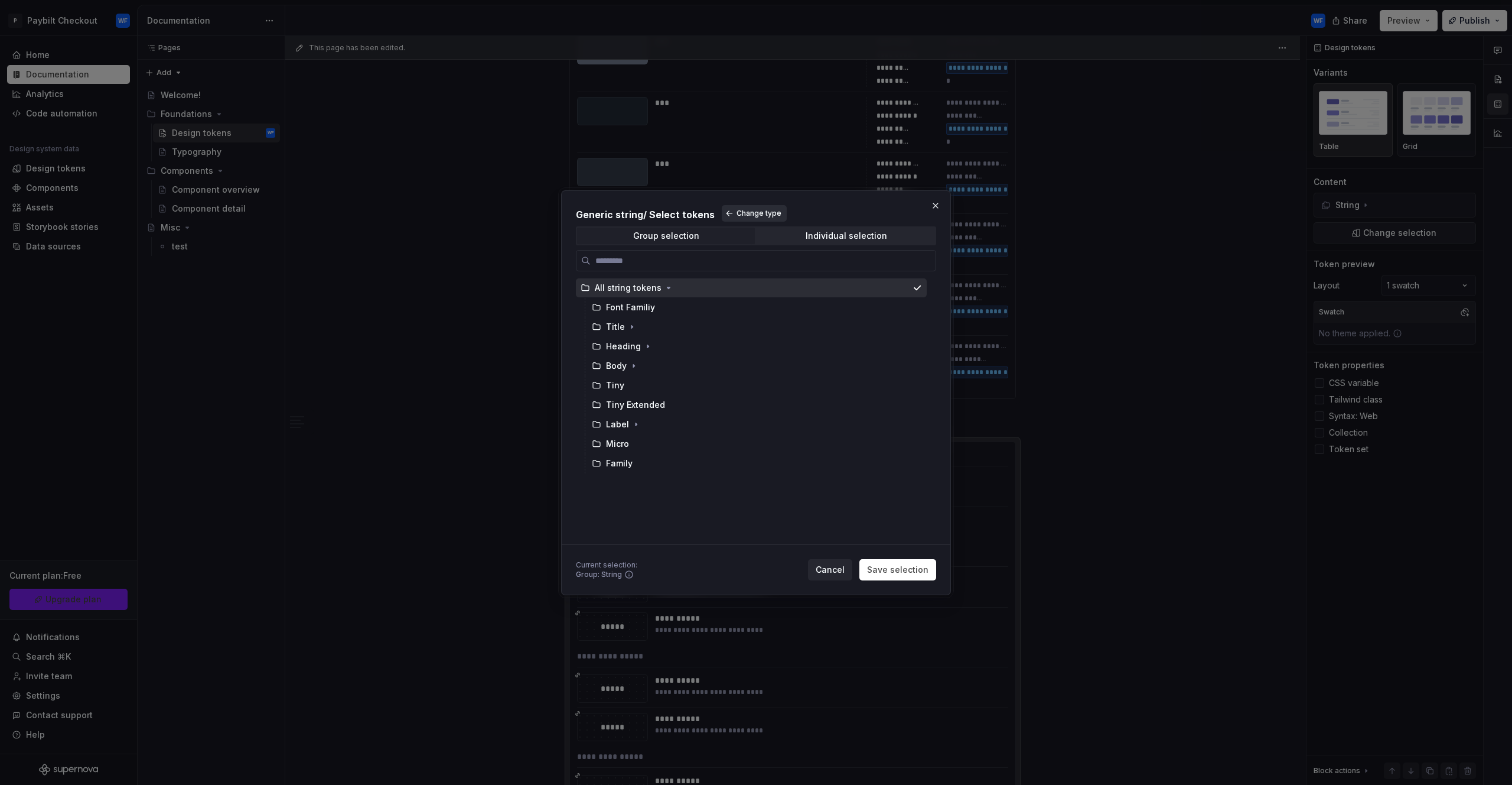
click at [738, 215] on span "Change type" at bounding box center [759, 213] width 45 height 9
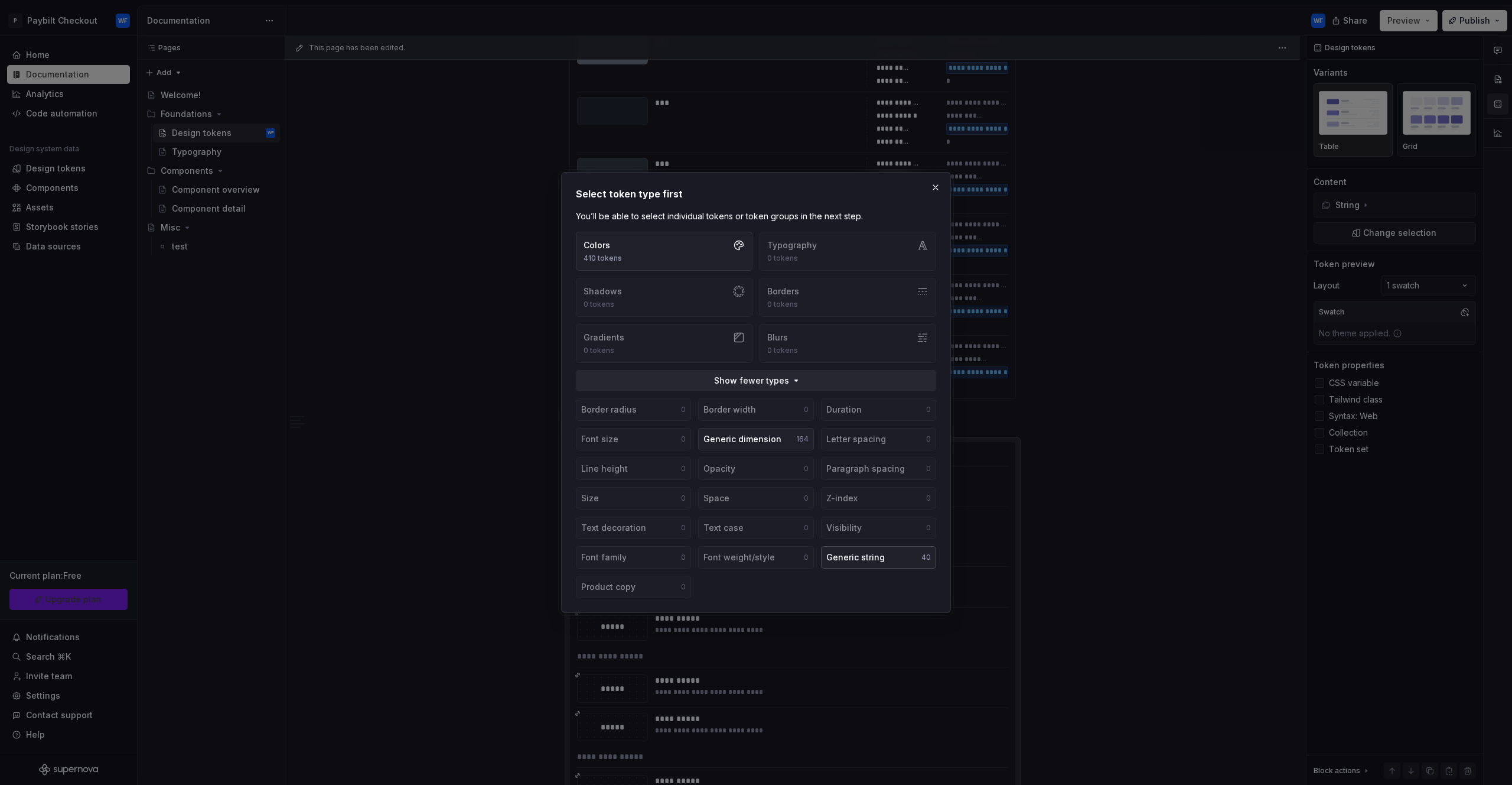
click at [871, 562] on div "Generic string" at bounding box center [855, 557] width 59 height 12
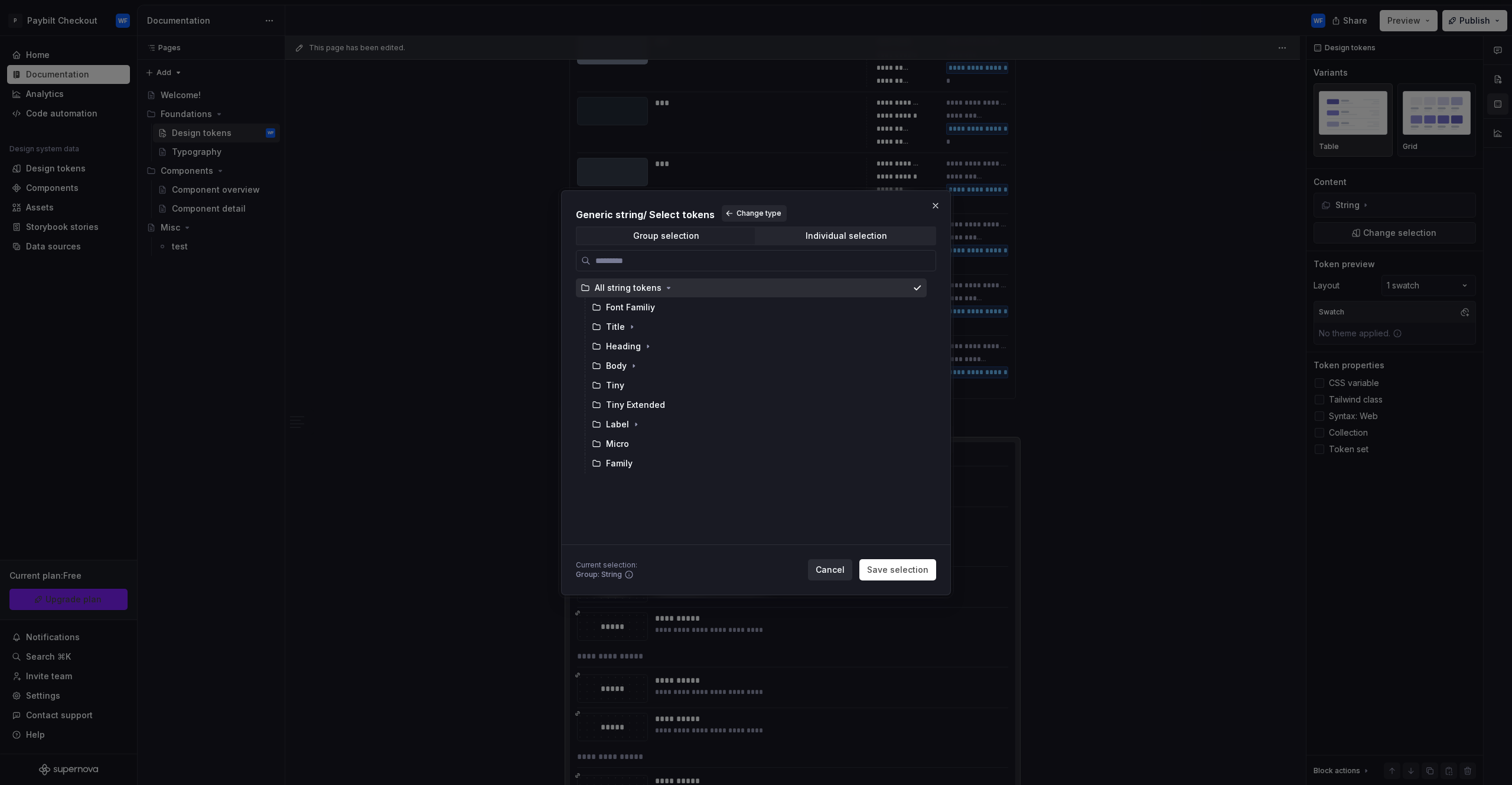
click at [838, 564] on span "Cancel" at bounding box center [830, 569] width 29 height 12
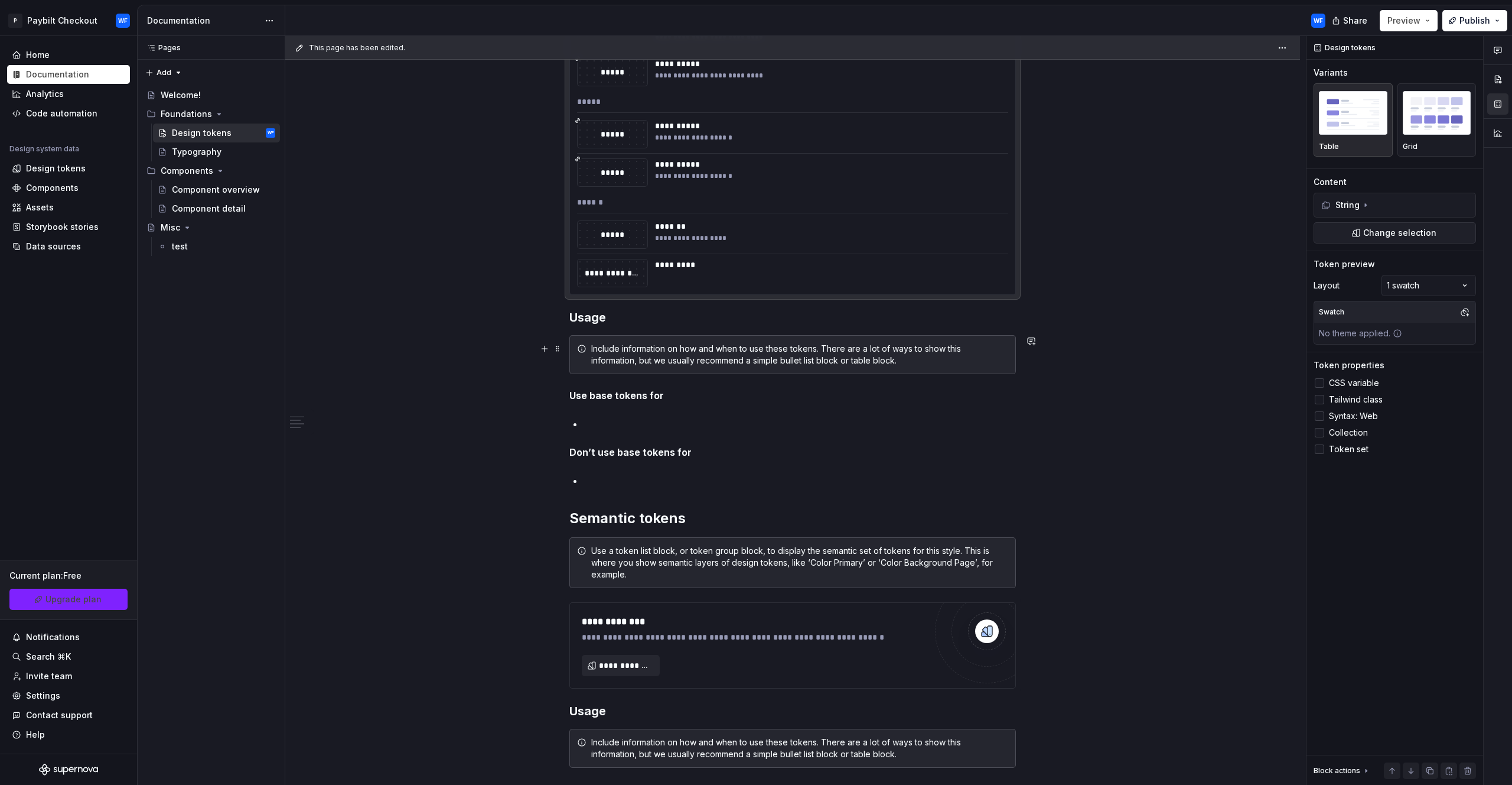
scroll to position [3008, 0]
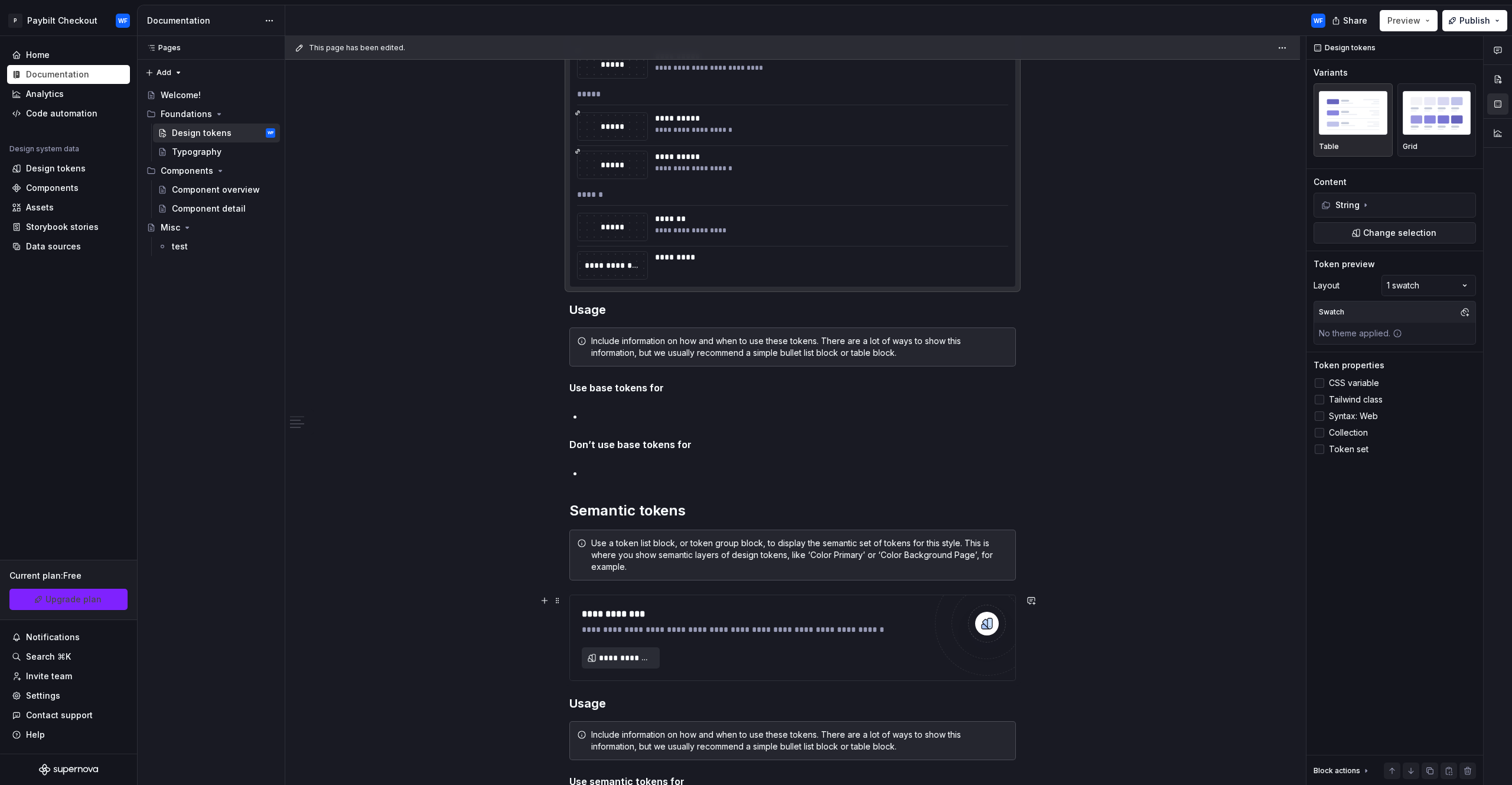
click at [628, 659] on span "**********" at bounding box center [625, 658] width 54 height 12
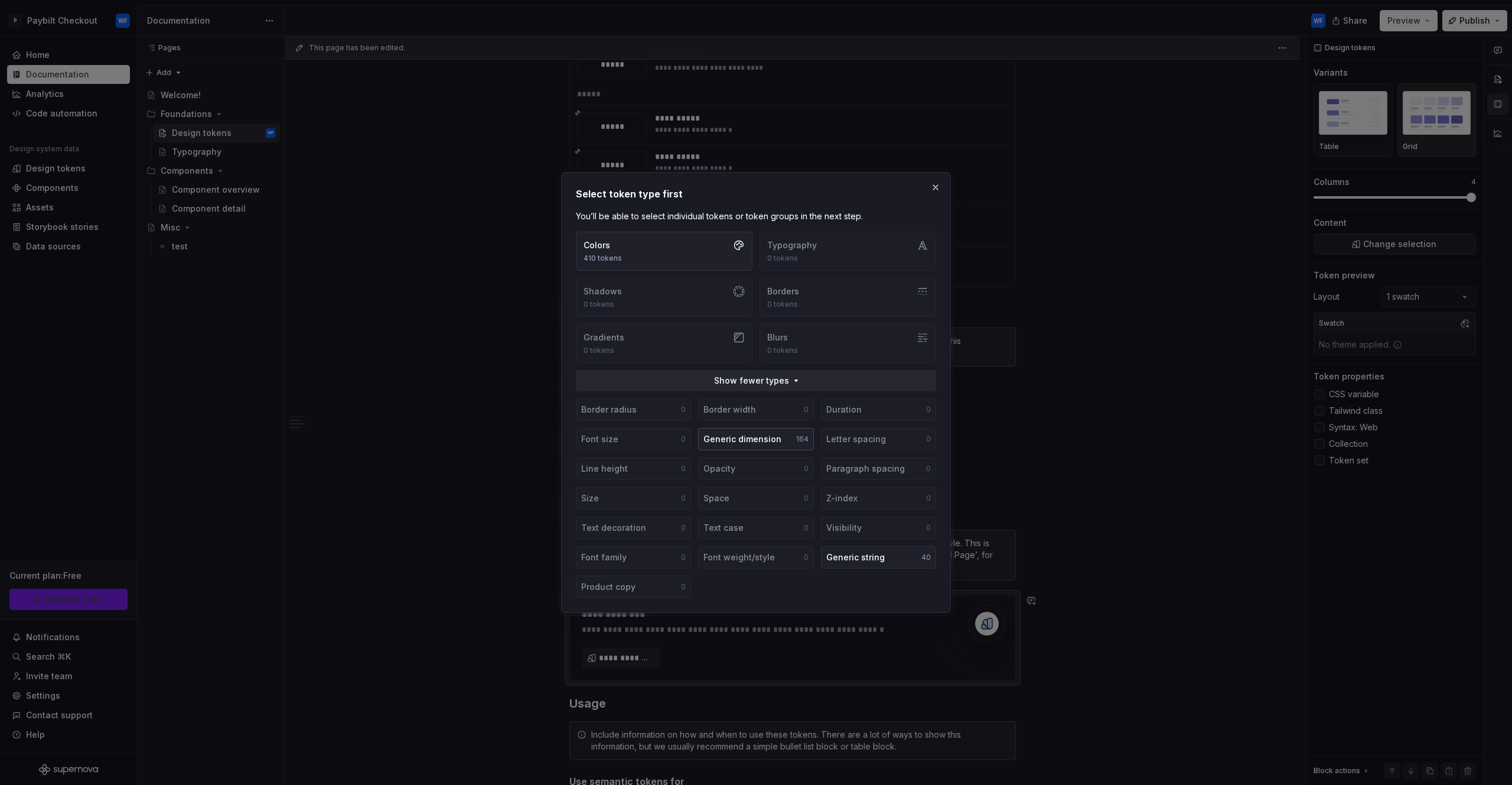
click at [782, 438] on button "Generic dimension 164" at bounding box center [756, 438] width 115 height 22
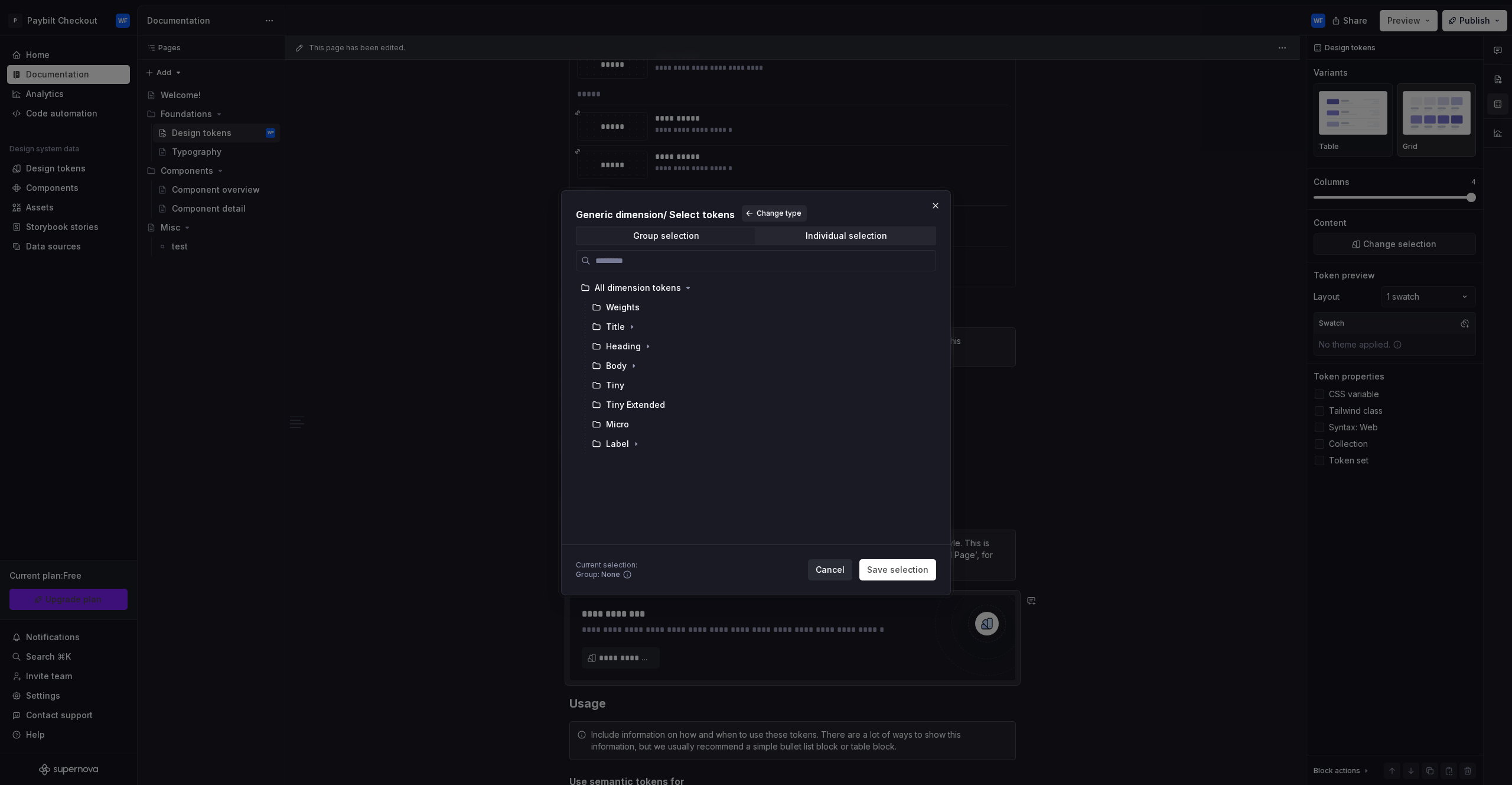
click at [835, 565] on span "Cancel" at bounding box center [830, 569] width 29 height 12
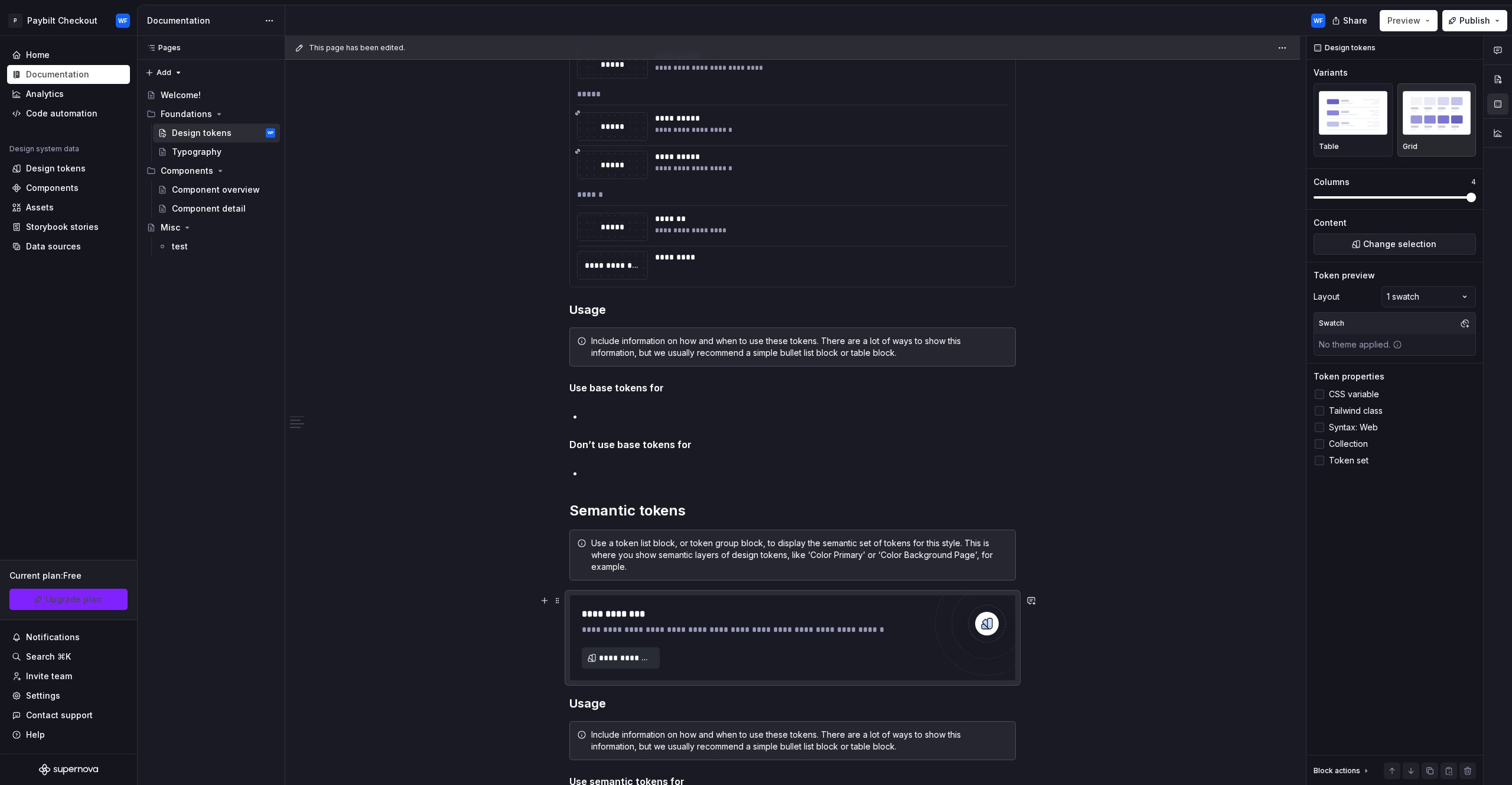
click at [626, 654] on span "**********" at bounding box center [625, 658] width 54 height 12
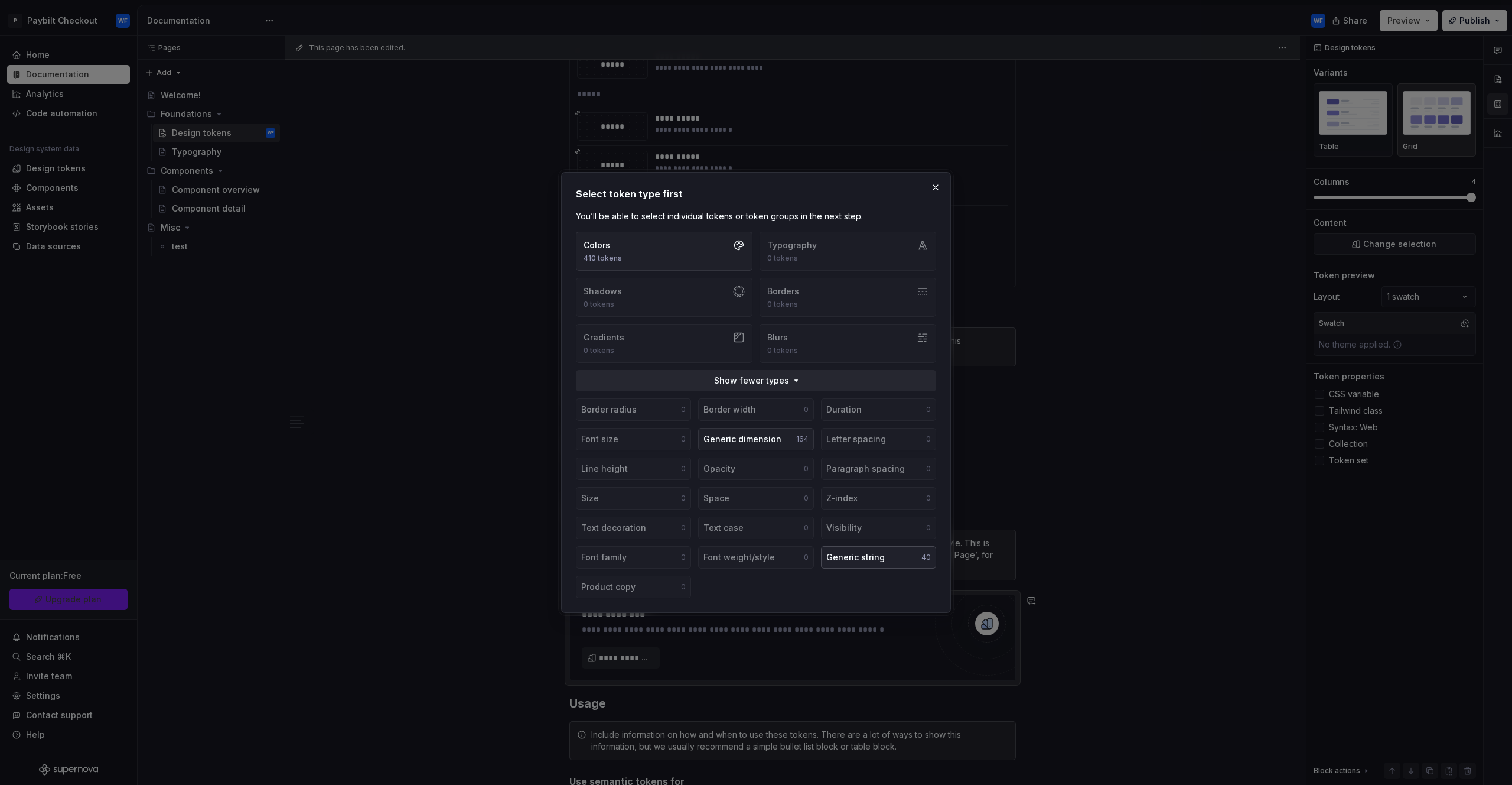
click at [860, 560] on div "Generic string" at bounding box center [855, 557] width 59 height 12
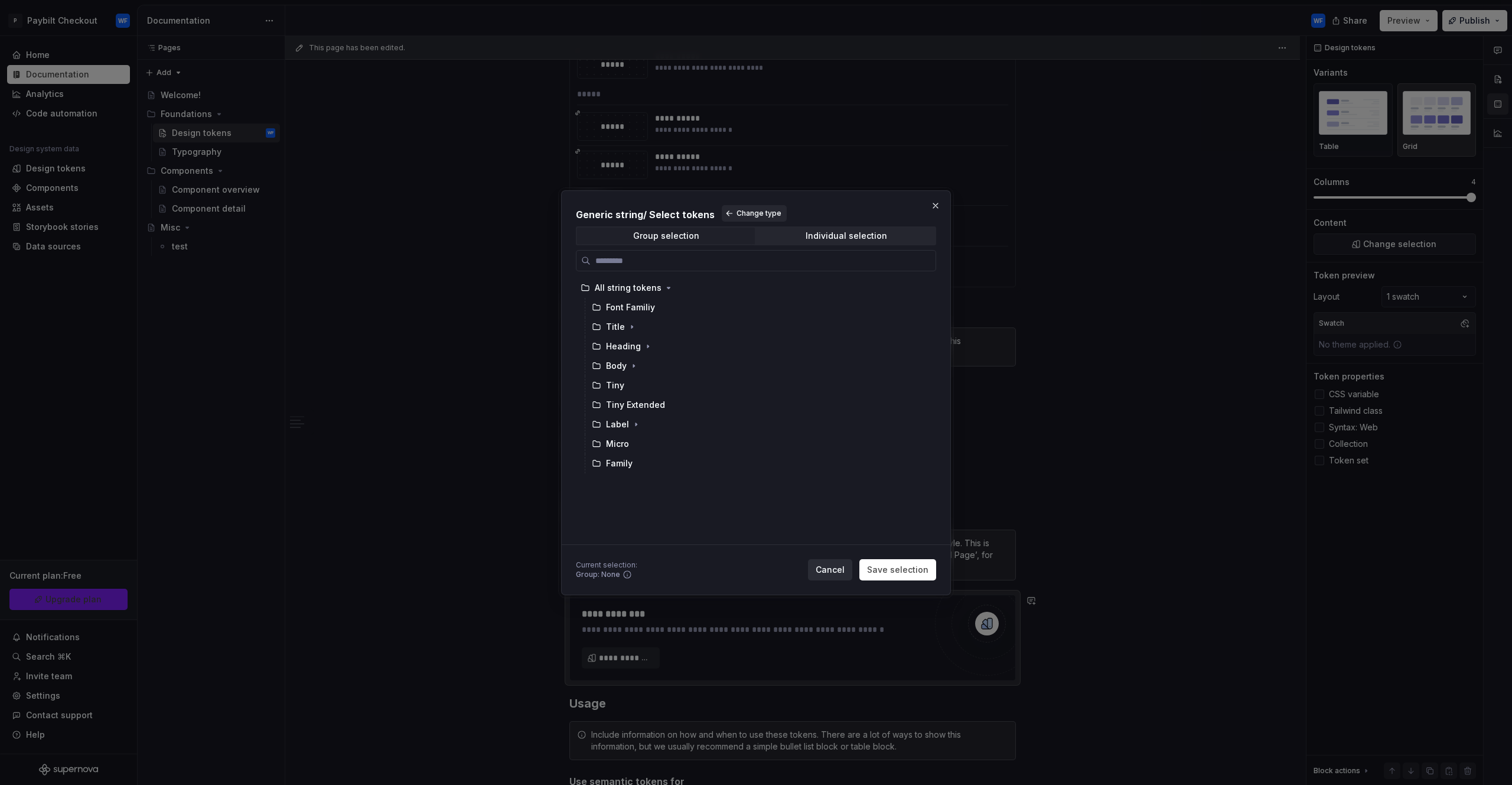
click at [834, 570] on span "Cancel" at bounding box center [830, 569] width 29 height 12
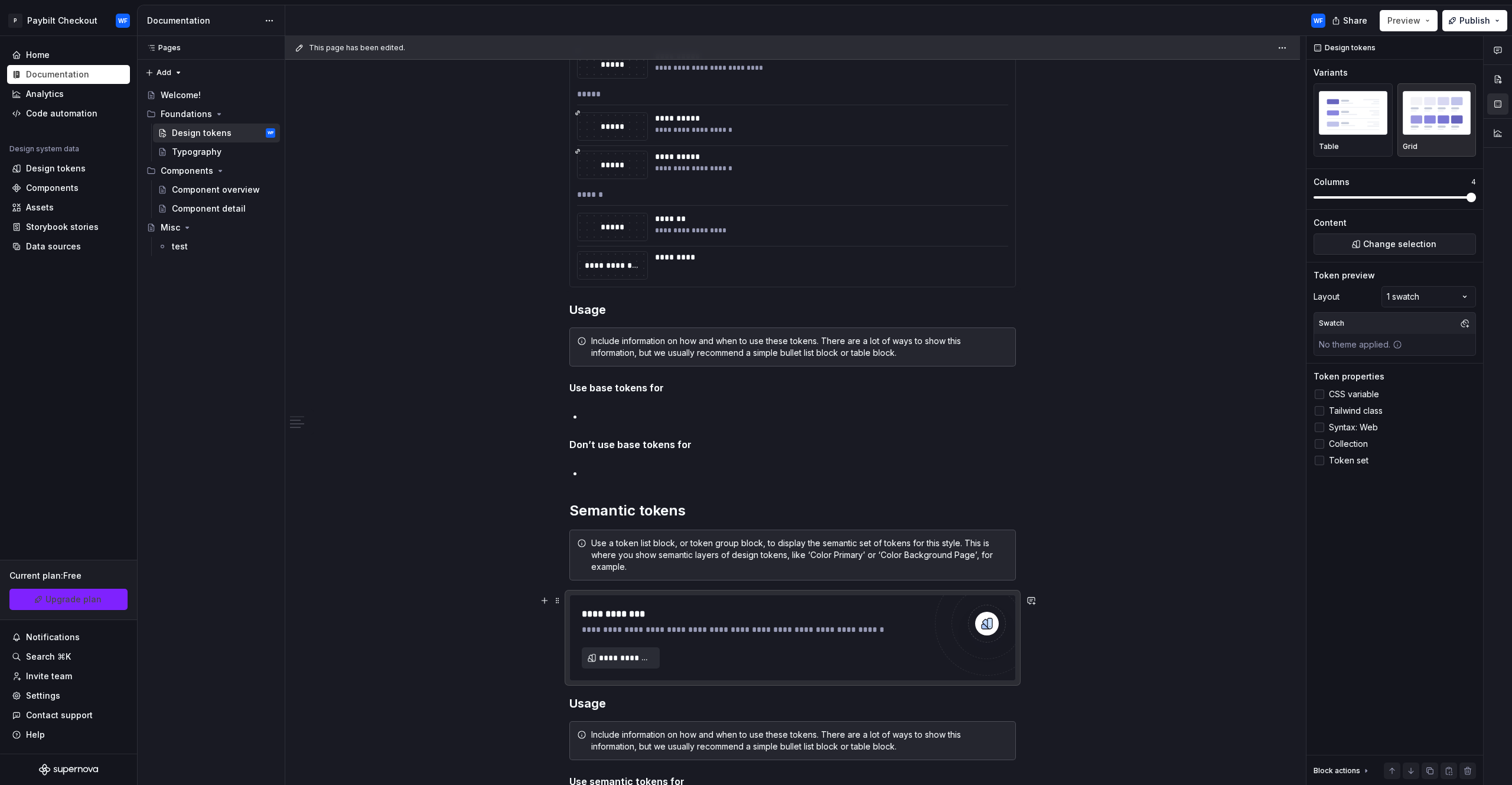
click at [624, 659] on span "**********" at bounding box center [625, 658] width 54 height 12
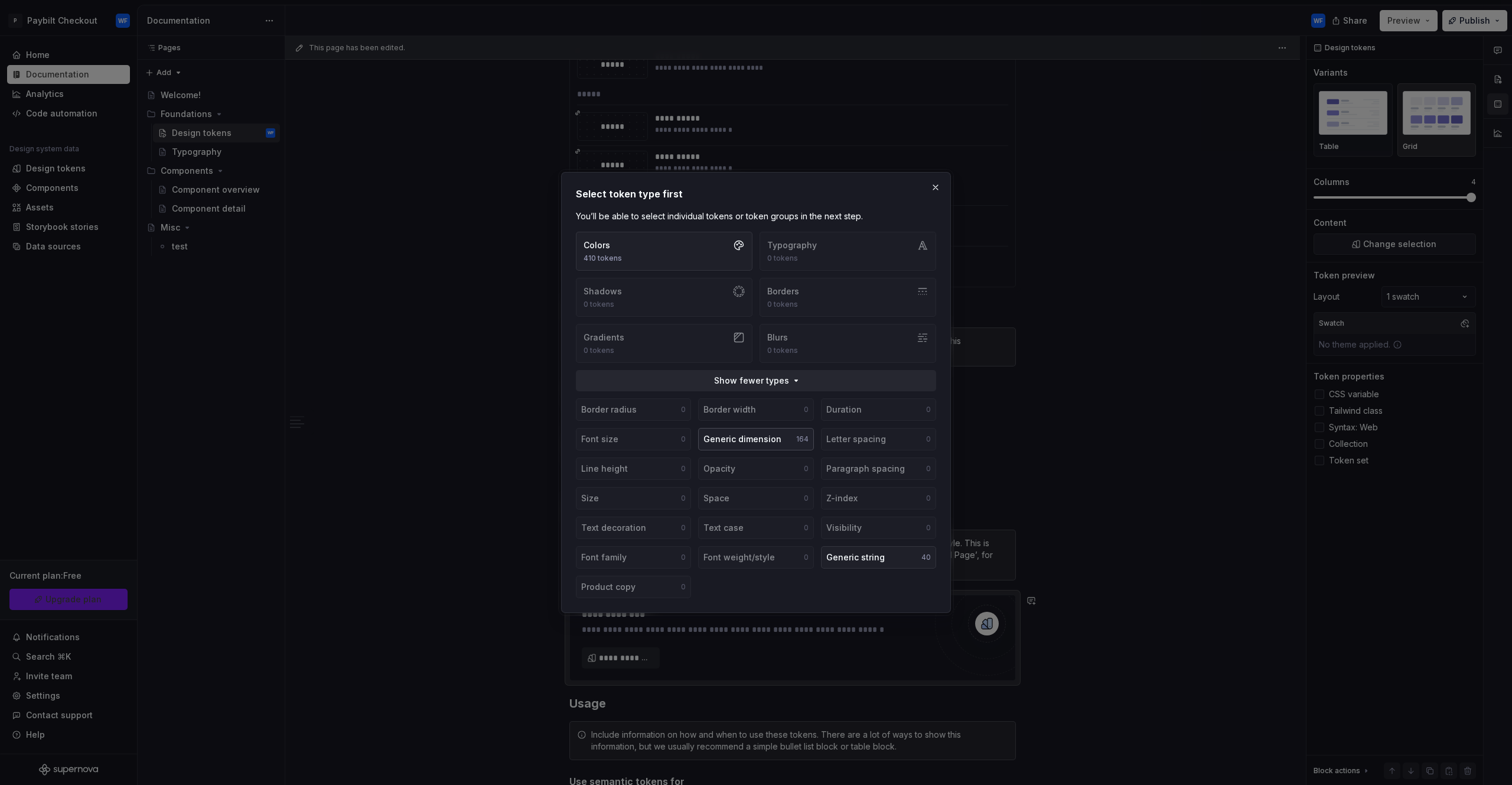
click at [750, 436] on div "Generic dimension" at bounding box center [743, 439] width 78 height 12
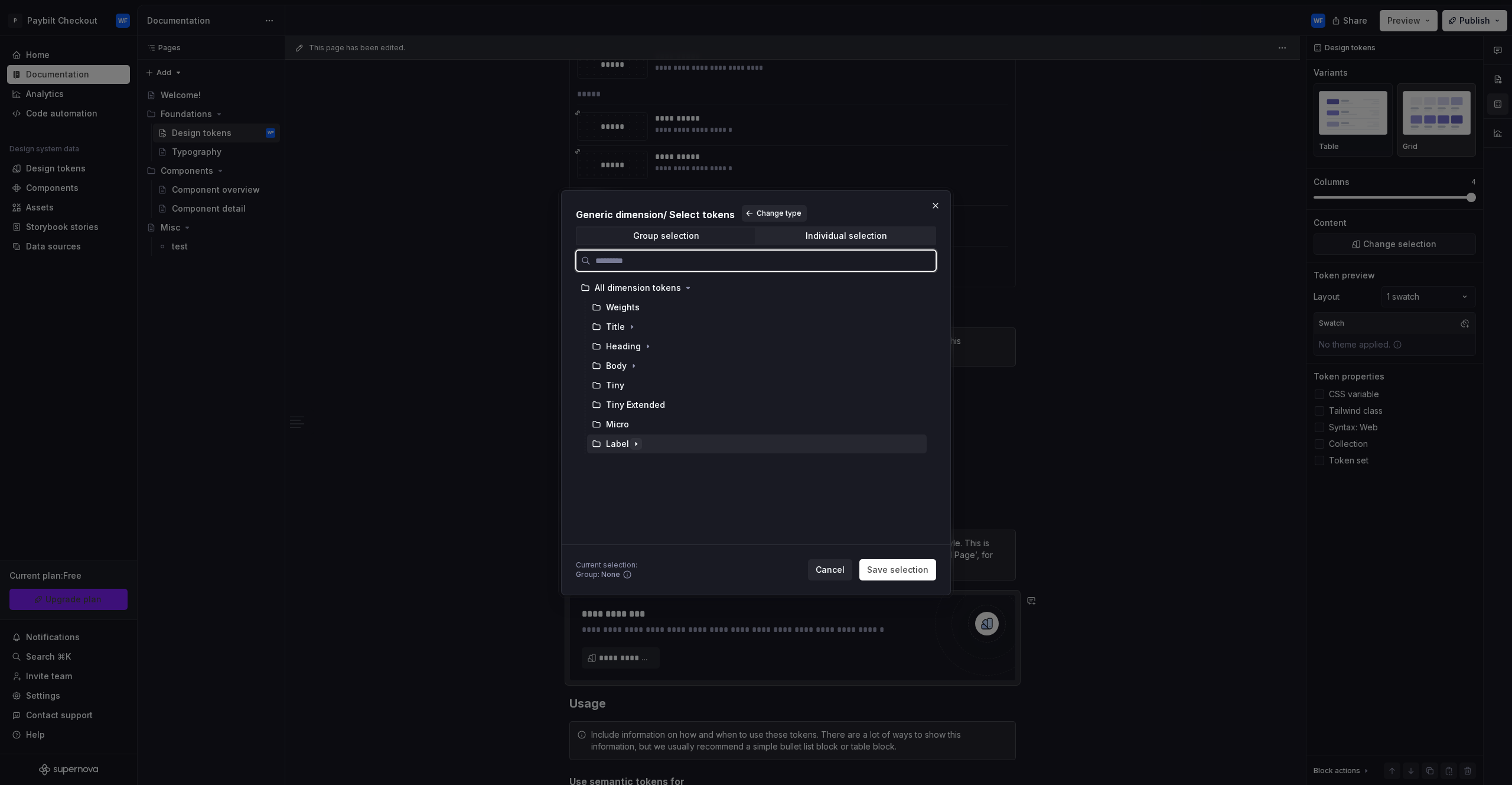
drag, startPoint x: 644, startPoint y: 444, endPoint x: 637, endPoint y: 444, distance: 7.0
click at [641, 444] on div "Label" at bounding box center [757, 444] width 340 height 19
click at [637, 445] on icon "button" at bounding box center [636, 444] width 9 height 9
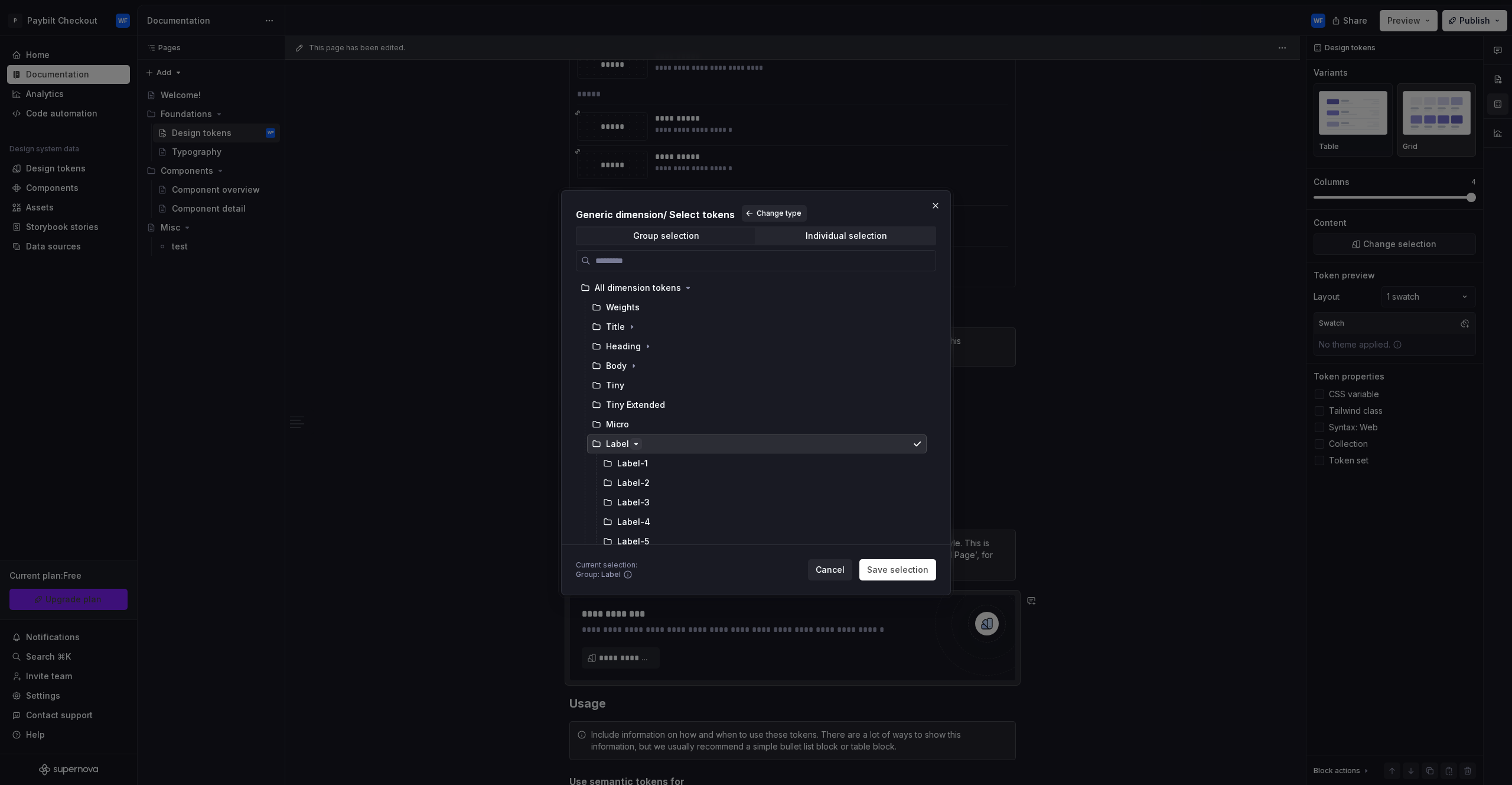
click at [638, 444] on icon "button" at bounding box center [636, 444] width 9 height 9
click at [840, 237] on div "Individual selection" at bounding box center [846, 235] width 82 height 9
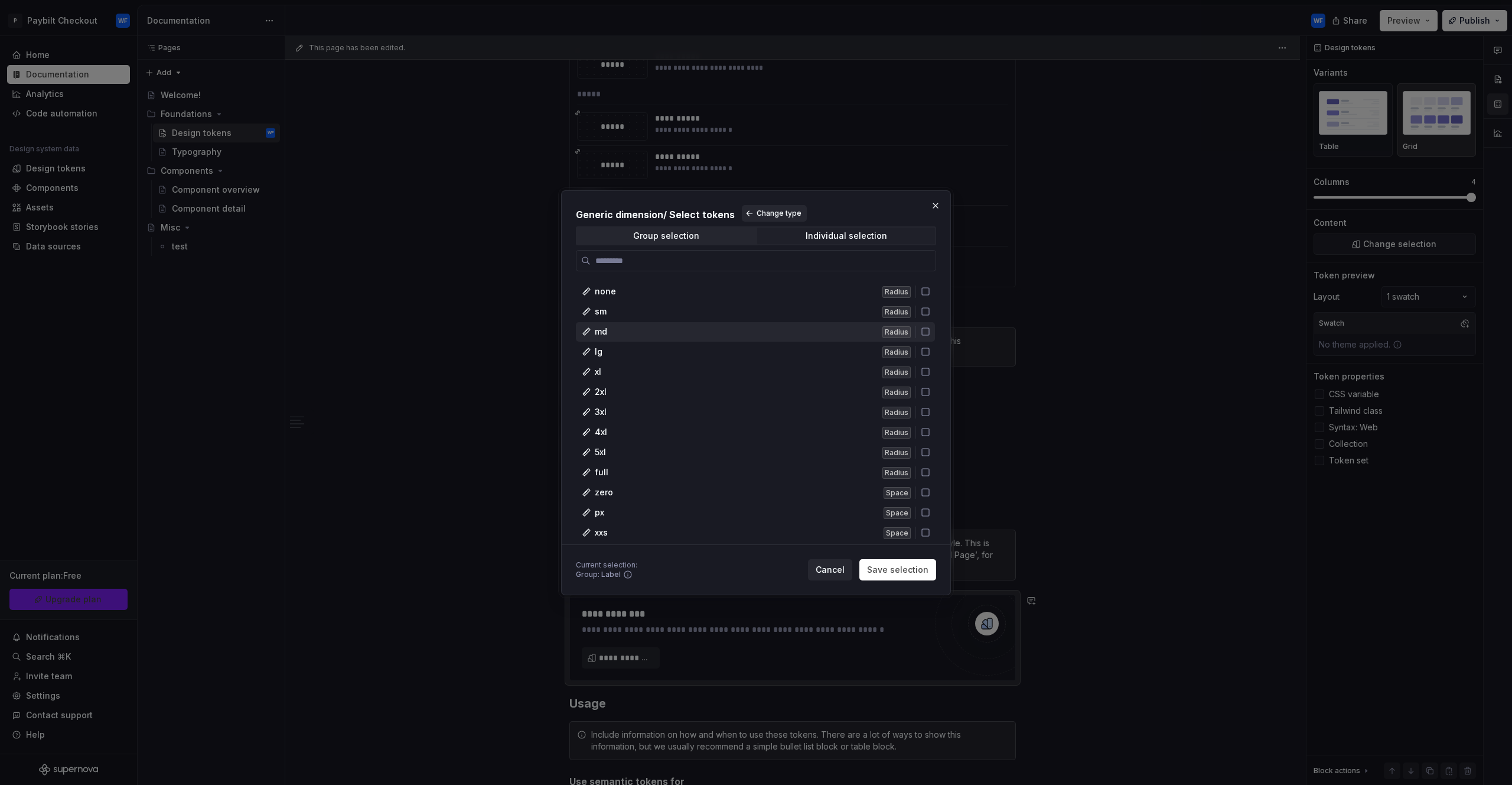
scroll to position [2411, 0]
drag, startPoint x: 928, startPoint y: 294, endPoint x: 920, endPoint y: 306, distance: 14.4
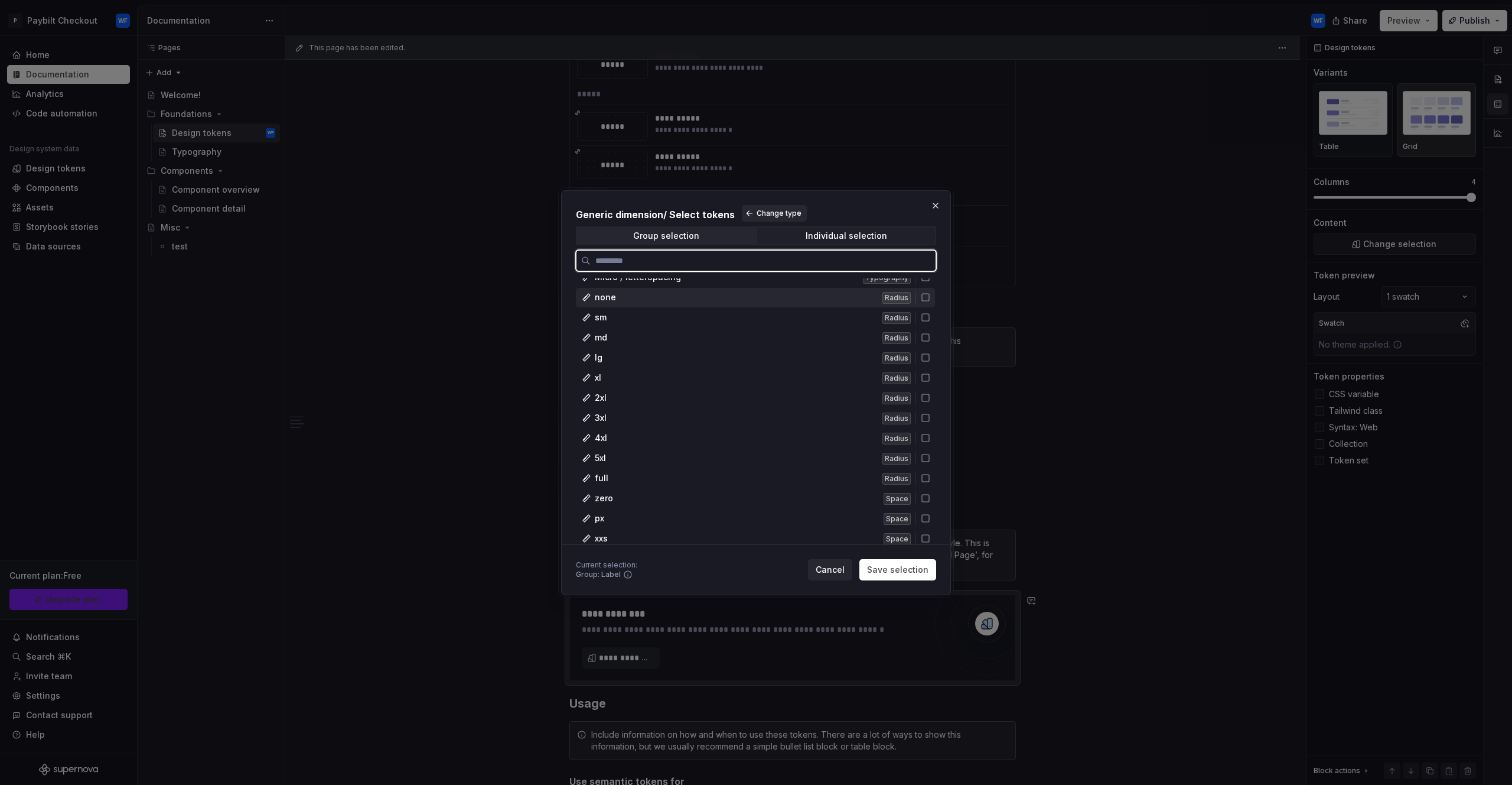
click at [921, 301] on div "none Radius" at bounding box center [756, 297] width 359 height 20
click at [925, 318] on icon at bounding box center [926, 317] width 9 height 9
click at [928, 335] on icon at bounding box center [926, 337] width 9 height 9
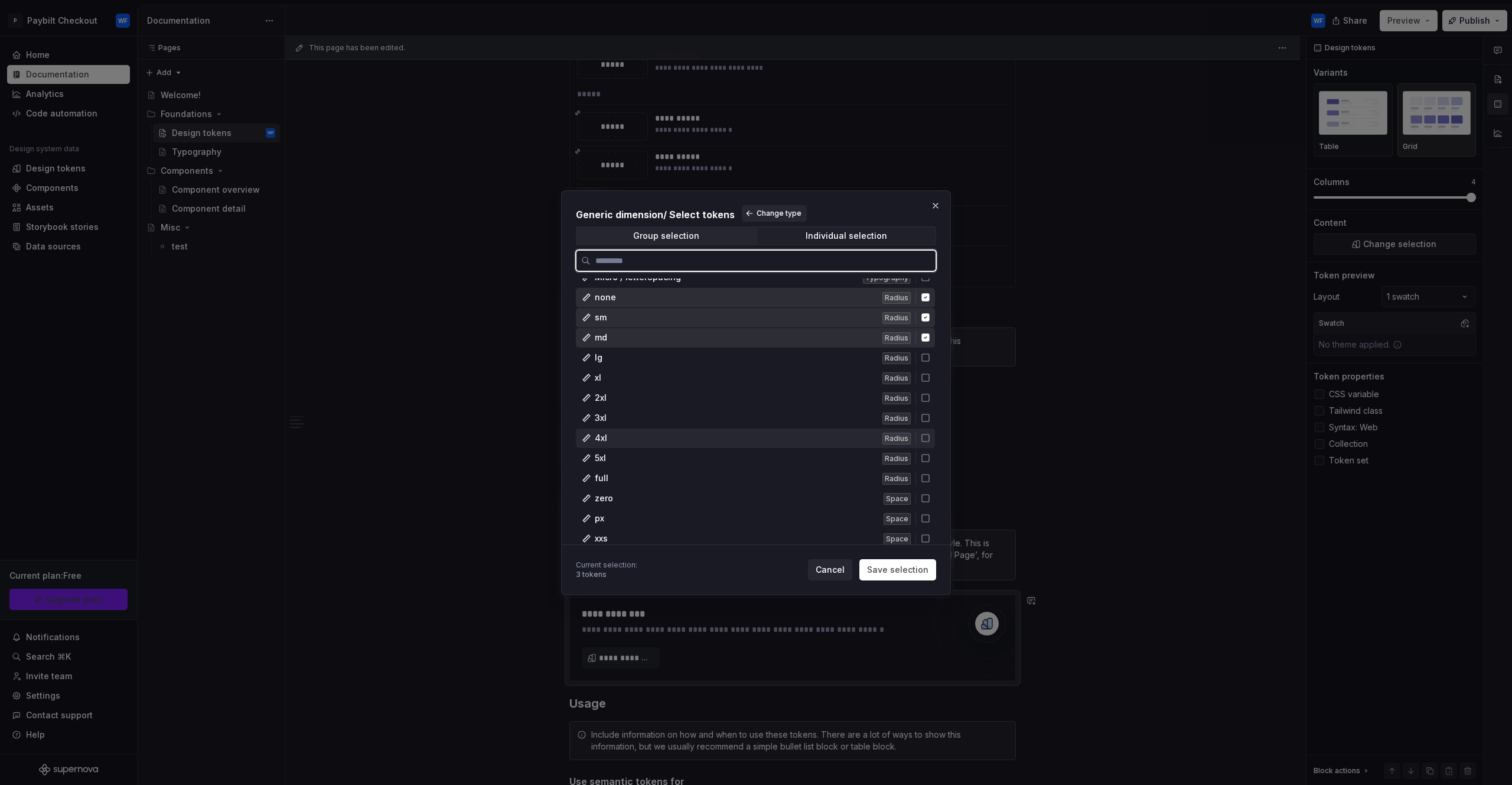
click at [931, 441] on div "4xl Radius" at bounding box center [756, 438] width 359 height 20
click at [926, 357] on icon at bounding box center [926, 357] width 9 height 9
click at [926, 379] on div "xl Radius" at bounding box center [756, 378] width 359 height 20
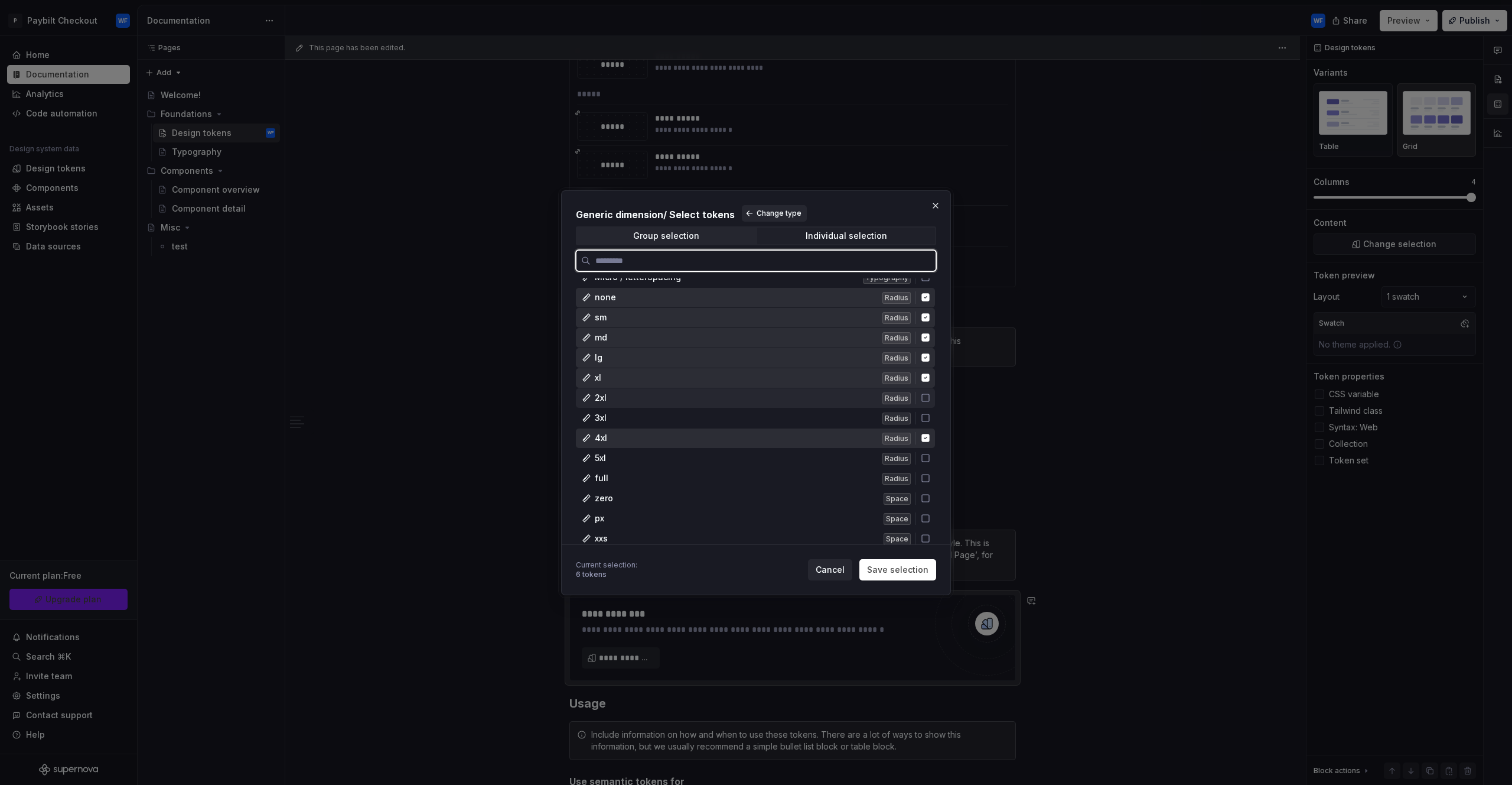
click at [927, 402] on icon at bounding box center [926, 397] width 9 height 9
click at [928, 415] on div "3xl Radius" at bounding box center [756, 418] width 359 height 20
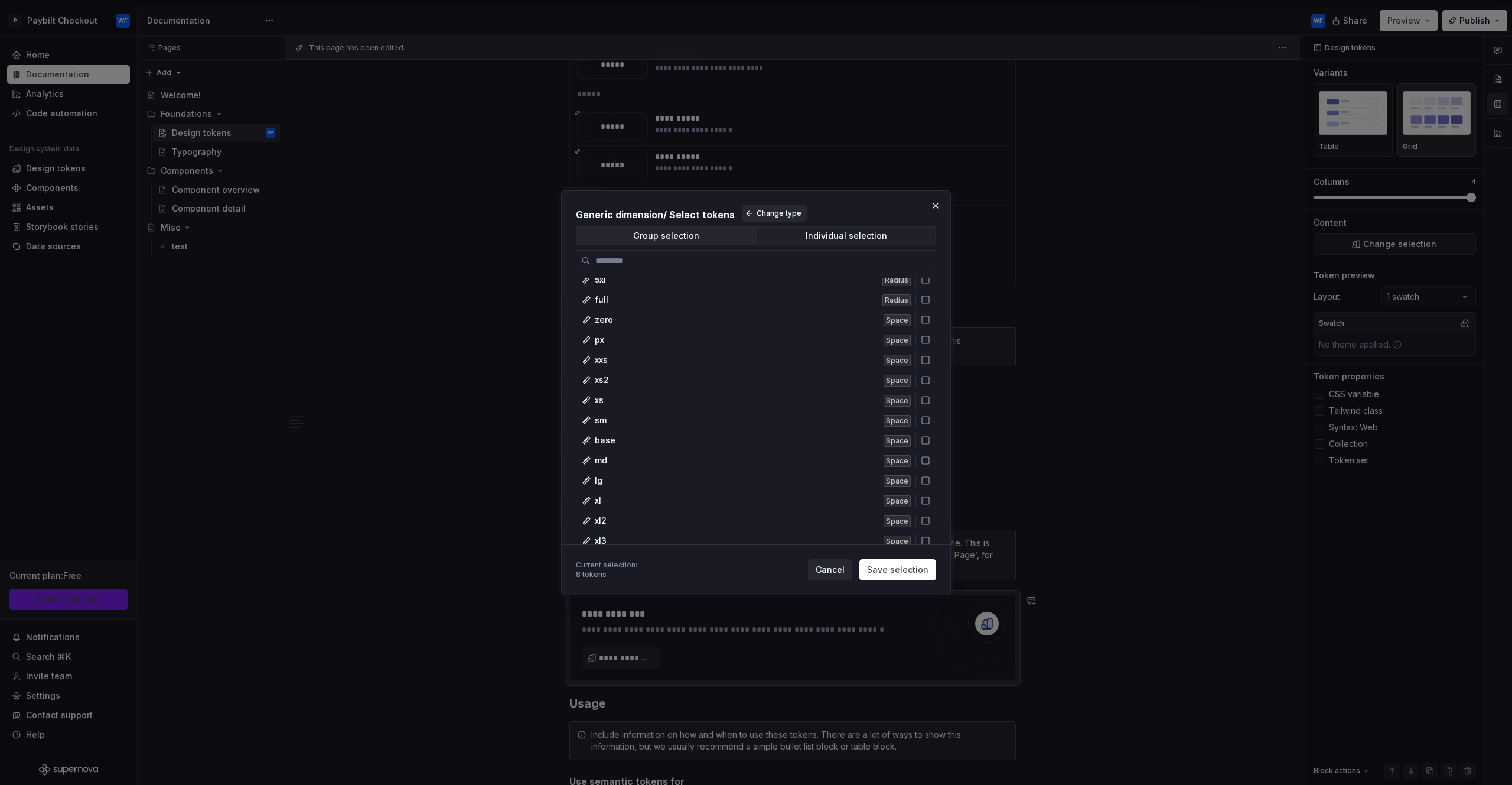
scroll to position [2566, 0]
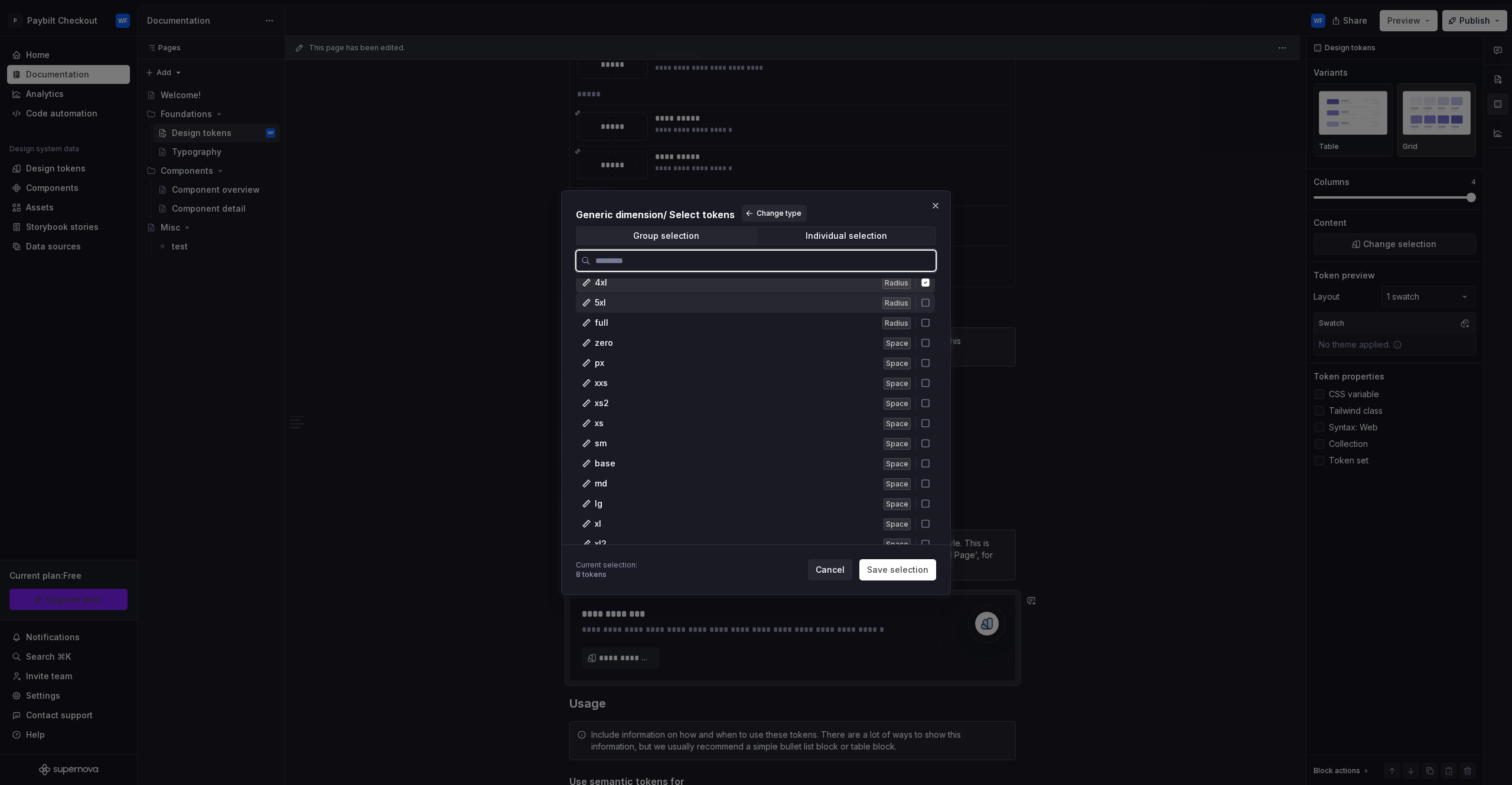
drag, startPoint x: 927, startPoint y: 298, endPoint x: 931, endPoint y: 318, distance: 20.4
click at [927, 299] on icon at bounding box center [926, 302] width 9 height 9
drag, startPoint x: 931, startPoint y: 321, endPoint x: 924, endPoint y: 338, distance: 18.4
click at [929, 324] on div "full Radius" at bounding box center [756, 323] width 359 height 20
drag, startPoint x: 923, startPoint y: 344, endPoint x: 923, endPoint y: 360, distance: 16.0
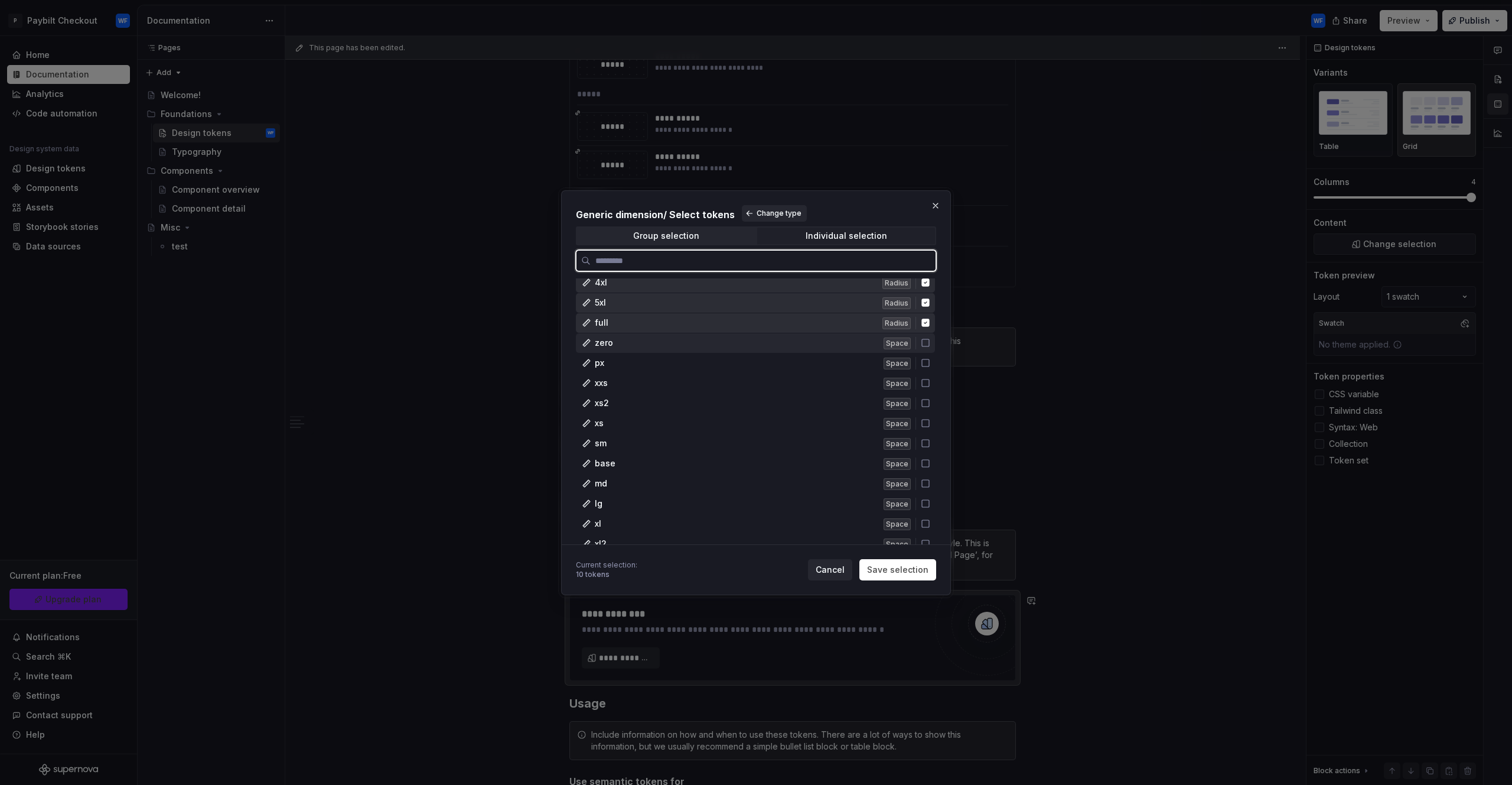
click at [923, 349] on div "zero Space" at bounding box center [756, 343] width 359 height 20
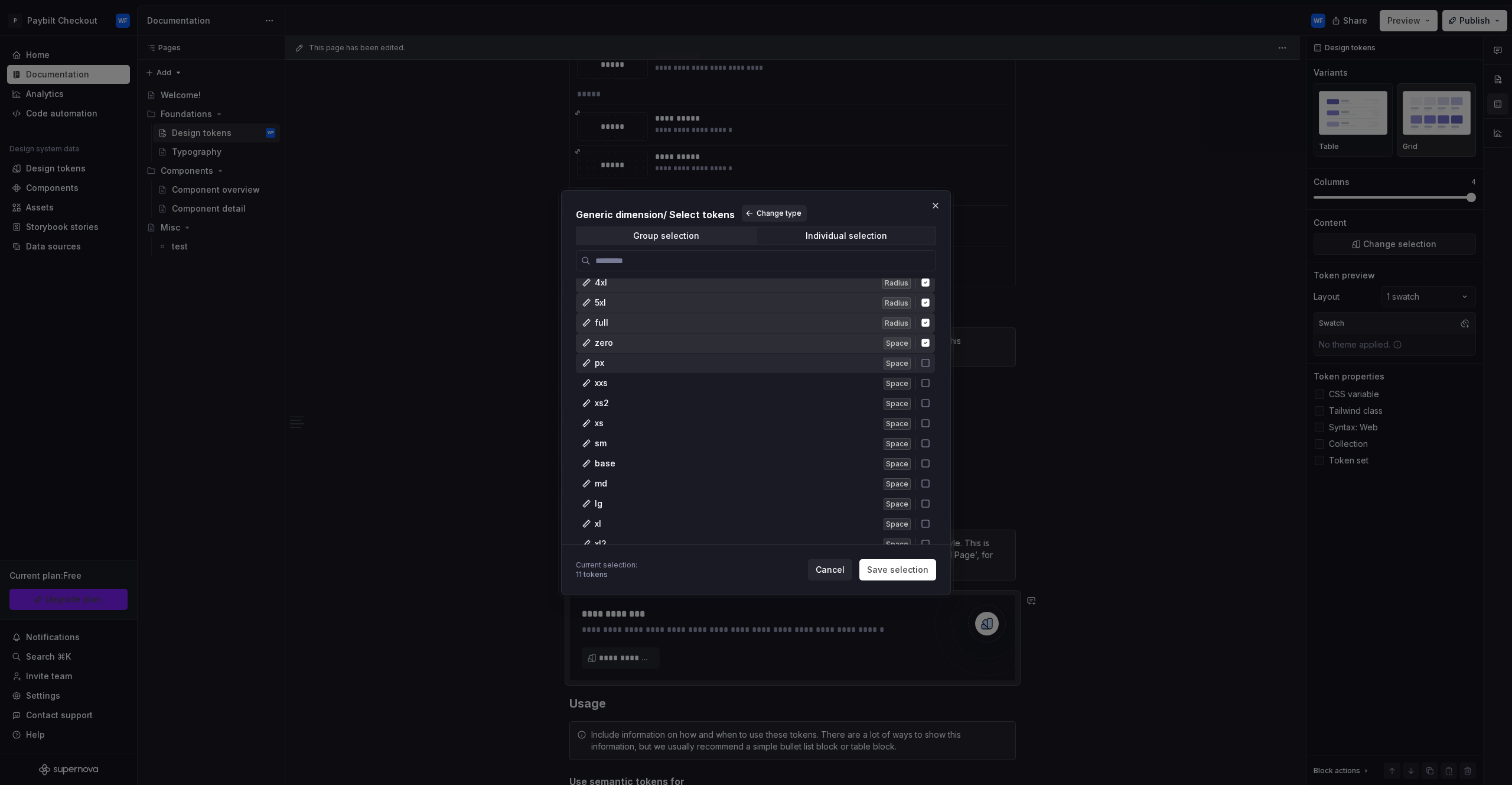
drag, startPoint x: 923, startPoint y: 370, endPoint x: 922, endPoint y: 381, distance: 11.0
click at [921, 365] on div "px Space" at bounding box center [756, 363] width 359 height 20
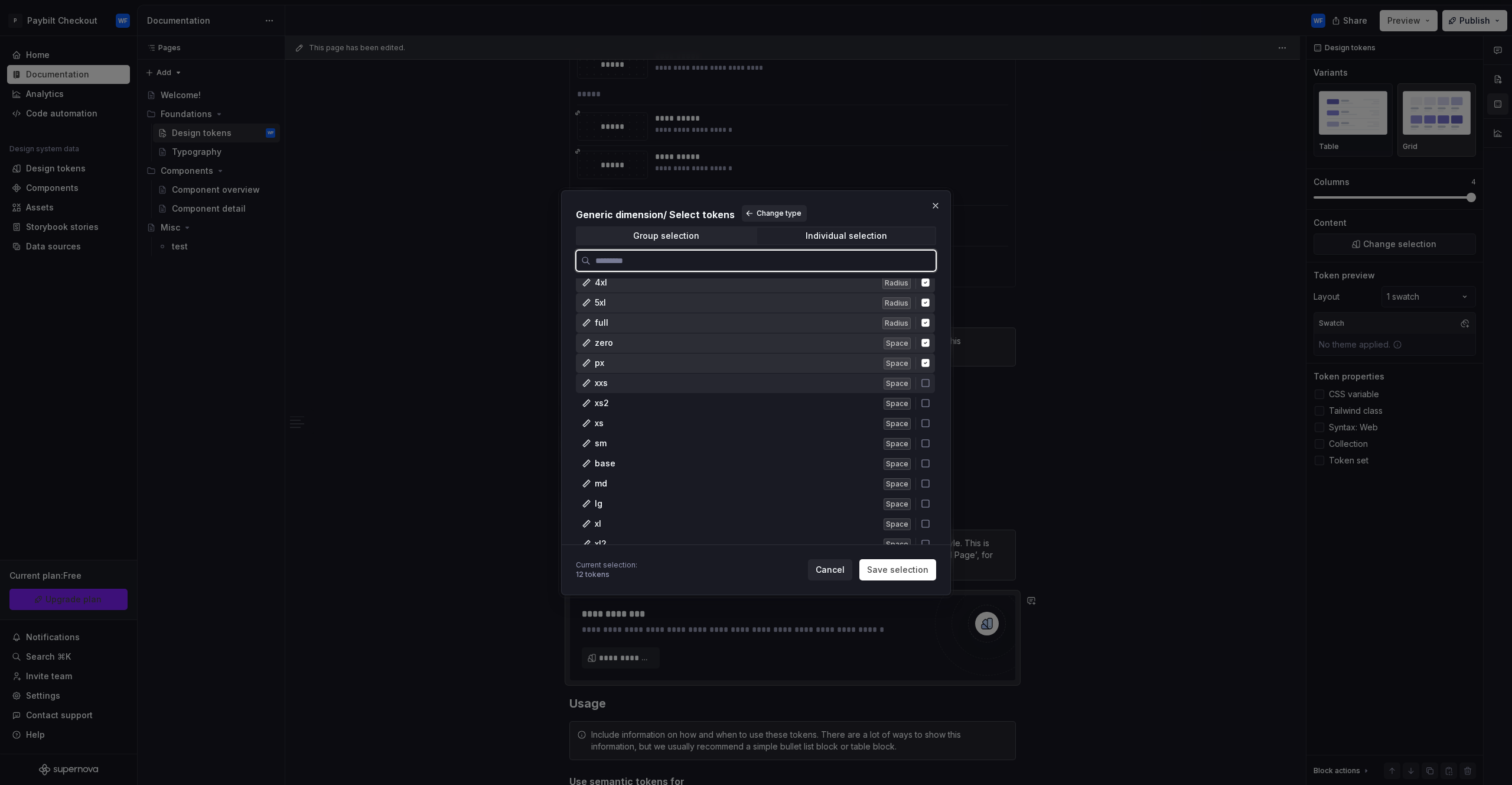
drag, startPoint x: 926, startPoint y: 386, endPoint x: 928, endPoint y: 402, distance: 16.1
click at [928, 389] on div "xxs Space" at bounding box center [756, 383] width 359 height 20
drag, startPoint x: 927, startPoint y: 404, endPoint x: 923, endPoint y: 412, distance: 8.9
click at [925, 410] on div "xs2 Space" at bounding box center [756, 403] width 359 height 20
drag, startPoint x: 927, startPoint y: 422, endPoint x: 927, endPoint y: 441, distance: 19.0
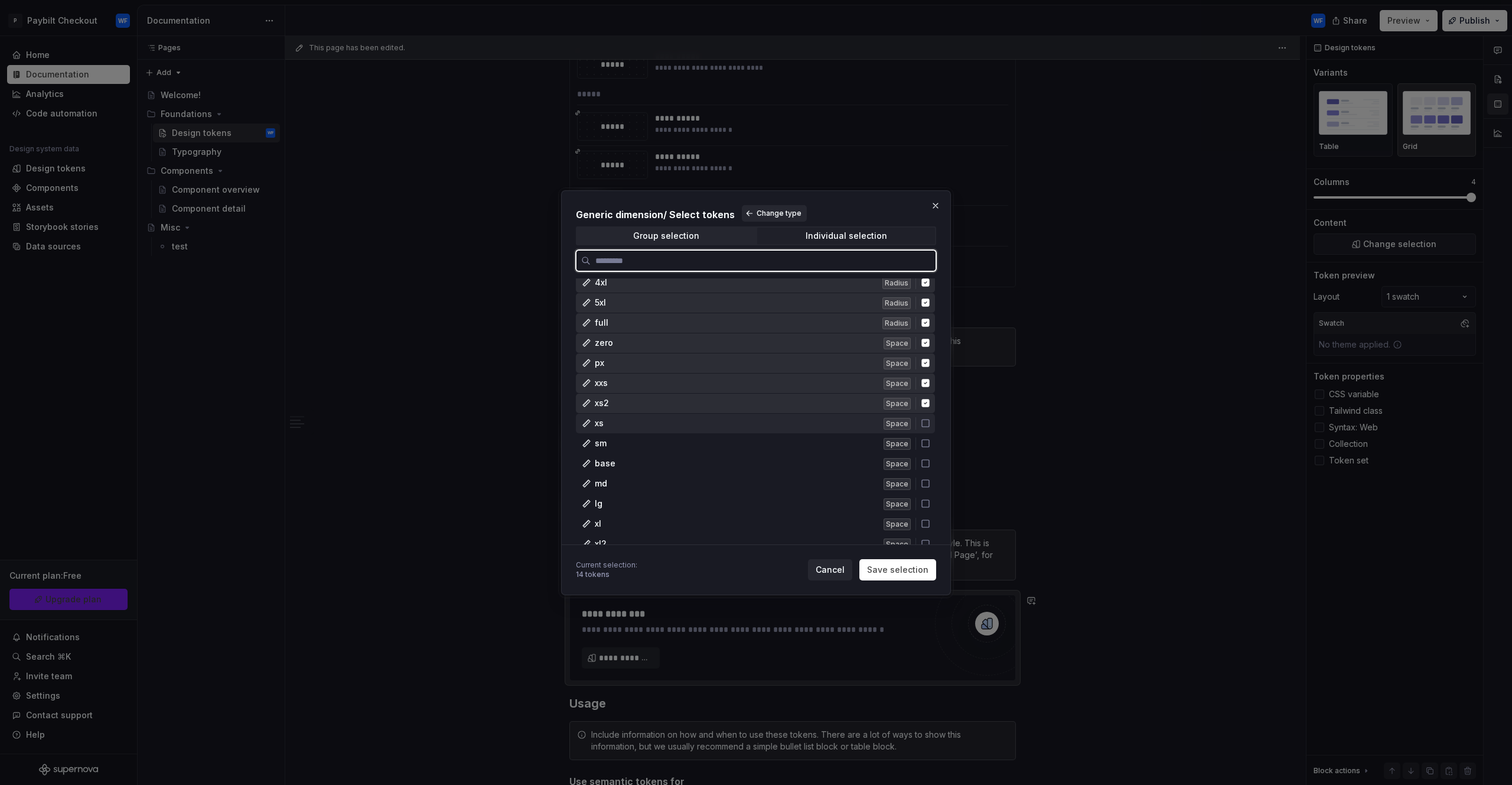
click at [927, 428] on icon at bounding box center [926, 423] width 9 height 9
drag, startPoint x: 927, startPoint y: 441, endPoint x: 924, endPoint y: 457, distance: 16.3
click at [926, 449] on div "sm Space" at bounding box center [756, 444] width 359 height 20
drag, startPoint x: 923, startPoint y: 463, endPoint x: 923, endPoint y: 477, distance: 14.0
click at [924, 467] on icon at bounding box center [926, 463] width 9 height 9
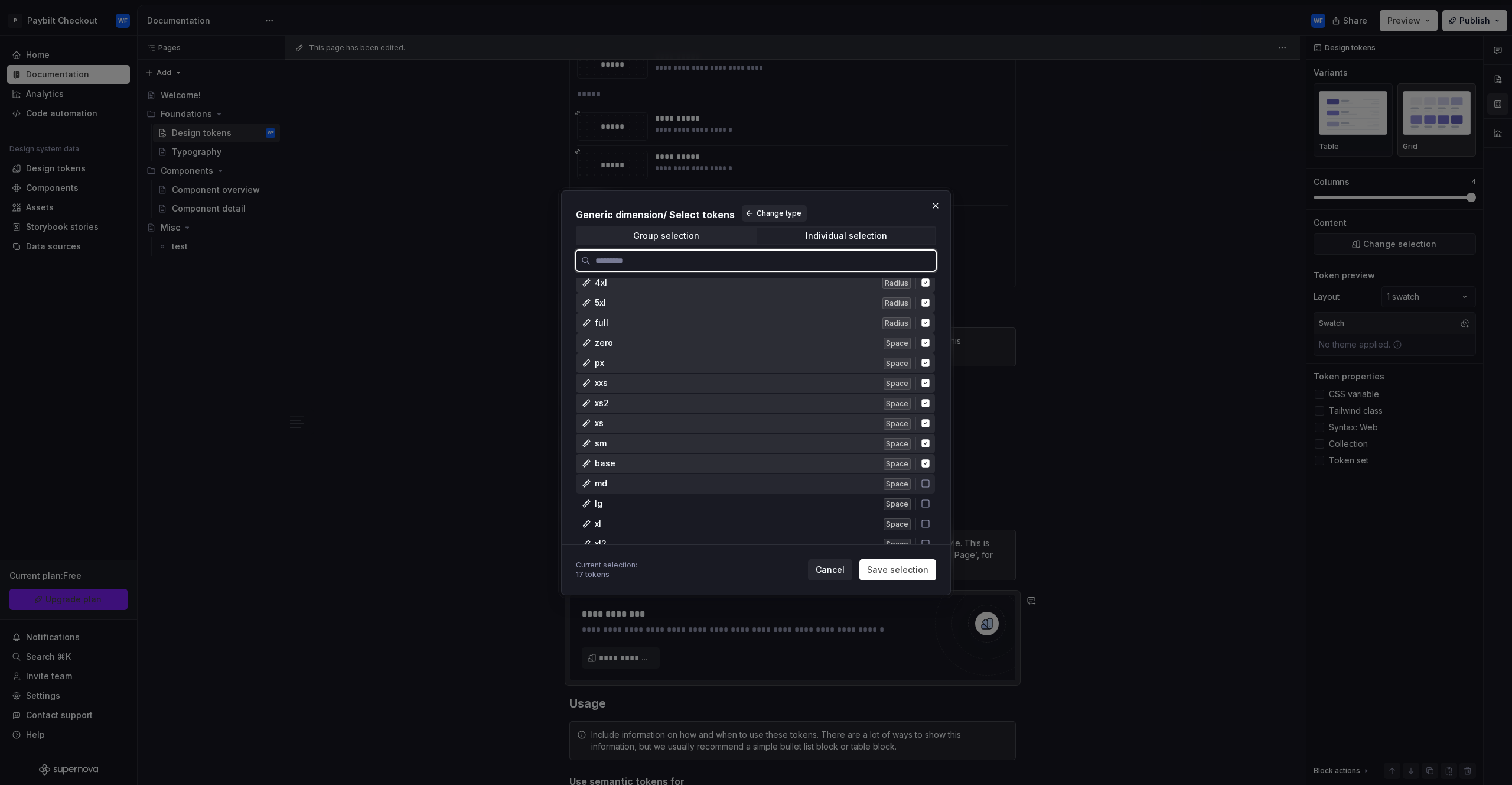
drag, startPoint x: 924, startPoint y: 482, endPoint x: 923, endPoint y: 491, distance: 9.1
click at [924, 486] on icon at bounding box center [926, 483] width 9 height 9
click at [924, 511] on div "lg Space" at bounding box center [756, 504] width 359 height 20
click at [926, 522] on icon at bounding box center [926, 523] width 9 height 9
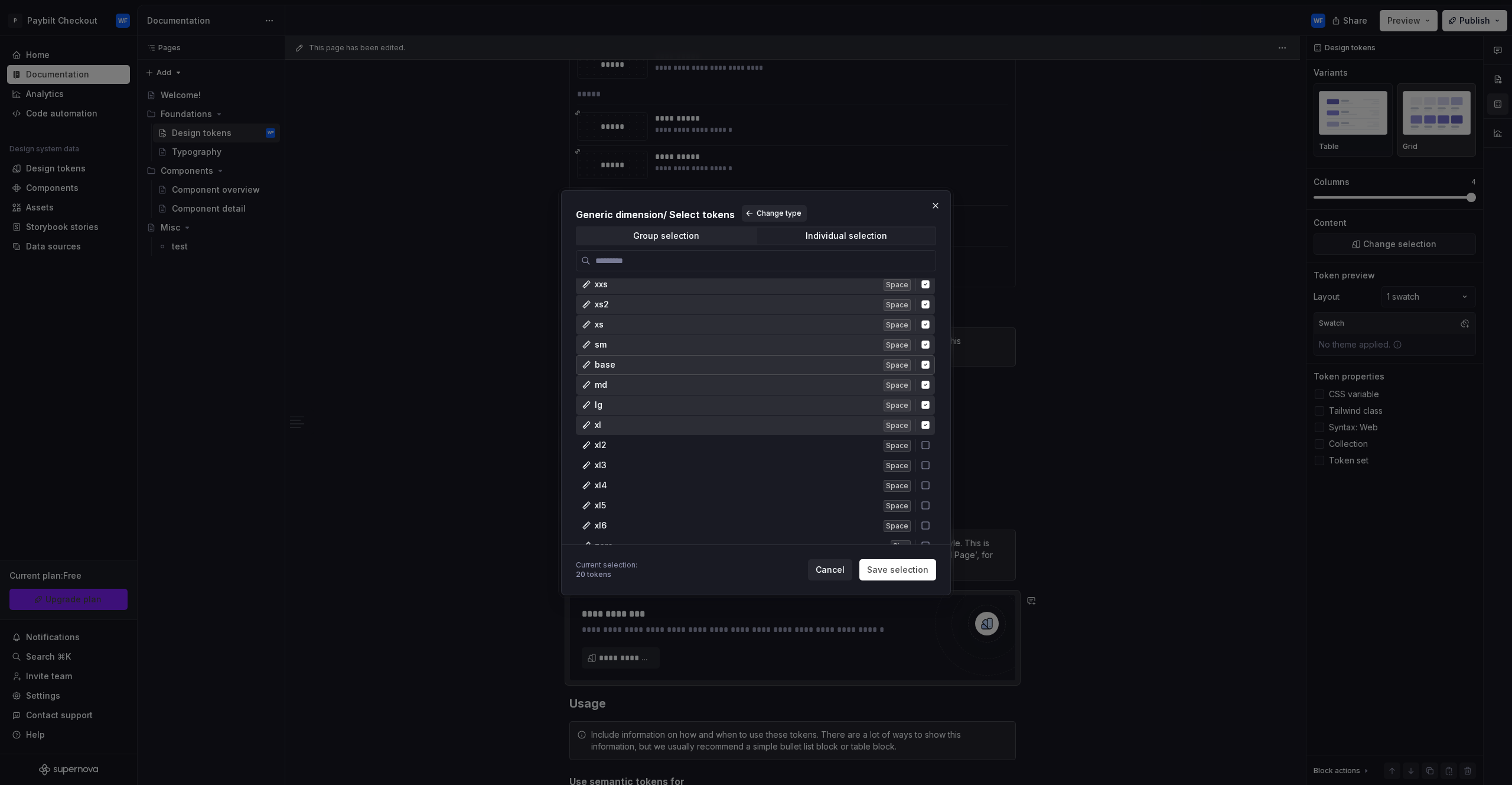
scroll to position [2746, 0]
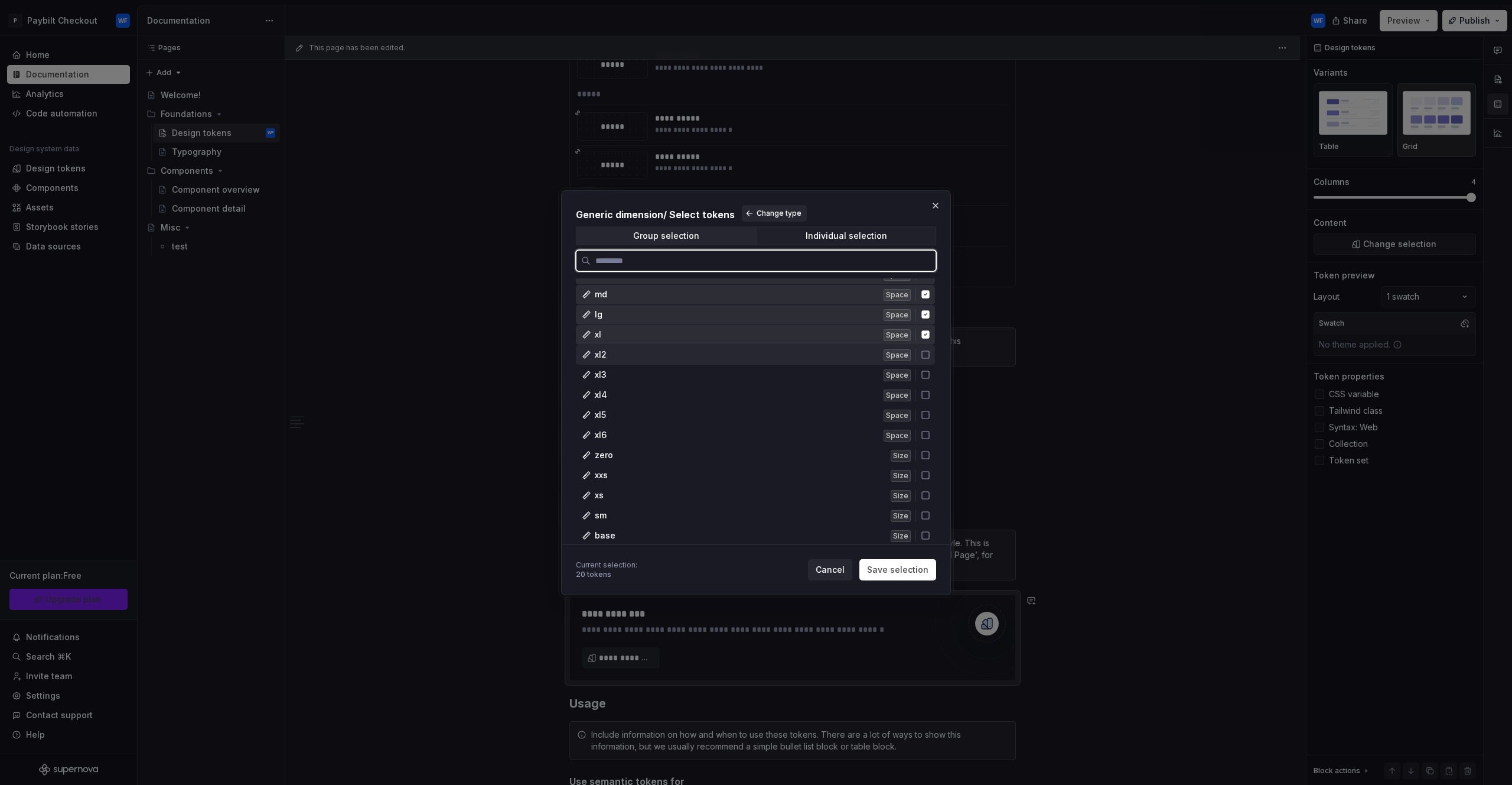
drag, startPoint x: 921, startPoint y: 363, endPoint x: 928, endPoint y: 373, distance: 12.2
click at [922, 363] on div "xl2 Space" at bounding box center [756, 355] width 359 height 20
click at [931, 383] on div "xl3 Space" at bounding box center [756, 375] width 359 height 20
drag, startPoint x: 931, startPoint y: 399, endPoint x: 925, endPoint y: 411, distance: 13.4
click at [929, 401] on div "xl4 Space" at bounding box center [756, 395] width 359 height 20
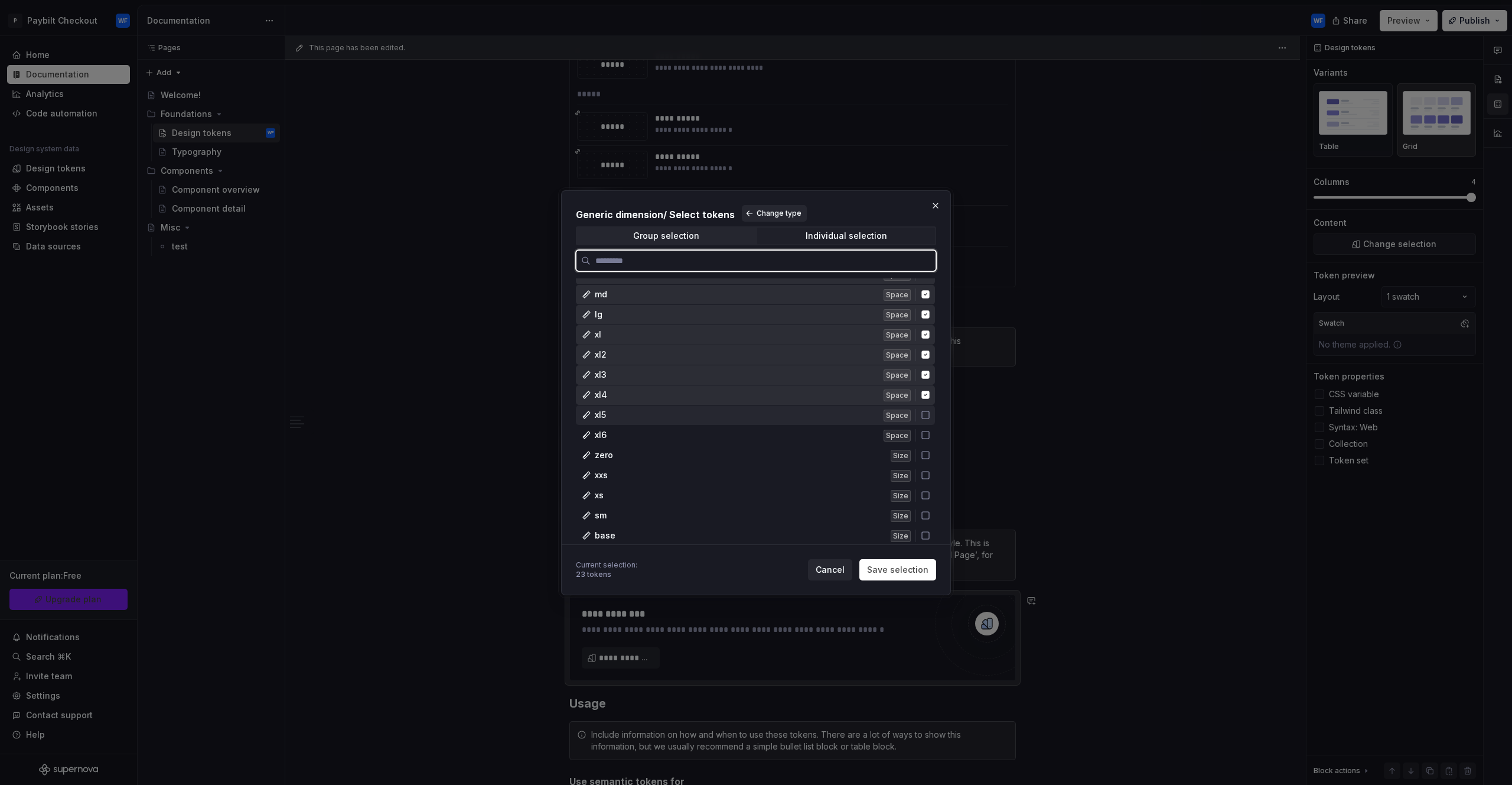
drag, startPoint x: 927, startPoint y: 412, endPoint x: 924, endPoint y: 434, distance: 22.2
click at [927, 418] on icon at bounding box center [926, 415] width 9 height 9
click at [927, 436] on icon at bounding box center [926, 435] width 9 height 9
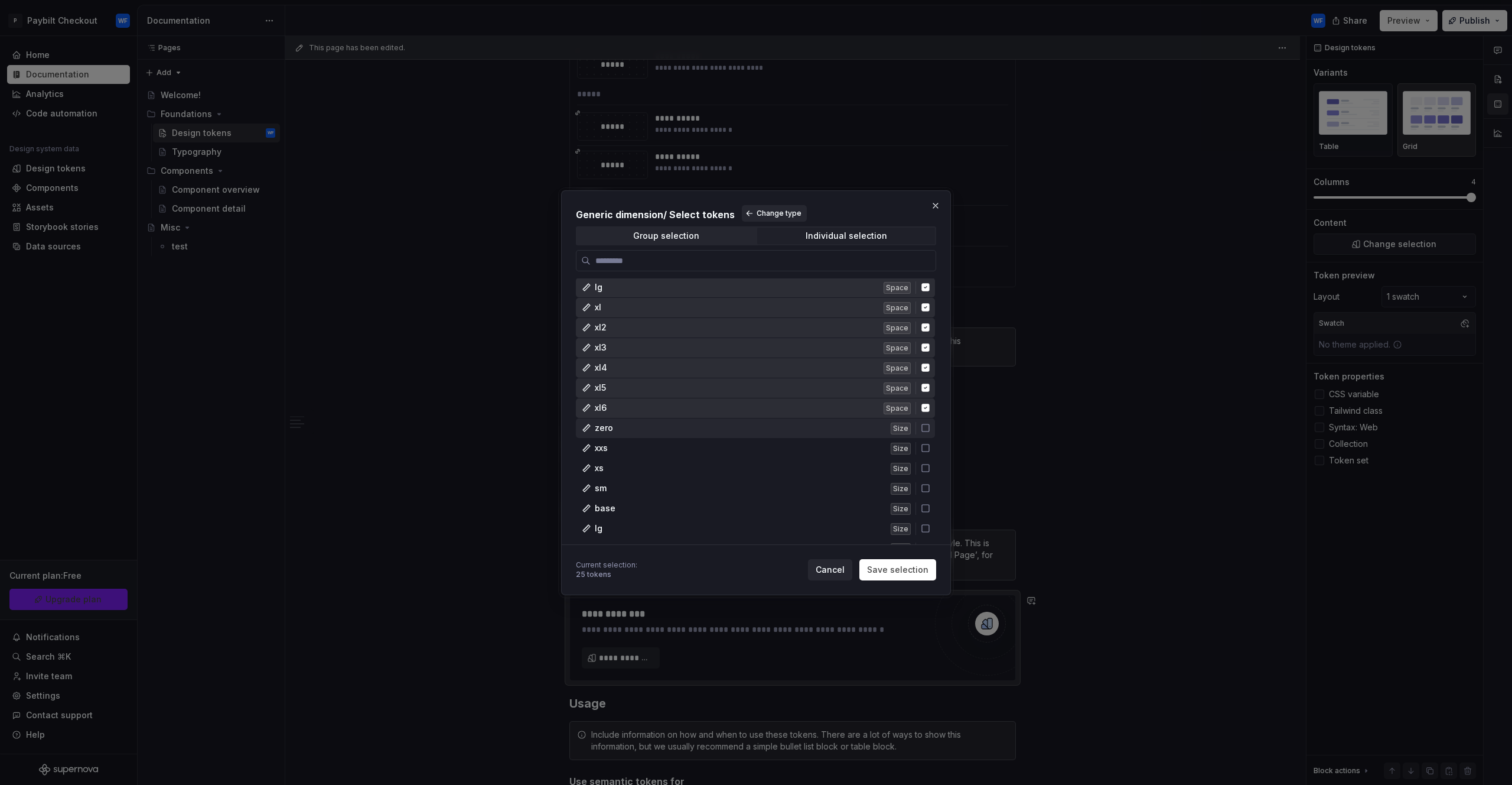
scroll to position [2835, 0]
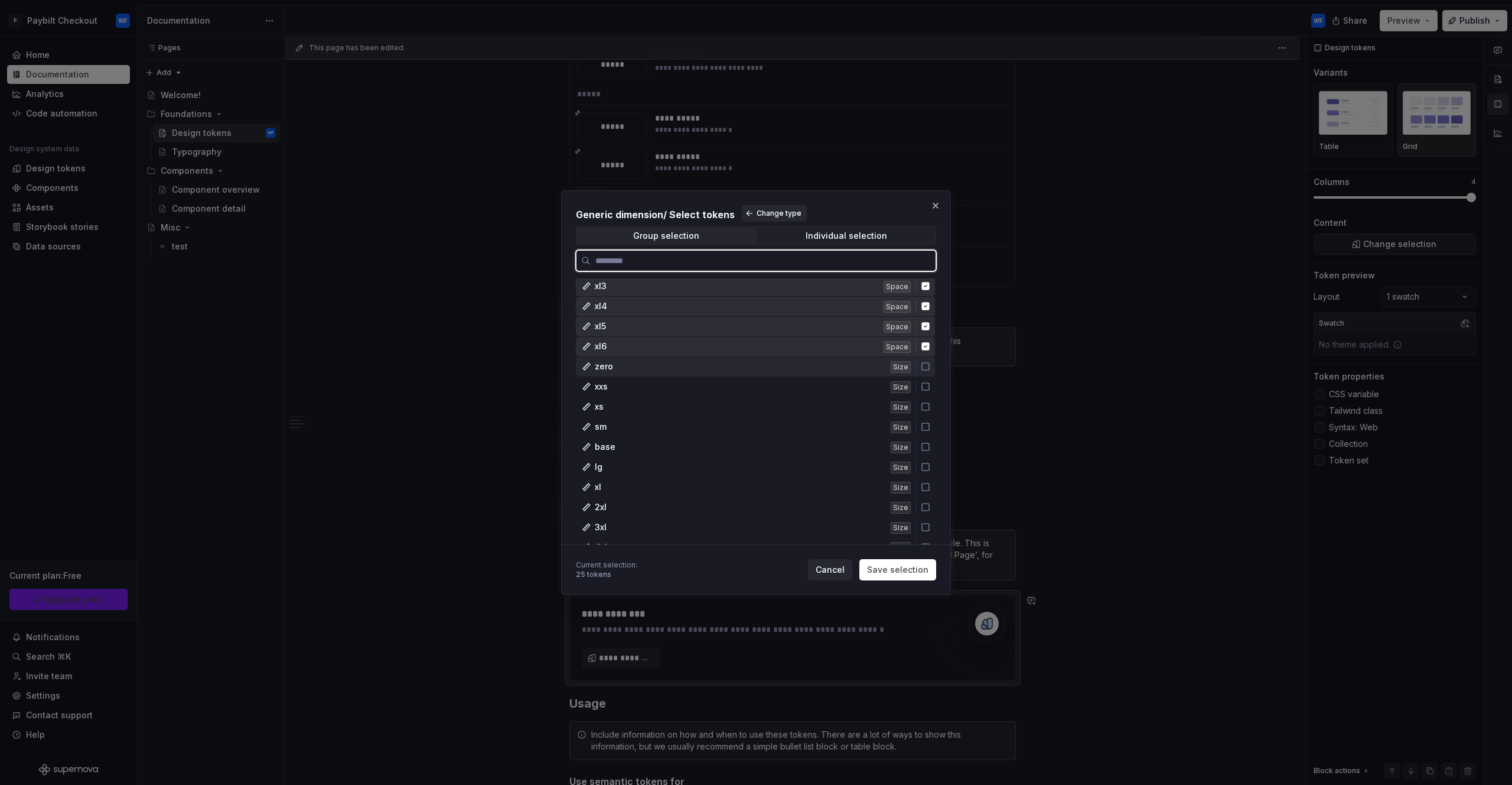
drag, startPoint x: 921, startPoint y: 368, endPoint x: 927, endPoint y: 389, distance: 21.8
click at [922, 370] on icon at bounding box center [926, 367] width 7 height 7
drag, startPoint x: 927, startPoint y: 389, endPoint x: 926, endPoint y: 404, distance: 15.0
click at [928, 393] on div "xxs Size" at bounding box center [756, 386] width 359 height 20
drag, startPoint x: 928, startPoint y: 409, endPoint x: 925, endPoint y: 425, distance: 16.3
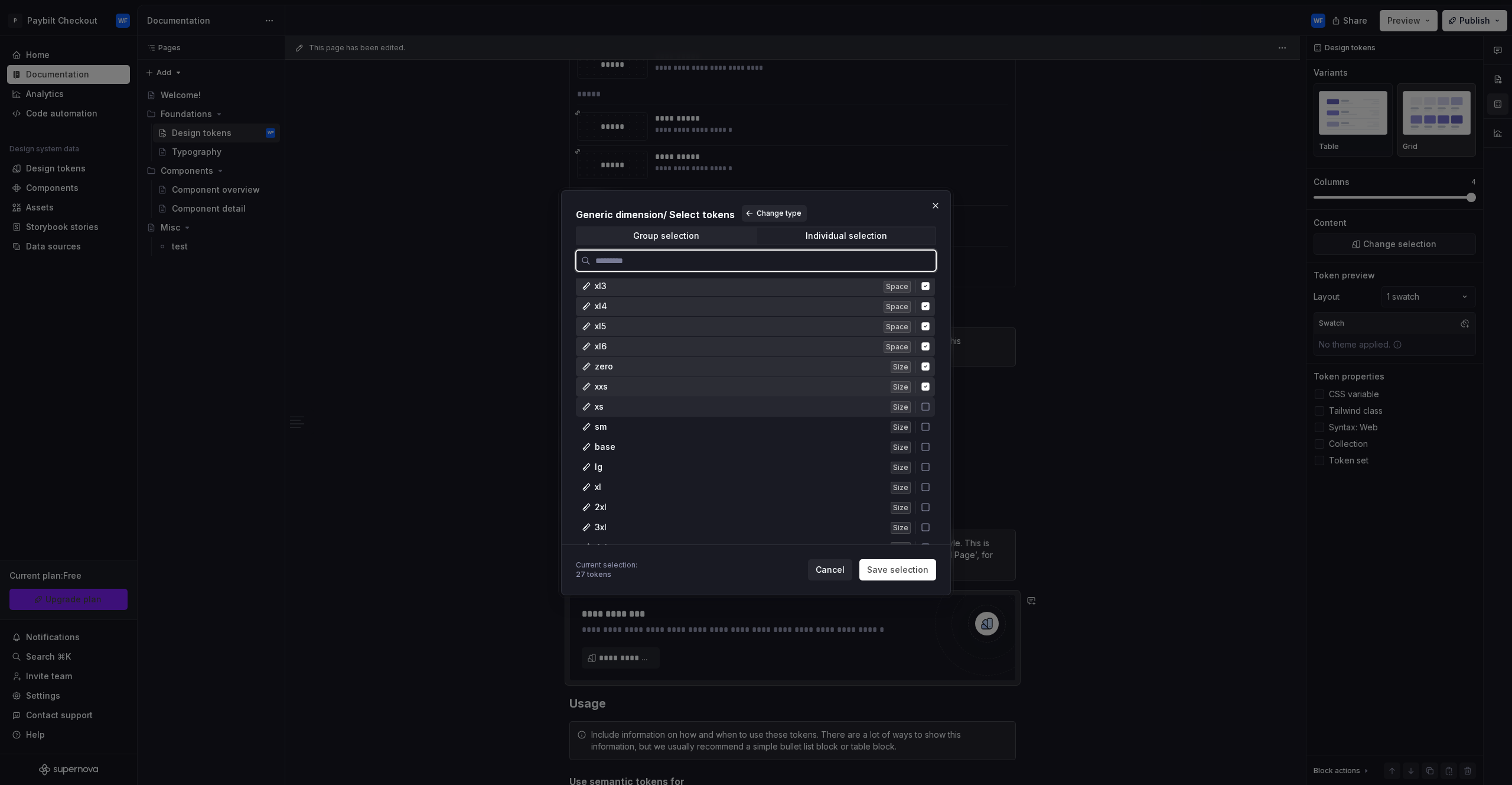
click at [928, 412] on div "xs Size" at bounding box center [756, 407] width 359 height 20
click at [928, 430] on icon at bounding box center [926, 426] width 9 height 9
drag, startPoint x: 928, startPoint y: 440, endPoint x: 928, endPoint y: 457, distance: 17.0
click at [929, 447] on div "base Size" at bounding box center [756, 447] width 359 height 20
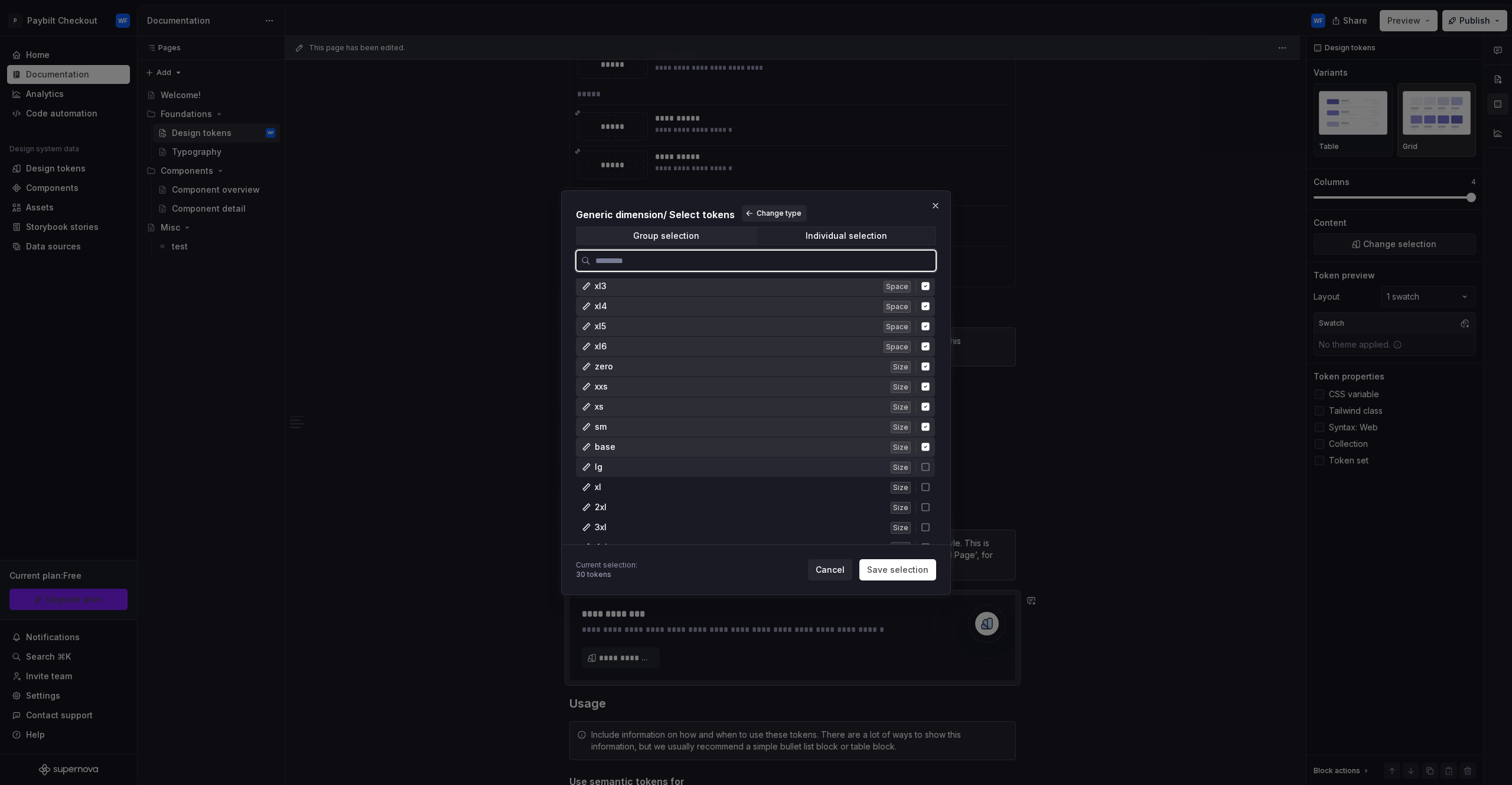
drag, startPoint x: 928, startPoint y: 461, endPoint x: 922, endPoint y: 486, distance: 25.7
click at [927, 471] on div "lg Size" at bounding box center [756, 467] width 359 height 20
drag, startPoint x: 922, startPoint y: 486, endPoint x: 923, endPoint y: 500, distance: 14.0
click at [923, 489] on icon at bounding box center [926, 487] width 9 height 9
click at [923, 509] on icon at bounding box center [926, 506] width 9 height 9
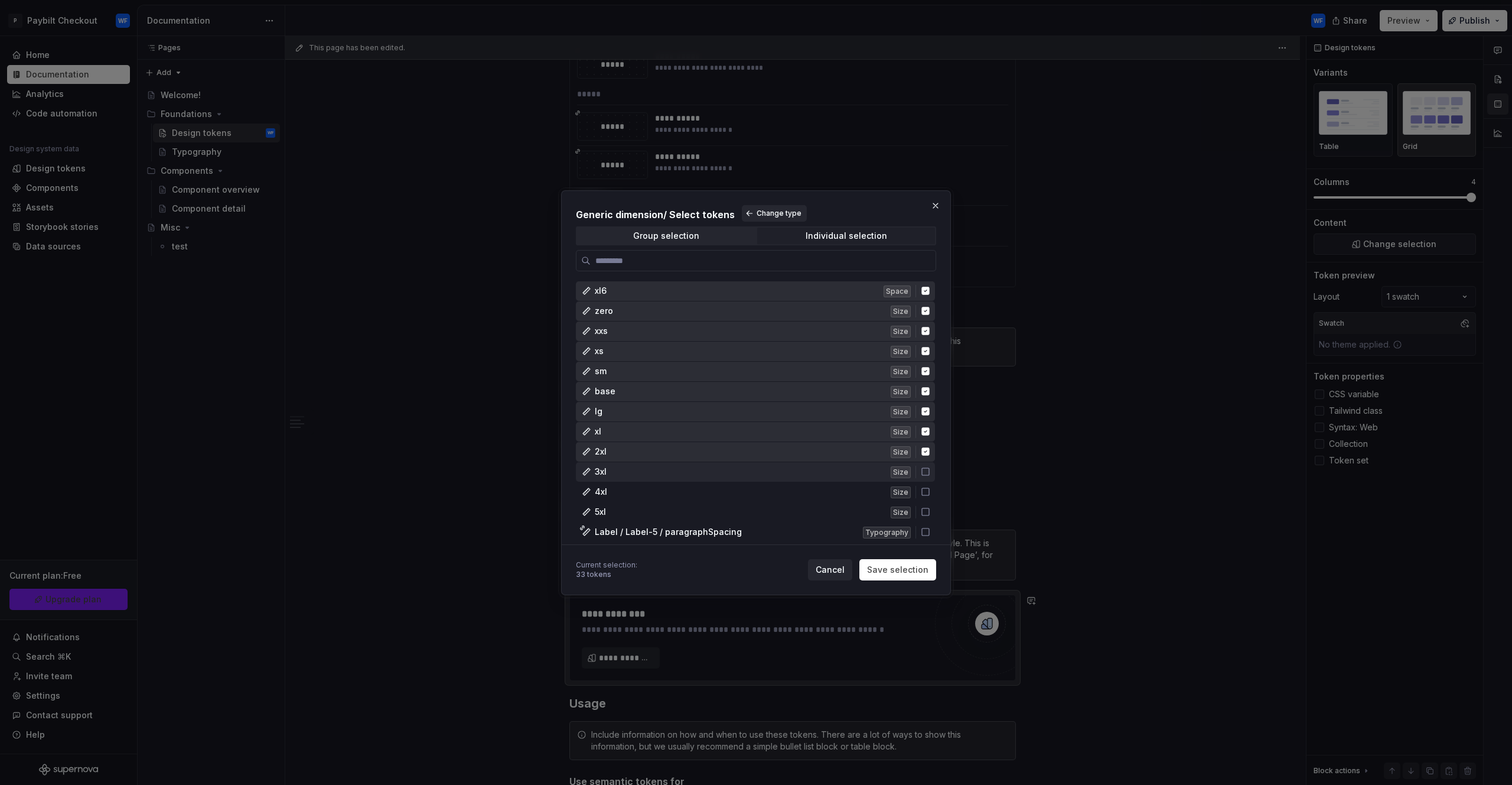
scroll to position [2902, 0]
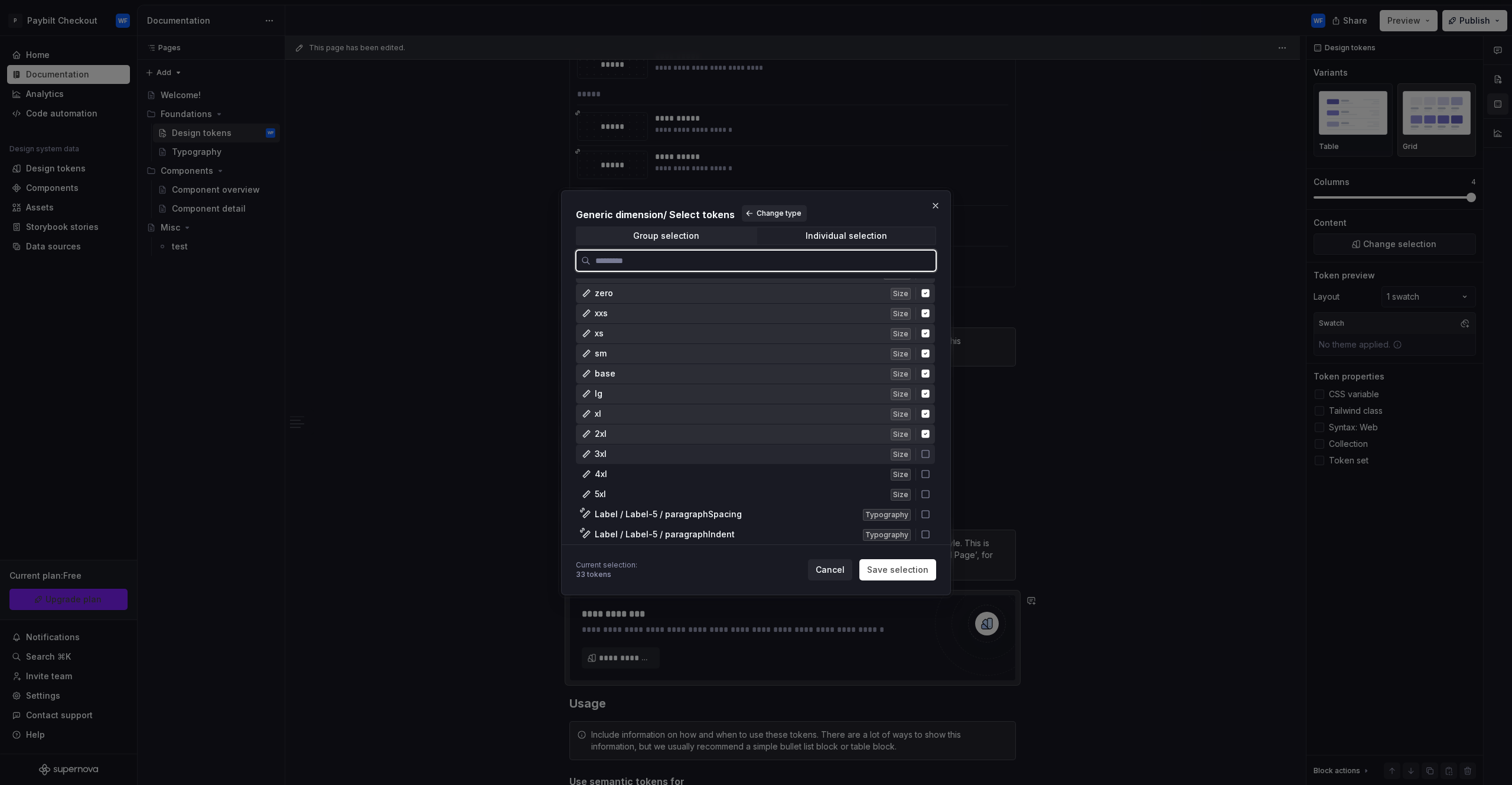
click at [922, 457] on div "3xl Size" at bounding box center [756, 454] width 359 height 20
drag, startPoint x: 921, startPoint y: 473, endPoint x: 924, endPoint y: 491, distance: 18.2
click at [922, 476] on icon at bounding box center [926, 474] width 9 height 9
click at [926, 498] on icon at bounding box center [926, 493] width 9 height 9
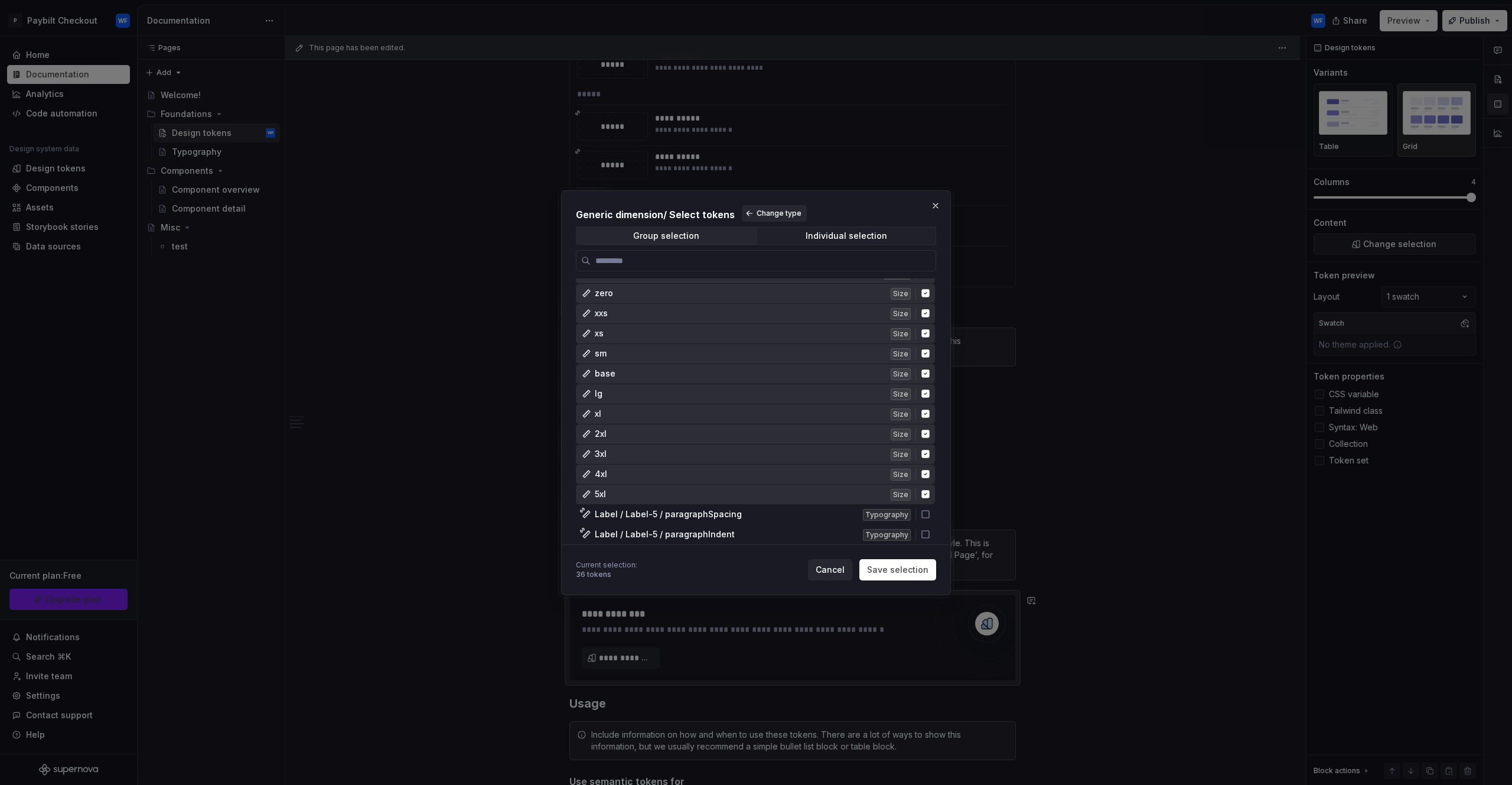
drag, startPoint x: 915, startPoint y: 571, endPoint x: 750, endPoint y: 297, distance: 319.8
click at [913, 571] on span "Save selection" at bounding box center [897, 569] width 61 height 12
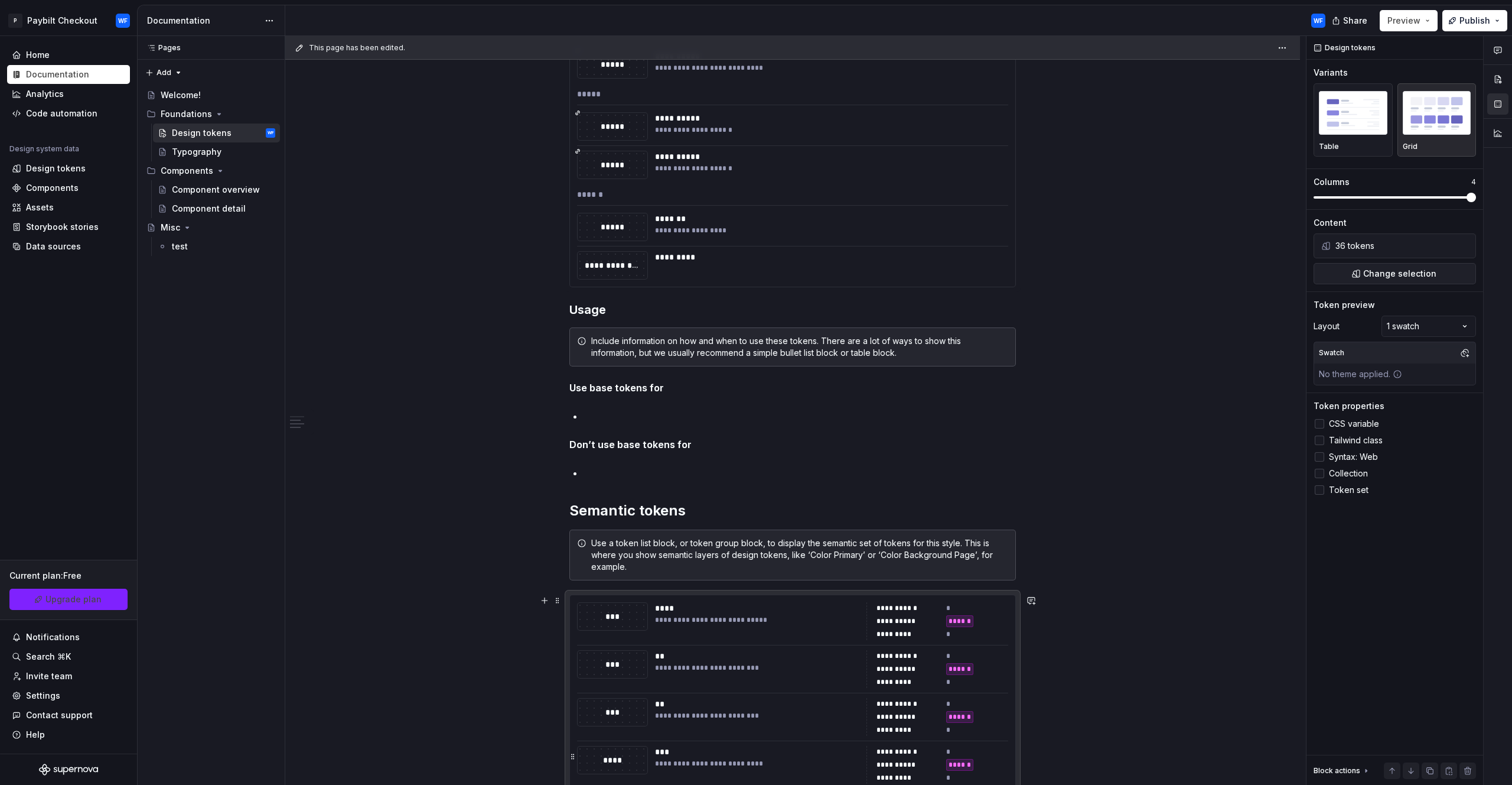
scroll to position [3567, 0]
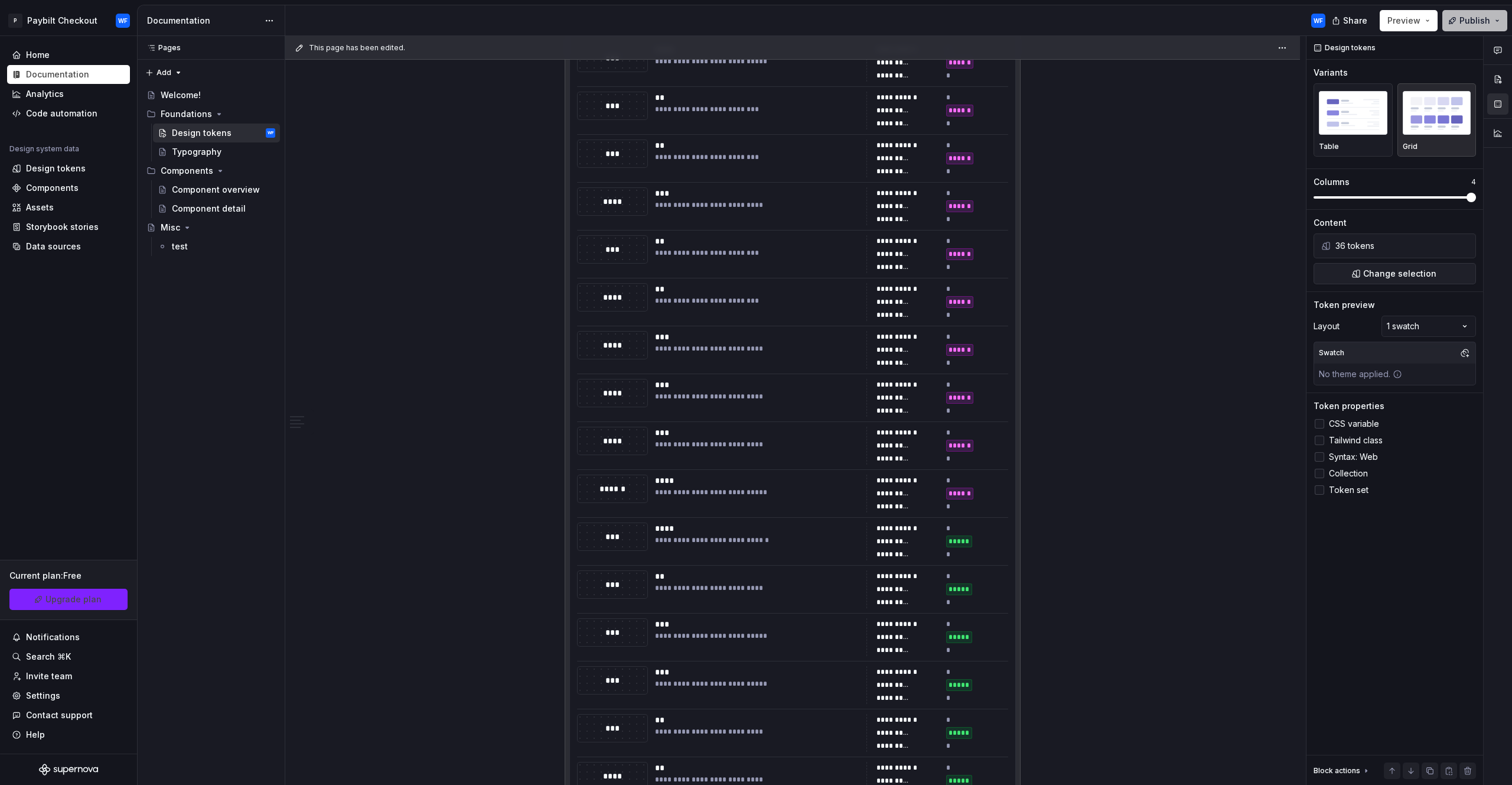
click at [1468, 21] on span "Publish" at bounding box center [1475, 20] width 30 height 12
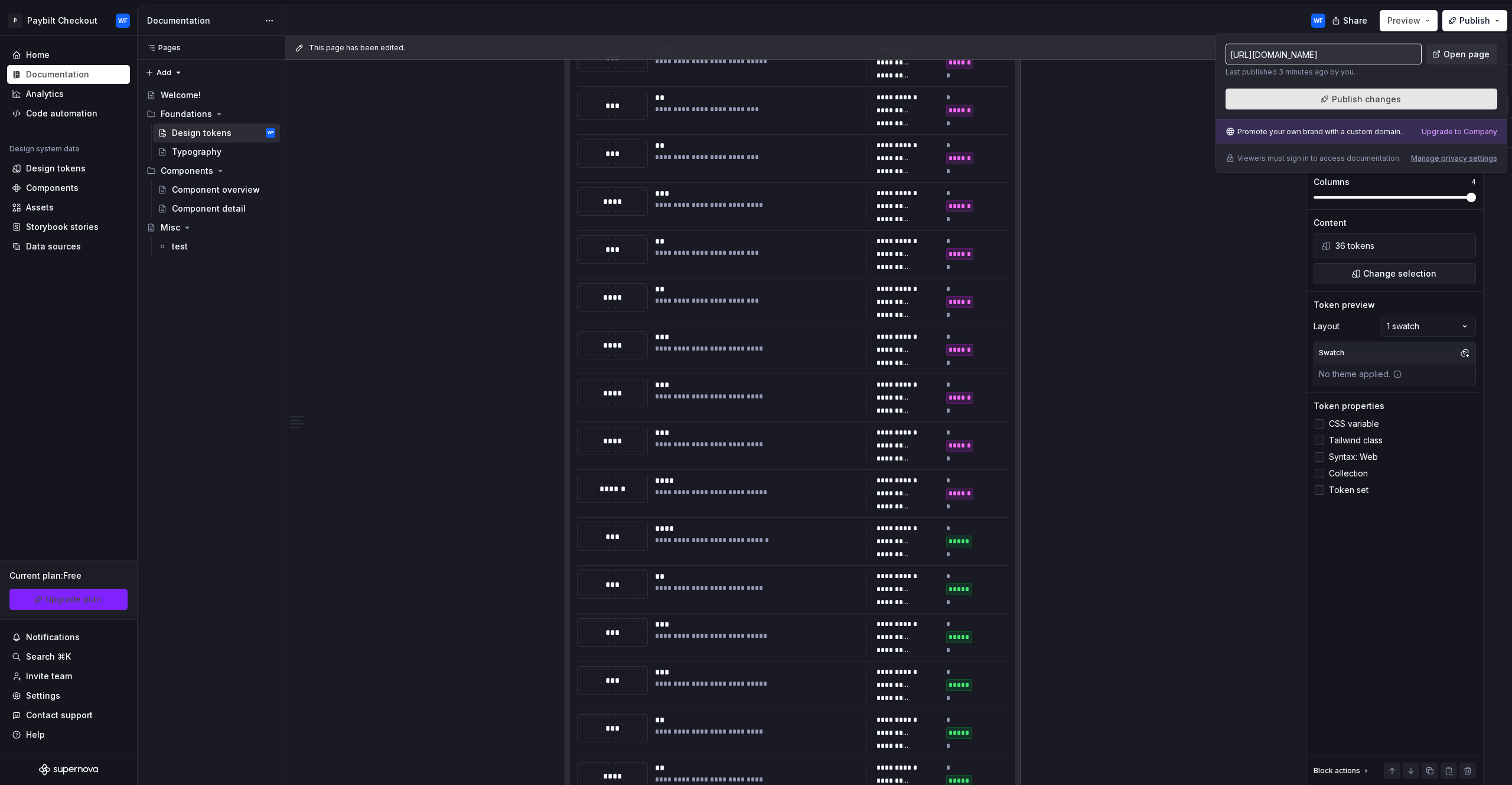
click at [1372, 102] on span "Publish changes" at bounding box center [1367, 99] width 69 height 12
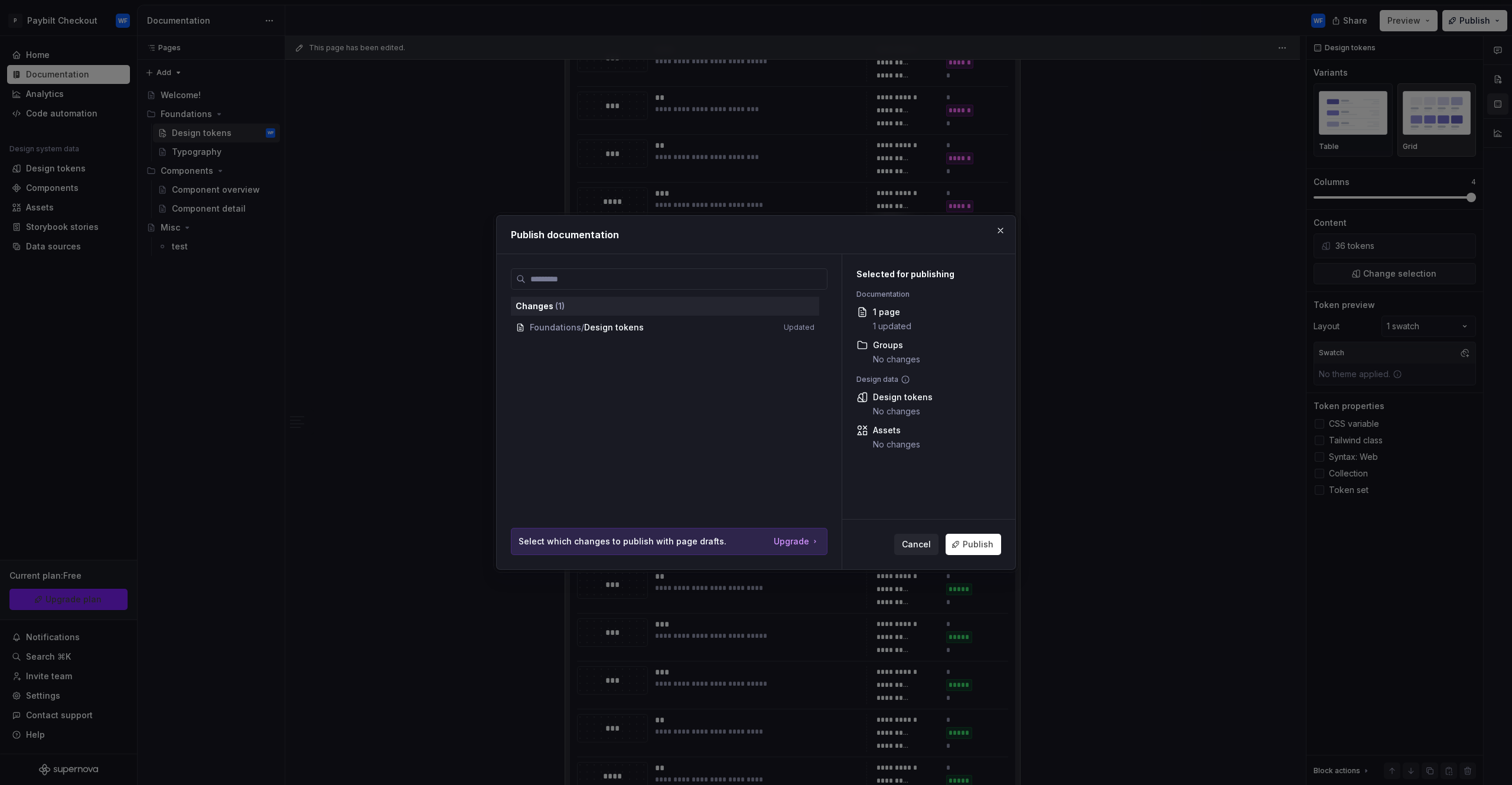
click at [983, 560] on div "Cancel Publish" at bounding box center [928, 544] width 173 height 50
click at [979, 553] on button "Publish" at bounding box center [973, 544] width 56 height 21
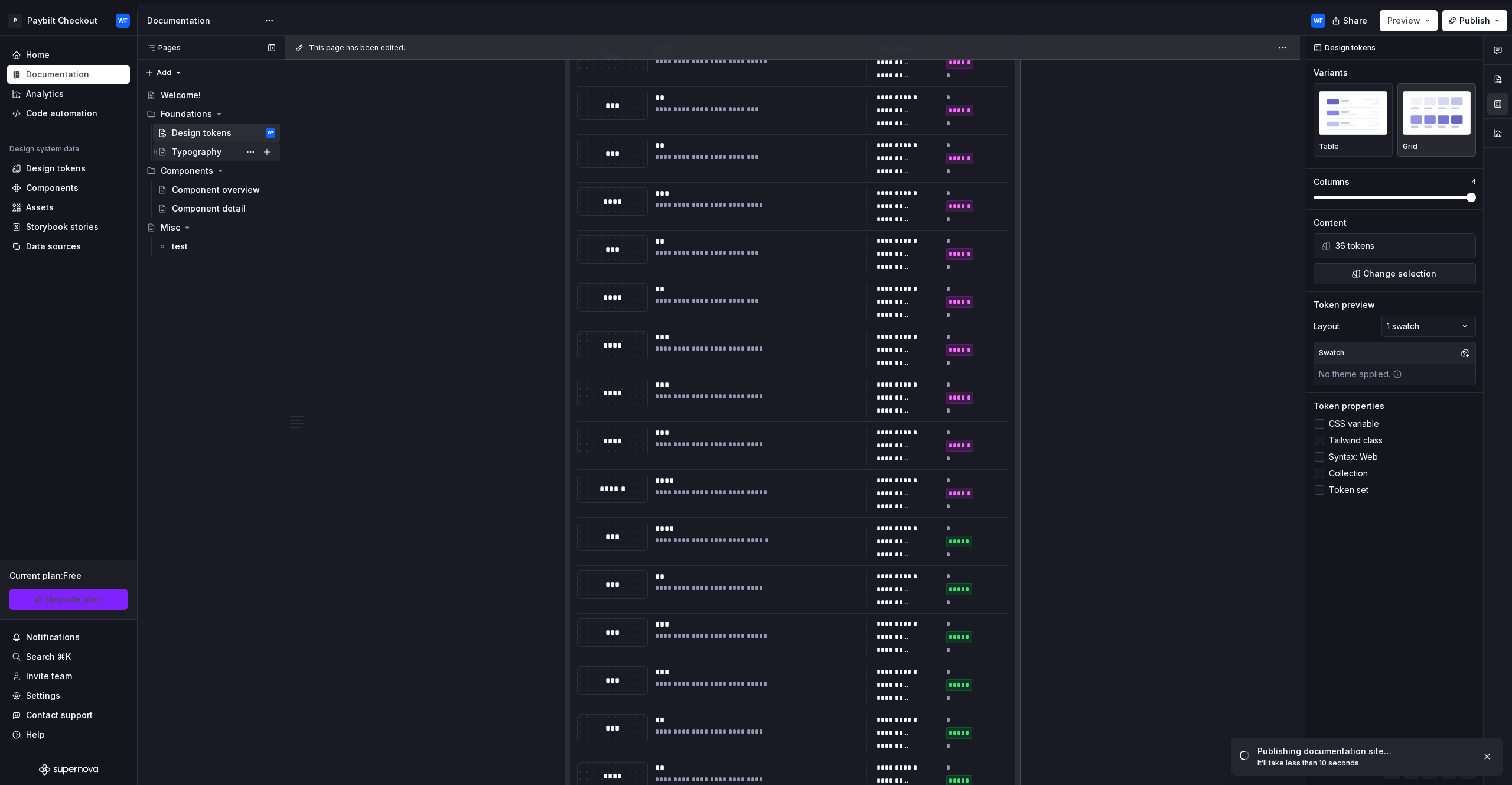
click at [218, 147] on div "Typography" at bounding box center [197, 152] width 50 height 12
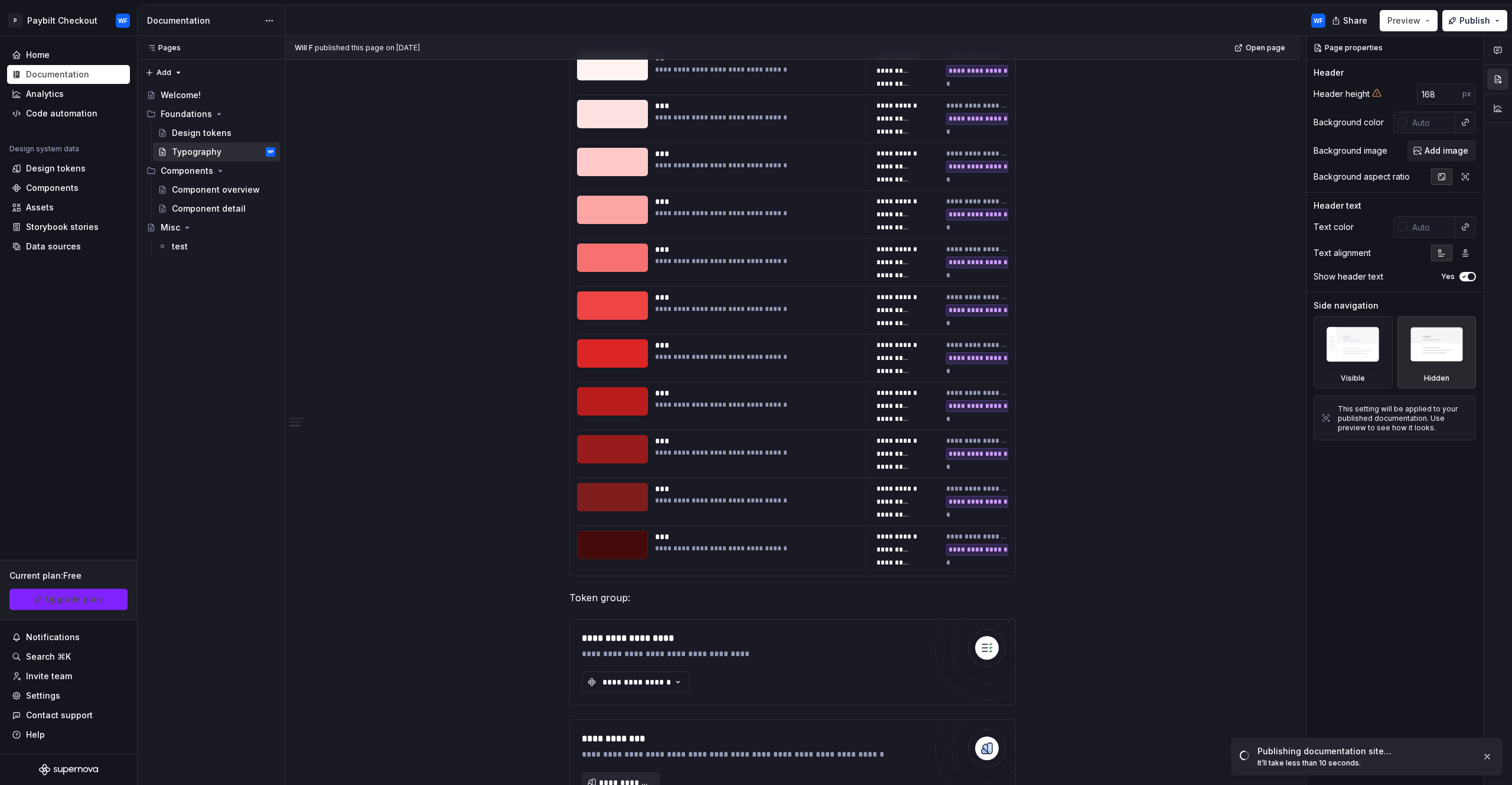
scroll to position [271, 0]
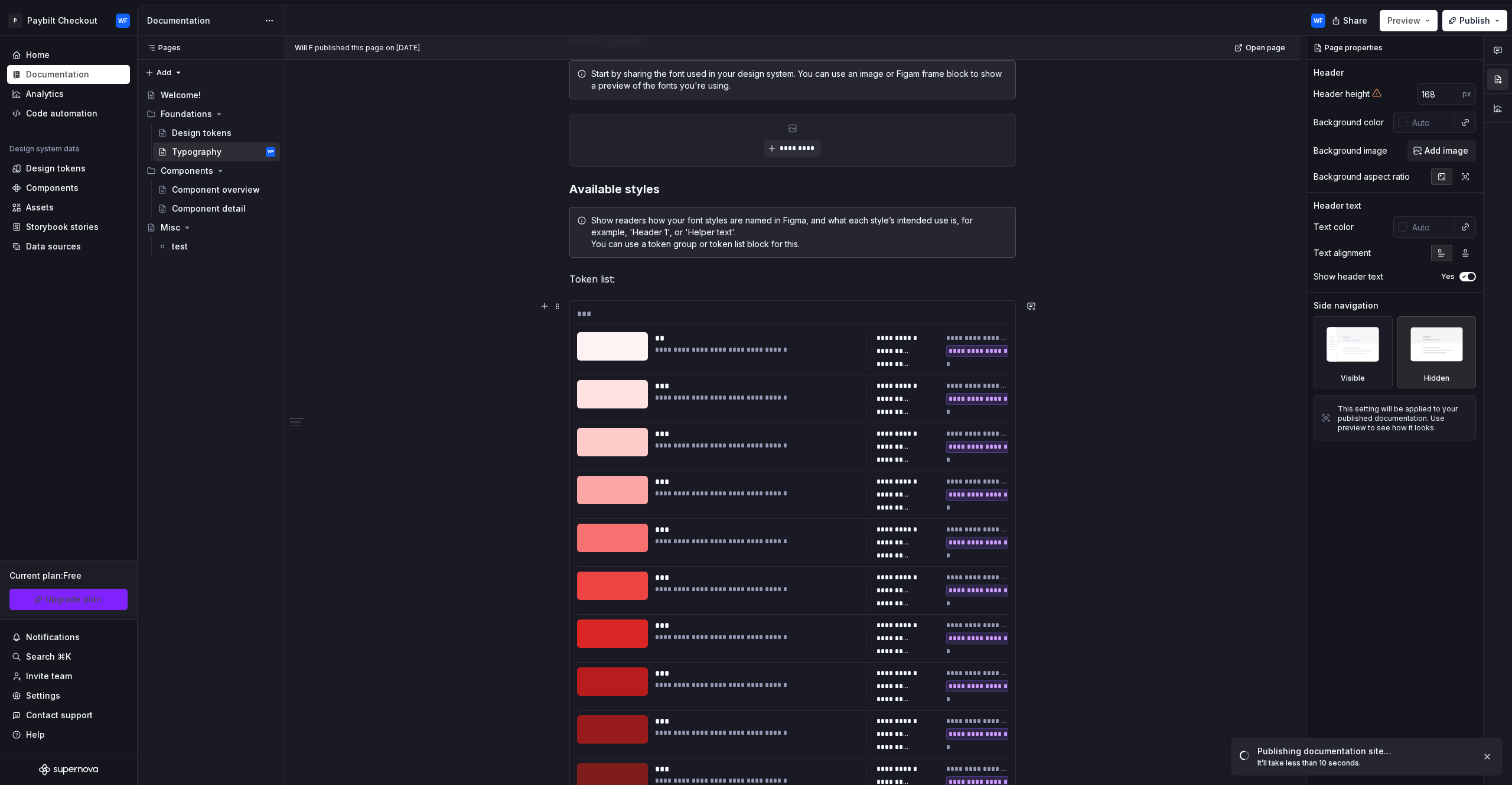
click at [633, 313] on div "***" at bounding box center [793, 317] width 431 height 17
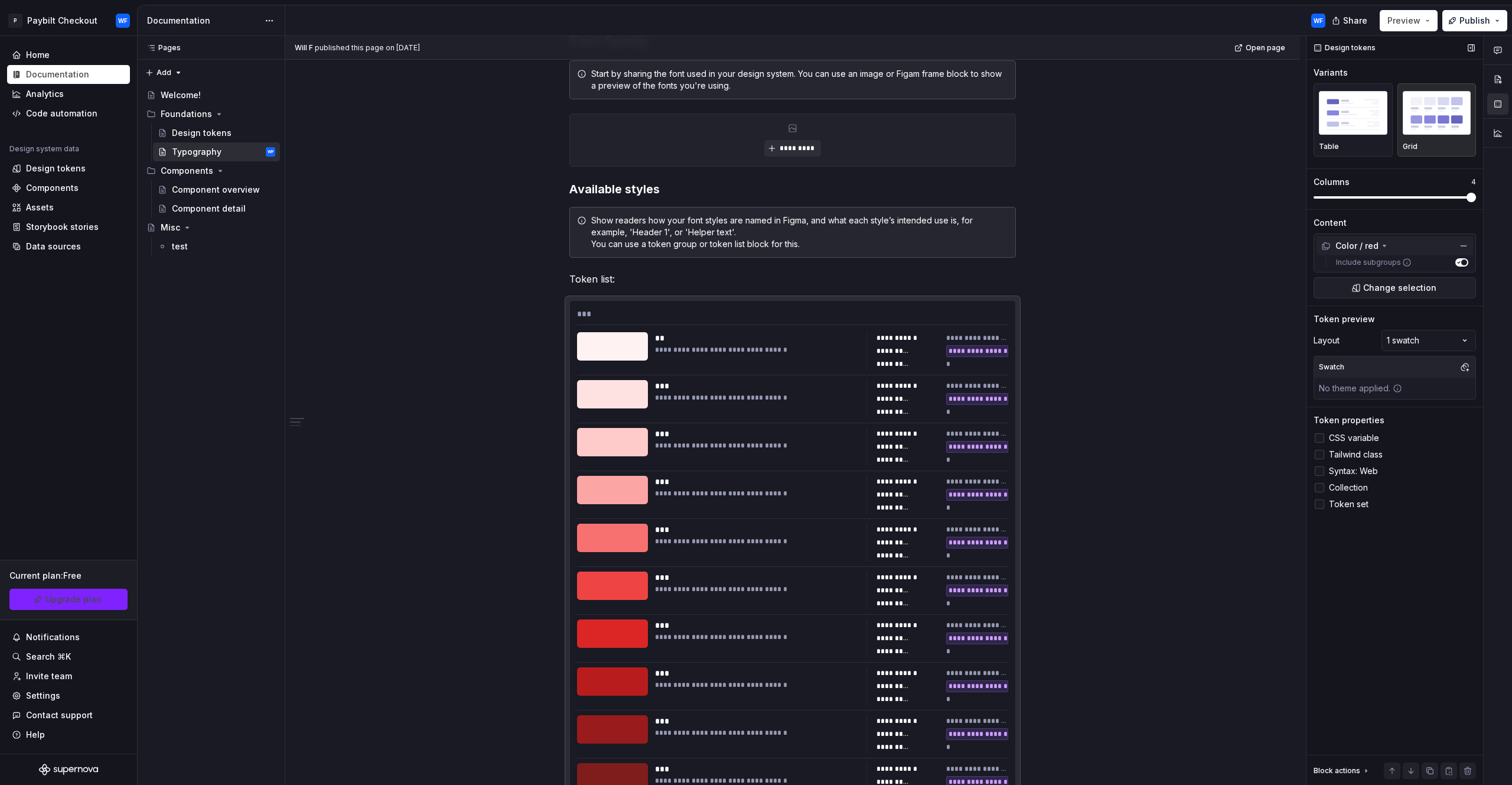
click at [1381, 244] on icon at bounding box center [1384, 245] width 9 height 9
click at [1383, 244] on icon at bounding box center [1384, 245] width 9 height 9
click at [1459, 250] on button "button" at bounding box center [1464, 245] width 17 height 17
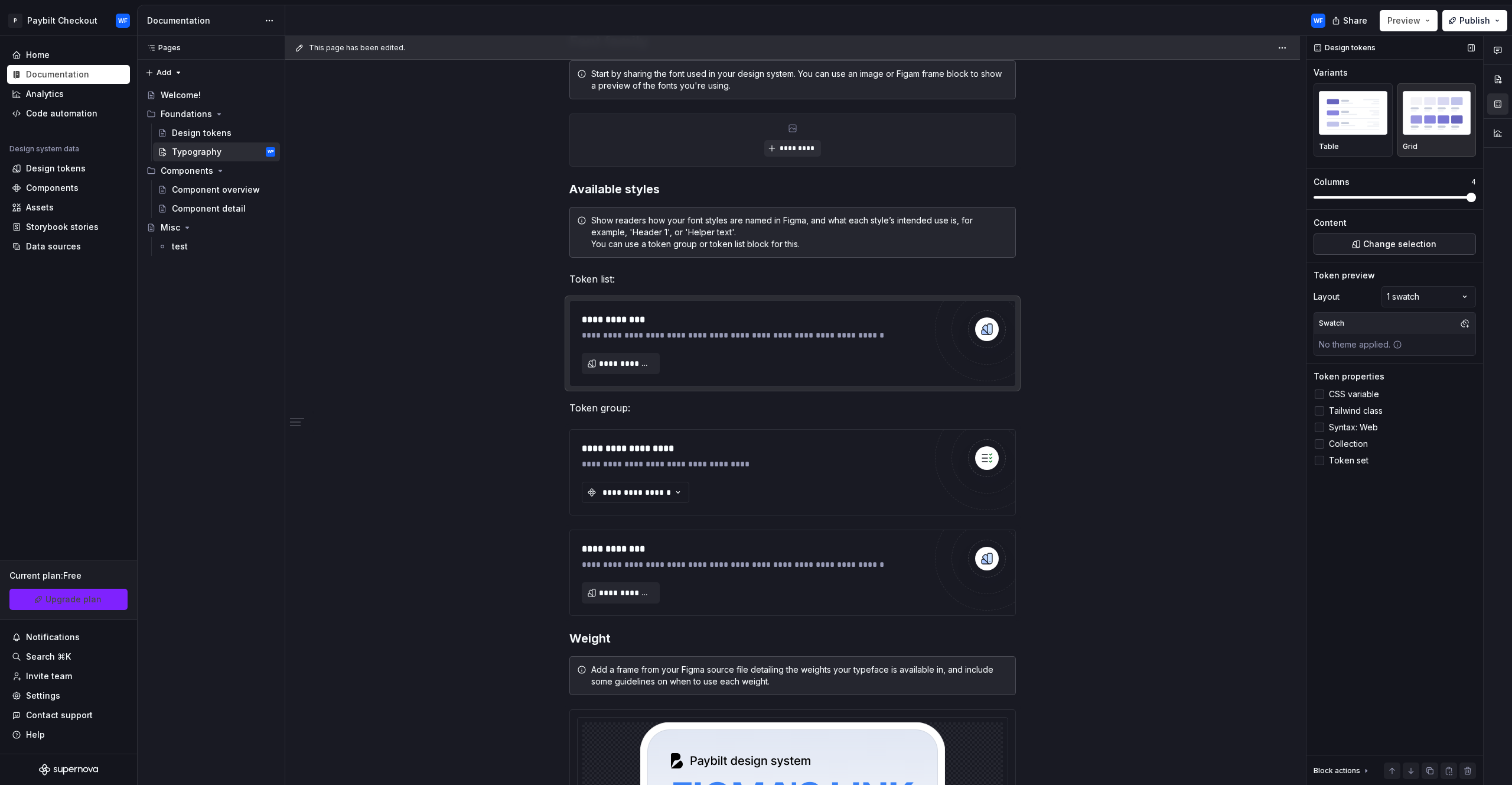
click at [1392, 243] on span "Change selection" at bounding box center [1400, 244] width 73 height 12
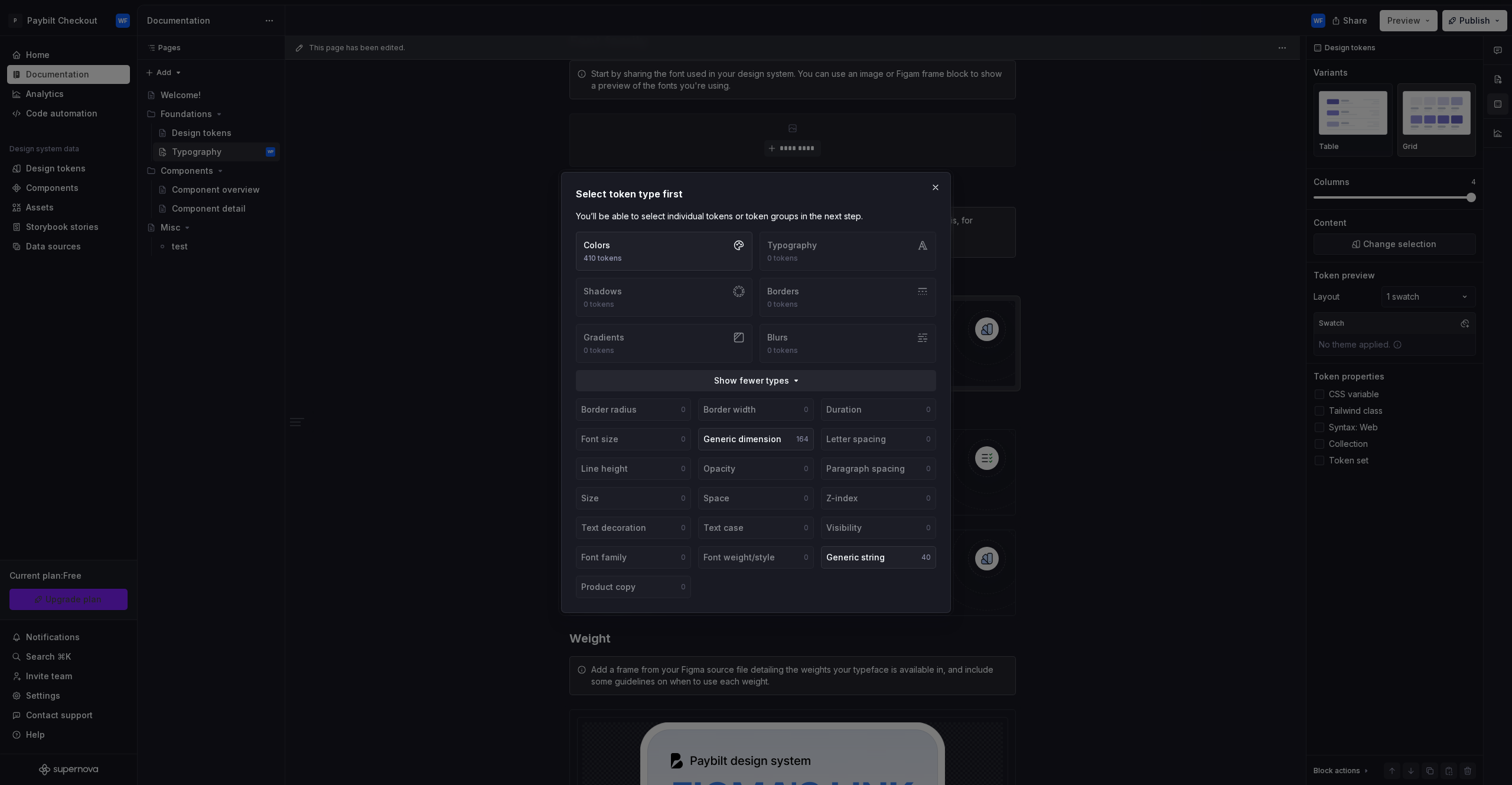
click at [805, 255] on div "Colors 410 tokens Typography 0 tokens Shadows 0 tokens Borders 0 tokens Gradien…" at bounding box center [756, 297] width 360 height 131
click at [785, 381] on span "Show fewer types" at bounding box center [752, 381] width 75 height 12
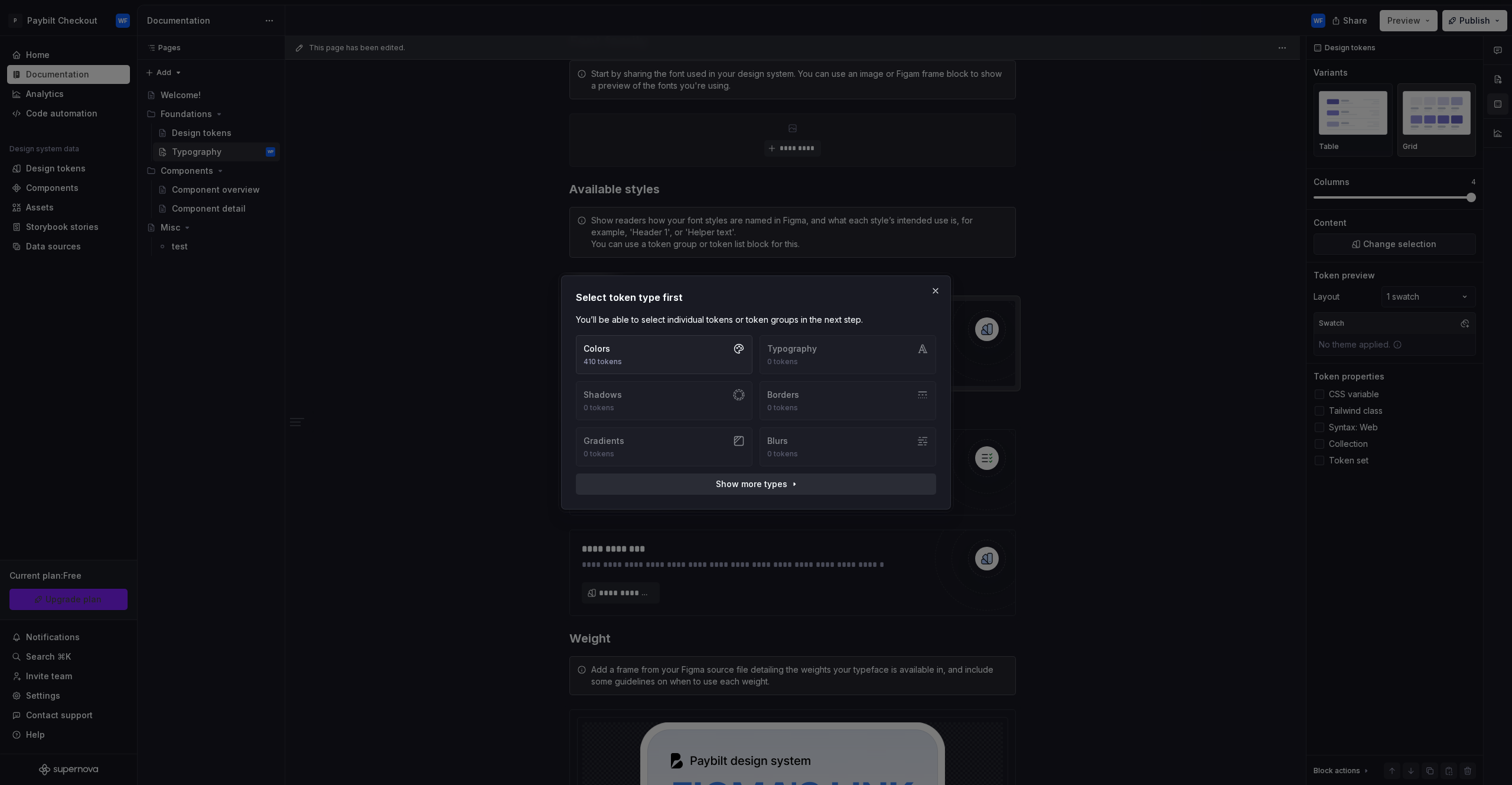
click at [743, 480] on span "Show more types" at bounding box center [751, 484] width 72 height 12
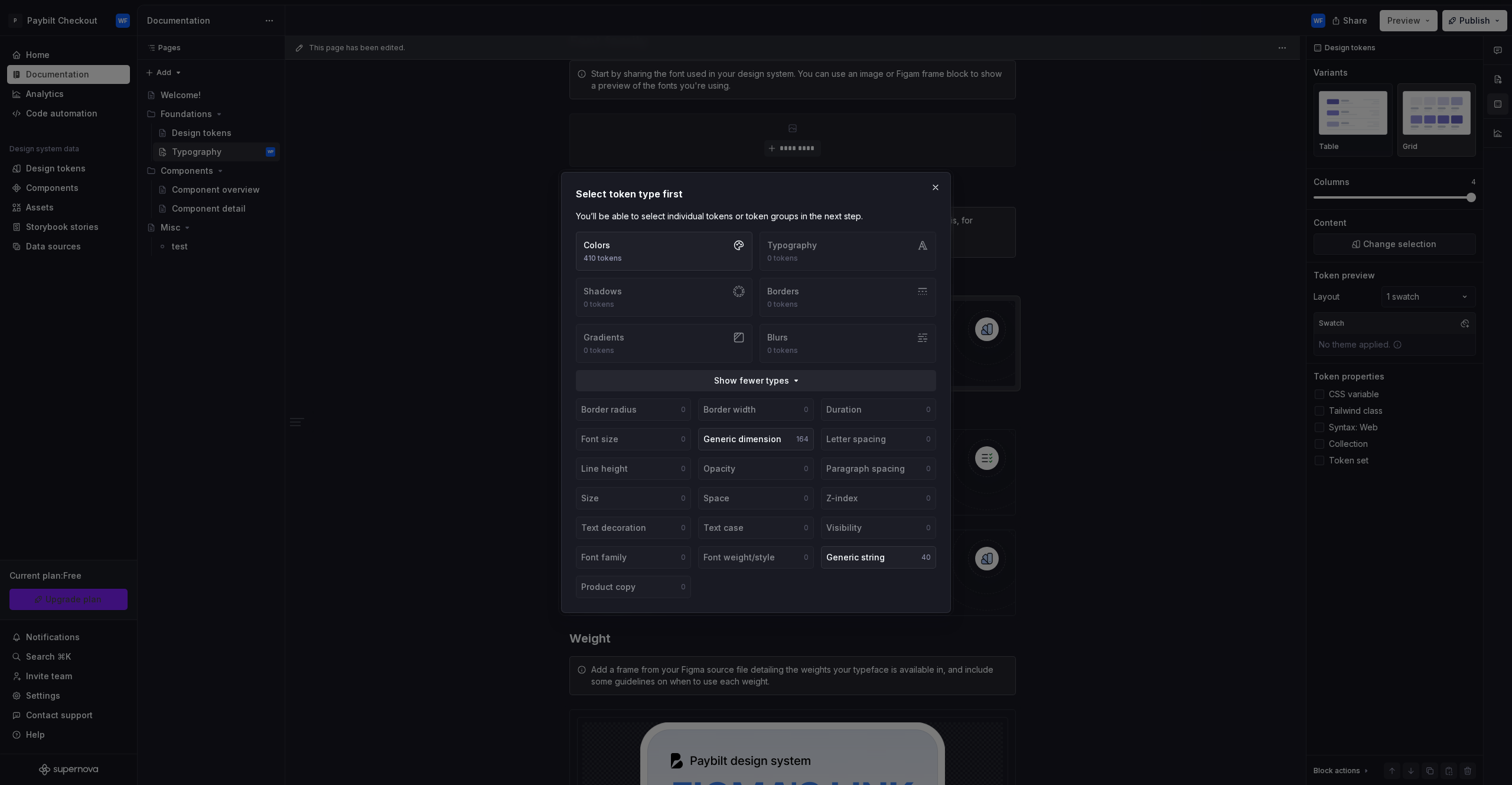
click at [822, 247] on div "Colors 410 tokens Typography 0 tokens Shadows 0 tokens Borders 0 tokens Gradien…" at bounding box center [756, 297] width 360 height 131
click at [823, 247] on div "Colors 410 tokens Typography 0 tokens Shadows 0 tokens Borders 0 tokens Gradien…" at bounding box center [756, 297] width 360 height 131
click at [824, 252] on div "Colors 410 tokens Typography 0 tokens Shadows 0 tokens Borders 0 tokens Gradien…" at bounding box center [756, 297] width 360 height 131
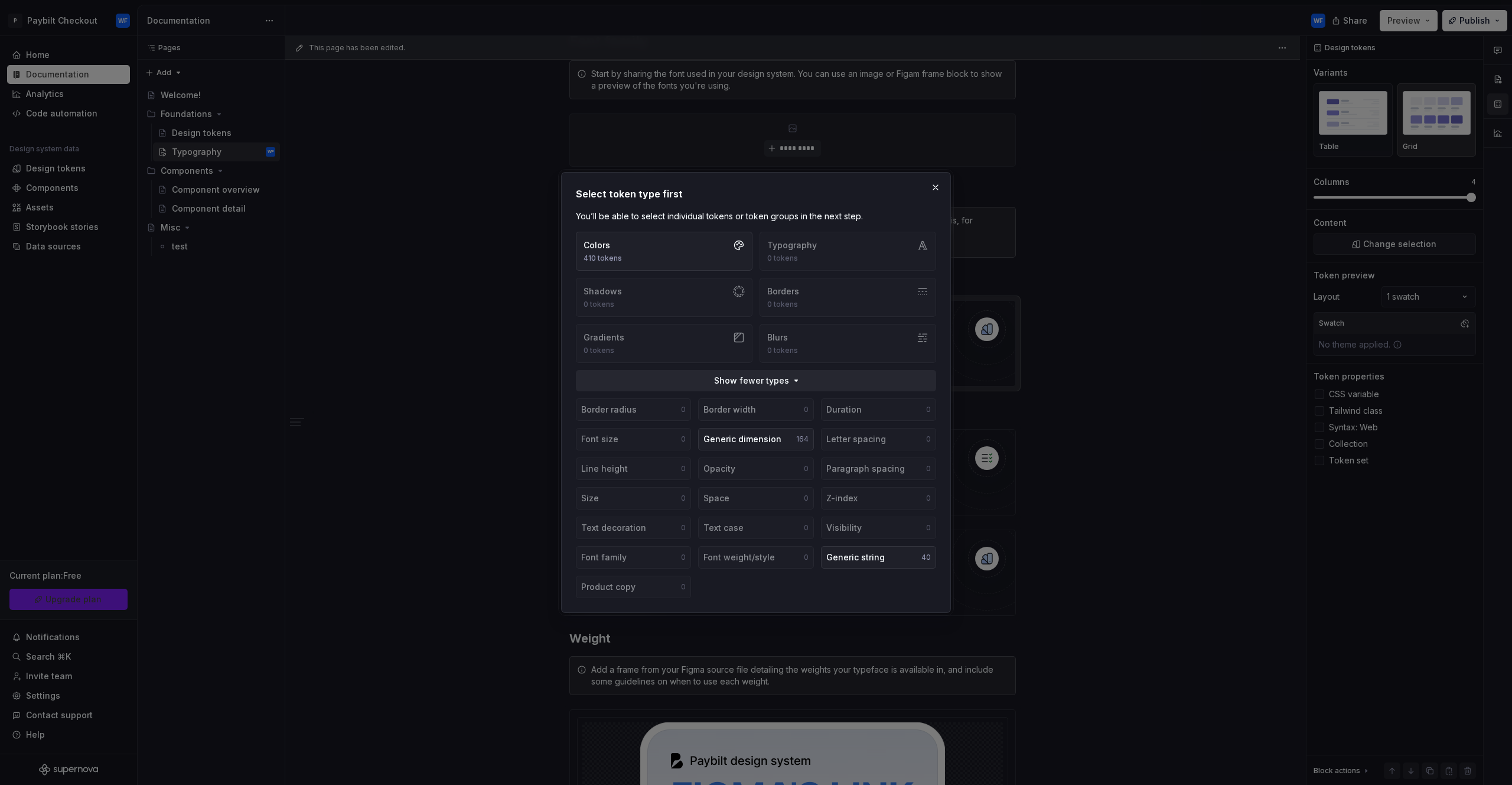
click at [803, 258] on div "Colors 410 tokens Typography 0 tokens Shadows 0 tokens Borders 0 tokens Gradien…" at bounding box center [756, 297] width 360 height 131
click at [805, 263] on div "Colors 410 tokens Typography 0 tokens Shadows 0 tokens Borders 0 tokens Gradien…" at bounding box center [756, 297] width 360 height 131
click at [753, 440] on div "Generic dimension" at bounding box center [743, 439] width 78 height 12
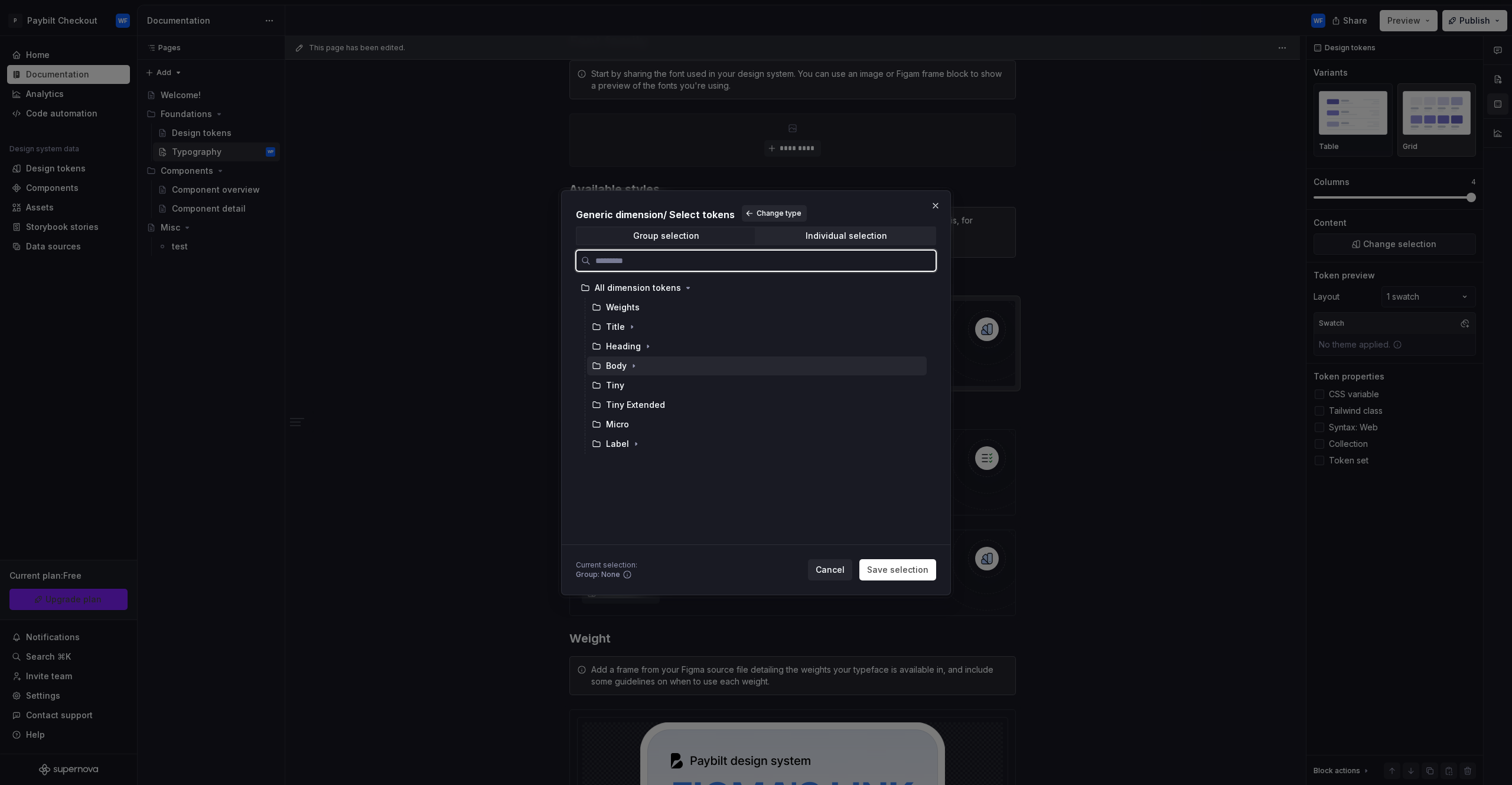
click at [623, 361] on div "Body" at bounding box center [616, 366] width 21 height 12
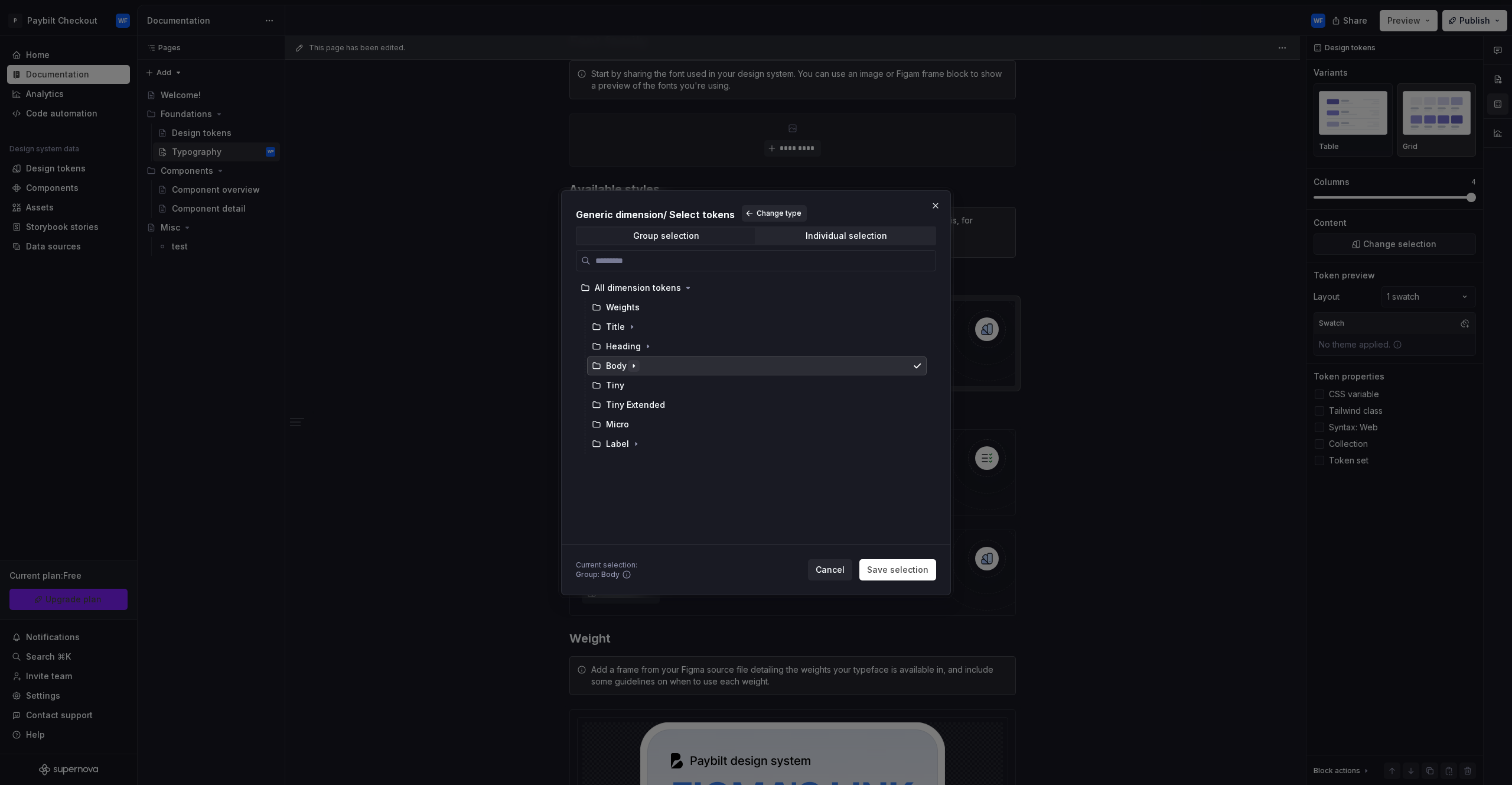
click at [633, 370] on icon "button" at bounding box center [633, 365] width 9 height 9
click at [909, 567] on span "Save selection" at bounding box center [897, 569] width 61 height 12
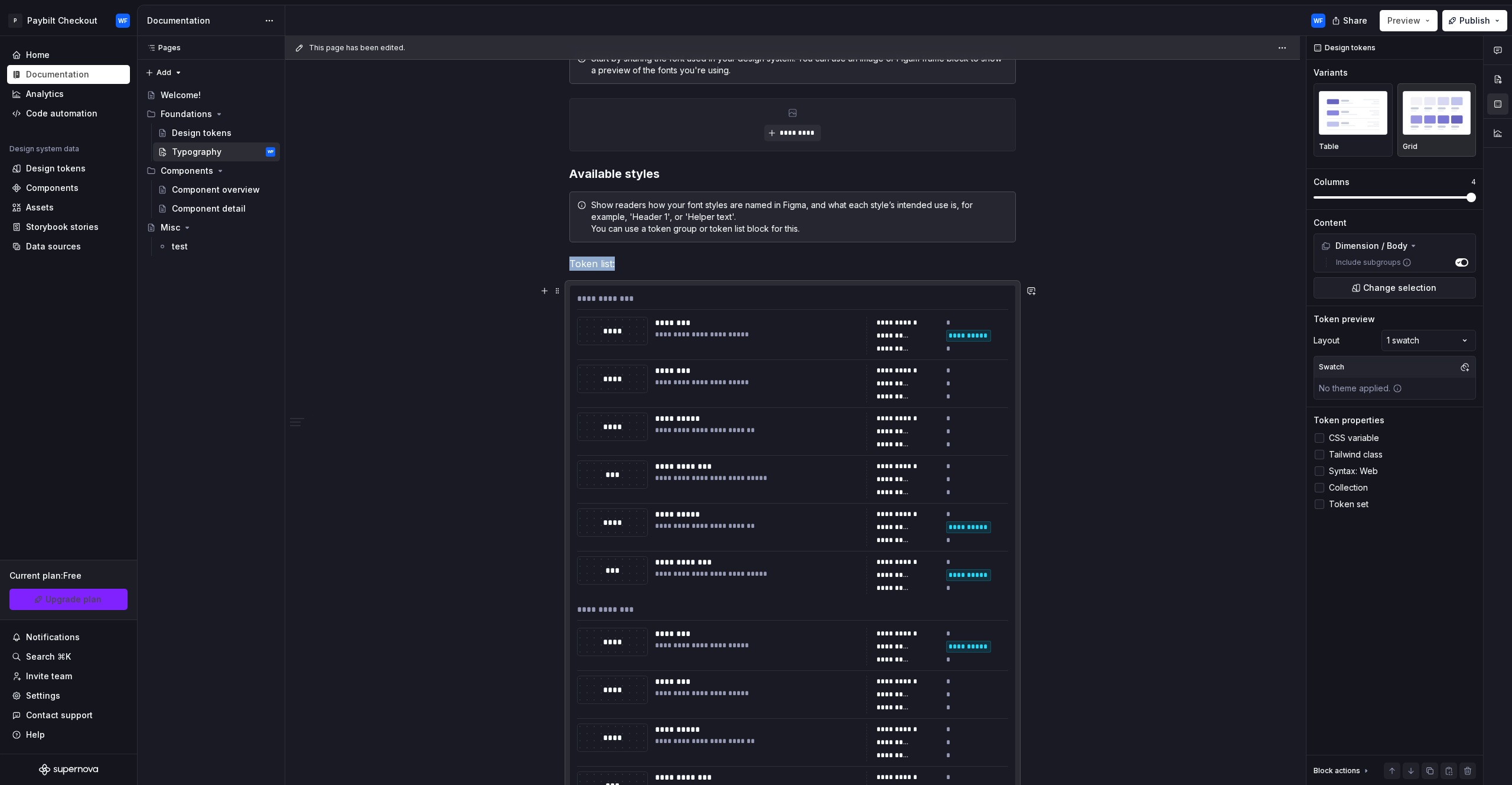
scroll to position [285, 0]
click at [1468, 27] on button "Publish" at bounding box center [1475, 20] width 65 height 21
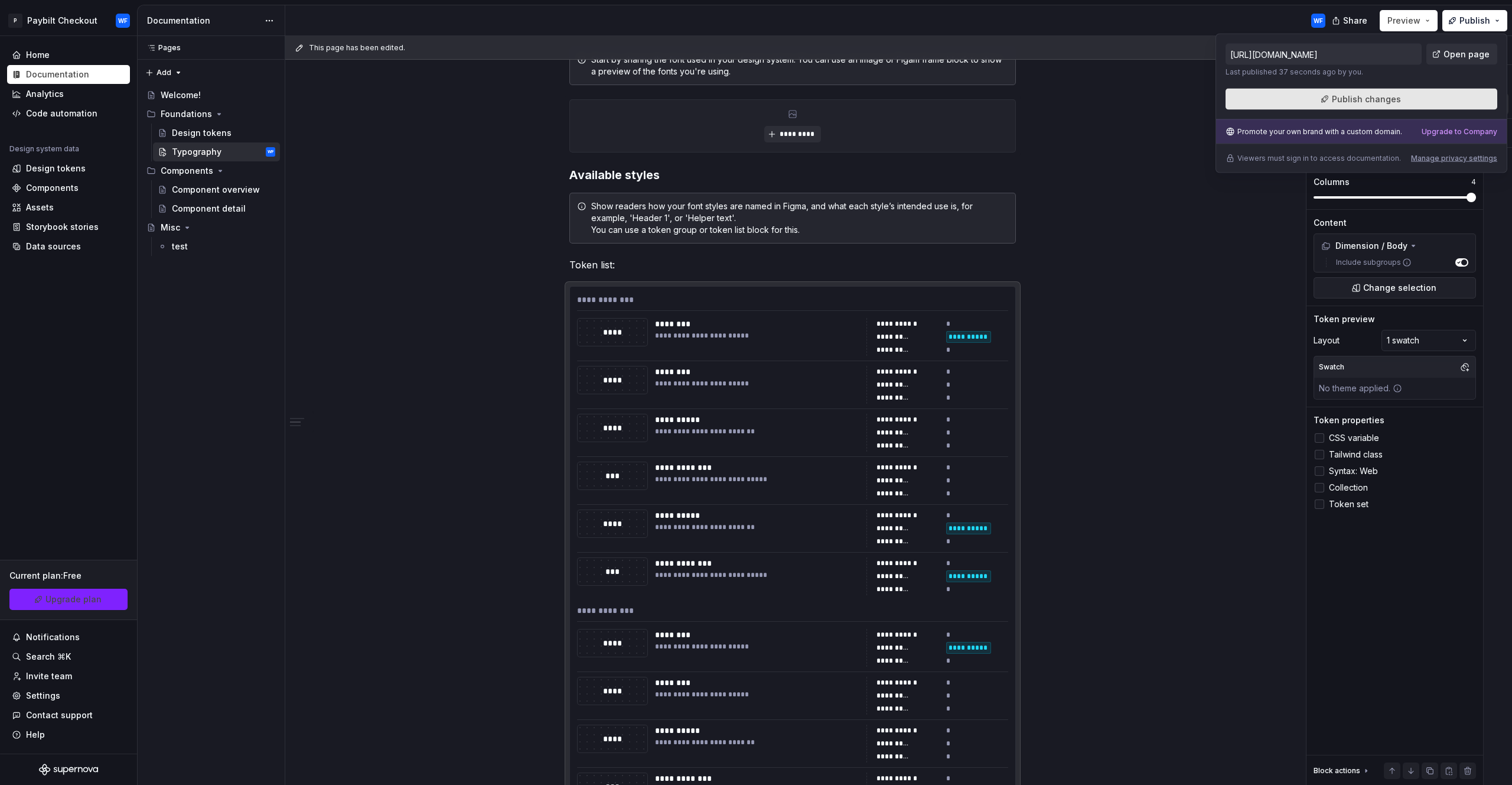
click at [1346, 101] on span "Publish changes" at bounding box center [1367, 99] width 69 height 12
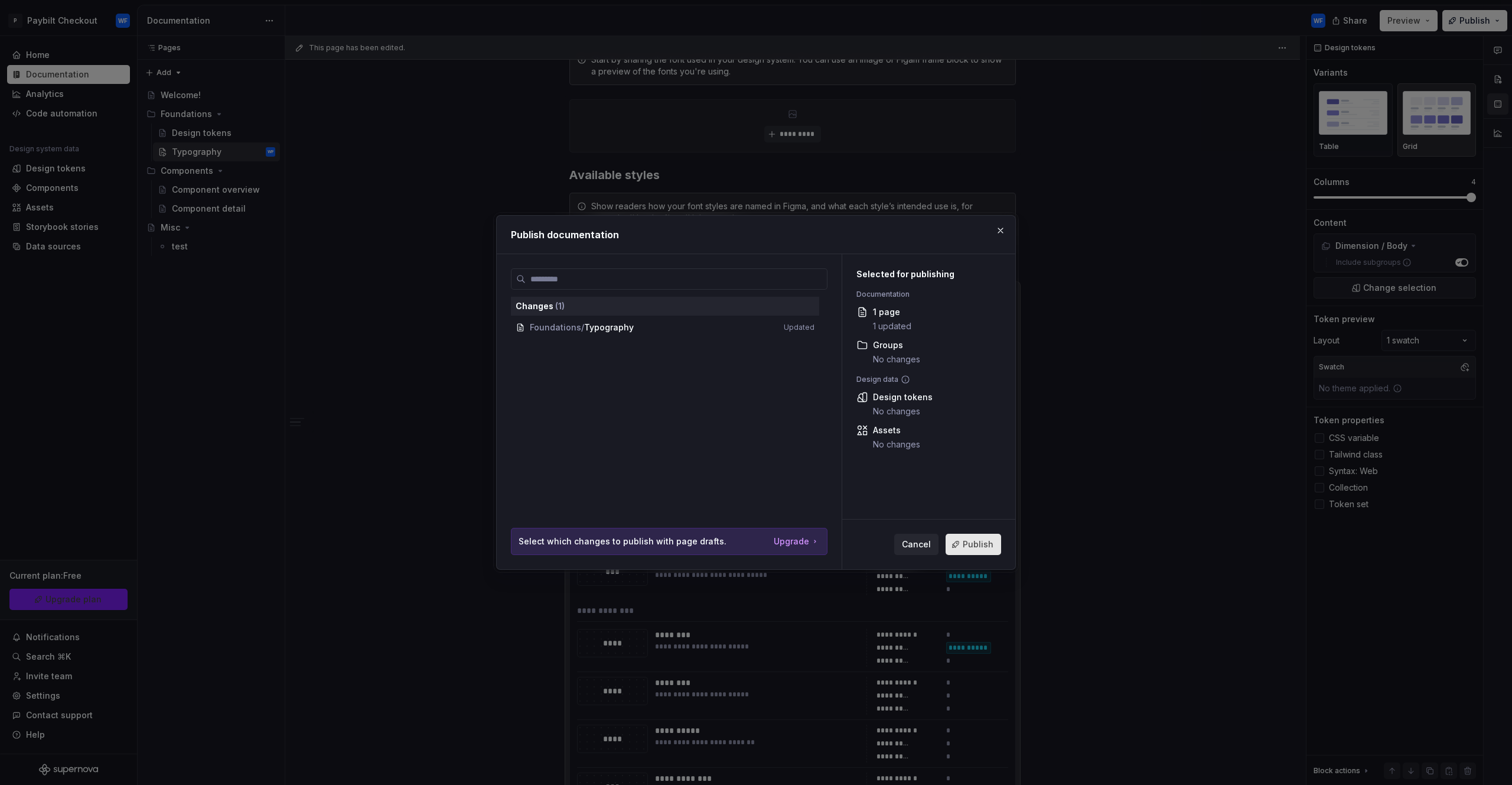
click at [970, 546] on span "Publish" at bounding box center [978, 544] width 30 height 12
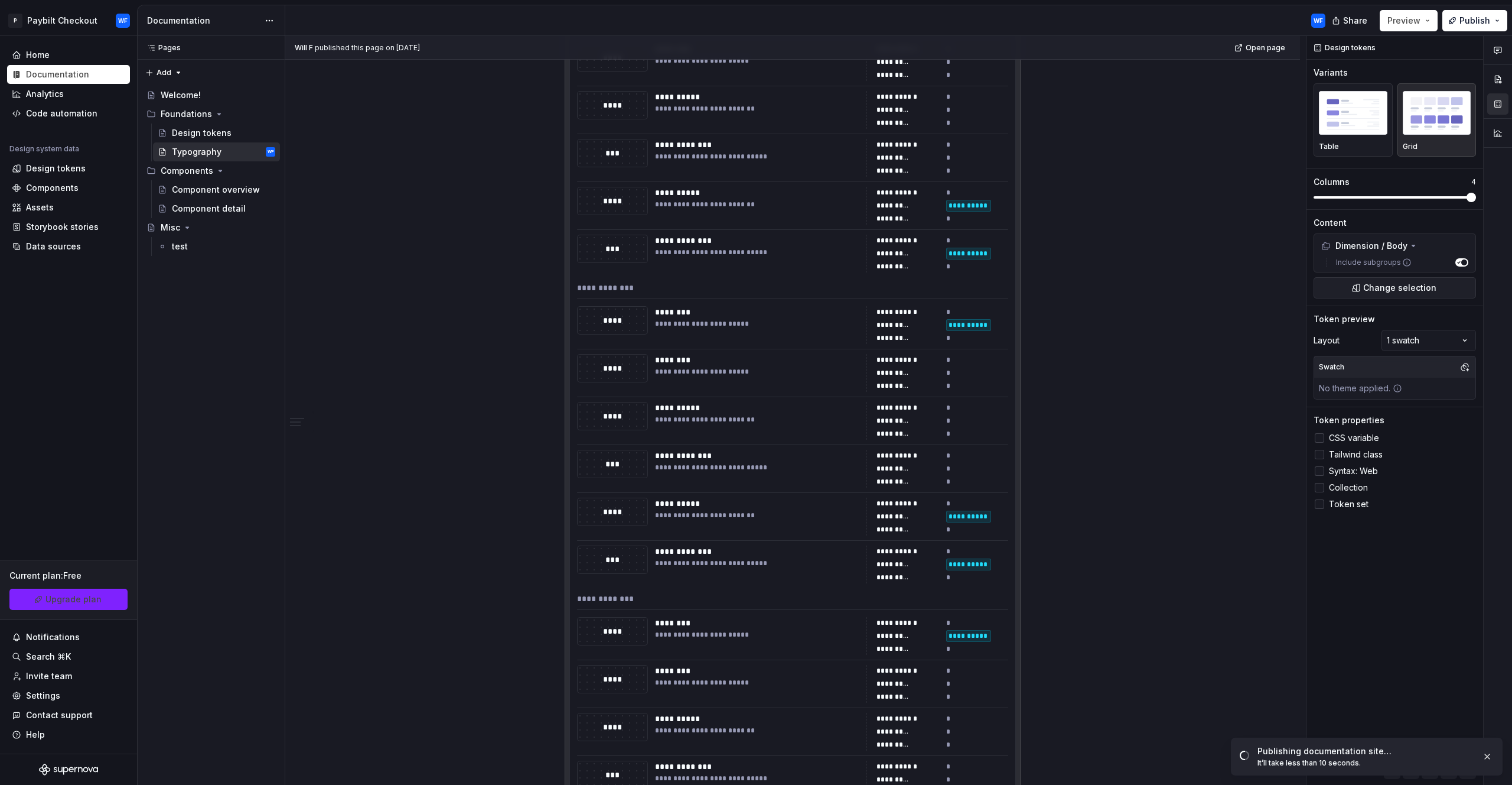
scroll to position [586, 0]
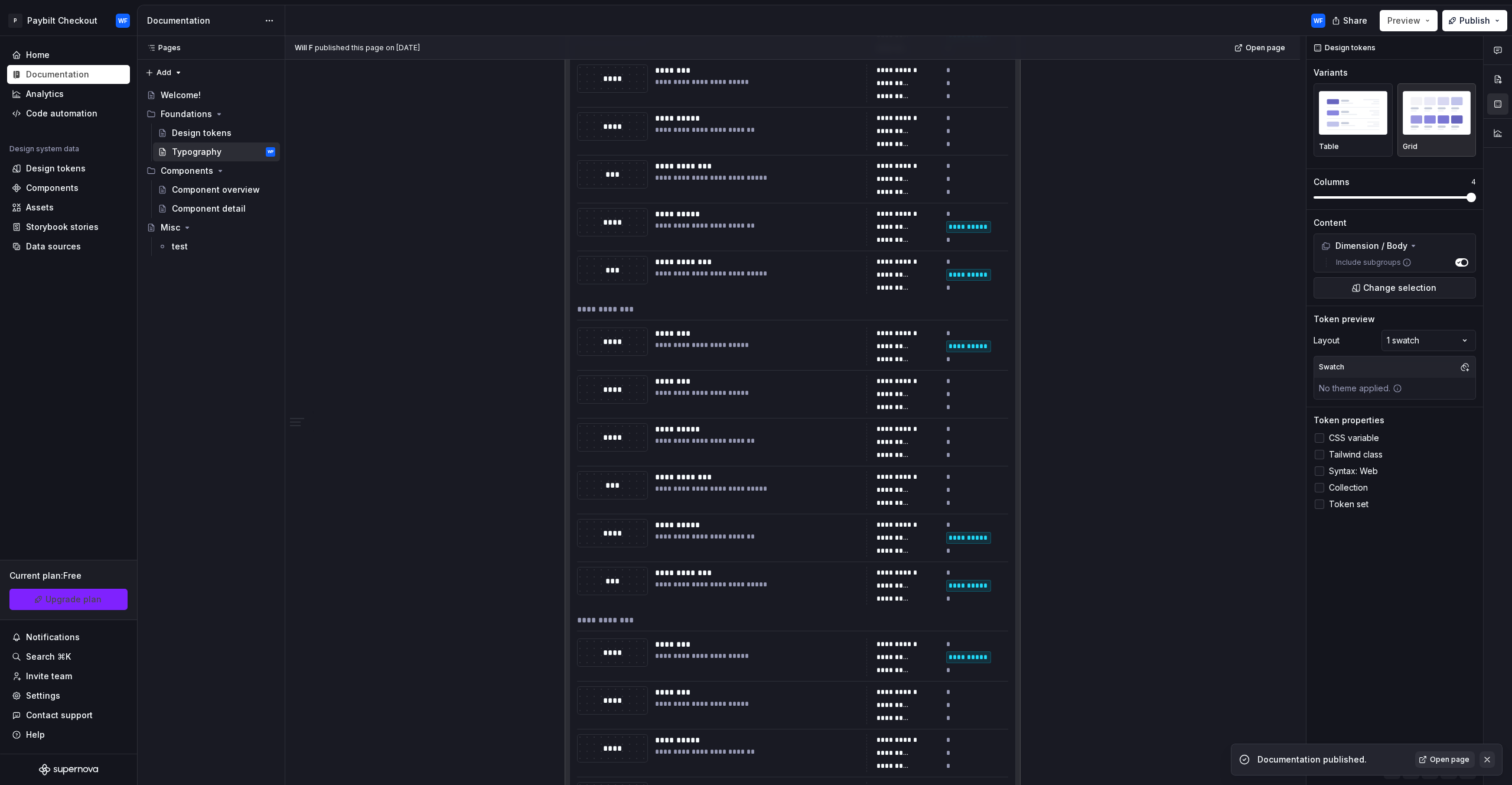
click at [1490, 759] on button "button" at bounding box center [1487, 759] width 15 height 17
click at [1196, 234] on div "**********" at bounding box center [796, 411] width 1021 height 750
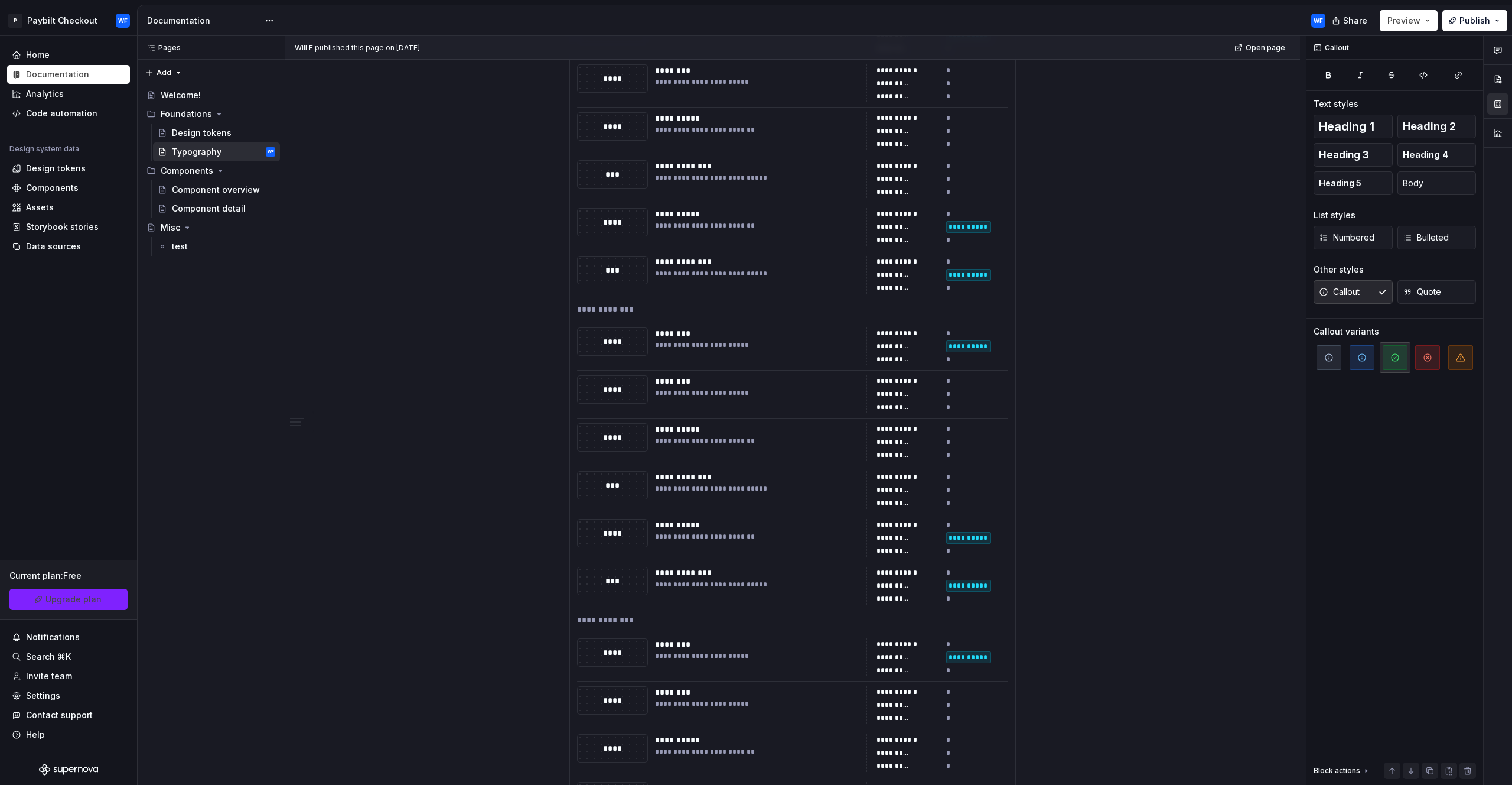
click at [281, 16] on div "Documentation" at bounding box center [211, 20] width 148 height 30
click at [1496, 85] on button "button" at bounding box center [1498, 79] width 21 height 21
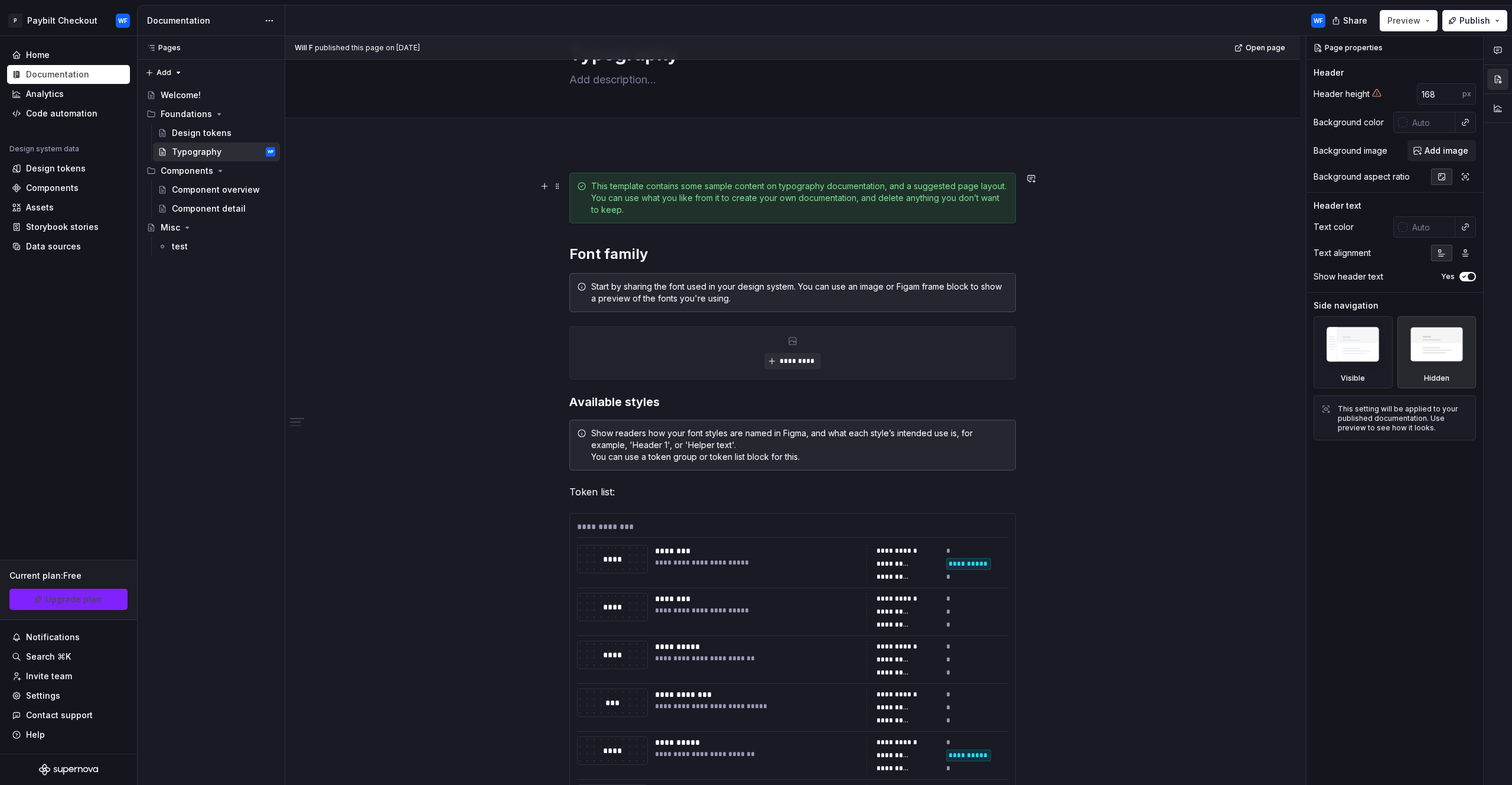
scroll to position [0, 0]
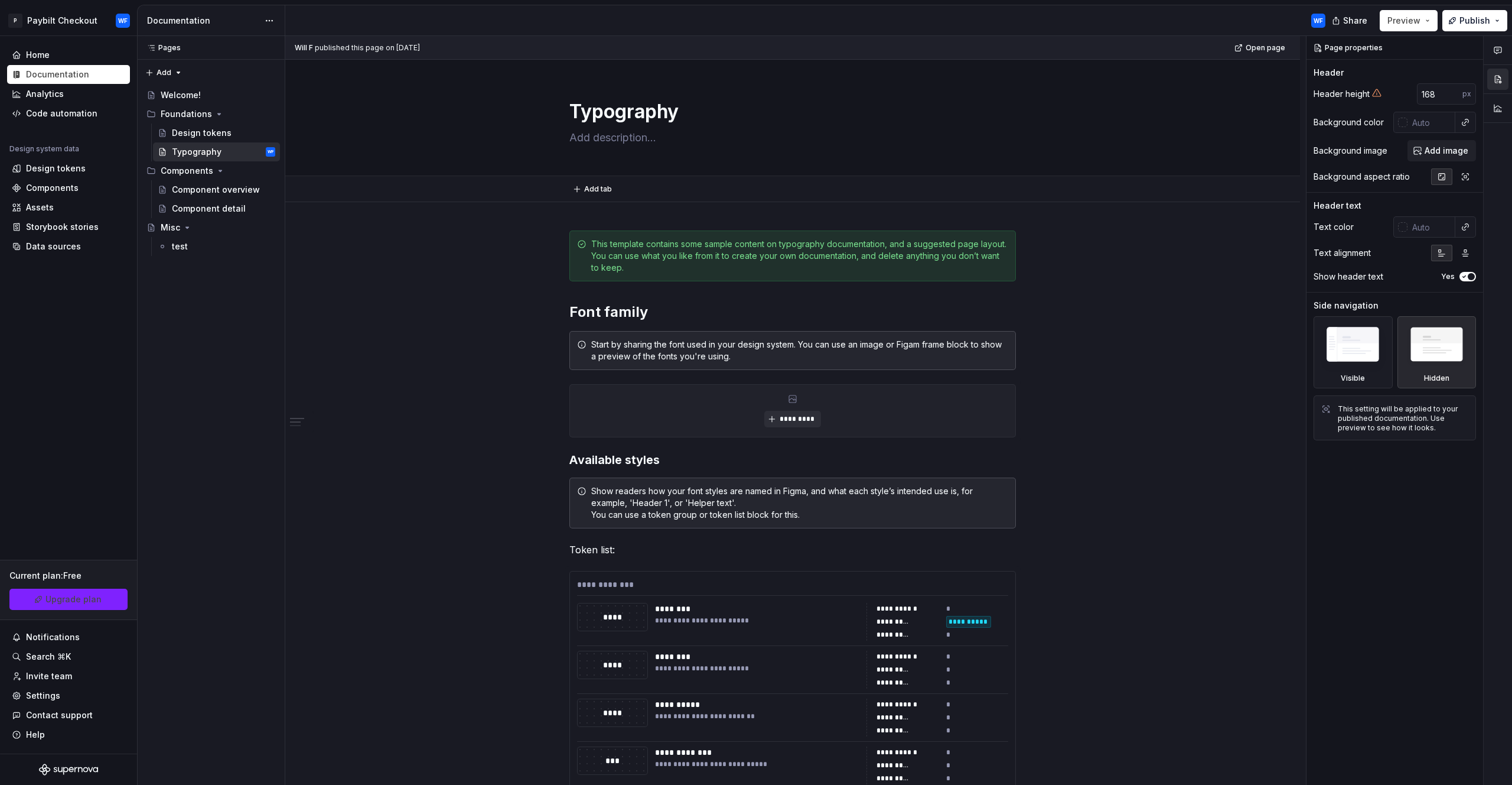
click at [1243, 186] on div "Add tab" at bounding box center [793, 189] width 921 height 17
click at [1466, 127] on button "button" at bounding box center [1465, 122] width 17 height 17
click at [1434, 121] on div "Comments Open comments No comments yet Select ‘Comment’ from the block context …" at bounding box center [1409, 411] width 205 height 750
click at [1417, 117] on input "text" at bounding box center [1432, 122] width 48 height 21
click at [1411, 126] on input "text" at bounding box center [1432, 122] width 48 height 21
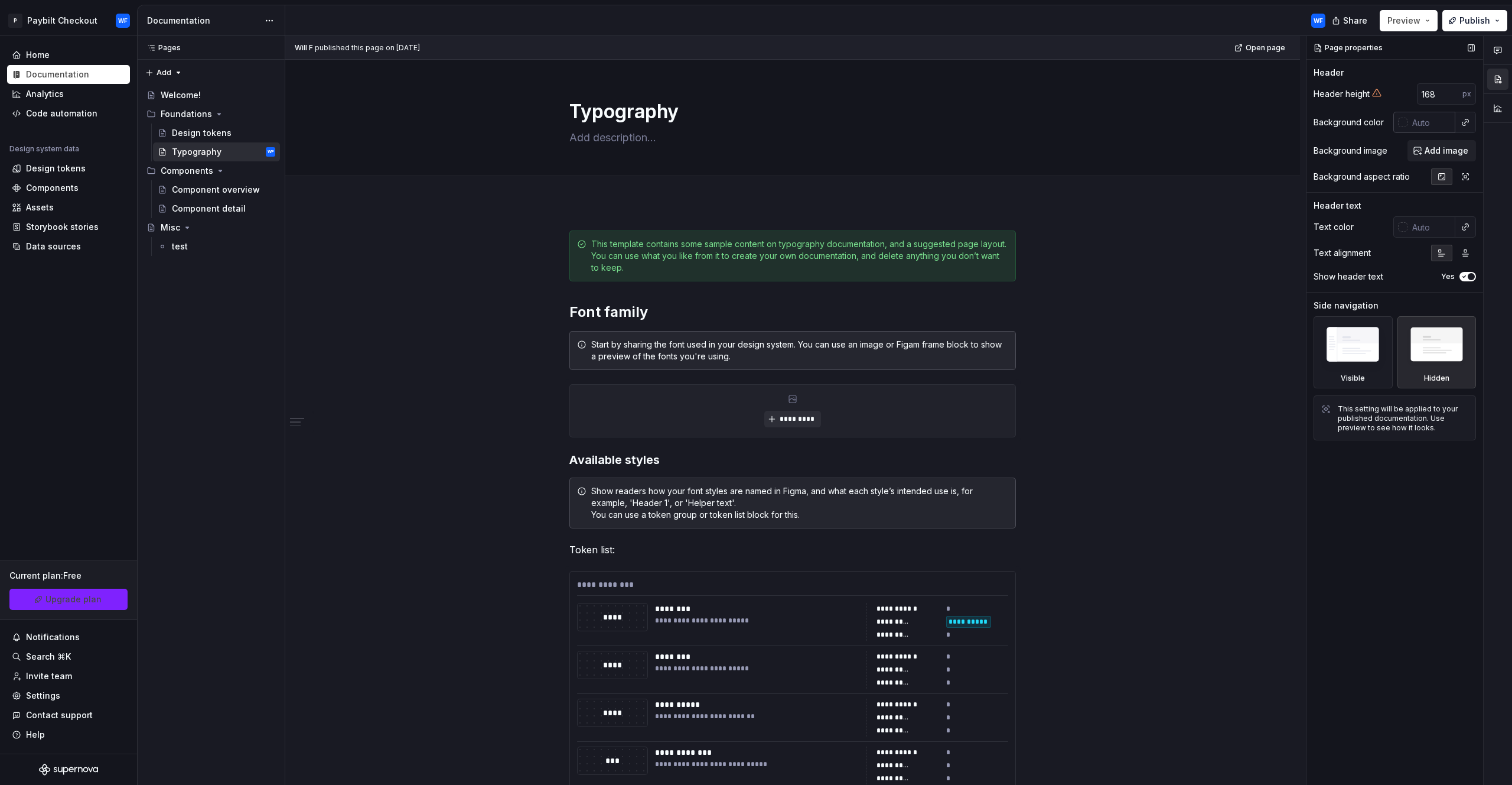
click at [1400, 122] on div at bounding box center [1403, 122] width 9 height 9
click at [1148, 164] on html "P Paybilt Checkout WF Home Documentation Analytics Code automation Design syste…" at bounding box center [756, 392] width 1512 height 785
click at [353, 208] on div "**********" at bounding box center [796, 411] width 1021 height 750
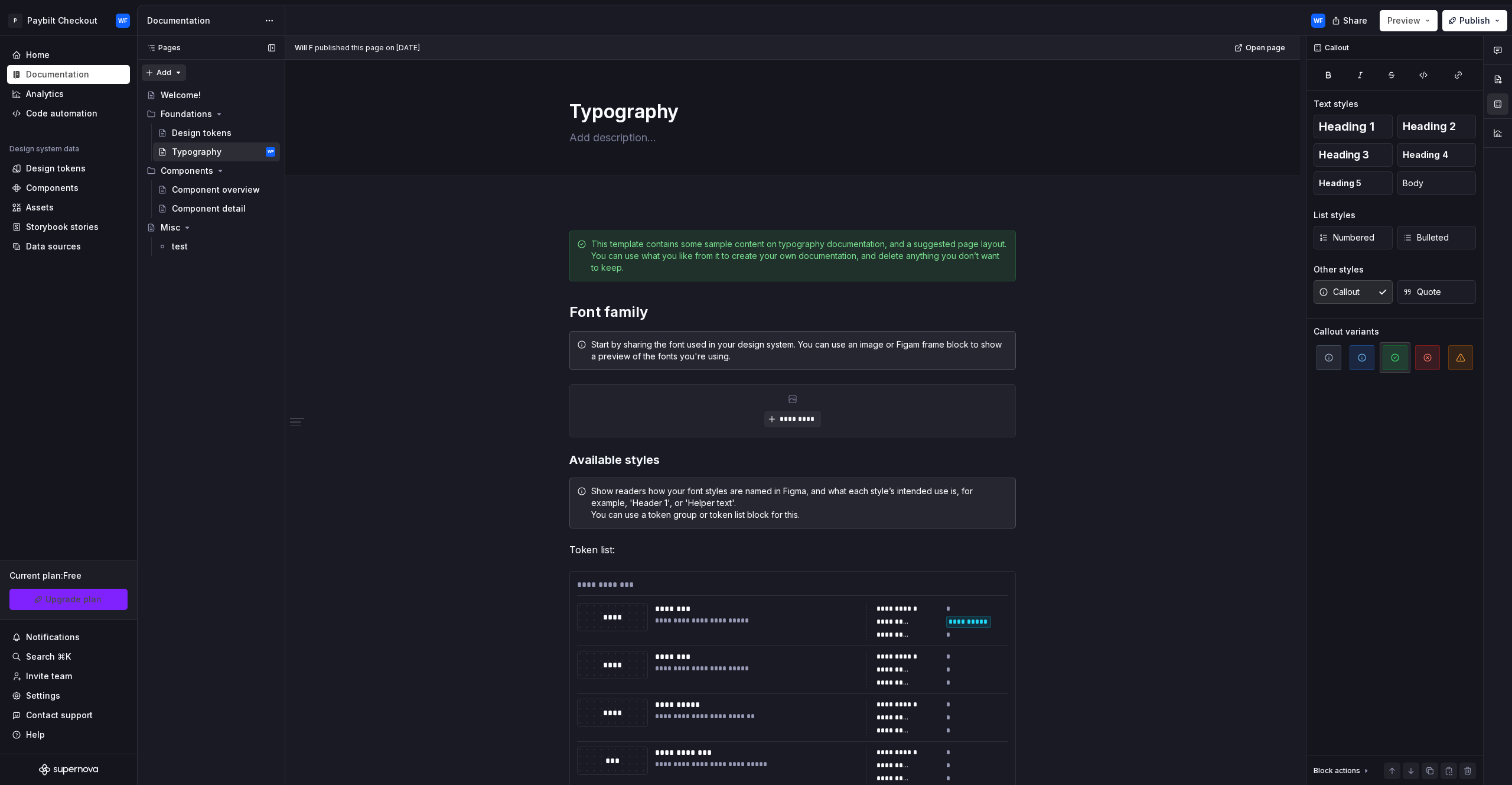
click at [176, 75] on div "Pages Pages Add Accessibility guide for tree Page tree. Navigate the tree with …" at bounding box center [211, 411] width 148 height 750
drag, startPoint x: 176, startPoint y: 75, endPoint x: 253, endPoint y: 27, distance: 90.7
click at [181, 76] on div "Pages Pages Add Accessibility guide for tree Page tree. Navigate the tree with …" at bounding box center [211, 411] width 148 height 750
click at [187, 14] on div "Documentation" at bounding box center [202, 20] width 111 height 12
drag, startPoint x: 189, startPoint y: 26, endPoint x: 197, endPoint y: 27, distance: 8.1
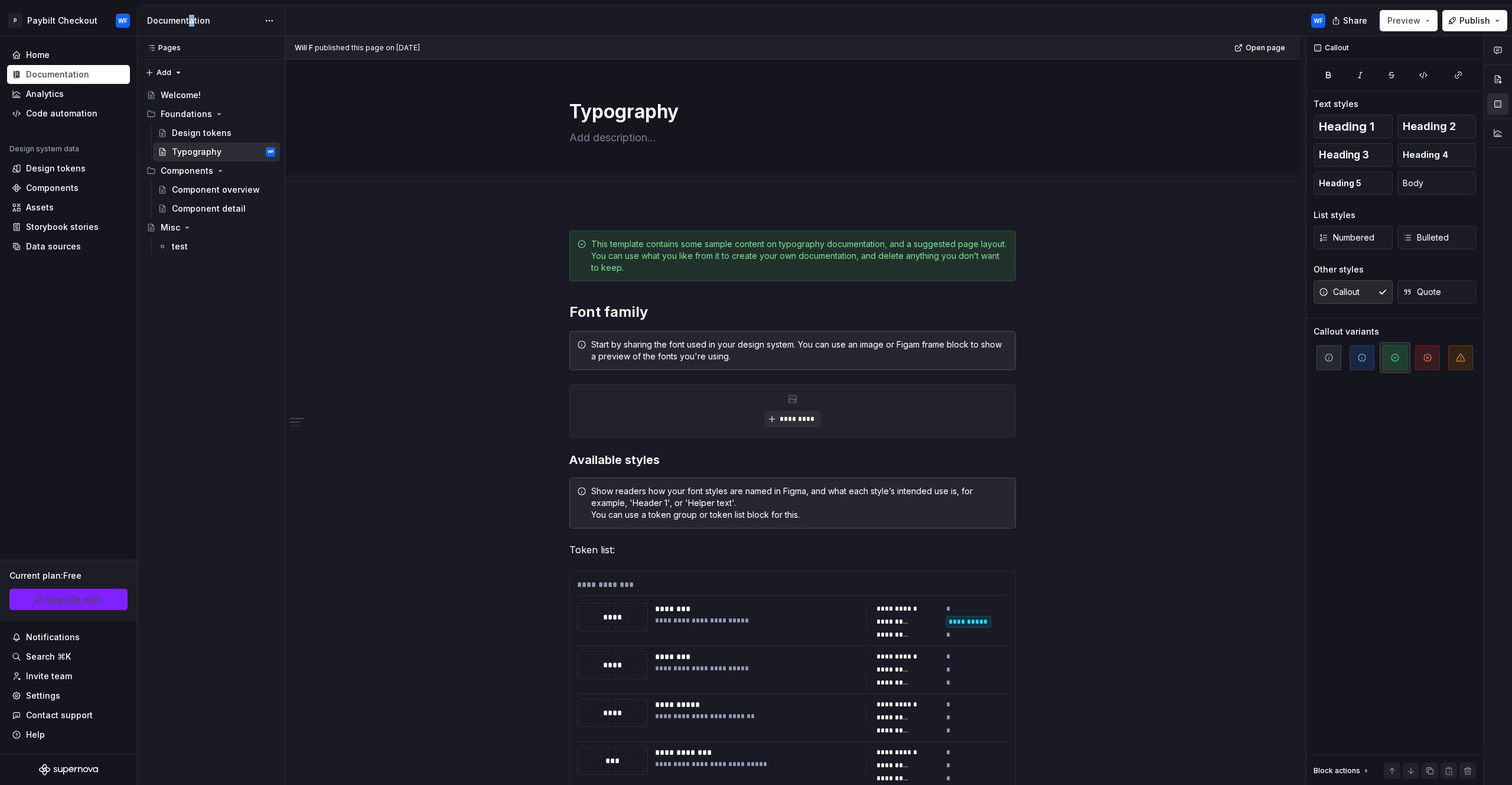
click at [192, 26] on div "Documentation" at bounding box center [202, 20] width 111 height 12
click at [335, 122] on div "Typography" at bounding box center [793, 118] width 921 height 116
click at [271, 20] on html "P Paybilt Checkout WF Home Documentation Analytics Code automation Design syste…" at bounding box center [756, 392] width 1512 height 785
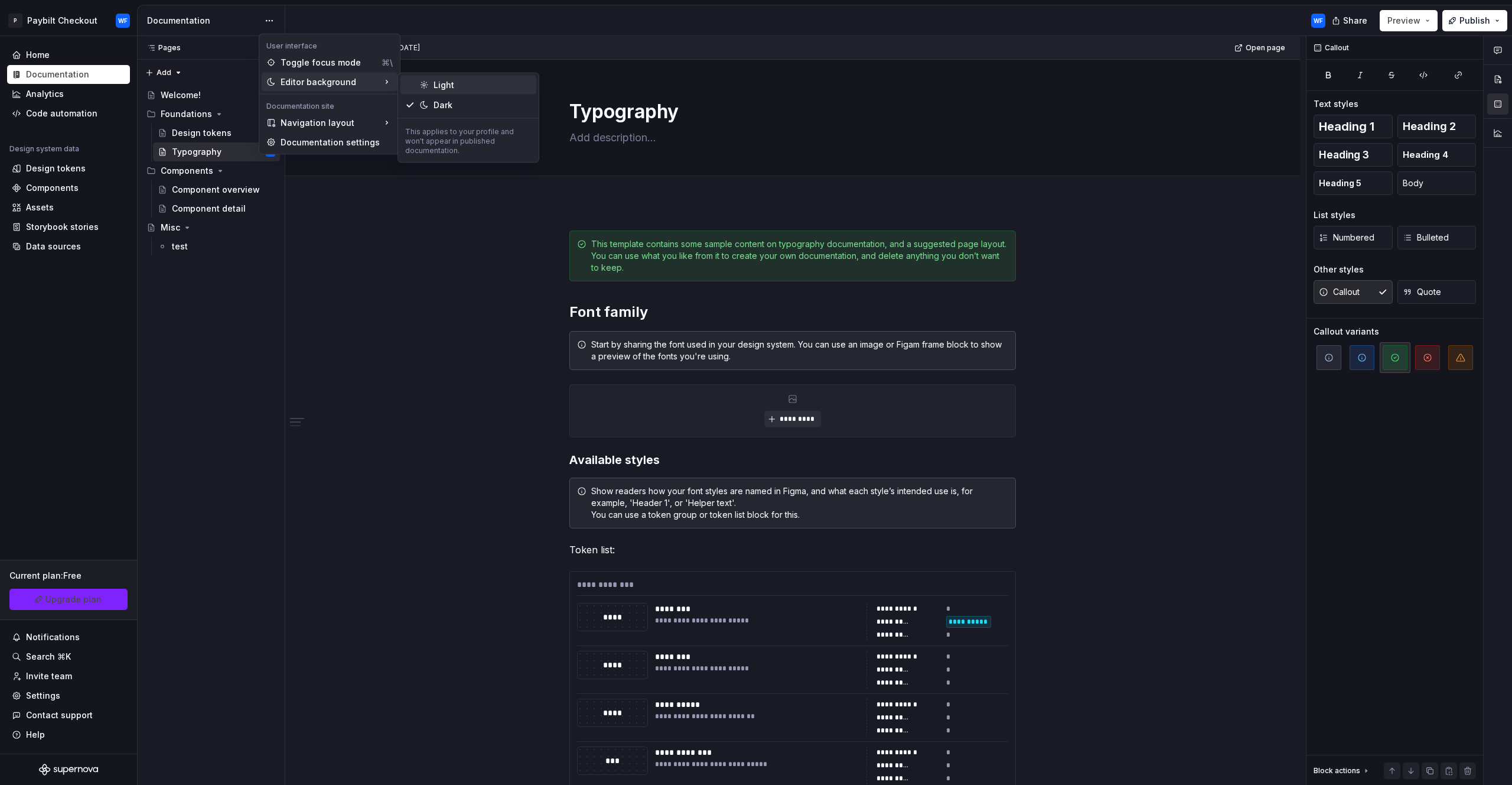
click at [424, 88] on icon at bounding box center [424, 85] width 7 height 7
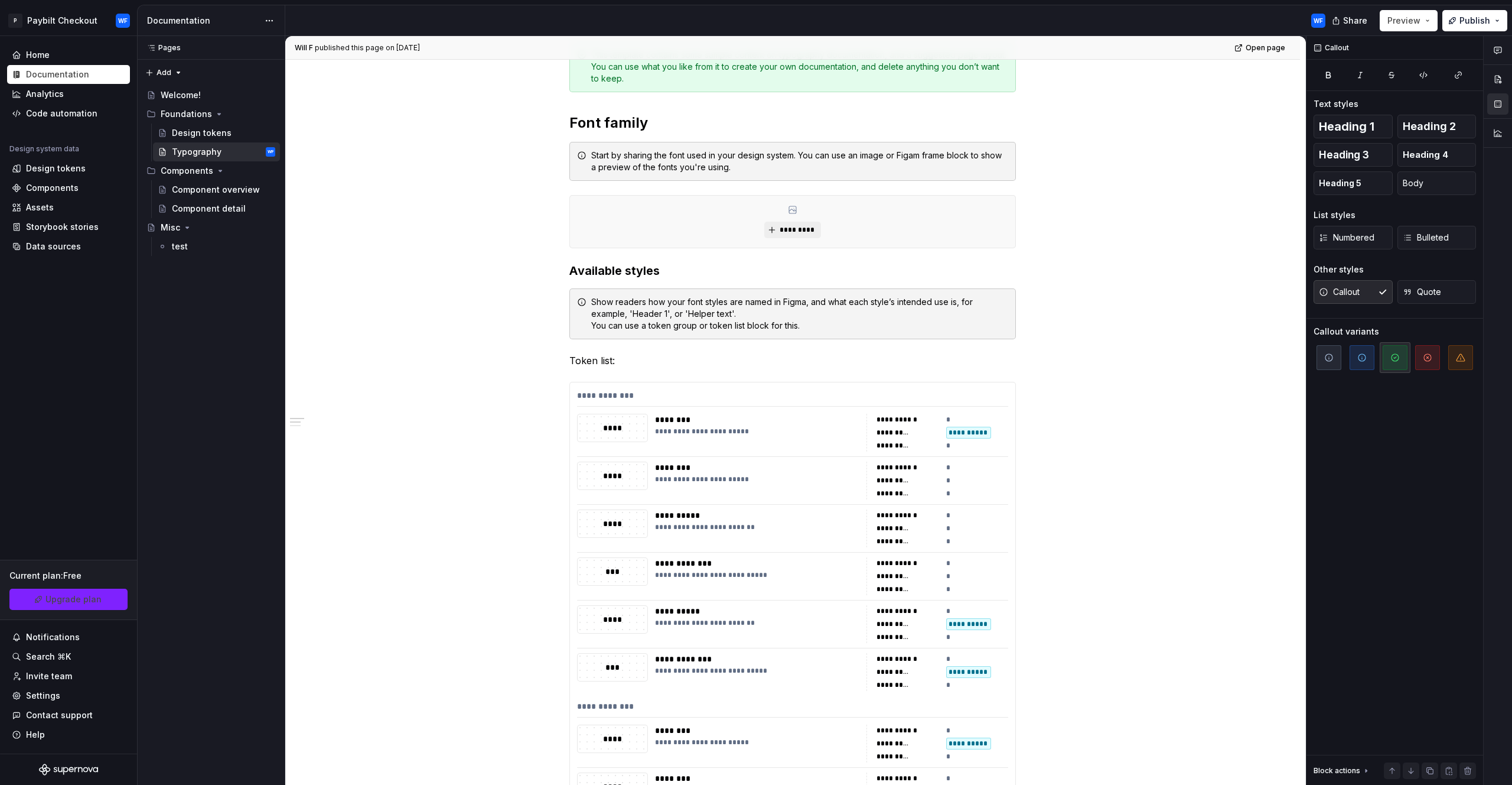
scroll to position [111, 0]
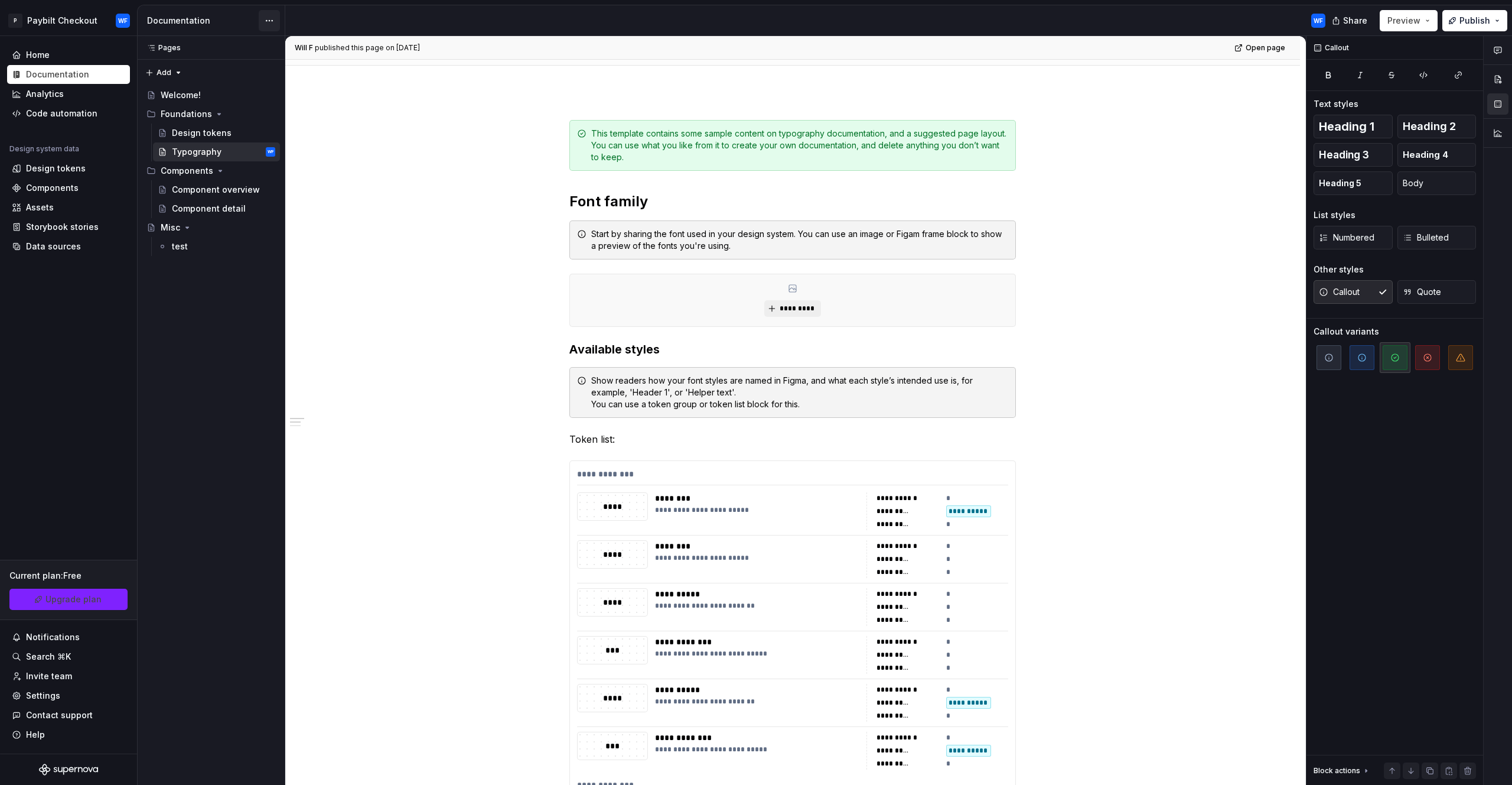
click at [278, 21] on html "P Paybilt Checkout WF Home Documentation Analytics Code automation Design syste…" at bounding box center [756, 392] width 1512 height 785
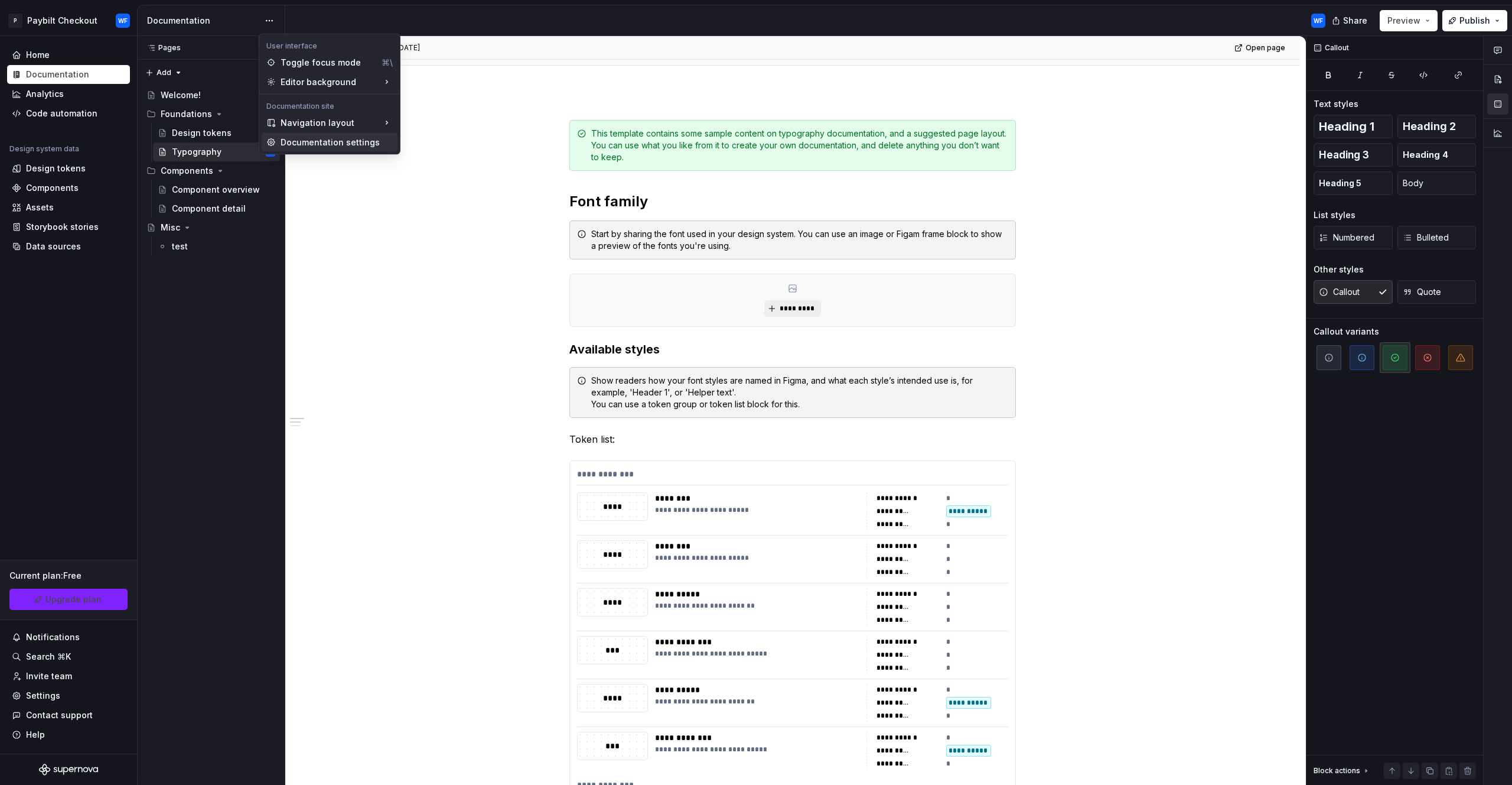
click at [356, 147] on div "Documentation settings" at bounding box center [336, 143] width 112 height 12
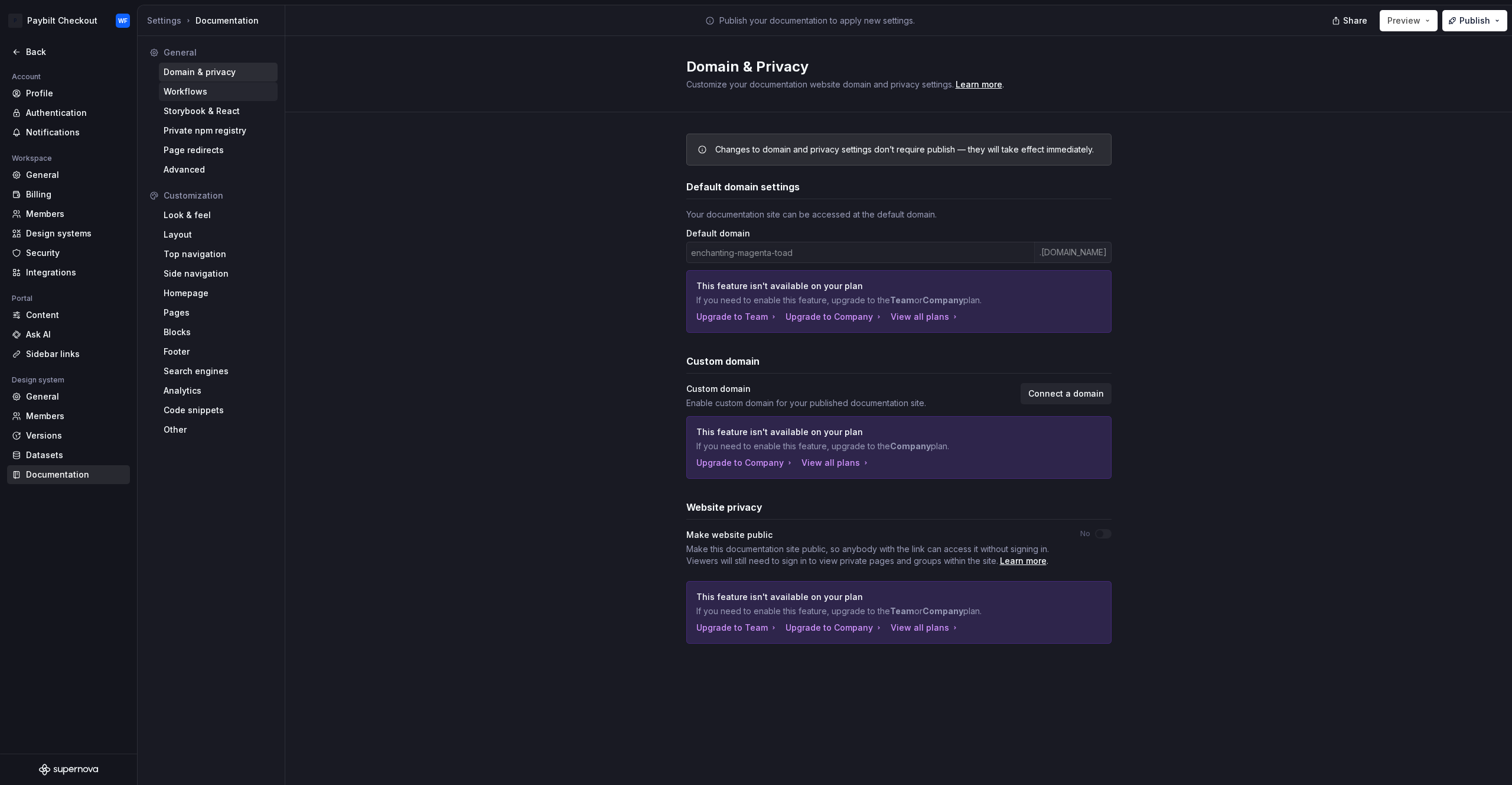
click at [189, 97] on div "Workflows" at bounding box center [218, 91] width 109 height 12
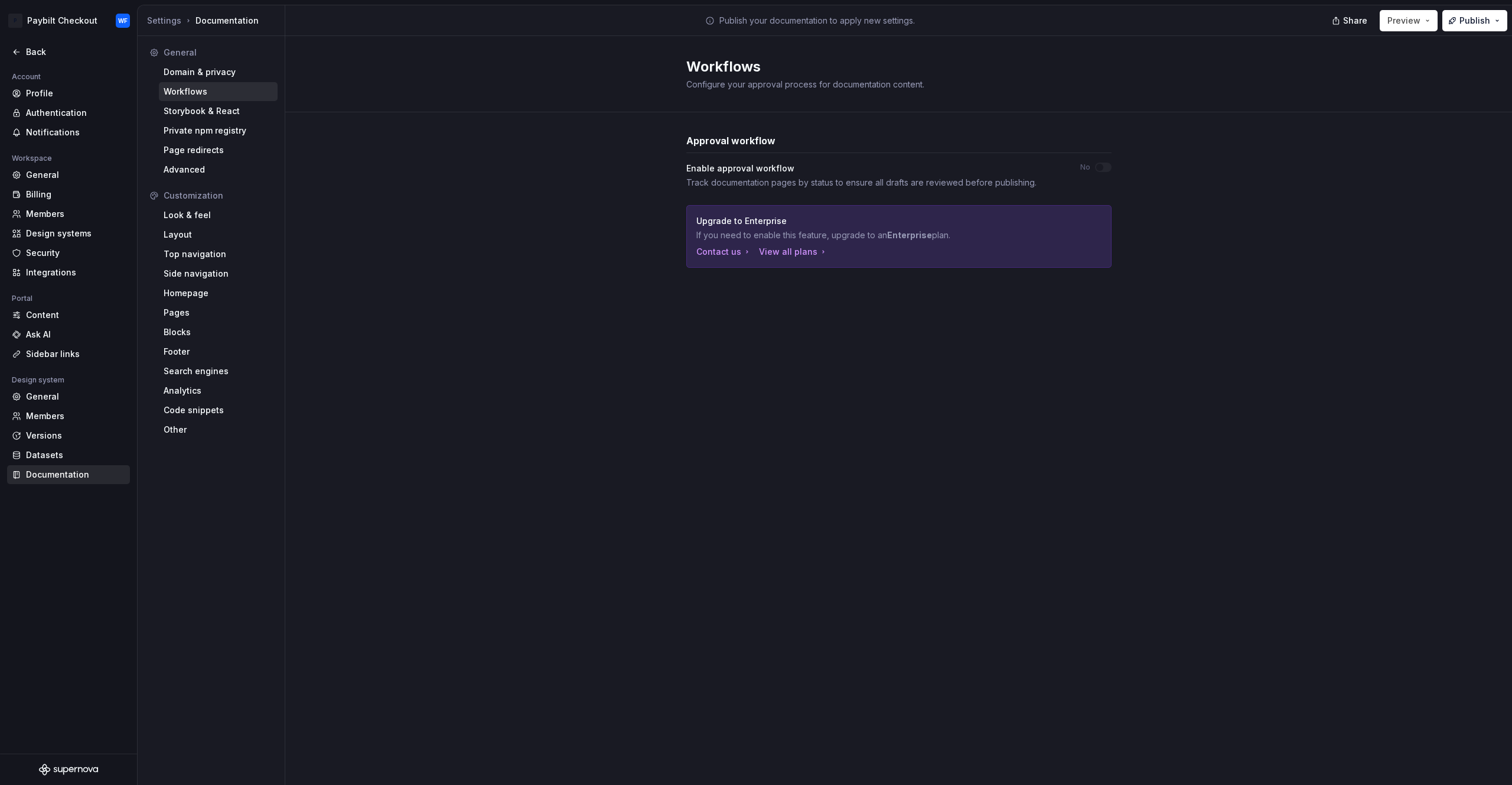
click at [205, 121] on div "General Domain & privacy Workflows Storybook & React Private npm registry Page …" at bounding box center [211, 111] width 133 height 136
click at [205, 116] on div "Storybook & React" at bounding box center [218, 111] width 109 height 12
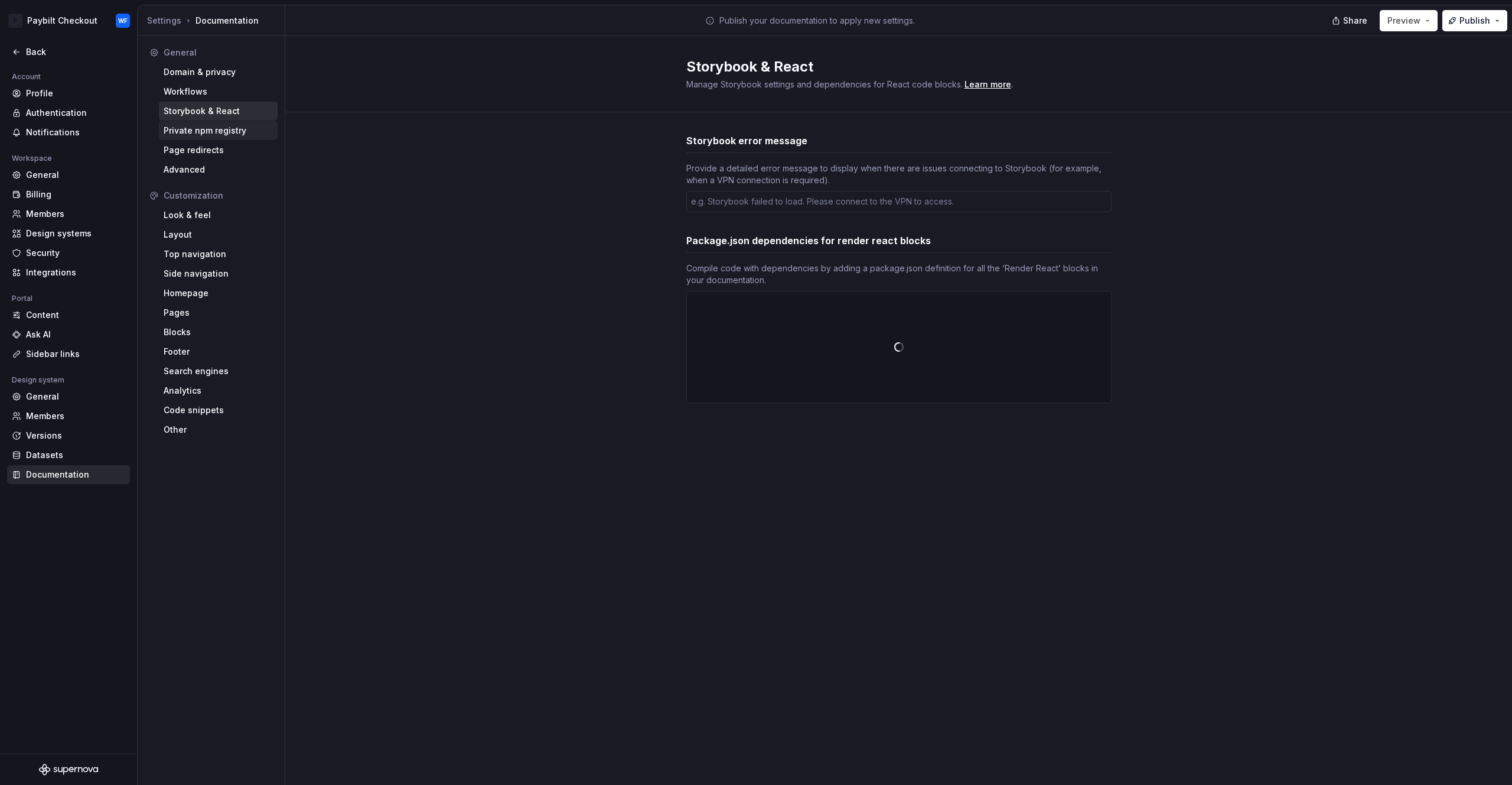
type textarea "*"
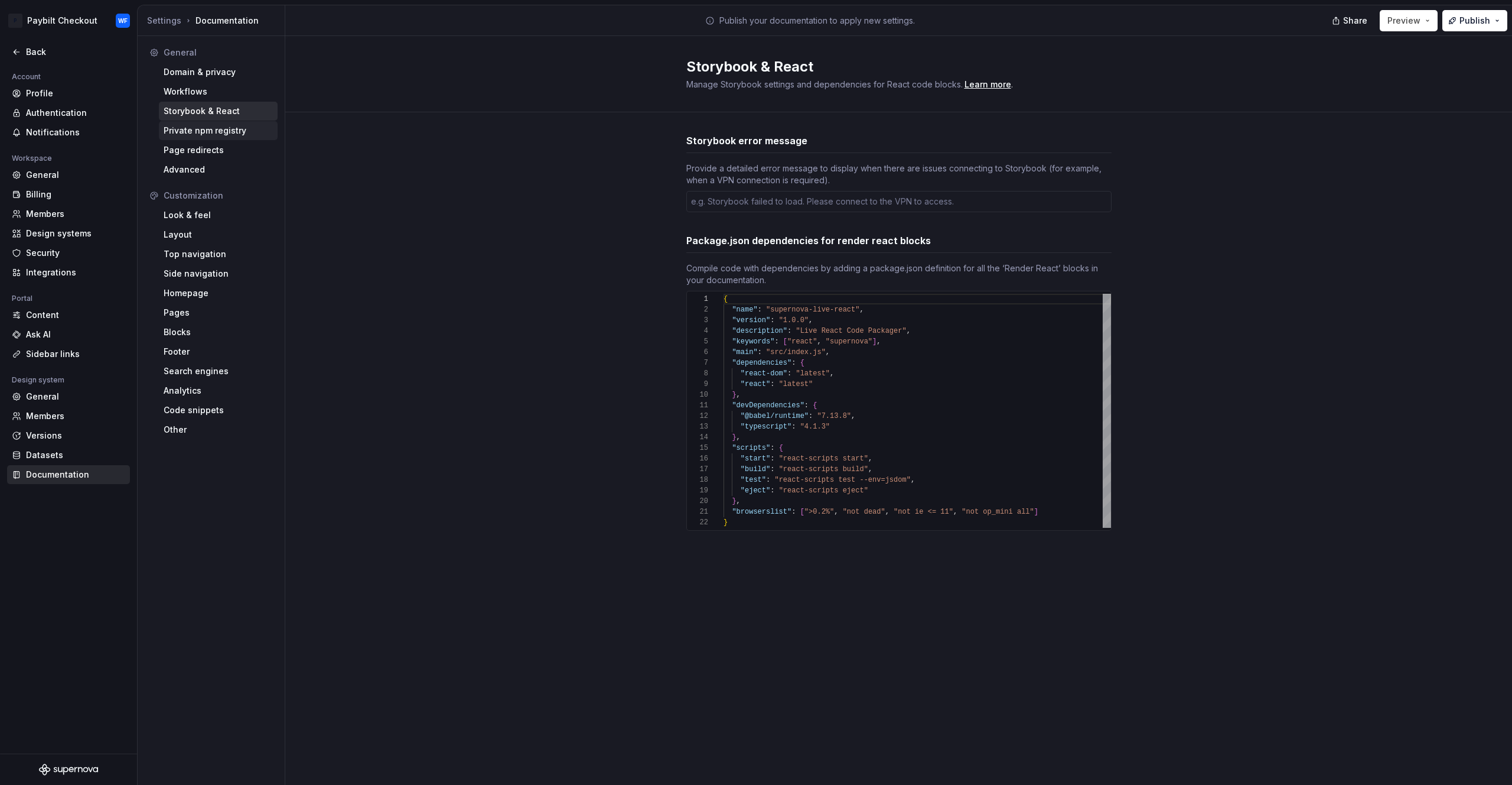
click at [211, 136] on div "Private npm registry" at bounding box center [218, 130] width 109 height 12
click at [211, 152] on div "Page redirects" at bounding box center [218, 150] width 109 height 12
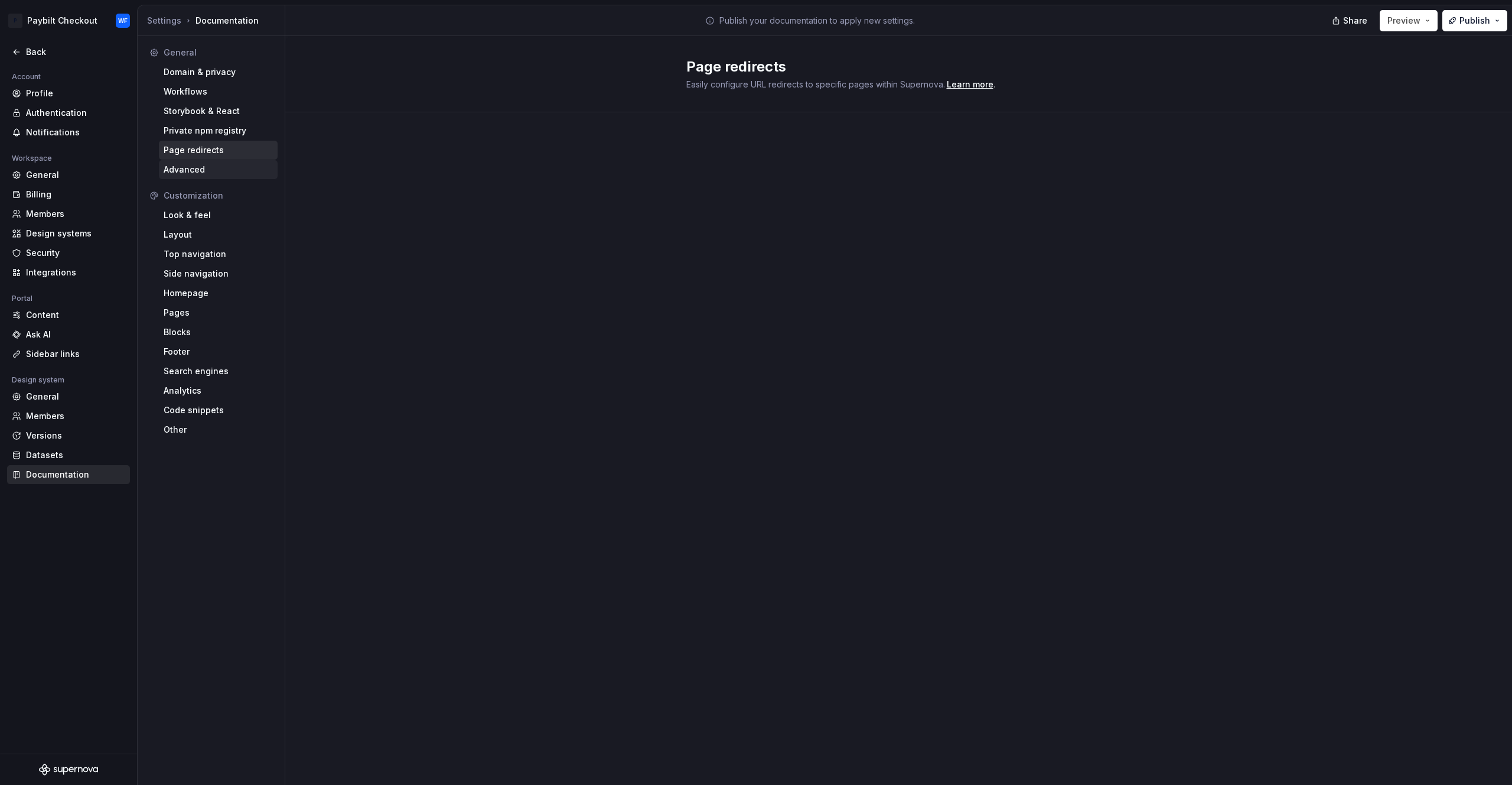
click at [202, 169] on div "Advanced" at bounding box center [218, 169] width 109 height 12
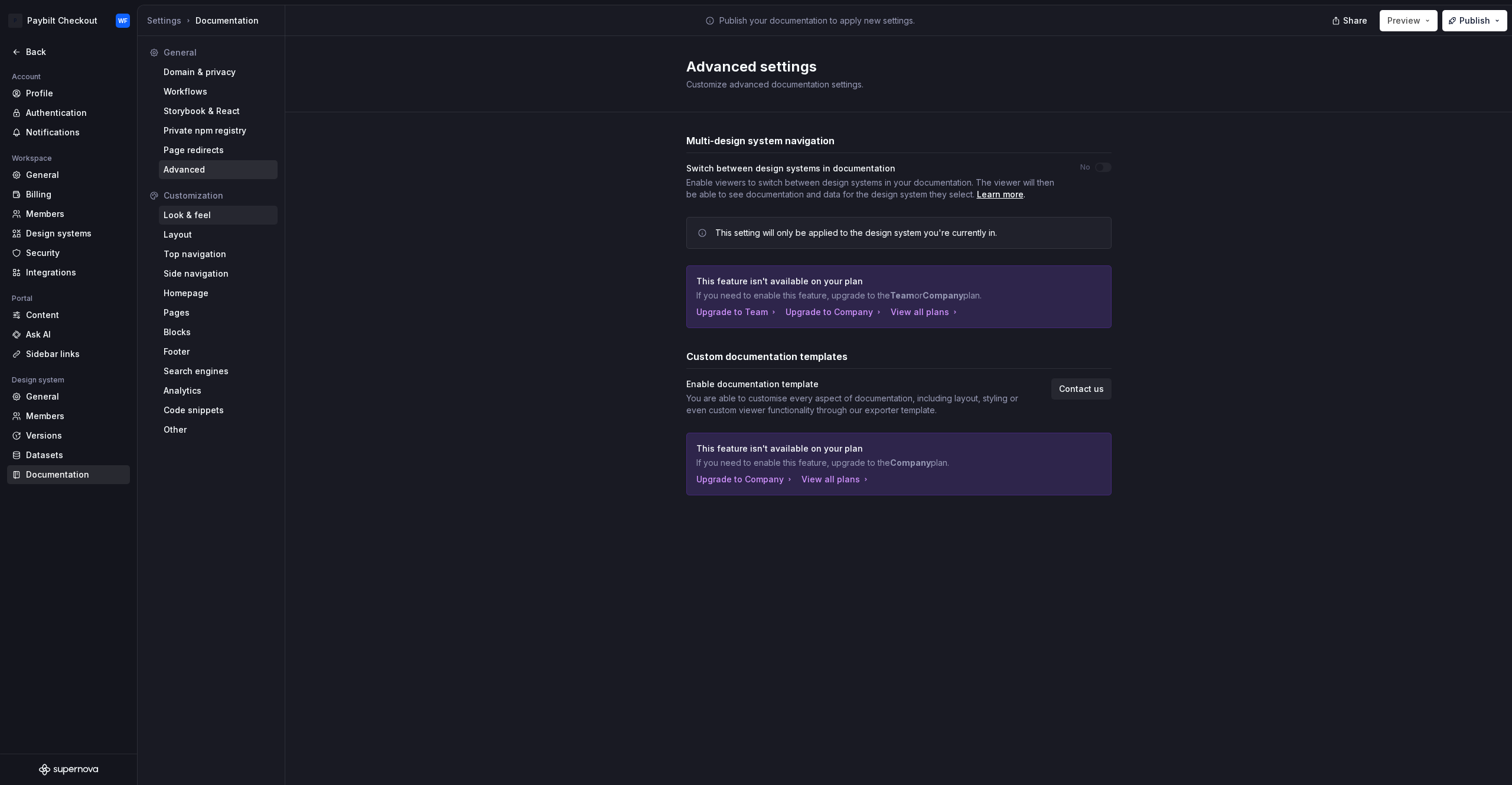
click at [197, 216] on div "Look & feel" at bounding box center [218, 215] width 109 height 12
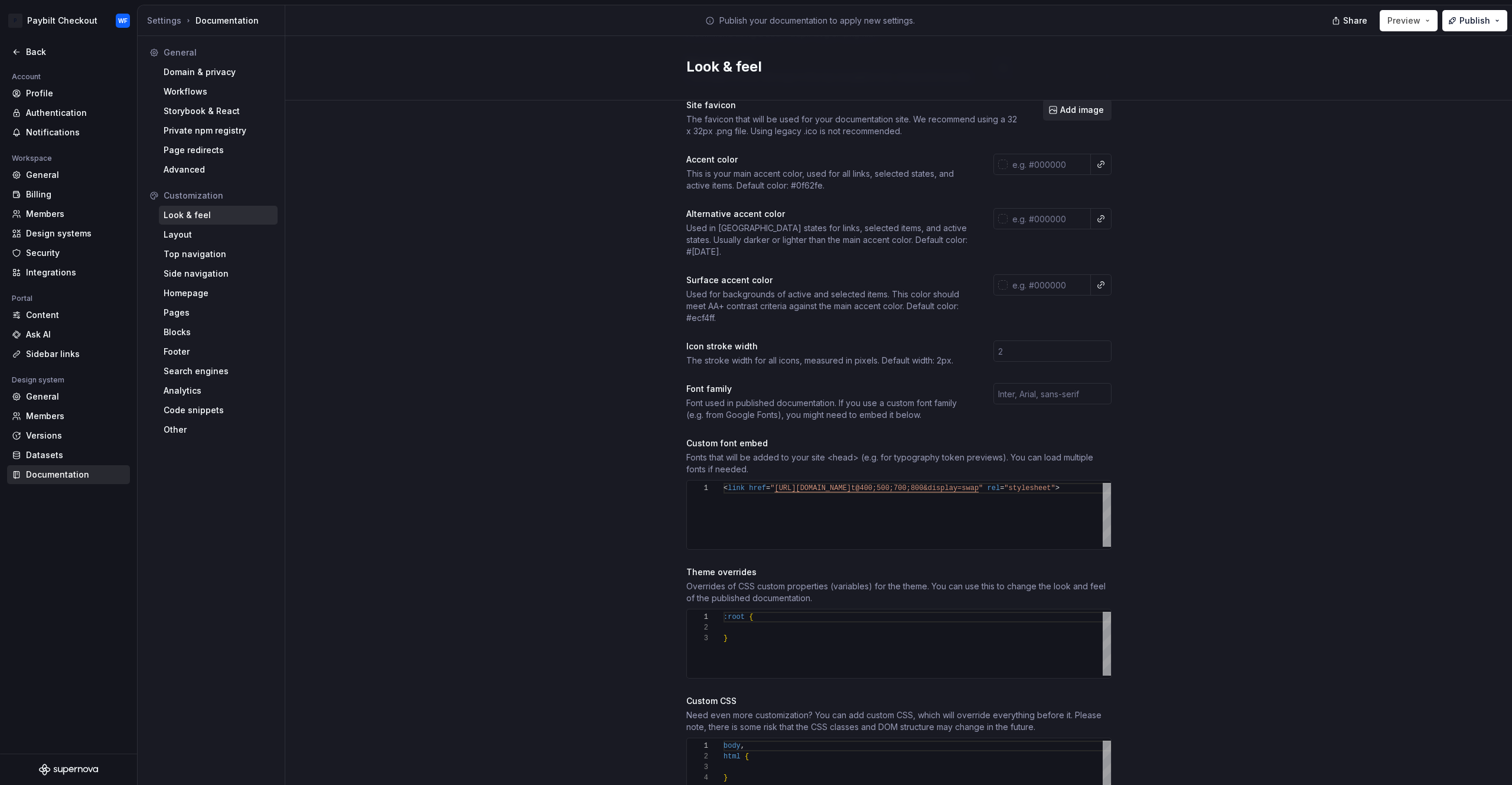
scroll to position [169, 0]
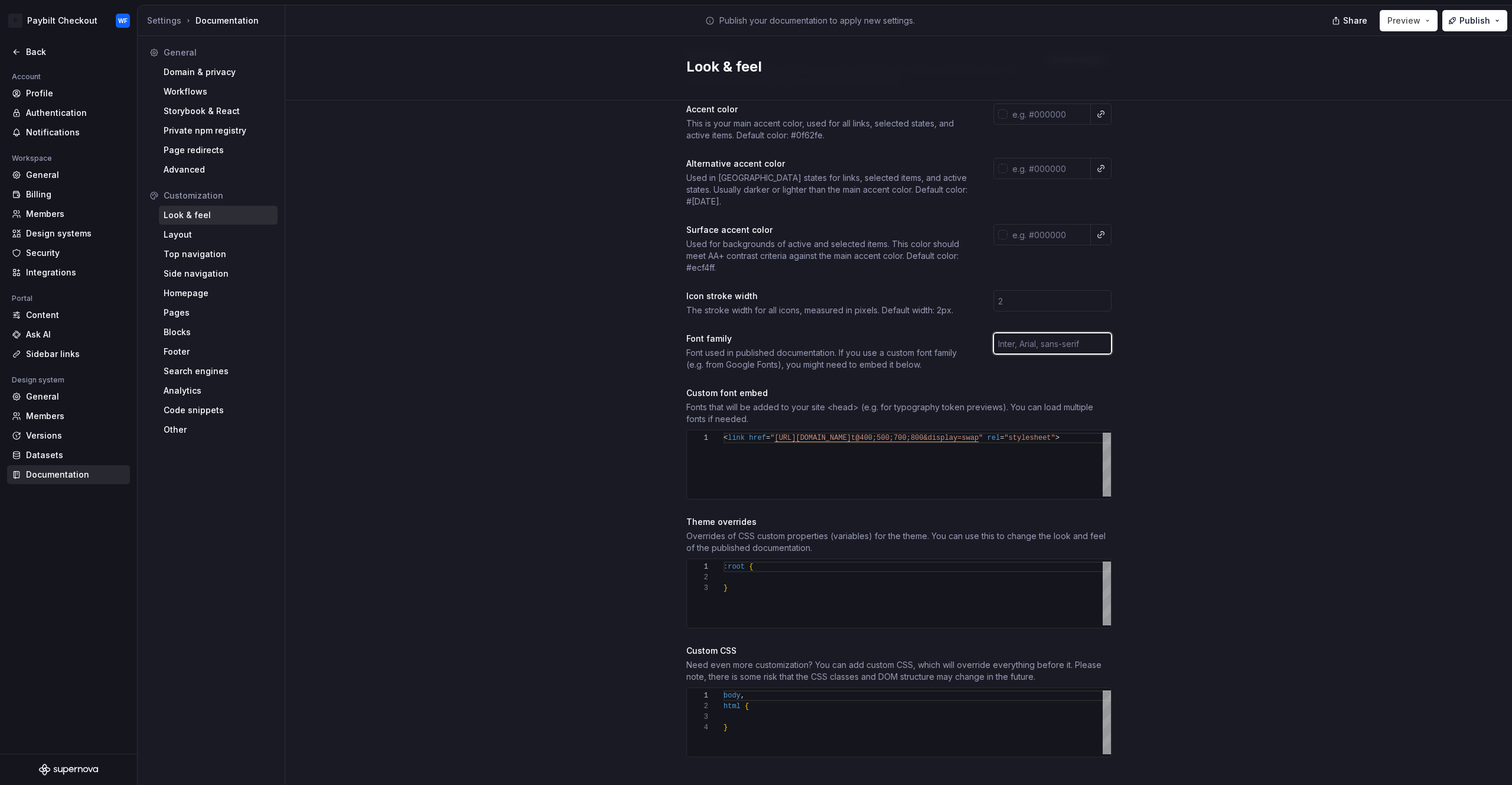
click at [1077, 333] on input "text" at bounding box center [1052, 343] width 118 height 21
type input "Inter"
click at [1243, 308] on div "Site logo A company logo that will be displayed on all pages on your documentat…" at bounding box center [899, 366] width 1227 height 871
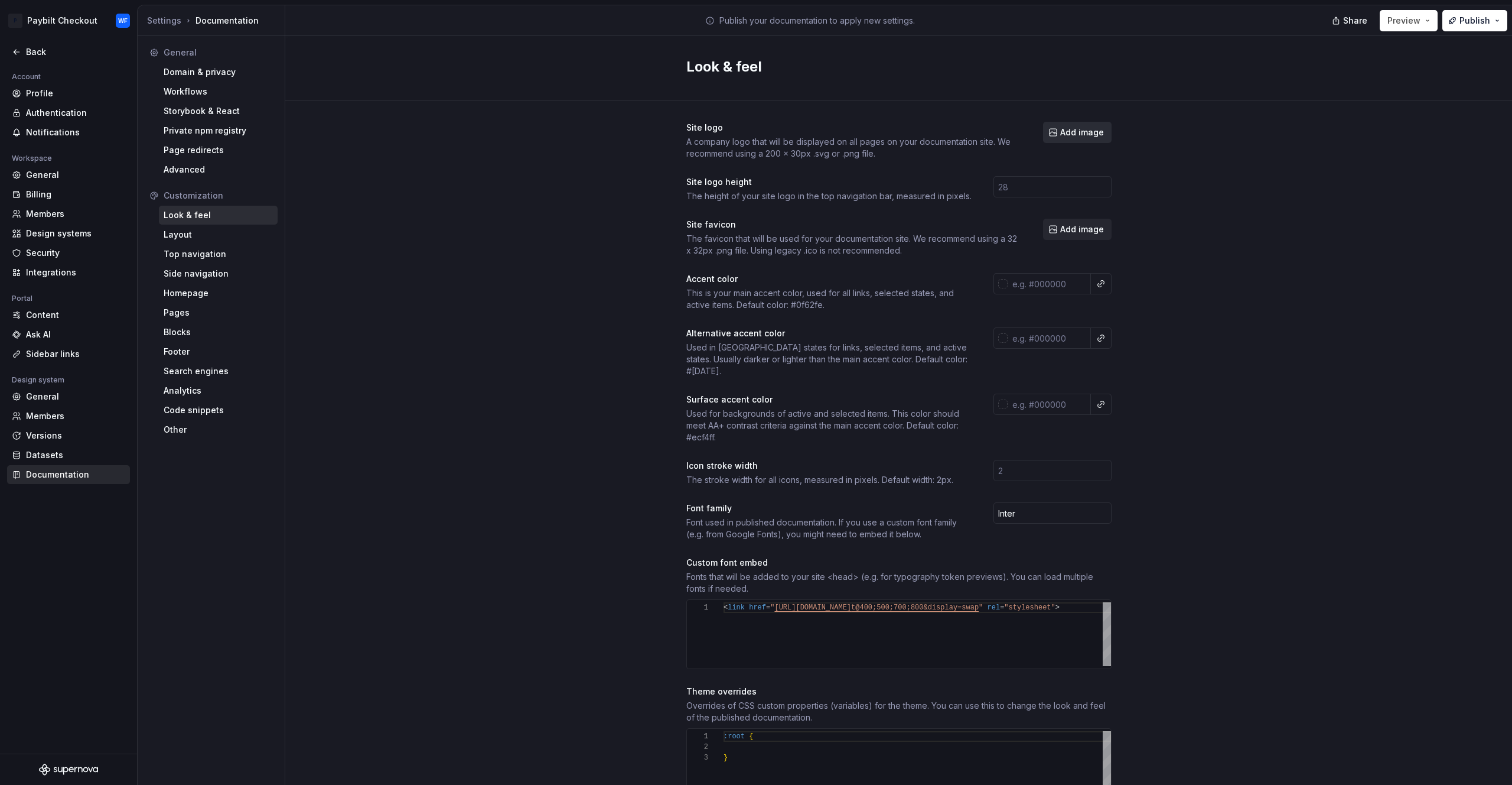
click at [1079, 131] on span "Add image" at bounding box center [1082, 132] width 43 height 12
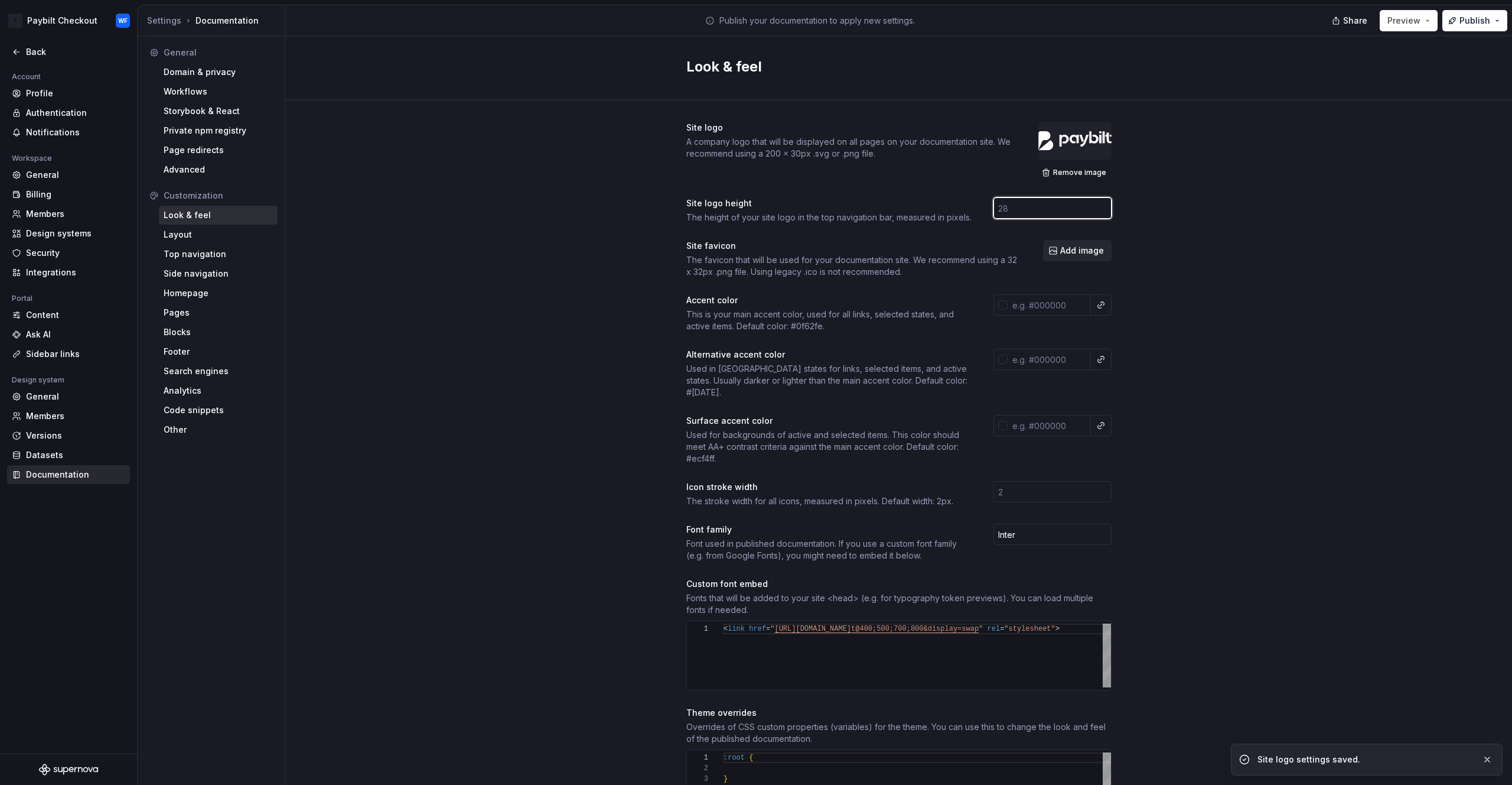
drag, startPoint x: 1038, startPoint y: 202, endPoint x: 954, endPoint y: 209, distance: 84.3
click at [954, 209] on div "Site logo height The height of your site logo in the top navigation bar, measur…" at bounding box center [899, 211] width 425 height 26
click at [1153, 258] on div "Site logo A company logo that will be displayed on all pages on your documentat…" at bounding box center [899, 547] width 1227 height 893
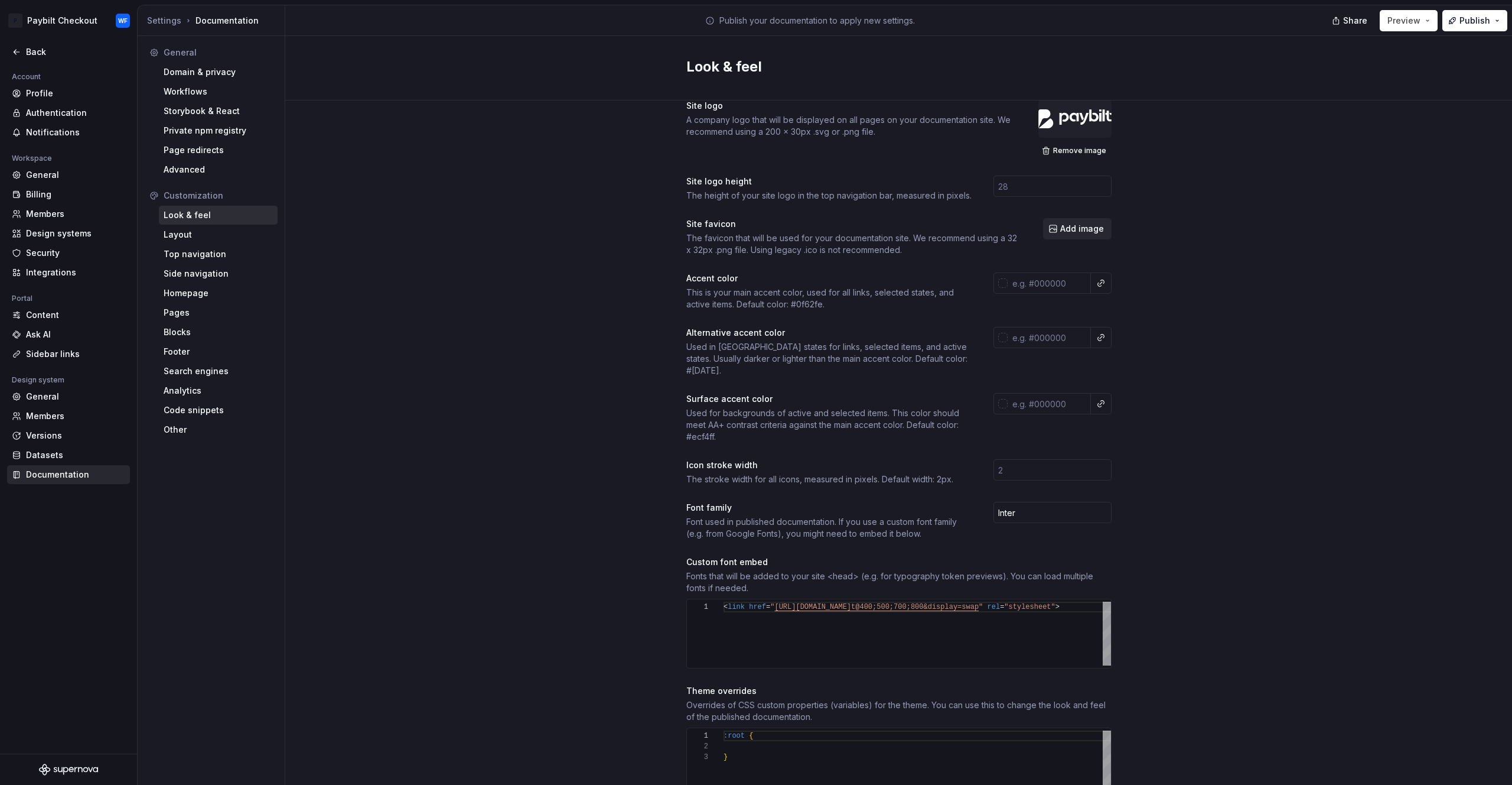
scroll to position [191, 0]
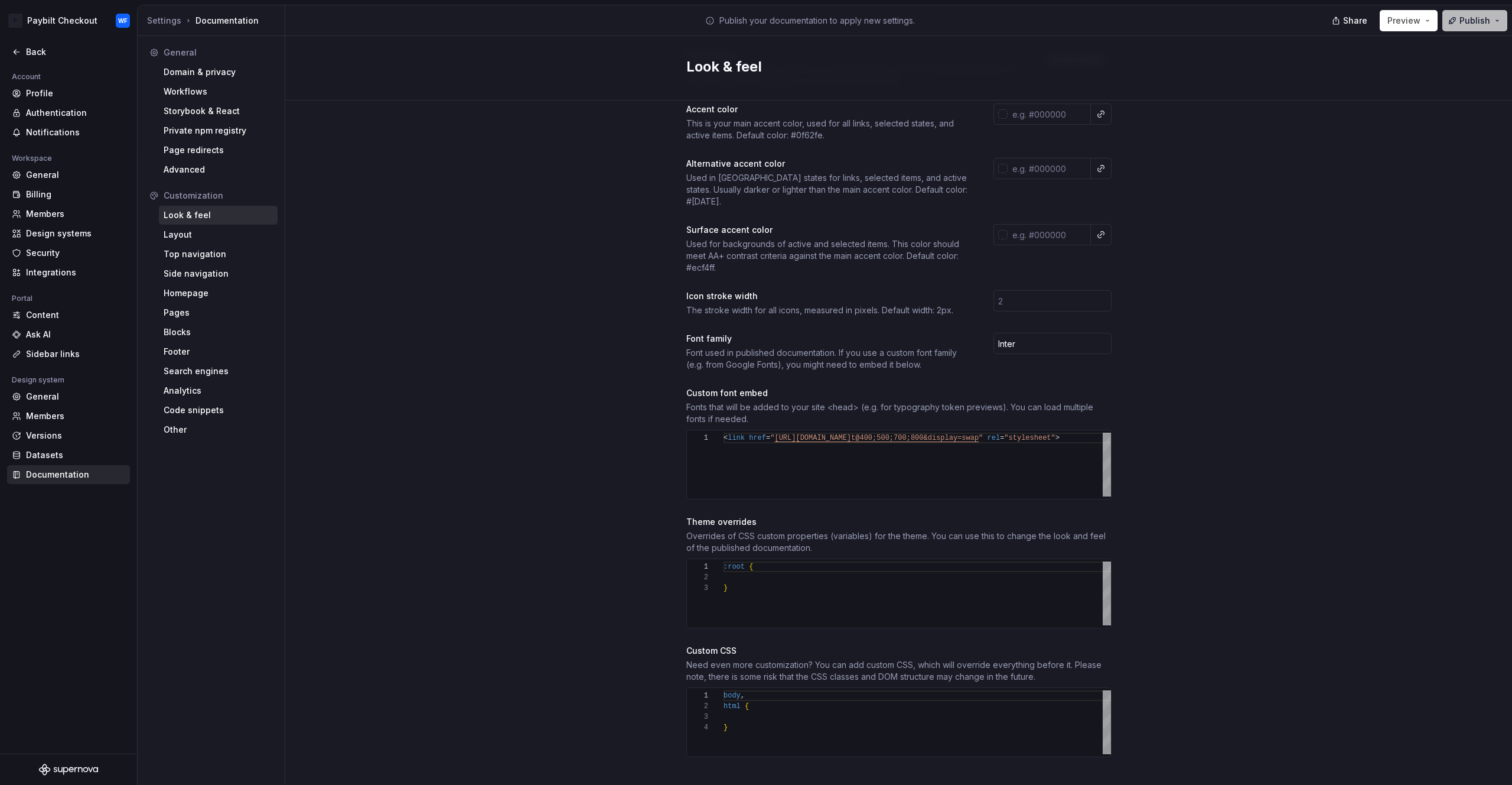
click at [1482, 14] on button "Publish" at bounding box center [1475, 20] width 65 height 21
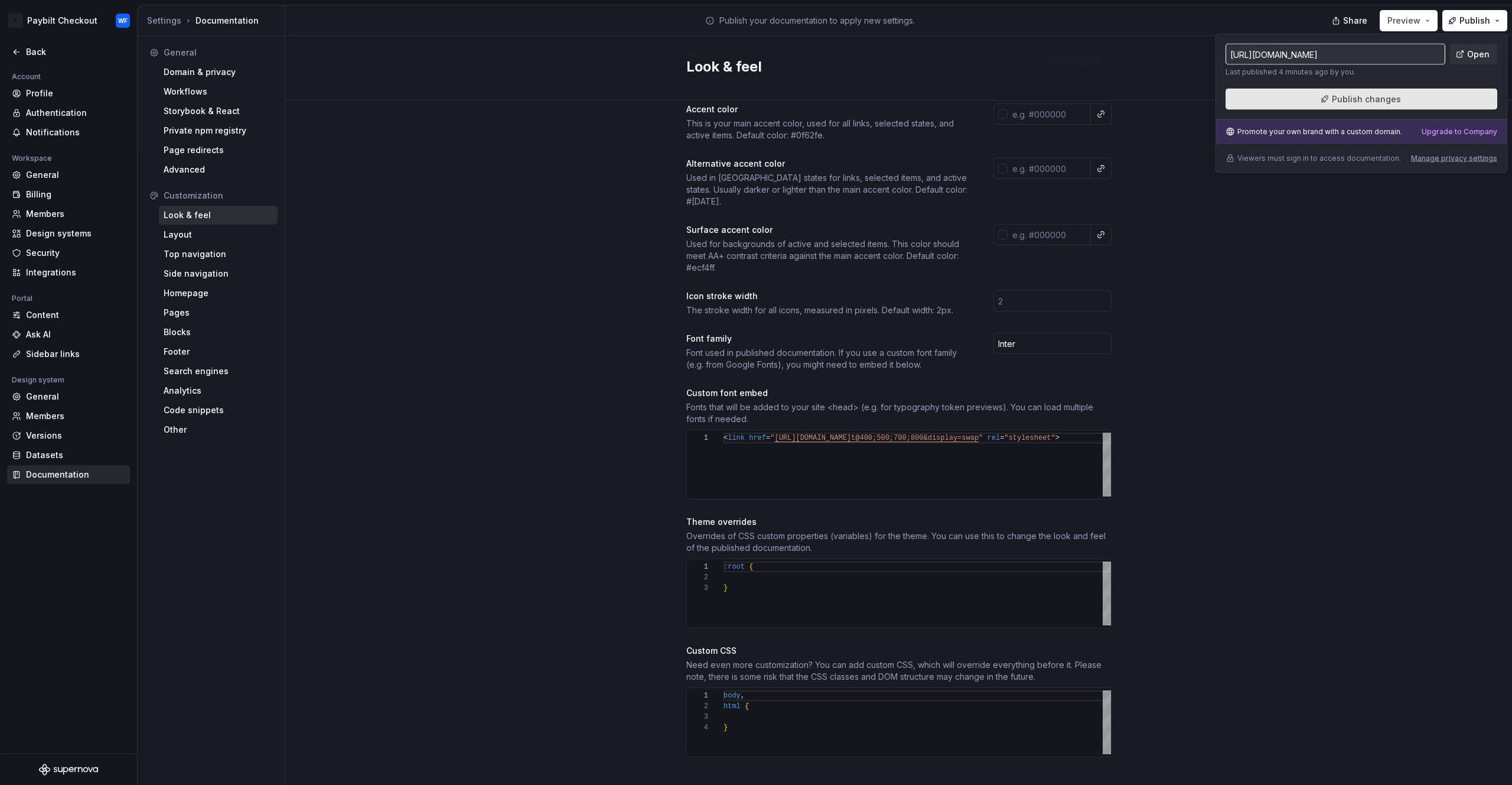
click at [1451, 101] on button "Publish changes" at bounding box center [1362, 99] width 272 height 21
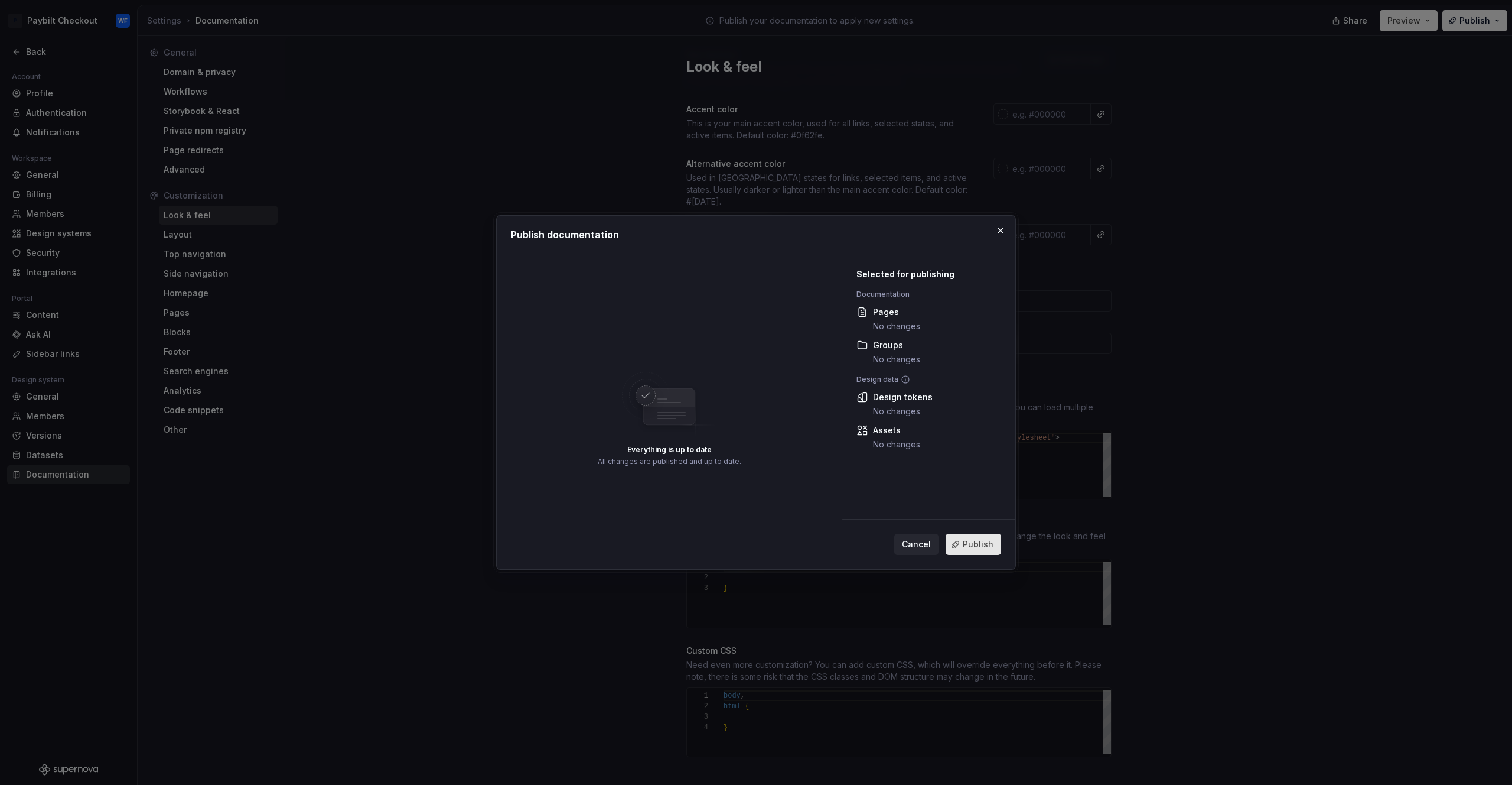
click at [975, 540] on span "Publish" at bounding box center [978, 544] width 30 height 12
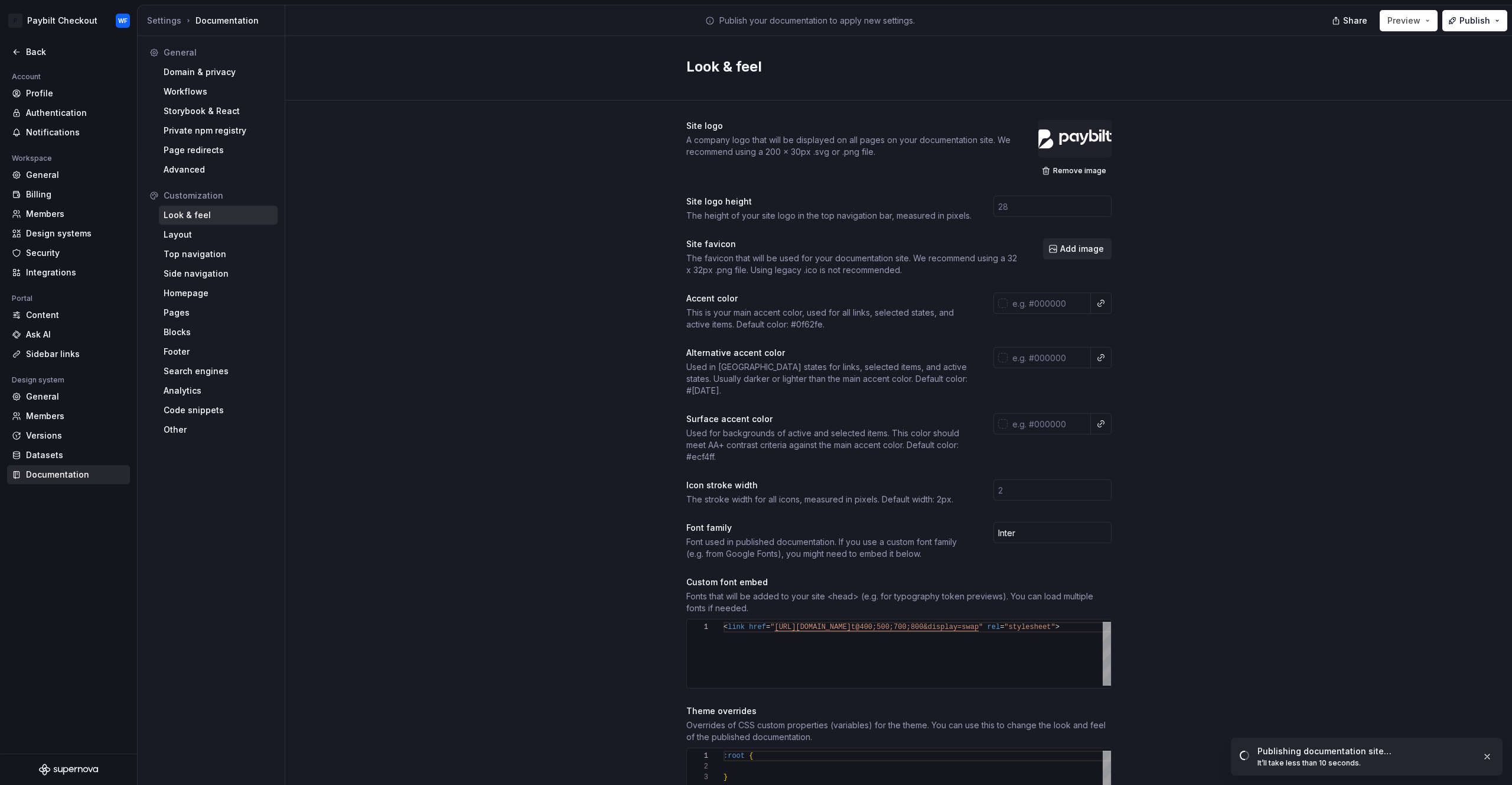
scroll to position [0, 0]
click at [1088, 245] on span "Add image" at bounding box center [1082, 250] width 43 height 12
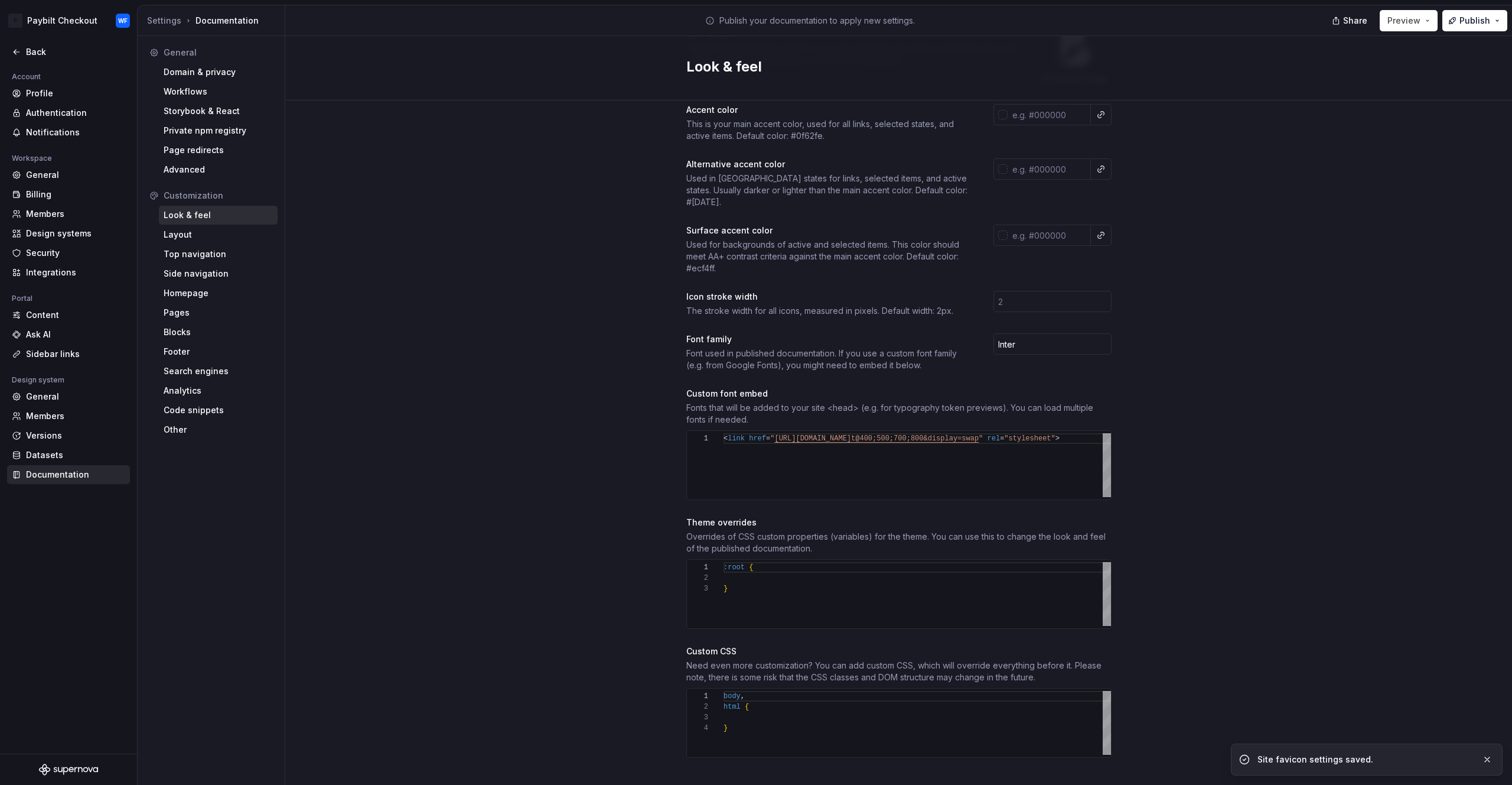
scroll to position [212, 0]
click at [1466, 12] on button "Publish" at bounding box center [1475, 20] width 65 height 21
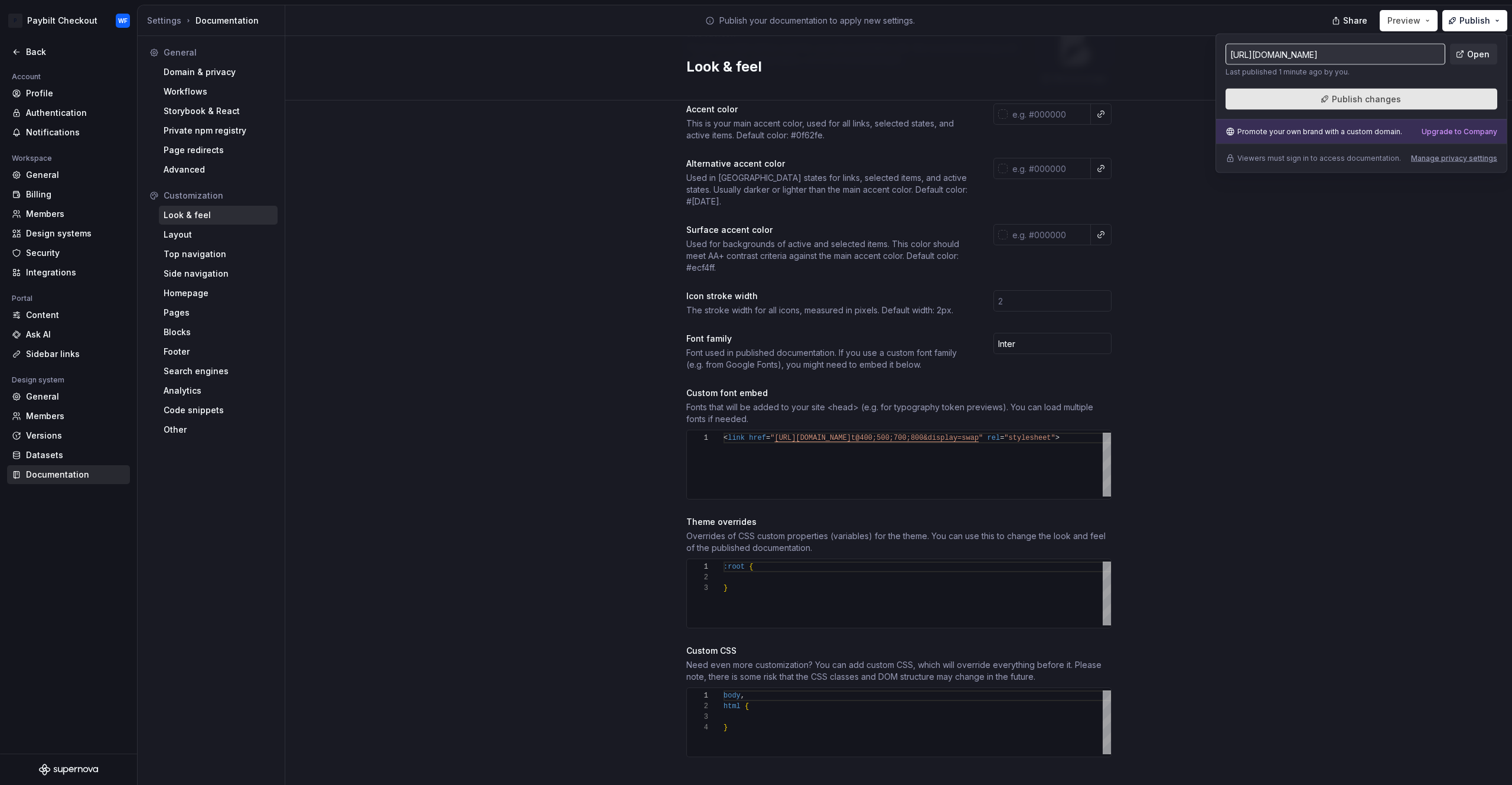
click at [1448, 93] on button "Publish changes" at bounding box center [1362, 99] width 272 height 21
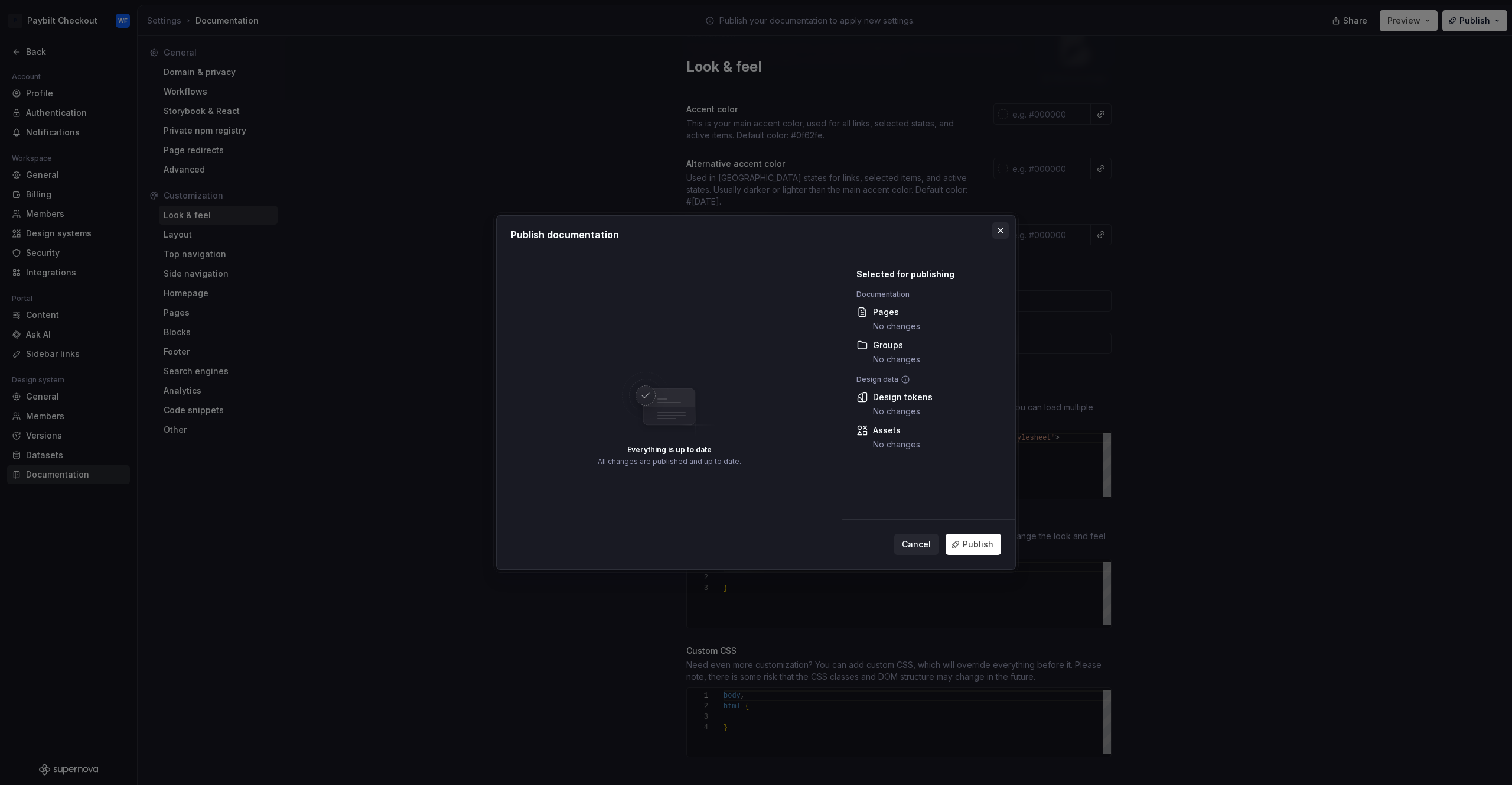
click at [1007, 230] on button "button" at bounding box center [1001, 230] width 17 height 17
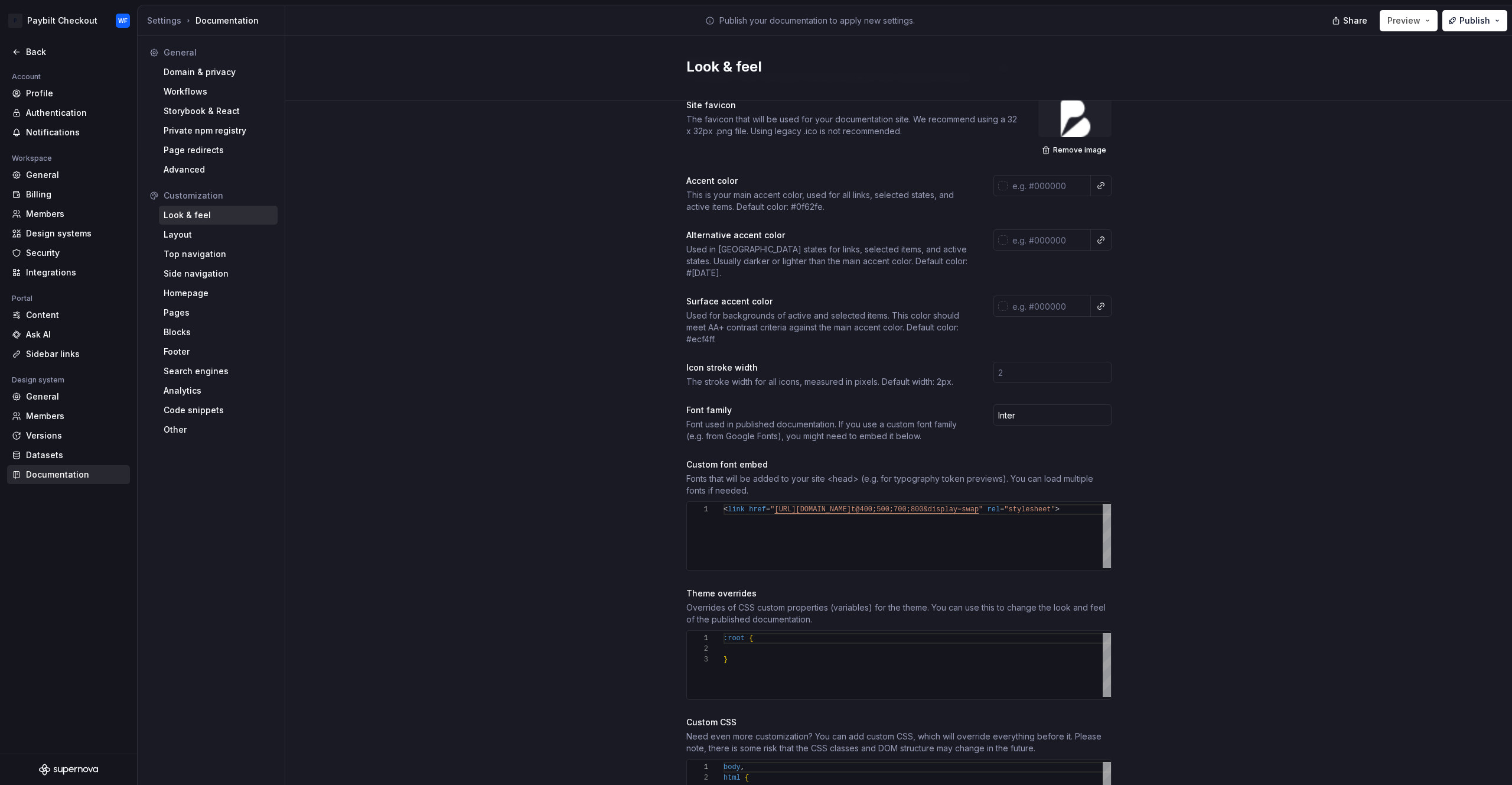
scroll to position [0, 0]
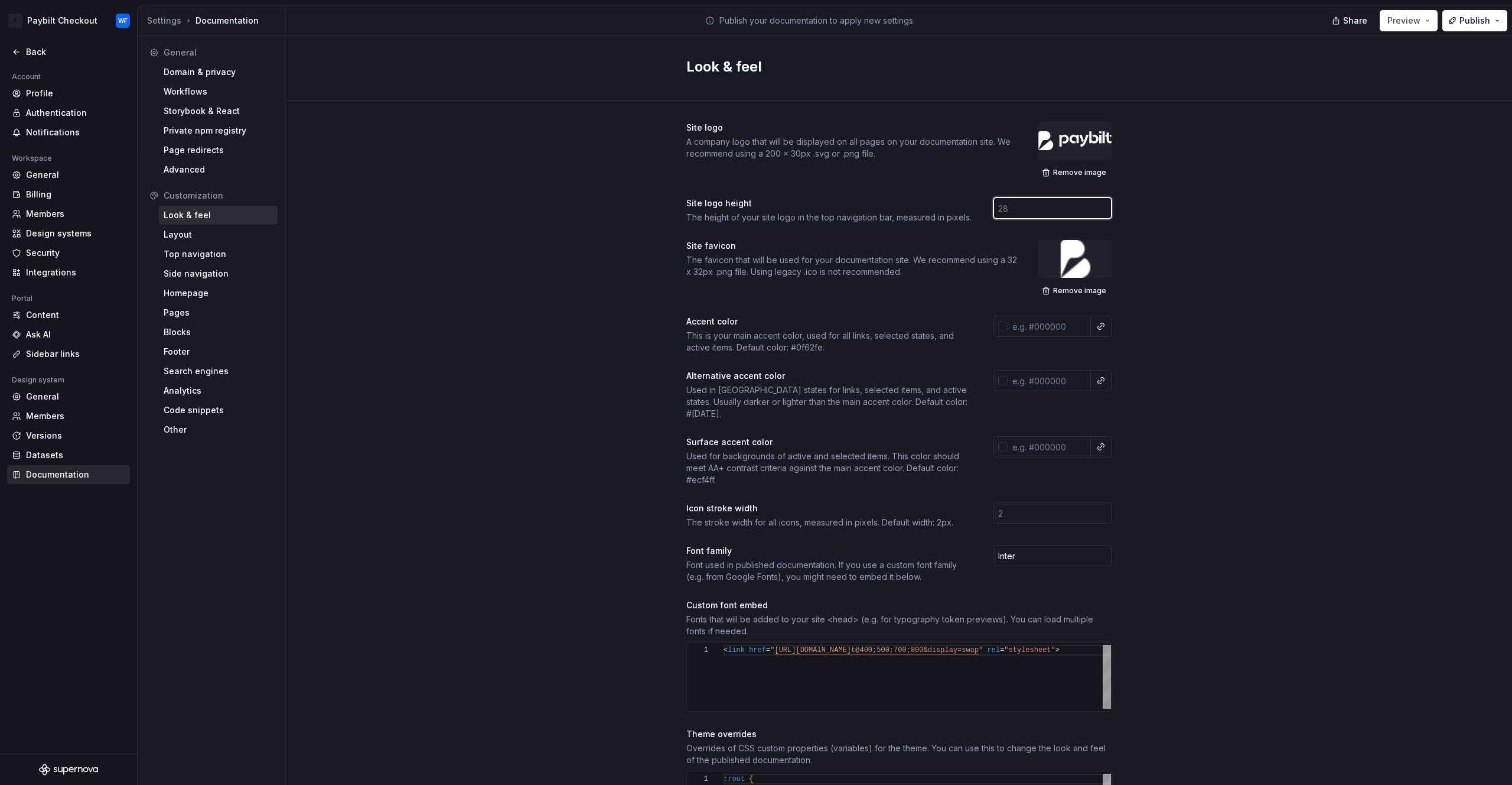
drag, startPoint x: 1020, startPoint y: 210, endPoint x: 940, endPoint y: 212, distance: 80.0
click at [940, 212] on div "Site logo height The height of your site logo in the top navigation bar, measur…" at bounding box center [899, 211] width 425 height 26
type input "30"
click at [1211, 232] on div "Site logo A company logo that will be displayed on all pages on your documentat…" at bounding box center [899, 557] width 1227 height 914
click at [1468, 19] on span "Publish" at bounding box center [1475, 20] width 30 height 12
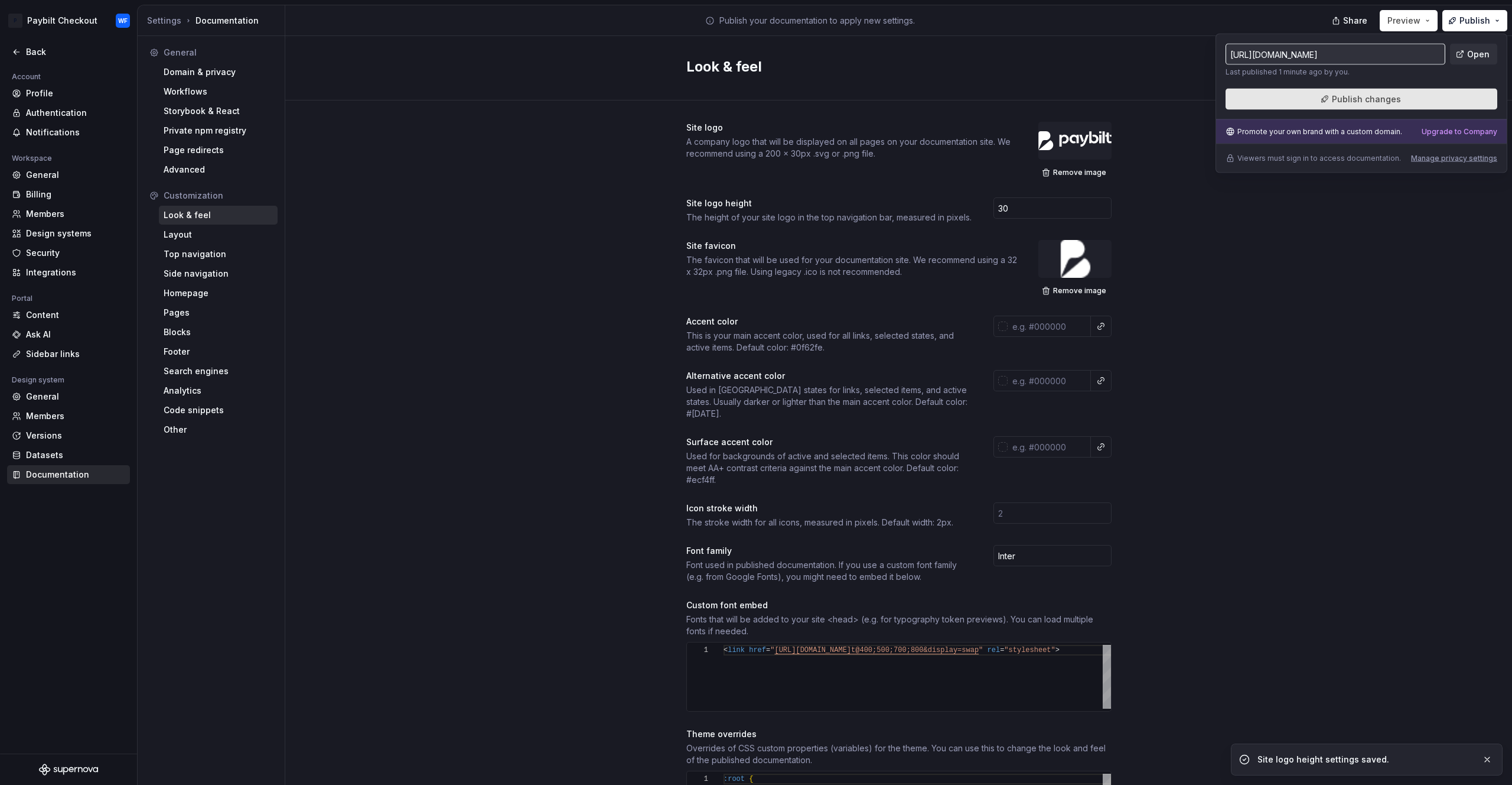
click at [1388, 107] on button "Publish changes" at bounding box center [1362, 99] width 272 height 21
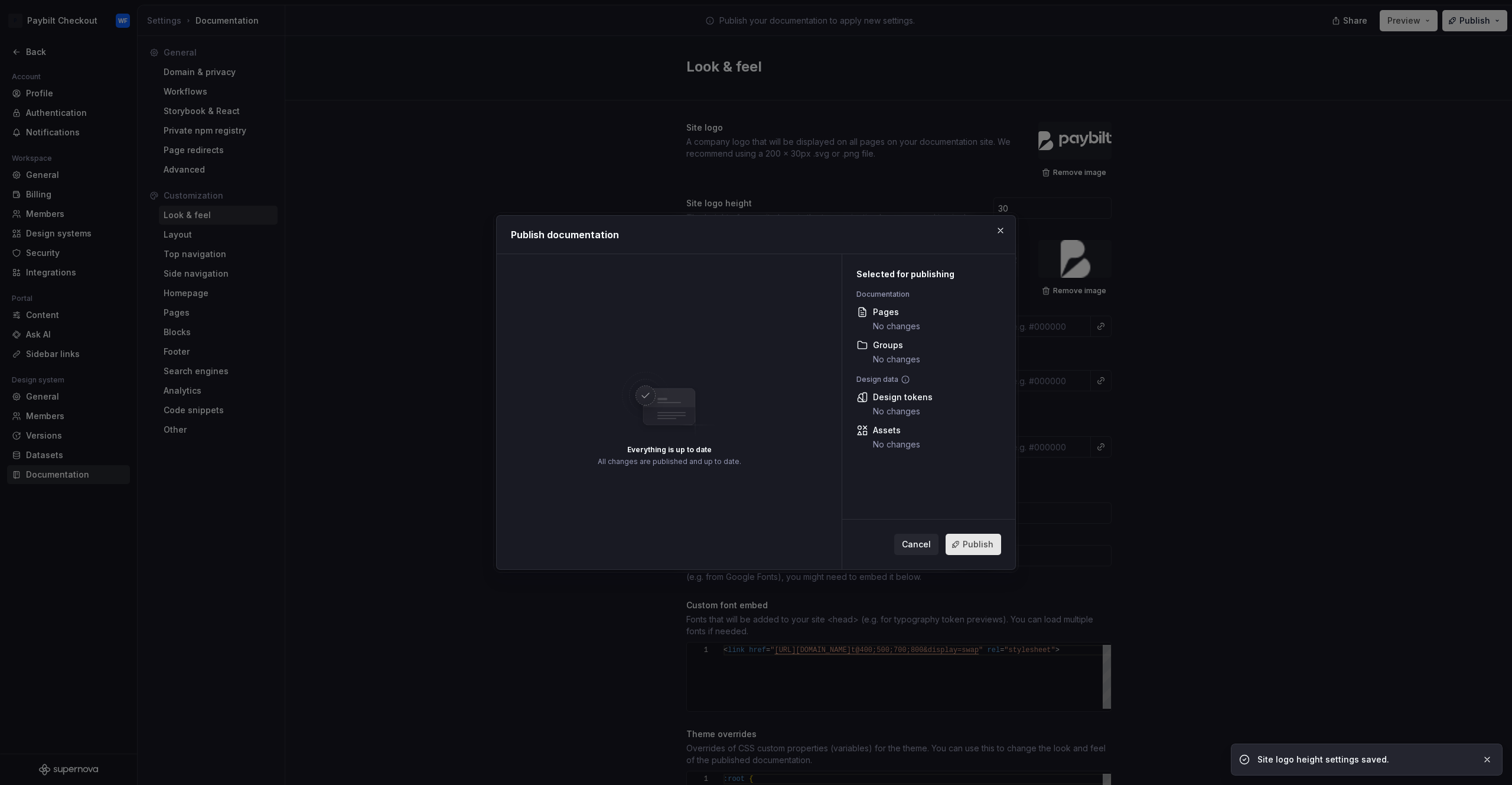
click at [987, 548] on span "Publish" at bounding box center [978, 544] width 30 height 12
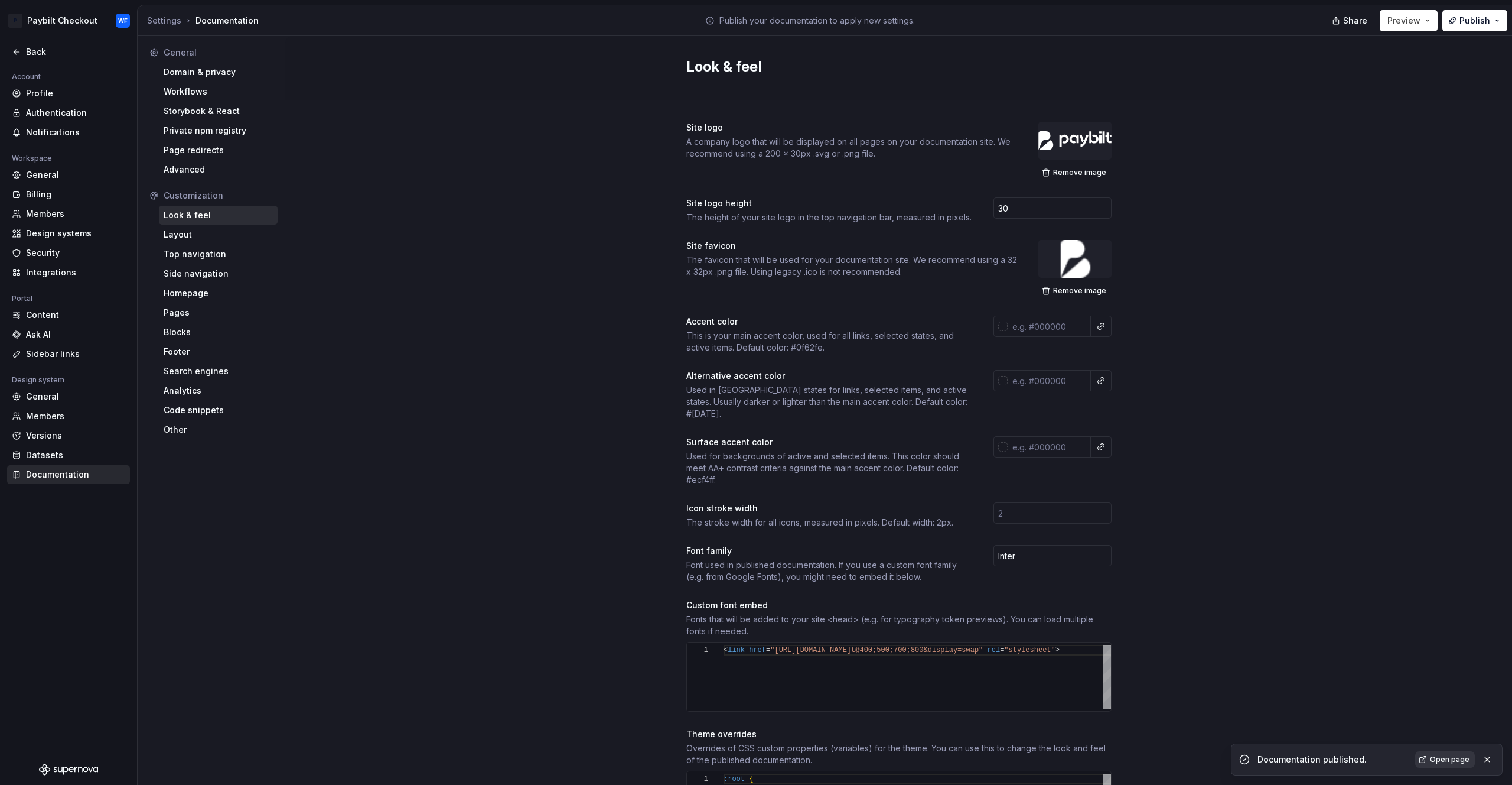
click at [1436, 755] on span "Open page" at bounding box center [1450, 759] width 40 height 9
click at [1066, 145] on div at bounding box center [1075, 140] width 73 height 38
click at [1067, 173] on span "Remove image" at bounding box center [1080, 172] width 54 height 9
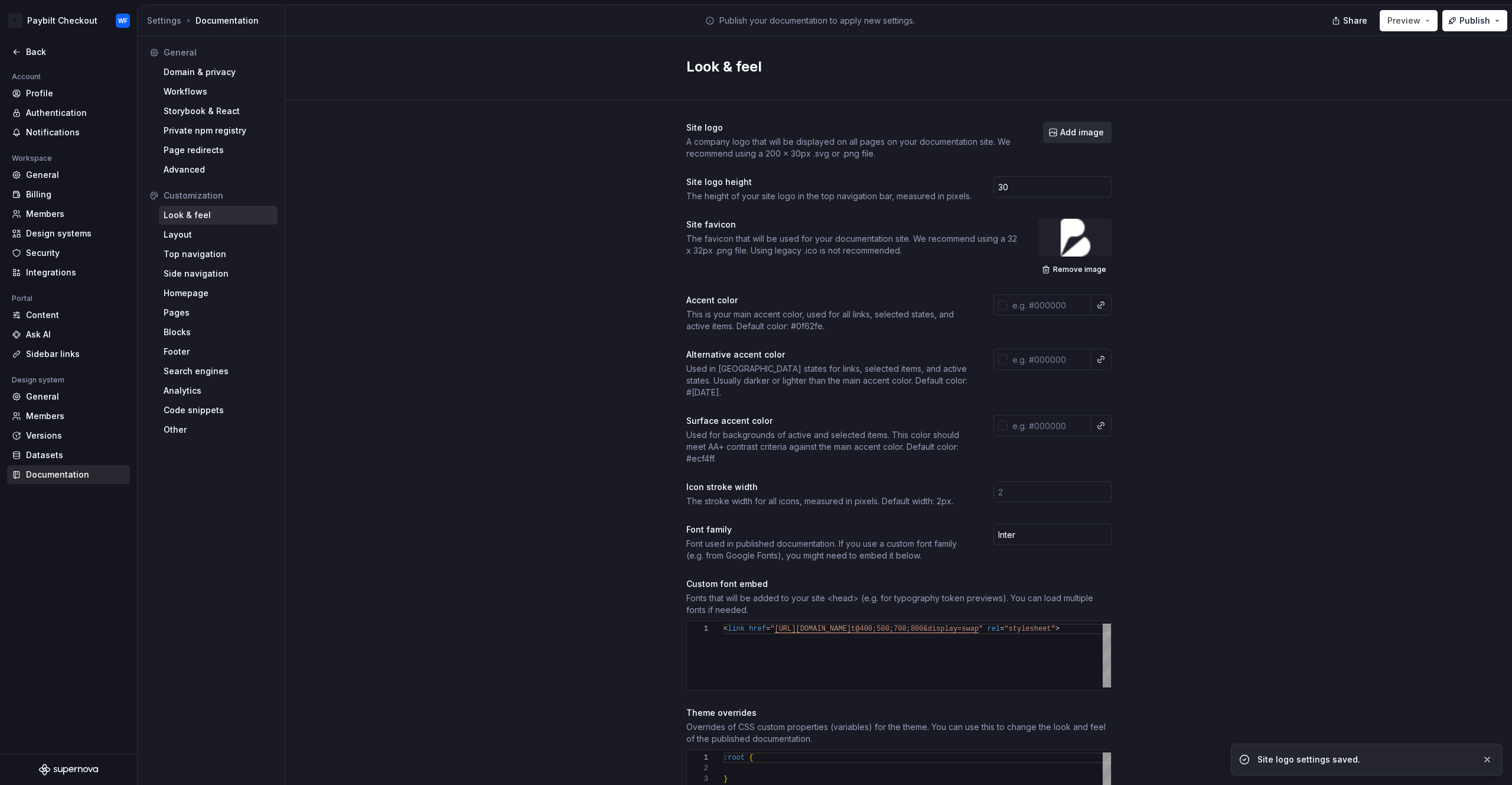
click at [1072, 134] on span "Add image" at bounding box center [1082, 132] width 43 height 12
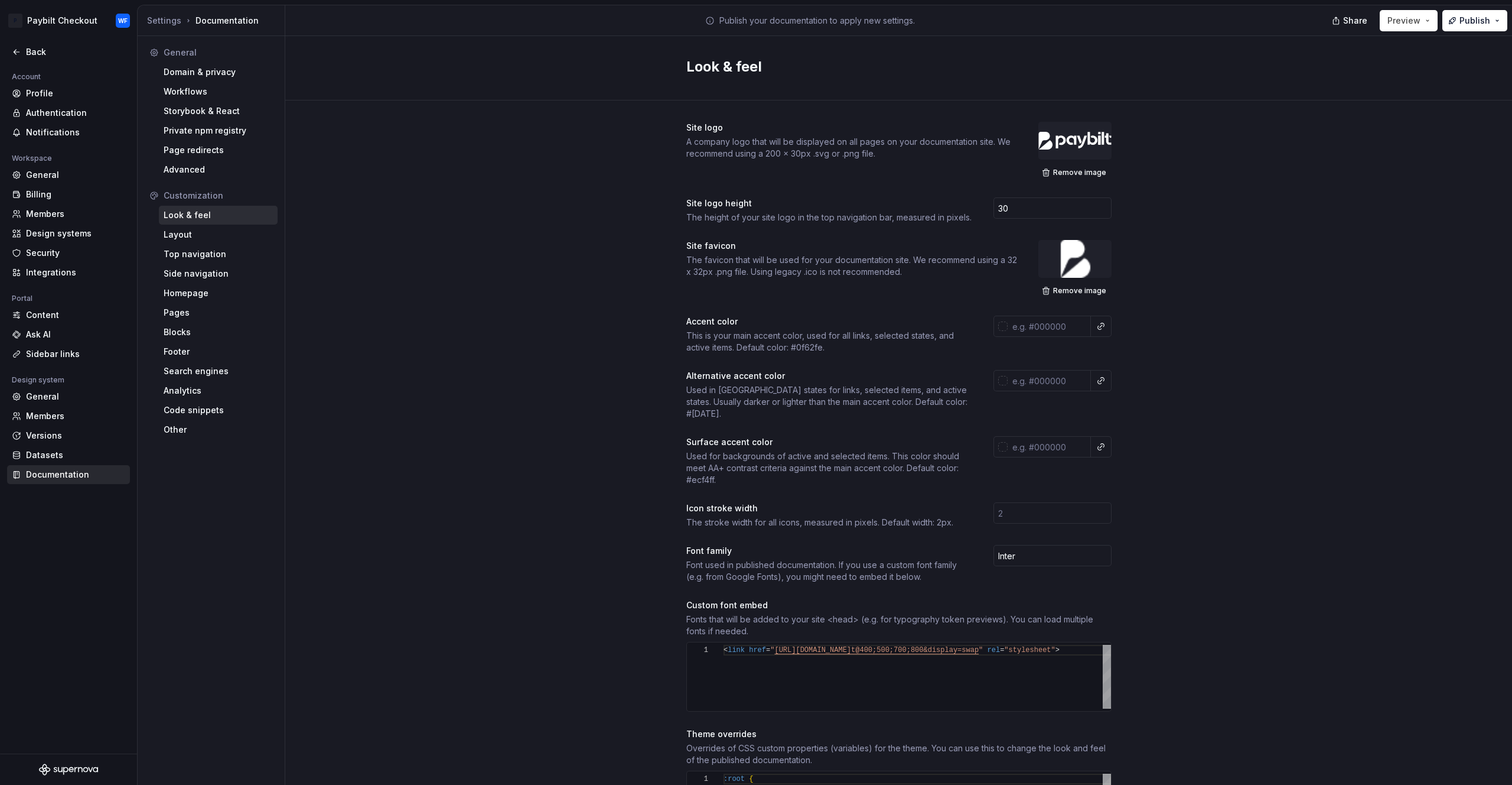
click at [1471, 30] on div "Share Preview Publish" at bounding box center [1423, 20] width 177 height 30
click at [1467, 20] on span "Publish" at bounding box center [1475, 20] width 30 height 12
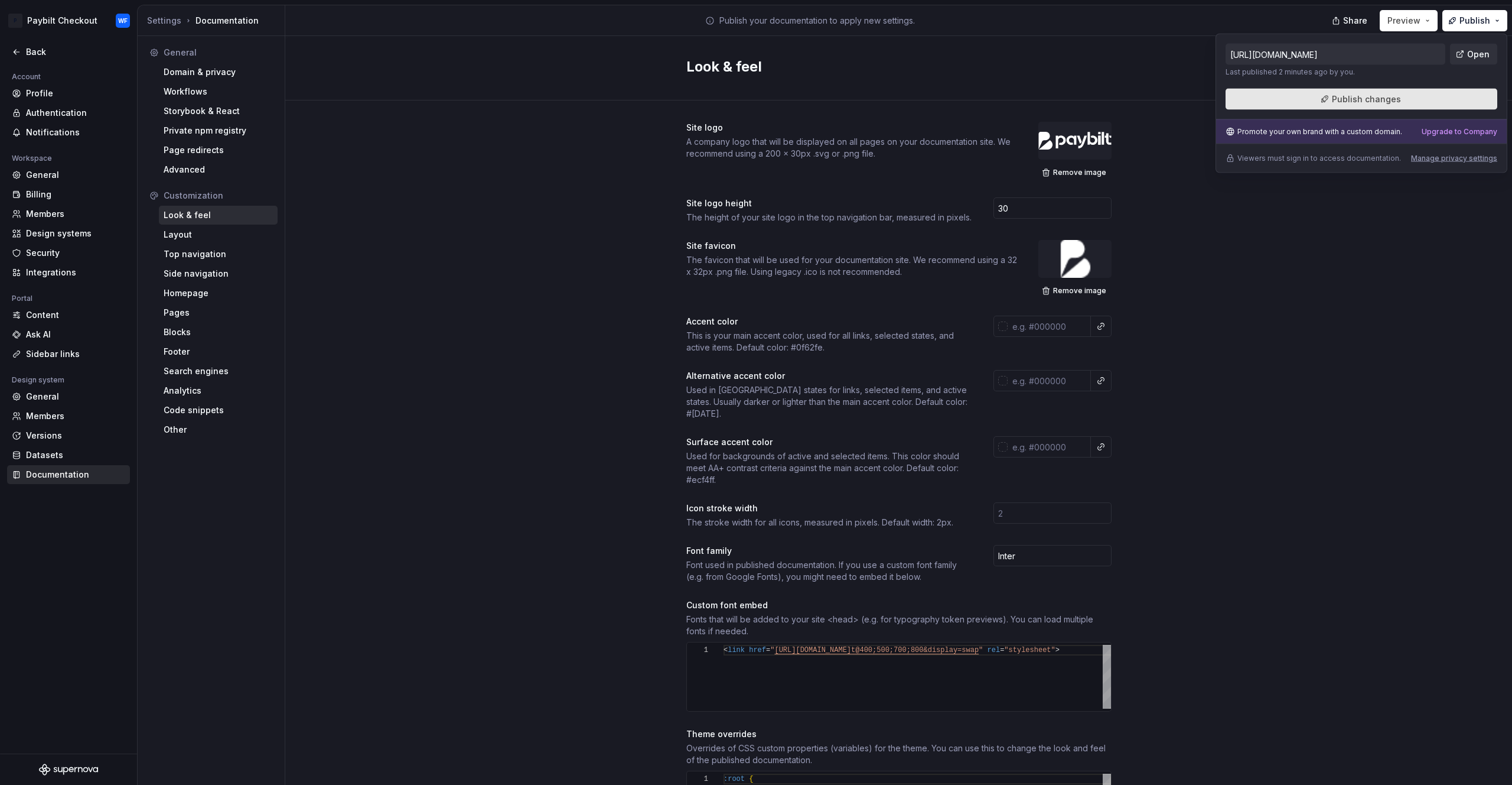
click at [1454, 106] on button "Publish changes" at bounding box center [1362, 99] width 272 height 21
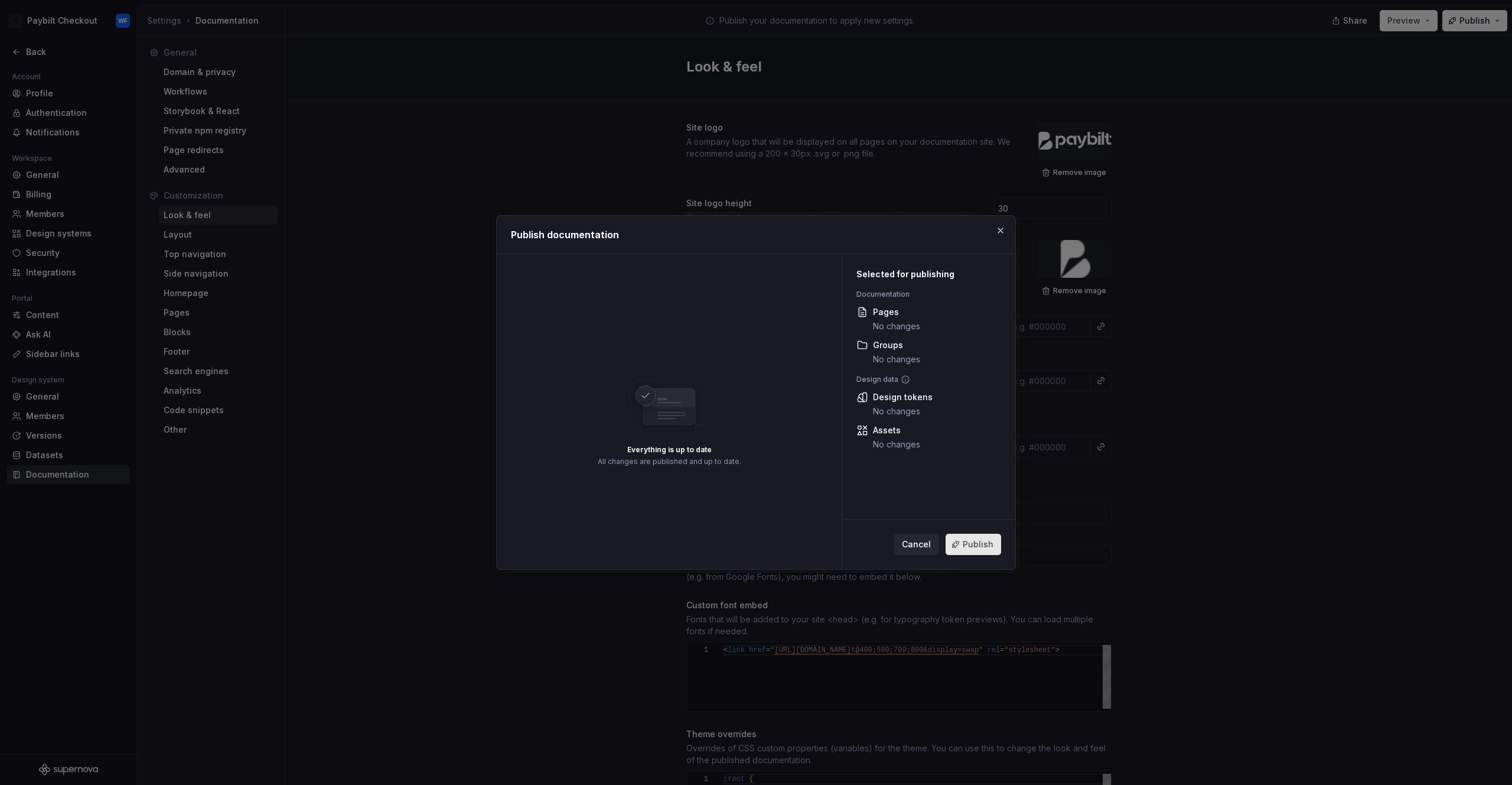
click at [980, 540] on span "Publish" at bounding box center [978, 544] width 30 height 12
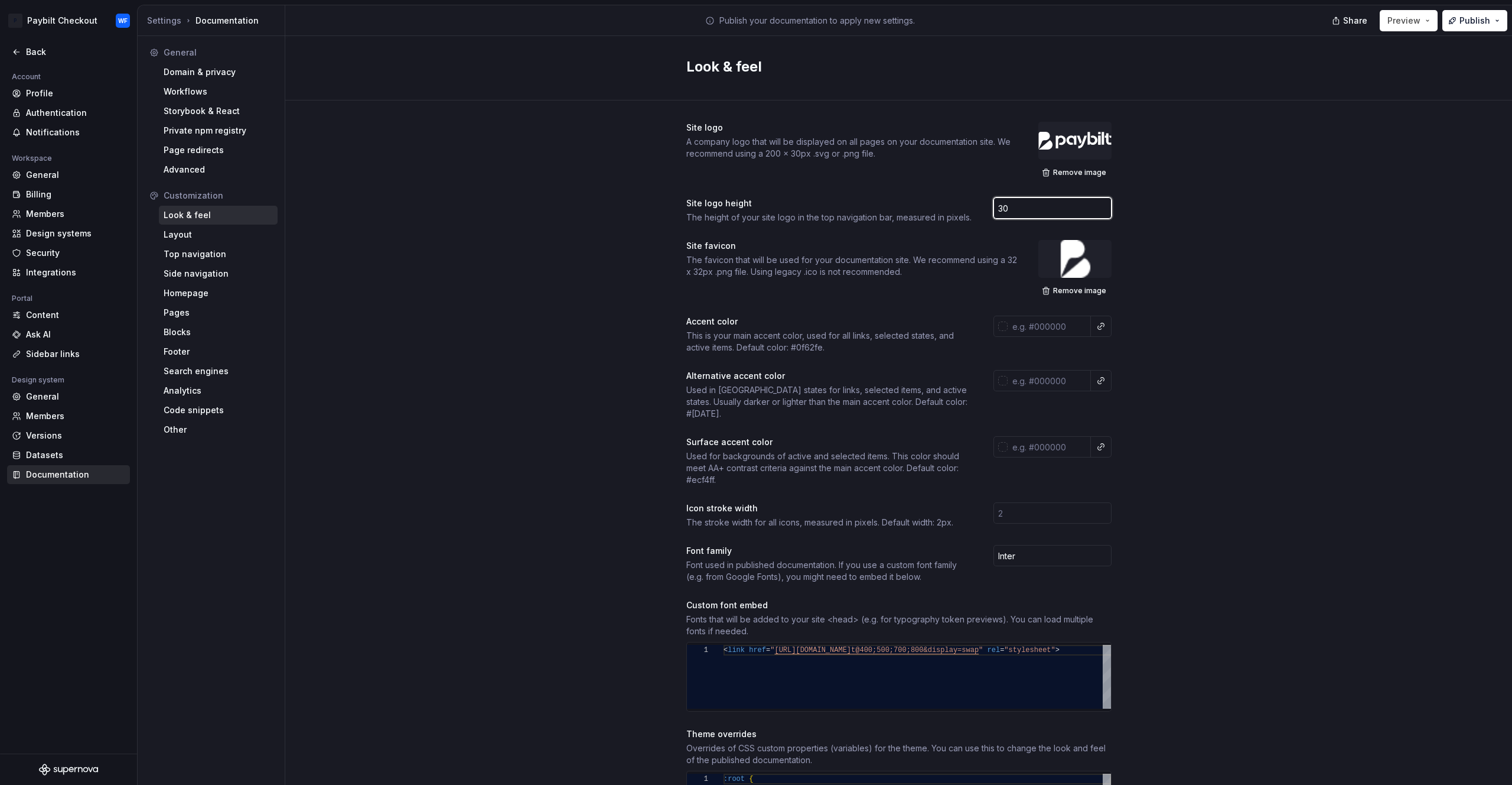
drag, startPoint x: 1018, startPoint y: 208, endPoint x: 991, endPoint y: 208, distance: 27.0
click at [994, 208] on input "30" at bounding box center [1052, 208] width 118 height 21
type input "40"
click at [641, 271] on div "Site logo A company logo that will be displayed on all pages on your documentat…" at bounding box center [899, 557] width 1227 height 914
click at [1465, 30] on button "Publish" at bounding box center [1475, 20] width 65 height 21
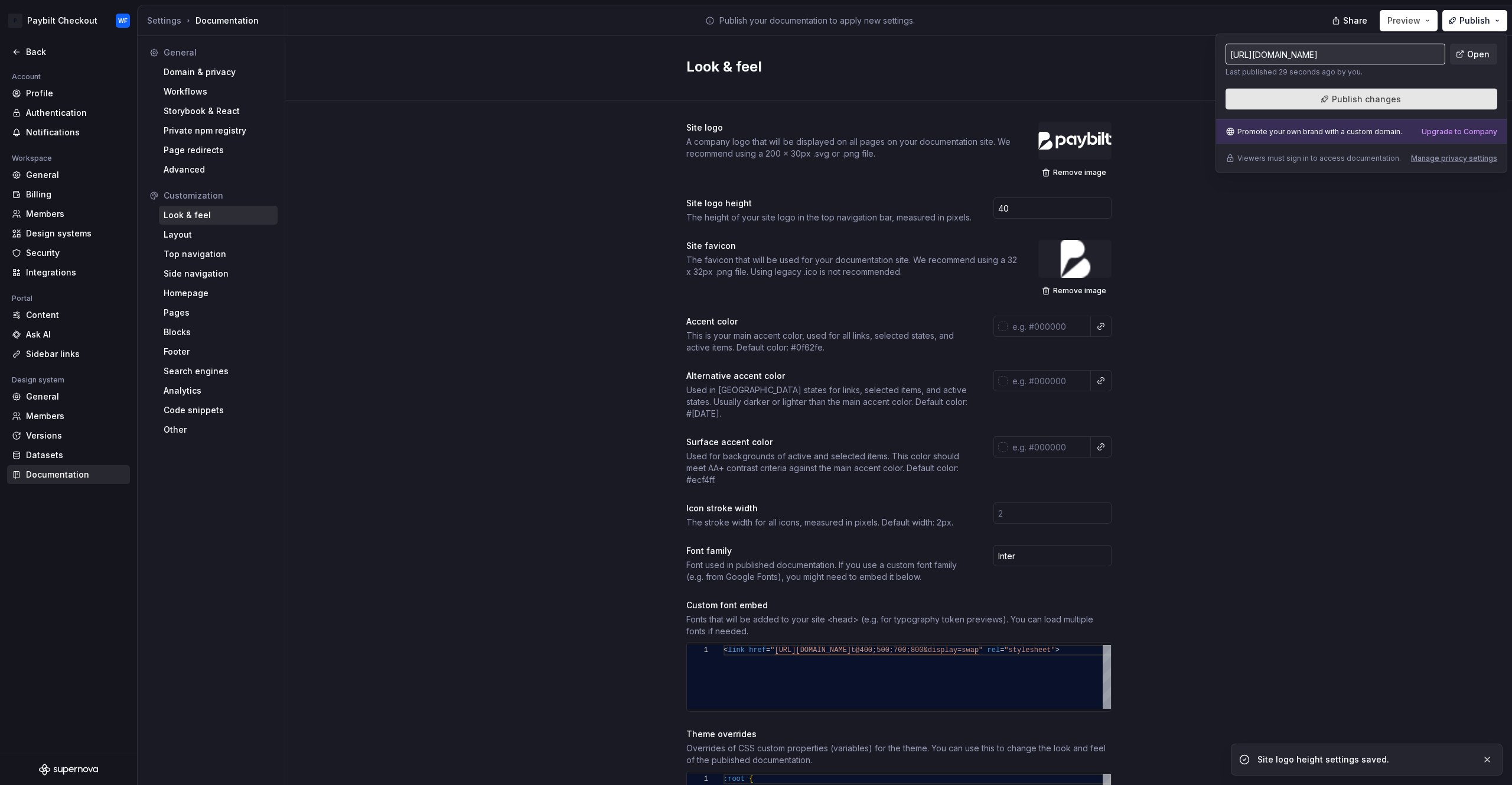
click at [1430, 90] on button "Publish changes" at bounding box center [1362, 99] width 272 height 21
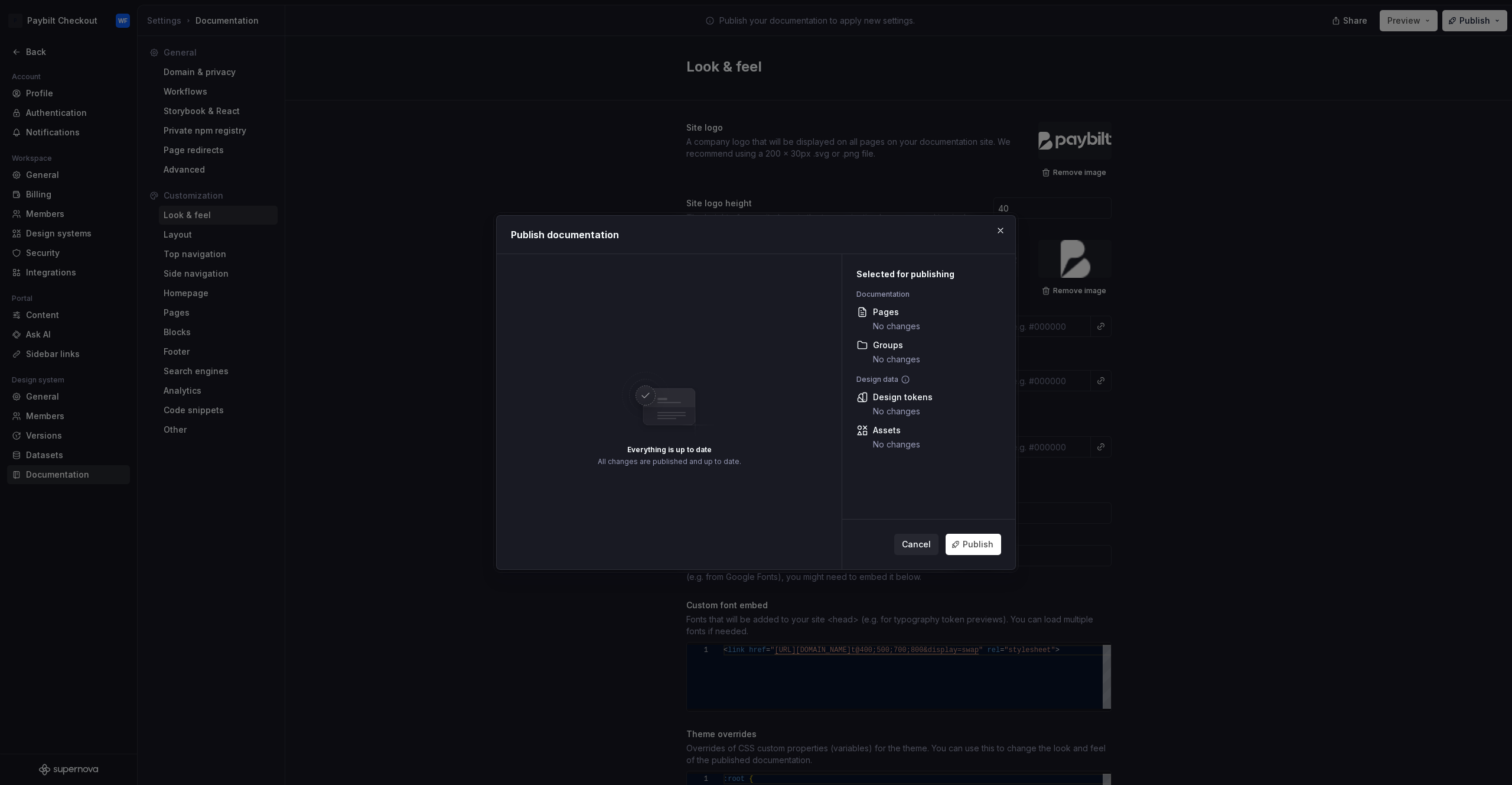
click at [985, 533] on div "Cancel Publish" at bounding box center [928, 544] width 173 height 50
click at [981, 550] on span "Publish" at bounding box center [978, 544] width 30 height 12
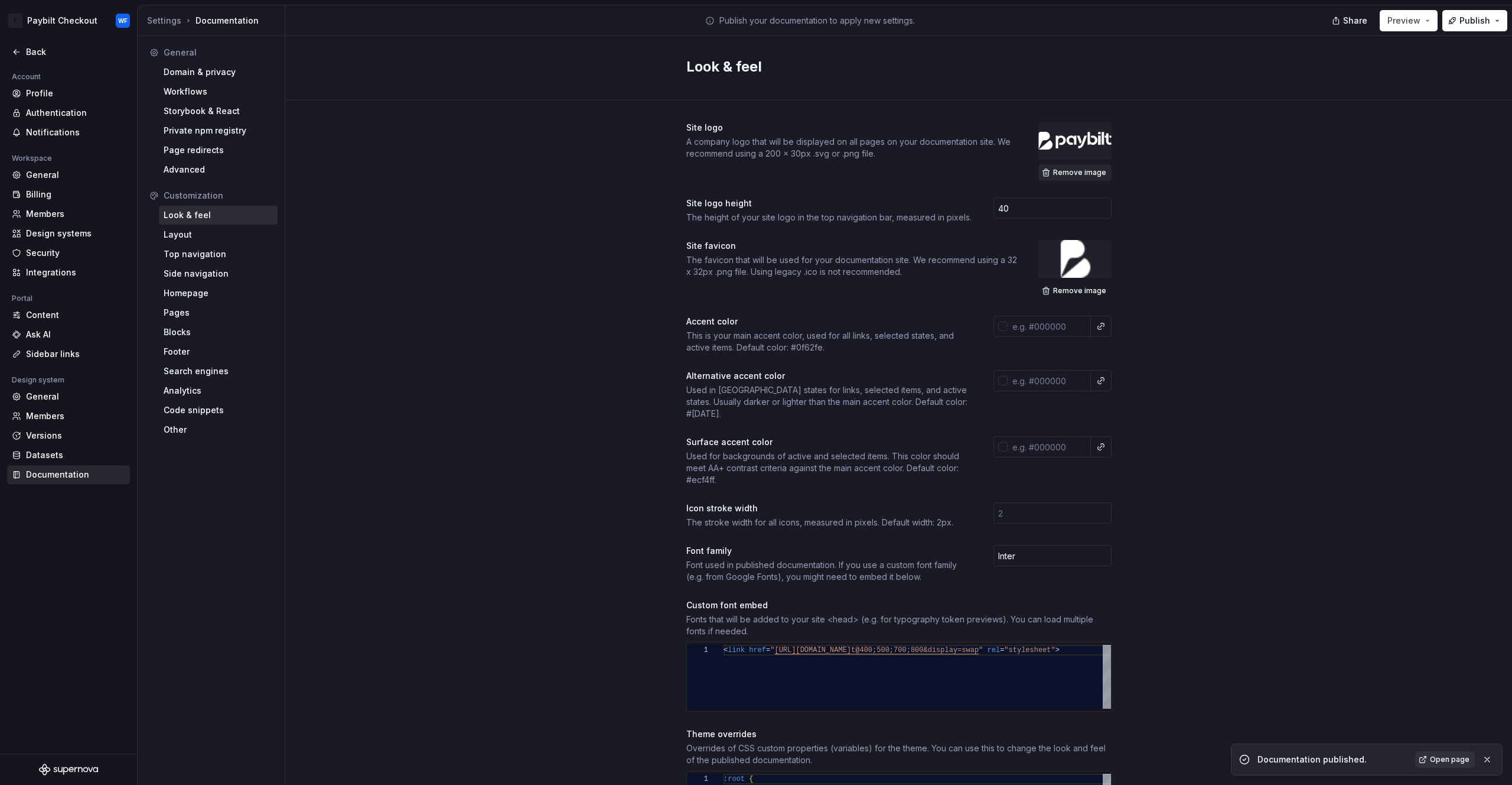
click at [1086, 166] on button "Remove image" at bounding box center [1075, 172] width 73 height 17
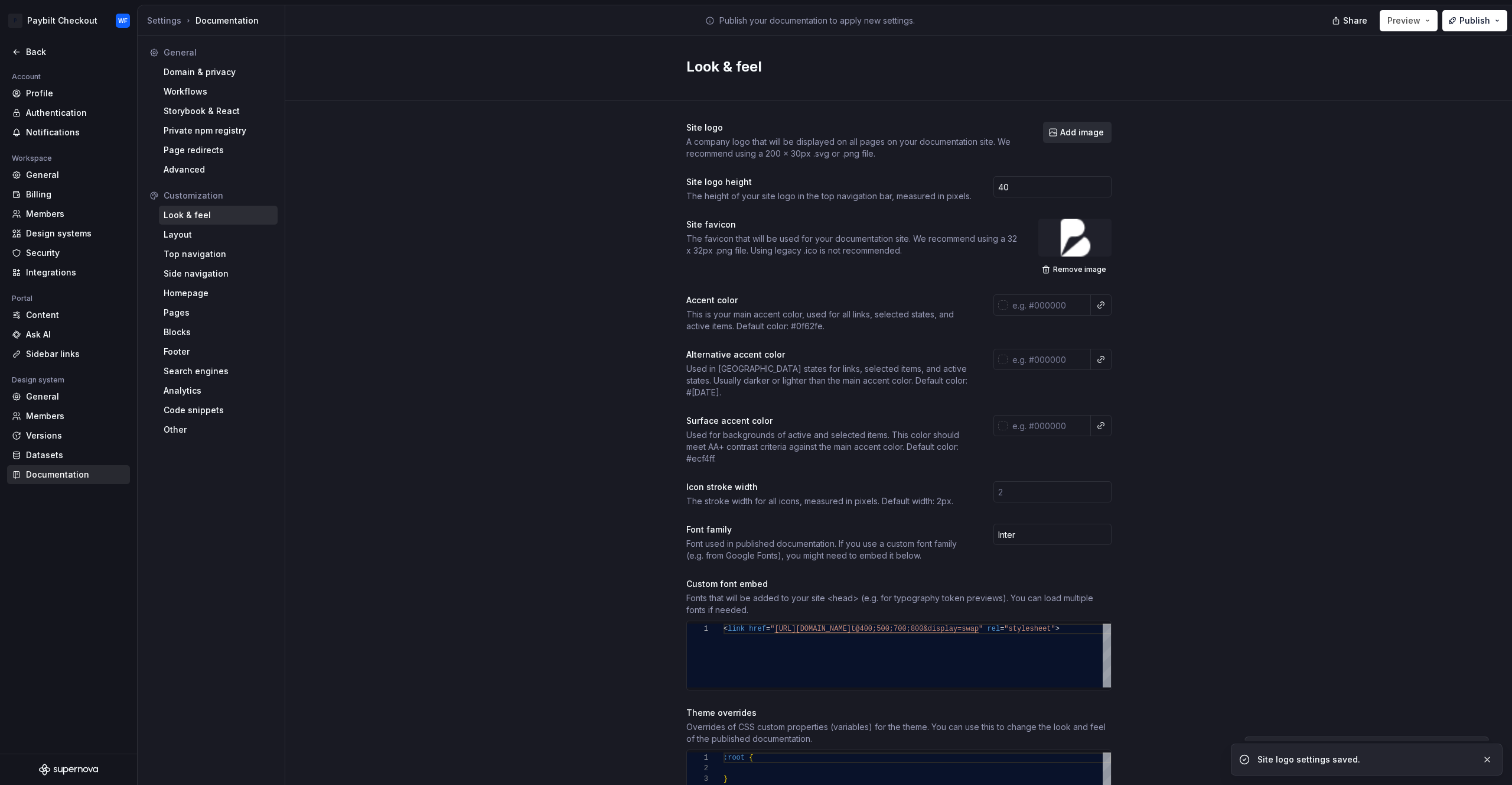
click at [1070, 138] on button "Add image" at bounding box center [1077, 132] width 69 height 21
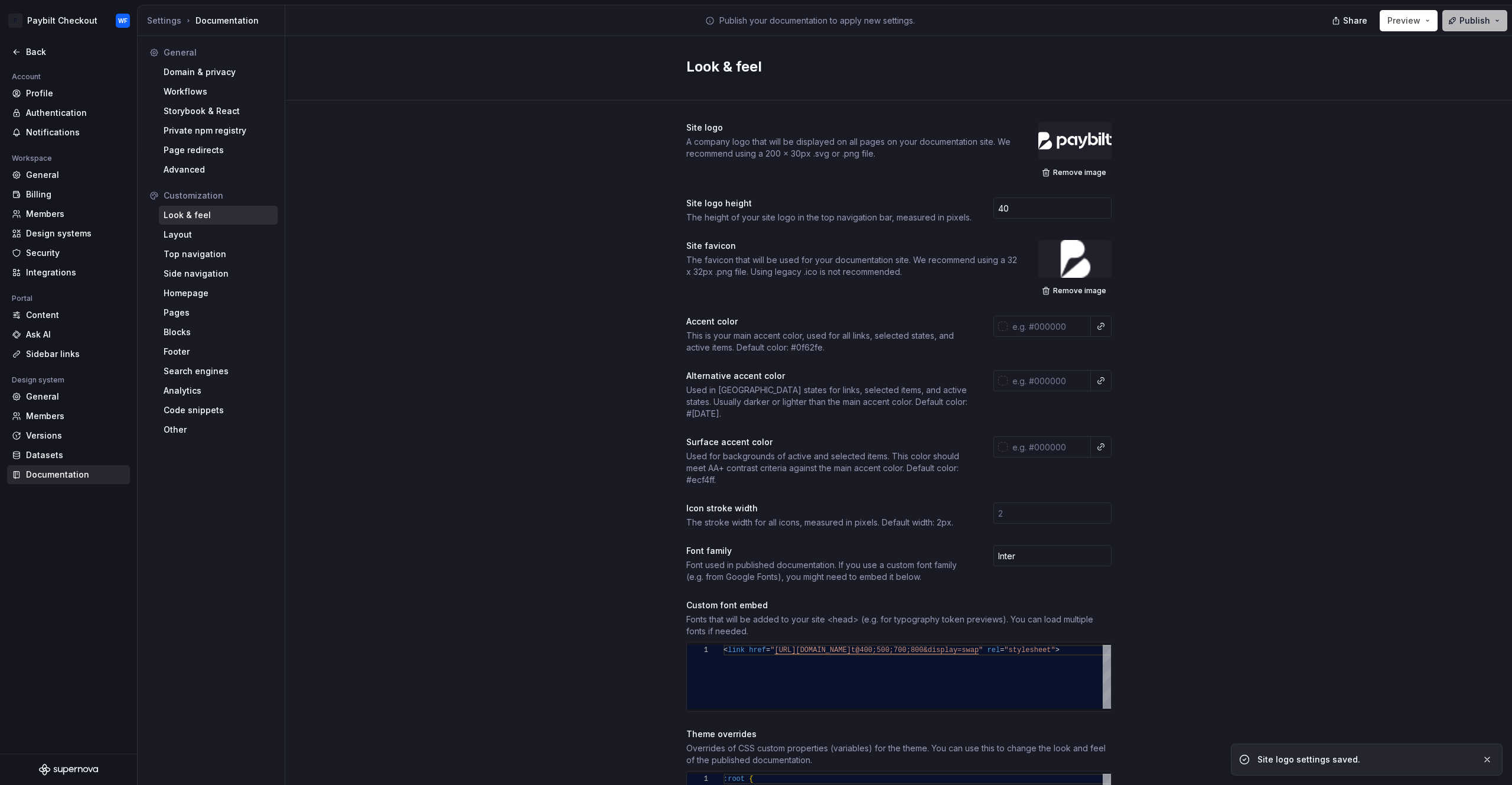
click at [1457, 23] on button "Publish" at bounding box center [1475, 20] width 65 height 21
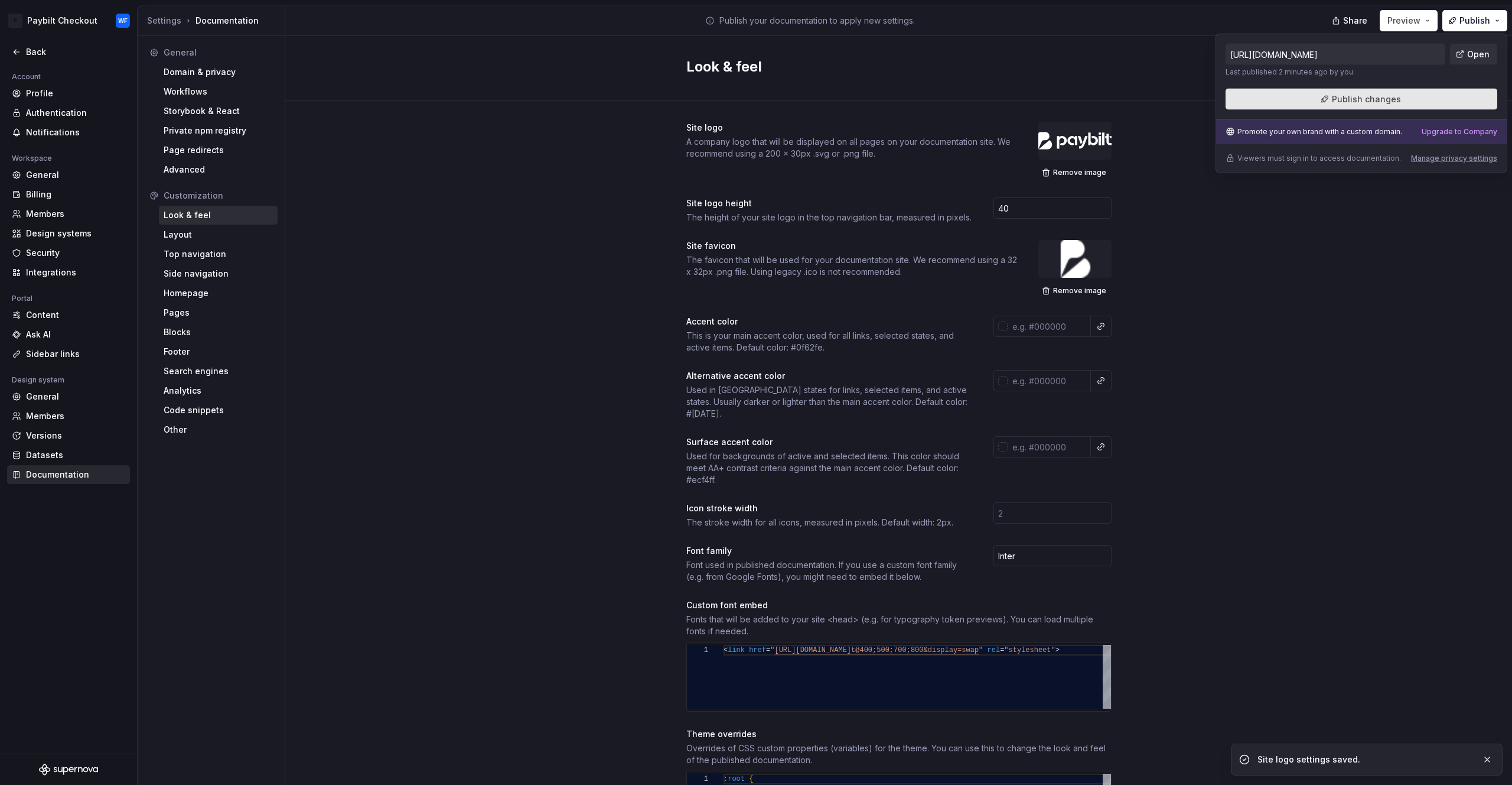
click at [1424, 96] on button "Publish changes" at bounding box center [1362, 99] width 272 height 21
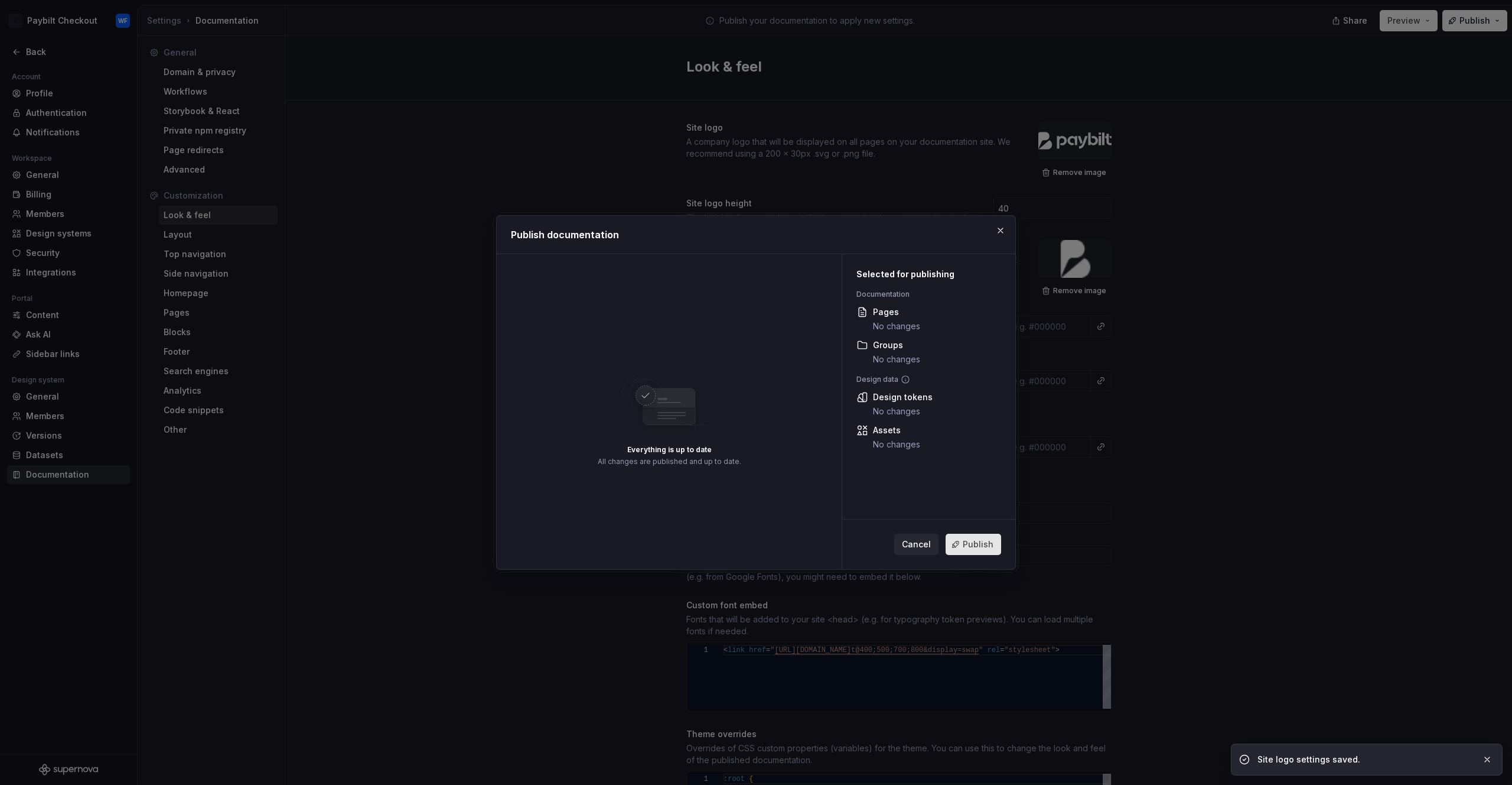
click at [990, 539] on span "Publish" at bounding box center [978, 544] width 30 height 12
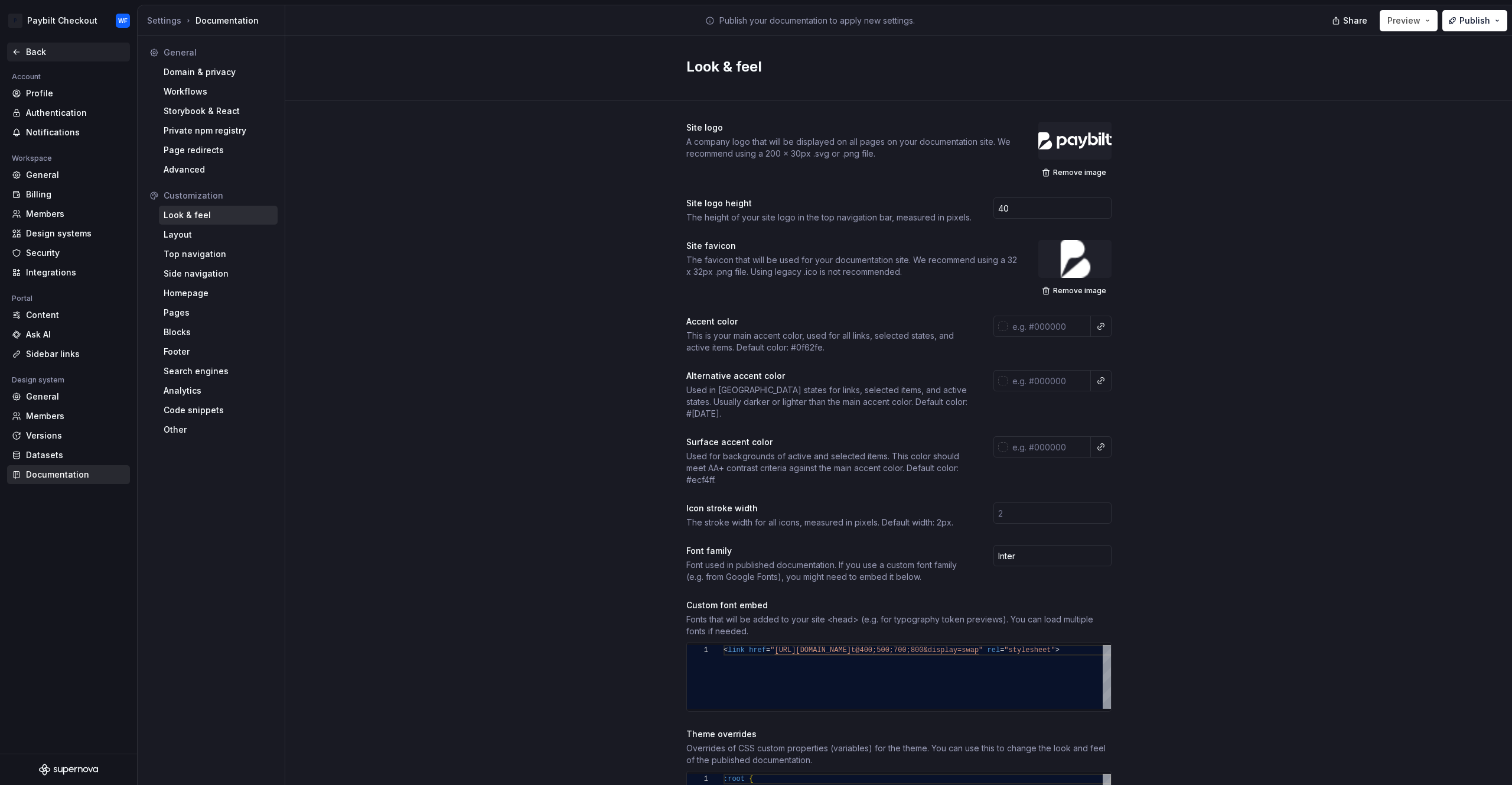
click at [46, 55] on div "Back" at bounding box center [75, 52] width 99 height 12
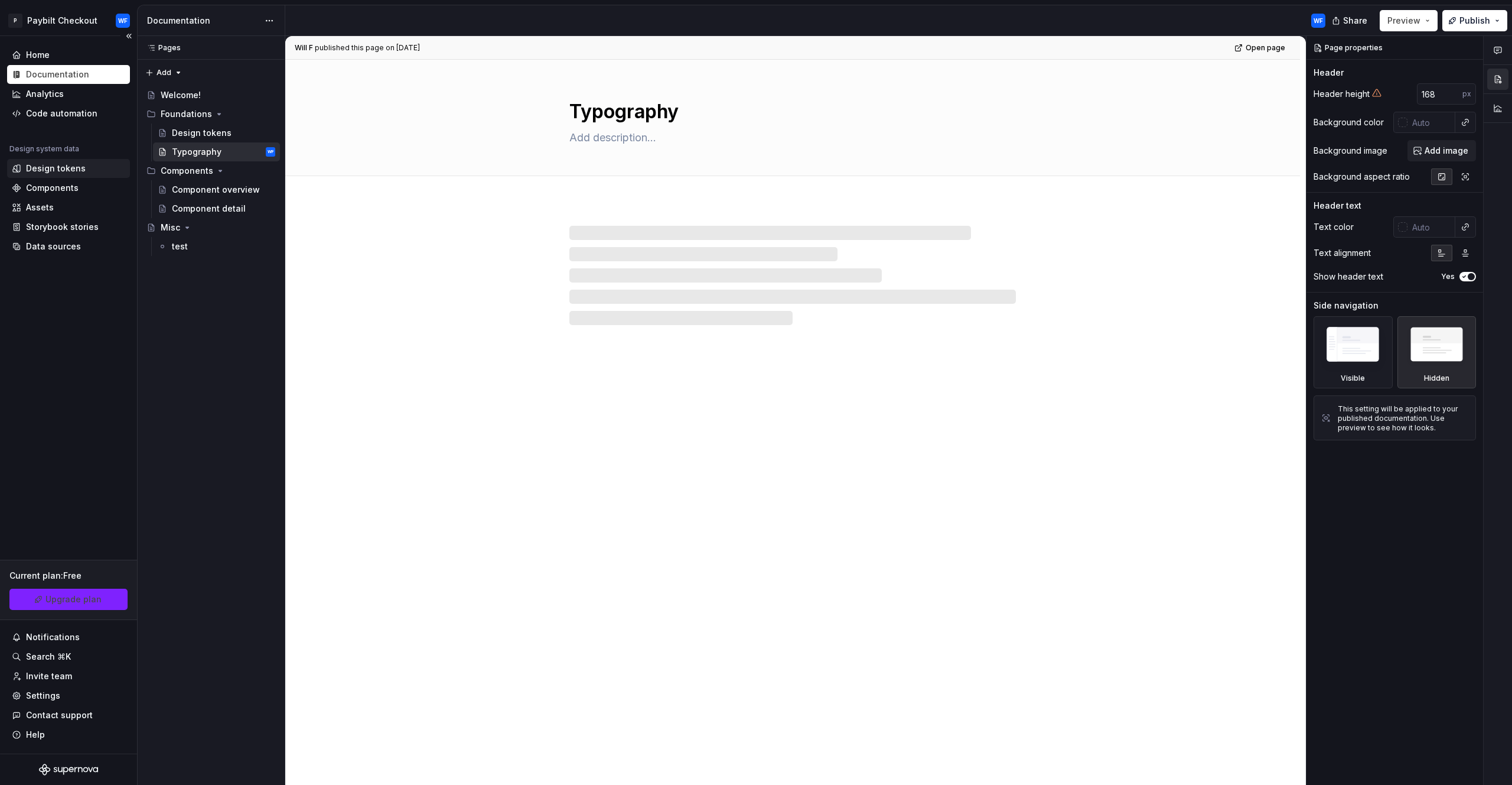
type textarea "*"
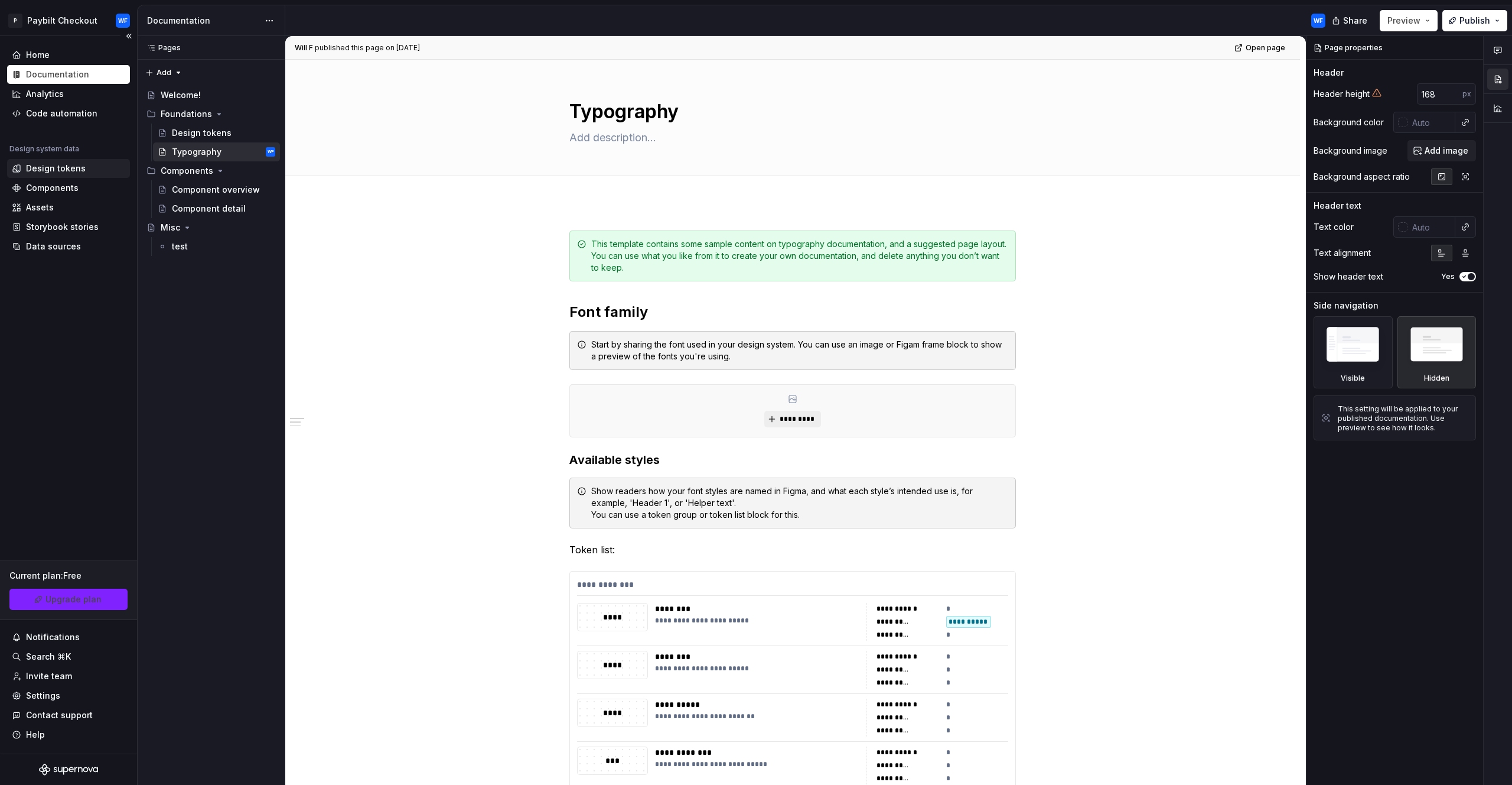
click at [63, 172] on div "Design tokens" at bounding box center [56, 169] width 60 height 12
